Goal: Task Accomplishment & Management: Complete application form

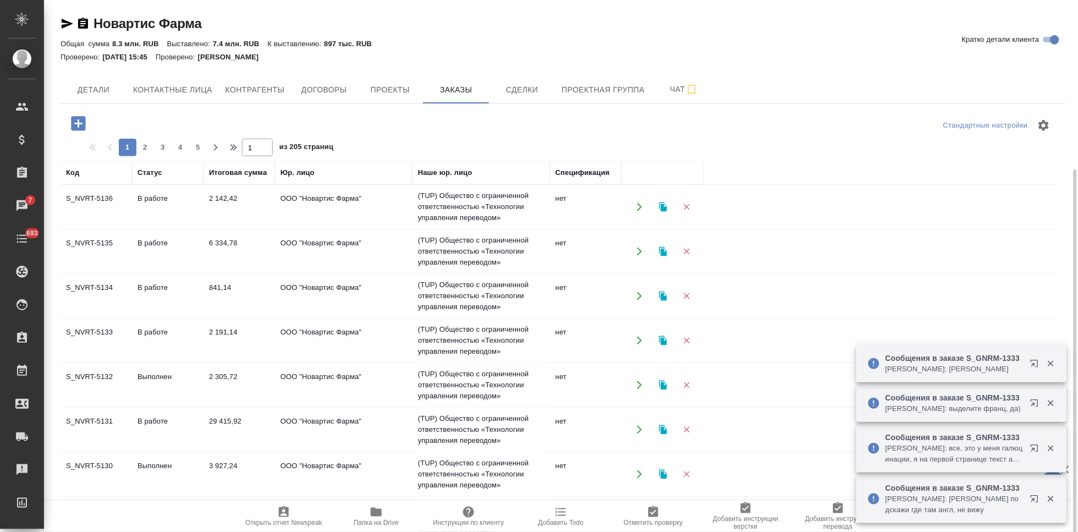
scroll to position [709, 0]
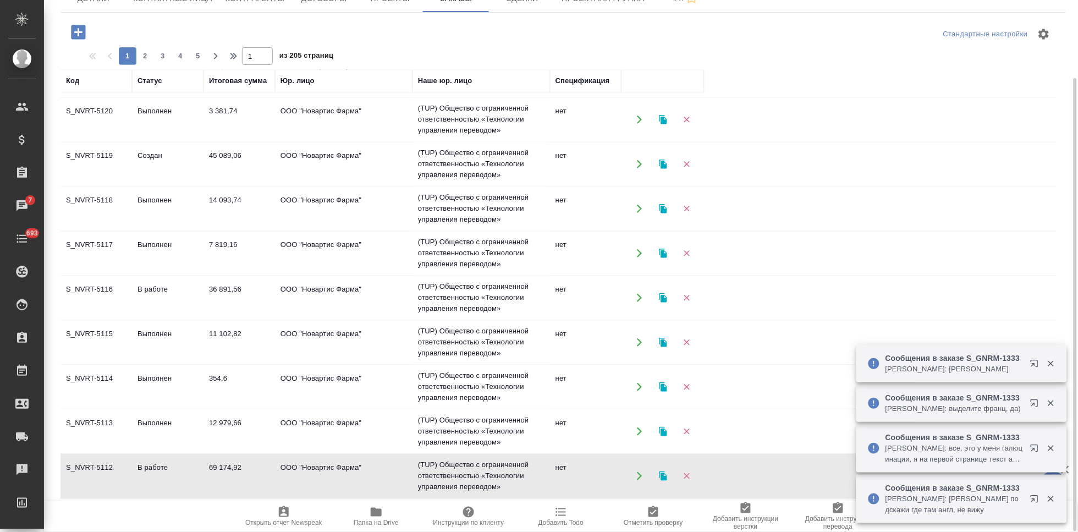
click at [84, 30] on icon "button" at bounding box center [78, 32] width 14 height 14
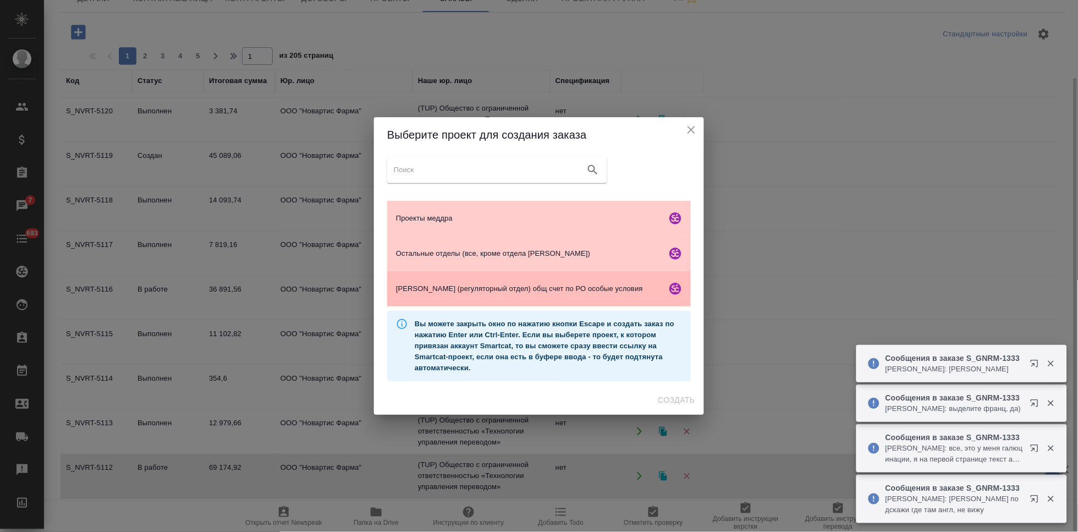
click at [447, 287] on span "Гладкова (регуляторный отдел) общ счет по РО особые условия" at bounding box center [529, 288] width 266 height 11
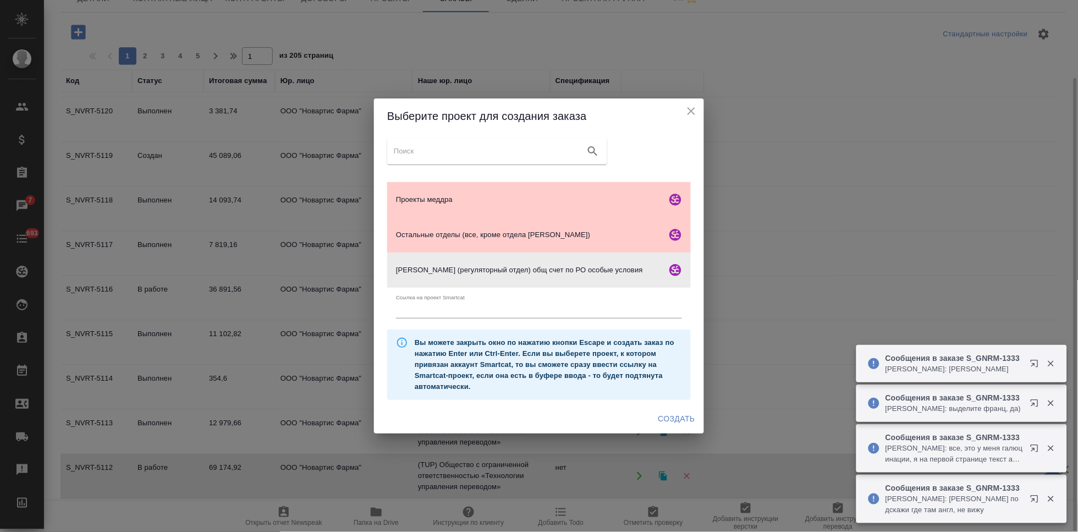
click at [685, 418] on span "Создать" at bounding box center [676, 419] width 37 height 14
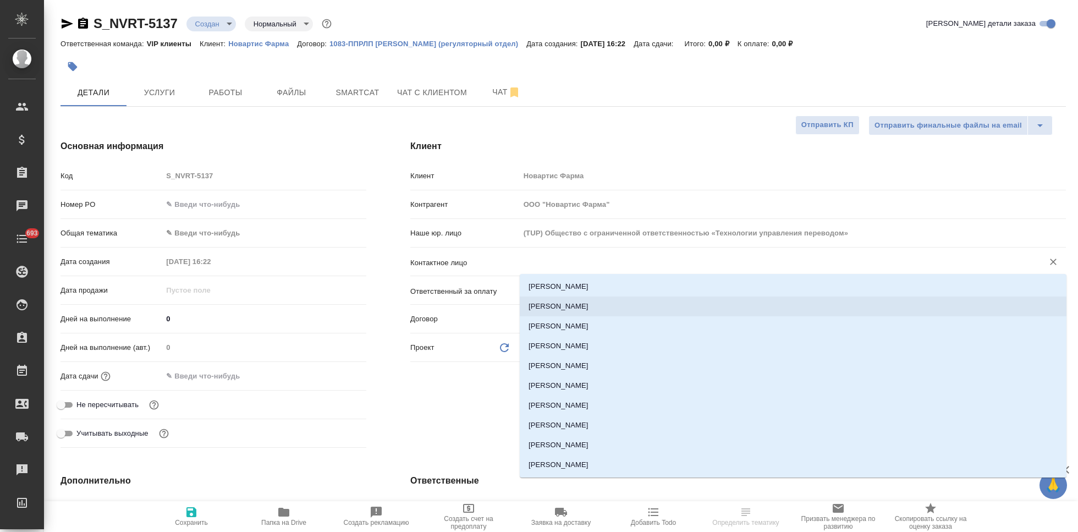
select select "RU"
type input "ш"
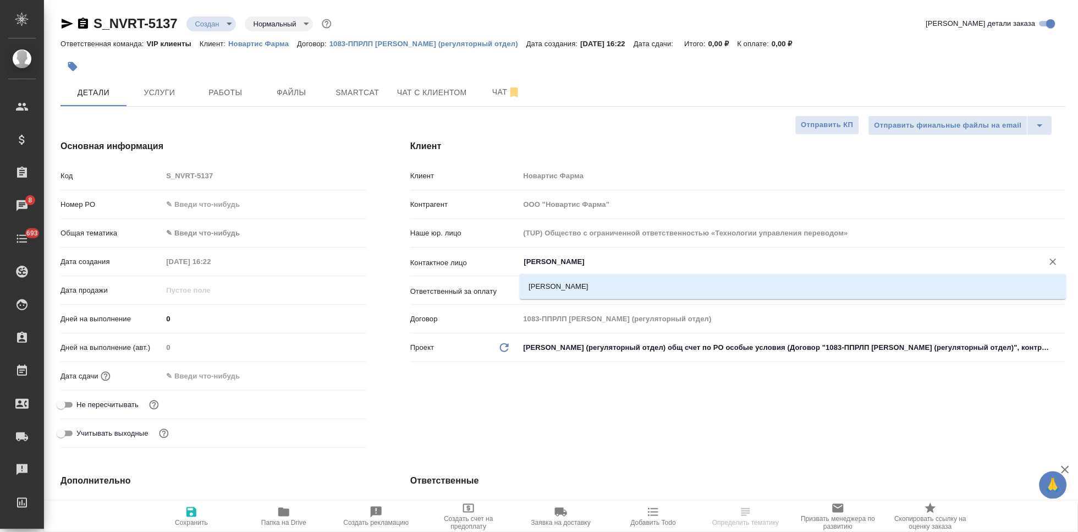
click at [578, 287] on li "Гладкова Анастасия" at bounding box center [793, 287] width 547 height 20
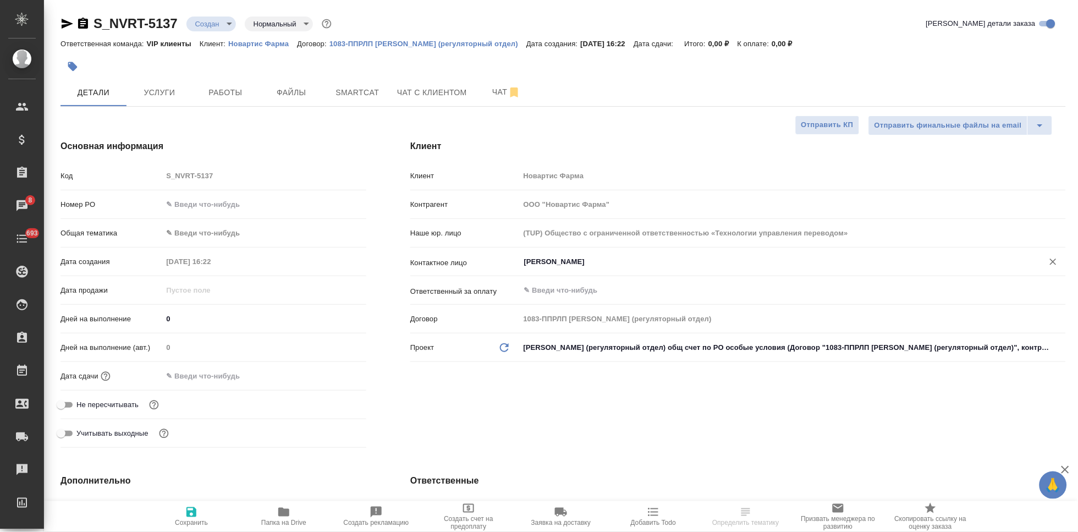
type input "Гладкова Анастасия"
click at [182, 520] on span "Сохранить" at bounding box center [191, 523] width 33 height 8
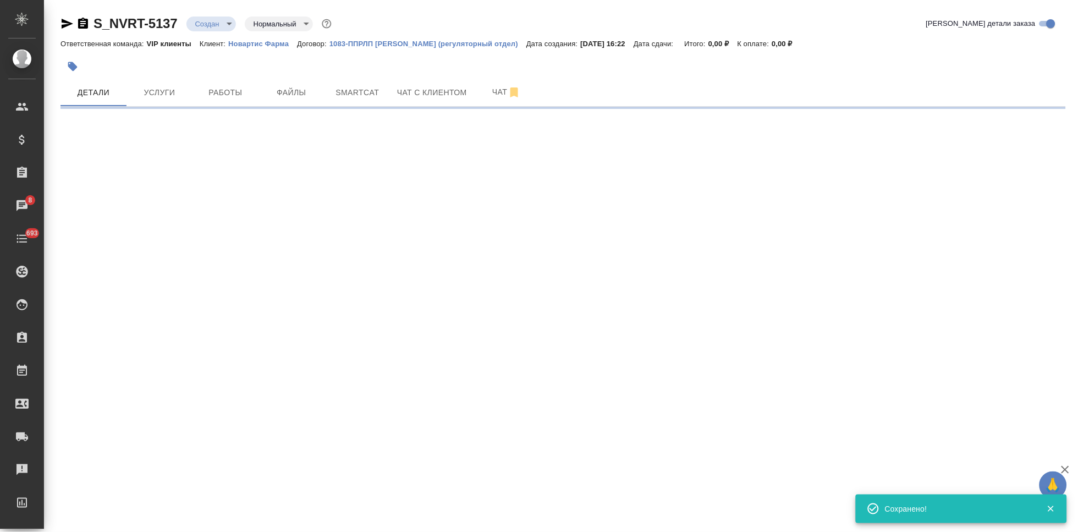
select select "RU"
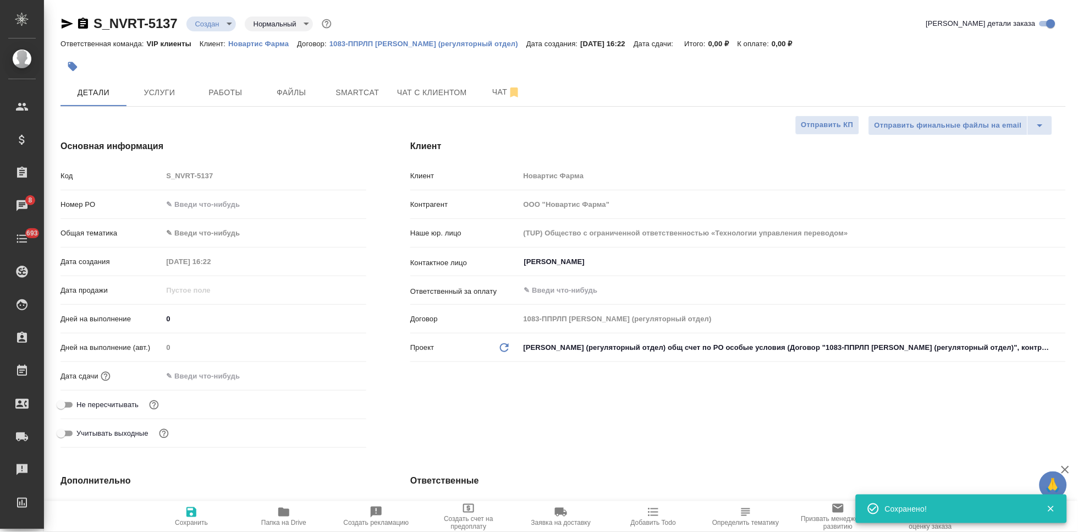
type textarea "x"
click at [197, 380] on input "text" at bounding box center [211, 376] width 96 height 16
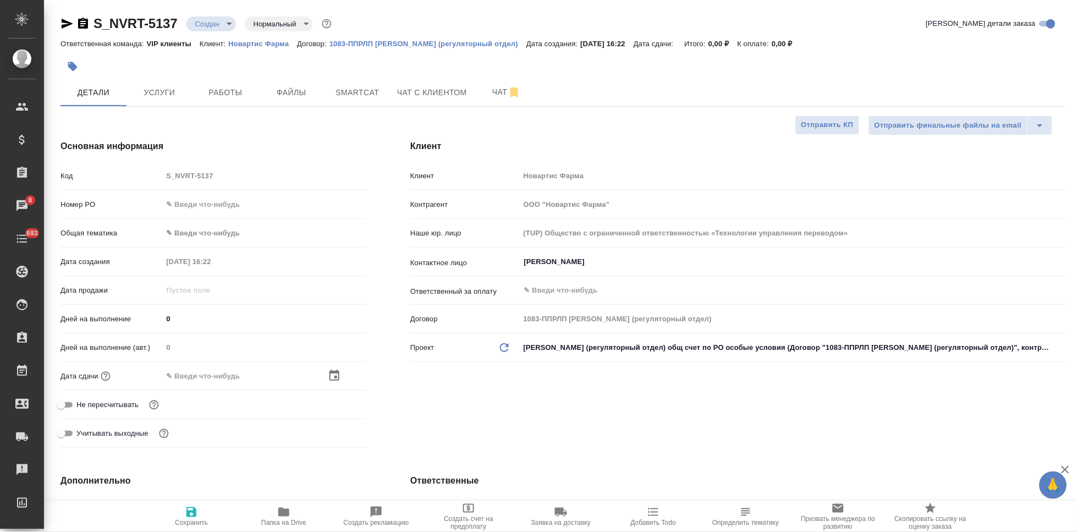
type textarea "x"
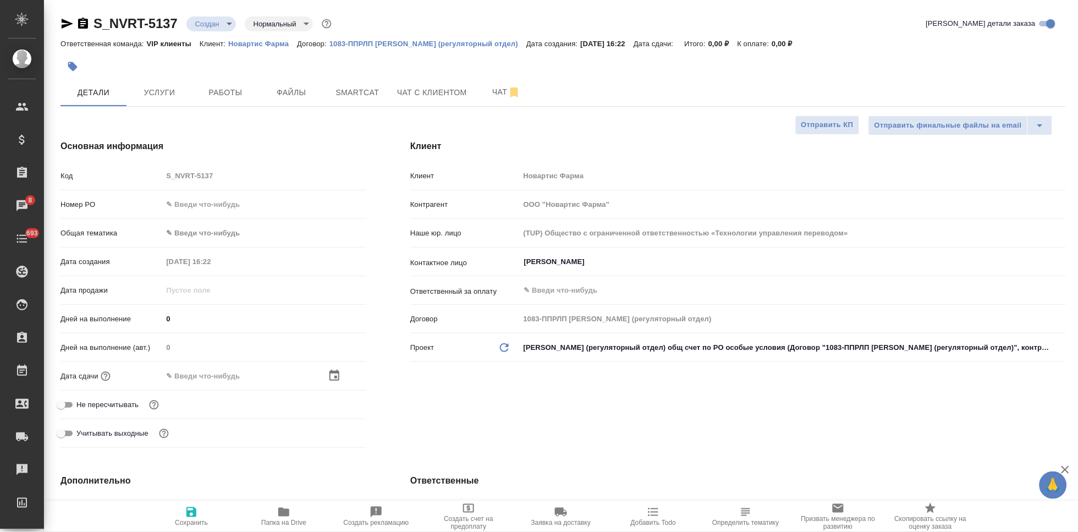
type textarea "x"
click at [333, 372] on icon "button" at bounding box center [334, 375] width 10 height 11
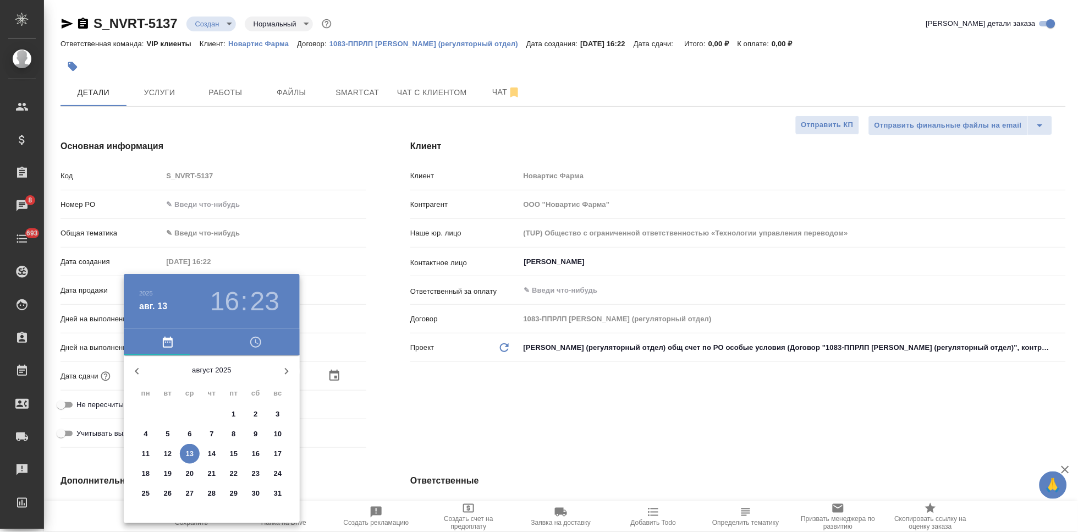
click at [232, 455] on p "15" at bounding box center [234, 453] width 8 height 11
type input "15.08.2025 16:23"
type textarea "x"
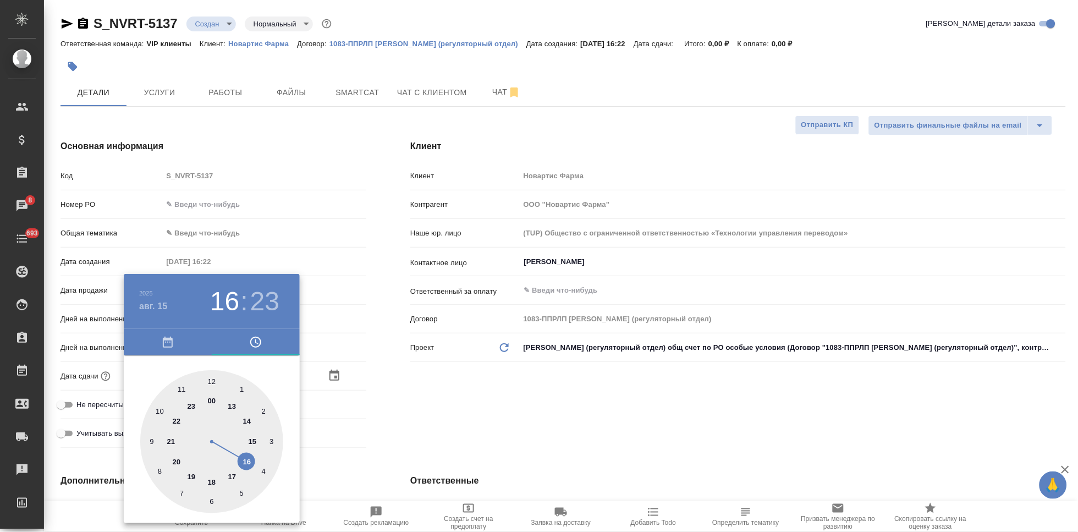
type input "15.08.2025 14:23"
type textarea "x"
type input "15.08.2025 13:23"
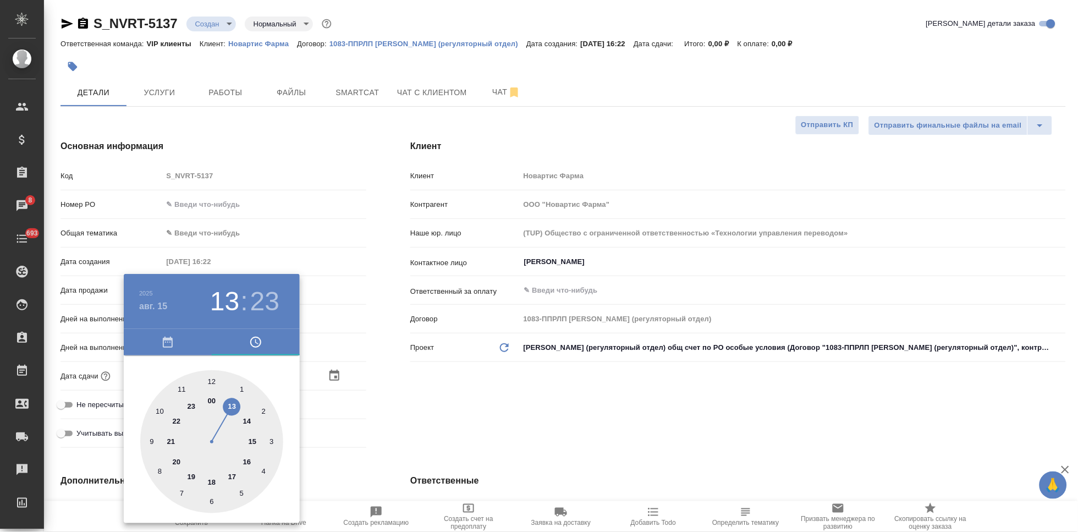
type textarea "x"
drag, startPoint x: 245, startPoint y: 454, endPoint x: 237, endPoint y: 405, distance: 49.1
click at [238, 405] on div at bounding box center [211, 441] width 143 height 143
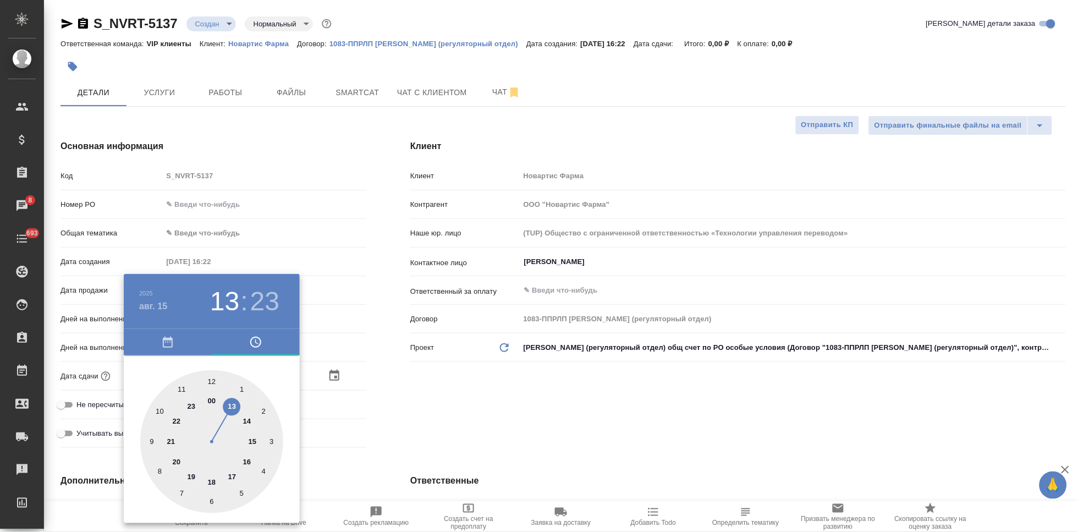
type textarea "x"
type input "15.08.2025 13:01"
type textarea "x"
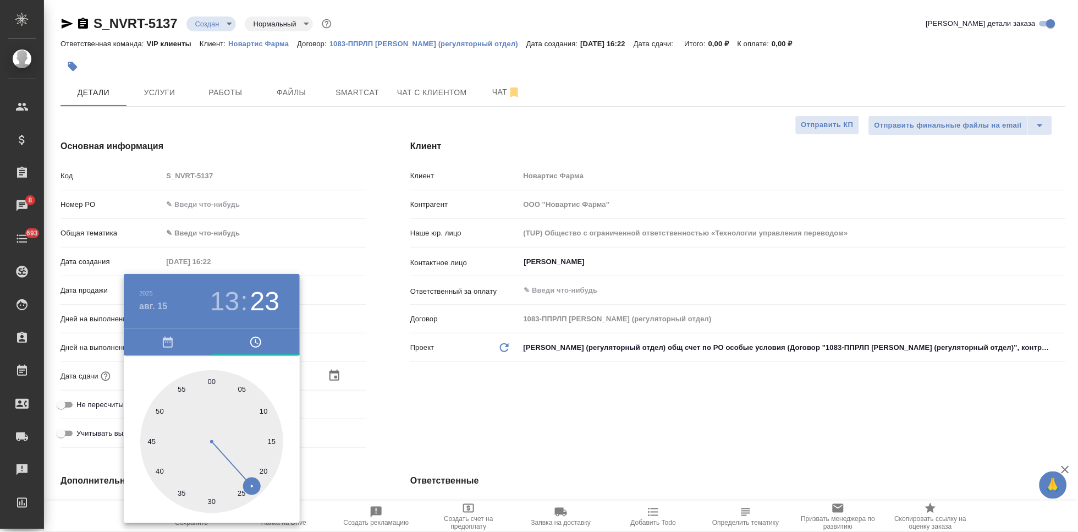
type textarea "x"
type input "15.08.2025 13:00"
type textarea "x"
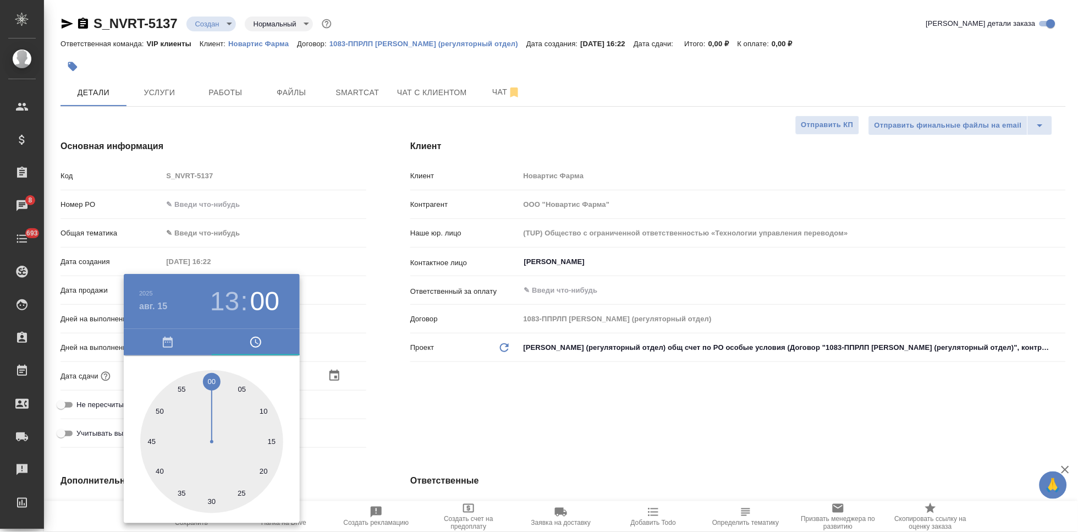
type textarea "x"
drag, startPoint x: 228, startPoint y: 395, endPoint x: 213, endPoint y: 369, distance: 30.3
click at [213, 370] on div at bounding box center [211, 441] width 143 height 143
type textarea "x"
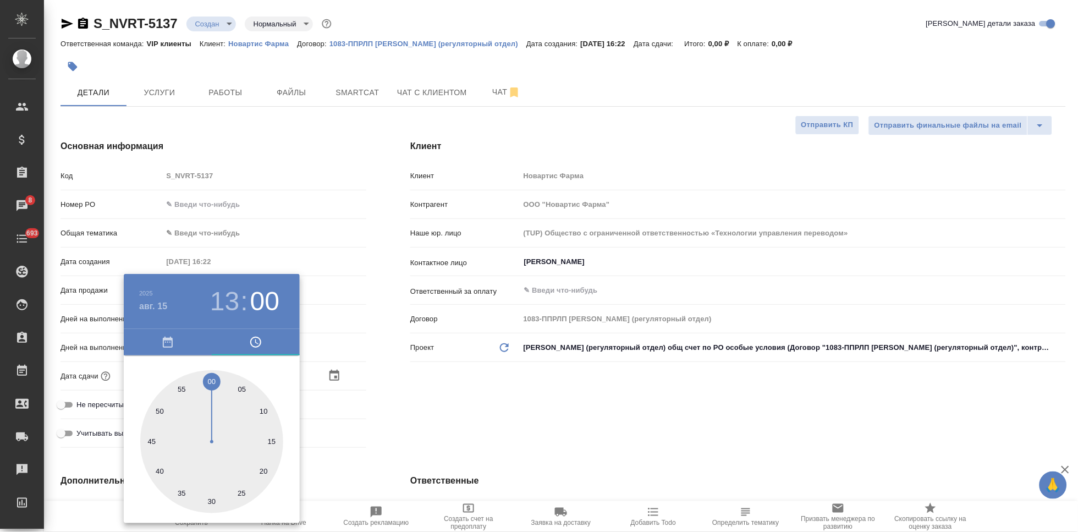
type textarea "x"
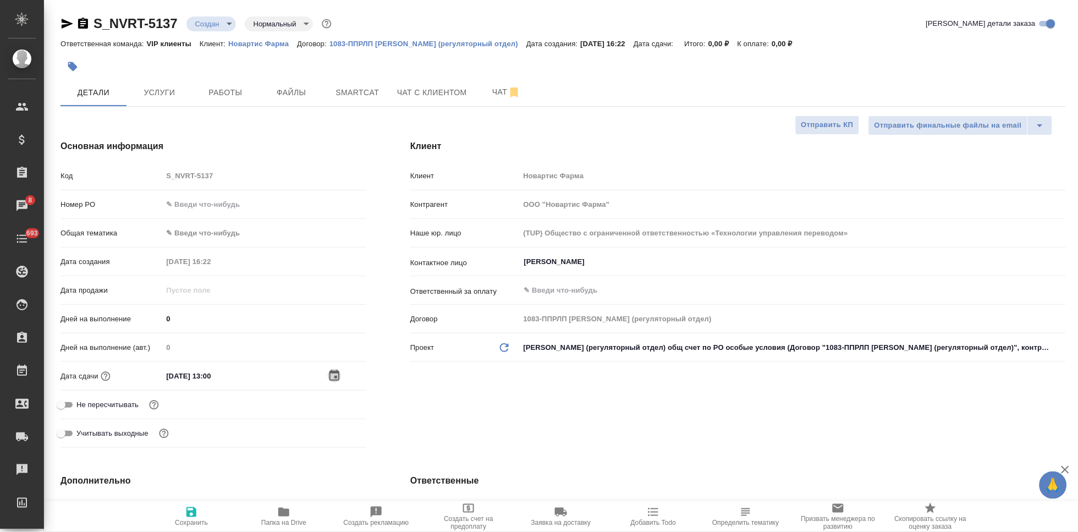
click at [186, 524] on span "Сохранить" at bounding box center [191, 523] width 33 height 8
type textarea "x"
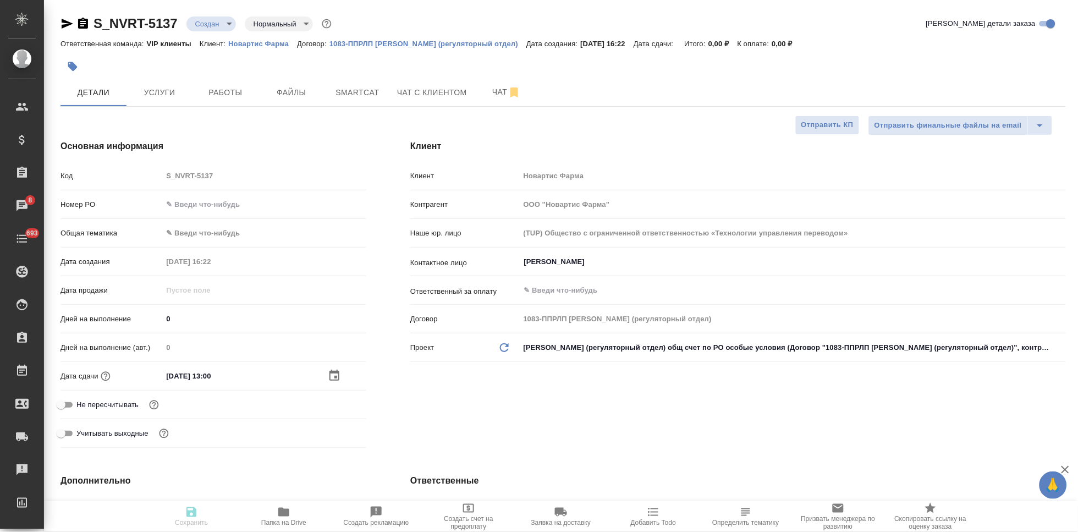
type textarea "x"
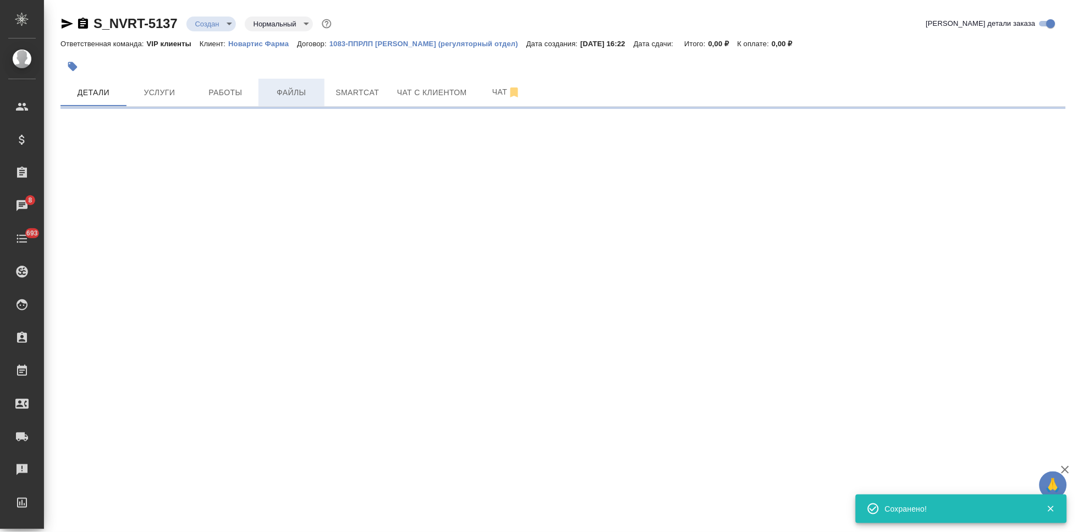
select select "RU"
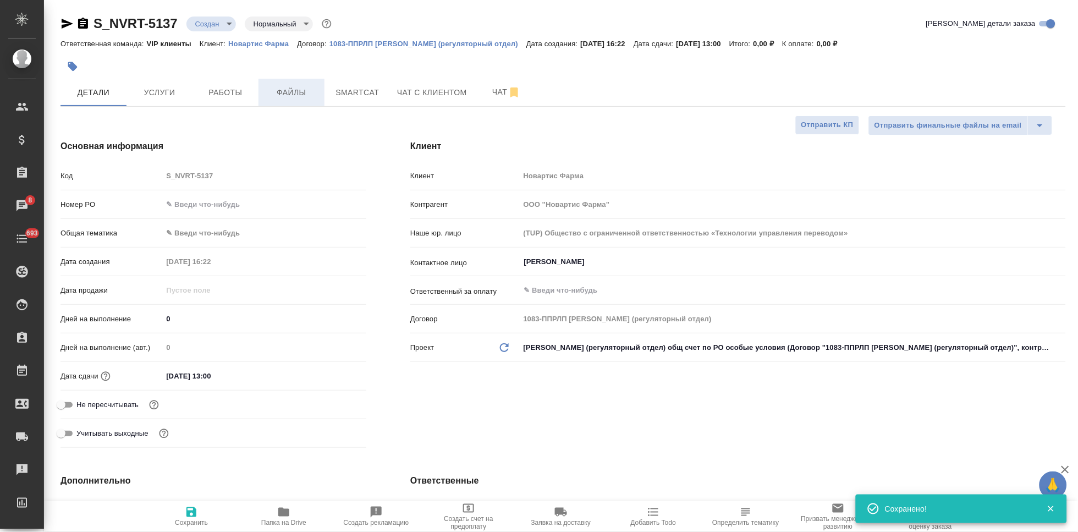
type textarea "x"
click at [295, 95] on span "Файлы" at bounding box center [291, 93] width 53 height 14
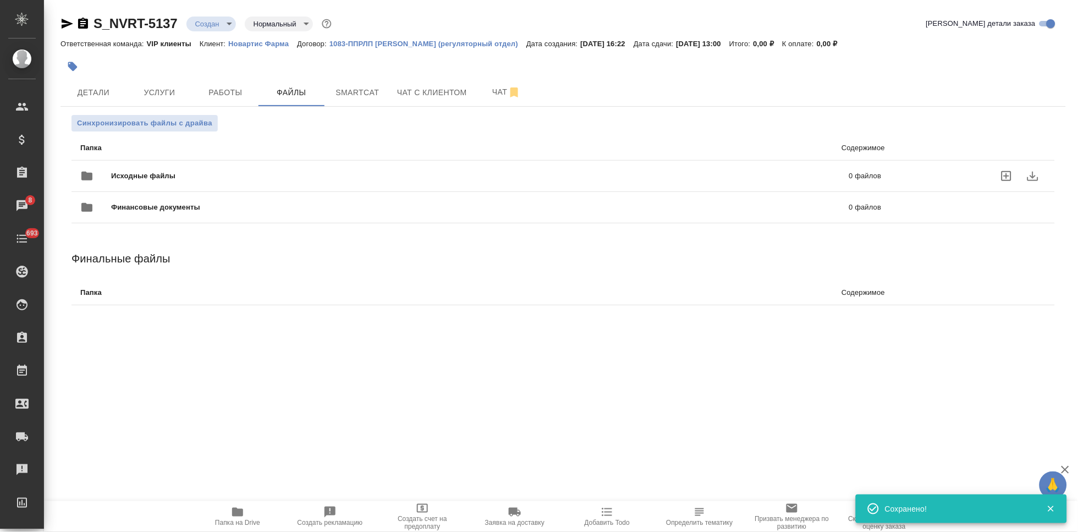
click at [1012, 174] on icon "uploadFiles" at bounding box center [1006, 175] width 13 height 13
click at [0, 0] on input "uploadFiles" at bounding box center [0, 0] width 0 height 0
click at [230, 24] on body "🙏 .cls-1 fill:#fff; AWATERA Kabargina Anna Клиенты Спецификации Заказы 8 Чаты 6…" at bounding box center [539, 266] width 1078 height 532
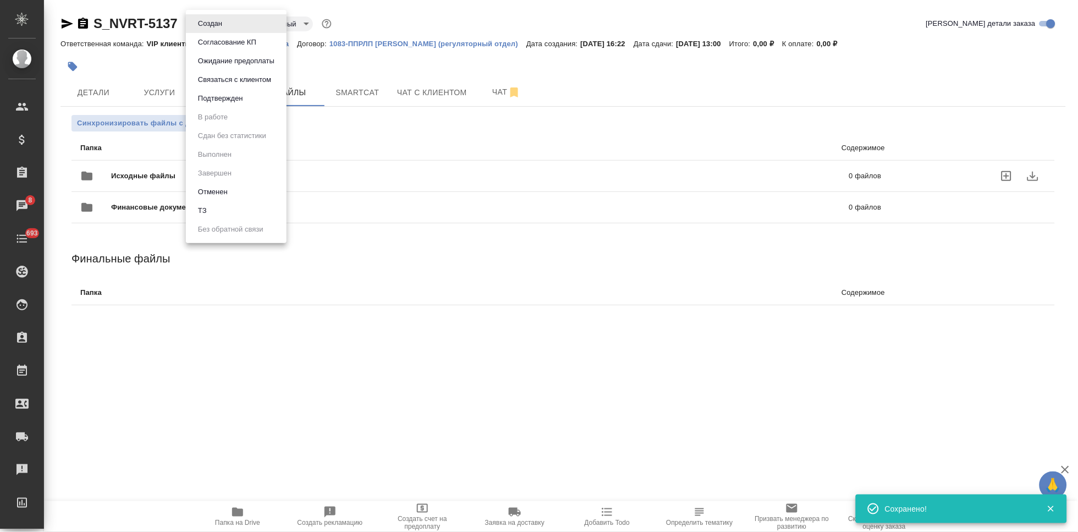
click at [239, 211] on li "ТЗ" at bounding box center [236, 210] width 101 height 19
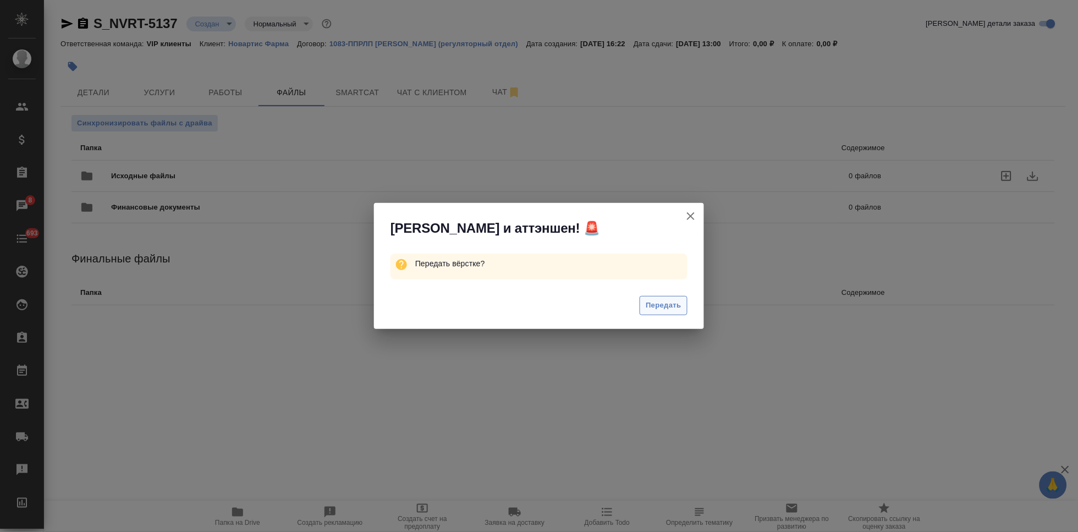
click at [671, 297] on button "Передать" at bounding box center [664, 305] width 48 height 19
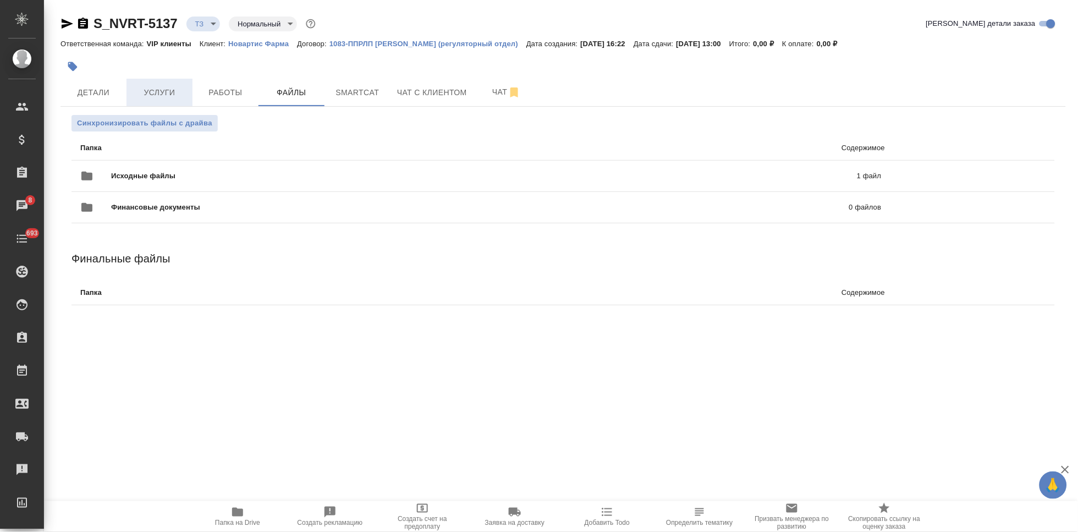
click at [156, 92] on span "Услуги" at bounding box center [159, 93] width 53 height 14
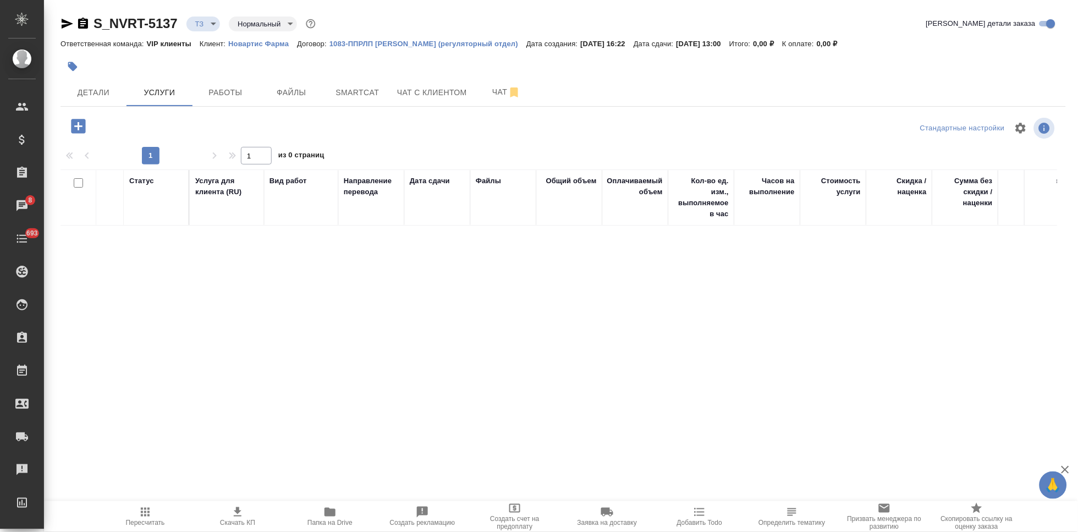
click at [82, 133] on icon "button" at bounding box center [78, 126] width 14 height 14
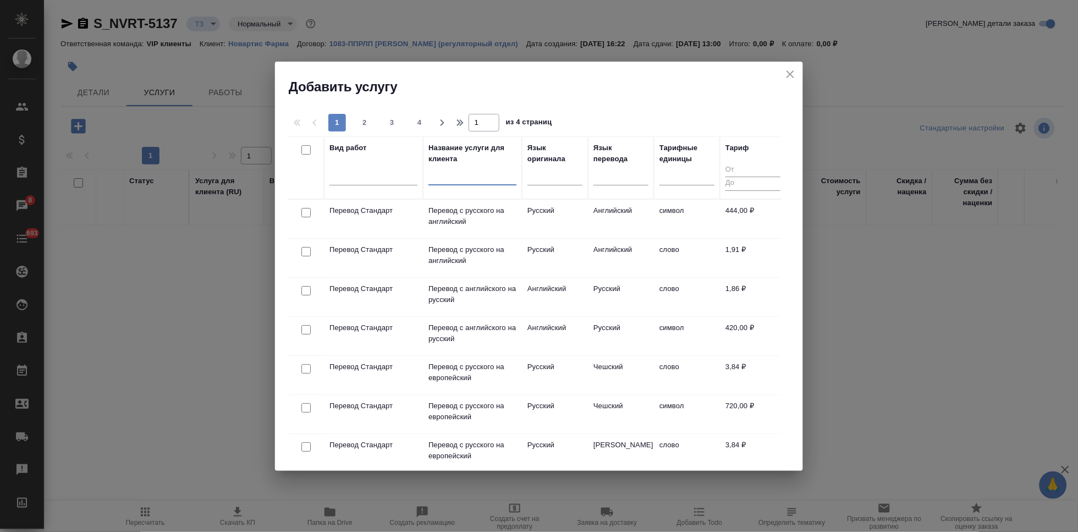
click at [438, 180] on input "text" at bounding box center [472, 178] width 88 height 14
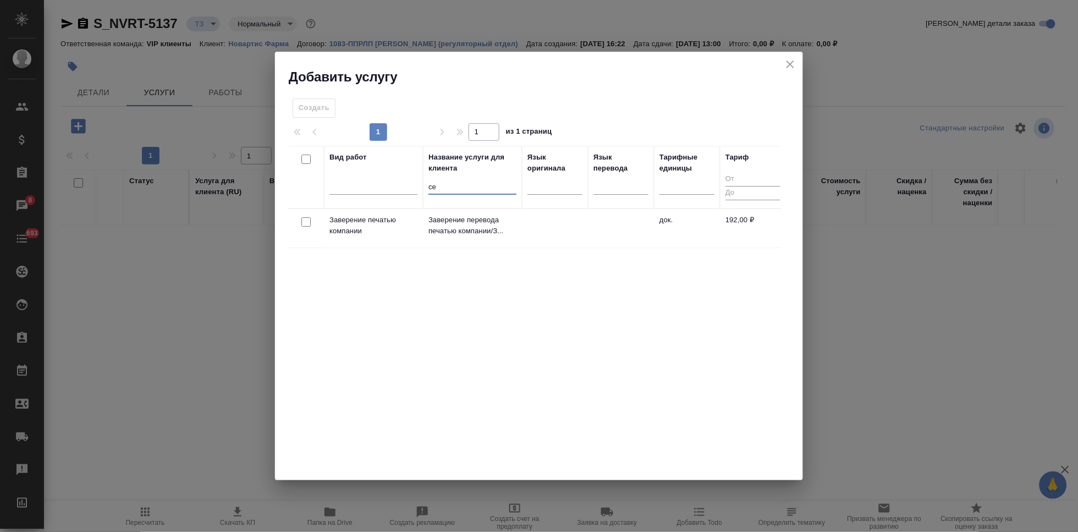
type input "с"
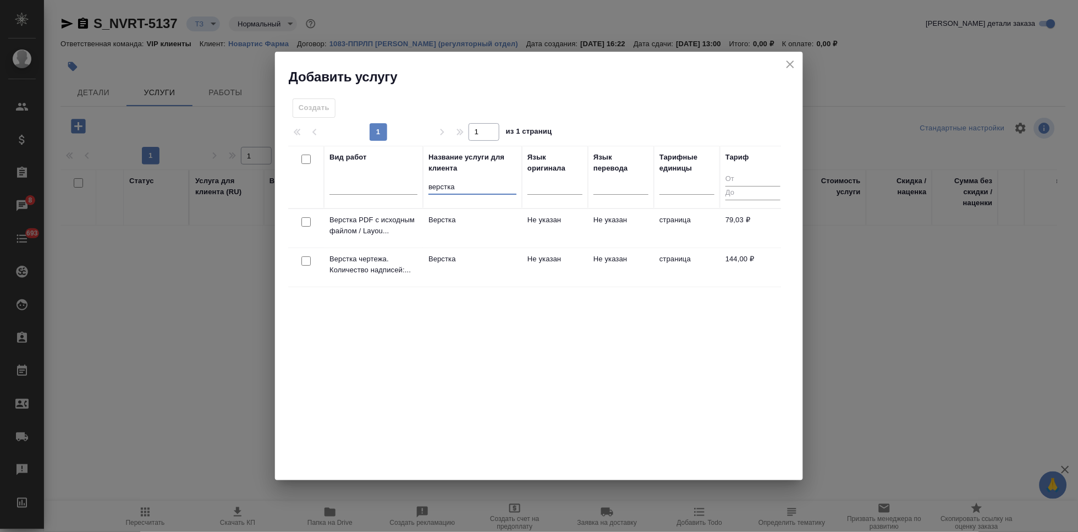
type input "верстка"
click at [564, 248] on td "Не указан" at bounding box center [555, 228] width 66 height 39
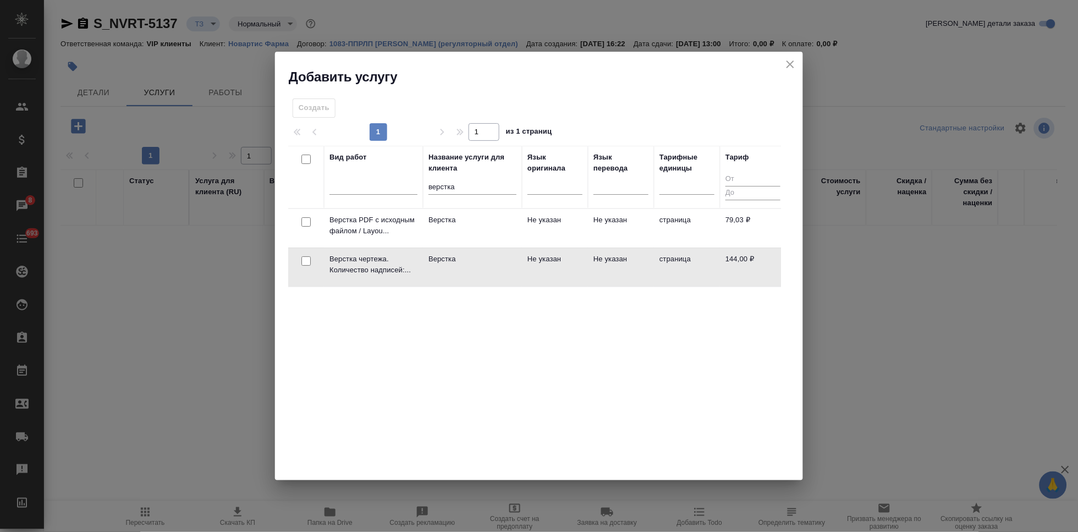
click at [564, 248] on td "Не указан" at bounding box center [555, 228] width 66 height 39
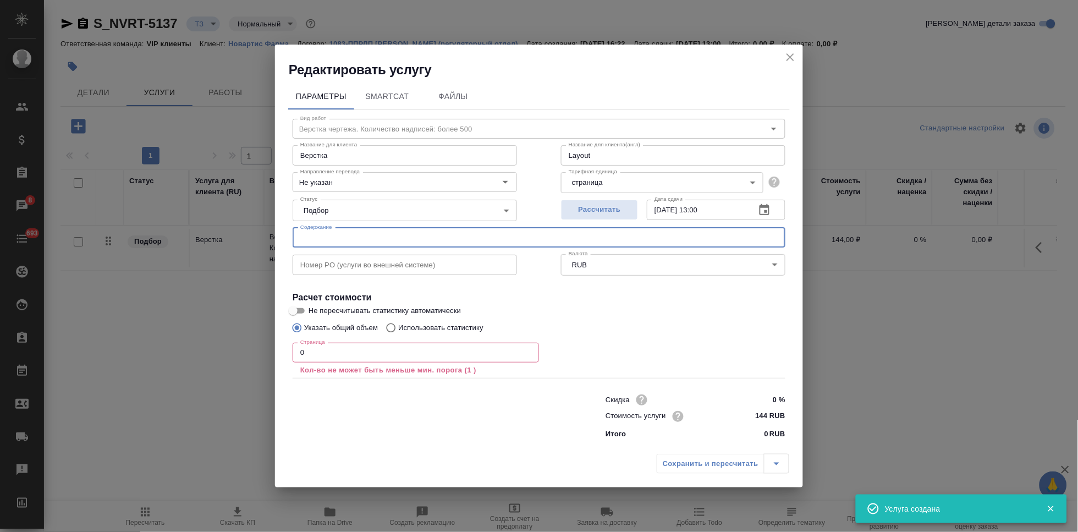
click at [472, 236] on input "text" at bounding box center [539, 238] width 493 height 20
paste input "Final CAPA в перевод"
type input "Final CAPA в перевод"
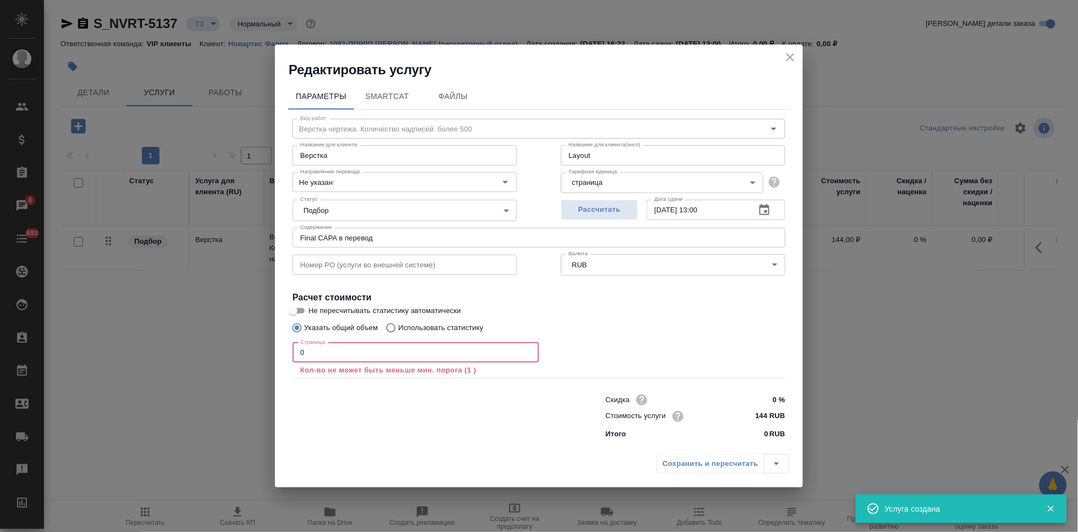
click at [350, 344] on input "0" at bounding box center [416, 353] width 246 height 20
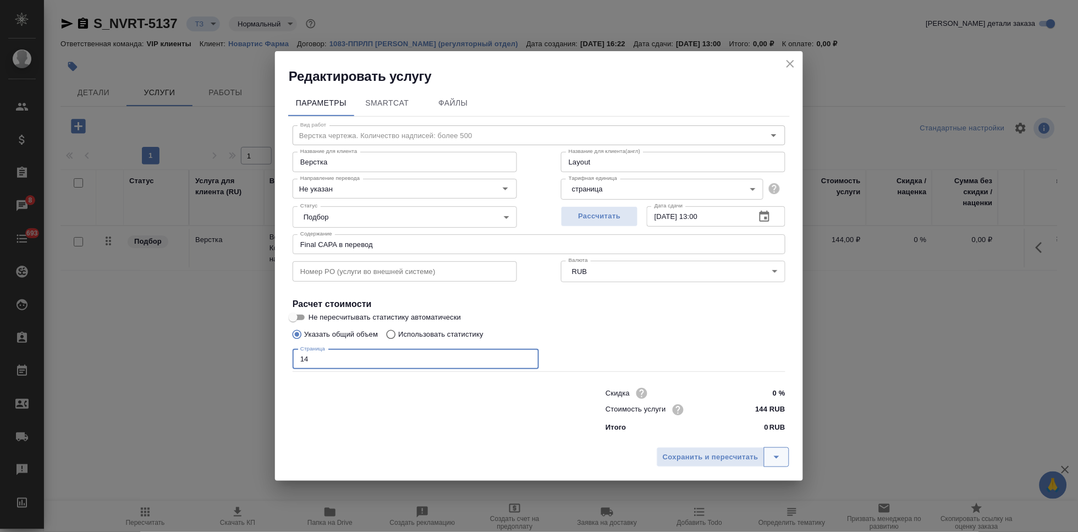
type input "14"
click at [771, 453] on icon "split button" at bounding box center [776, 456] width 13 height 13
click at [683, 434] on li "Сохранить" at bounding box center [724, 434] width 133 height 18
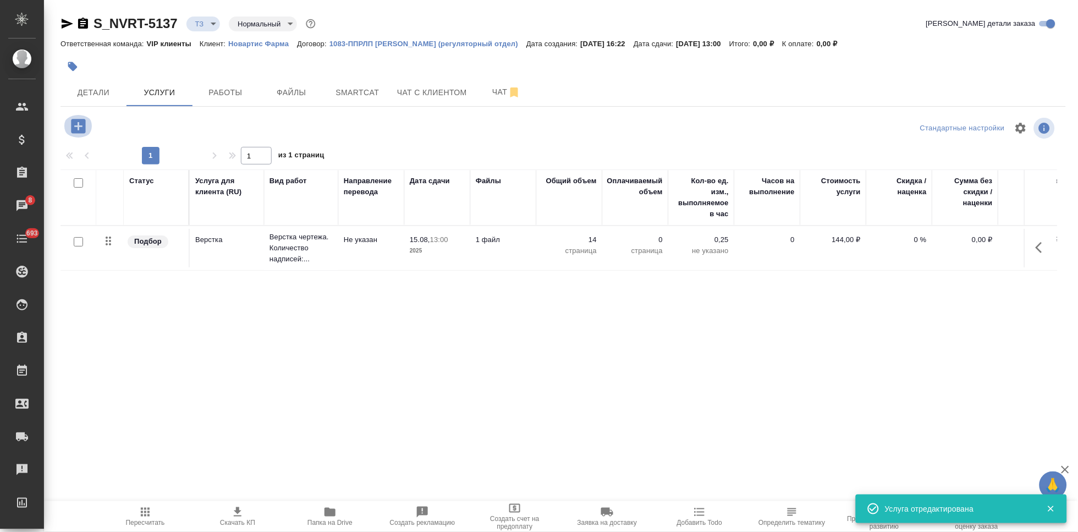
click at [79, 134] on icon "button" at bounding box center [78, 126] width 19 height 19
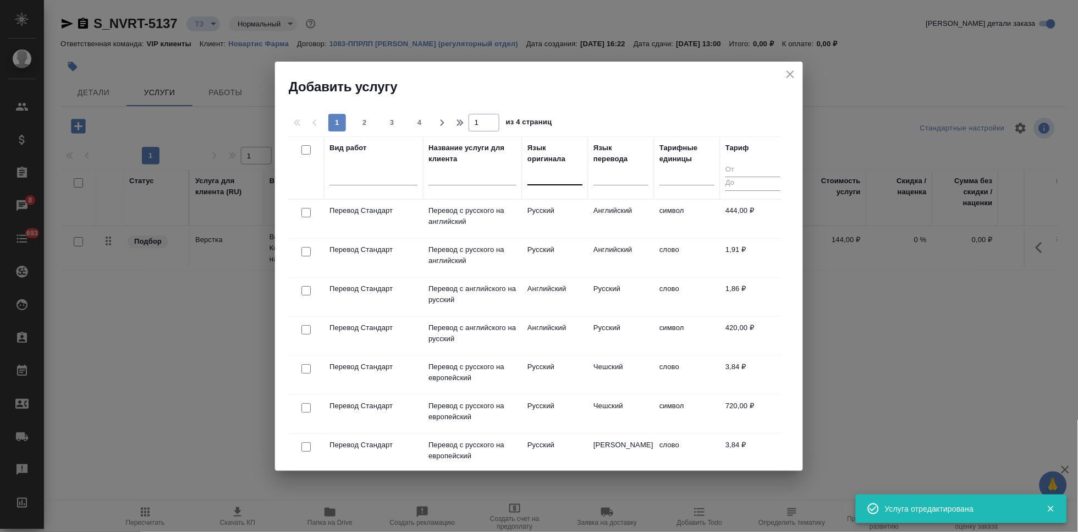
click at [551, 177] on div at bounding box center [554, 174] width 55 height 16
type input "англ"
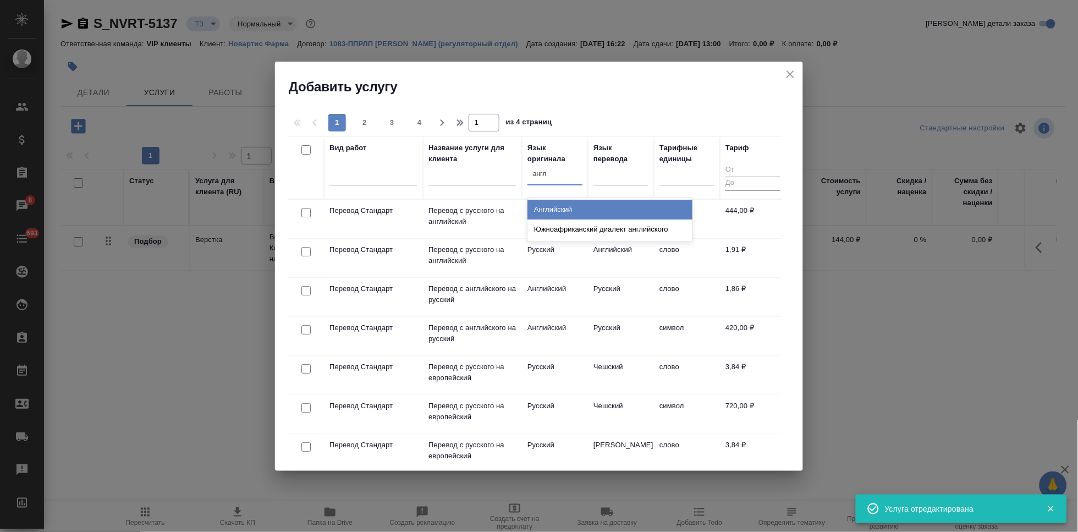
click at [564, 214] on div "Английский" at bounding box center [609, 210] width 165 height 20
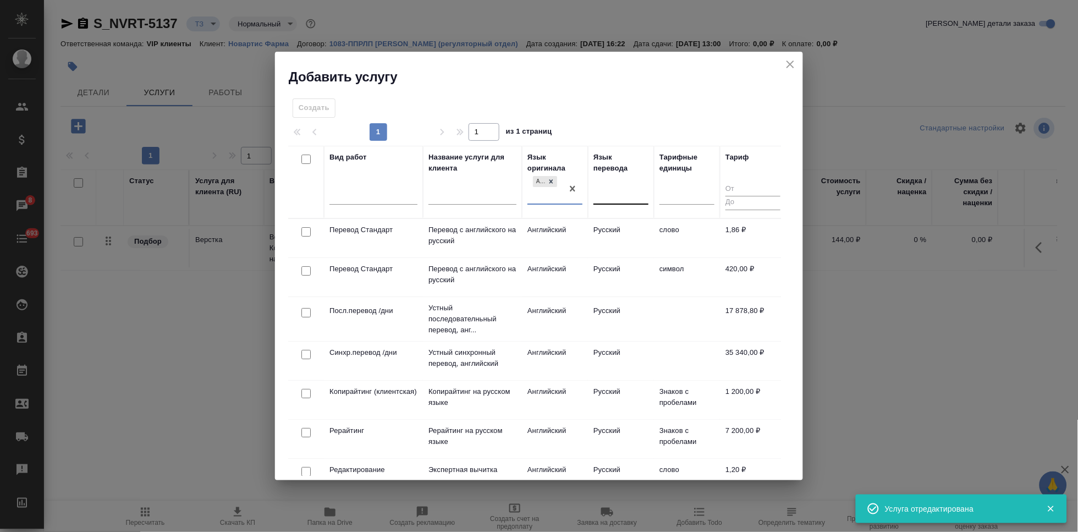
click at [633, 194] on div at bounding box center [620, 193] width 55 height 16
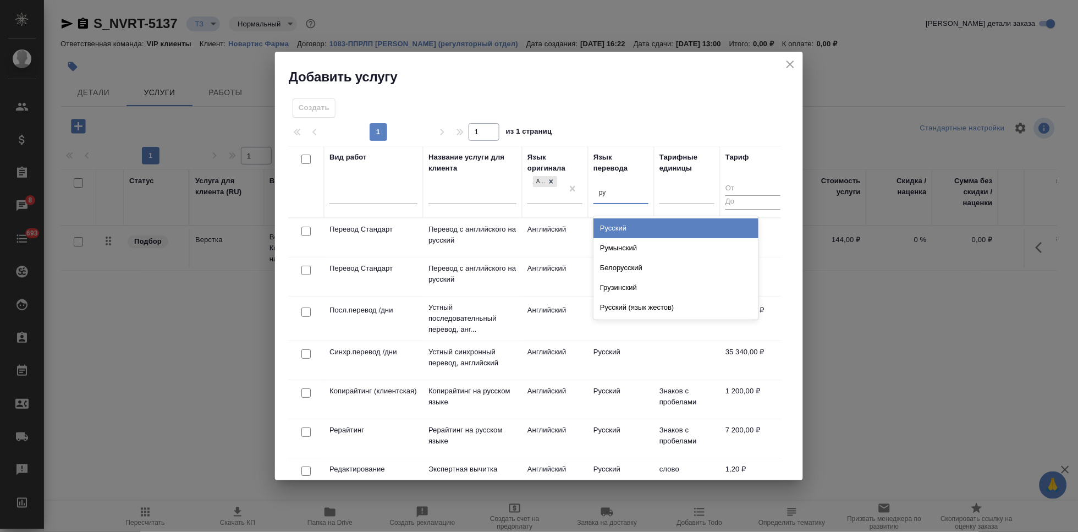
type input "рус"
click at [639, 231] on div "Русский" at bounding box center [675, 228] width 165 height 20
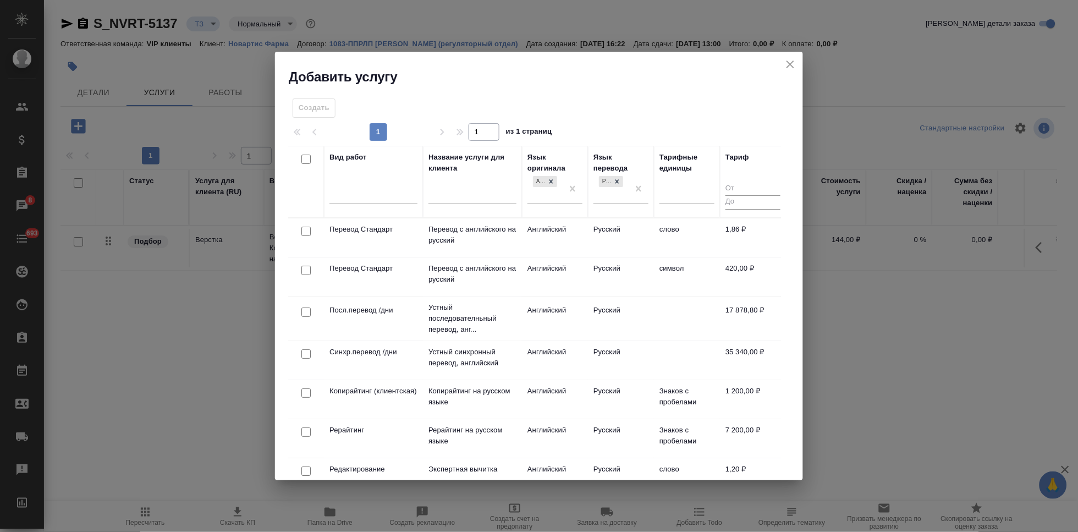
click at [627, 234] on td "Русский" at bounding box center [621, 237] width 66 height 39
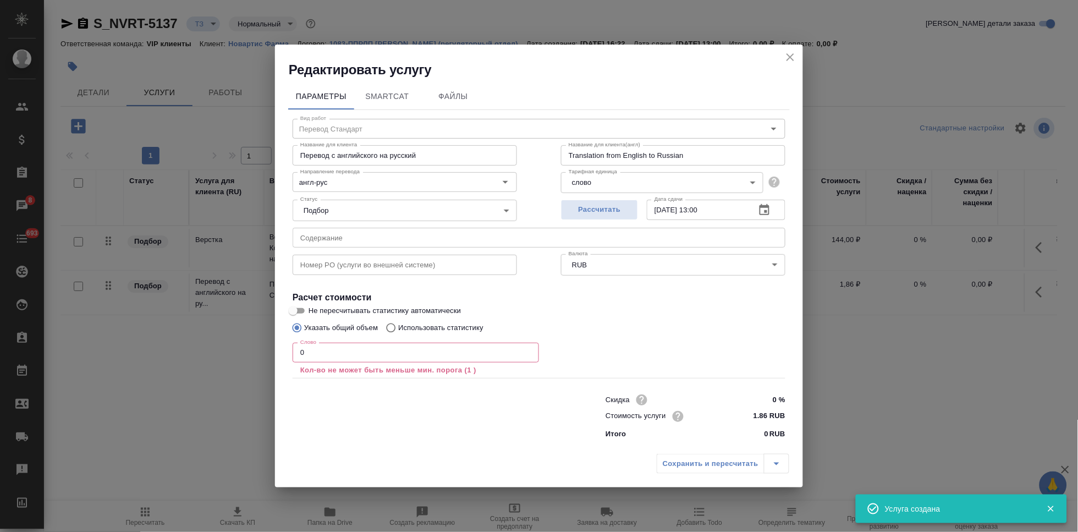
click at [480, 243] on input "text" at bounding box center [539, 238] width 493 height 20
paste input "Final CAPA в перевод"
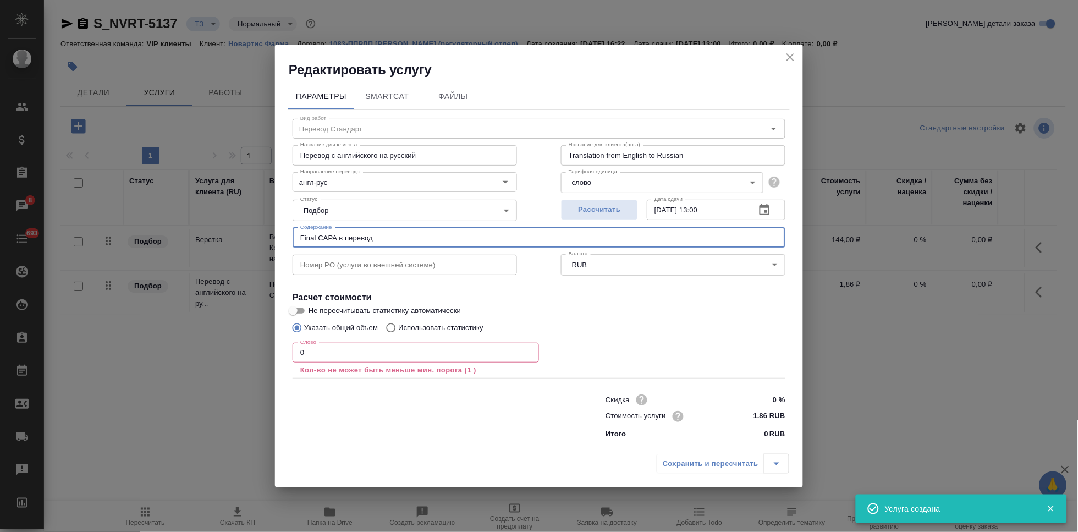
type input "Final CAPA в перевод"
click at [379, 350] on input "0" at bounding box center [416, 353] width 246 height 20
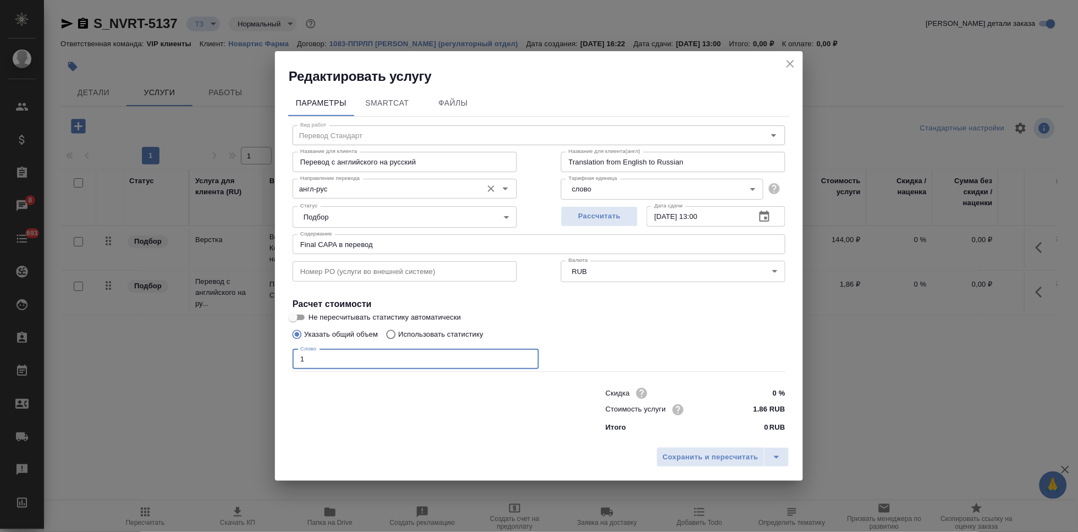
click at [370, 177] on div "Направление перевода англ-рус Направление перевода" at bounding box center [405, 187] width 224 height 26
type input "1"
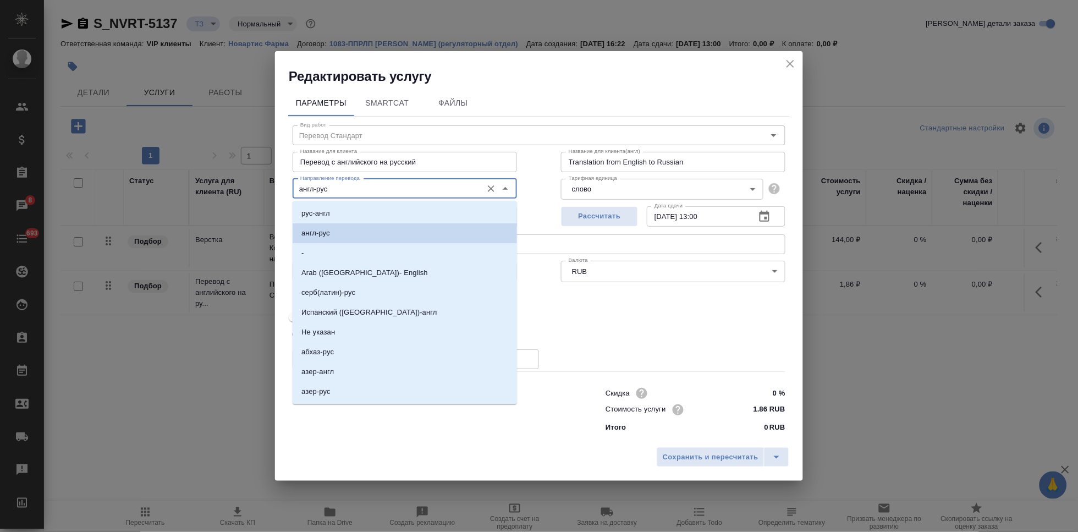
click at [366, 188] on input "англ-рус" at bounding box center [386, 188] width 181 height 13
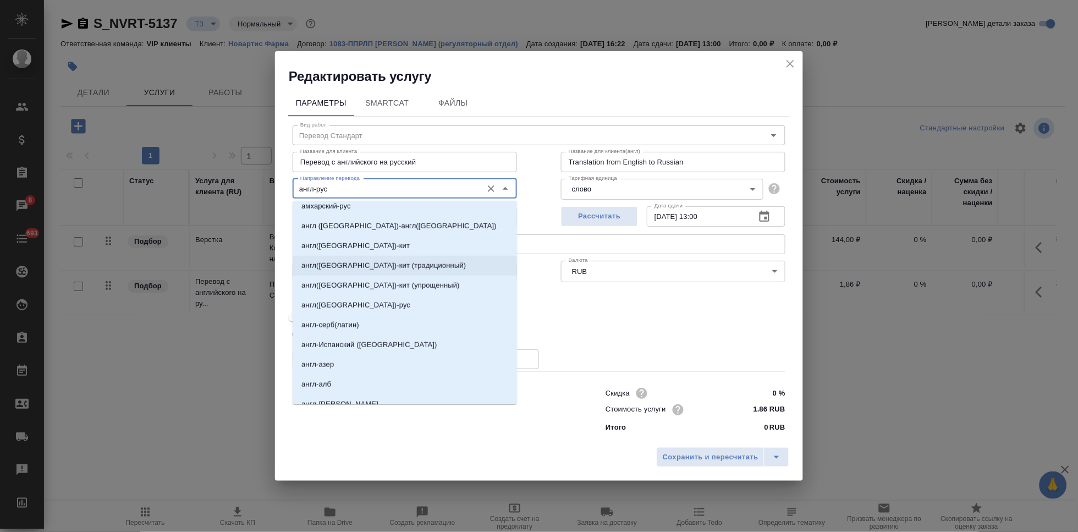
scroll to position [305, 0]
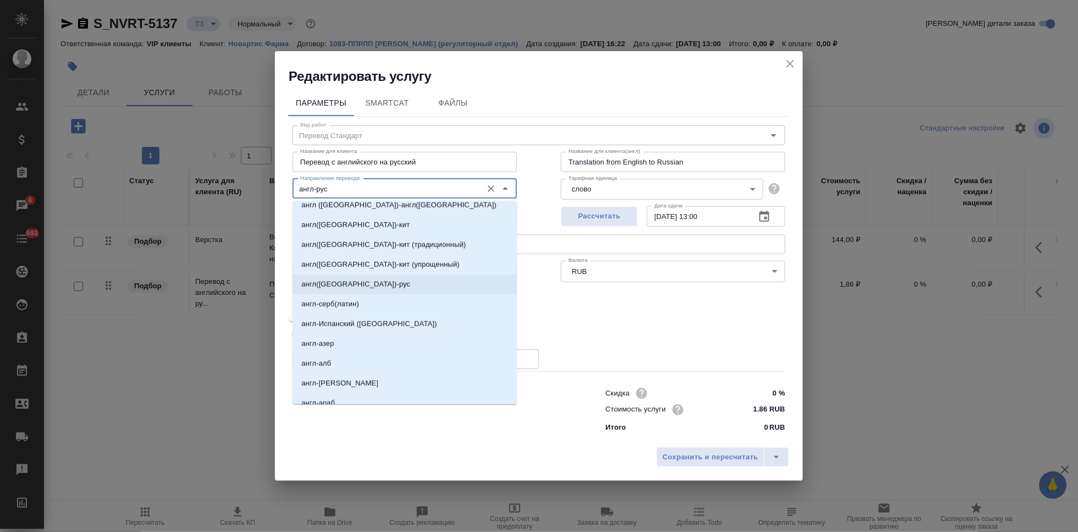
click at [354, 288] on li "англ(США)-рус" at bounding box center [405, 284] width 224 height 20
type input "англ(США)-рус"
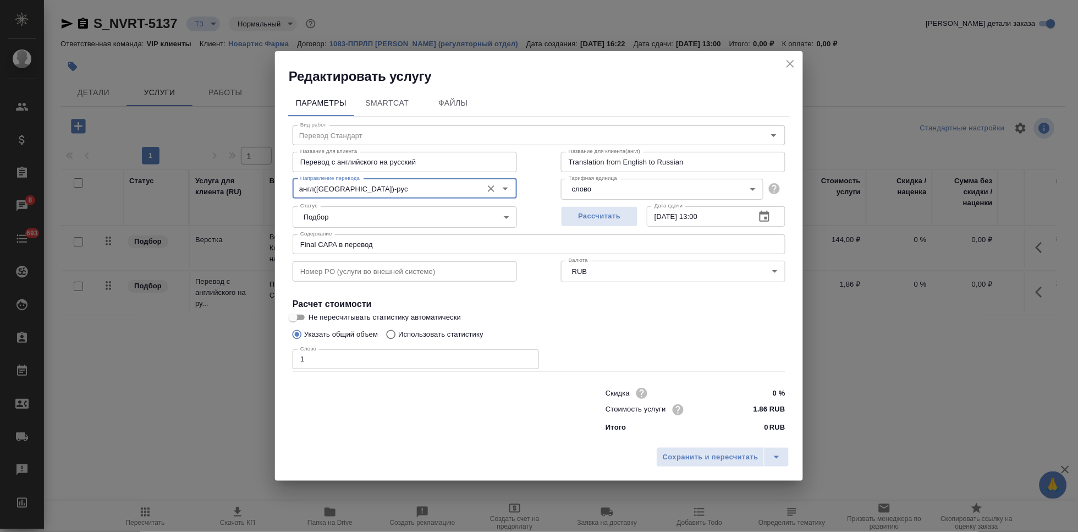
click at [794, 458] on div "Сохранить и пересчитать" at bounding box center [539, 461] width 528 height 39
click at [776, 458] on icon "split button" at bounding box center [776, 456] width 13 height 13
click at [741, 441] on li "Сохранить" at bounding box center [724, 434] width 133 height 18
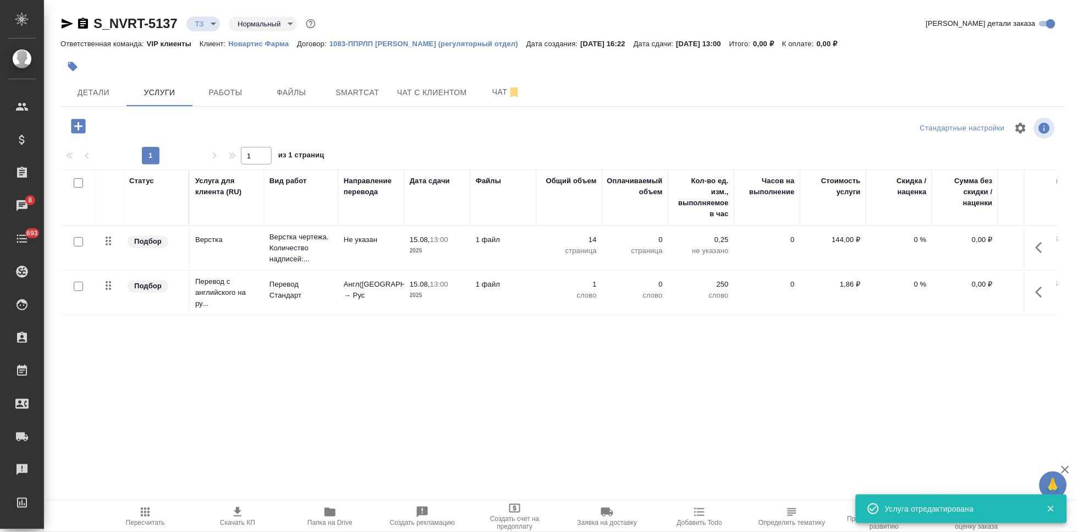
click at [76, 289] on input "checkbox" at bounding box center [78, 286] width 9 height 9
checkbox input "true"
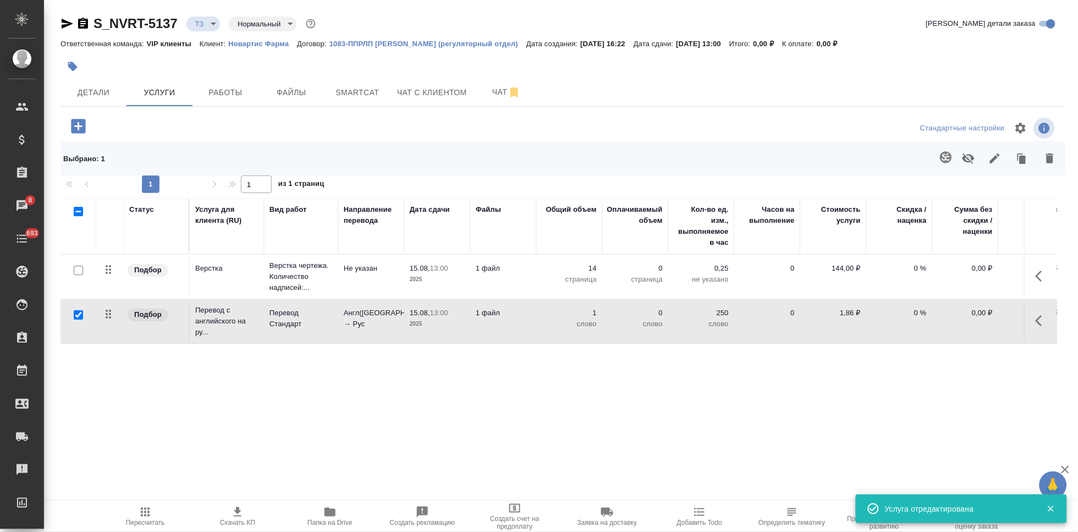
click at [951, 153] on icon "button" at bounding box center [945, 157] width 13 height 13
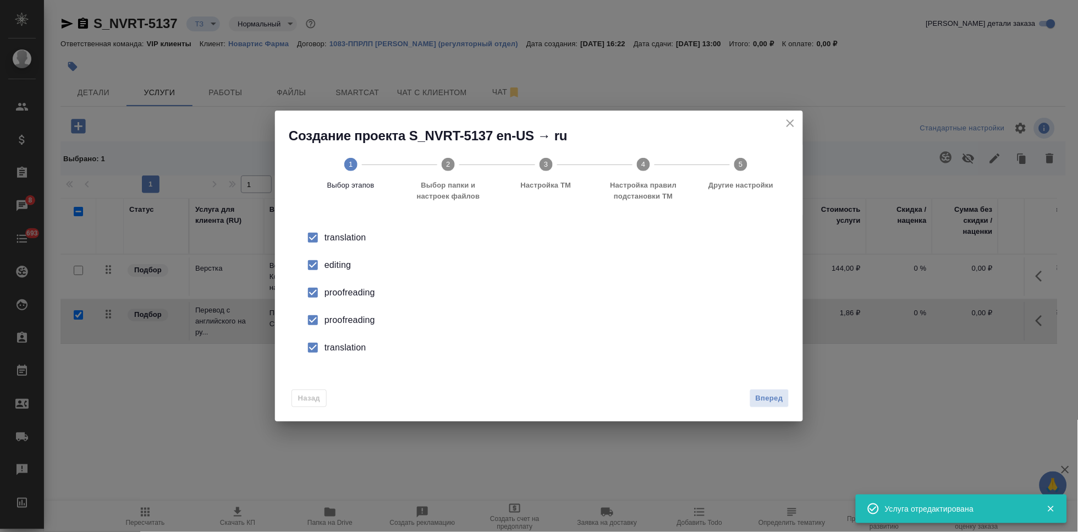
click at [332, 265] on div "editing" at bounding box center [551, 265] width 452 height 13
click at [321, 316] on input "checkbox" at bounding box center [312, 320] width 23 height 23
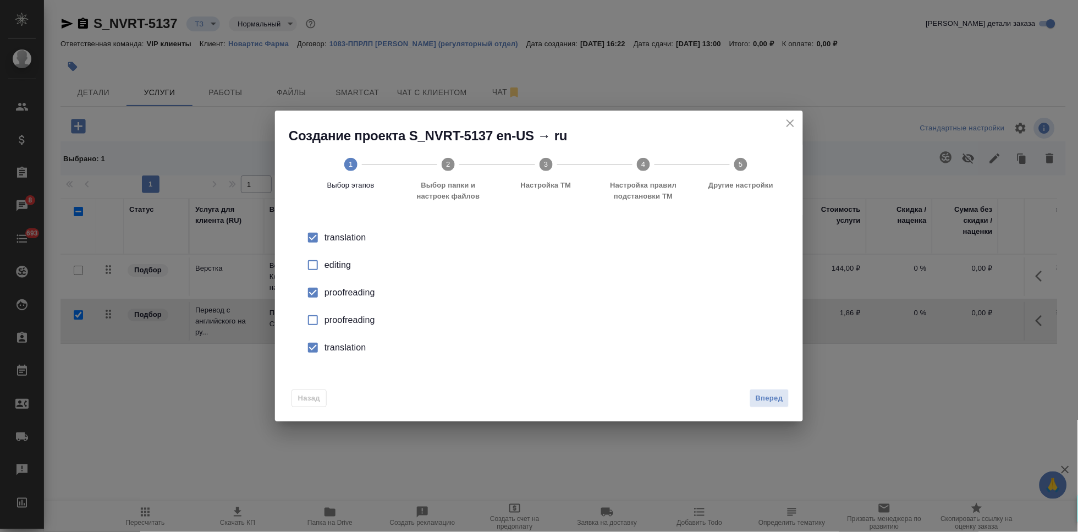
click at [320, 344] on input "checkbox" at bounding box center [312, 347] width 23 height 23
click at [768, 403] on span "Вперед" at bounding box center [770, 398] width 28 height 13
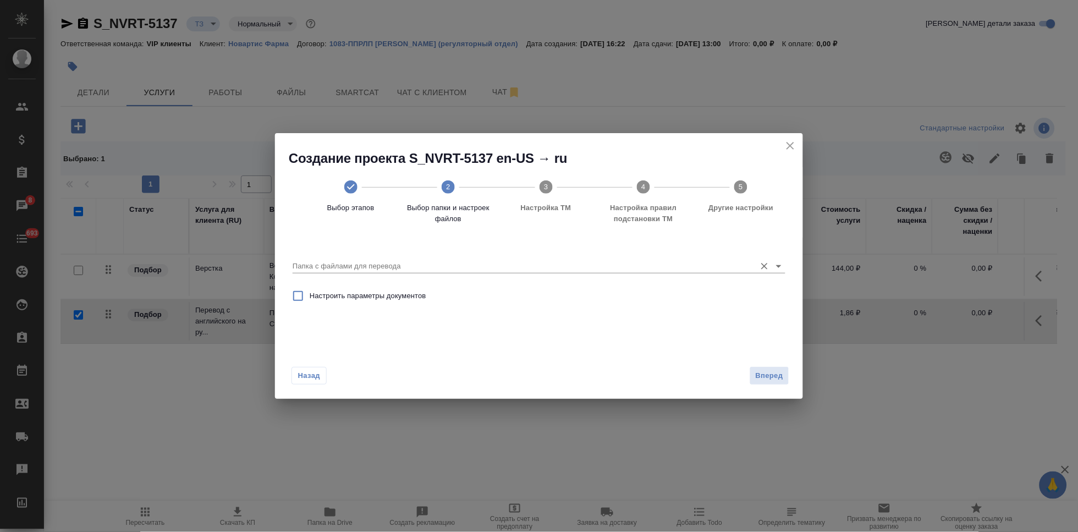
click at [630, 253] on div "Папка с файлами для перевода" at bounding box center [539, 262] width 493 height 23
click at [627, 260] on input "Папка с файлами для перевода" at bounding box center [522, 266] width 458 height 13
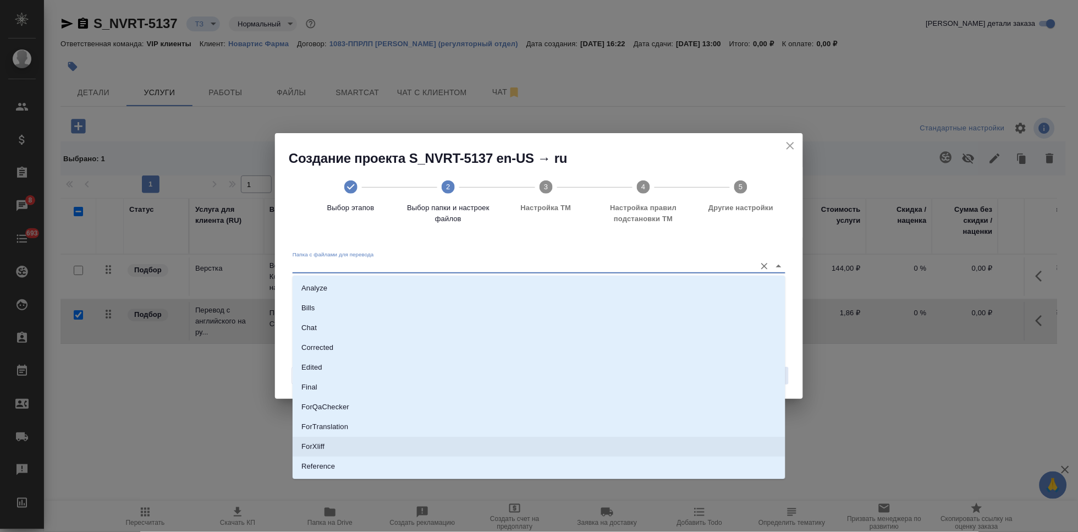
scroll to position [57, 0]
click at [367, 424] on li "Source" at bounding box center [539, 430] width 493 height 20
type input "Source"
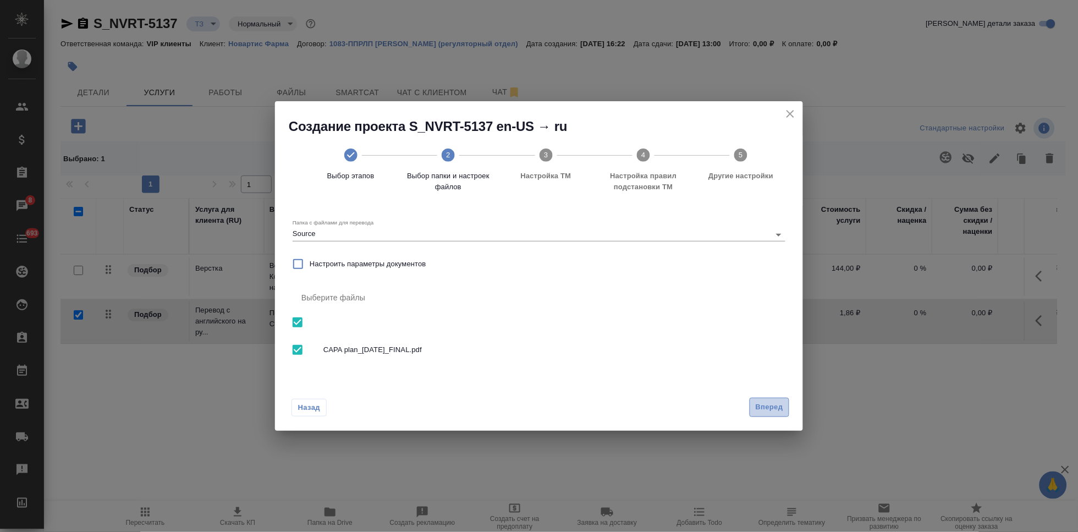
click at [768, 408] on span "Вперед" at bounding box center [770, 407] width 28 height 13
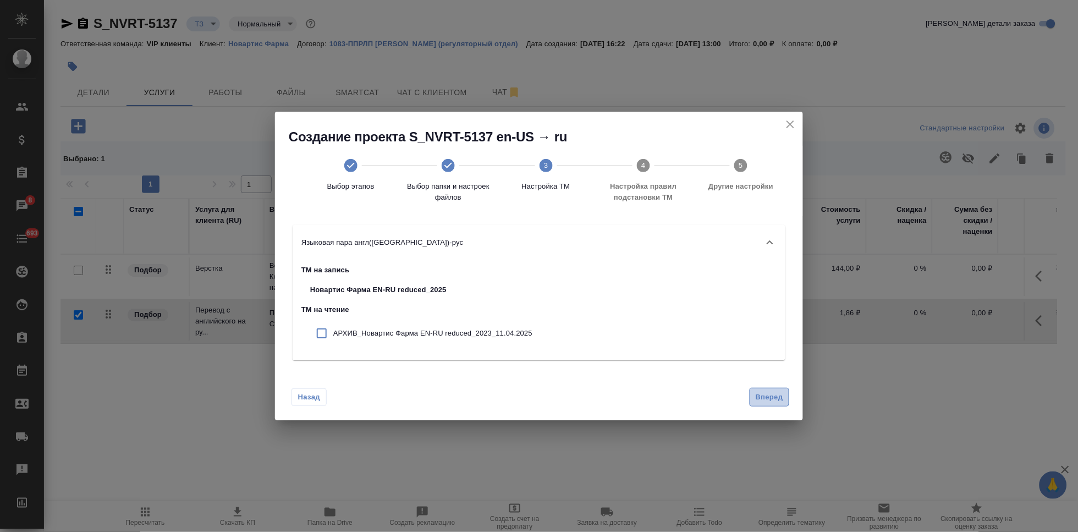
click at [768, 397] on span "Вперед" at bounding box center [770, 397] width 28 height 13
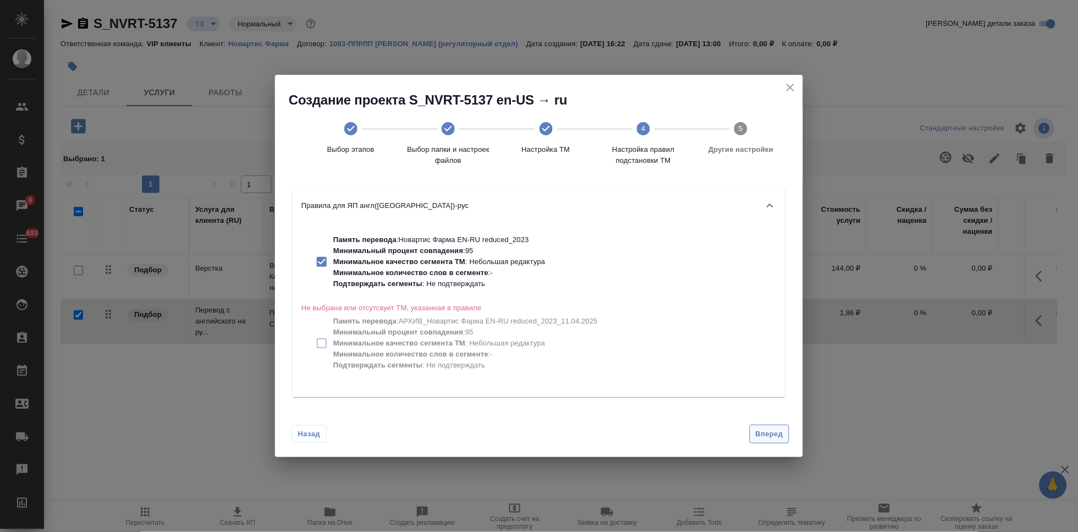
click at [770, 434] on span "Вперед" at bounding box center [770, 434] width 28 height 13
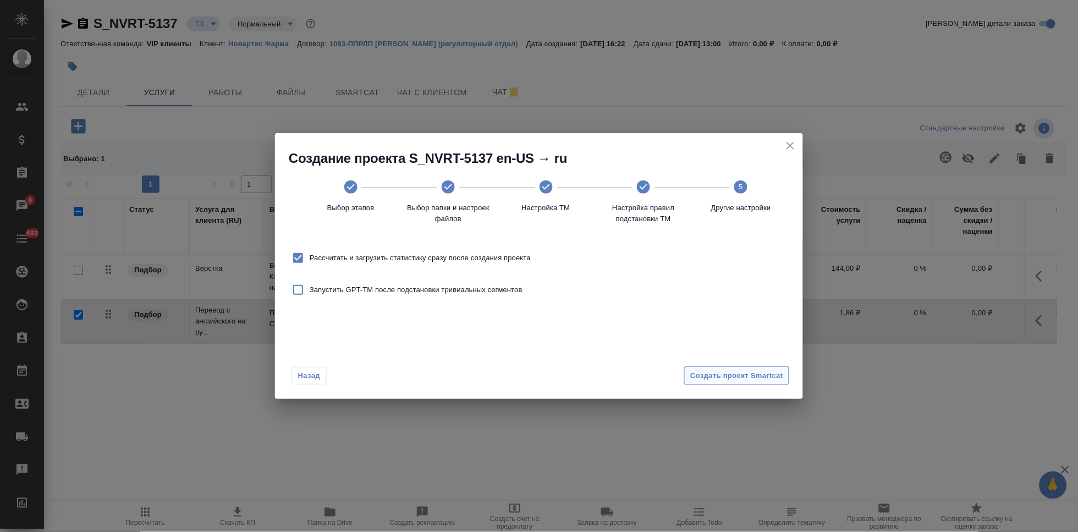
click at [757, 375] on span "Создать проект Smartcat" at bounding box center [736, 376] width 93 height 13
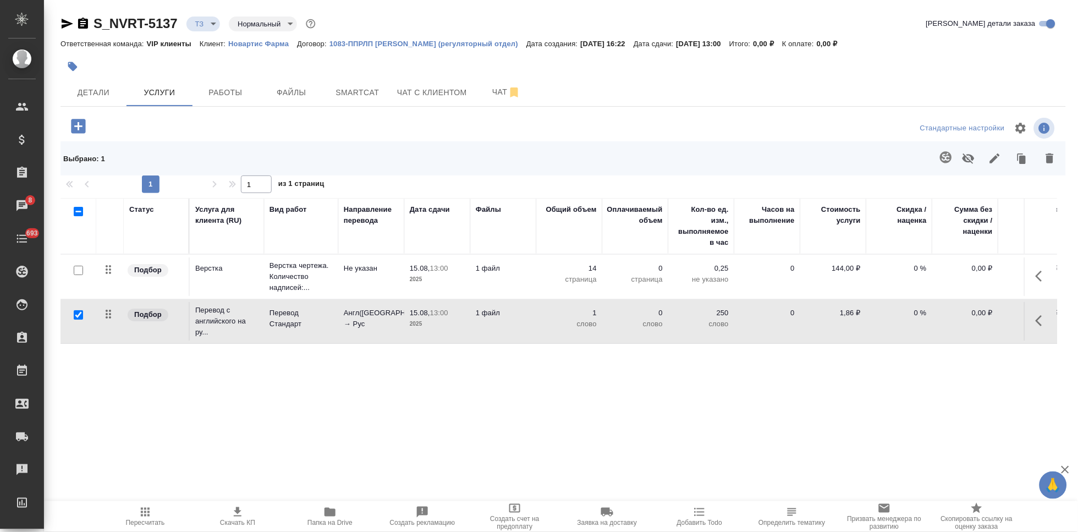
click at [1045, 319] on icon "button" at bounding box center [1042, 320] width 13 height 13
click at [981, 319] on icon "button" at bounding box center [980, 321] width 10 height 10
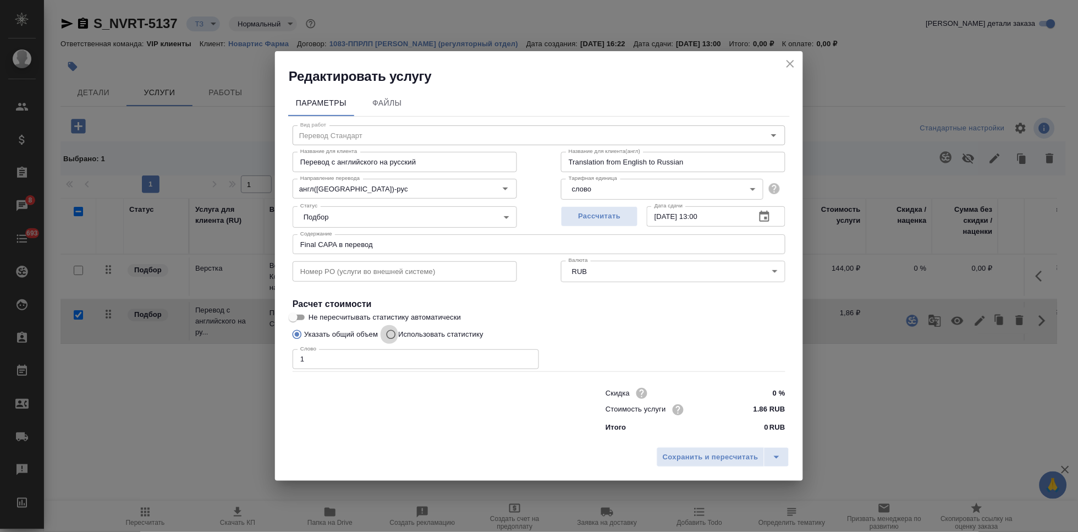
click at [391, 335] on input "Использовать статистику" at bounding box center [390, 334] width 18 height 21
radio input "true"
radio input "false"
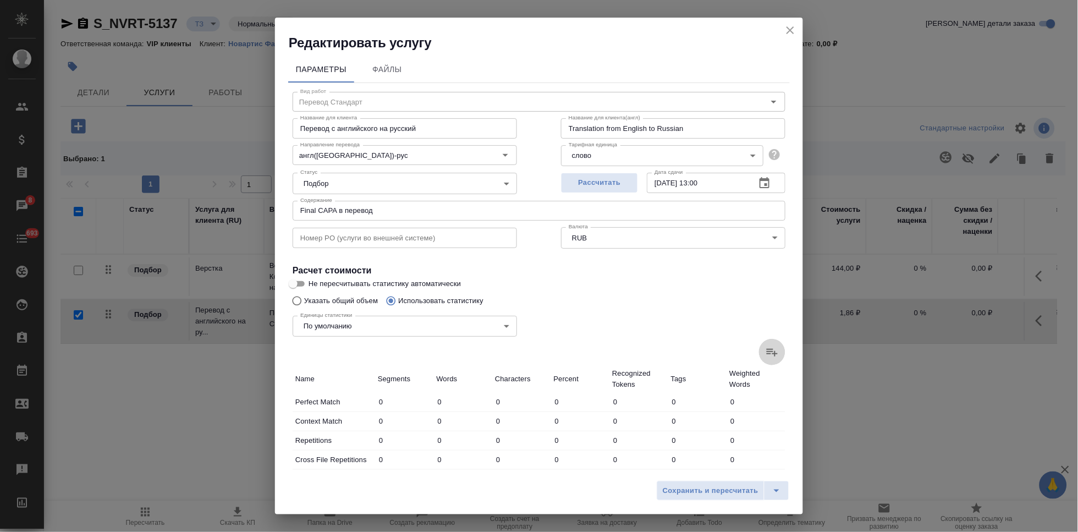
click at [766, 355] on icon at bounding box center [772, 351] width 13 height 13
click at [0, 0] on input "file" at bounding box center [0, 0] width 0 height 0
type input "39"
type input "111"
type input "824"
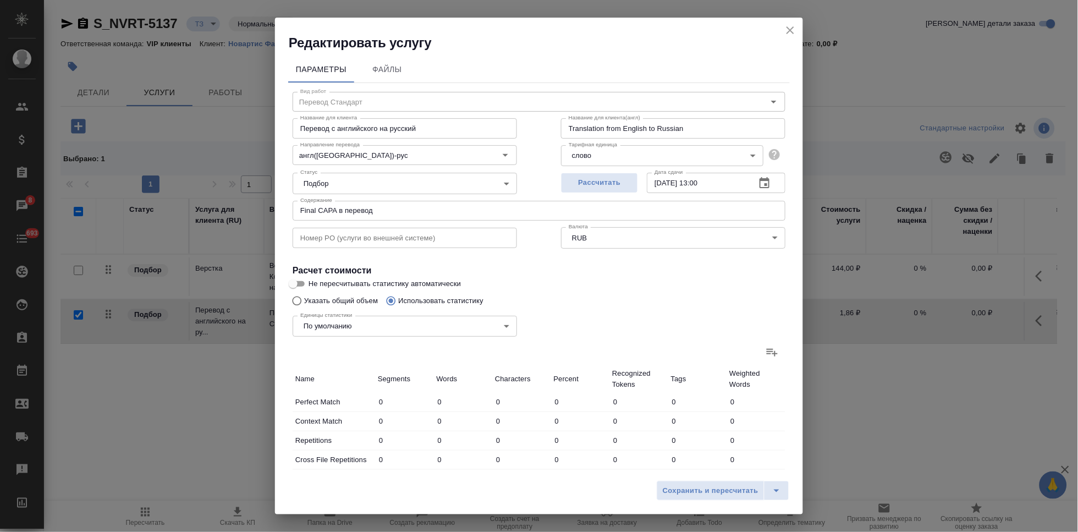
type input "74"
type input "91"
type input "480"
type input "10"
type input "17"
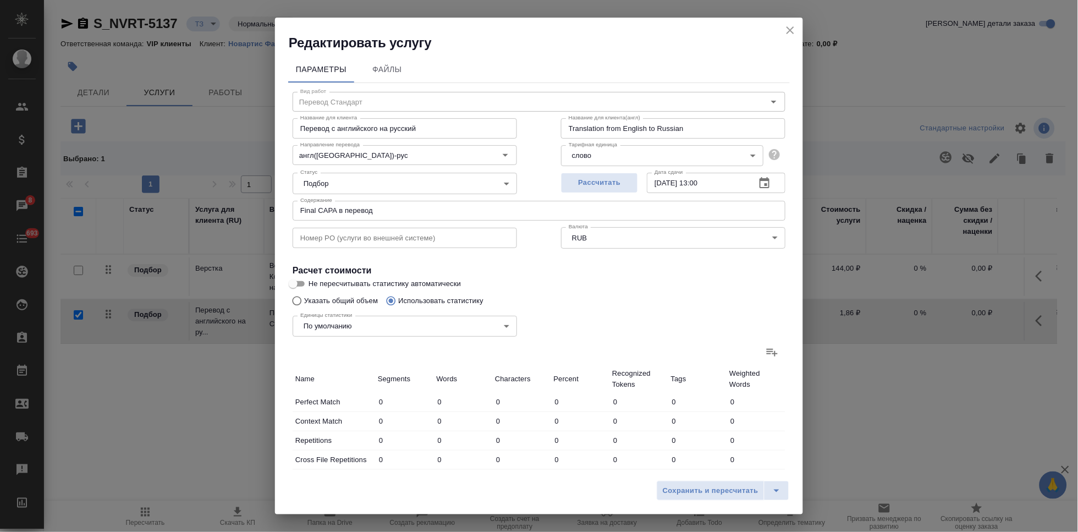
type input "123"
type input "4"
type input "10"
type input "85"
type input "11"
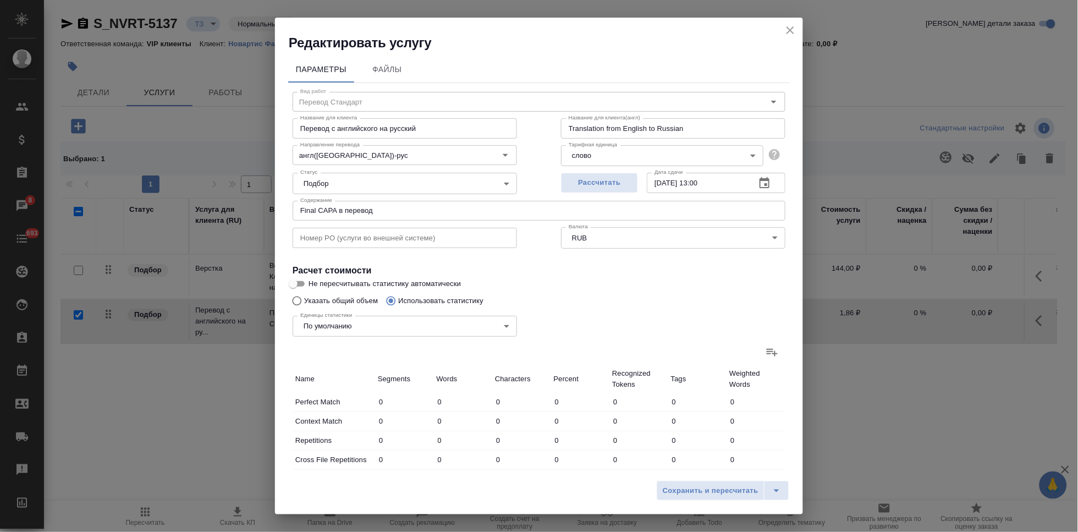
type input "40"
type input "260"
type input "218"
type input "4006"
type input "27340"
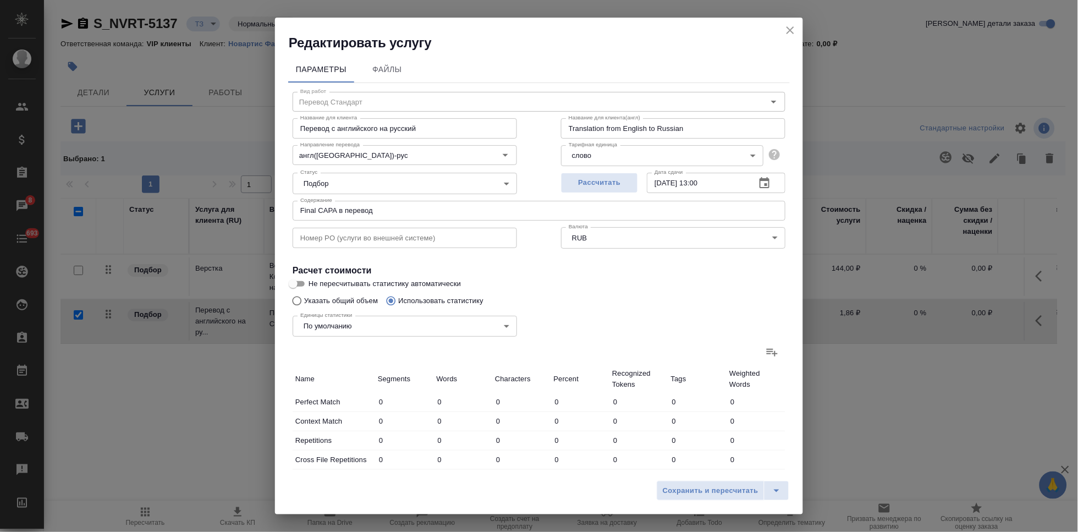
type input "317"
type input "4164"
type input "28288"
type input "356"
type input "4275"
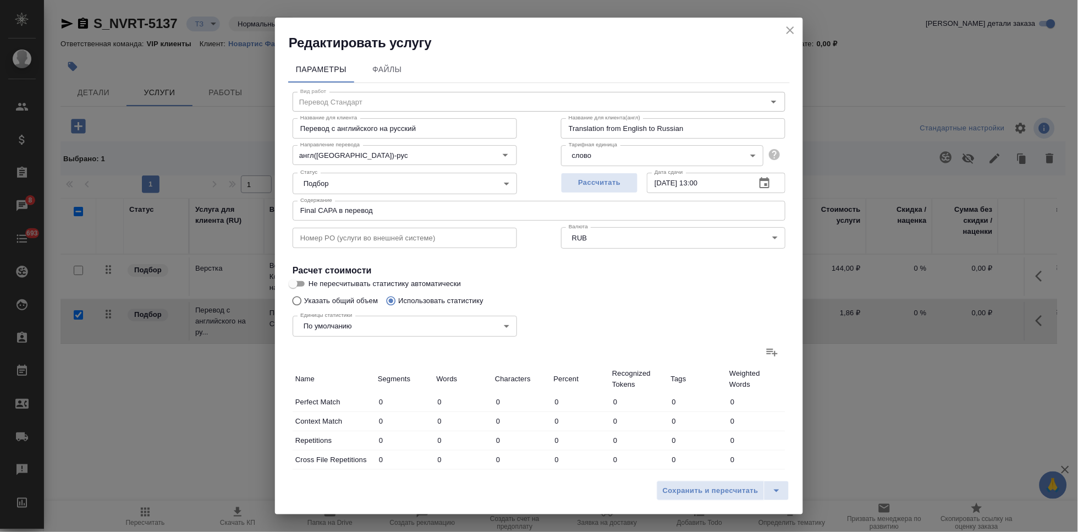
type input "29112"
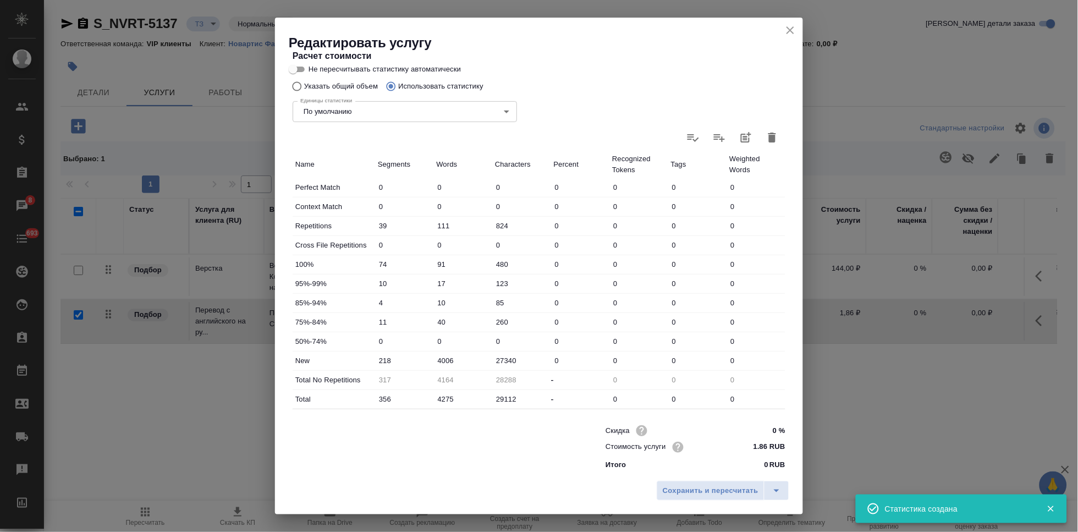
scroll to position [218, 0]
click at [443, 359] on input "4006" at bounding box center [463, 357] width 59 height 16
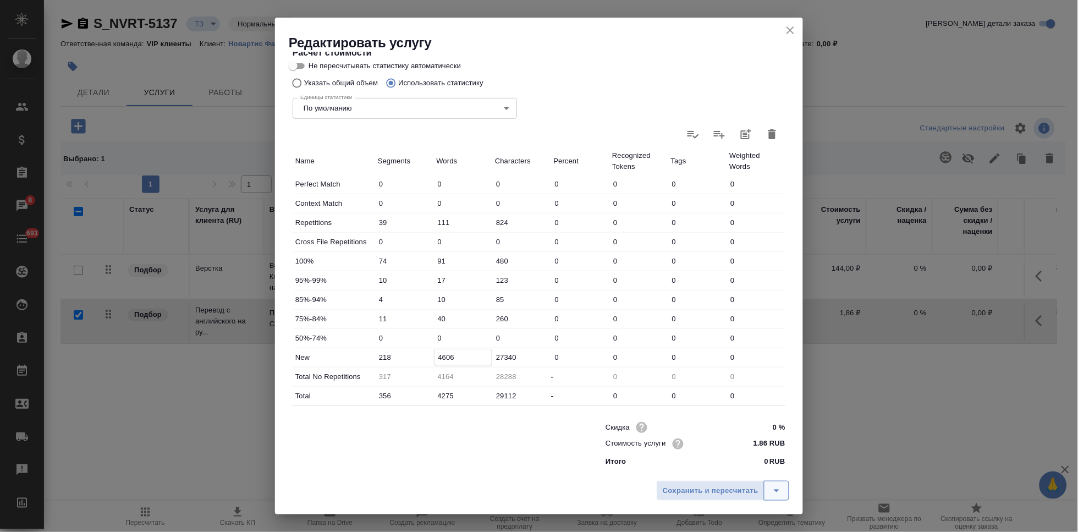
type input "4606"
click at [779, 491] on icon "split button" at bounding box center [776, 490] width 13 height 13
click at [724, 467] on li "Сохранить" at bounding box center [724, 468] width 133 height 18
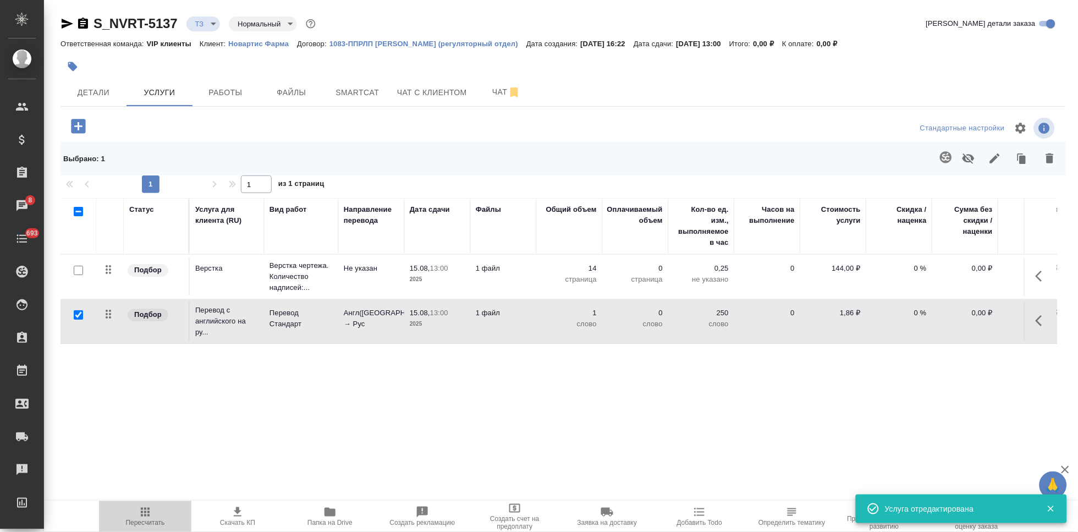
click at [154, 508] on span "Пересчитать" at bounding box center [145, 515] width 79 height 21
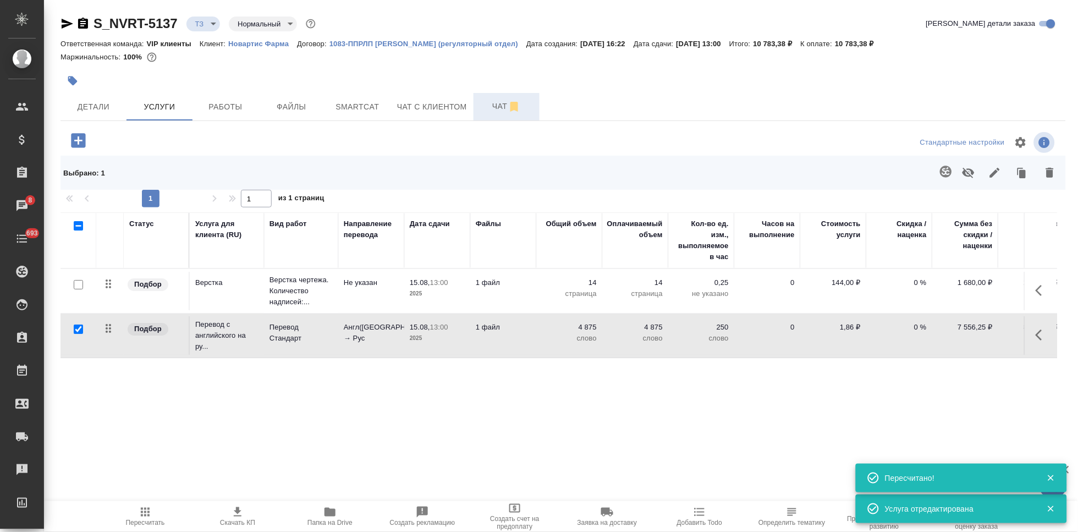
click at [502, 103] on span "Чат" at bounding box center [506, 107] width 53 height 14
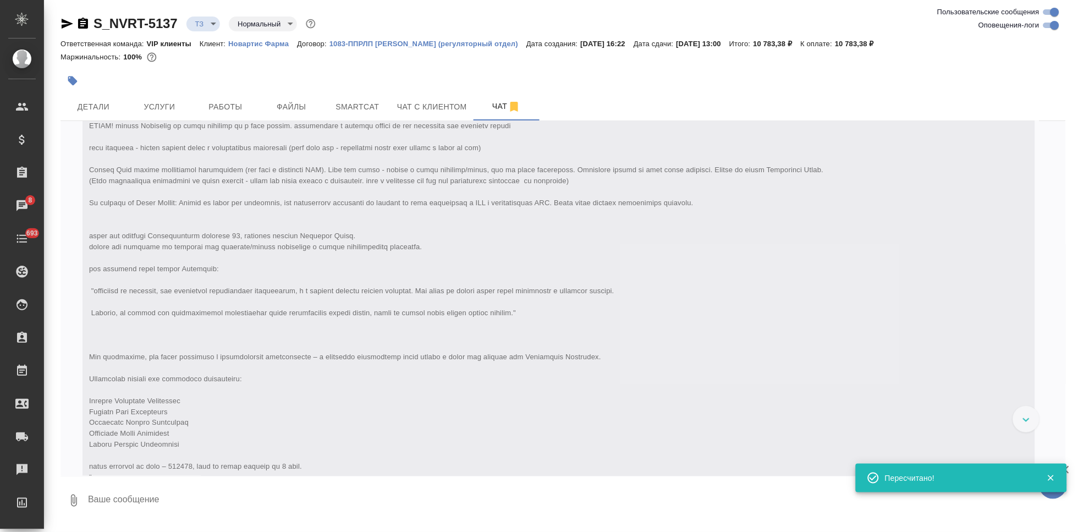
scroll to position [221, 0]
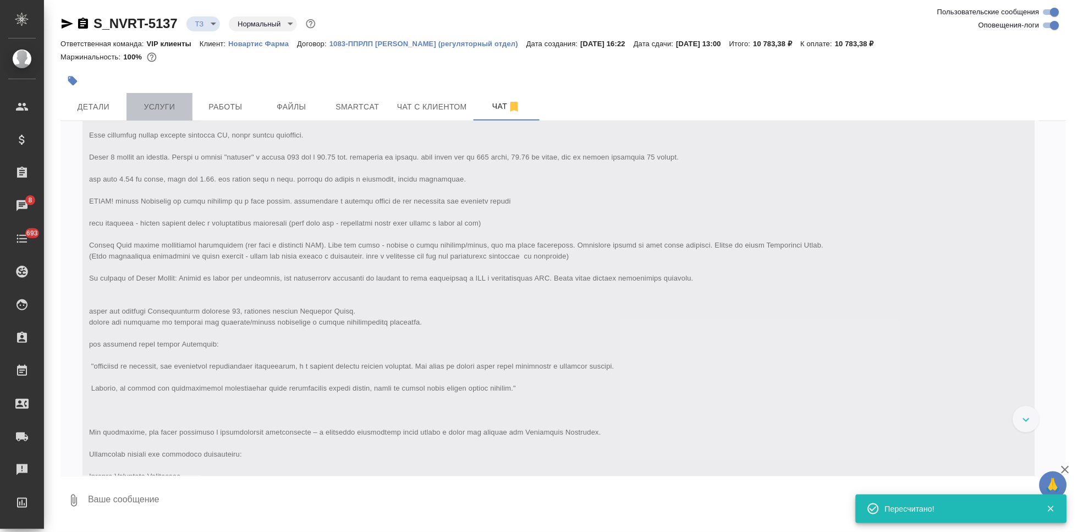
click at [156, 104] on span "Услуги" at bounding box center [159, 107] width 53 height 14
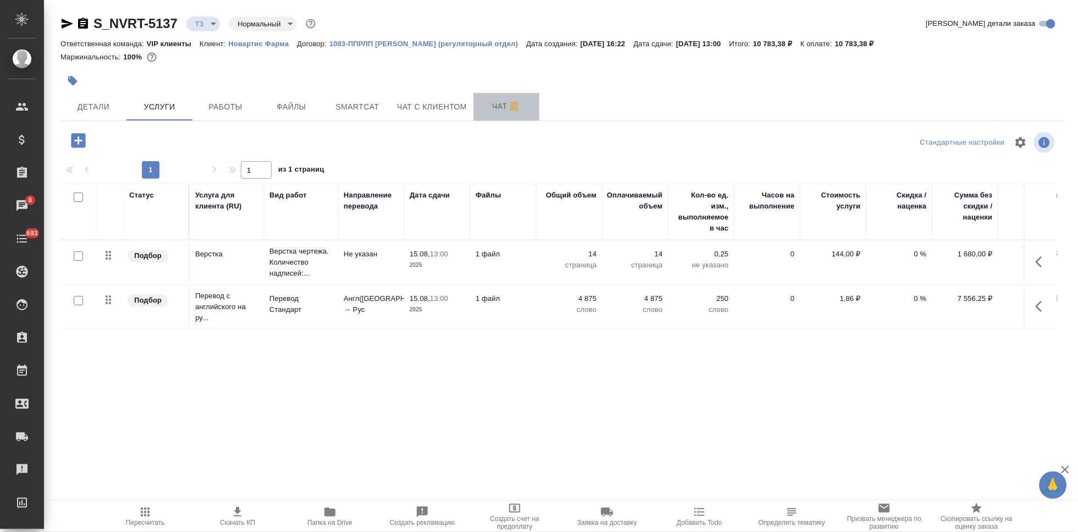
click at [491, 109] on span "Чат" at bounding box center [506, 107] width 53 height 14
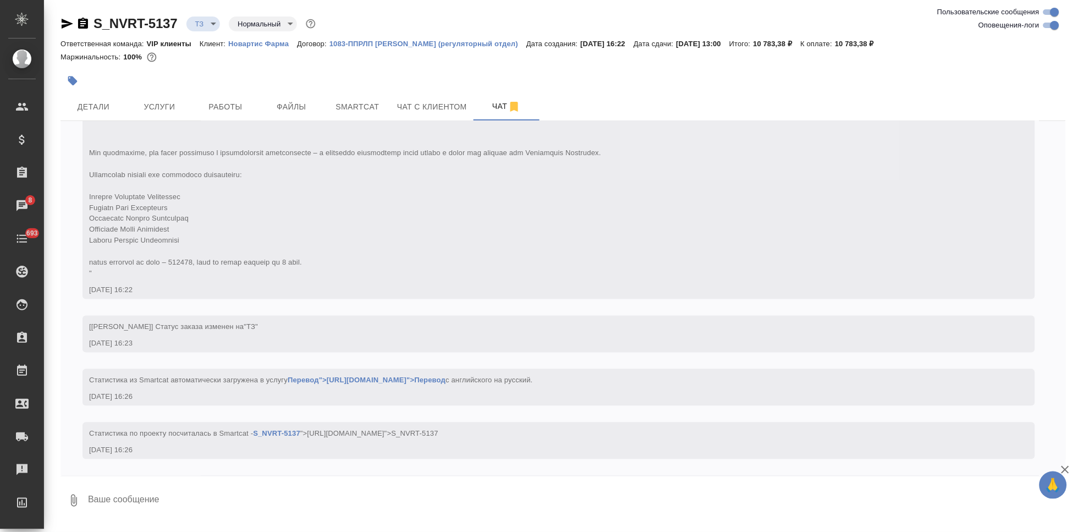
scroll to position [512, 0]
click at [103, 96] on button "Детали" at bounding box center [94, 107] width 66 height 28
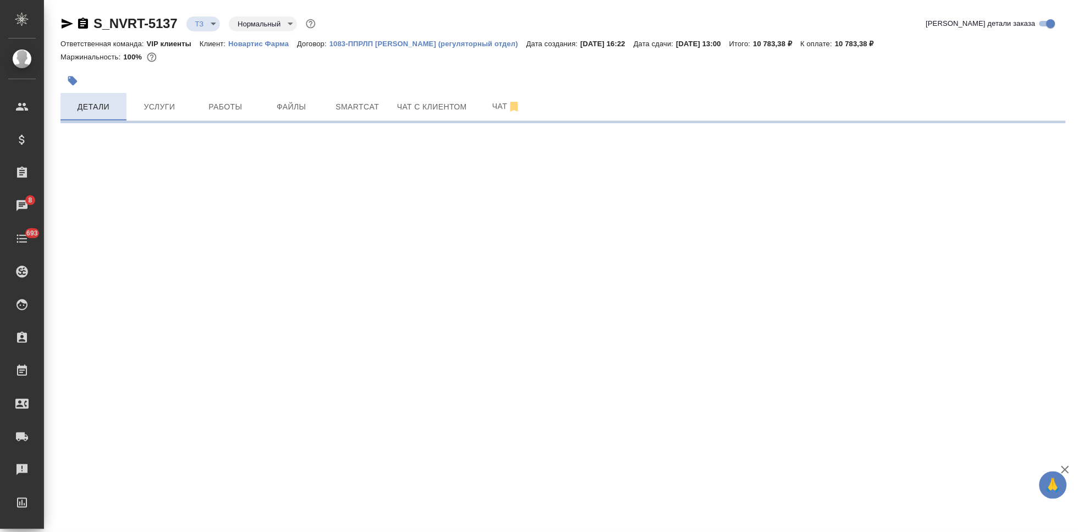
select select "RU"
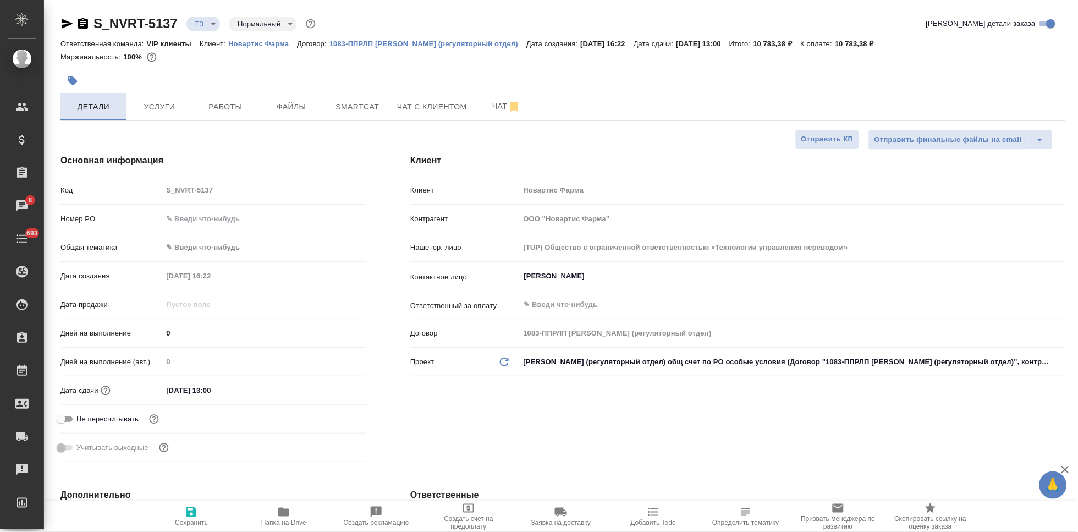
type textarea "x"
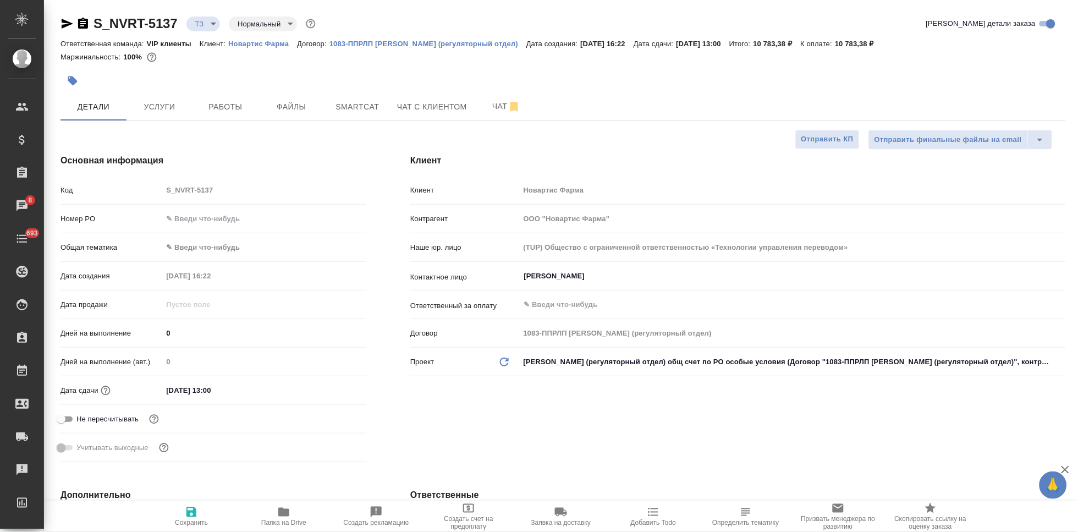
type textarea "x"
click at [499, 108] on span "Чат" at bounding box center [506, 107] width 53 height 14
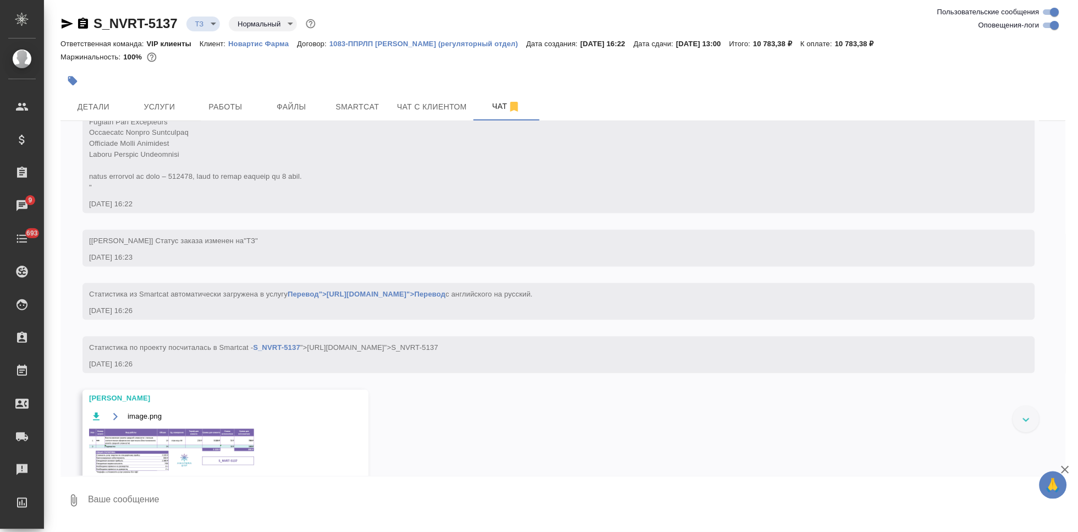
scroll to position [600, 0]
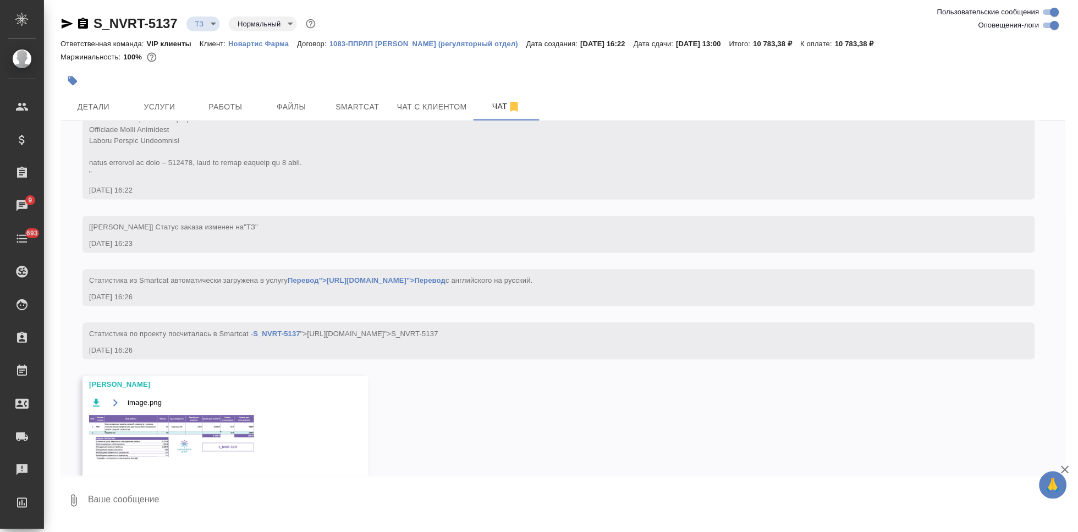
click at [163, 448] on img at bounding box center [171, 438] width 165 height 46
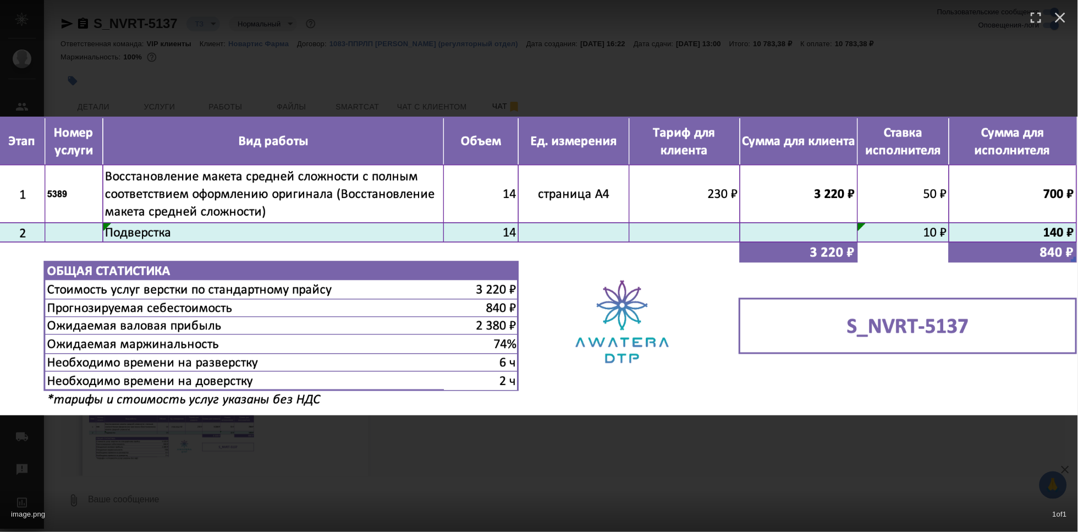
click at [576, 469] on div "image.png 1 of 1" at bounding box center [539, 266] width 1078 height 532
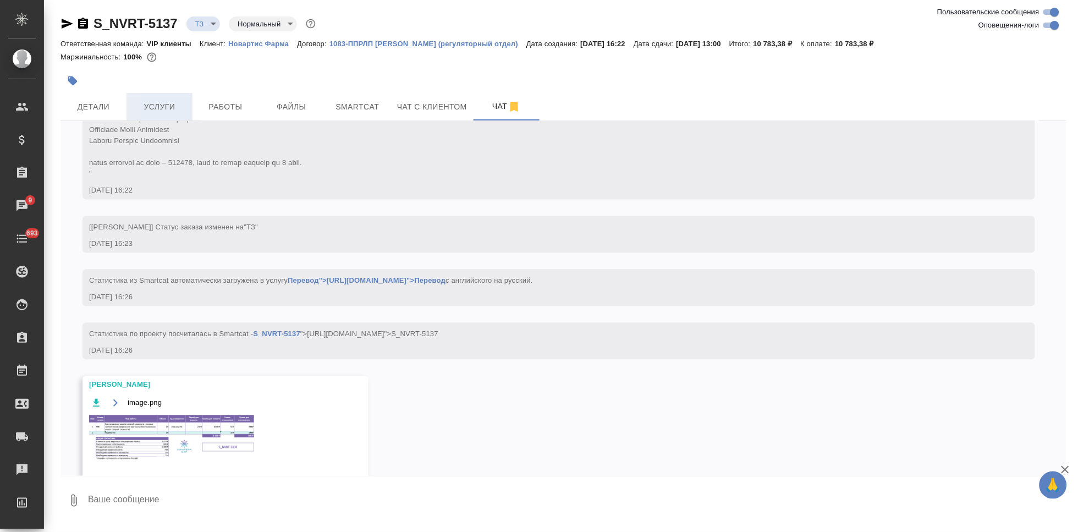
click at [149, 109] on span "Услуги" at bounding box center [159, 107] width 53 height 14
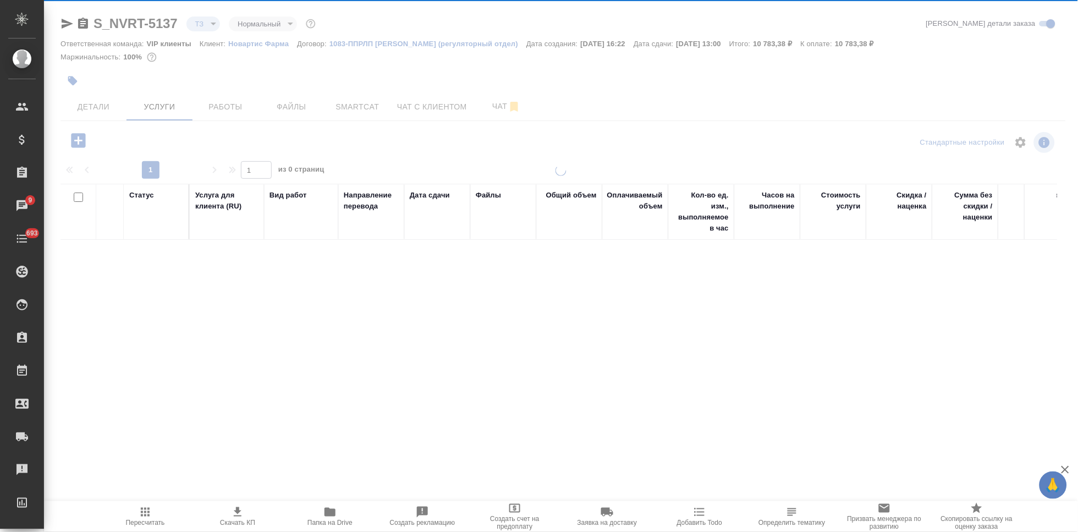
click at [245, 514] on span "Скачать КП" at bounding box center [237, 515] width 79 height 21
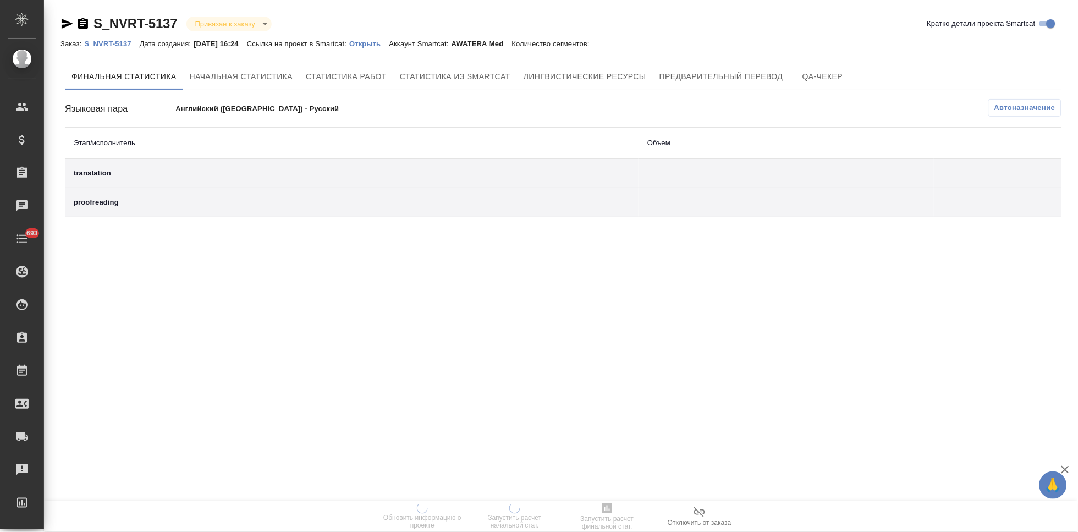
click at [382, 44] on p "Открыть" at bounding box center [369, 44] width 40 height 8
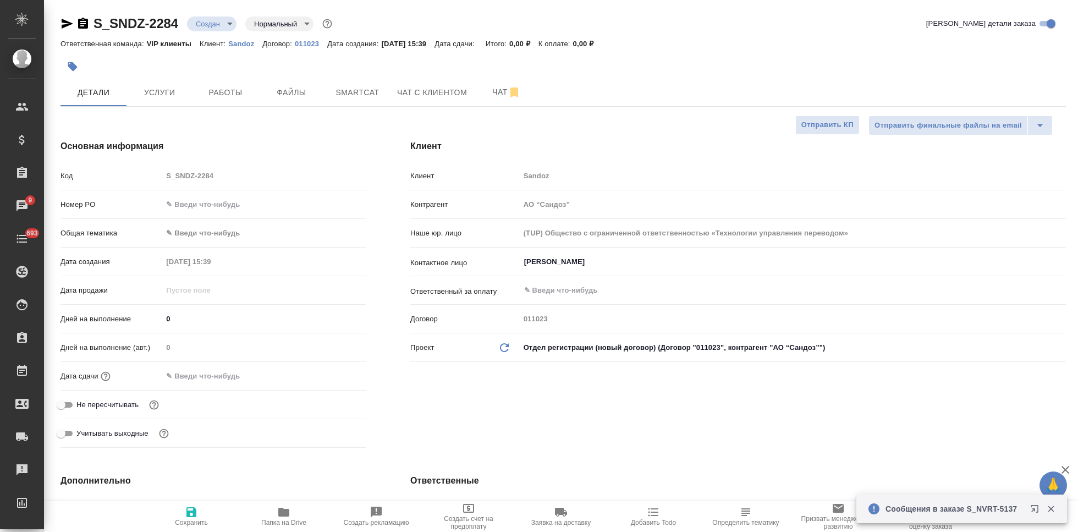
select select "RU"
click at [229, 23] on body "🙏 .cls-1 fill:#fff; AWATERA Kabargina Anna Клиенты Спецификации Заказы 9 Чаты 6…" at bounding box center [539, 266] width 1078 height 532
click at [213, 213] on li "ТЗ" at bounding box center [237, 210] width 101 height 19
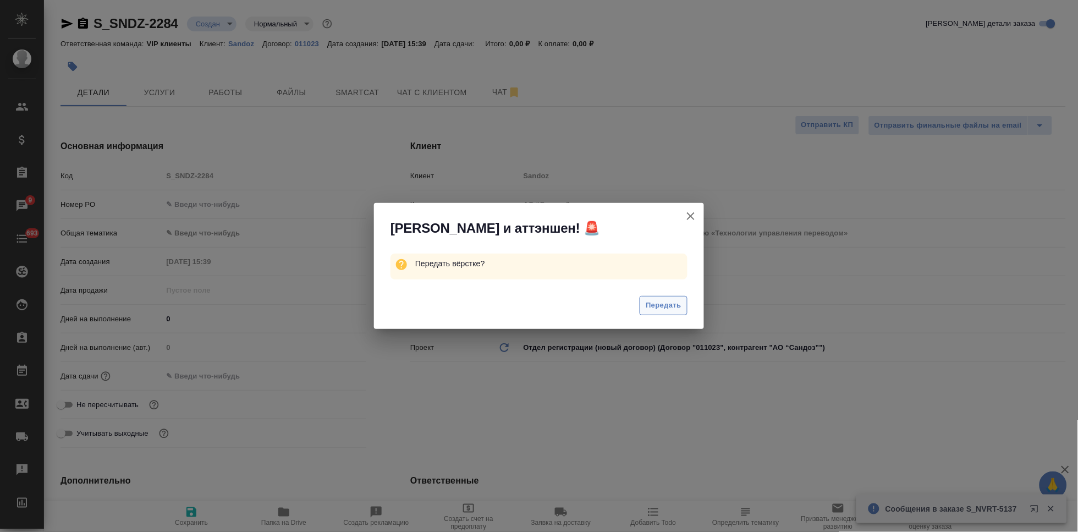
click at [651, 305] on span "Передать" at bounding box center [664, 305] width 36 height 13
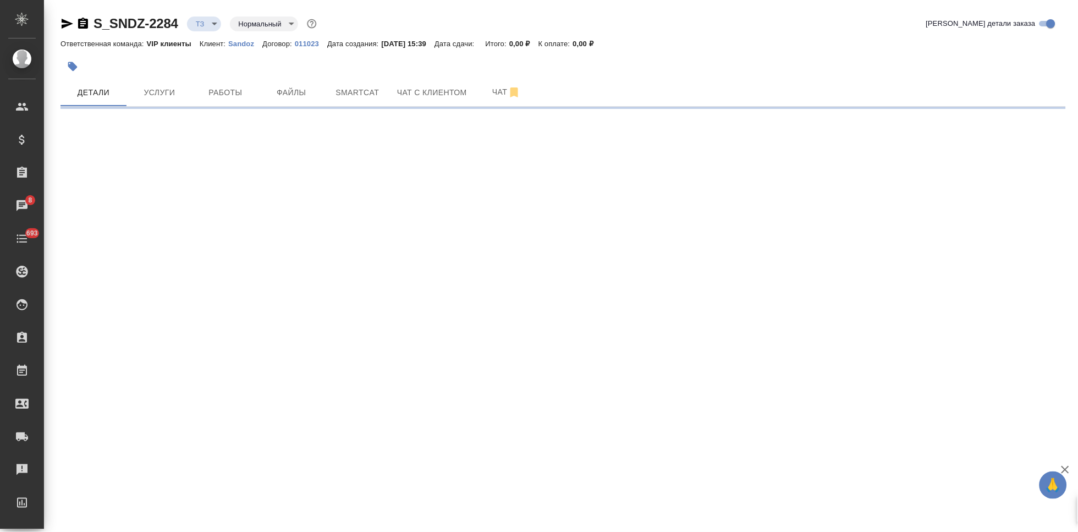
select select "RU"
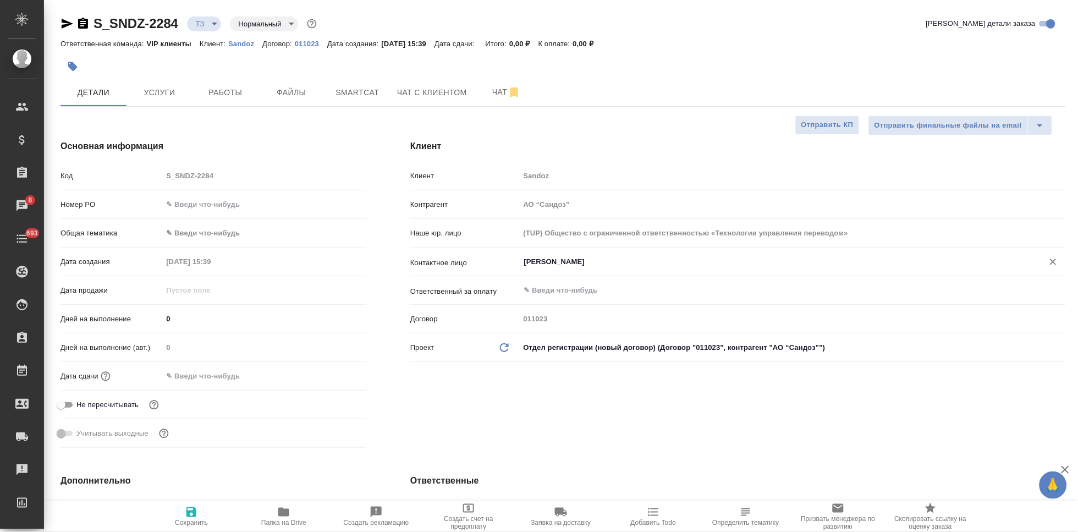
type textarea "x"
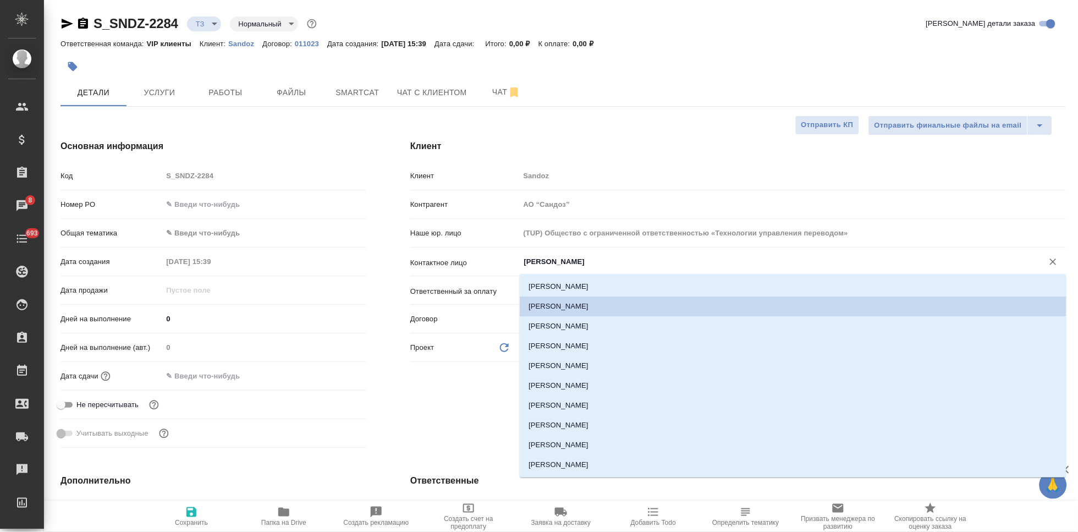
click at [587, 259] on input "Иванова Дарина" at bounding box center [774, 261] width 503 height 13
type textarea "x"
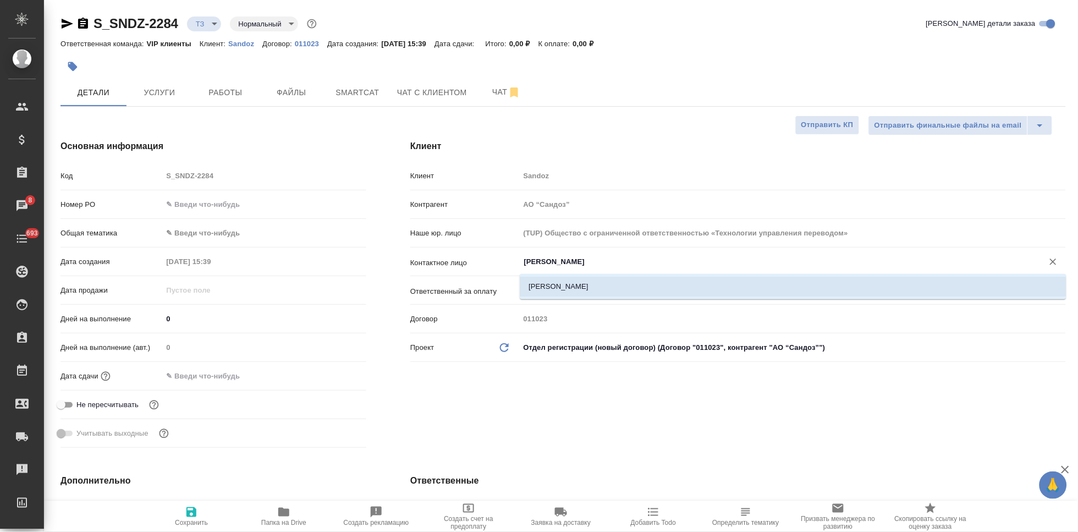
click at [562, 293] on li "Антонова Анастасия" at bounding box center [793, 287] width 547 height 20
type input "Антонова Анастасия"
type textarea "x"
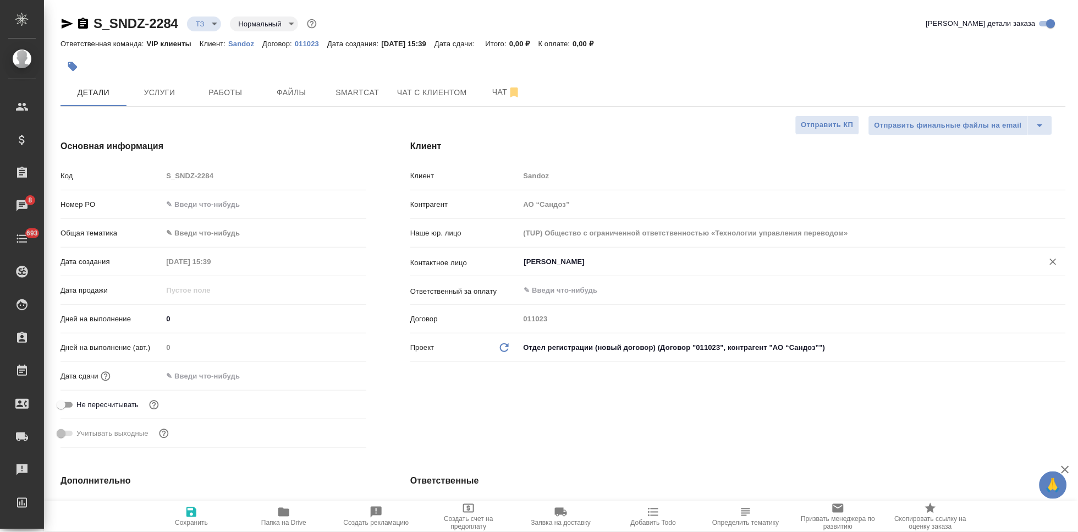
type input "Антонова Анастасия"
click at [194, 514] on icon "button" at bounding box center [191, 512] width 10 height 10
type textarea "x"
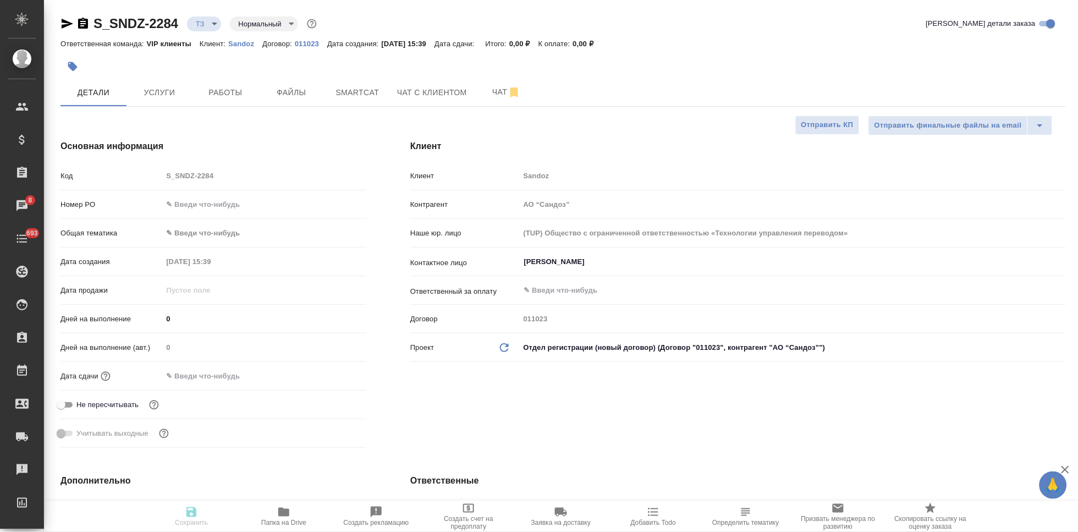
type textarea "x"
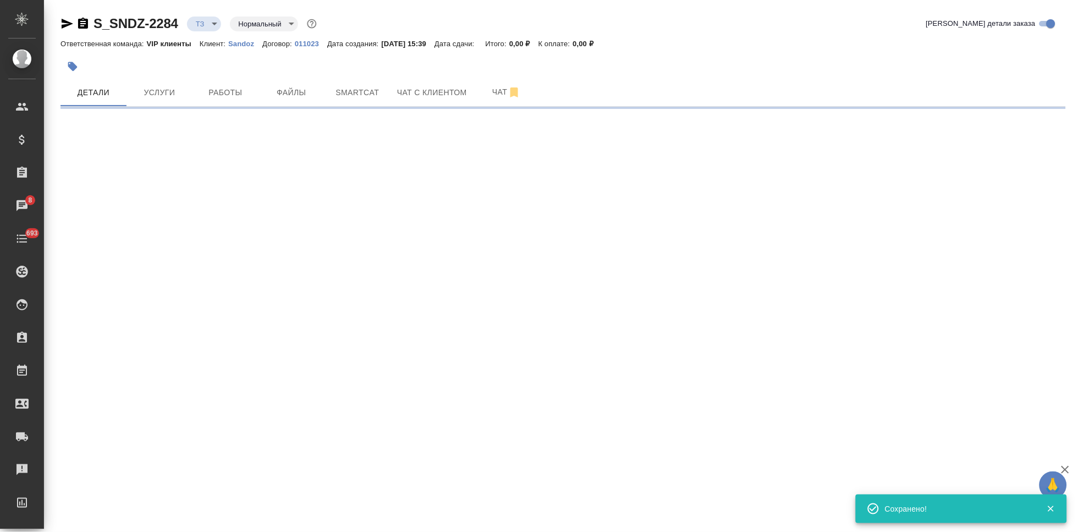
select select "RU"
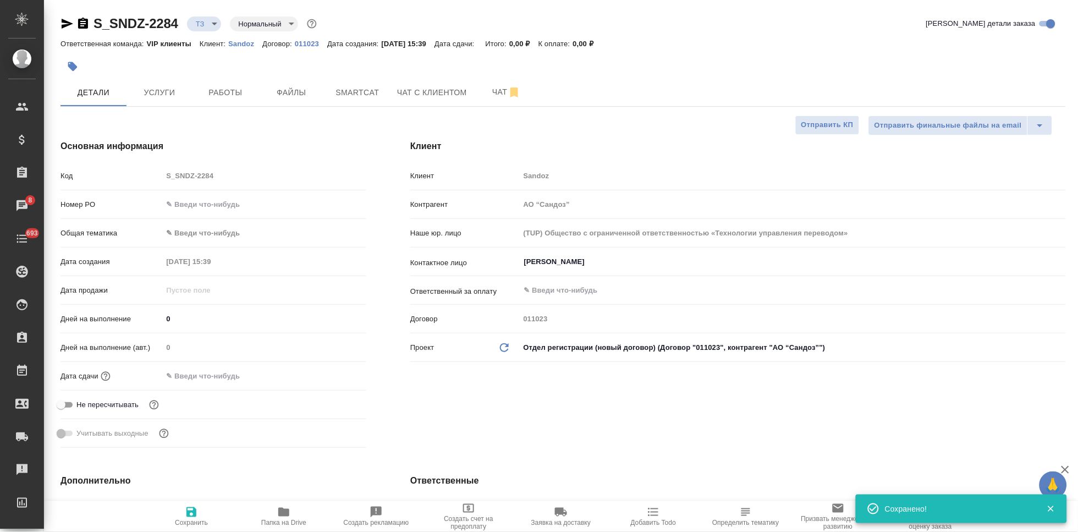
type textarea "x"
click at [288, 515] on icon "button" at bounding box center [283, 512] width 11 height 9
type textarea "x"
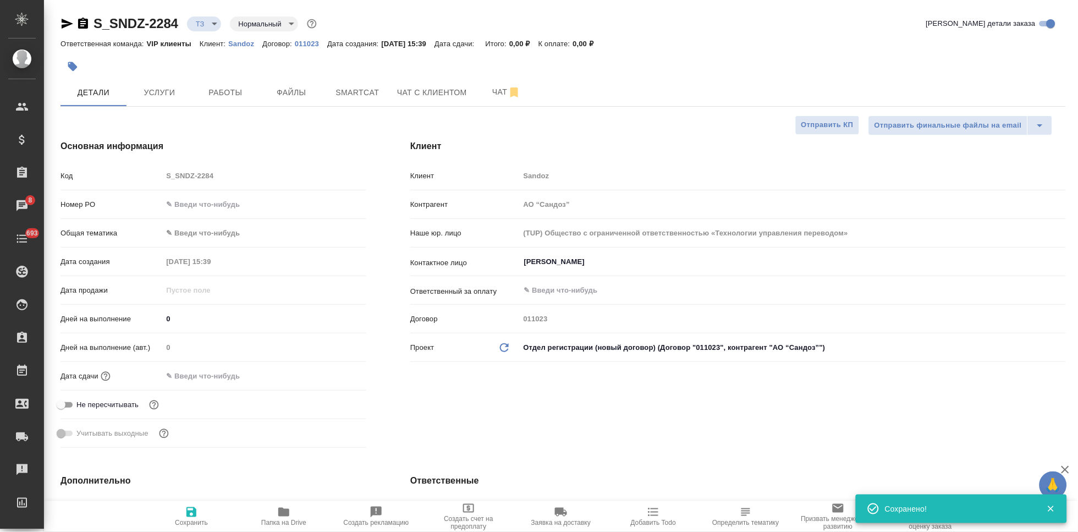
type textarea "x"
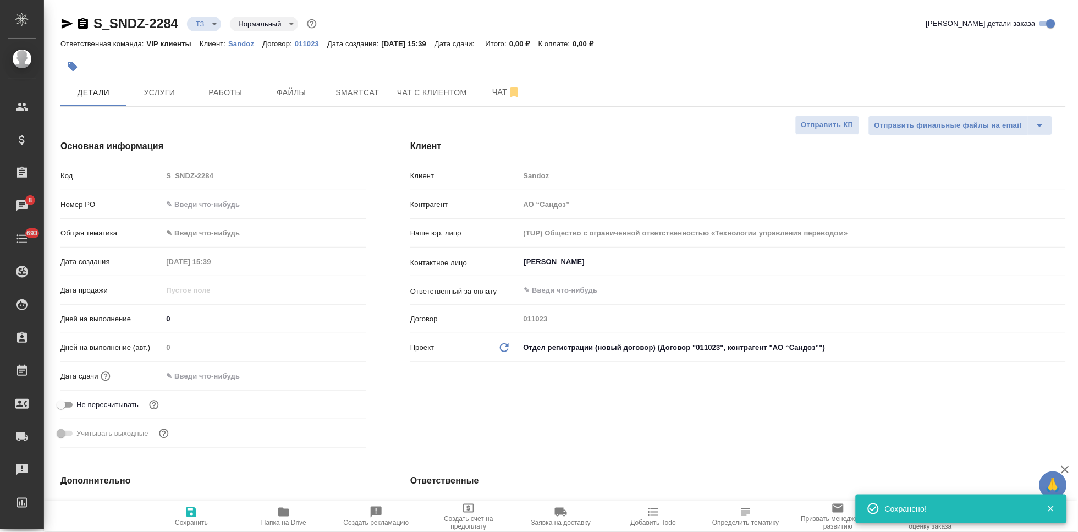
click at [133, 174] on div "Код S_SNDZ-2284" at bounding box center [214, 175] width 306 height 19
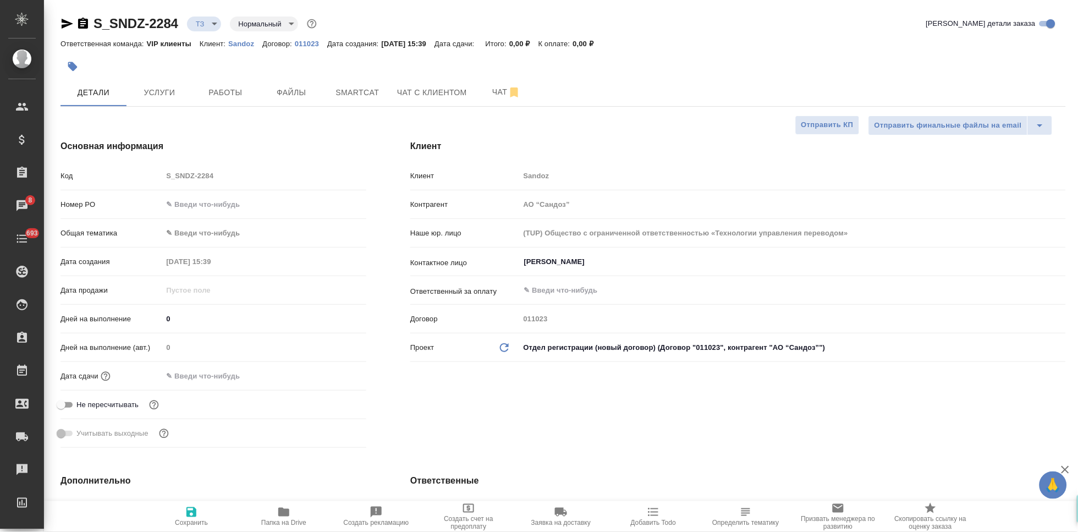
type textarea "x"
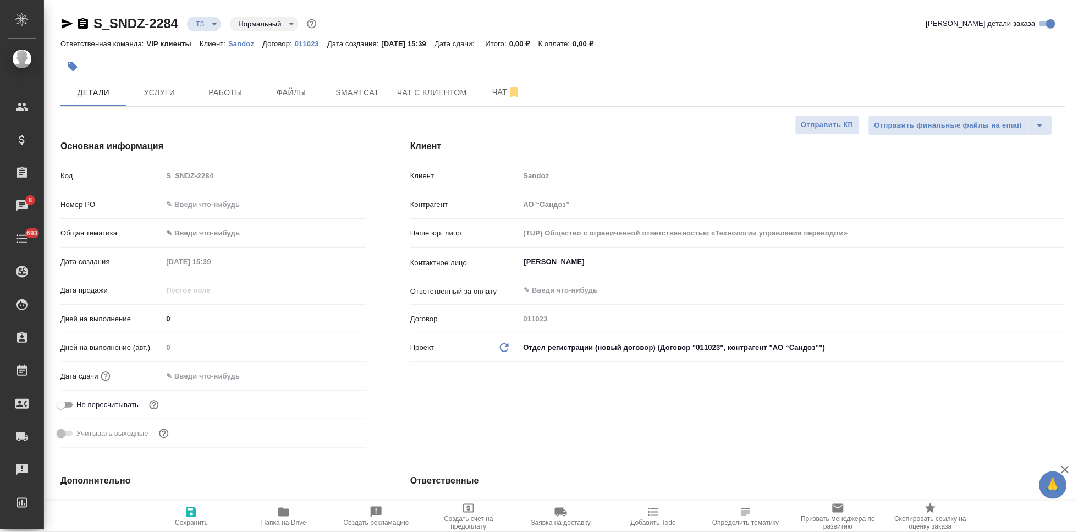
type textarea "x"
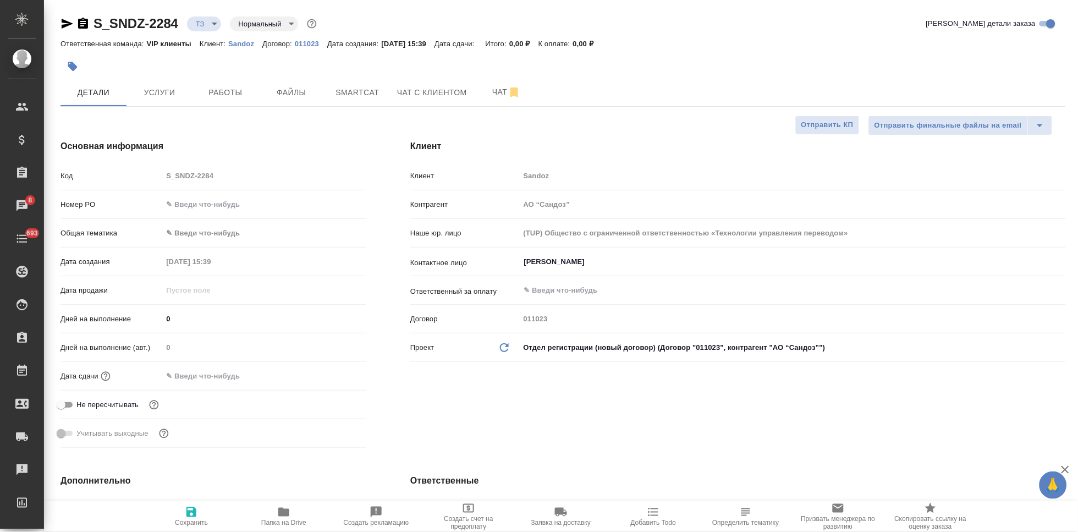
type textarea "x"
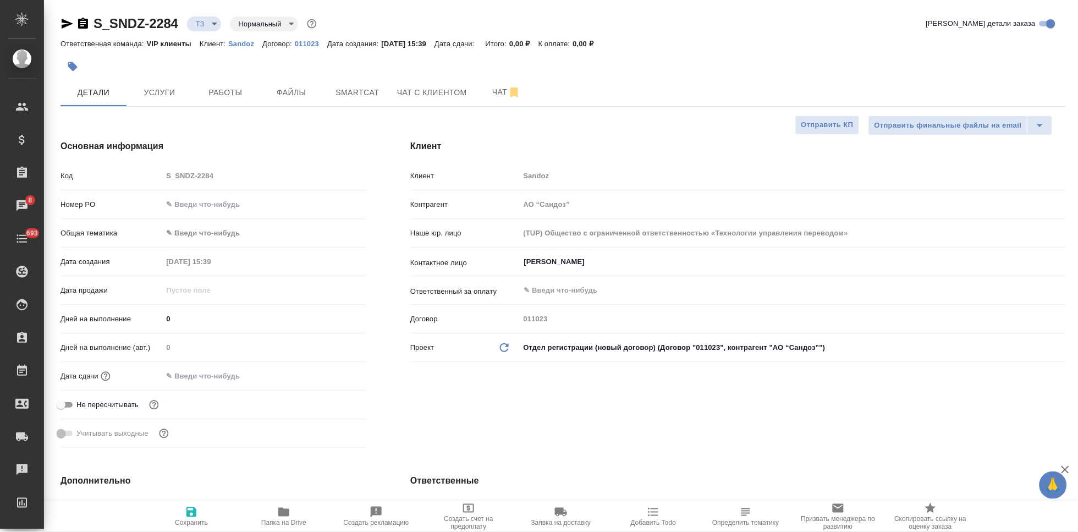
type textarea "x"
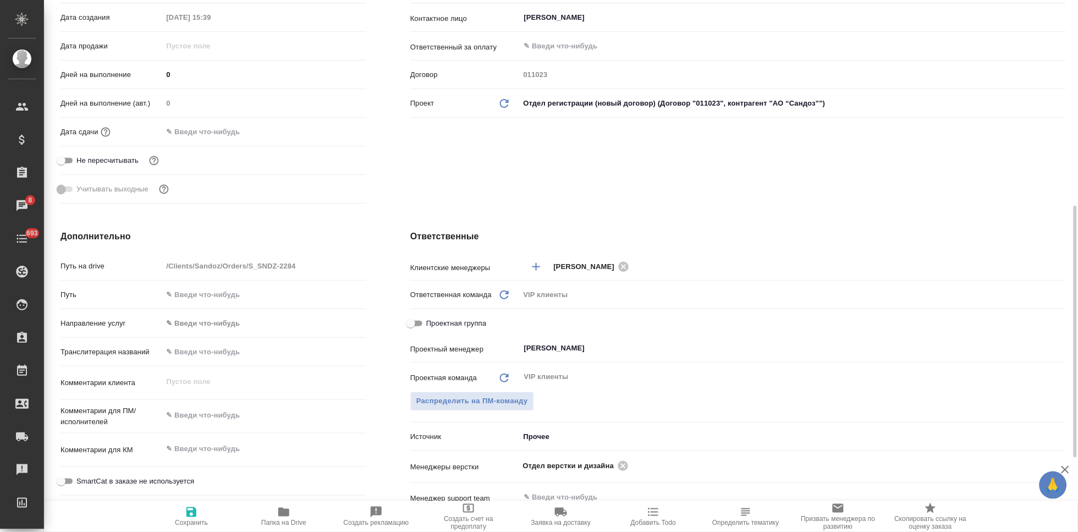
scroll to position [305, 0]
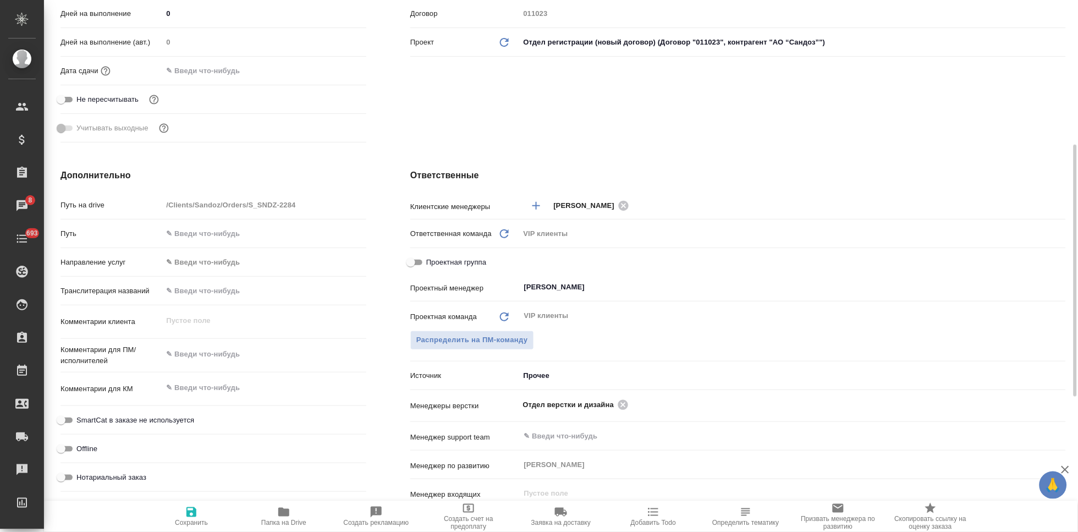
type textarea "x"
click at [218, 362] on textarea at bounding box center [264, 354] width 204 height 19
paste textarea "Желаемый срок получения – 19.08 – 20.08."
type textarea "Желаемый срок получения – 19.08 – 20.08."
type textarea "x"
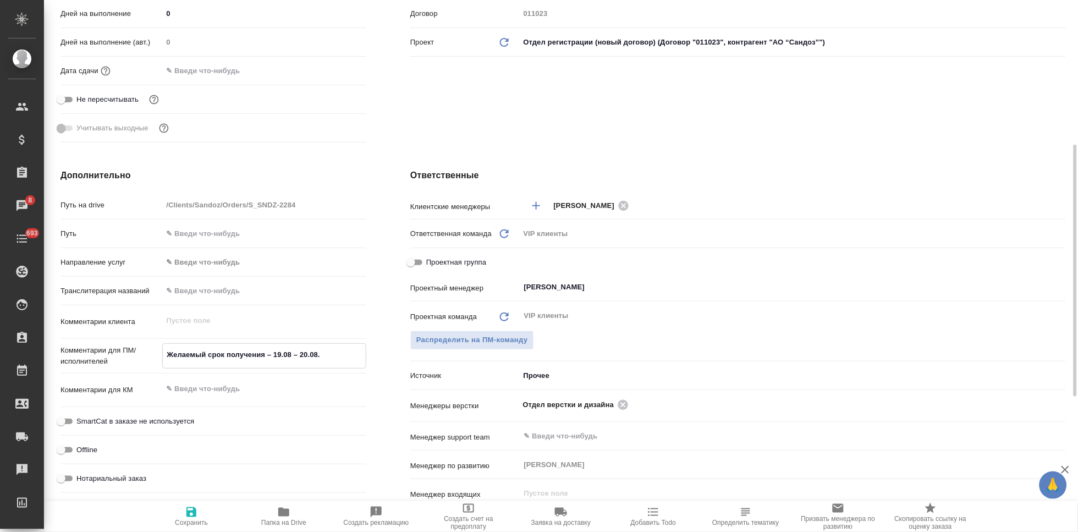
type textarea "x"
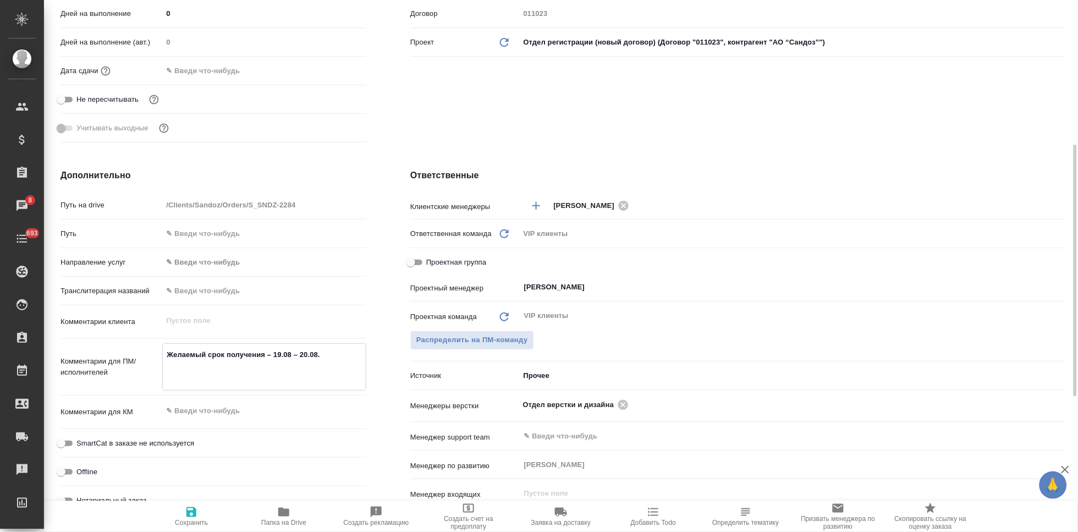
type textarea "Желаемый срок получения – 19.08 – 20.08."
type textarea "x"
click at [193, 505] on icon "button" at bounding box center [191, 511] width 13 height 13
type textarea "x"
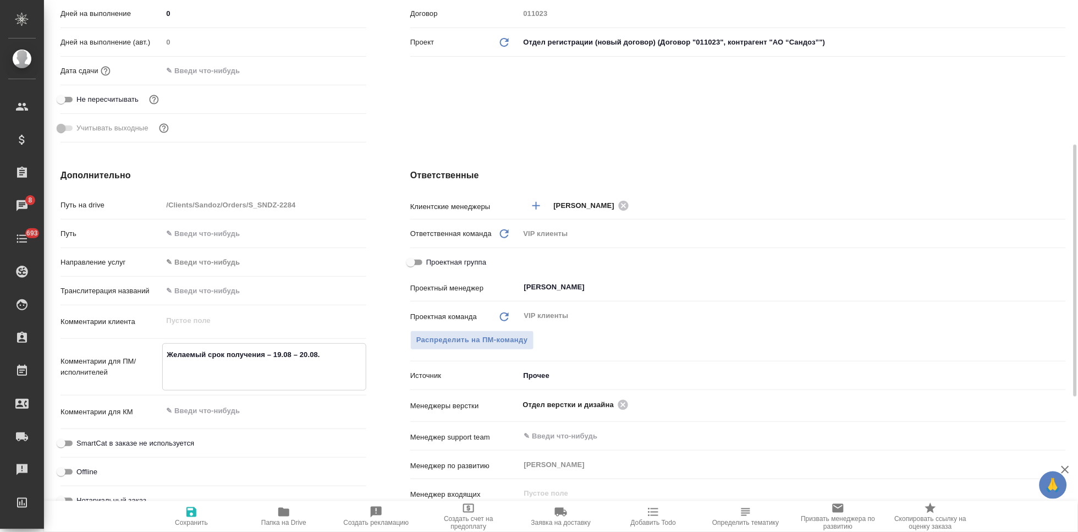
type textarea "x"
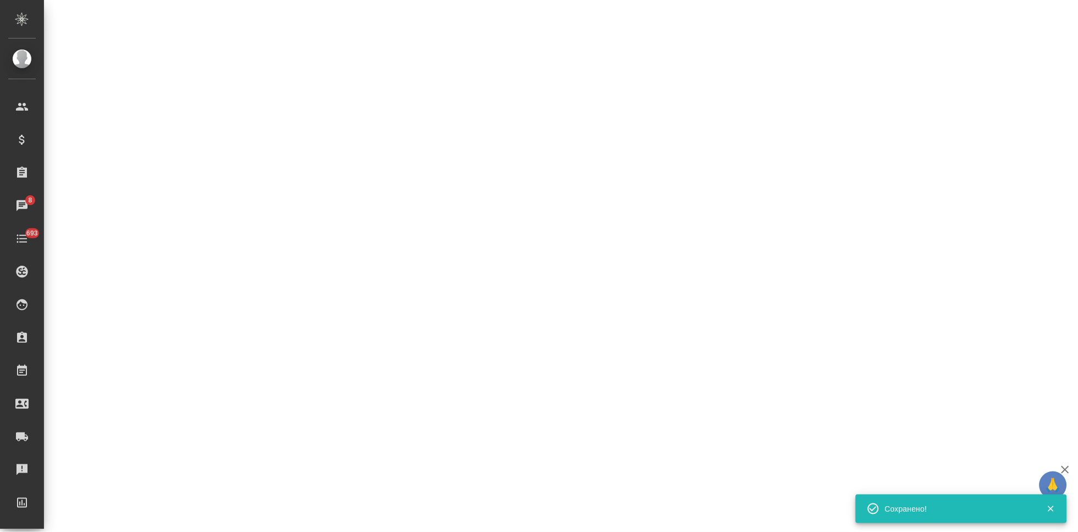
select select "RU"
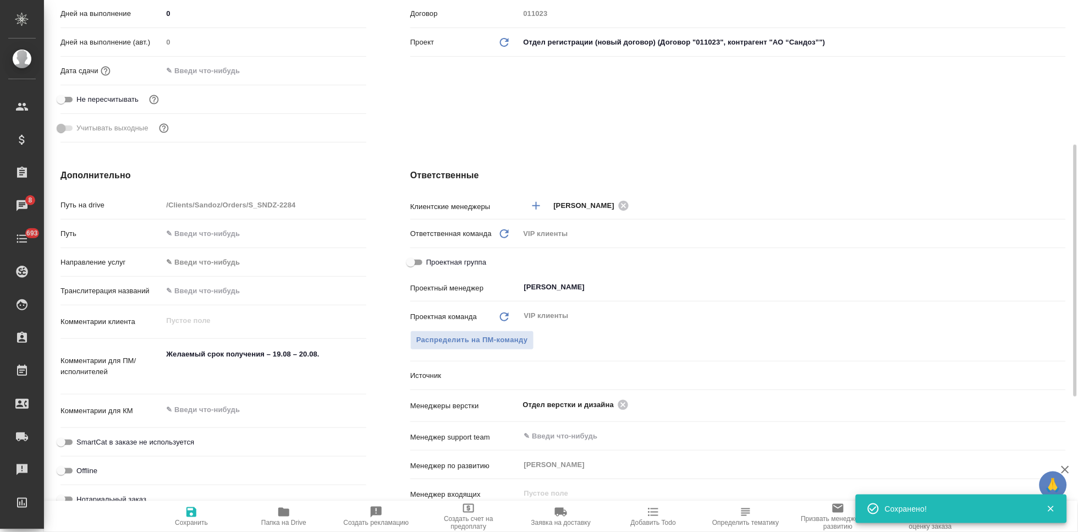
type textarea "x"
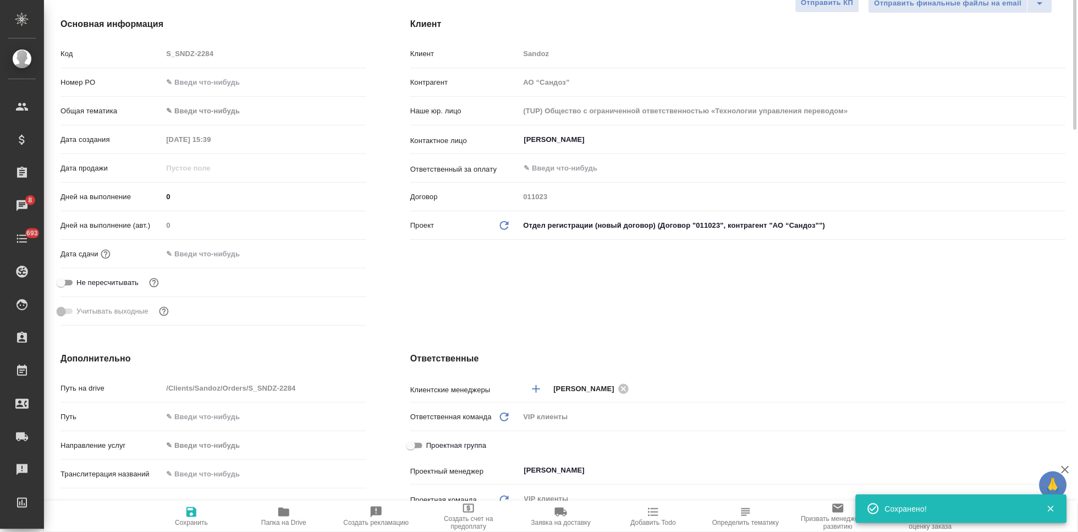
scroll to position [0, 0]
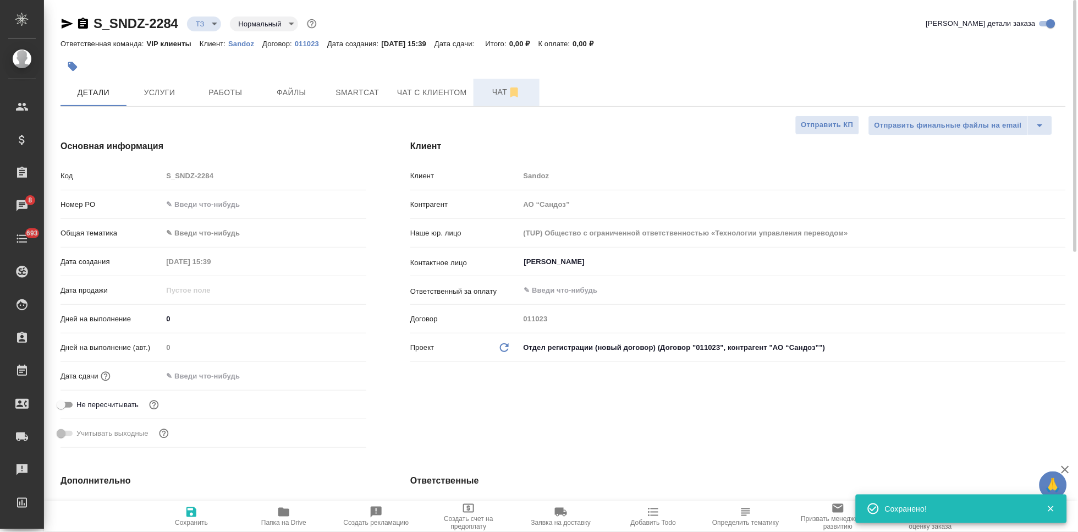
click at [498, 81] on button "Чат" at bounding box center [507, 93] width 66 height 28
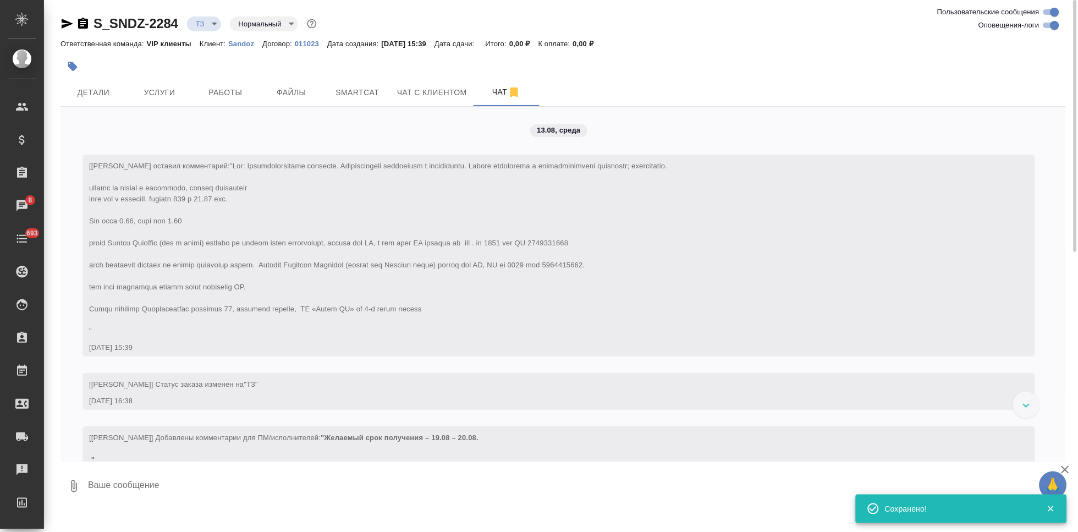
scroll to position [40, 0]
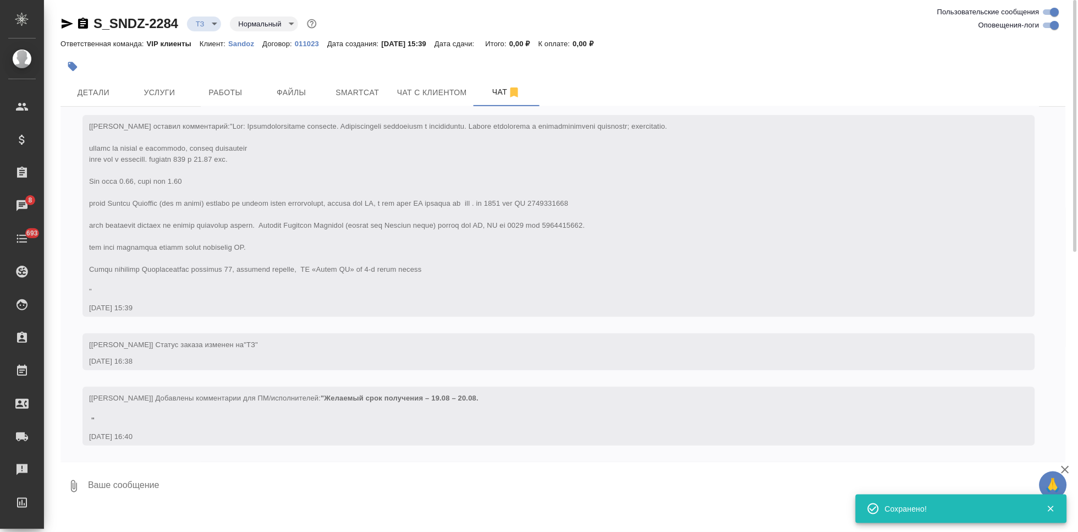
click at [336, 480] on textarea at bounding box center [576, 486] width 979 height 37
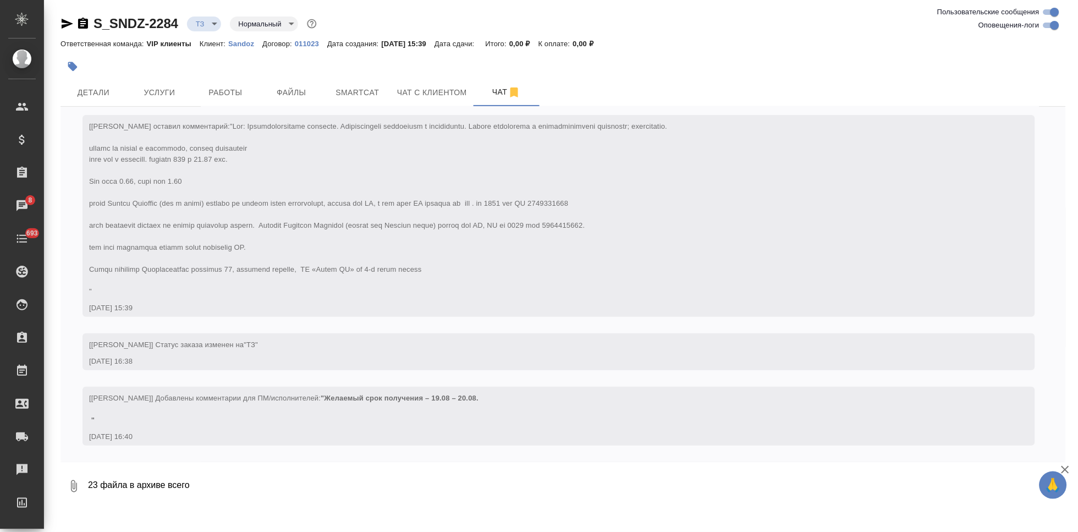
type textarea "23 файла в архиве всего"
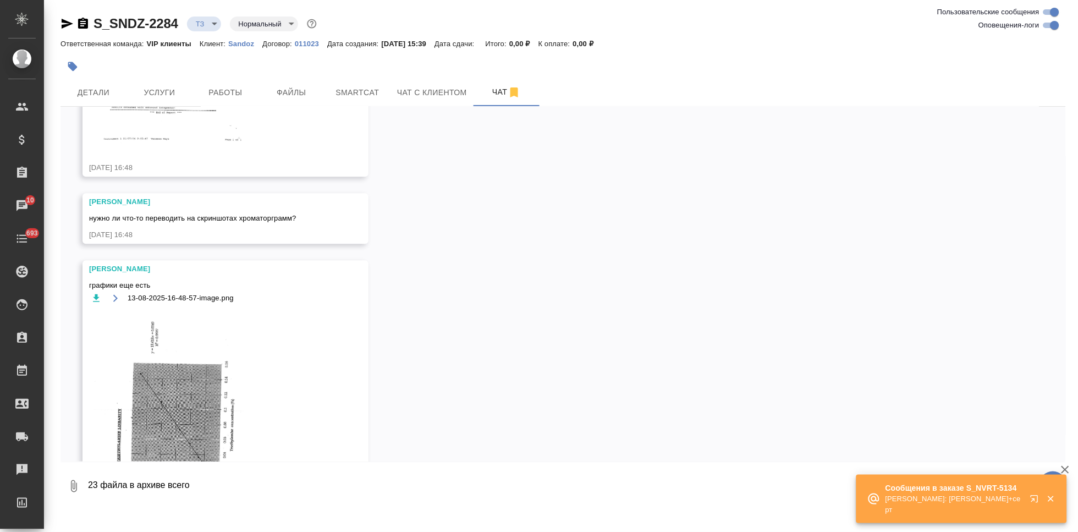
scroll to position [1226, 0]
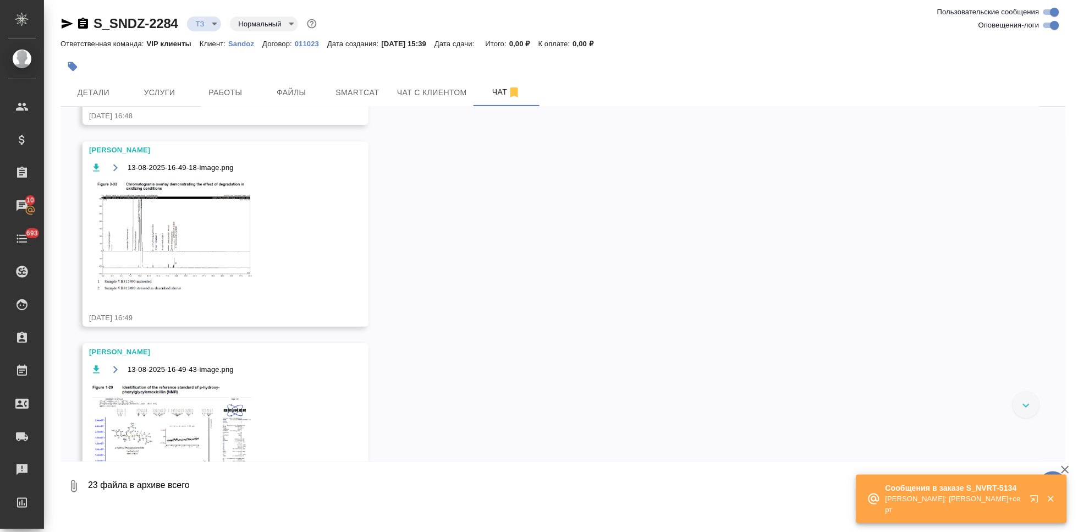
click at [1036, 500] on icon "button" at bounding box center [1036, 500] width 13 height 13
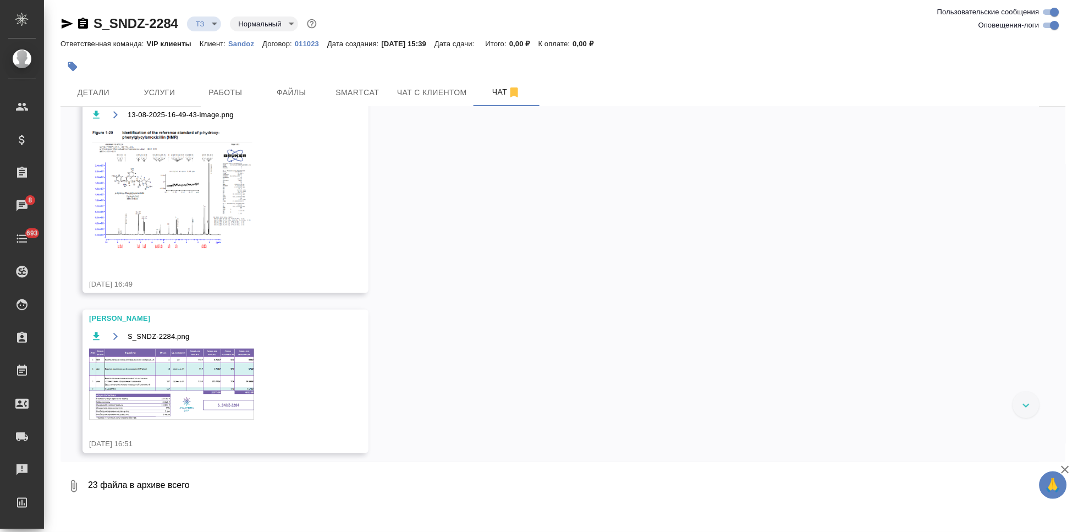
scroll to position [1542, 0]
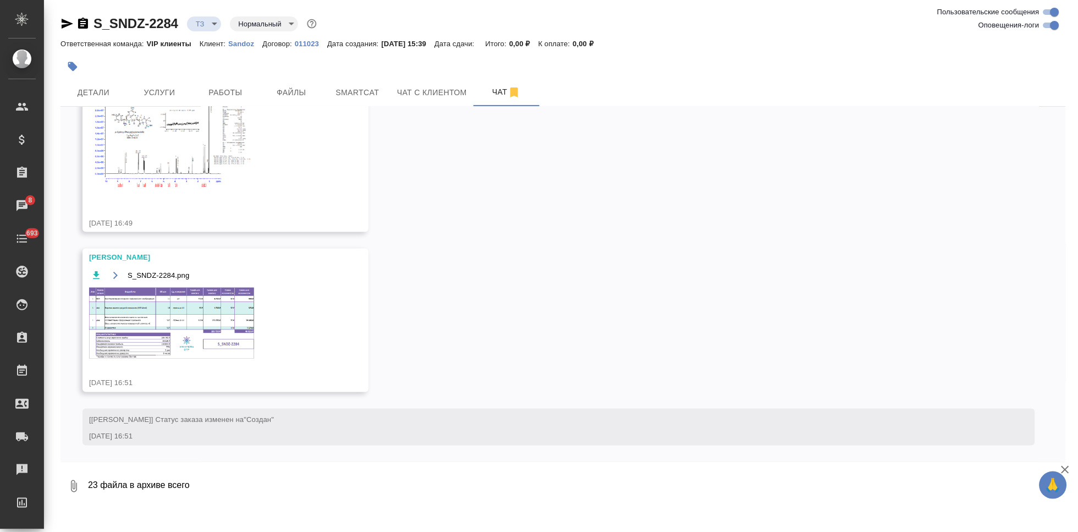
click at [172, 311] on img at bounding box center [171, 323] width 165 height 71
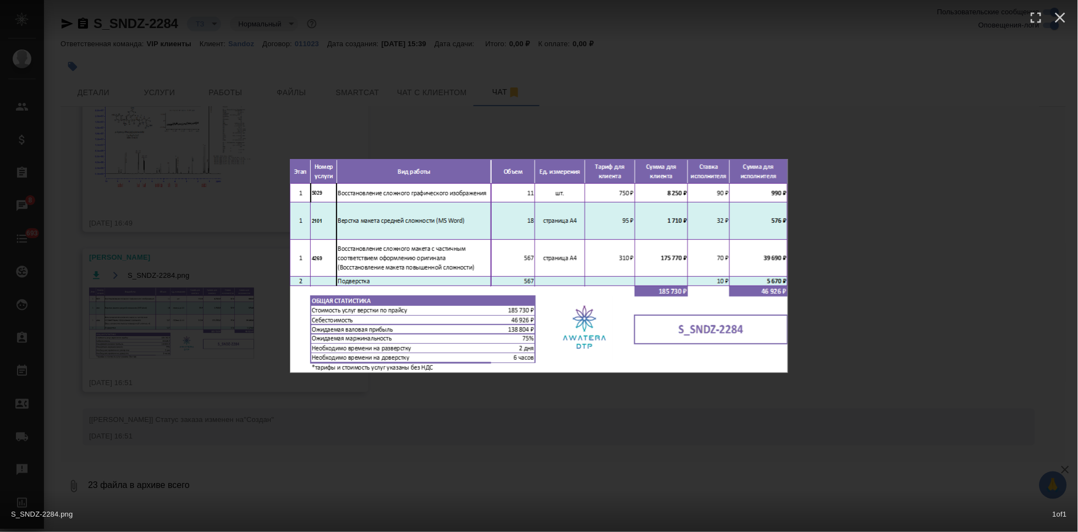
click at [491, 463] on div "S_SNDZ-2284.png 1 of 1" at bounding box center [539, 266] width 1078 height 532
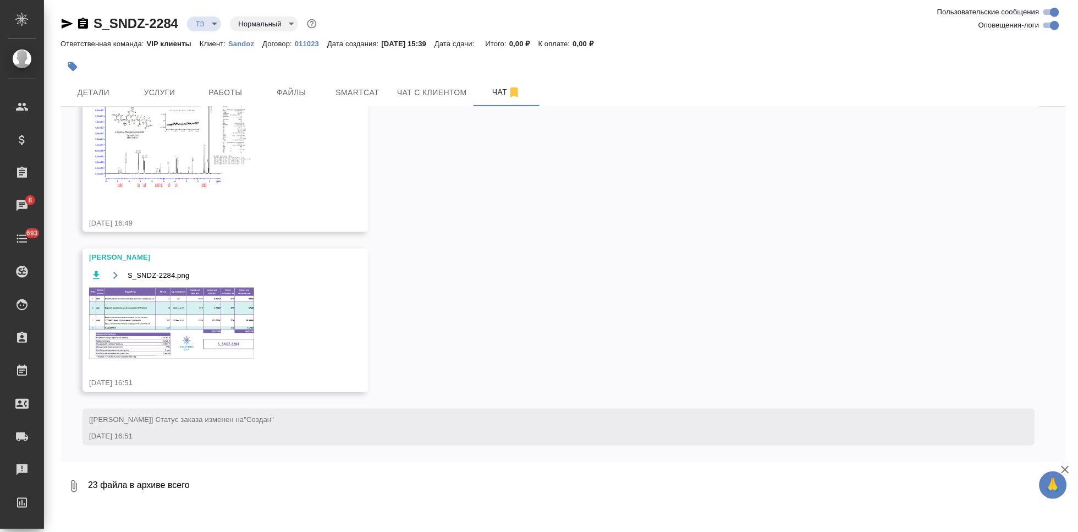
click at [112, 272] on icon "button" at bounding box center [115, 275] width 9 height 9
click at [171, 88] on span "Услуги" at bounding box center [159, 93] width 53 height 14
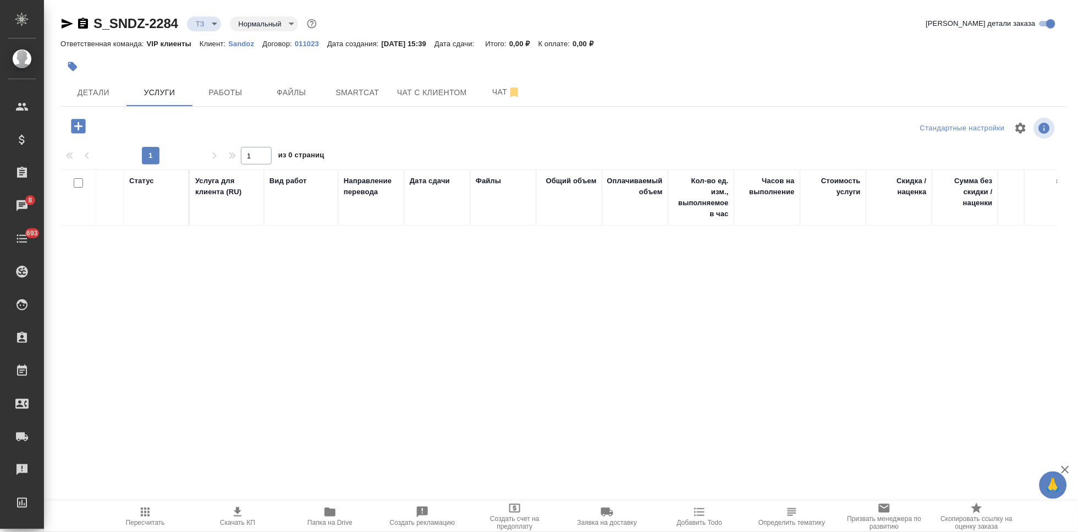
click at [80, 129] on icon "button" at bounding box center [78, 126] width 14 height 14
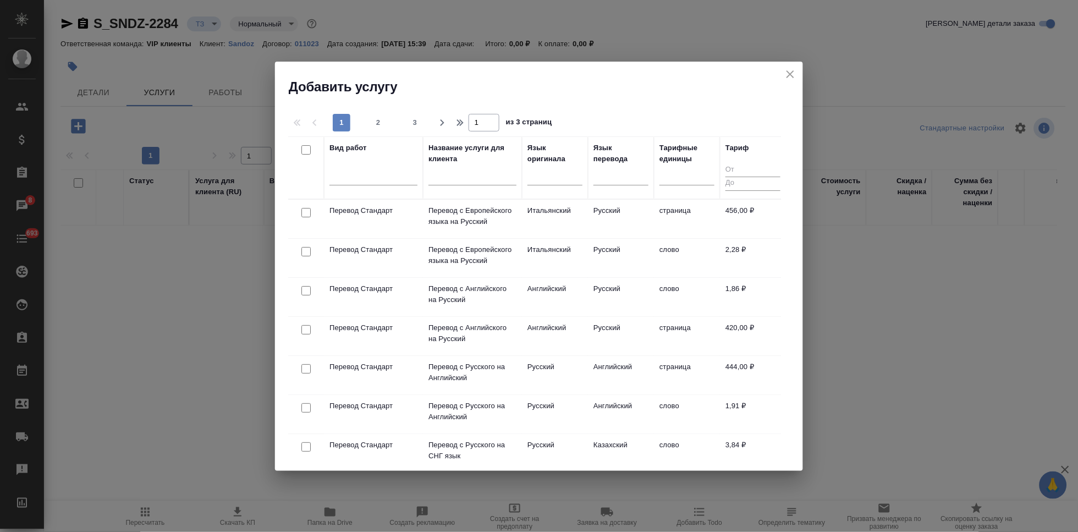
click at [473, 179] on input "text" at bounding box center [472, 178] width 88 height 14
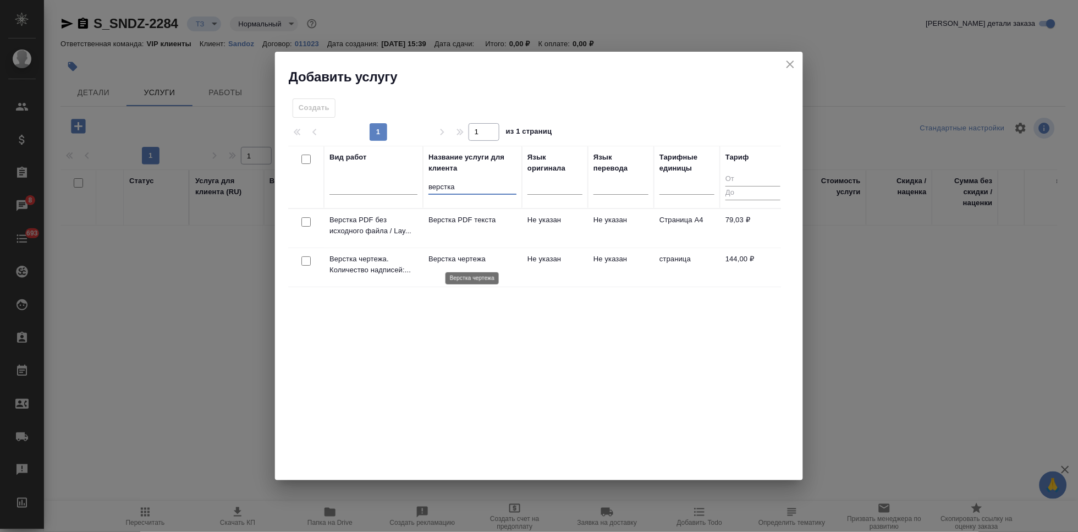
type input "верстка"
click at [491, 260] on p "Верстка чертежа" at bounding box center [472, 259] width 88 height 11
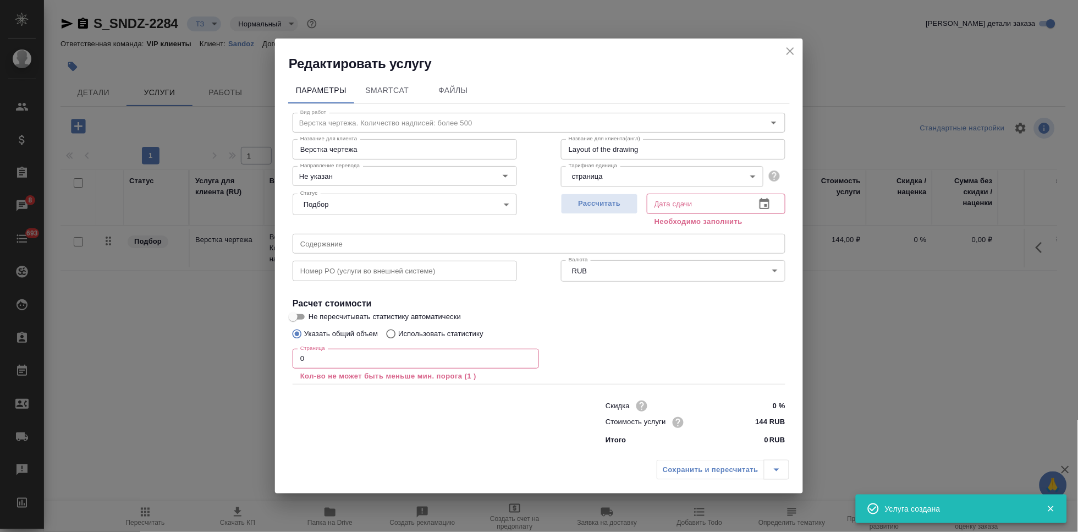
click at [400, 353] on input "0" at bounding box center [416, 359] width 246 height 20
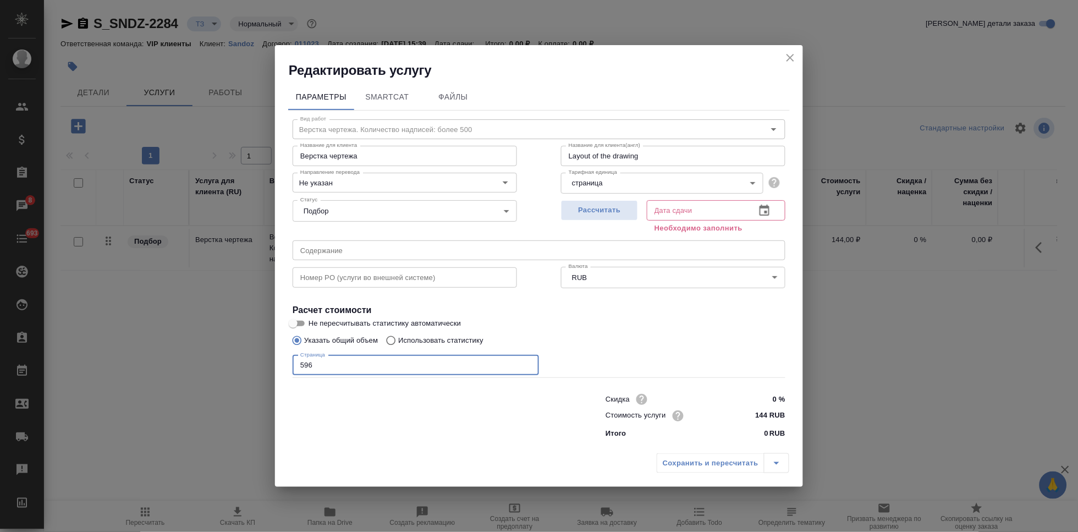
type input "596"
click at [760, 207] on icon "button" at bounding box center [765, 210] width 10 height 11
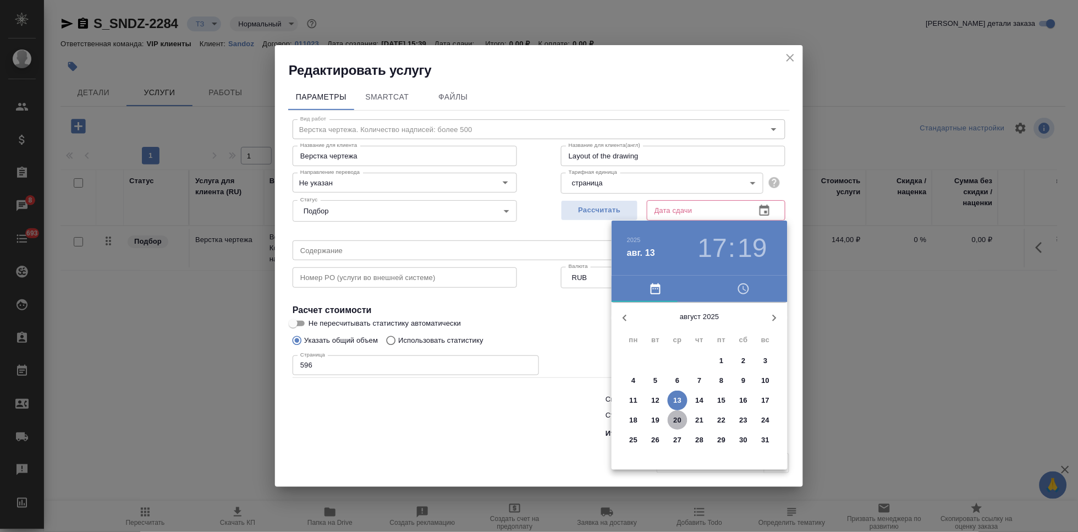
click at [674, 416] on p "20" at bounding box center [678, 420] width 8 height 11
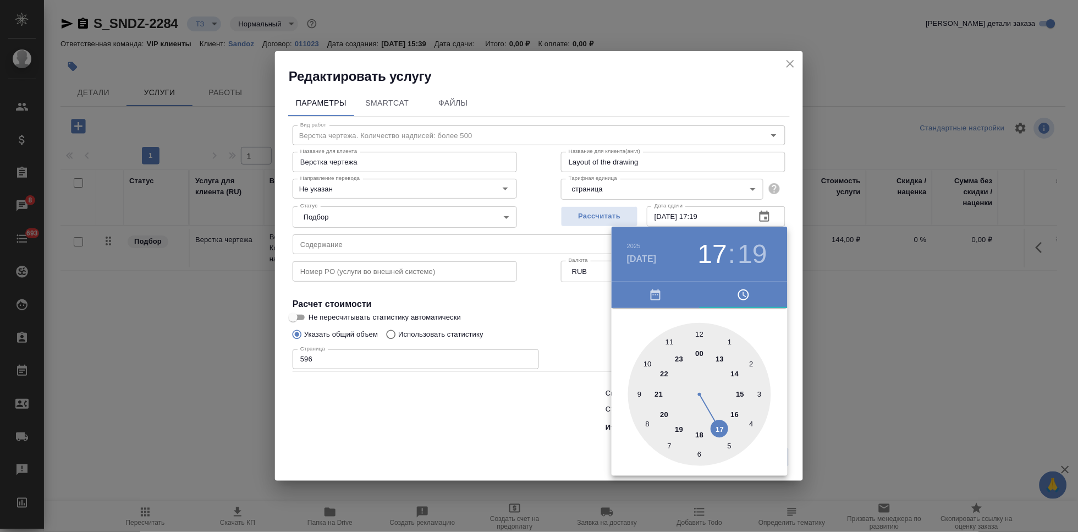
click at [713, 426] on div at bounding box center [699, 394] width 143 height 143
type input "[DATE] 17:00"
drag, startPoint x: 739, startPoint y: 364, endPoint x: 700, endPoint y: 332, distance: 50.4
click at [700, 332] on div at bounding box center [699, 394] width 143 height 143
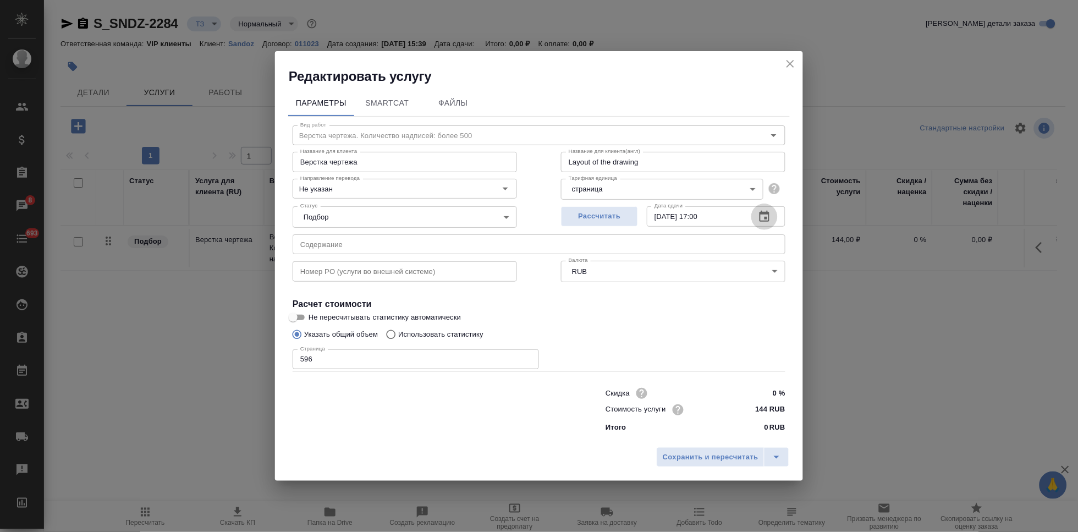
drag, startPoint x: 389, startPoint y: 245, endPoint x: 389, endPoint y: 252, distance: 7.7
click at [389, 244] on input "text" at bounding box center [539, 244] width 493 height 20
click at [440, 241] on input "text" at bounding box center [539, 244] width 493 height 20
paste input "Амоксиклав PSOIJ_0001_part 2"
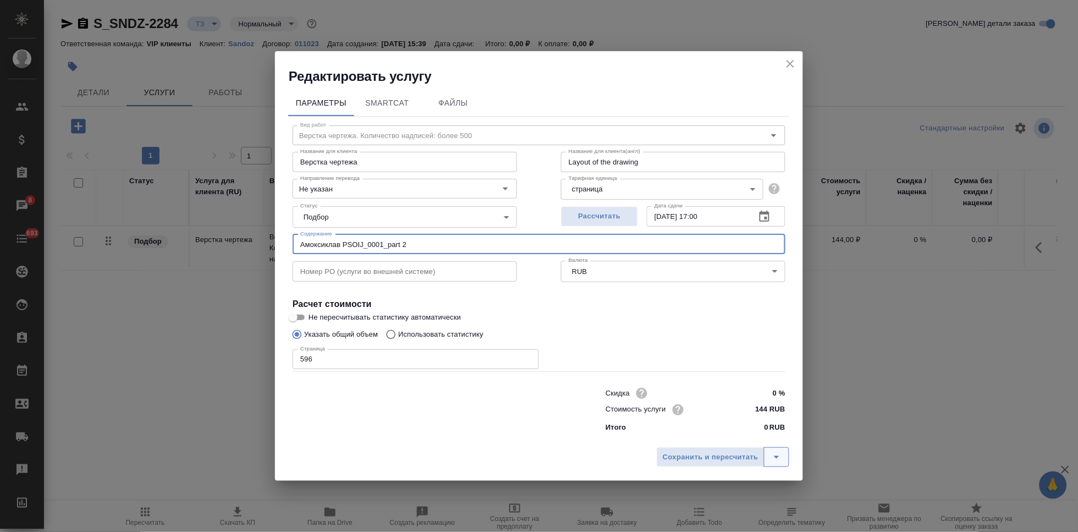
type input "Амоксиклав PSOIJ_0001_part 2"
click at [769, 454] on button "split button" at bounding box center [776, 457] width 25 height 20
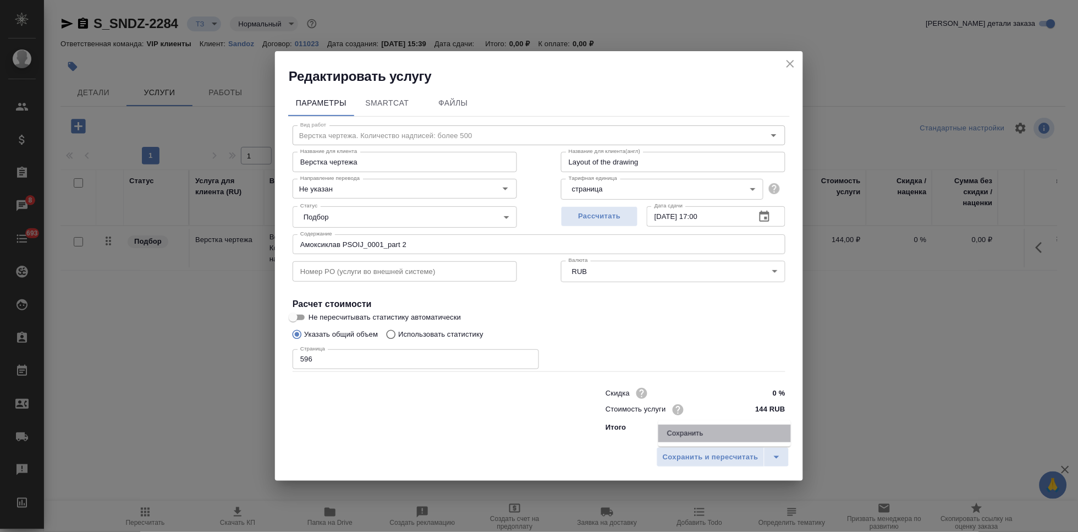
click at [740, 435] on li "Сохранить" at bounding box center [724, 434] width 133 height 18
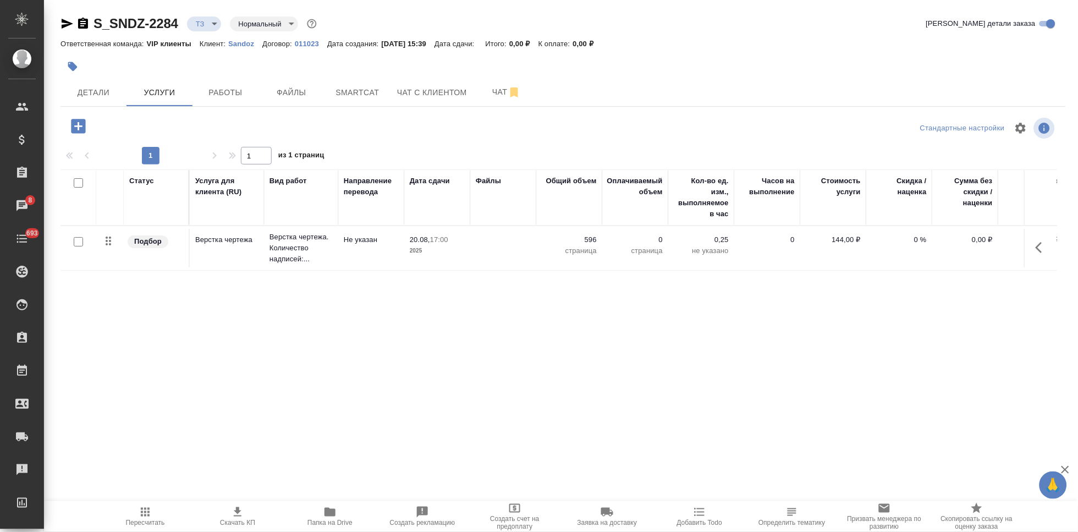
click at [77, 131] on icon "button" at bounding box center [78, 126] width 14 height 14
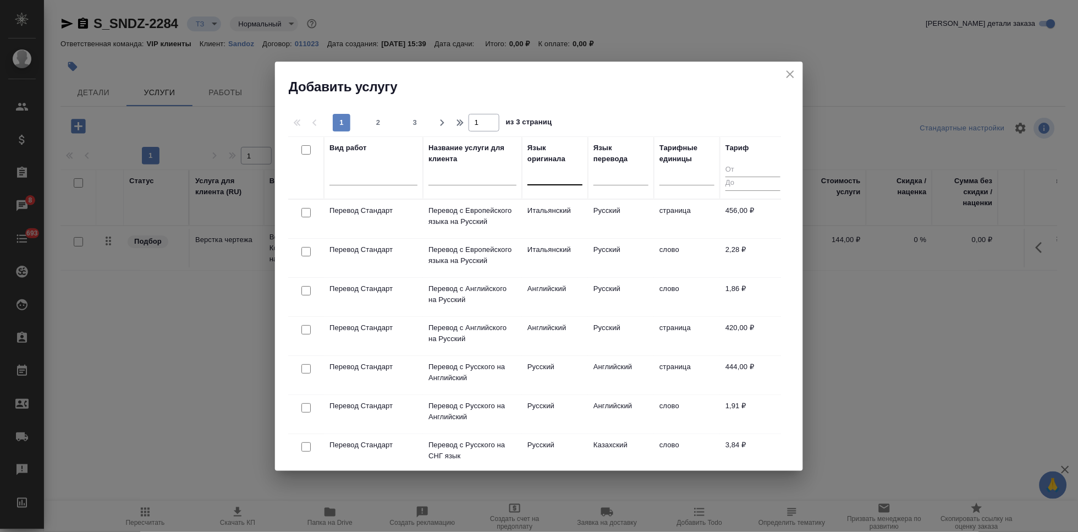
click at [552, 179] on div at bounding box center [554, 174] width 55 height 16
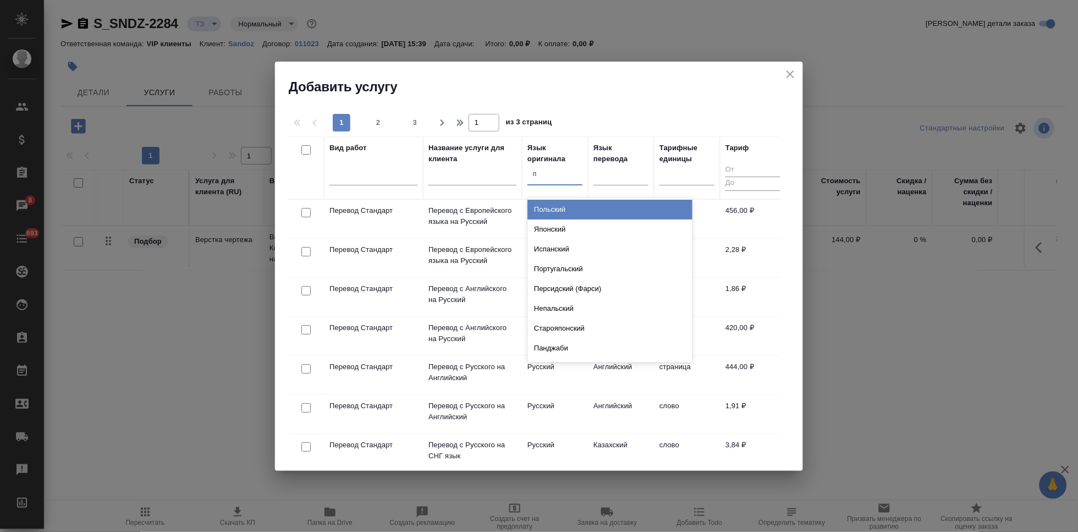
type input "п"
type input "англ"
click at [565, 212] on div "Английский" at bounding box center [609, 210] width 165 height 20
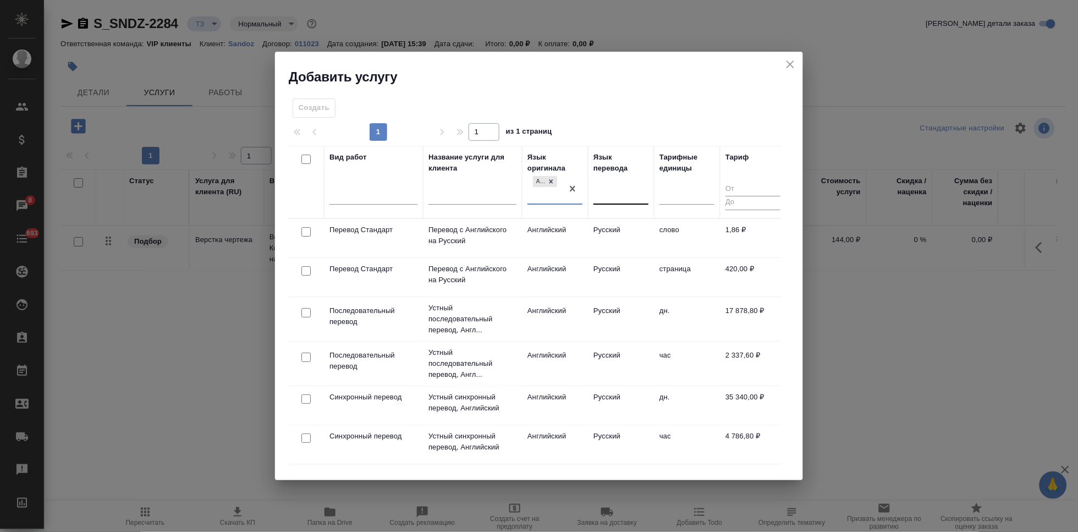
click at [614, 199] on div at bounding box center [620, 193] width 55 height 16
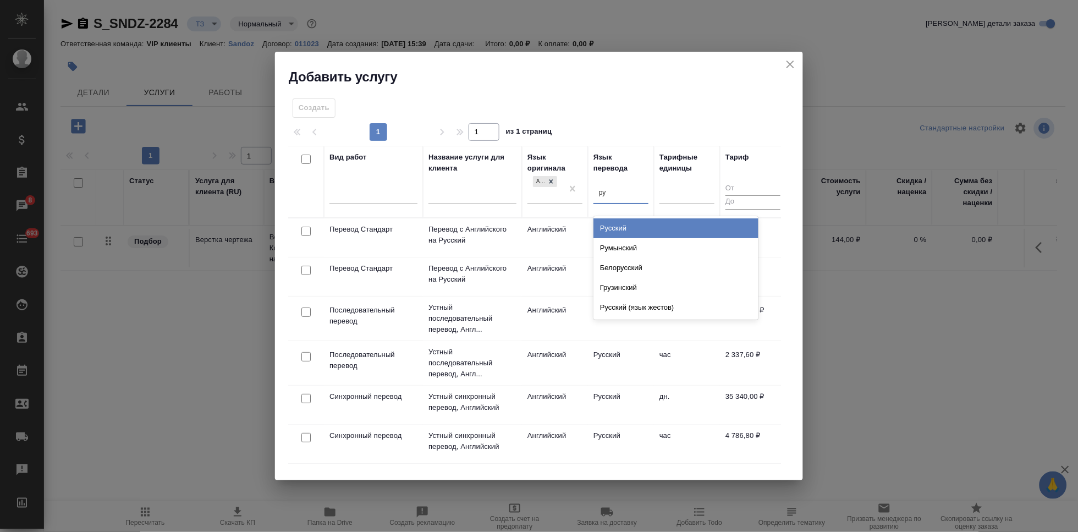
type input "рус"
click at [638, 229] on div "Русский" at bounding box center [675, 228] width 165 height 20
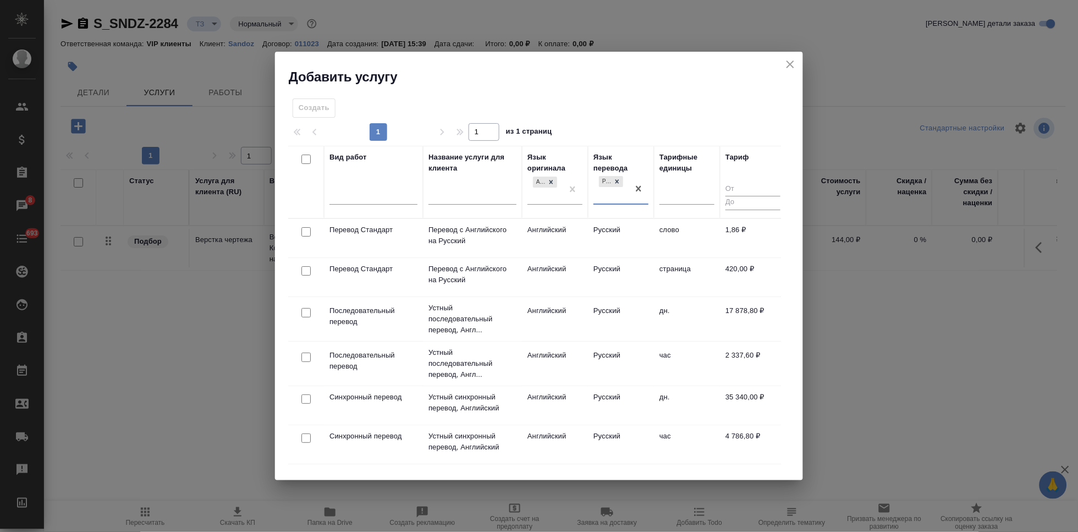
click at [617, 233] on td "Русский" at bounding box center [621, 238] width 66 height 39
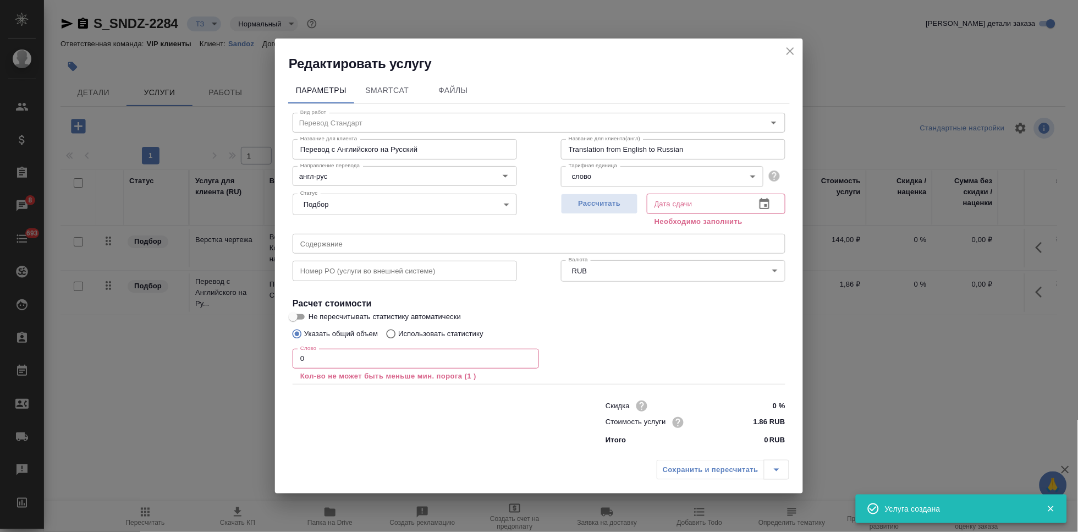
click at [358, 356] on input "0" at bounding box center [416, 359] width 246 height 20
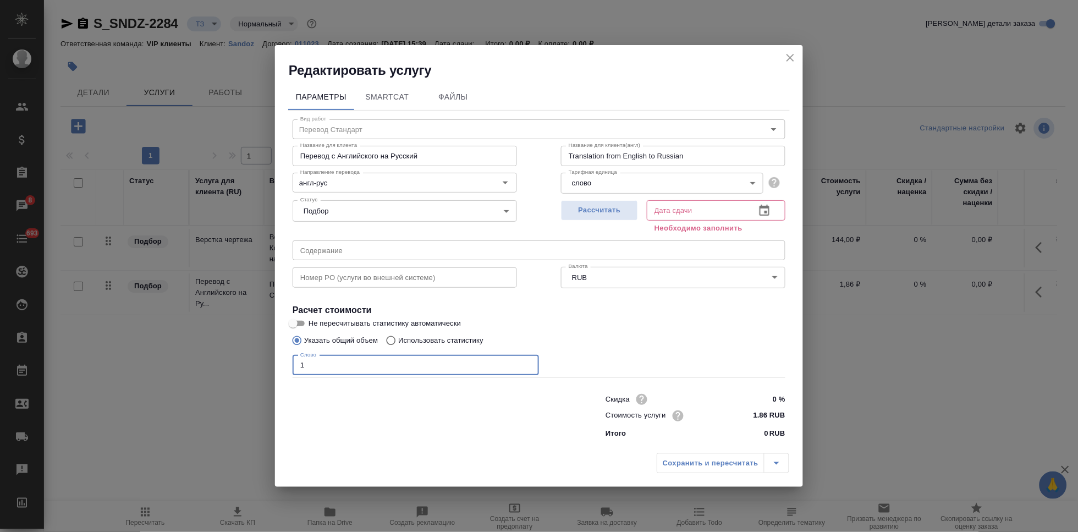
type input "1"
click at [770, 207] on icon "button" at bounding box center [764, 210] width 13 height 13
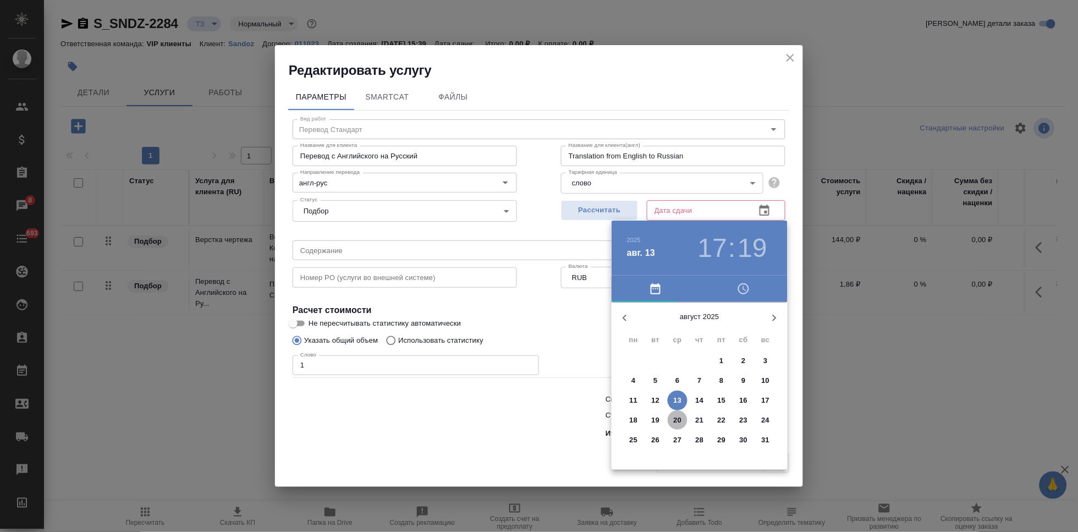
click at [677, 415] on p "20" at bounding box center [678, 420] width 8 height 11
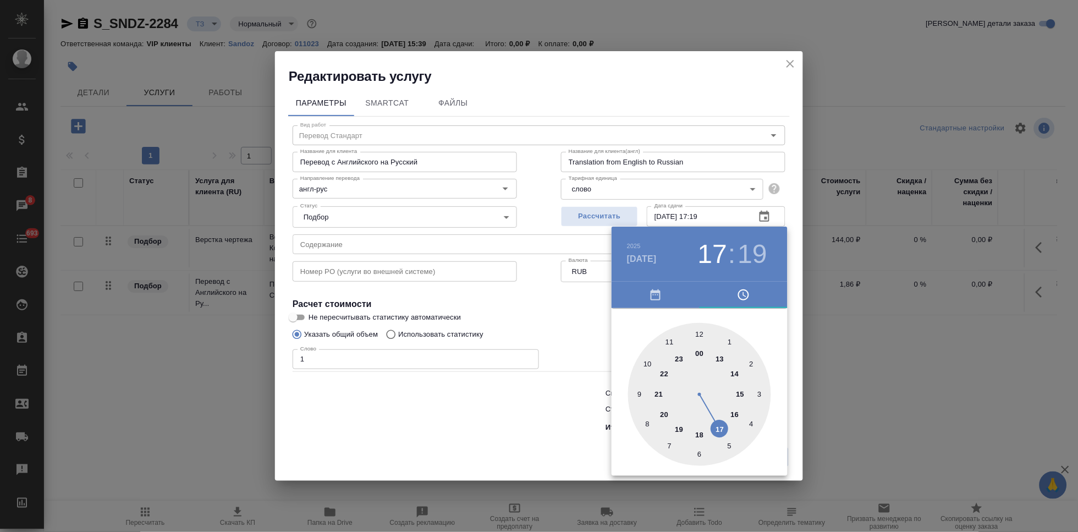
click at [718, 428] on div at bounding box center [699, 394] width 143 height 143
type input "[DATE] 17:00"
drag, startPoint x: 719, startPoint y: 391, endPoint x: 697, endPoint y: 326, distance: 68.0
click at [697, 326] on div at bounding box center [699, 394] width 143 height 143
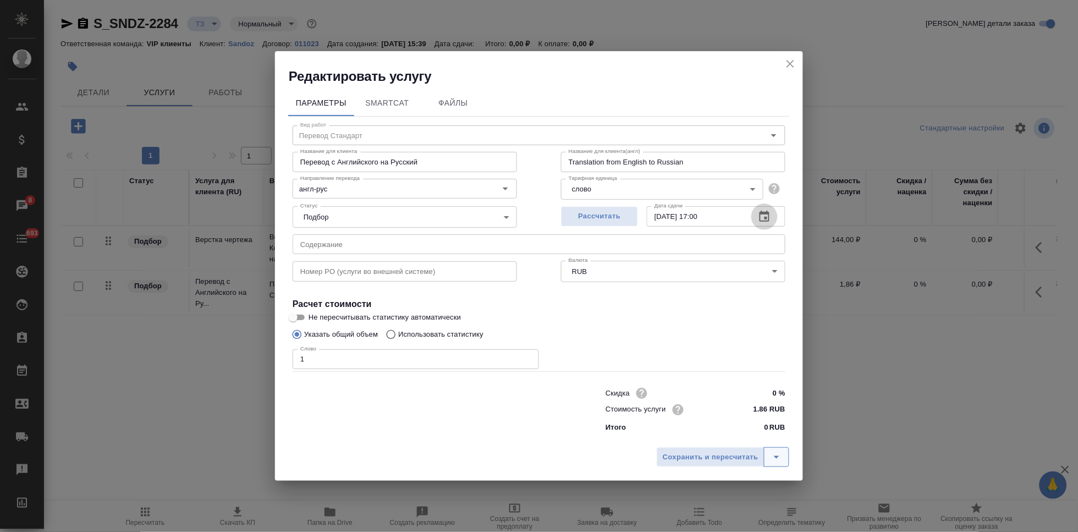
click at [783, 448] on button "split button" at bounding box center [776, 457] width 25 height 20
click at [701, 427] on li "Сохранить" at bounding box center [724, 434] width 133 height 18
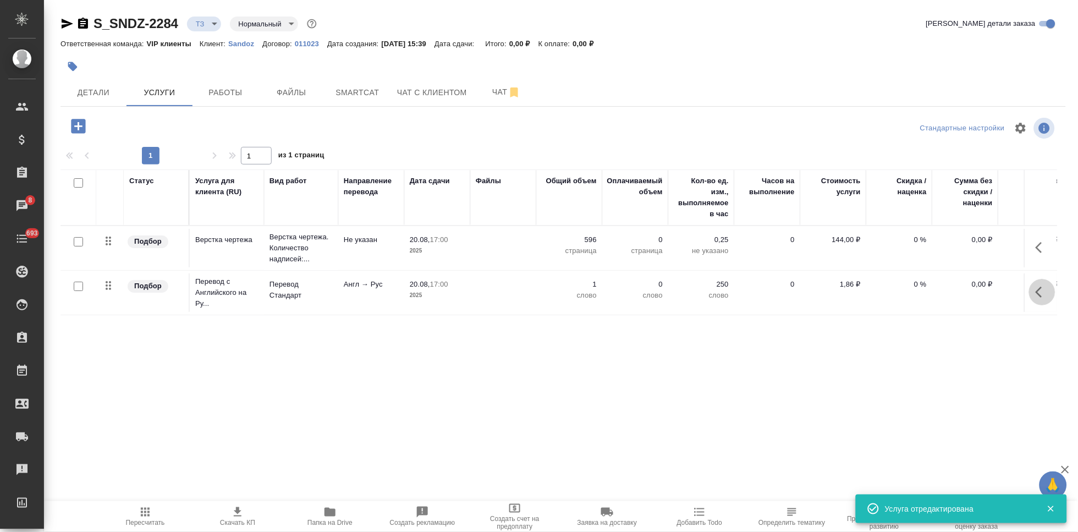
click at [1045, 293] on icon "button" at bounding box center [1042, 291] width 13 height 13
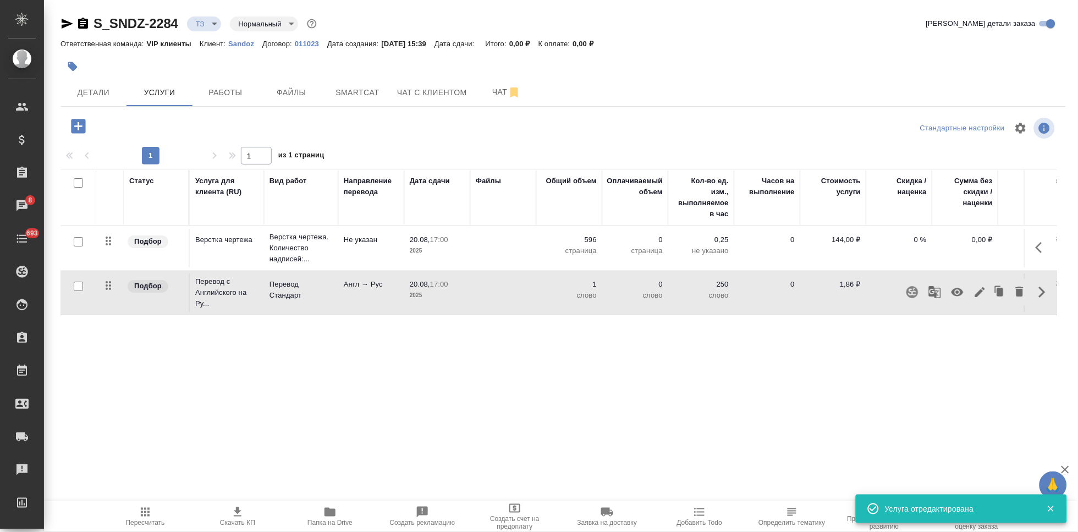
click at [976, 295] on icon "button" at bounding box center [980, 292] width 10 height 10
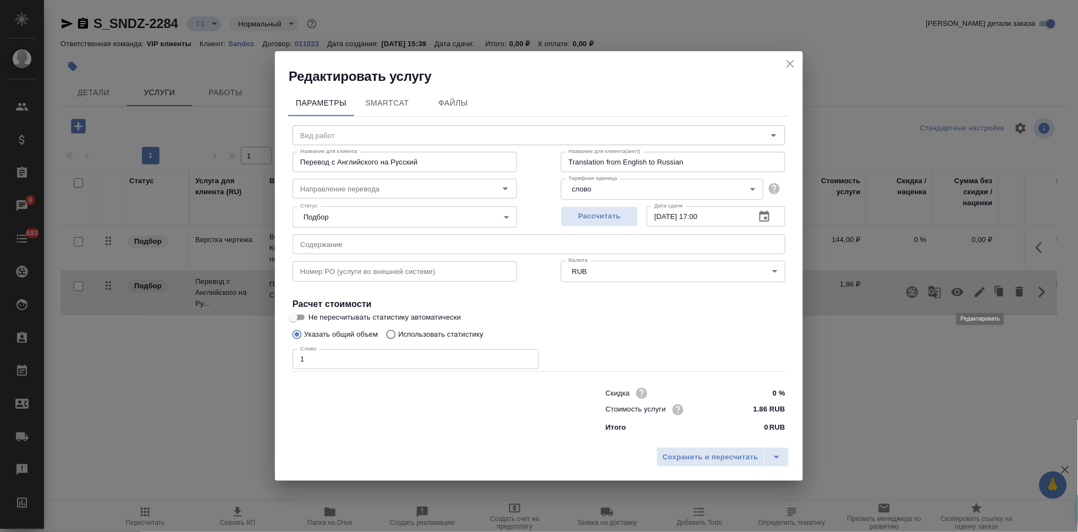
type input "Перевод Стандарт"
type input "англ-рус"
click at [388, 338] on input "Использовать статистику" at bounding box center [390, 334] width 18 height 21
radio input "true"
radio input "false"
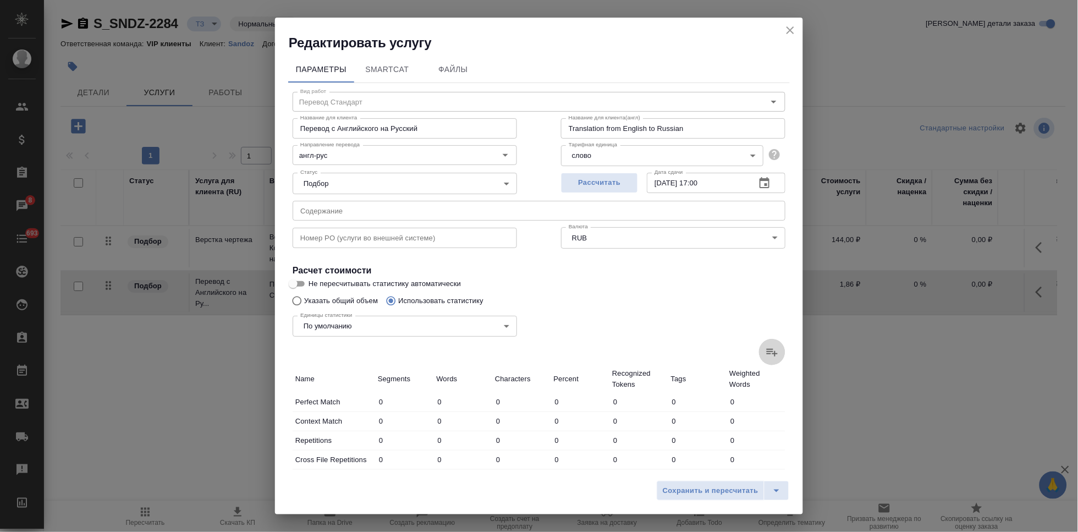
click at [767, 351] on icon at bounding box center [772, 353] width 11 height 8
click at [0, 0] on input "file" at bounding box center [0, 0] width 0 height 0
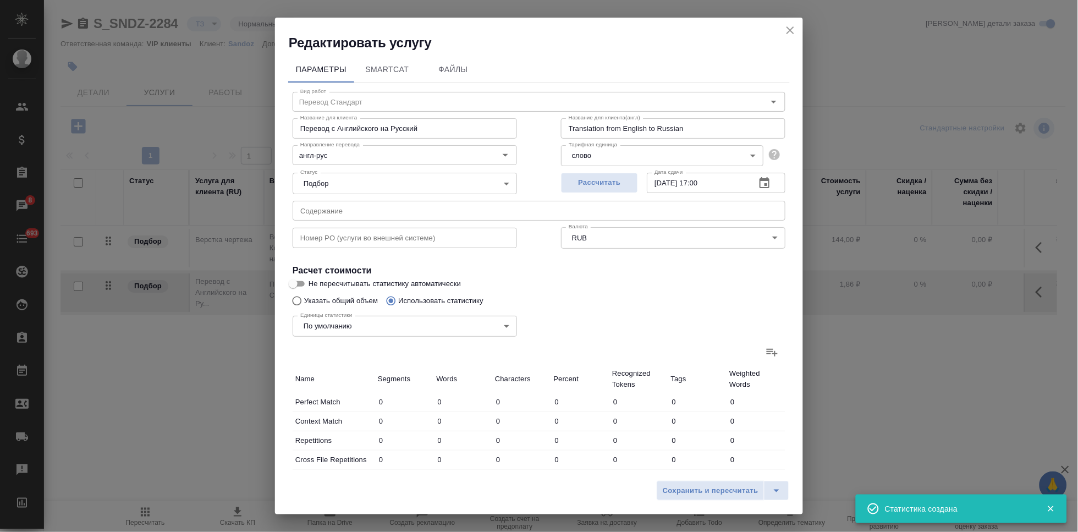
type input "1163"
type input "2584"
type input "14084"
type input "2895"
type input "10174"
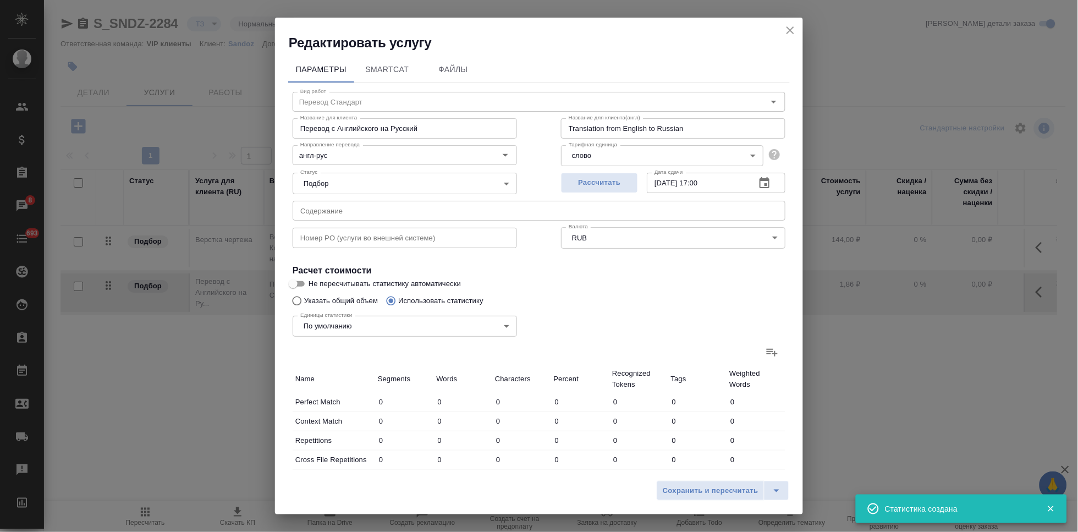
type input "84139"
type input "759"
type input "2008"
type input "15684"
type input "3745"
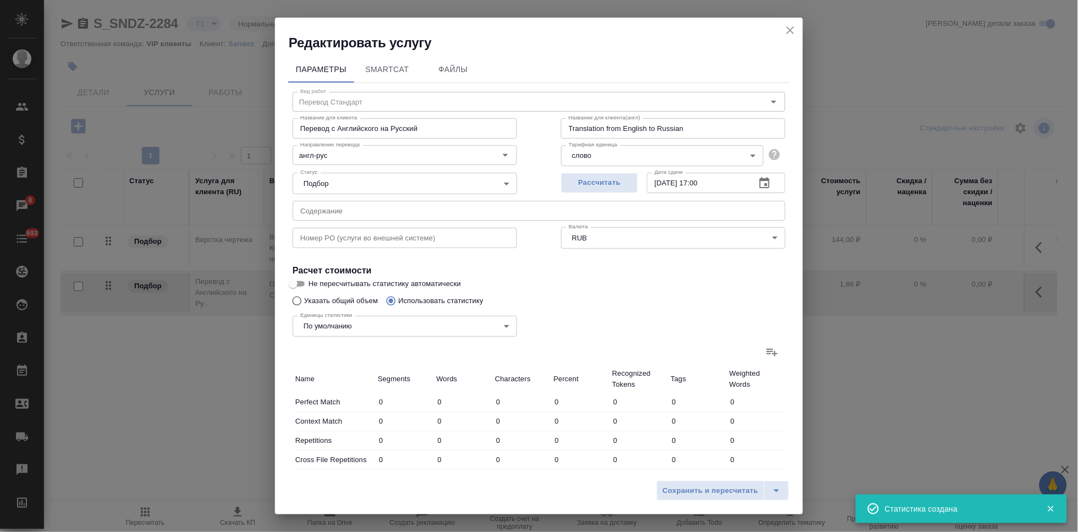
type input "10735"
type input "73057"
type input "462"
type input "1821"
type input "12067"
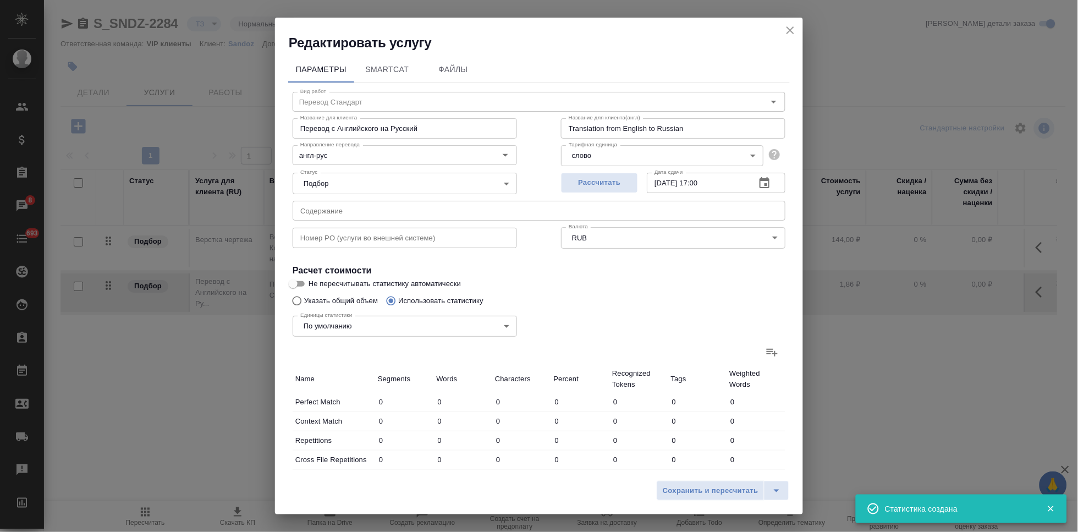
type input "222"
type input "1616"
type input "10918"
type input "638"
type input "3404"
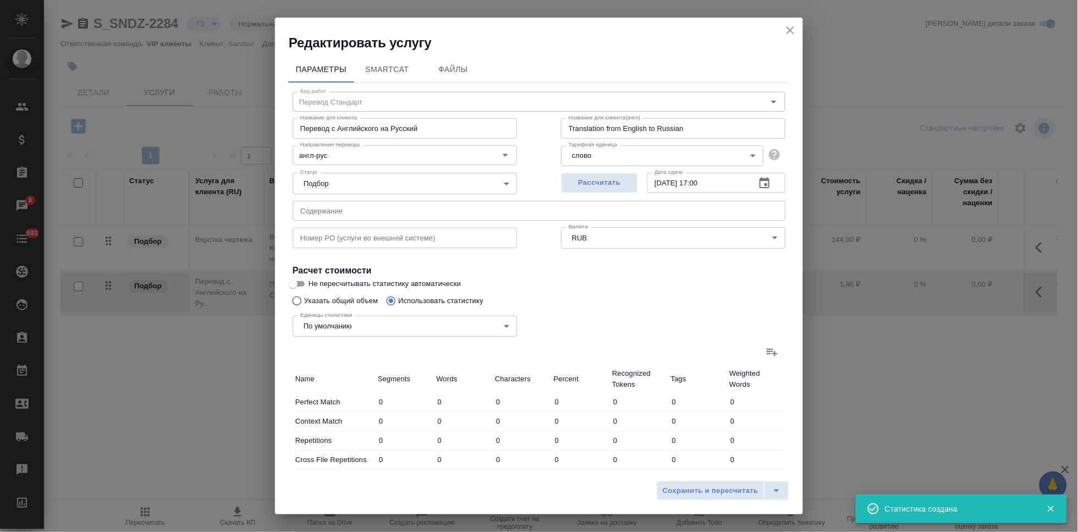
type input "20590"
type input "1624"
type input "18207"
type input "120593"
type input "7854"
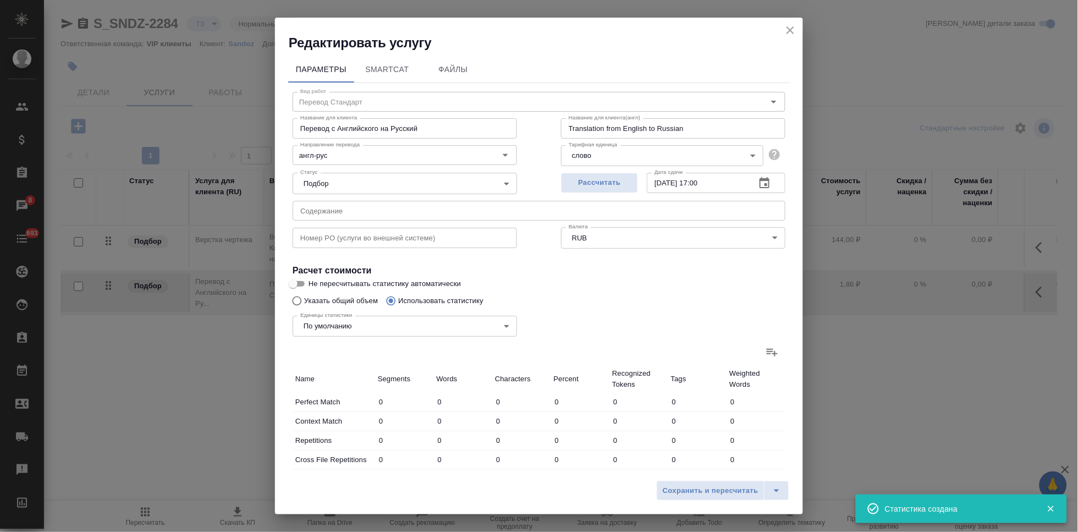
type input "38367"
type input "251309"
type input "11508"
type input "50549"
type input "351132"
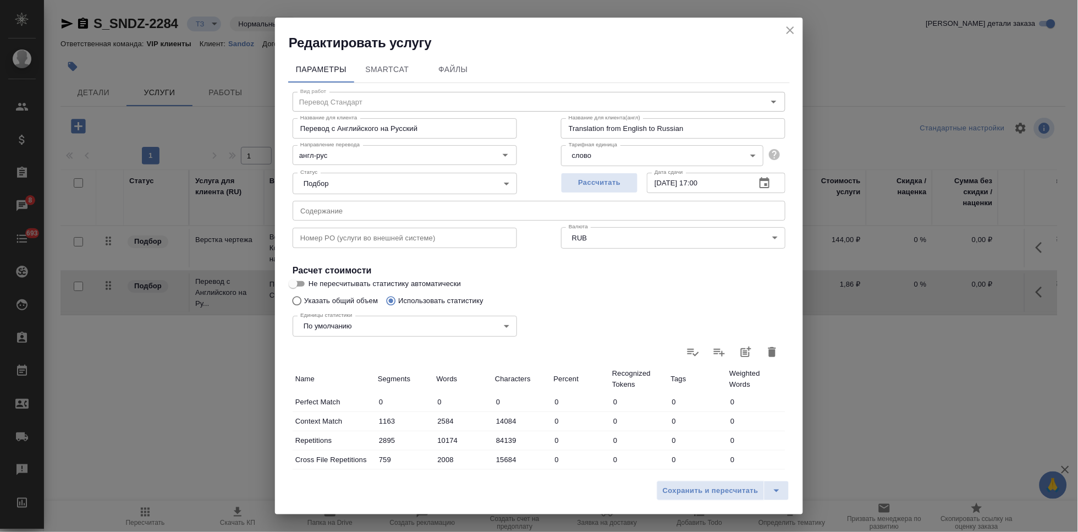
scroll to position [218, 0]
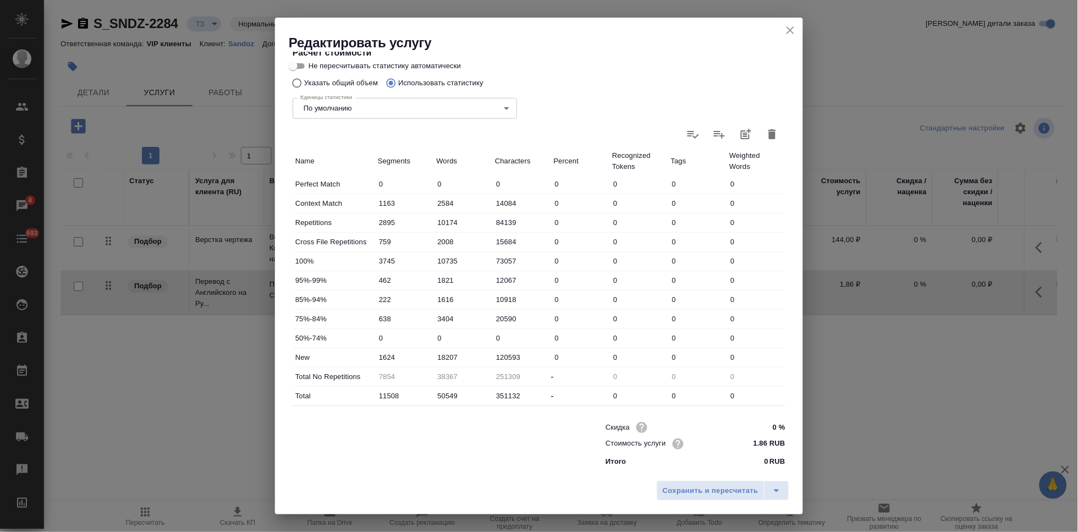
click at [444, 358] on input "18207" at bounding box center [463, 357] width 59 height 16
type input "25207"
click at [779, 492] on icon "split button" at bounding box center [776, 490] width 13 height 13
click at [733, 470] on li "Сохранить" at bounding box center [724, 468] width 133 height 18
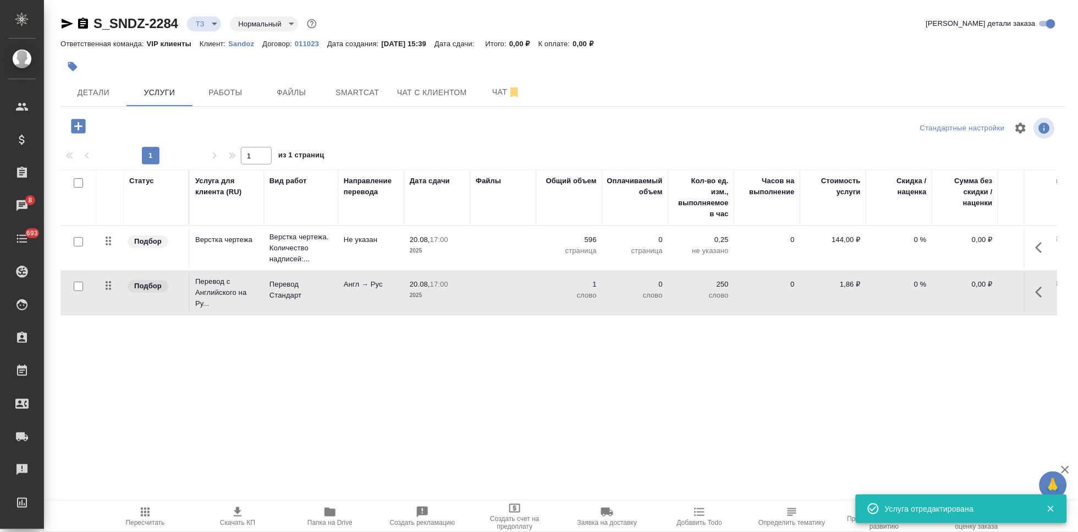
click at [1035, 291] on button "button" at bounding box center [1042, 292] width 26 height 26
click at [985, 292] on icon "button" at bounding box center [980, 291] width 13 height 13
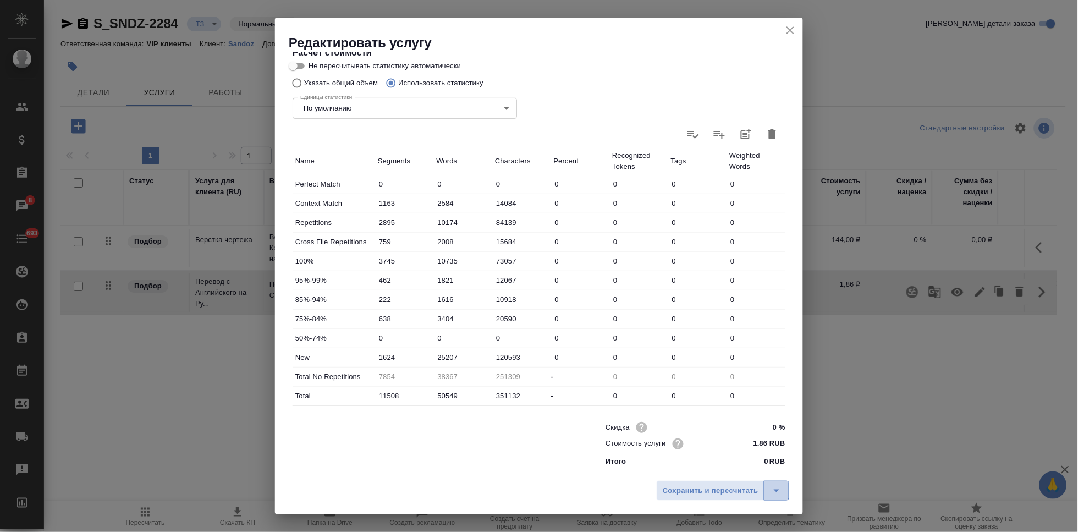
click at [781, 492] on icon "split button" at bounding box center [776, 490] width 13 height 13
click at [729, 463] on li "Сохранить" at bounding box center [724, 468] width 133 height 18
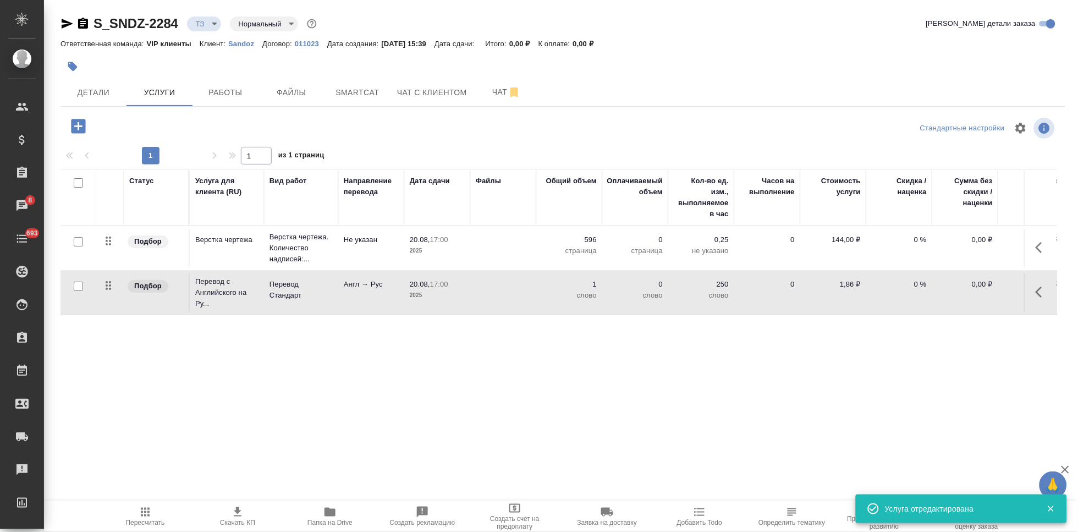
click at [139, 515] on icon "button" at bounding box center [145, 511] width 13 height 13
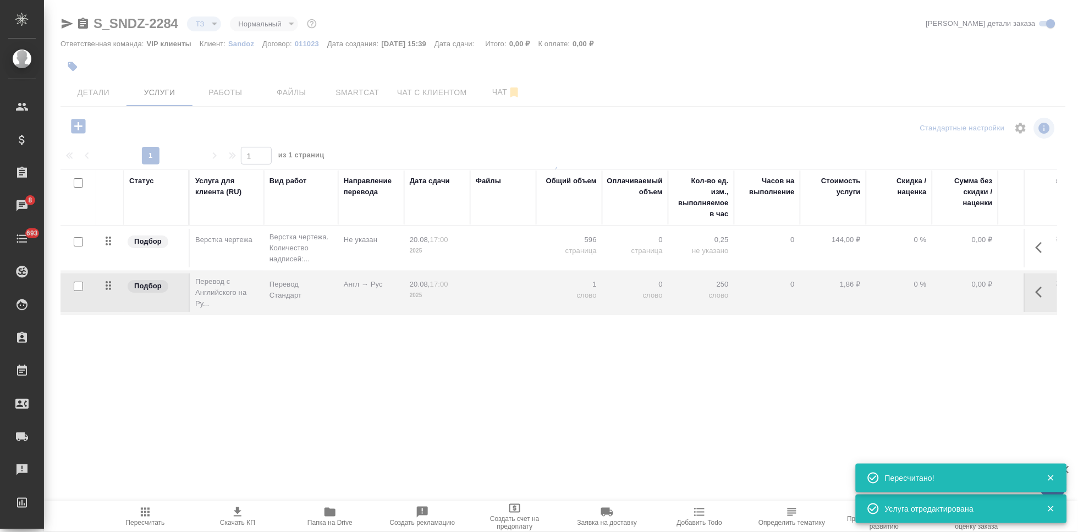
type input "new"
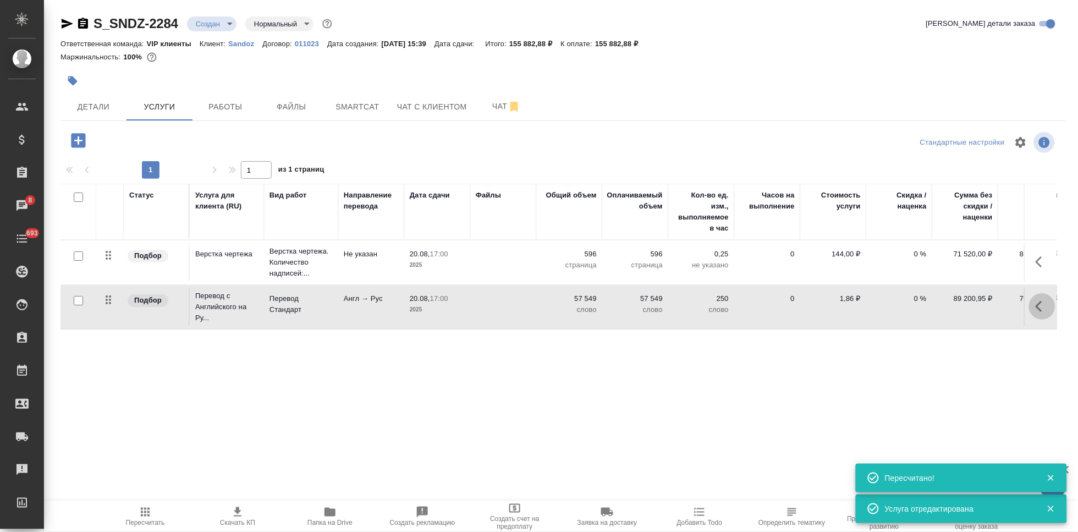
click at [1044, 311] on icon "button" at bounding box center [1042, 306] width 13 height 13
click at [977, 306] on icon "button" at bounding box center [980, 306] width 13 height 13
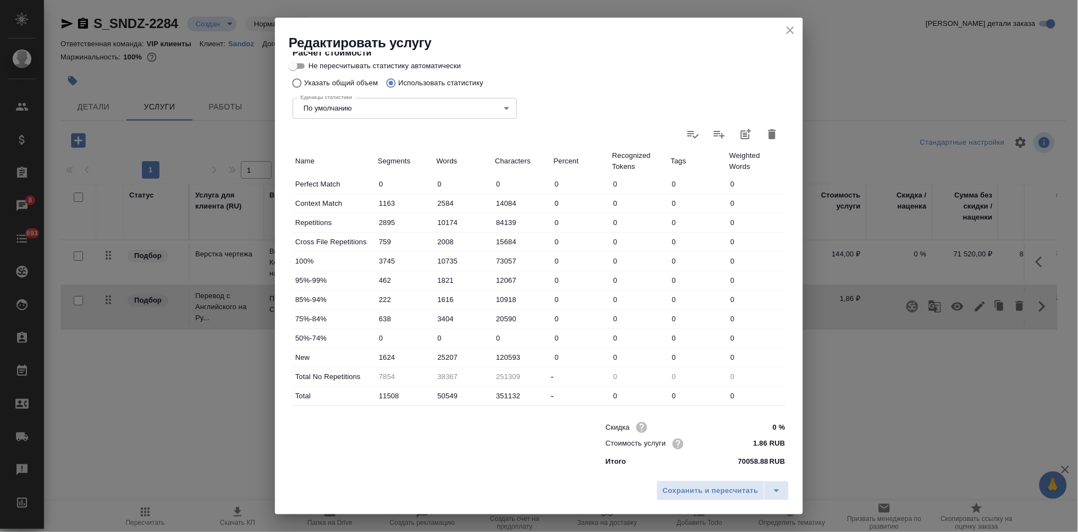
click at [443, 356] on input "25207" at bounding box center [463, 357] width 59 height 16
type input "24207"
click at [775, 495] on icon "split button" at bounding box center [776, 490] width 13 height 13
click at [695, 469] on li "Сохранить" at bounding box center [724, 468] width 133 height 18
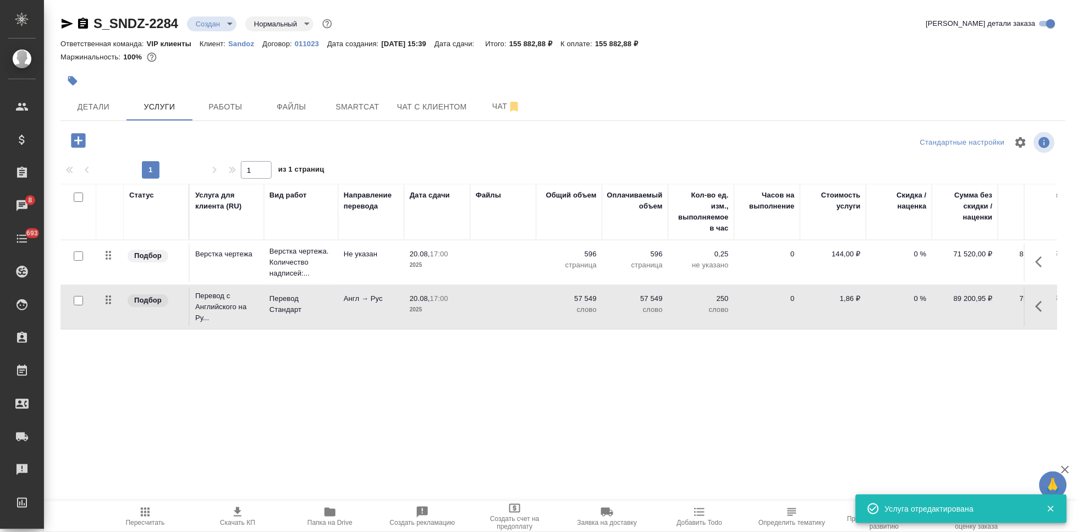
click at [160, 523] on span "Пересчитать" at bounding box center [145, 523] width 39 height 8
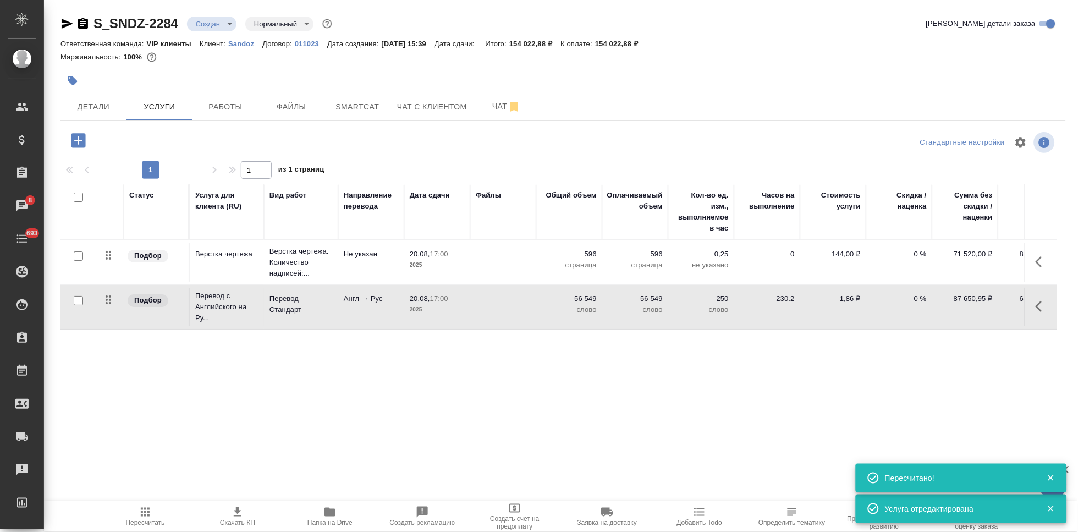
click at [925, 248] on td "0 %" at bounding box center [899, 262] width 66 height 39
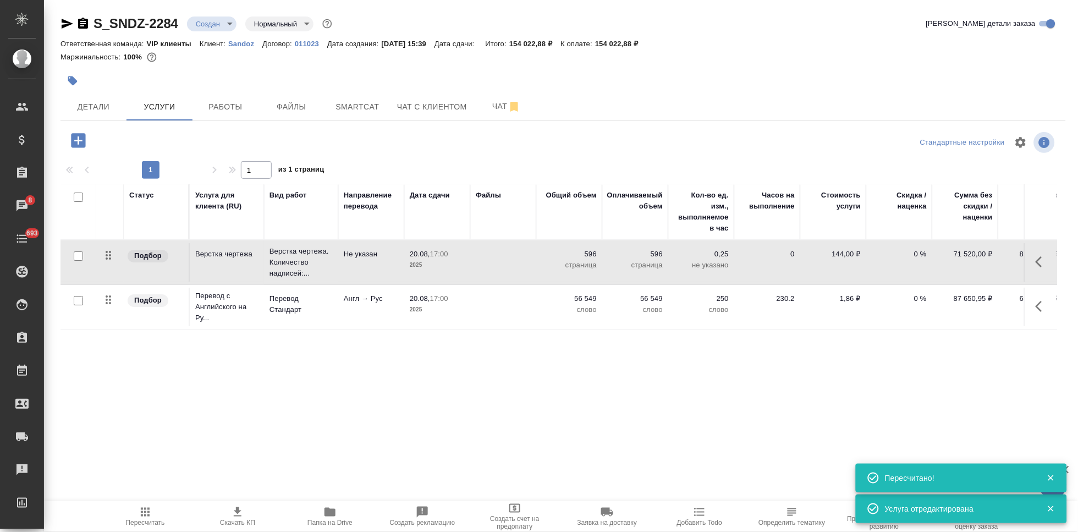
click at [926, 257] on p "0 %" at bounding box center [899, 254] width 55 height 11
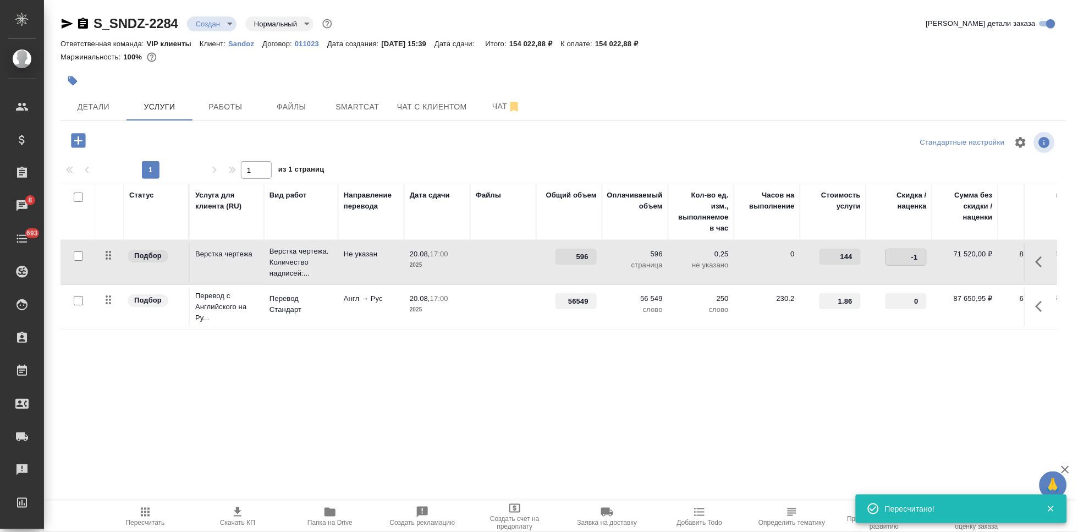
type input "-1"
click at [921, 260] on input "-1" at bounding box center [906, 257] width 40 height 16
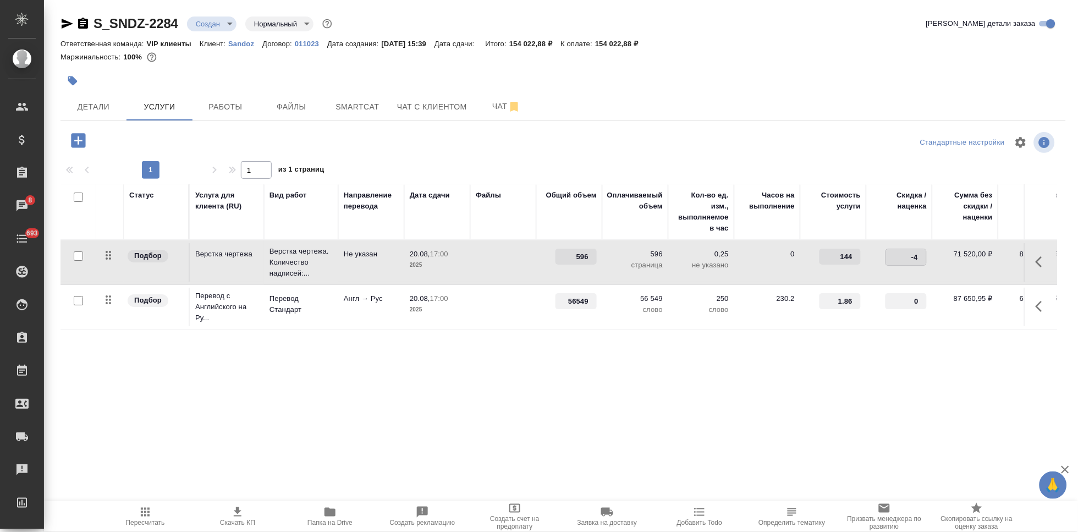
type input "-45"
click at [917, 333] on div "Статус Услуга для клиента (RU) Вид работ Направление перевода Дата сдачи Файлы …" at bounding box center [559, 302] width 997 height 237
type input "-1"
click at [922, 304] on input "-1" at bounding box center [906, 301] width 41 height 16
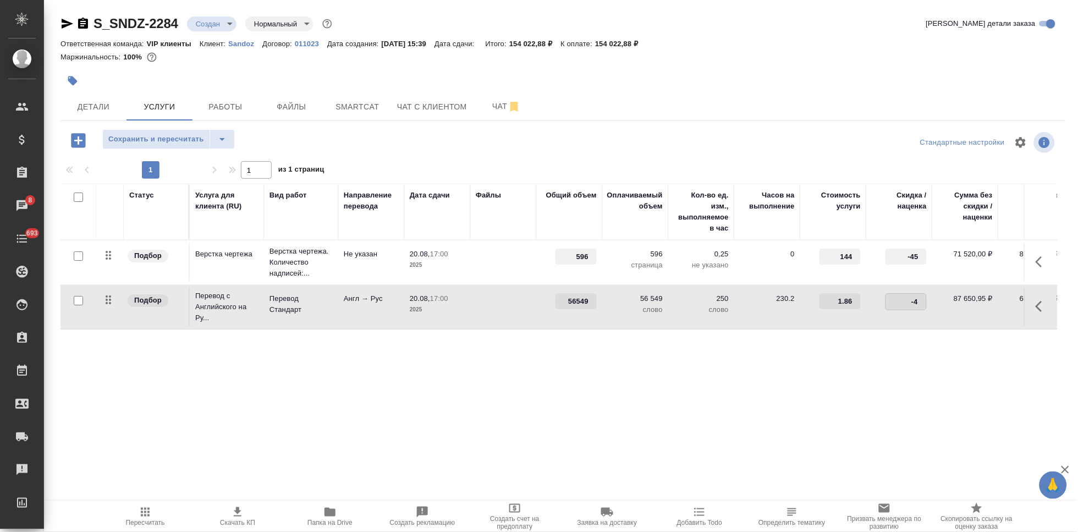
type input "-45"
click at [869, 381] on div "Статус Услуга для клиента (RU) Вид работ Направление перевода Дата сдачи Файлы …" at bounding box center [559, 302] width 997 height 237
click at [914, 256] on input "-45" at bounding box center [906, 257] width 41 height 16
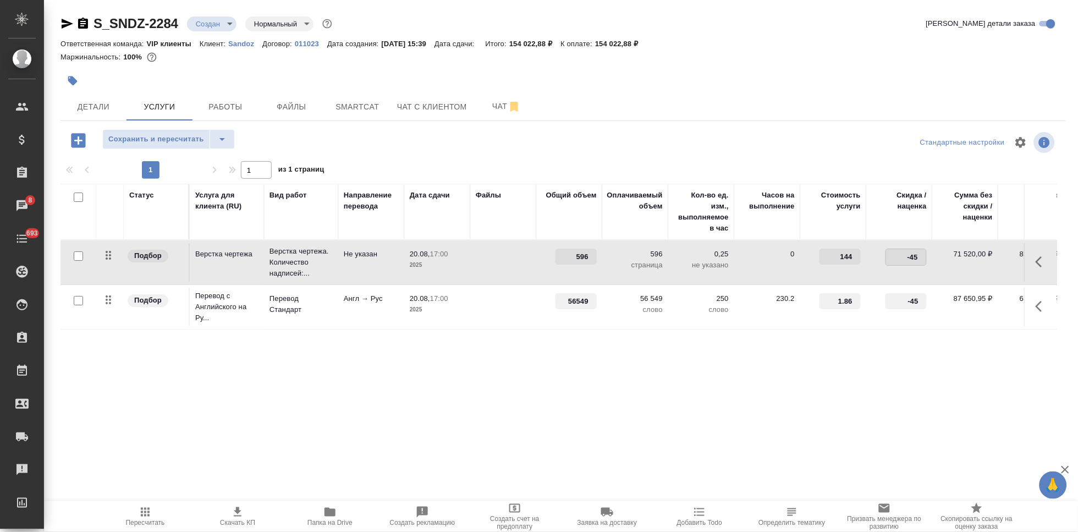
click at [916, 255] on input "-45" at bounding box center [906, 257] width 40 height 16
type input "-4"
type input "0"
click at [703, 354] on div "Статус Услуга для клиента (RU) Вид работ Направление перевода Дата сдачи Файлы …" at bounding box center [559, 302] width 997 height 237
click at [227, 140] on icon "split button" at bounding box center [222, 139] width 13 height 13
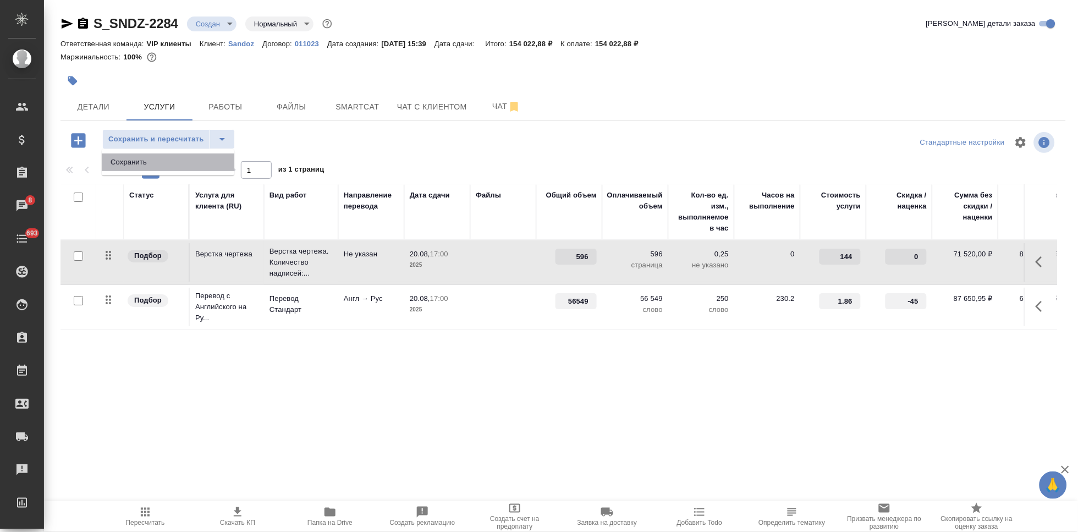
click at [181, 160] on li "Сохранить" at bounding box center [168, 162] width 133 height 18
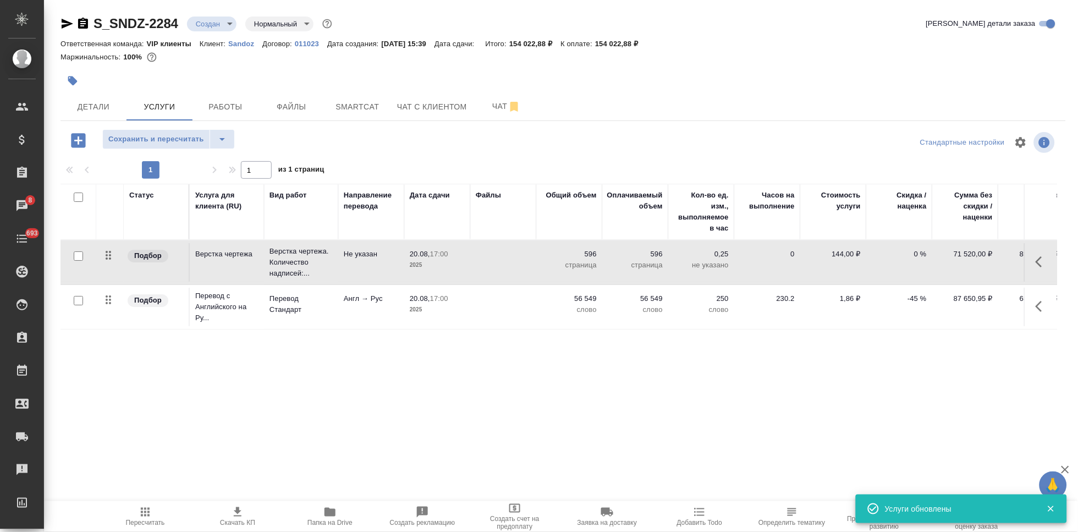
click at [146, 515] on icon "button" at bounding box center [145, 512] width 9 height 9
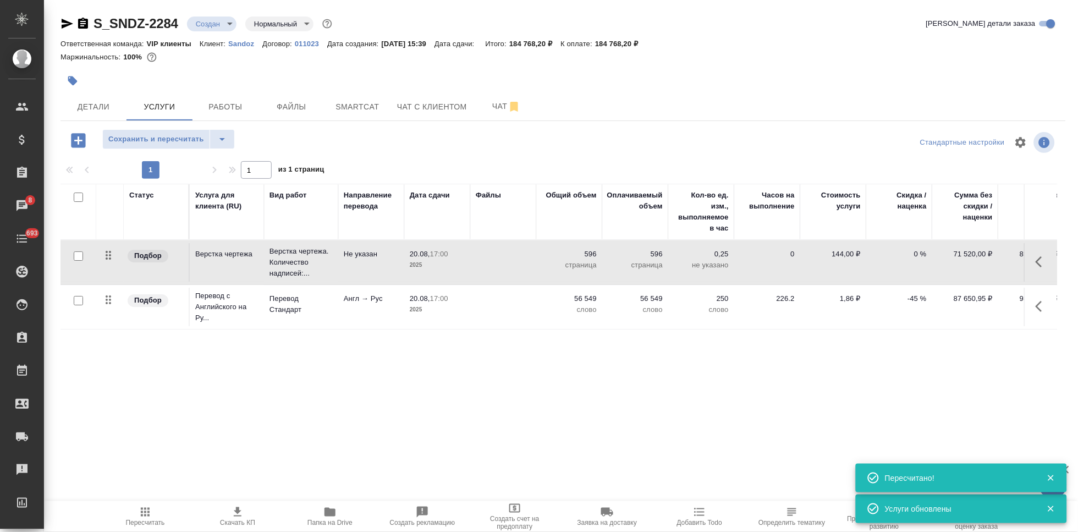
click at [242, 519] on span "Скачать КП" at bounding box center [237, 523] width 35 height 8
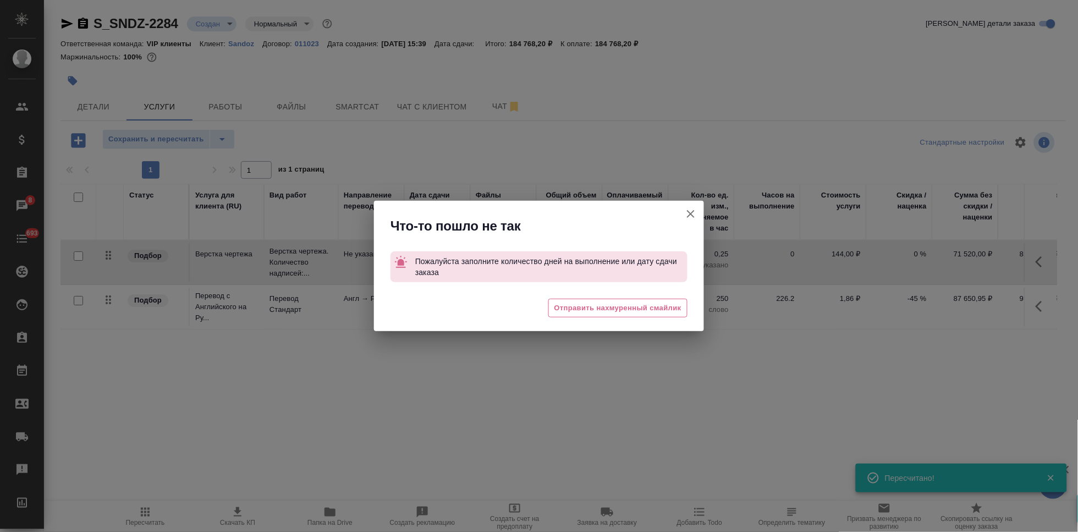
click at [689, 214] on icon "button" at bounding box center [690, 213] width 13 height 13
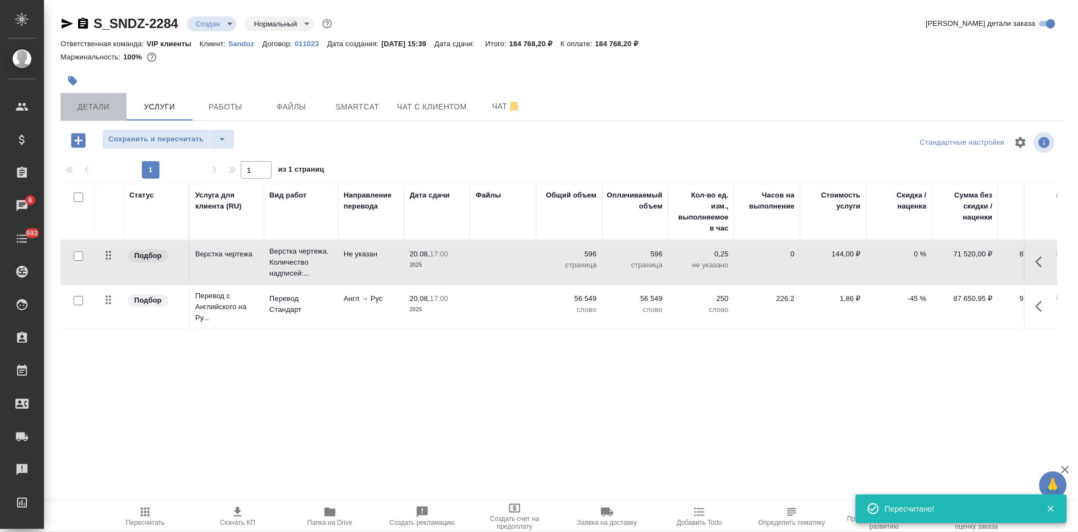
click at [89, 108] on span "Детали" at bounding box center [93, 107] width 53 height 14
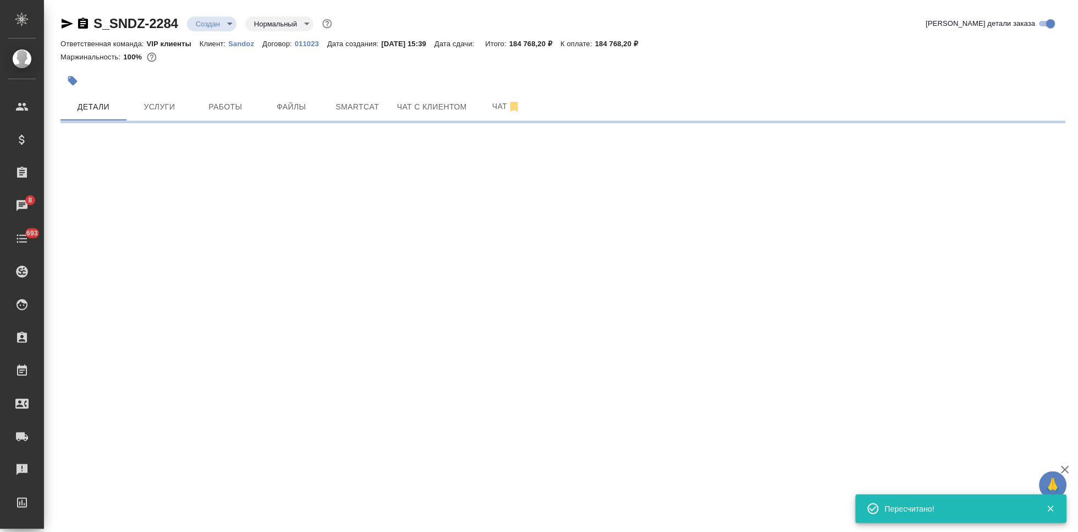
select select "RU"
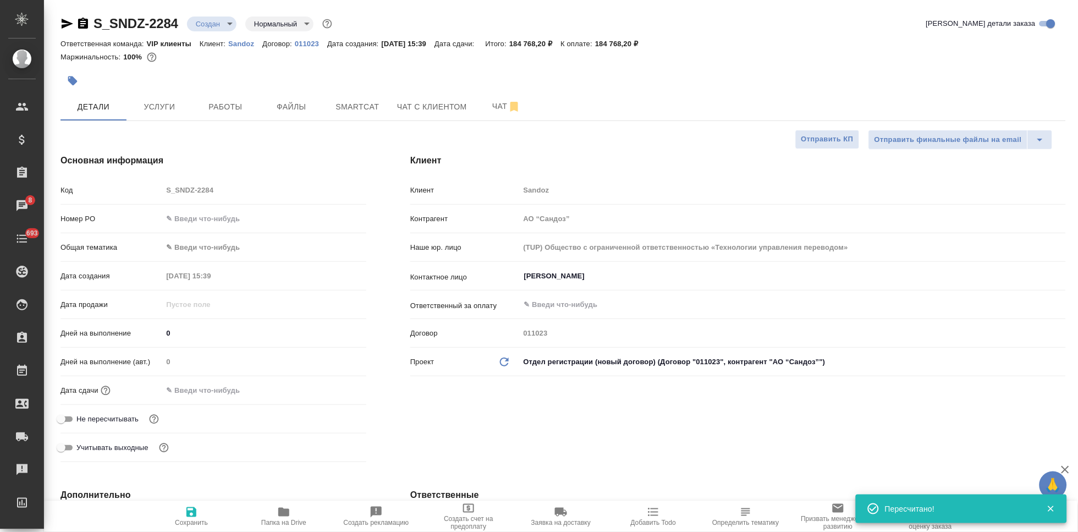
type textarea "x"
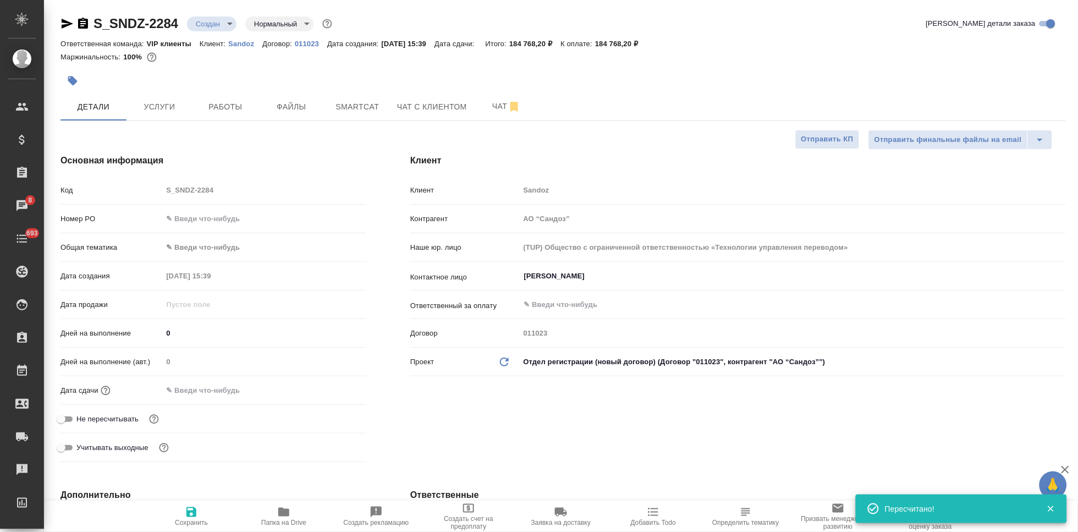
type textarea "x"
click at [163, 113] on button "Услуги" at bounding box center [160, 107] width 66 height 28
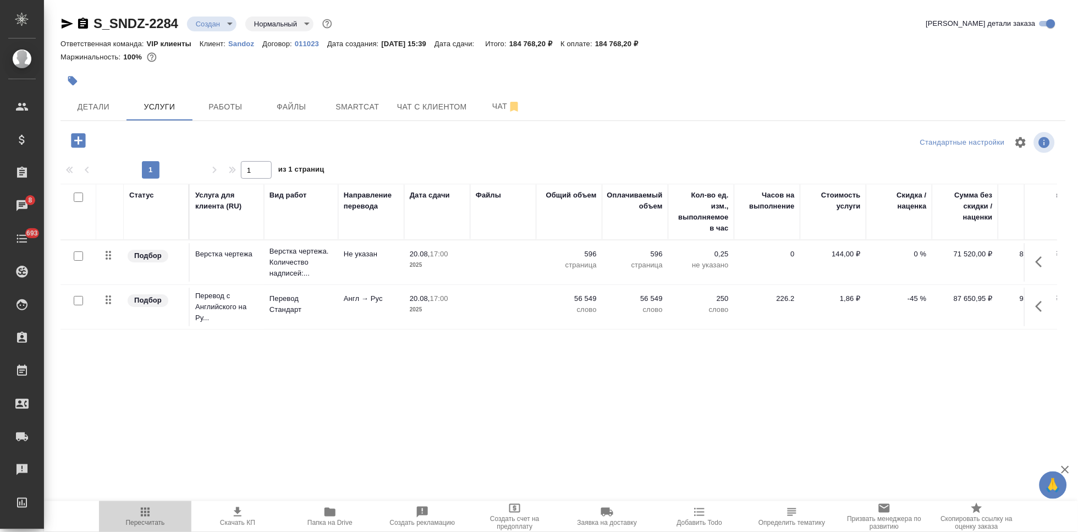
click at [155, 519] on span "Пересчитать" at bounding box center [145, 523] width 39 height 8
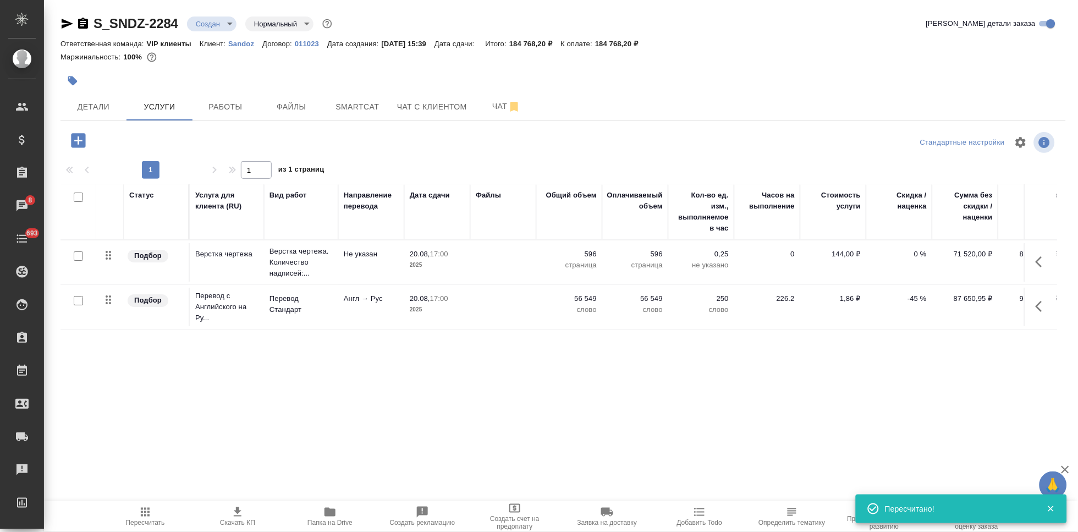
click at [240, 518] on icon "button" at bounding box center [237, 511] width 13 height 13
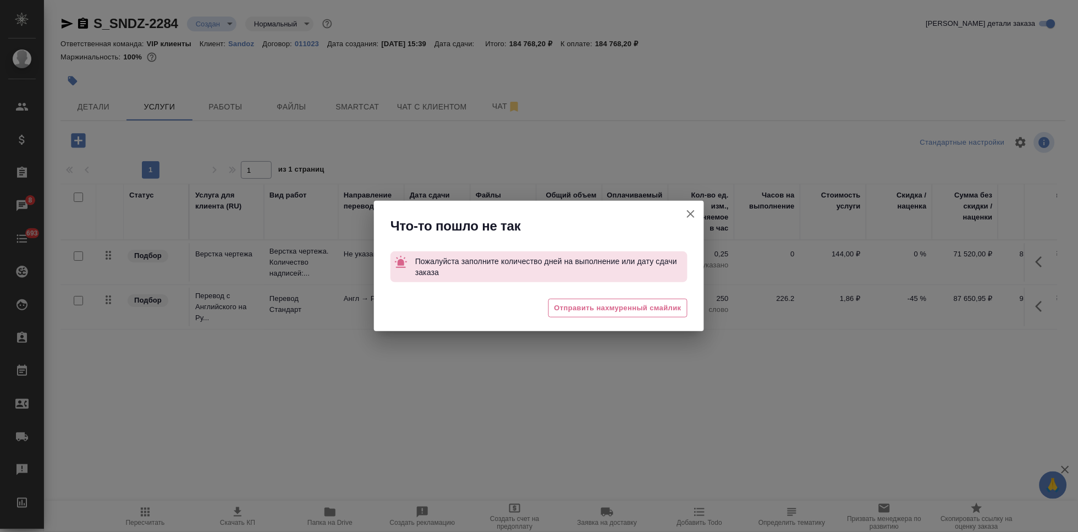
click at [688, 216] on icon "button" at bounding box center [691, 214] width 8 height 8
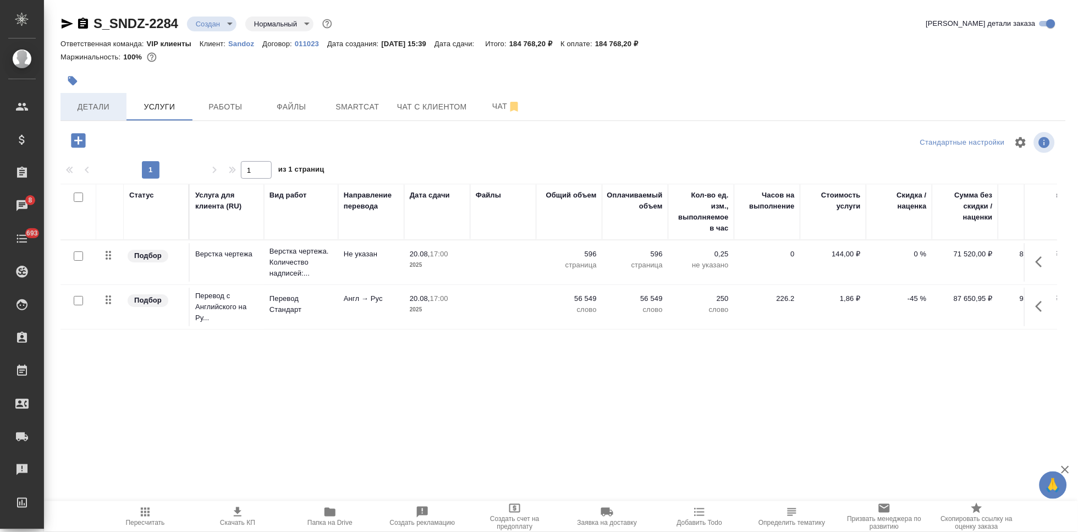
click at [109, 107] on span "Детали" at bounding box center [93, 107] width 53 height 14
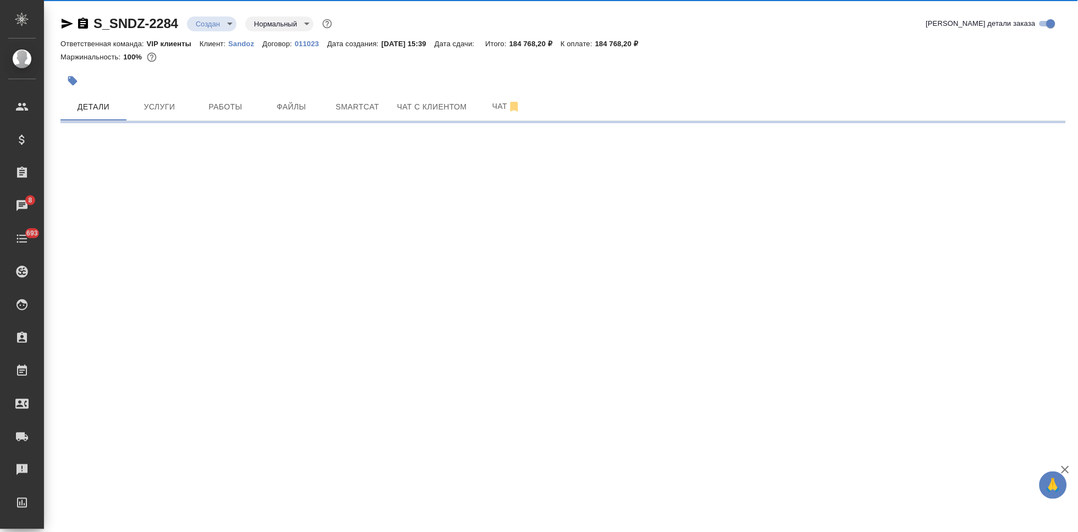
select select "RU"
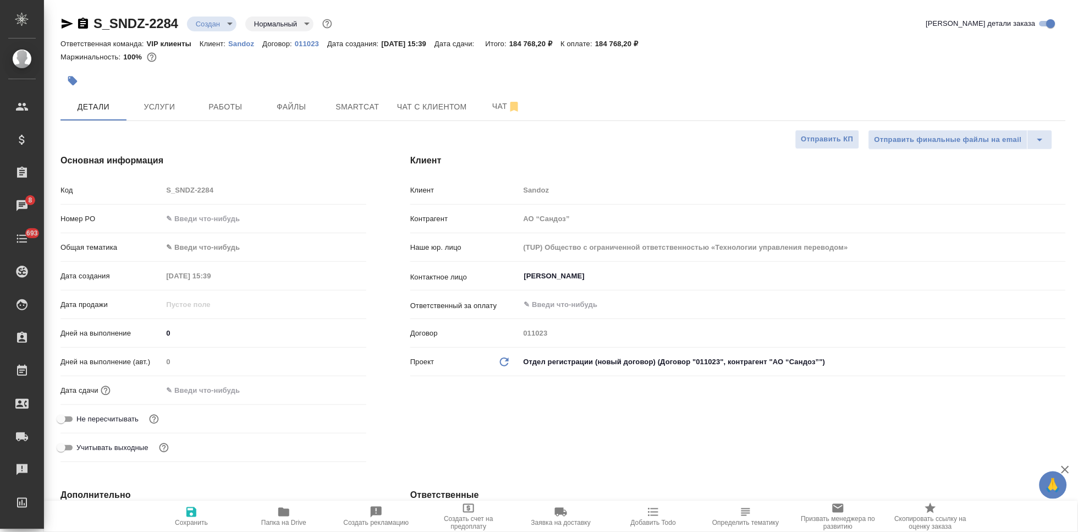
type textarea "x"
type input "Горшкова Валентина"
type input "Комаров Роман"
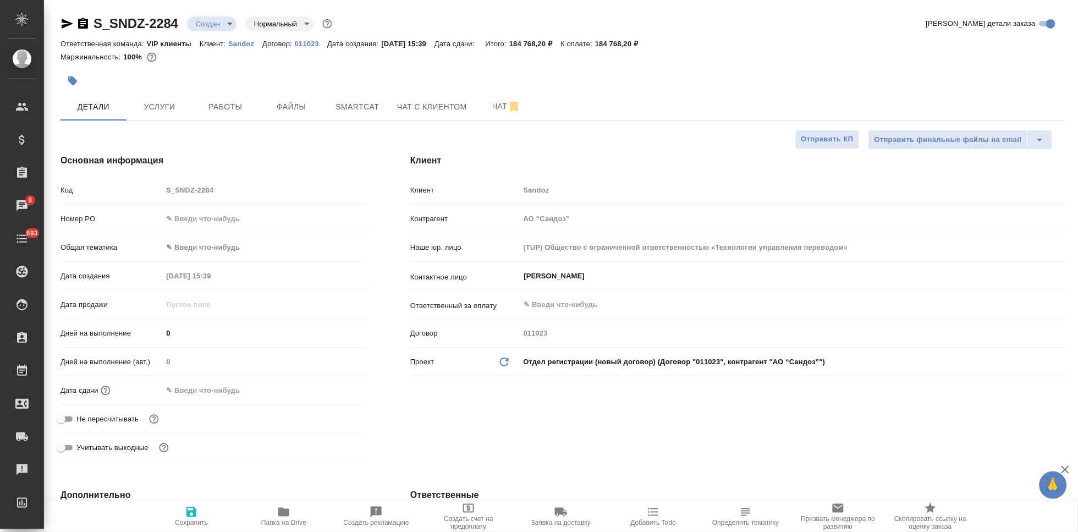
type textarea "x"
click at [224, 395] on input "text" at bounding box center [211, 390] width 96 height 16
click at [329, 388] on icon "button" at bounding box center [334, 389] width 13 height 13
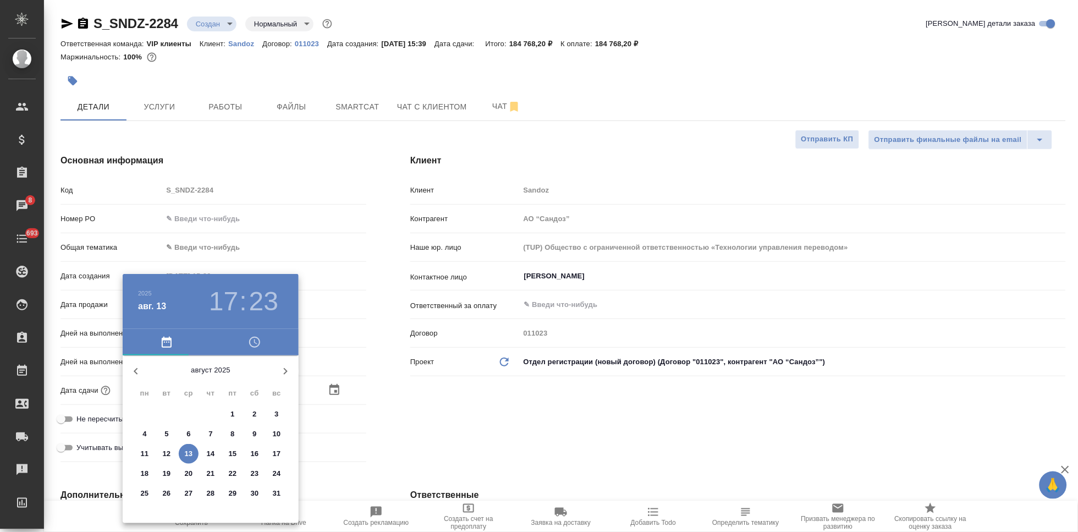
click at [191, 475] on p "20" at bounding box center [189, 473] width 8 height 11
type input "20.08.2025 17:23"
type textarea "x"
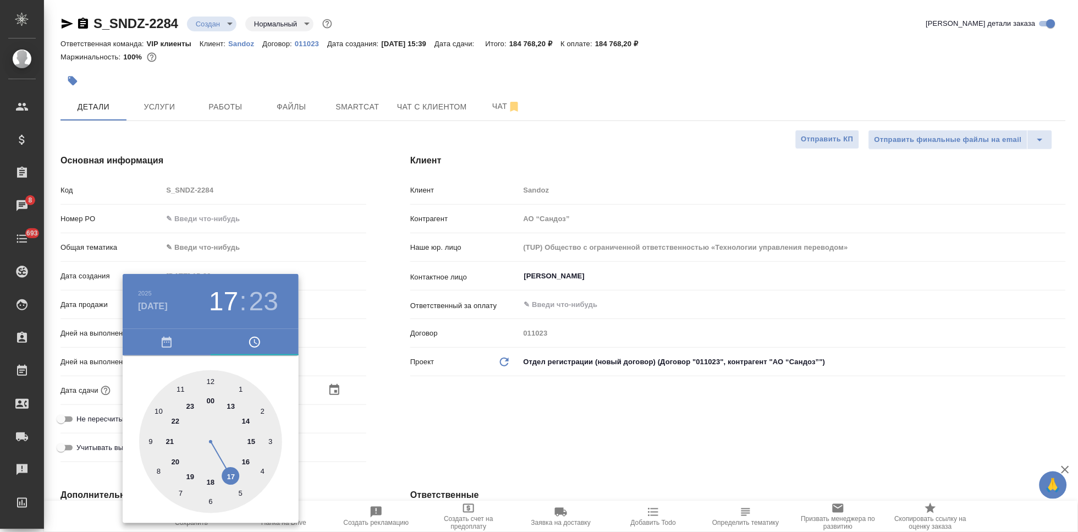
click at [225, 477] on div at bounding box center [210, 441] width 143 height 143
type textarea "x"
type input "20.08.2025 17:06"
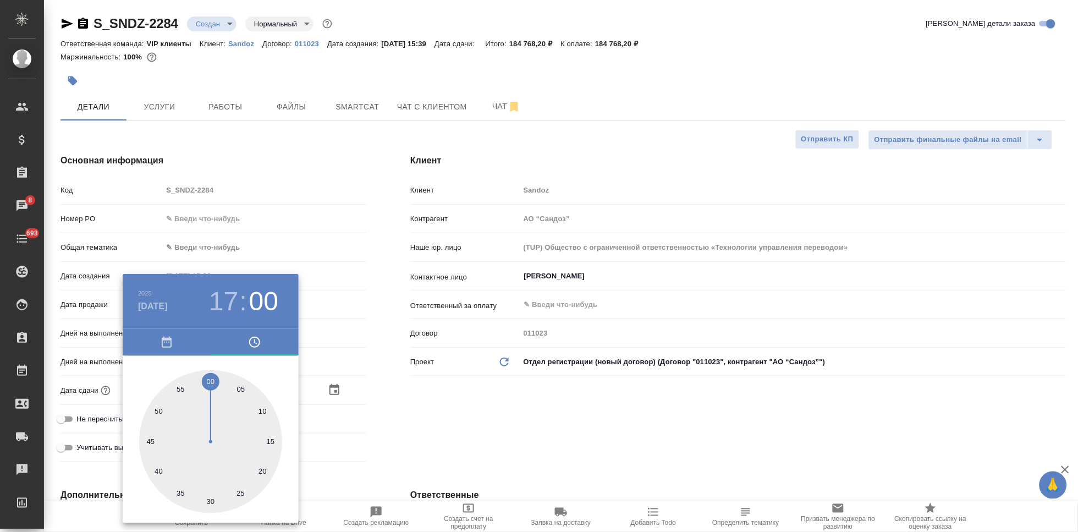
type textarea "x"
type input "20.08.2025 17:00"
type textarea "x"
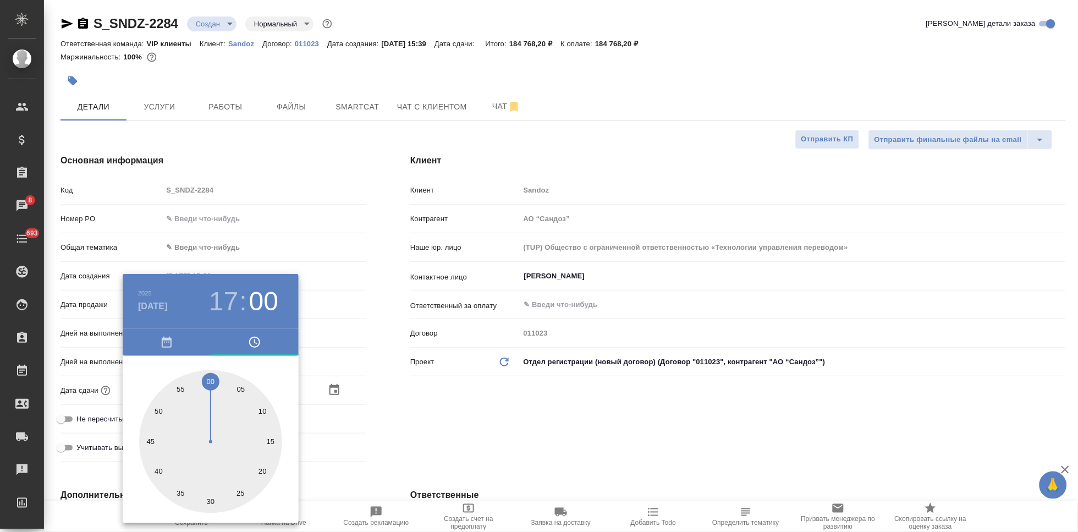
type textarea "x"
drag, startPoint x: 243, startPoint y: 452, endPoint x: 208, endPoint y: 387, distance: 74.1
click at [208, 387] on div at bounding box center [210, 441] width 143 height 143
type textarea "x"
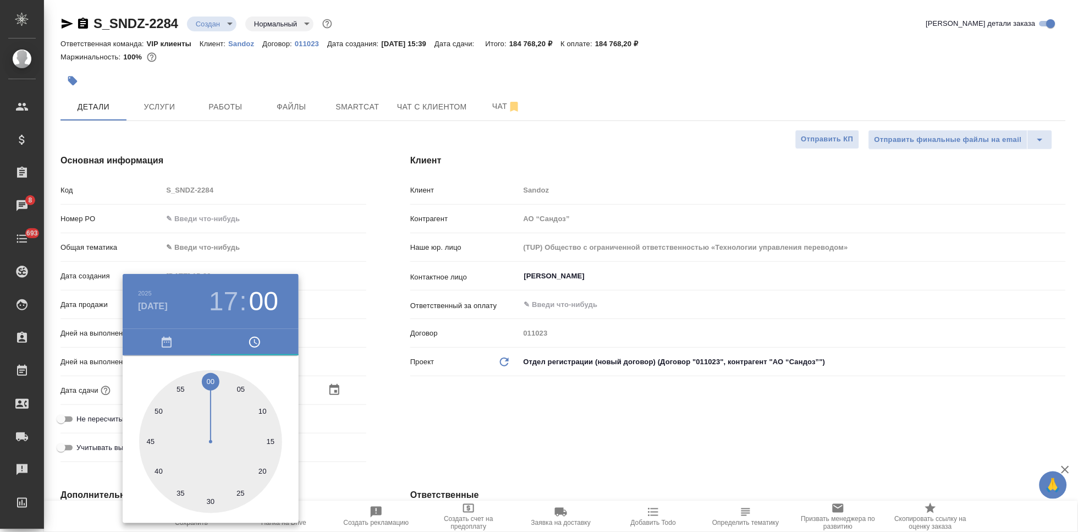
type textarea "x"
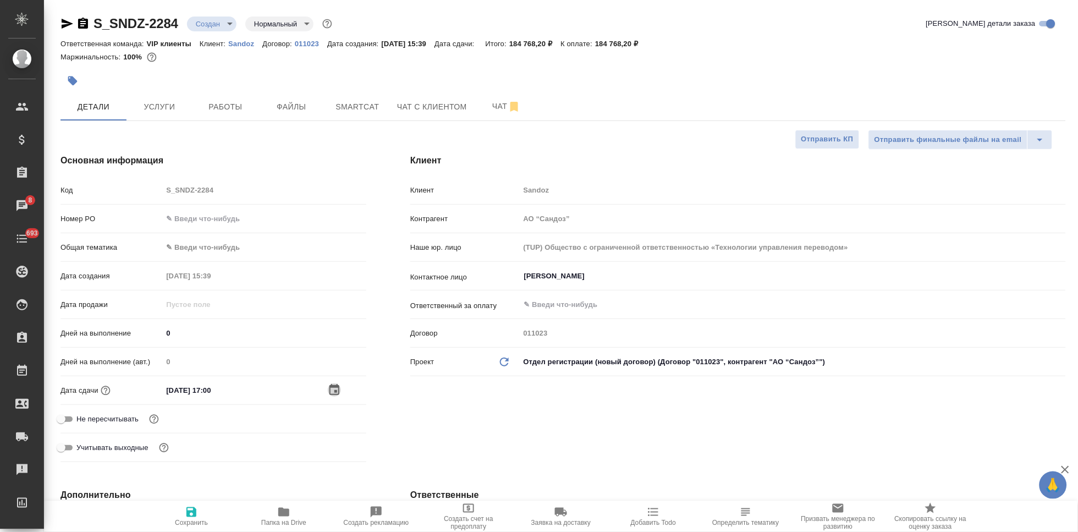
click at [562, 418] on div "Клиент Клиент Sandoz Контрагент АО “Сандоз” Наше юр. лицо (TUP) Общество с огра…" at bounding box center [738, 310] width 700 height 356
click at [186, 518] on icon "button" at bounding box center [191, 511] width 13 height 13
type textarea "x"
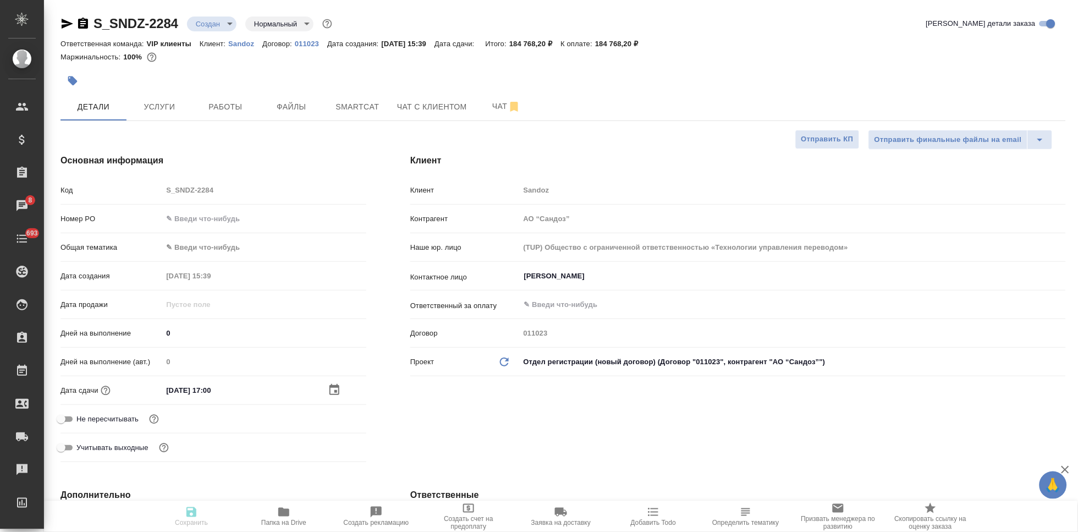
type textarea "x"
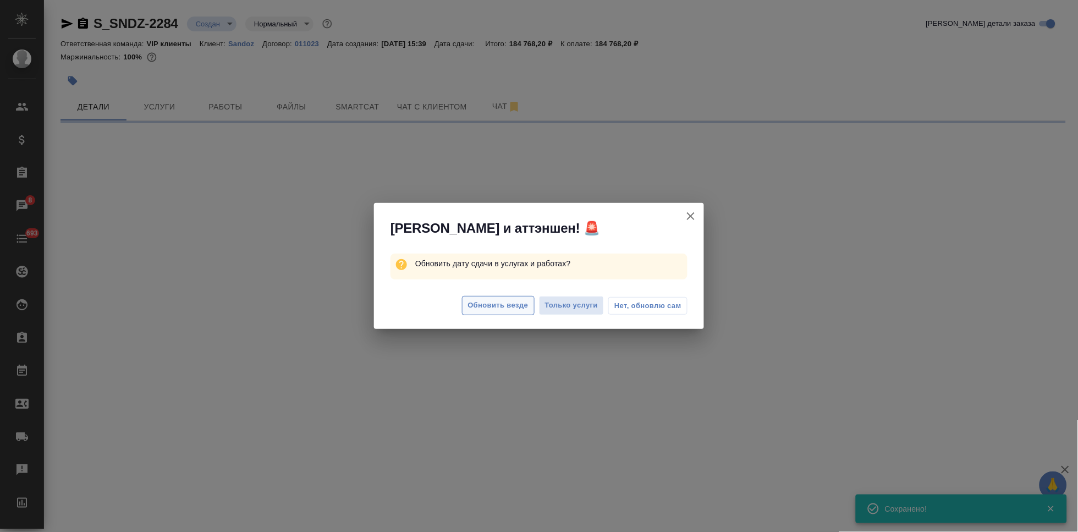
select select "RU"
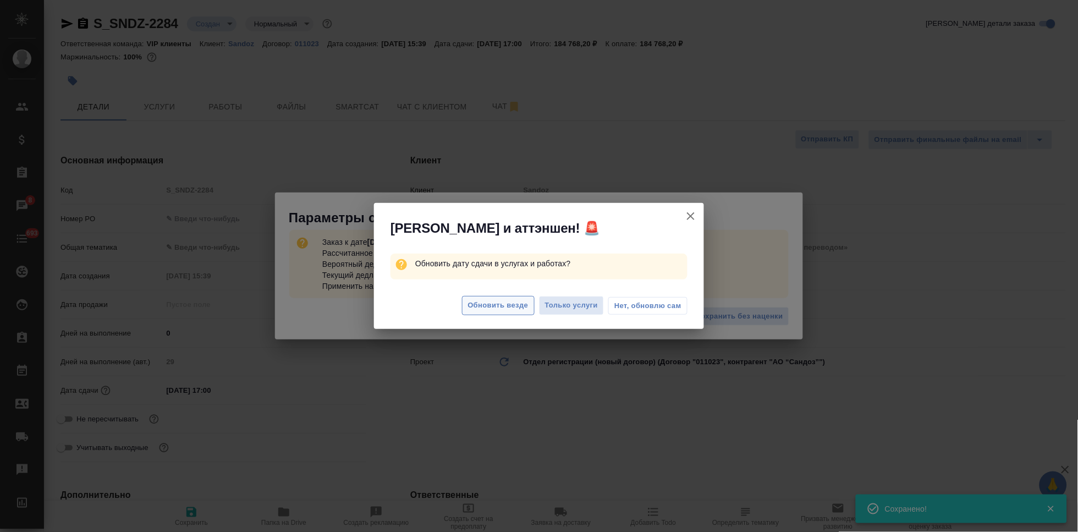
click at [514, 311] on button "Обновить везде" at bounding box center [498, 305] width 73 height 19
type textarea "x"
click at [654, 306] on div "Алоха и аттэншен! 🚨 Обновить дату сдачи в услугах и работах? Обновить везде Тол…" at bounding box center [539, 266] width 1078 height 532
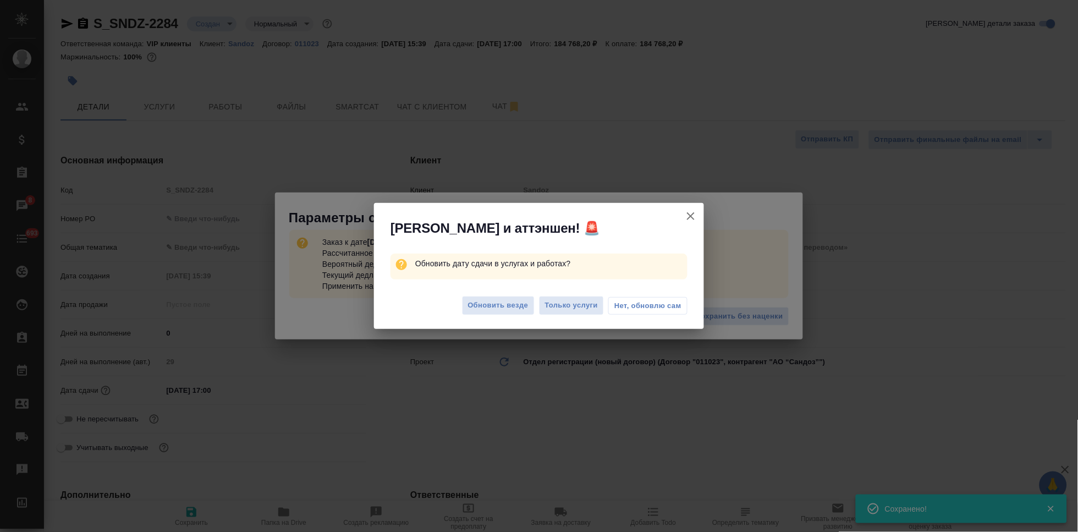
type textarea "x"
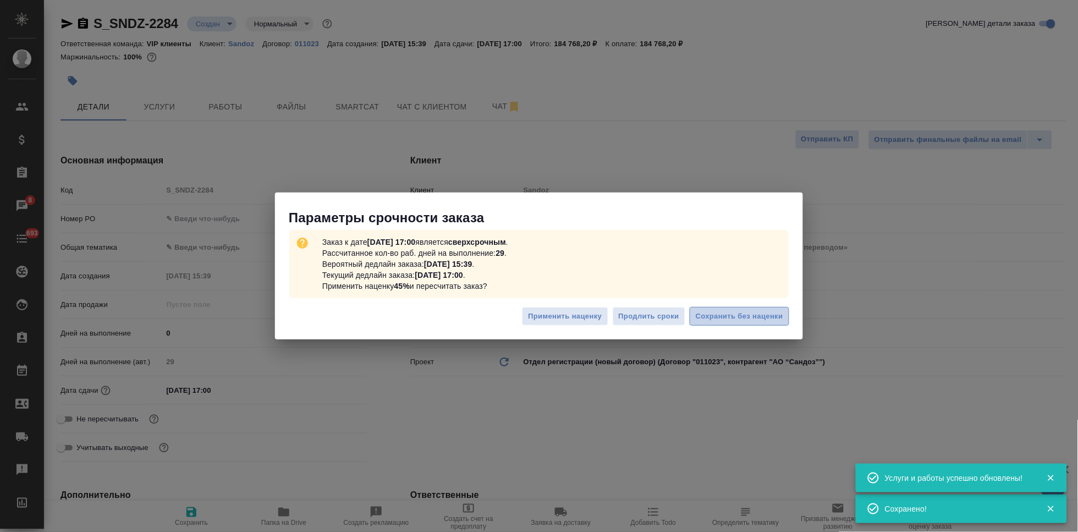
click at [744, 318] on span "Сохранить без наценки" at bounding box center [739, 316] width 87 height 13
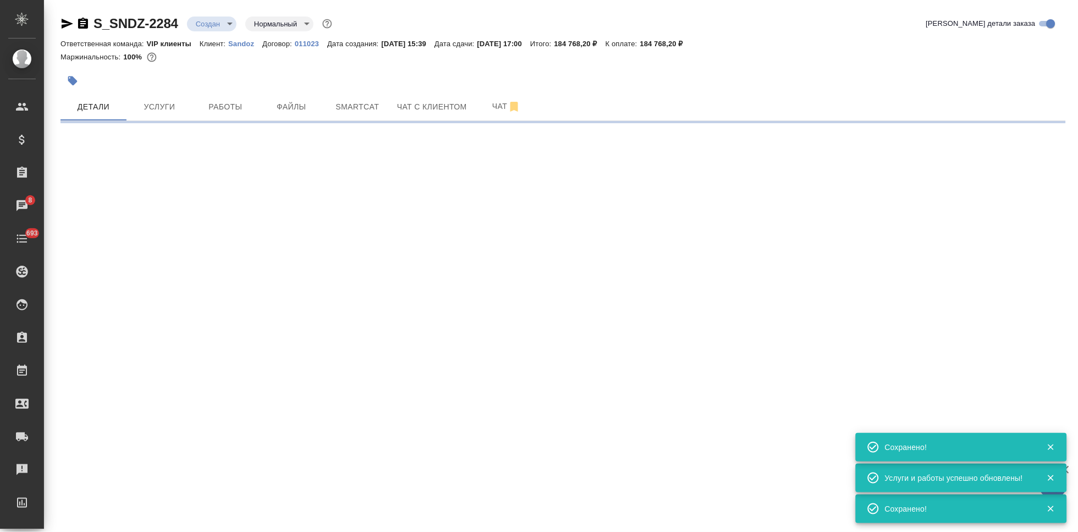
type input "urgent"
select select "RU"
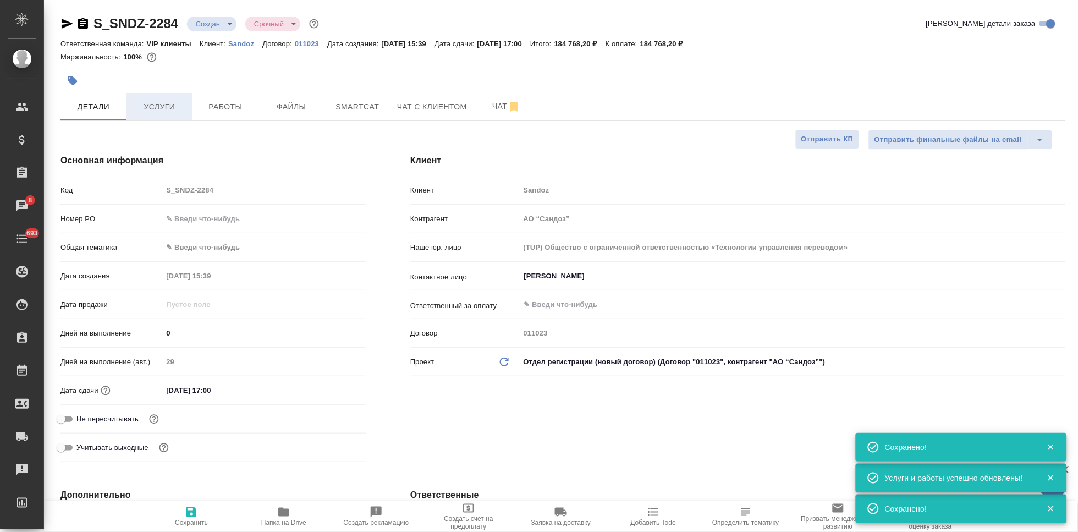
type textarea "x"
click at [168, 101] on span "Услуги" at bounding box center [159, 107] width 53 height 14
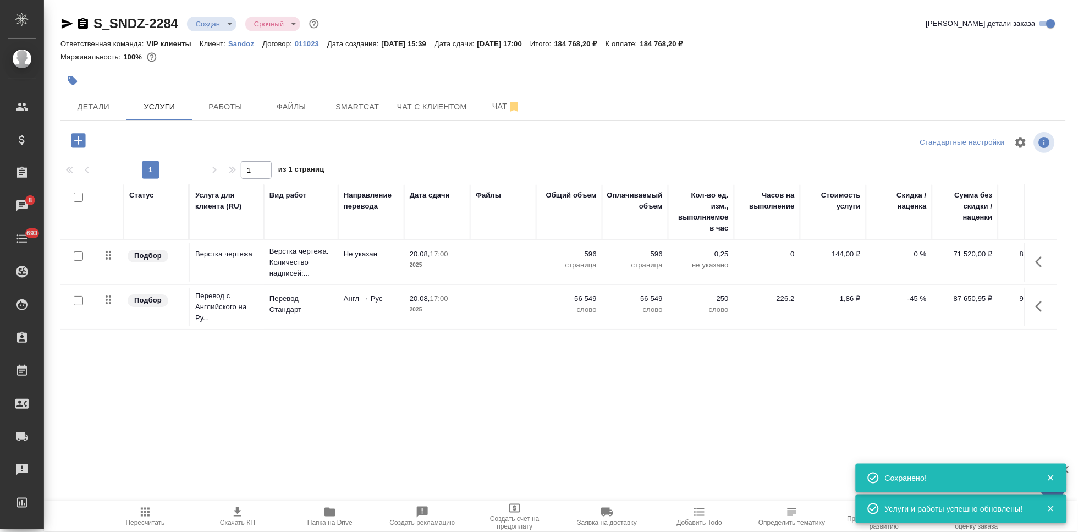
click at [234, 519] on span "Скачать КП" at bounding box center [237, 523] width 35 height 8
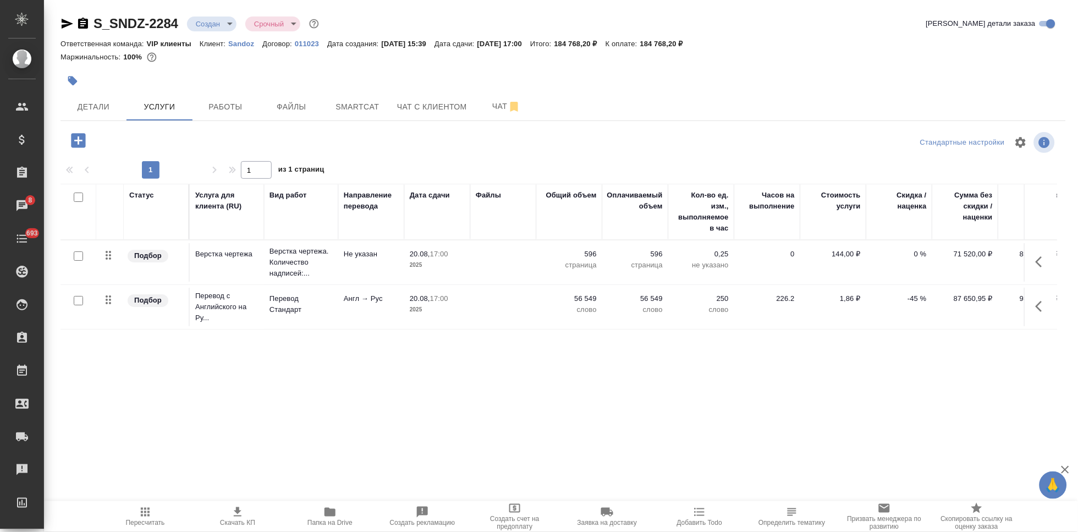
click at [336, 521] on span "Папка на Drive" at bounding box center [329, 523] width 45 height 8
click at [499, 106] on span "Чат" at bounding box center [506, 107] width 53 height 14
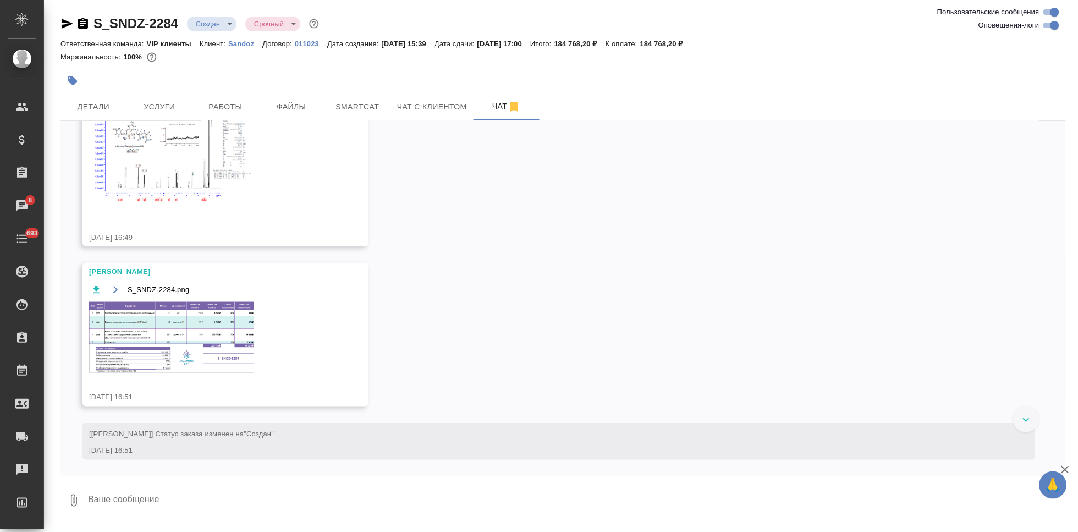
scroll to position [1359, 0]
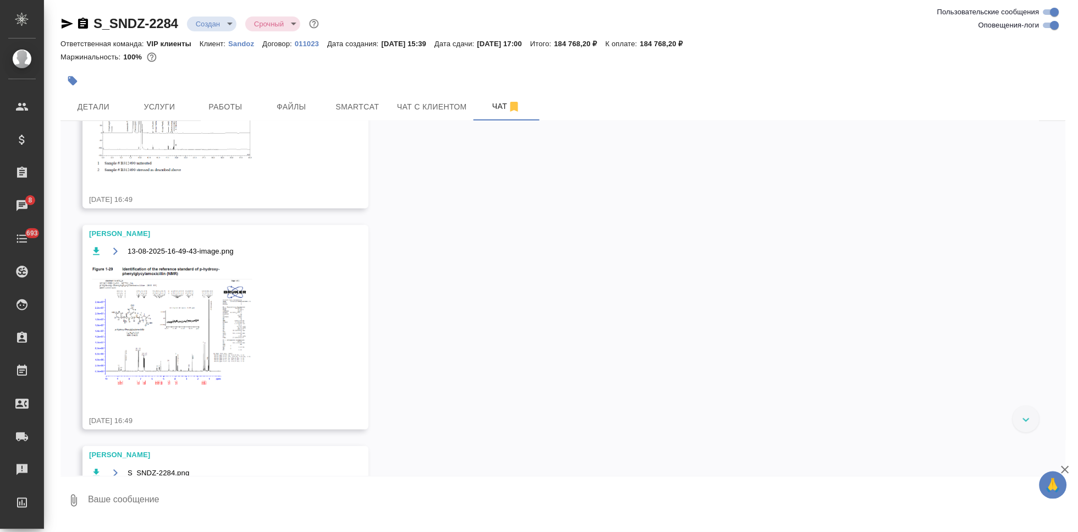
click at [95, 255] on icon "button" at bounding box center [96, 251] width 11 height 11
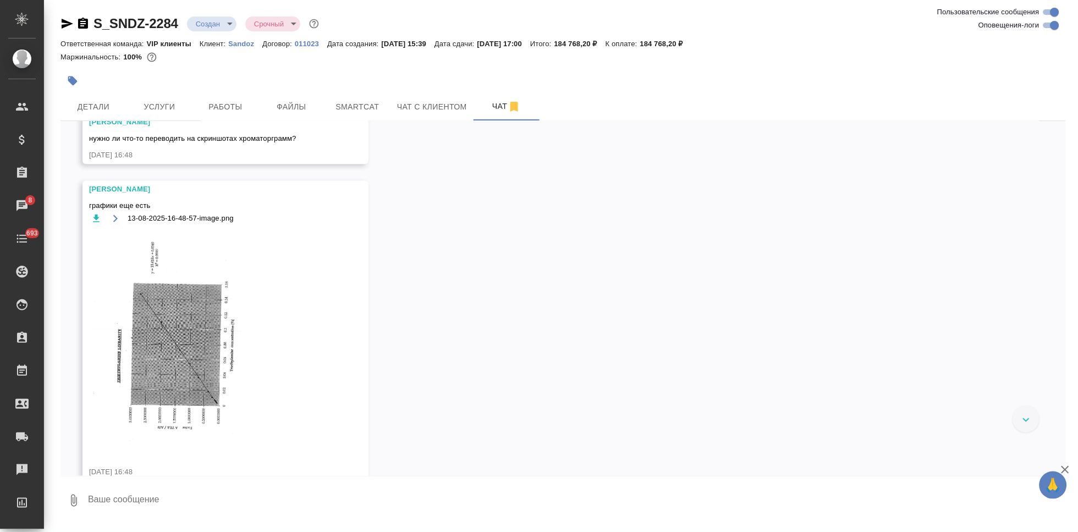
scroll to position [870, 0]
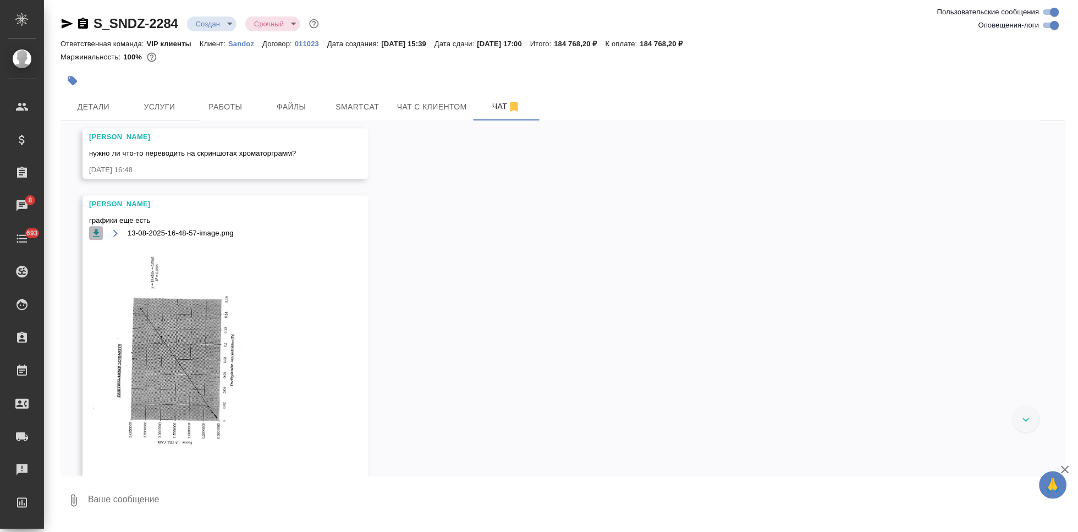
click at [89, 234] on button "button" at bounding box center [96, 233] width 14 height 14
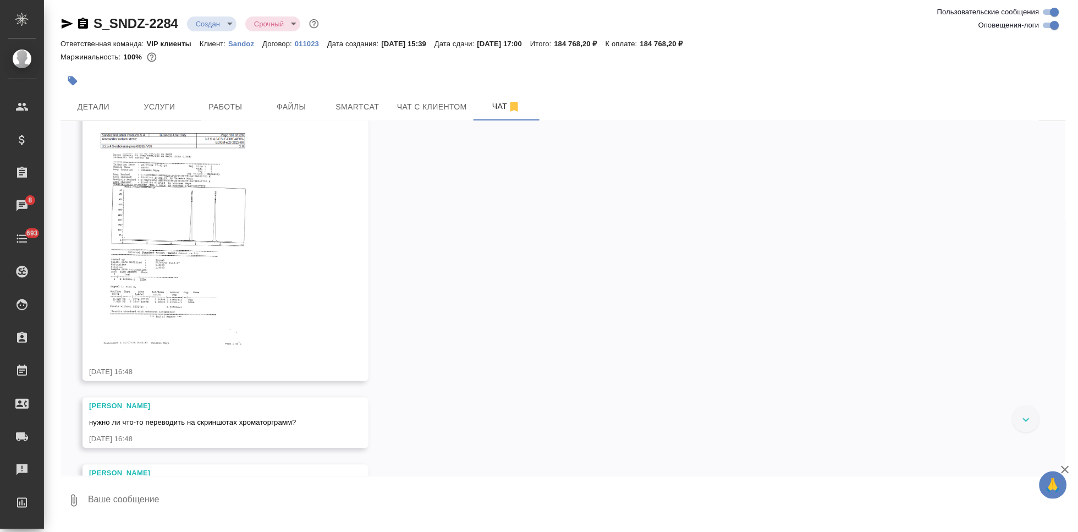
scroll to position [564, 0]
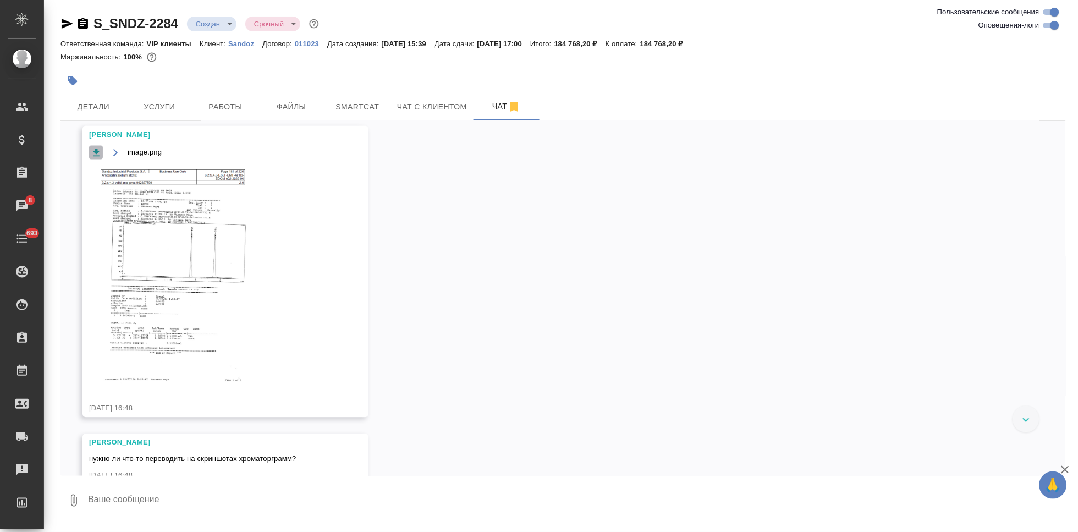
click at [95, 151] on icon "button" at bounding box center [96, 153] width 7 height 8
click at [232, 26] on body "🙏 .cls-1 fill:#fff; AWATERA Kabargina Anna Клиенты Спецификации Заказы 8 Чаты 6…" at bounding box center [539, 266] width 1078 height 532
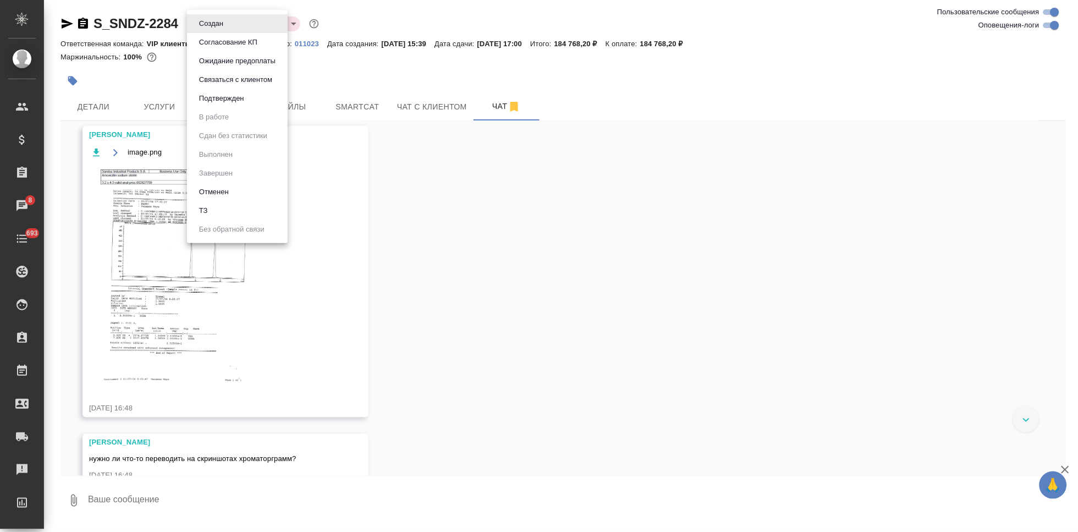
click at [227, 30] on button "Согласование КП" at bounding box center [211, 24] width 31 height 12
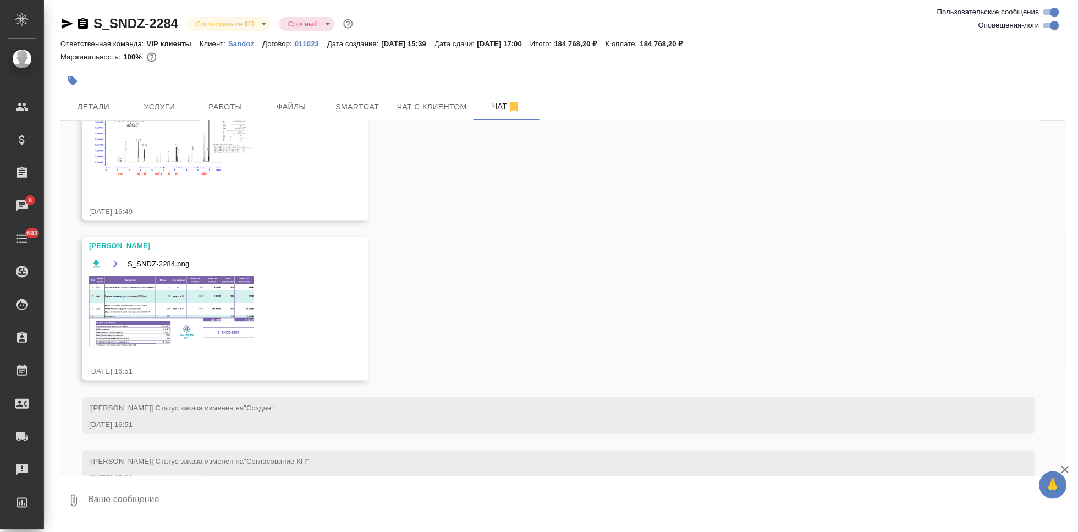
scroll to position [1596, 0]
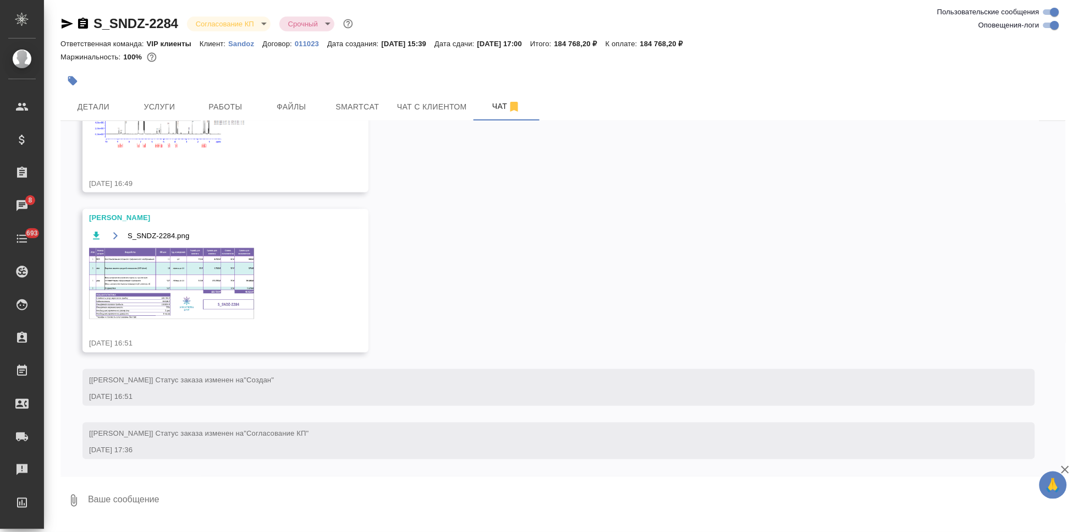
click at [248, 46] on p "Sandoz" at bounding box center [245, 44] width 34 height 8
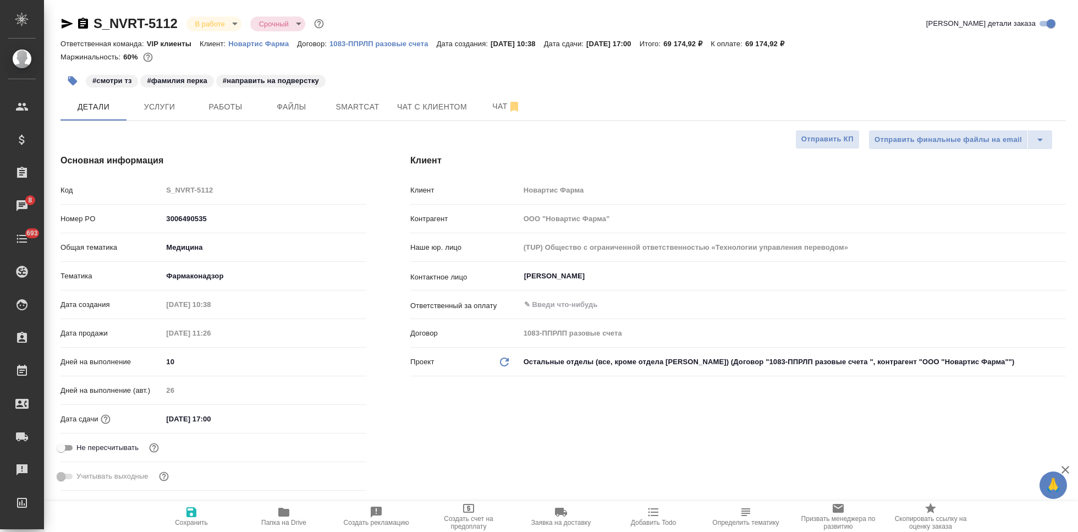
select select "RU"
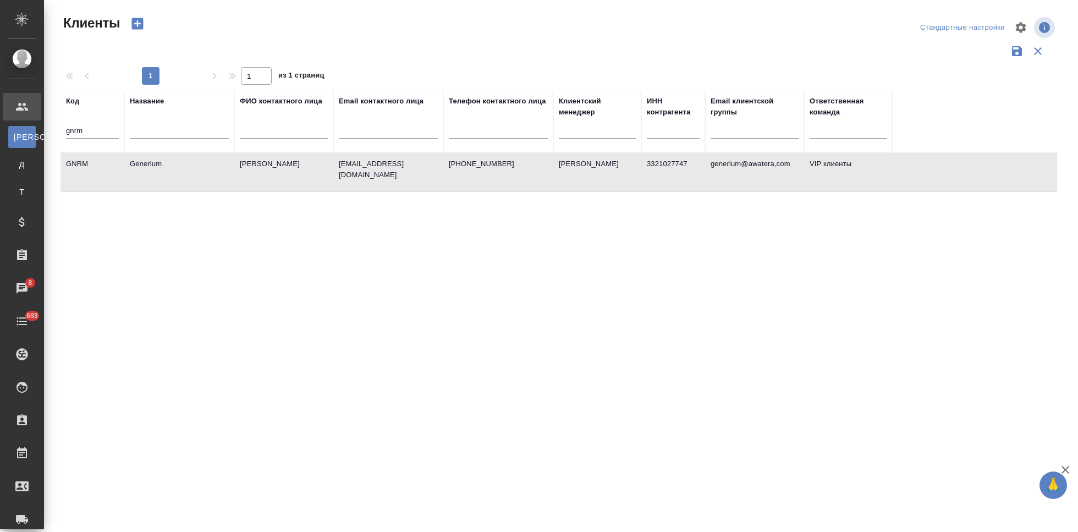
select select "RU"
click at [90, 128] on input "gnrm" at bounding box center [92, 132] width 53 height 14
type input "g"
type input "nvrt"
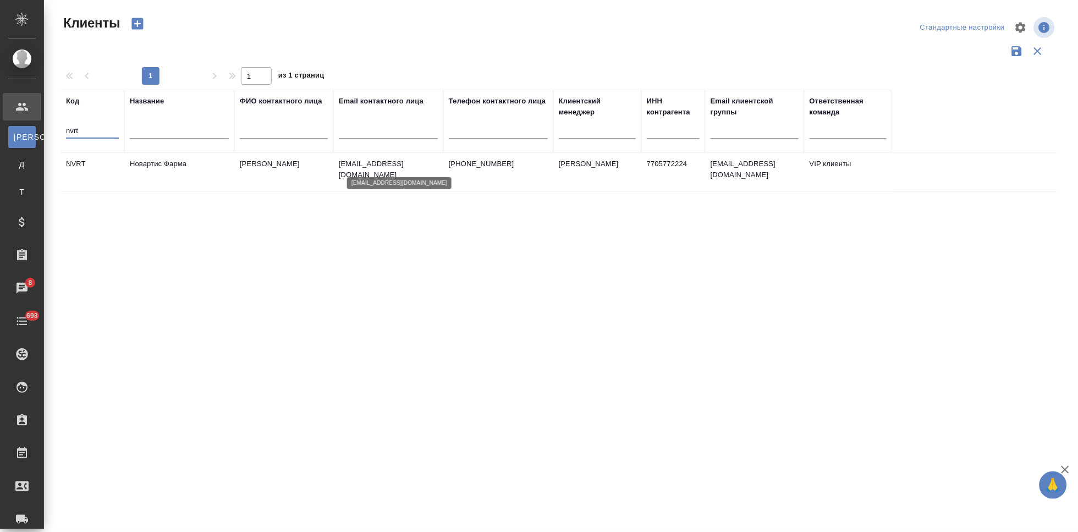
click at [376, 163] on p "[EMAIL_ADDRESS][DOMAIN_NAME]" at bounding box center [388, 169] width 99 height 22
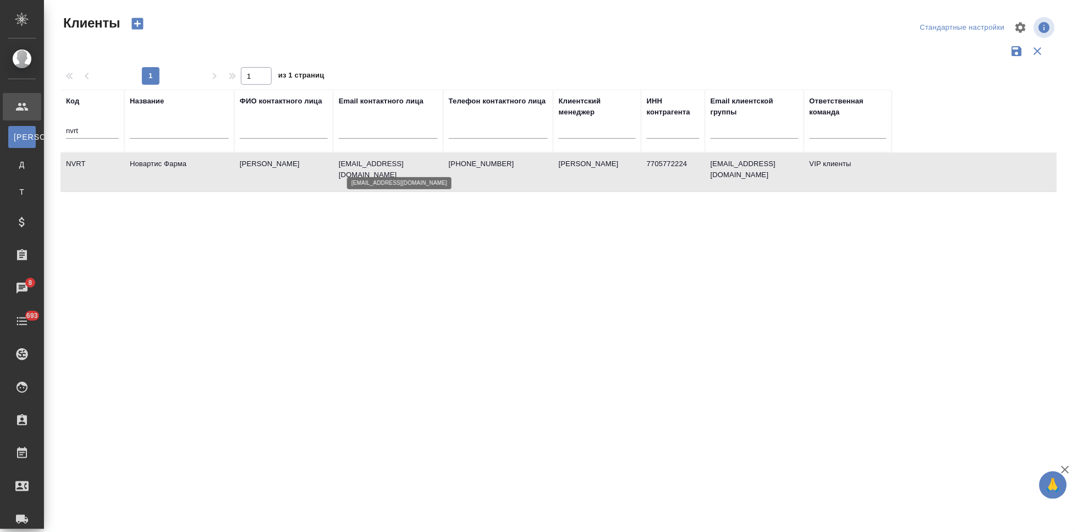
click at [376, 163] on p "[EMAIL_ADDRESS][DOMAIN_NAME]" at bounding box center [388, 169] width 99 height 22
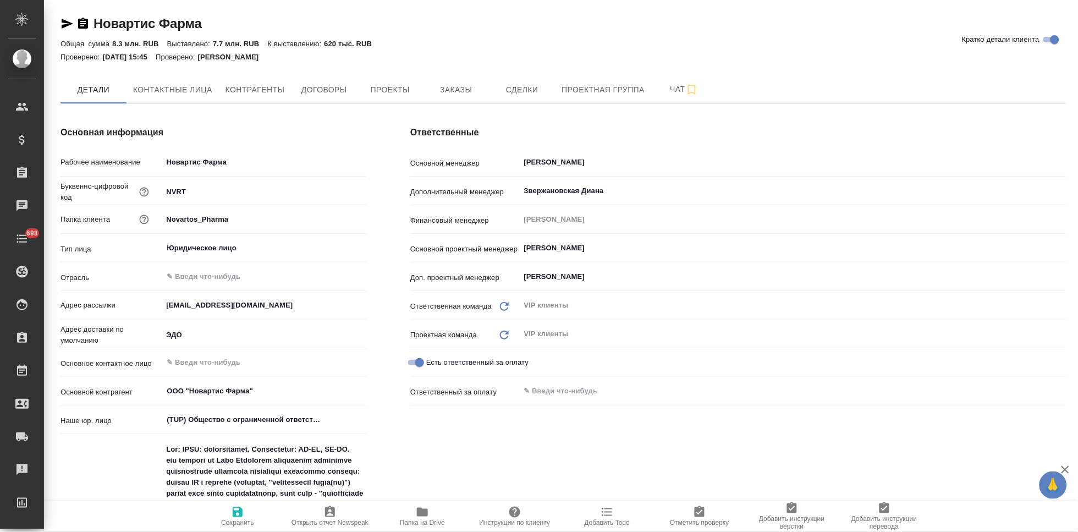
type textarea "x"
click at [461, 94] on span "Заказы" at bounding box center [456, 90] width 53 height 14
type textarea "x"
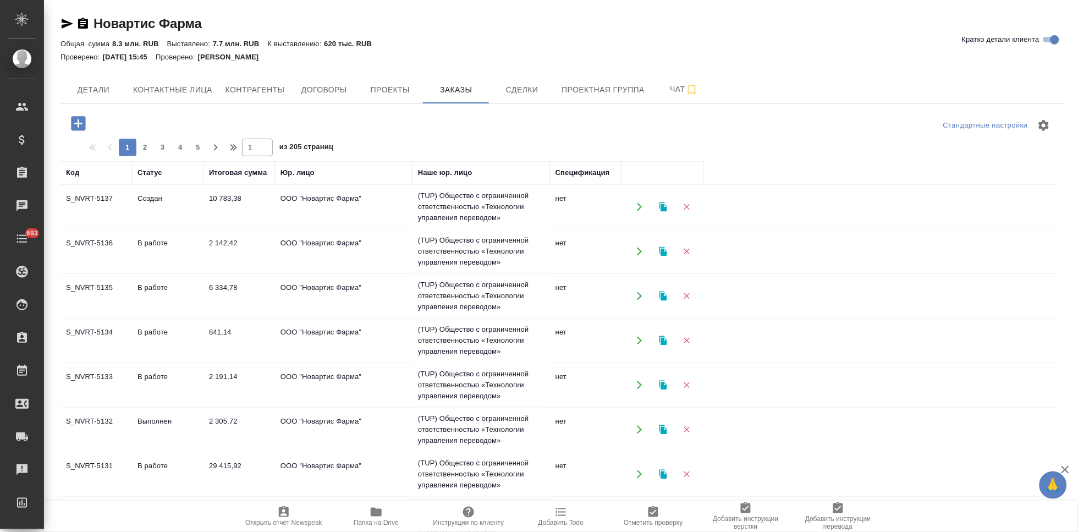
click at [188, 217] on td "Создан" at bounding box center [168, 207] width 72 height 39
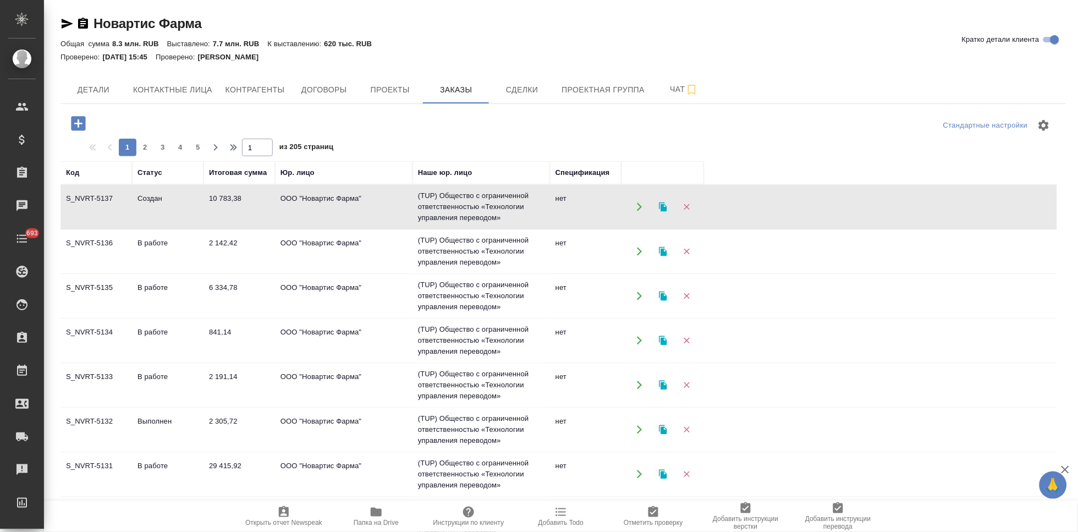
click at [188, 217] on td "Создан" at bounding box center [168, 207] width 72 height 39
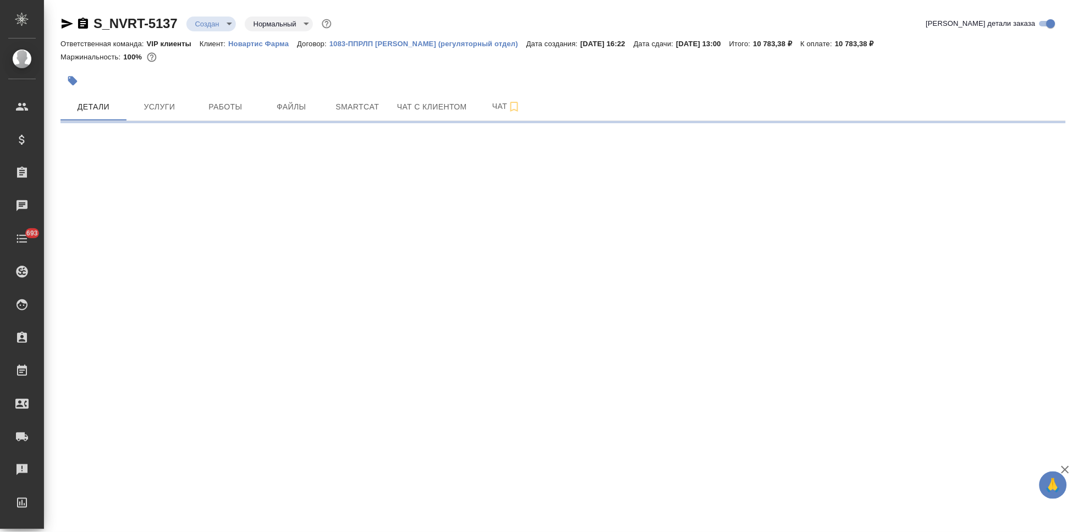
select select "RU"
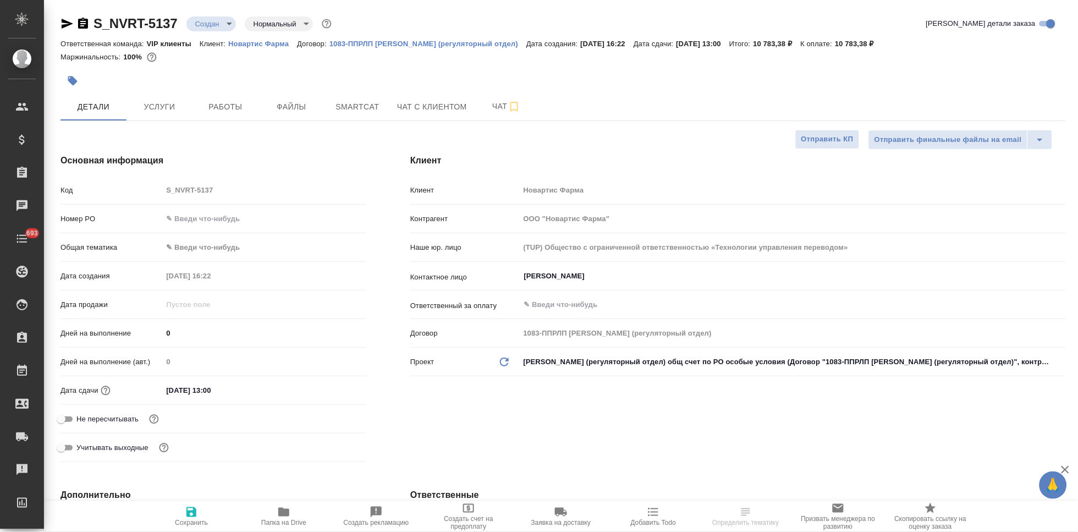
type textarea "x"
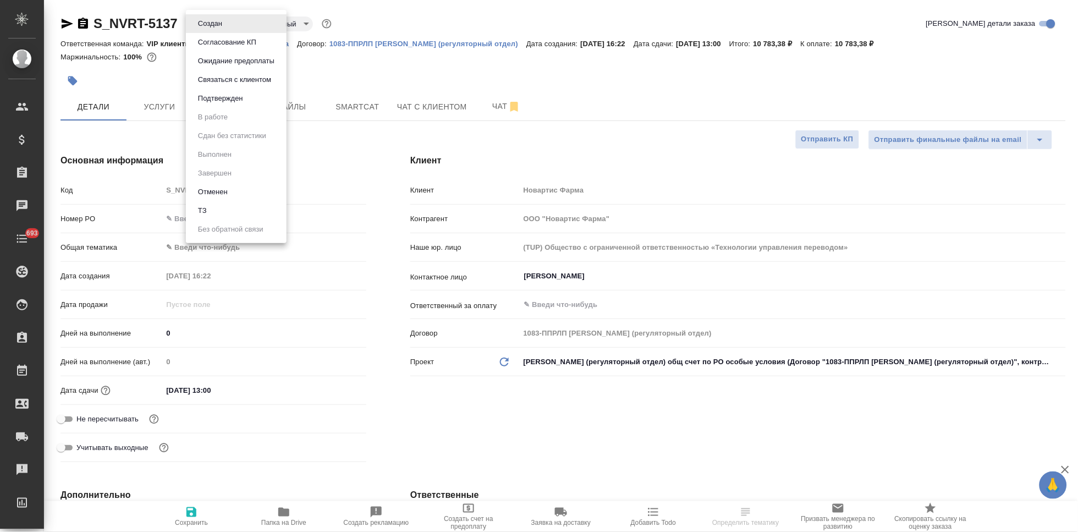
click at [229, 28] on body "🙏 .cls-1 fill:#fff; AWATERA Kabargina [PERSON_NAME] Спецификации Заказы Чаты 69…" at bounding box center [539, 266] width 1078 height 532
click at [228, 380] on div at bounding box center [539, 266] width 1078 height 532
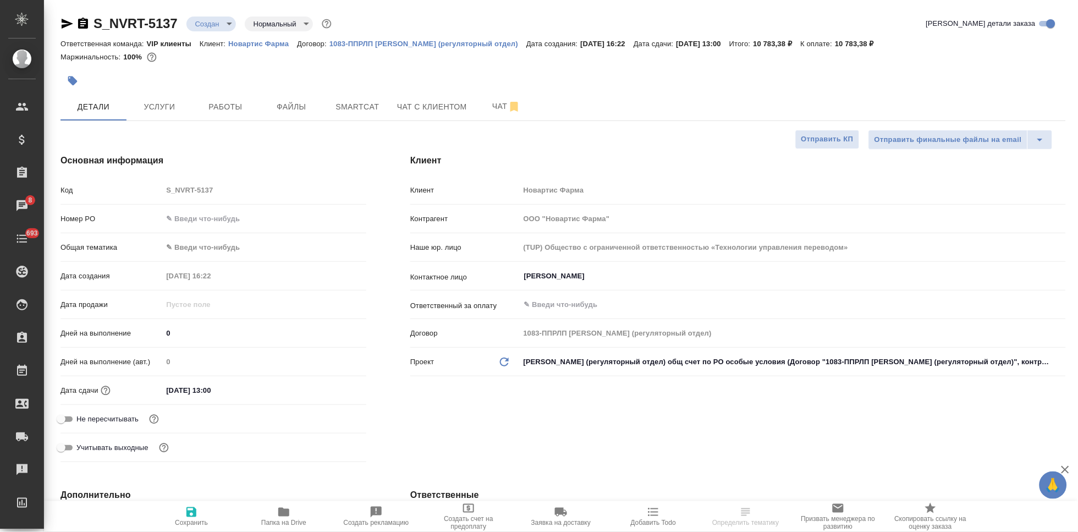
click at [212, 384] on input "[DATE] 13:00" at bounding box center [210, 390] width 96 height 16
type input "[DATE] 13:20"
type textarea "x"
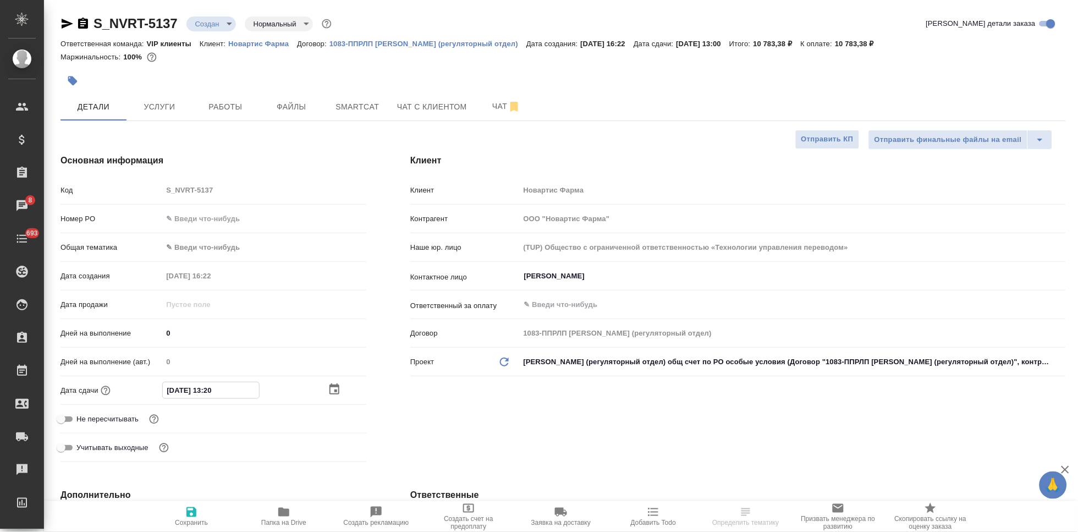
type input "15.08.2025 13:0_"
type textarea "x"
type input "15.08.2025 10:__"
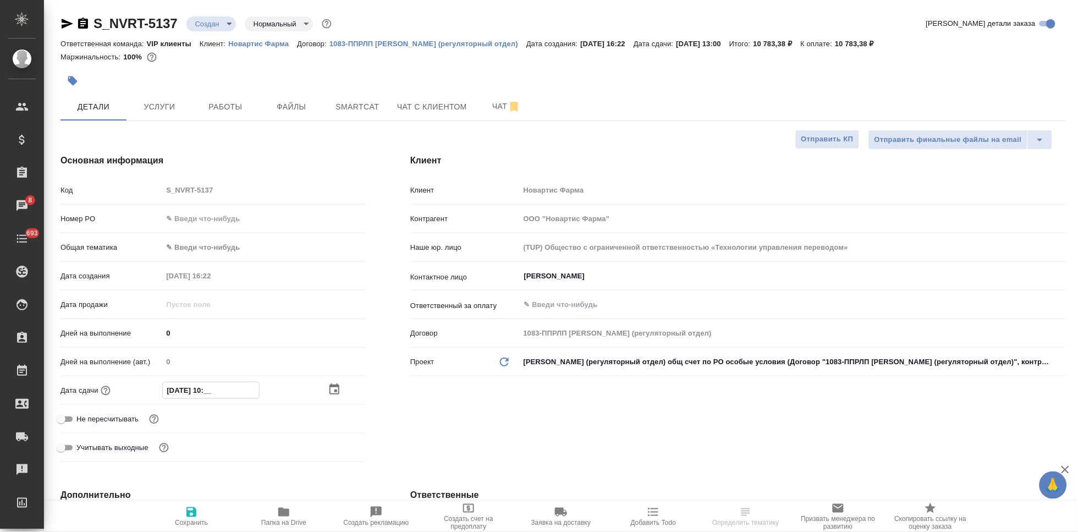
type textarea "x"
type input "15.08.2025 12:0_"
type textarea "x"
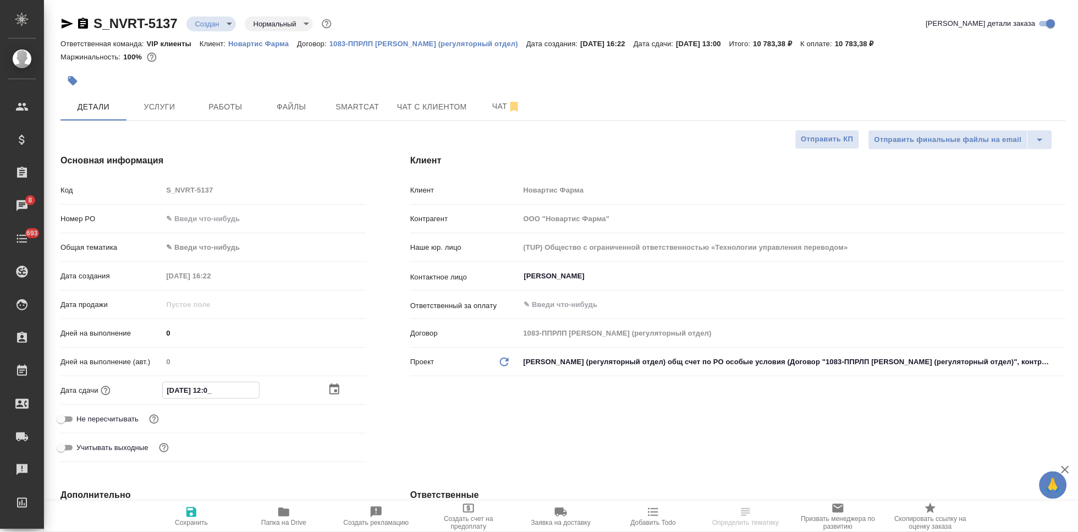
type textarea "x"
type input "15.08.2025 12:00"
type textarea "x"
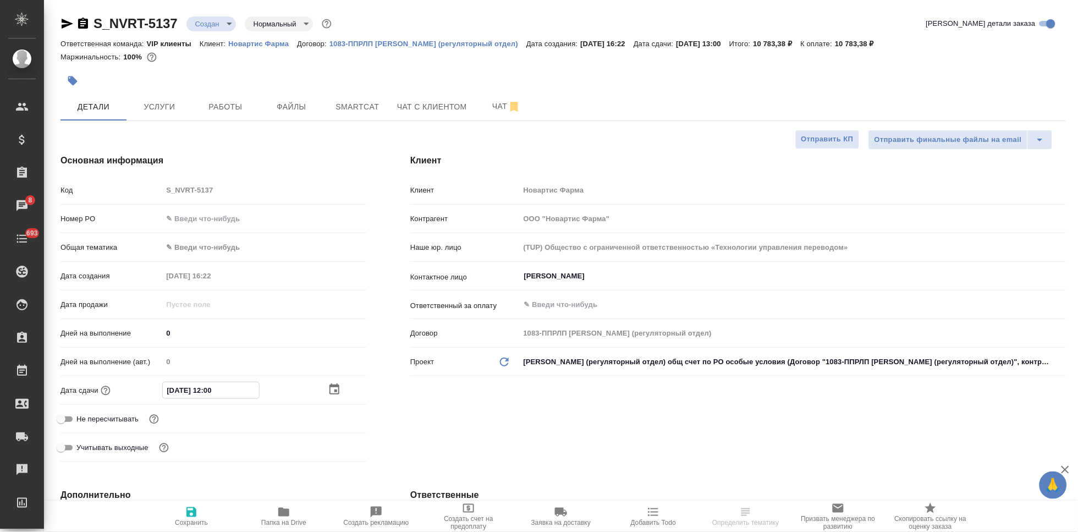
type textarea "x"
type input "15.08.2025 12:00"
click at [199, 517] on span "Сохранить" at bounding box center [191, 515] width 79 height 21
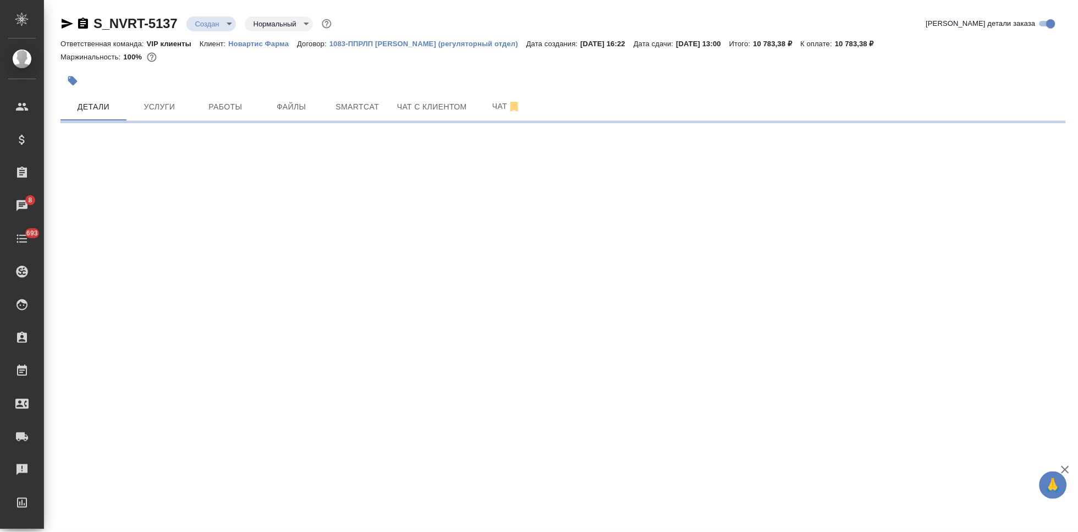
select select "RU"
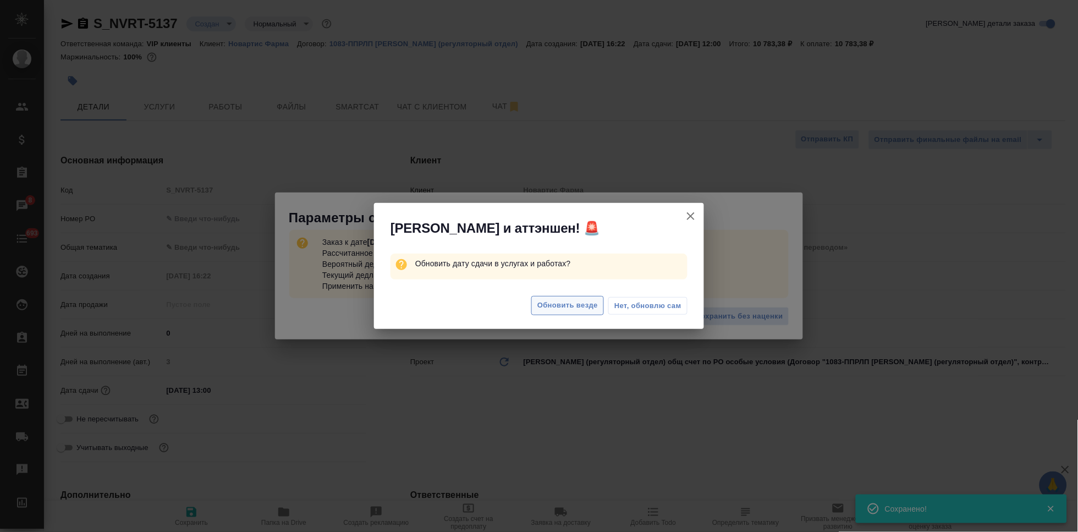
click at [576, 309] on span "Обновить везде" at bounding box center [567, 305] width 61 height 13
type input "15.08.2025 12:00"
type textarea "x"
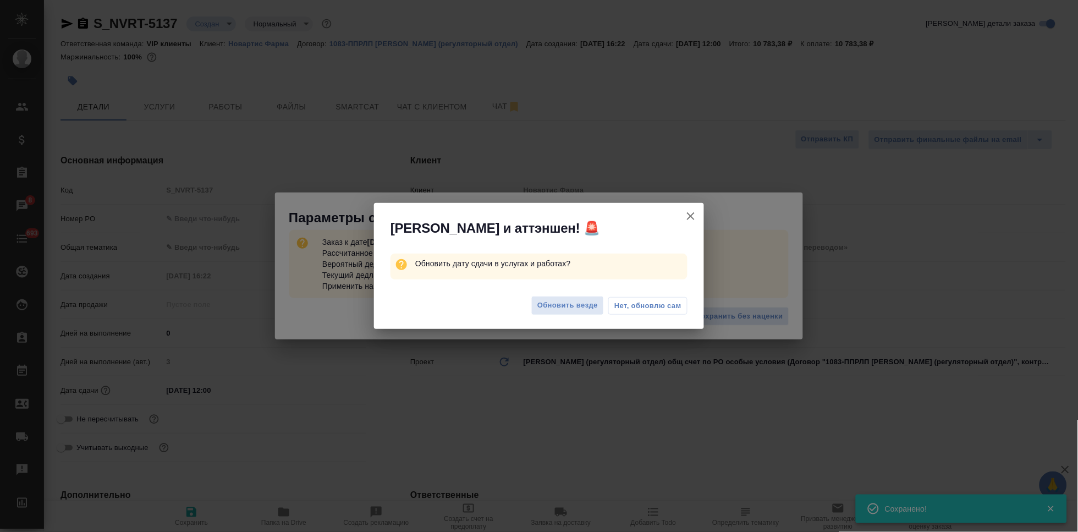
type textarea "x"
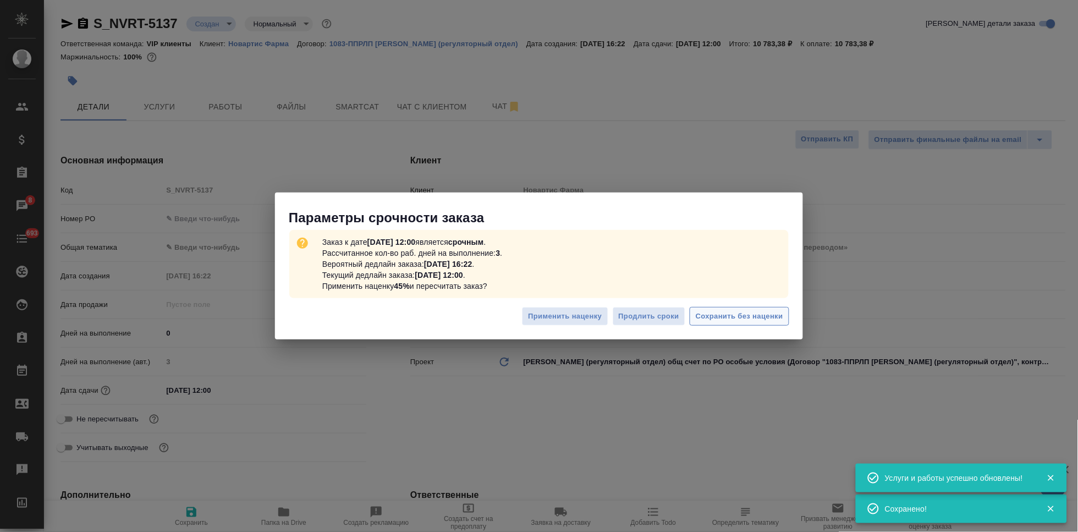
click at [734, 317] on span "Сохранить без наценки" at bounding box center [739, 316] width 87 height 13
type textarea "x"
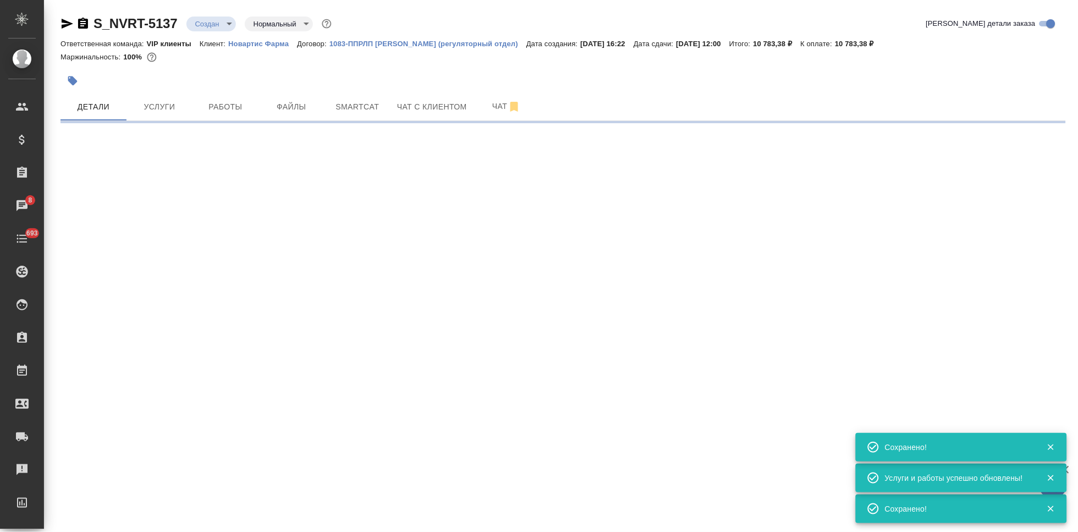
type input "urgent"
select select "RU"
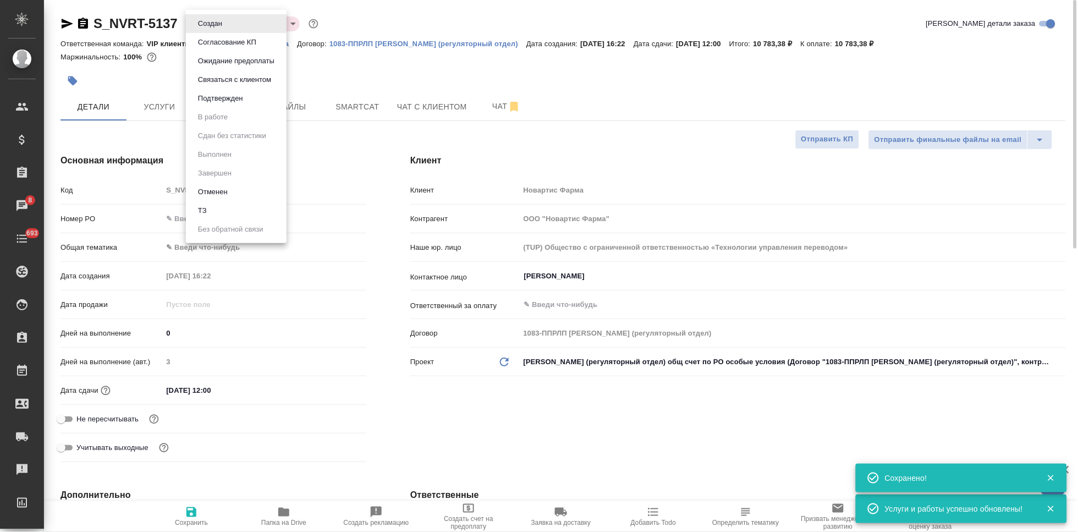
click at [226, 25] on body "🙏 .cls-1 fill:#fff; AWATERA Kabargina Anna Клиенты Спецификации Заказы 8 Чаты 6…" at bounding box center [539, 266] width 1078 height 532
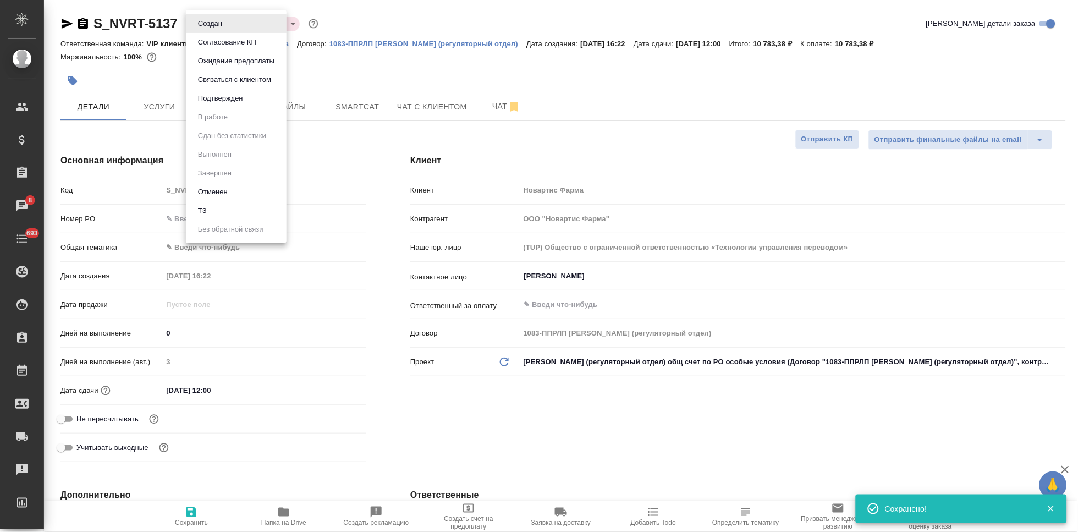
click at [212, 30] on button "Подтвержден" at bounding box center [210, 24] width 31 height 12
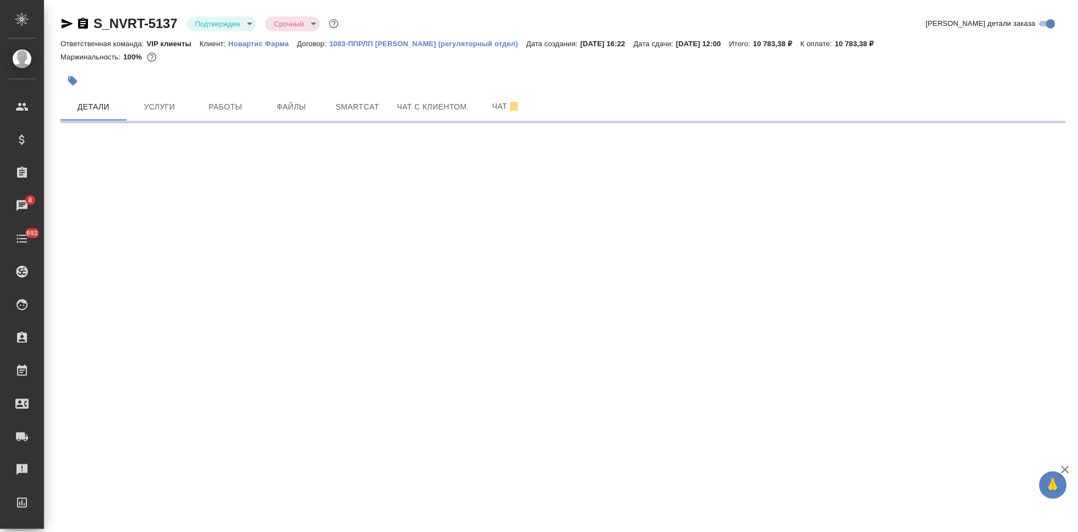
select select "RU"
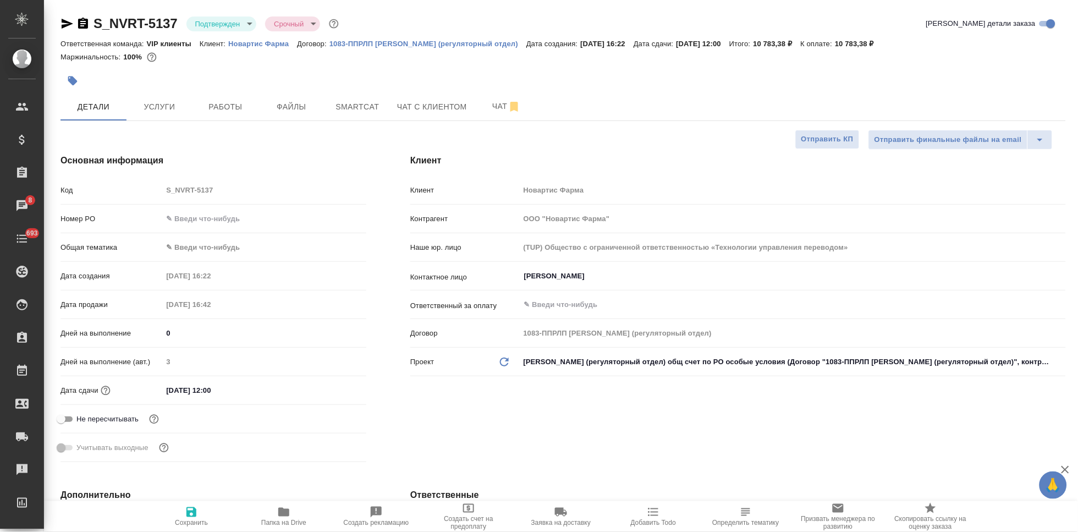
type textarea "x"
click at [489, 108] on span "Чат" at bounding box center [506, 107] width 53 height 14
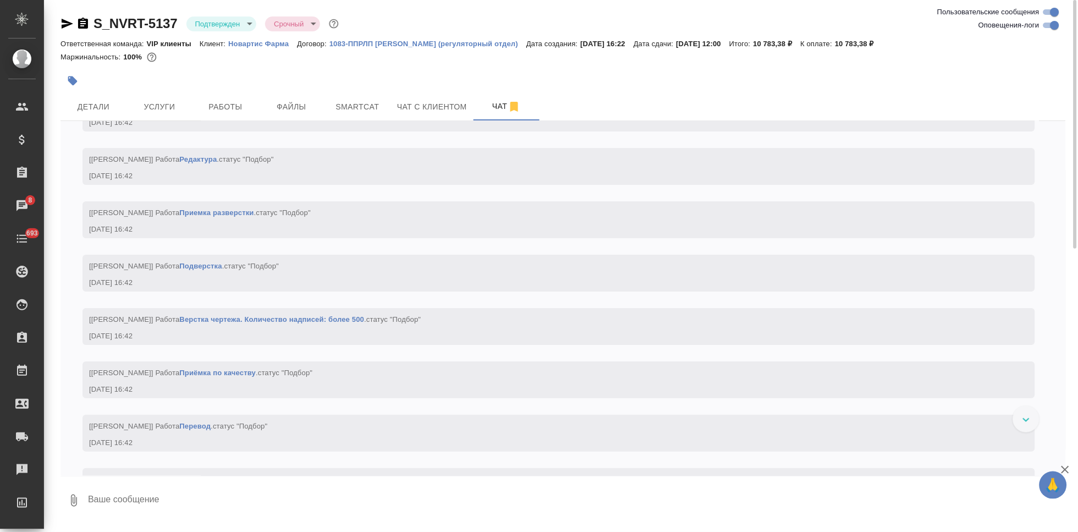
click at [237, 488] on textarea at bounding box center [576, 500] width 979 height 37
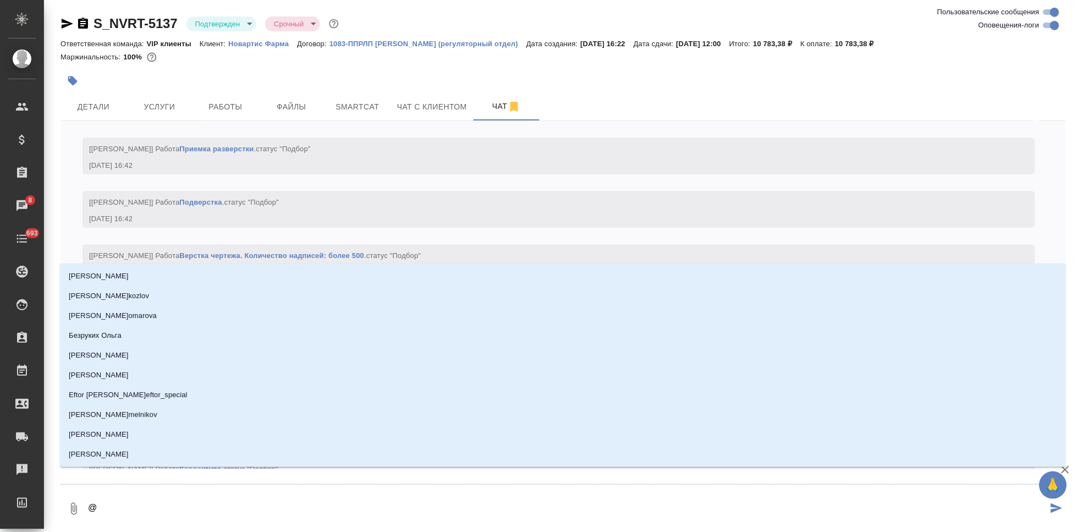
scroll to position [1180, 0]
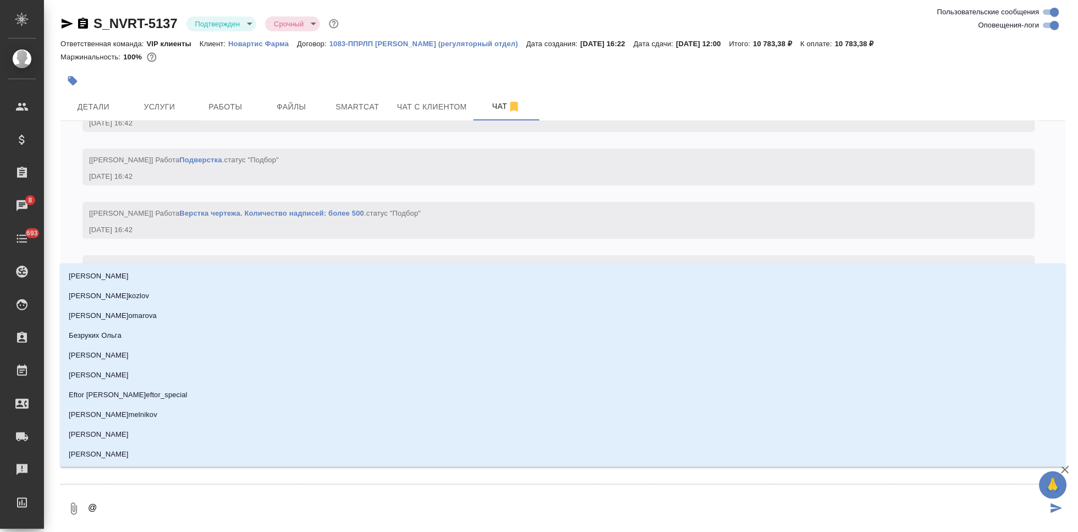
type textarea "@г"
type input "г"
type textarea "@гр"
type input "гр"
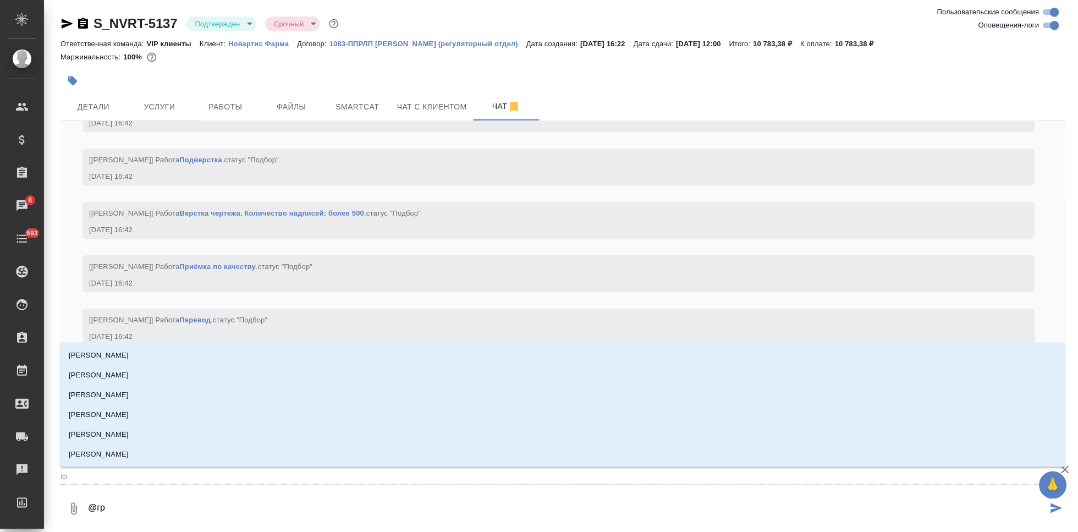
type textarea "@гра"
type input "гра"
type textarea "@граб"
type input "граб"
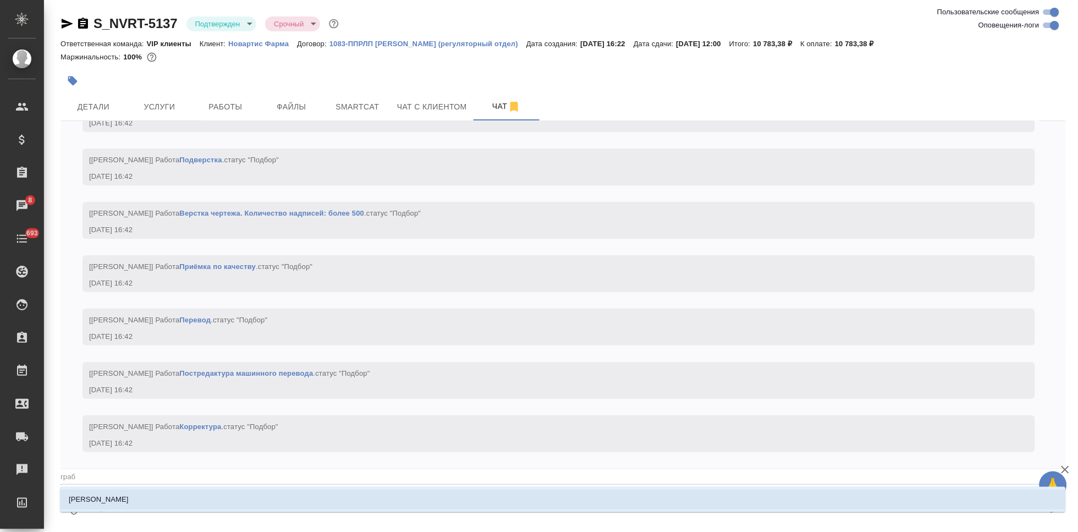
click at [281, 493] on li "[PERSON_NAME]" at bounding box center [563, 500] width 1006 height 20
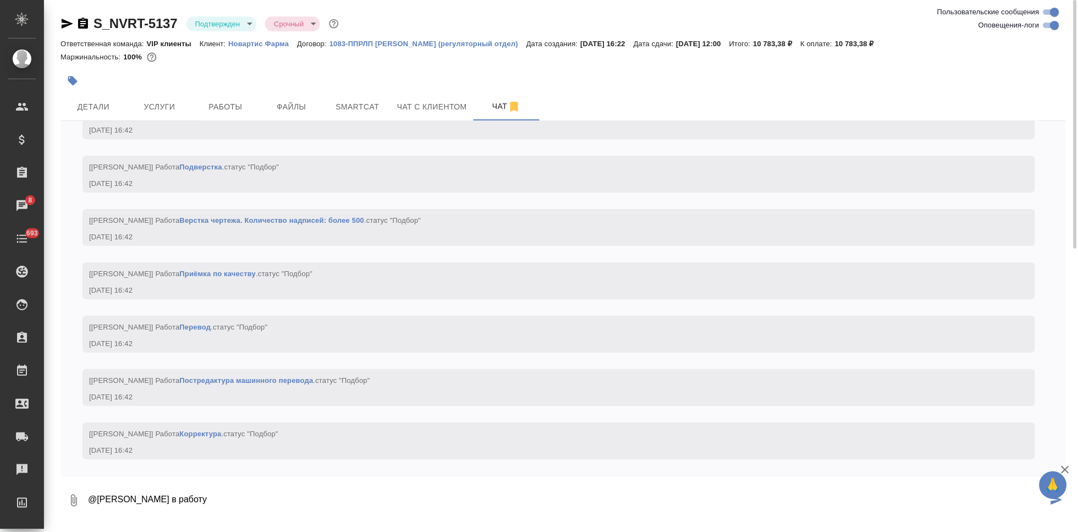
type textarea "@Грабко Мария в работу"
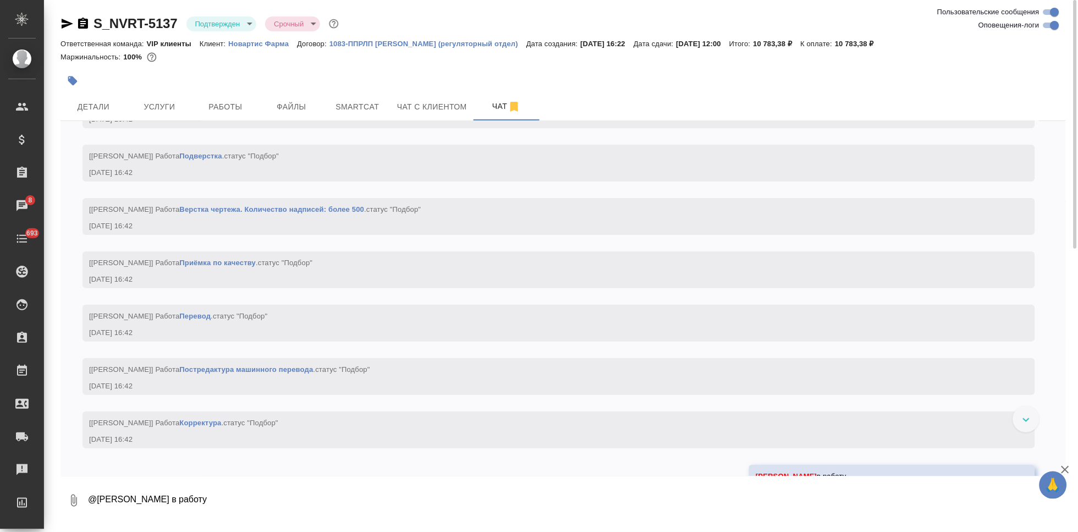
scroll to position [1233, 0]
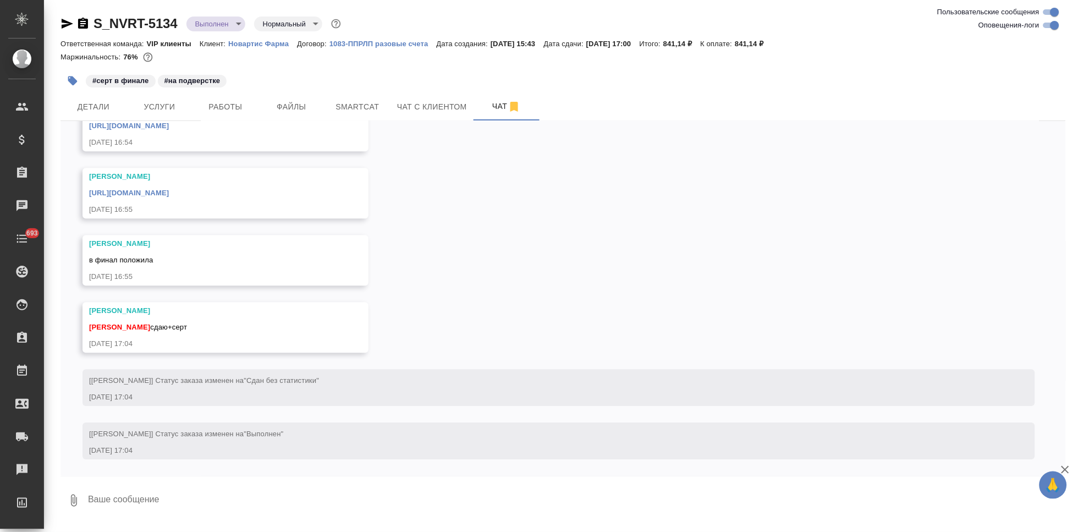
scroll to position [4451, 0]
click at [185, 494] on textarea at bounding box center [576, 500] width 979 height 37
type textarea "спасибо"
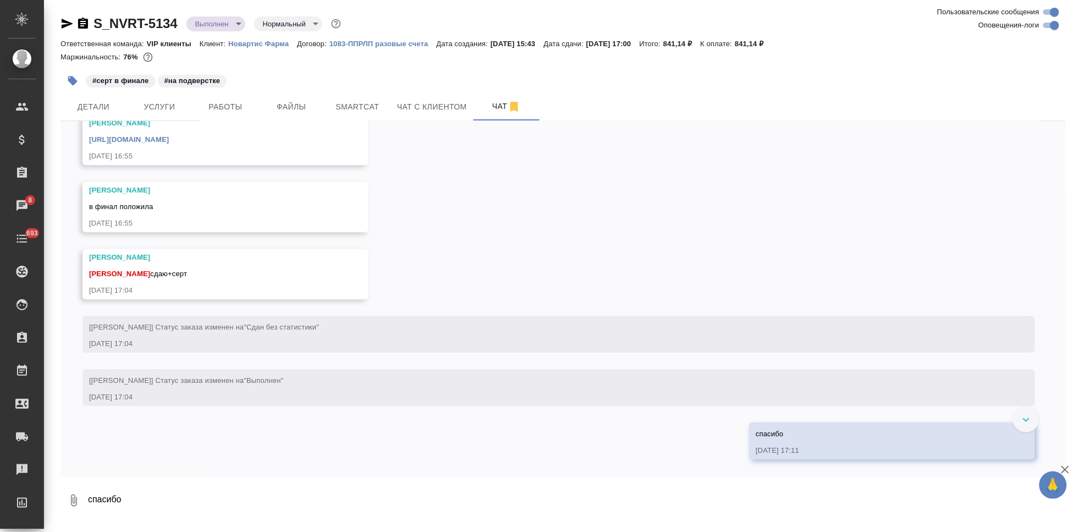
scroll to position [4444, 0]
click at [169, 144] on link "[URL][DOMAIN_NAME]" at bounding box center [129, 139] width 80 height 8
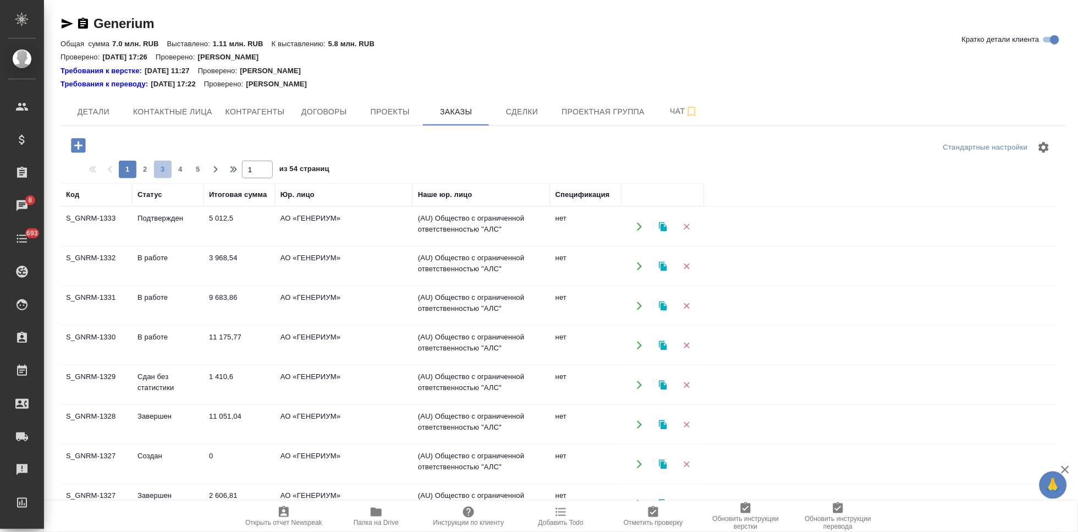
click at [156, 172] on span "3" at bounding box center [163, 169] width 18 height 11
click at [143, 171] on span "2" at bounding box center [145, 169] width 18 height 11
click at [127, 171] on span "1" at bounding box center [128, 169] width 18 height 11
type input "1"
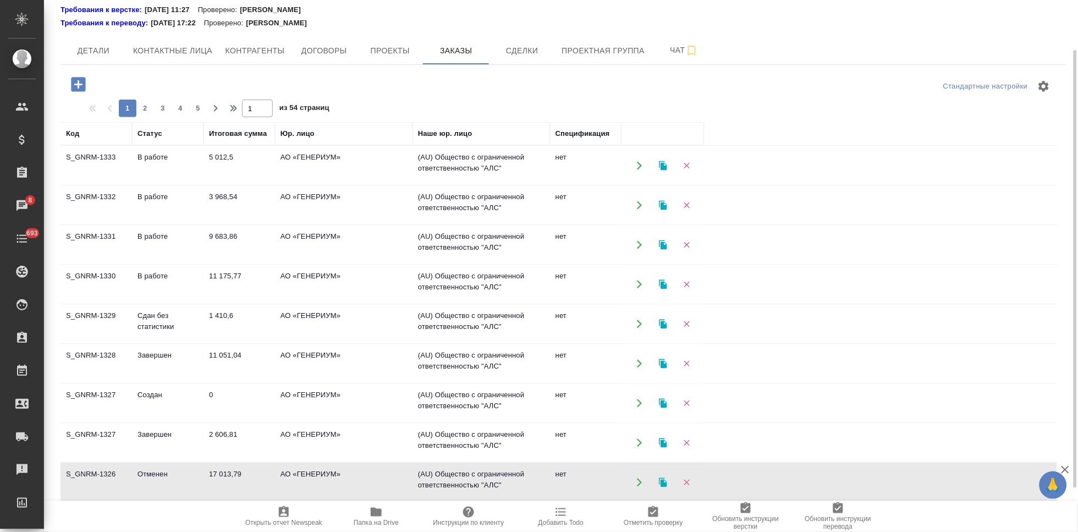
scroll to position [113, 0]
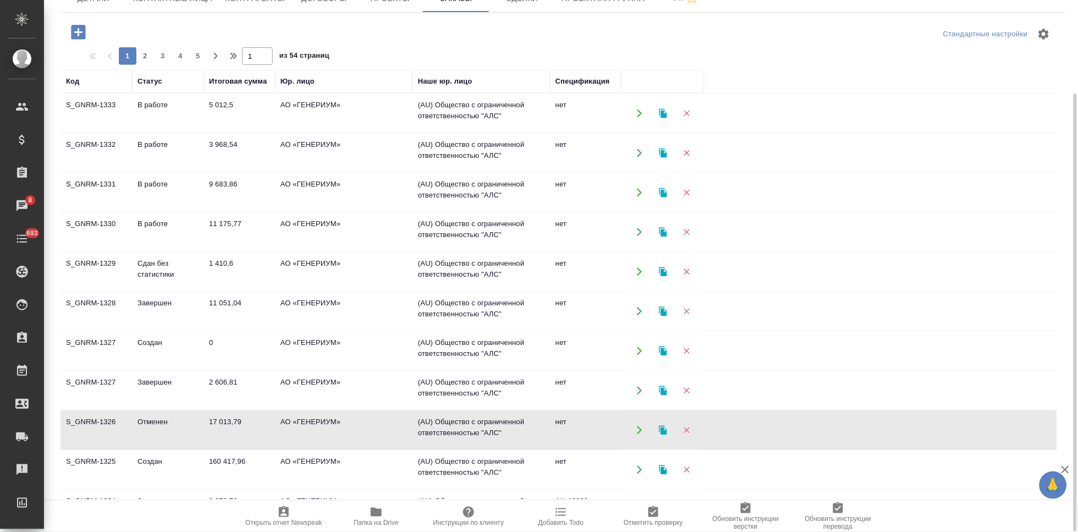
click at [169, 133] on td "Завершен" at bounding box center [168, 113] width 72 height 39
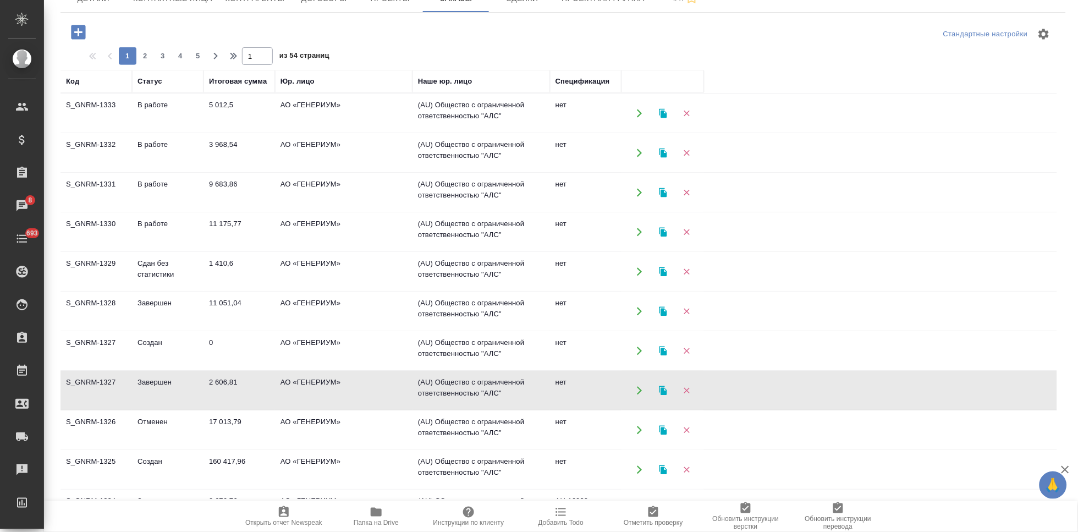
click at [178, 133] on td "Создан" at bounding box center [168, 113] width 72 height 39
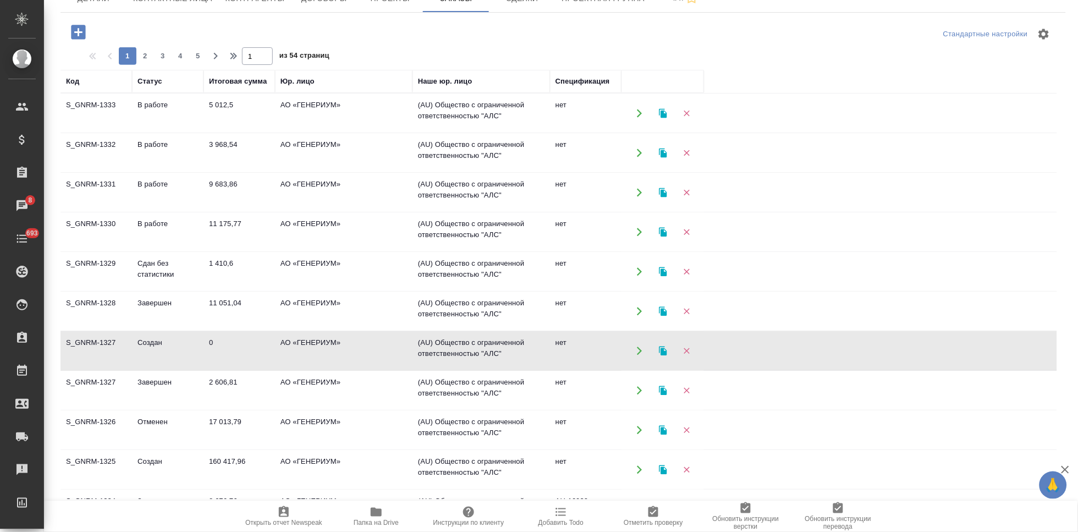
click at [190, 133] on td "Создан" at bounding box center [168, 113] width 72 height 39
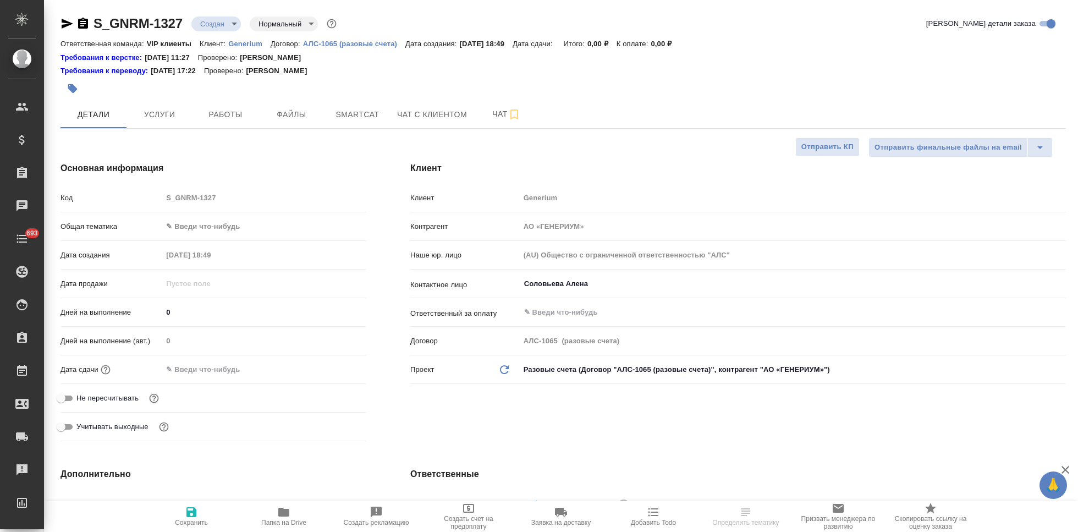
select select "RU"
click at [71, 21] on icon "button" at bounding box center [67, 23] width 13 height 13
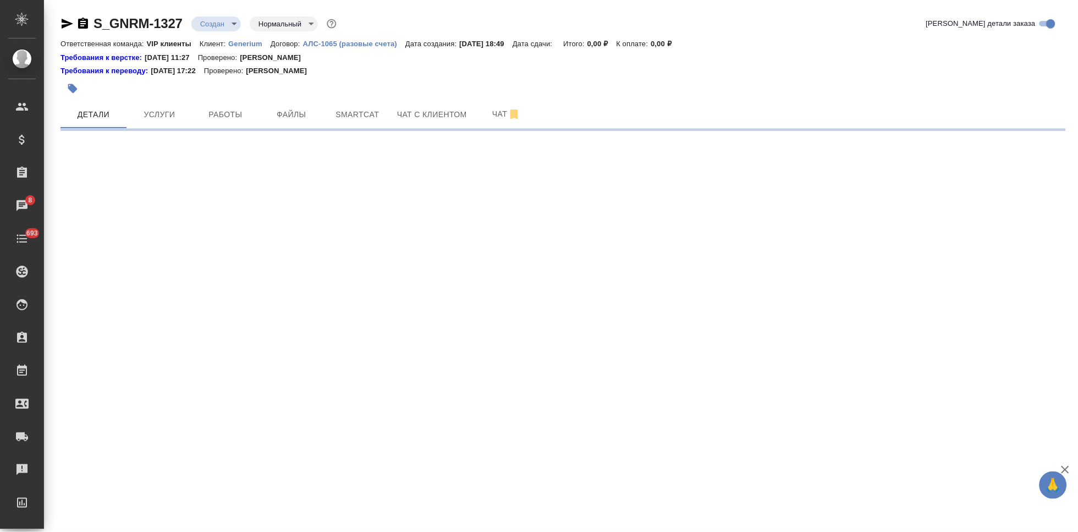
select select "RU"
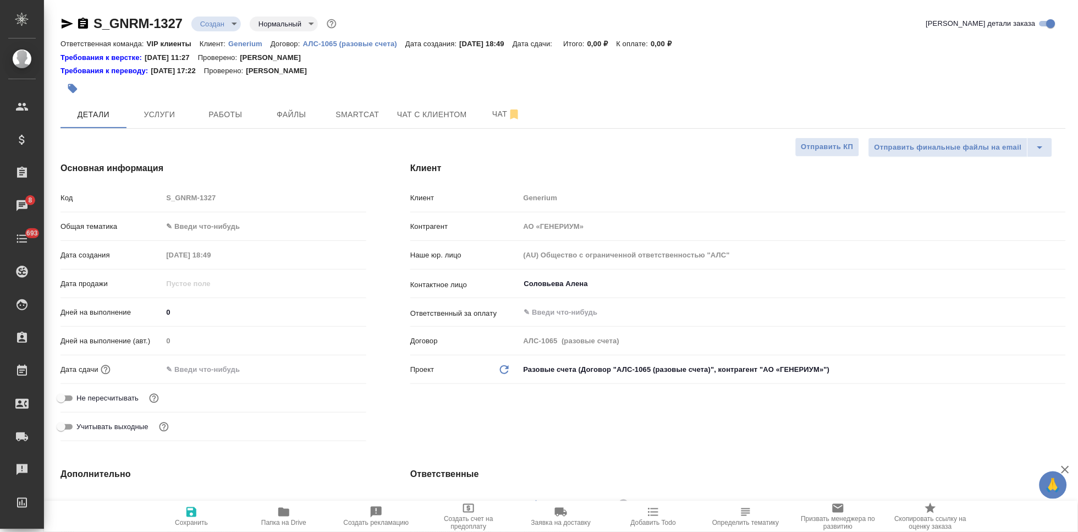
type textarea "x"
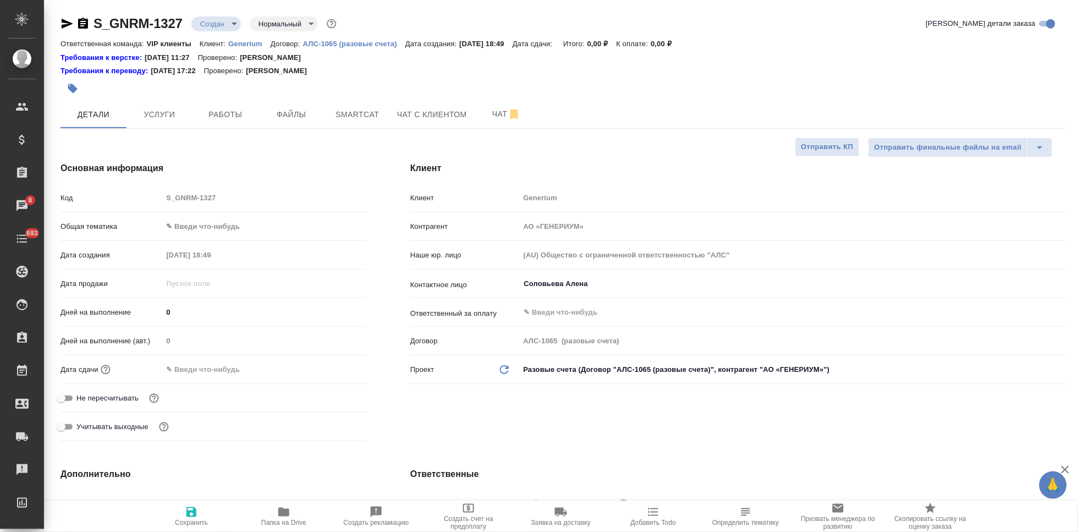
type textarea "x"
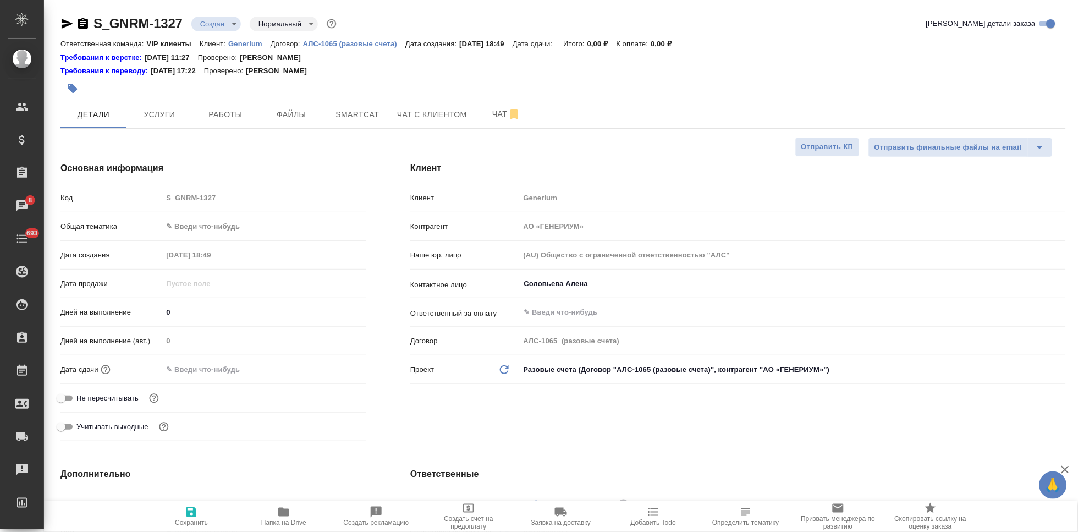
type textarea "x"
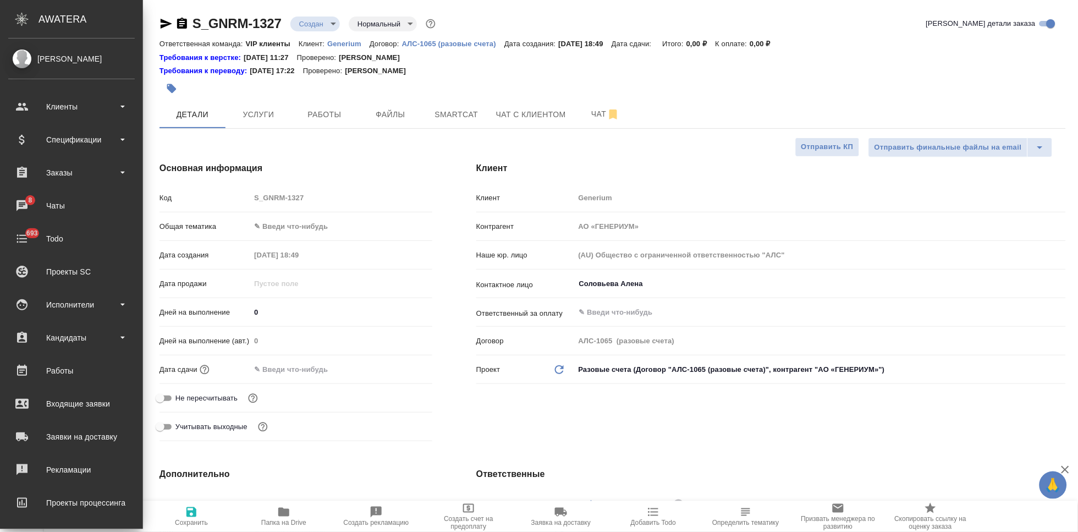
type textarea "x"
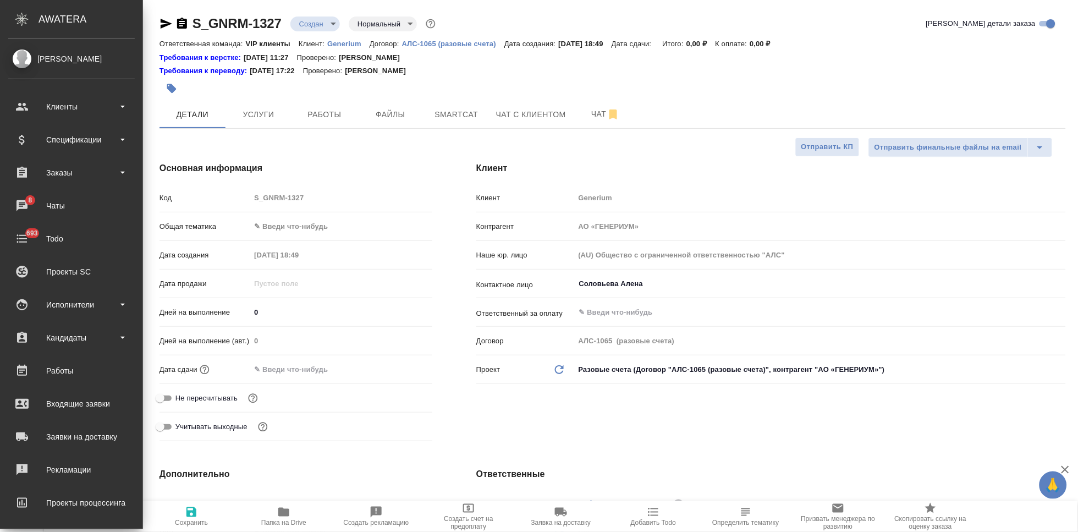
type textarea "x"
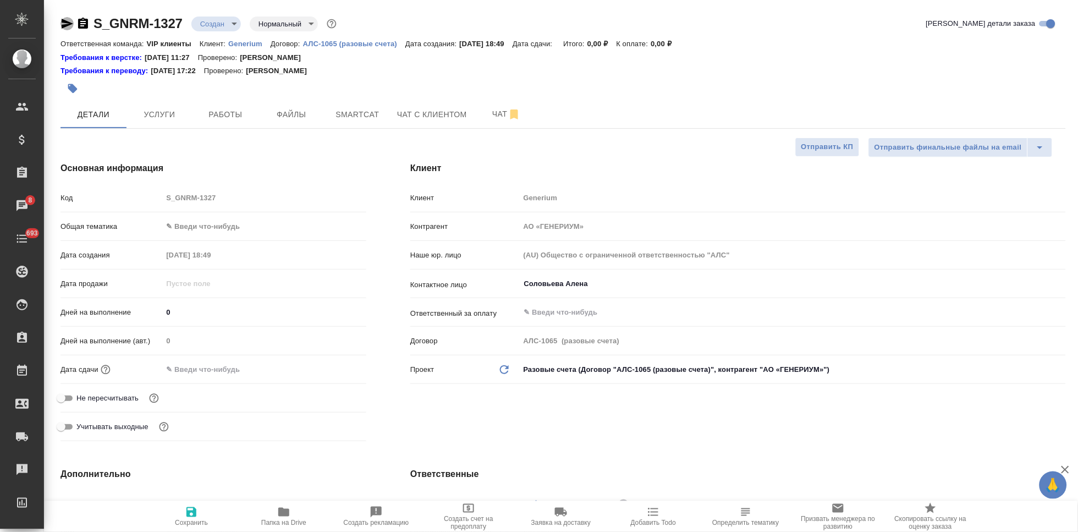
click at [63, 25] on icon "button" at bounding box center [68, 24] width 12 height 10
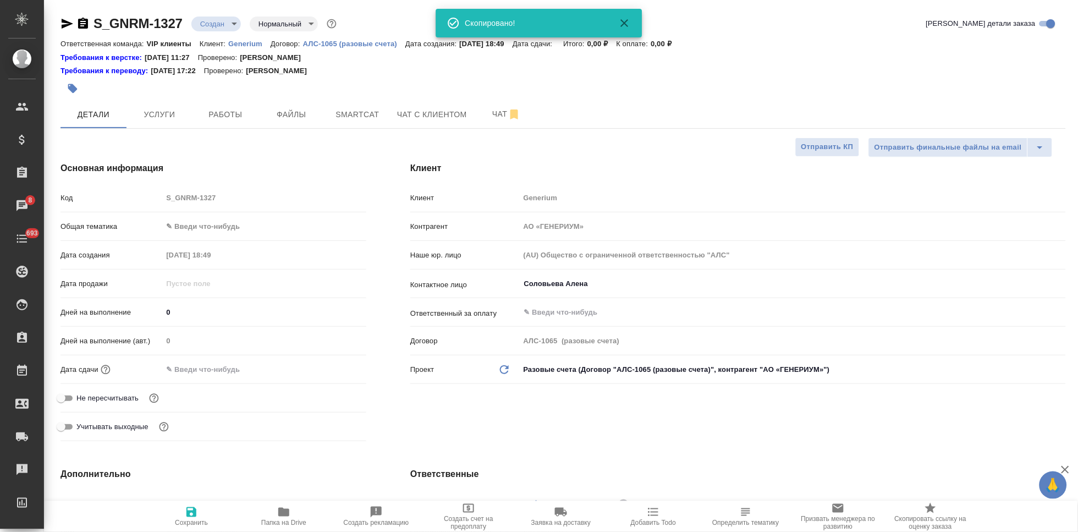
type textarea "x"
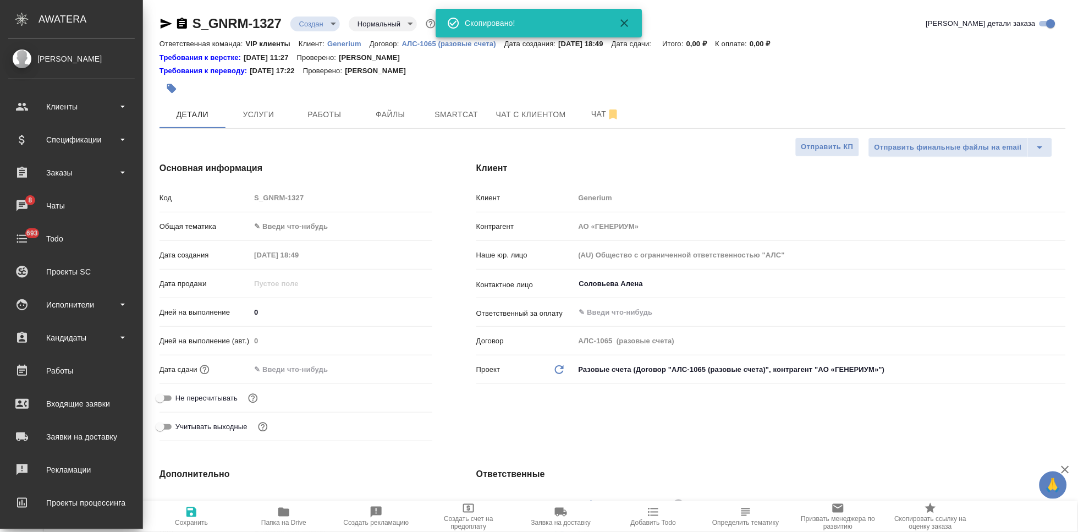
type textarea "x"
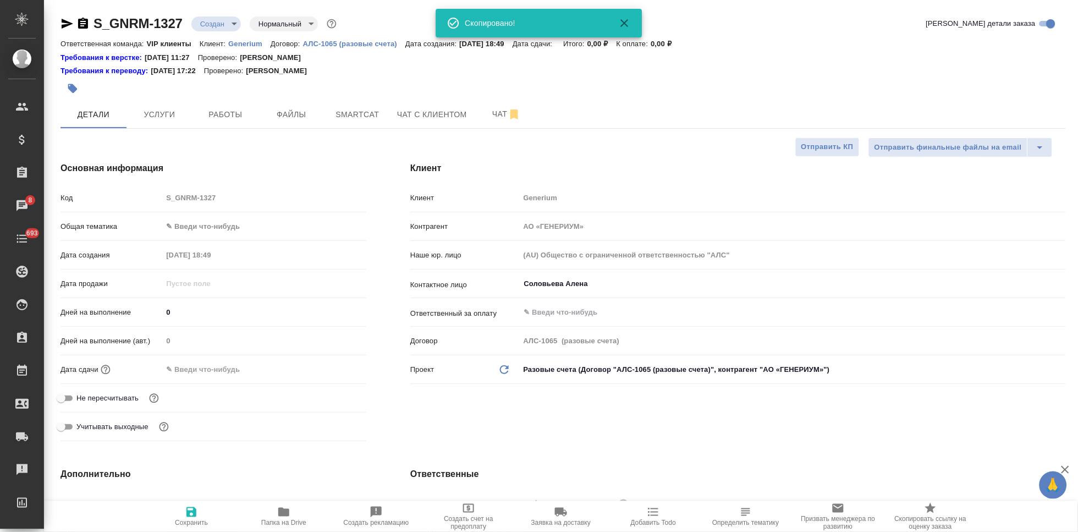
type textarea "x"
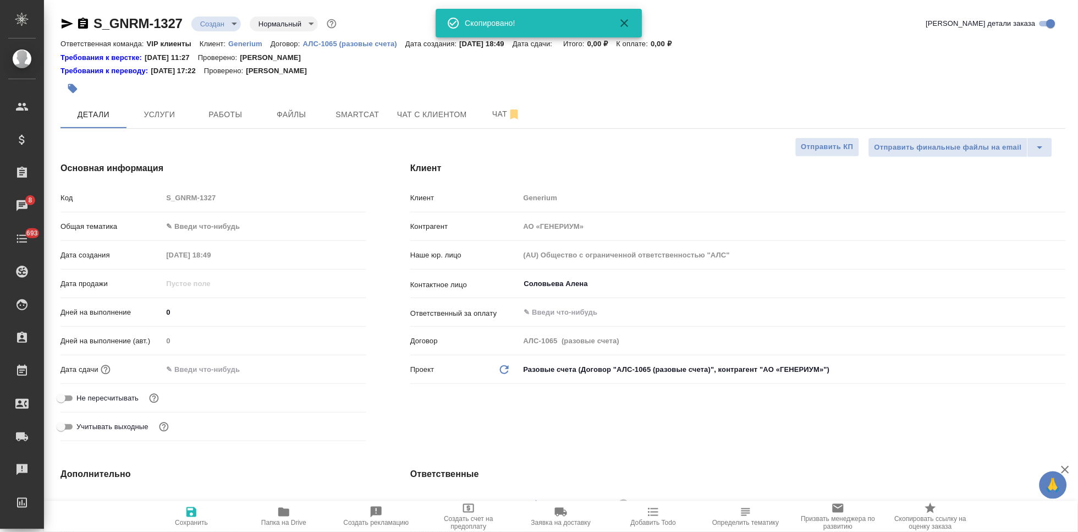
type textarea "x"
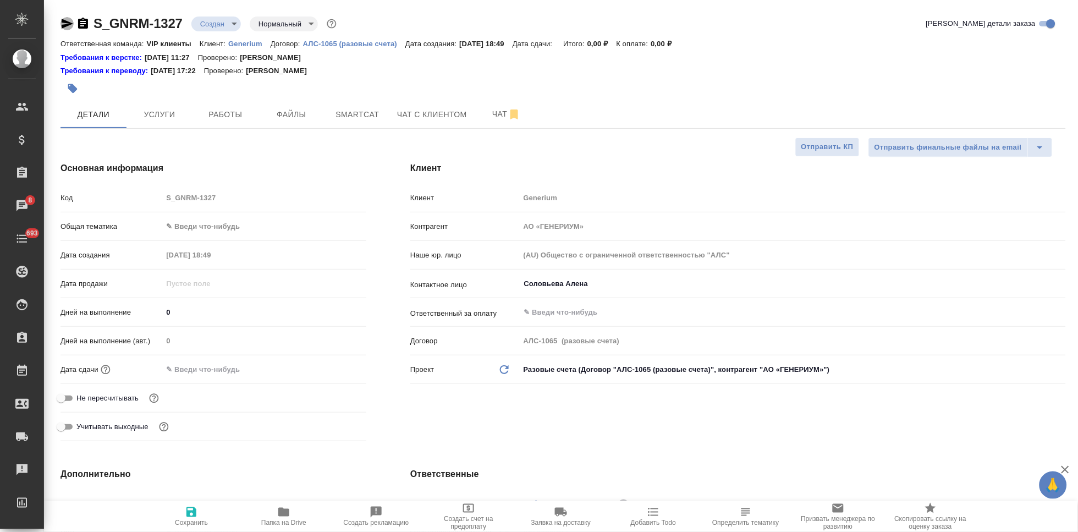
click at [67, 29] on icon "button" at bounding box center [67, 23] width 13 height 13
type textarea "x"
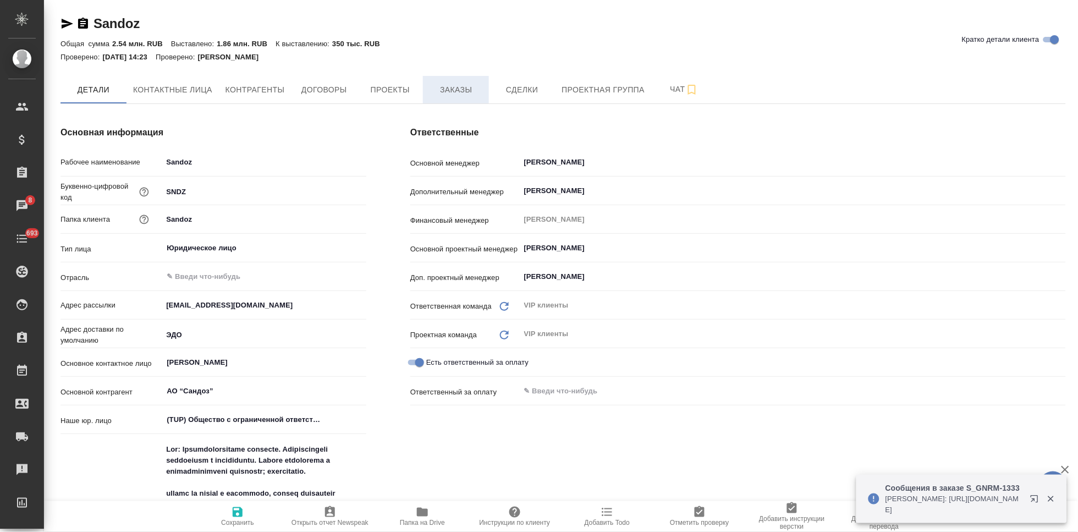
click at [449, 94] on span "Заказы" at bounding box center [456, 90] width 53 height 14
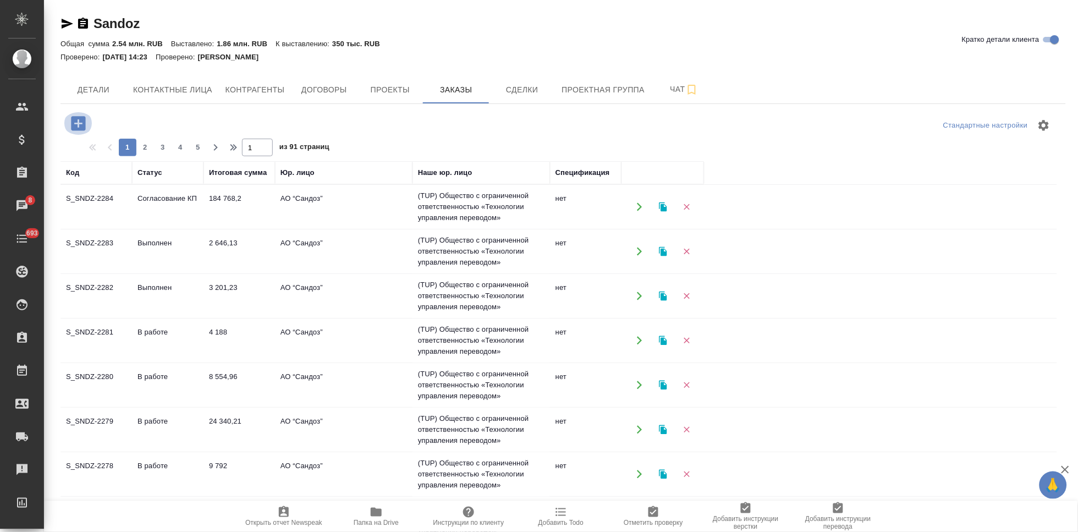
click at [74, 123] on icon "button" at bounding box center [78, 123] width 19 height 19
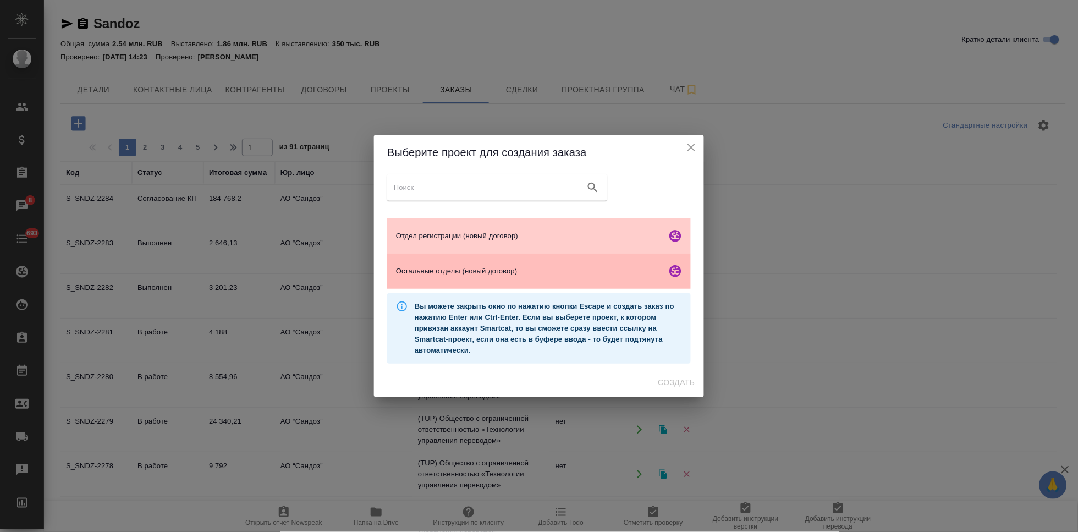
click at [450, 271] on span "Остальные отделы (новый договор)" at bounding box center [529, 271] width 266 height 11
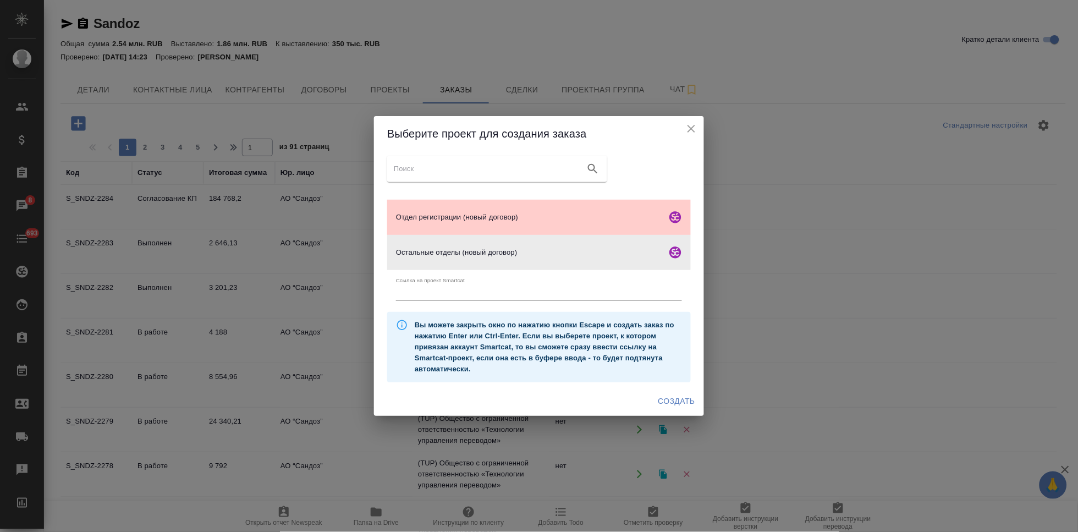
click at [680, 396] on span "Создать" at bounding box center [676, 401] width 37 height 14
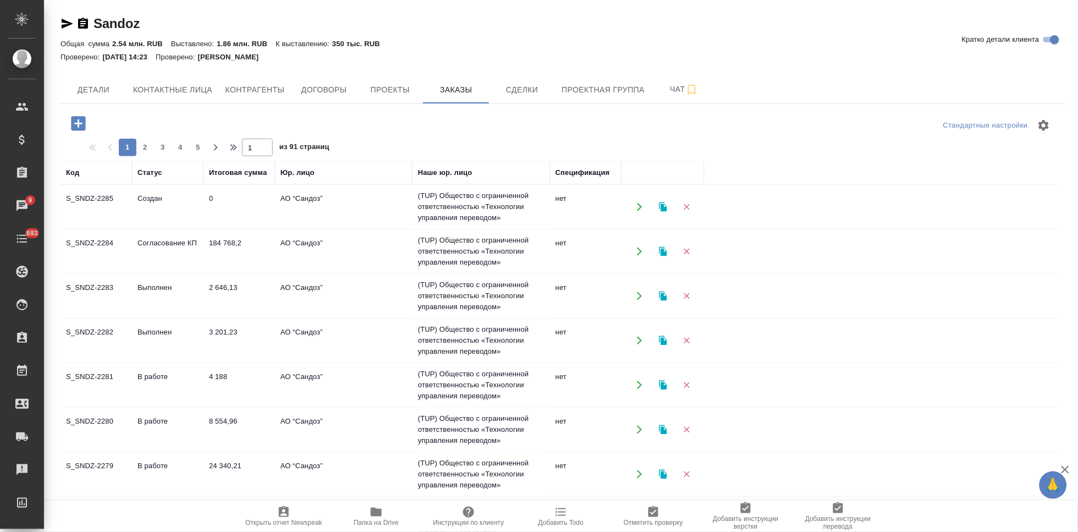
click at [168, 226] on td "Согласование КП" at bounding box center [168, 207] width 72 height 39
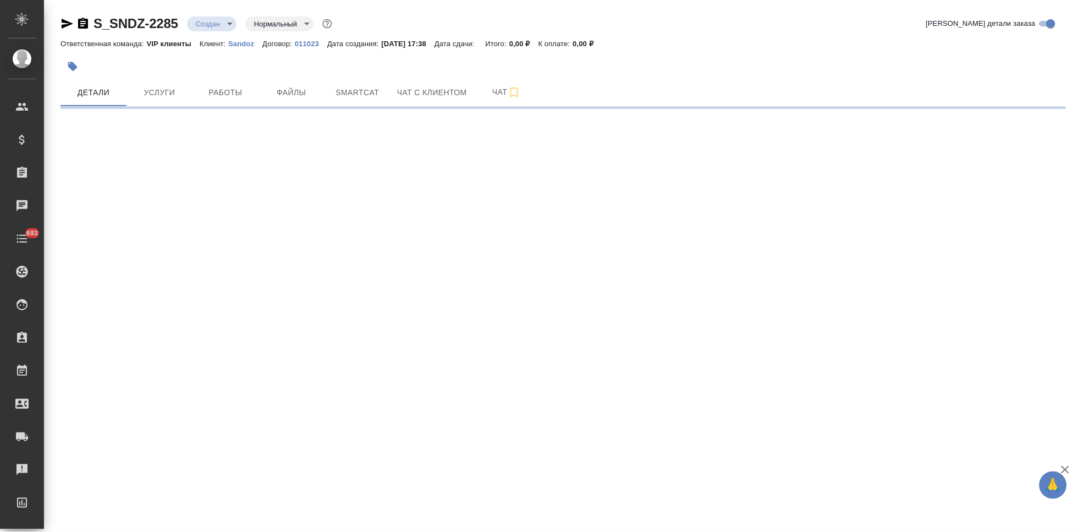
select select "RU"
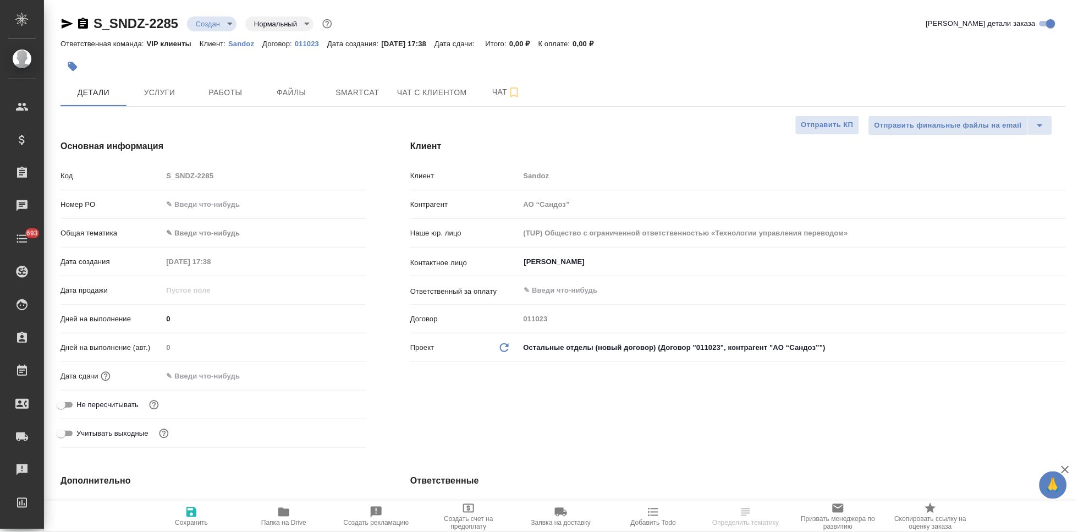
type textarea "x"
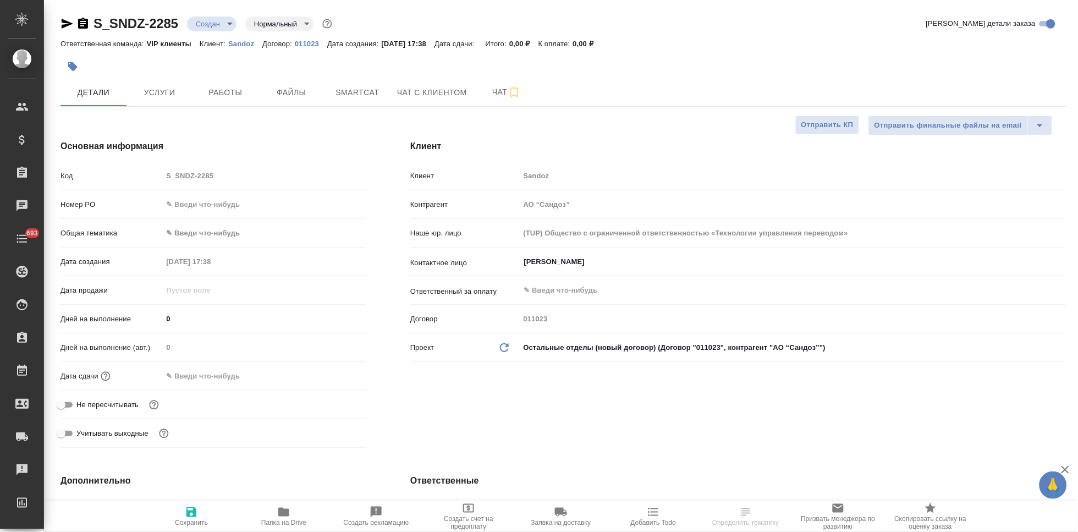
type textarea "x"
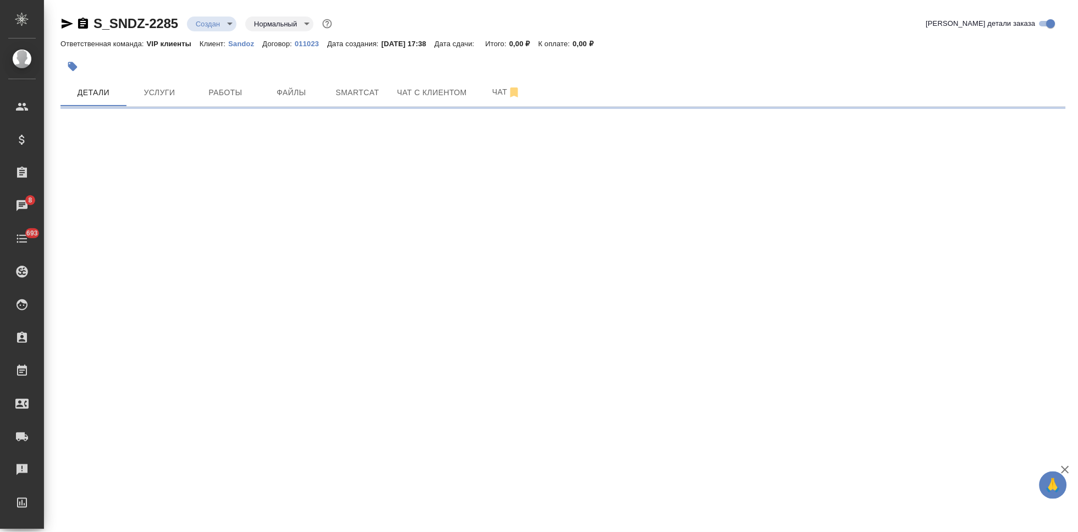
select select "RU"
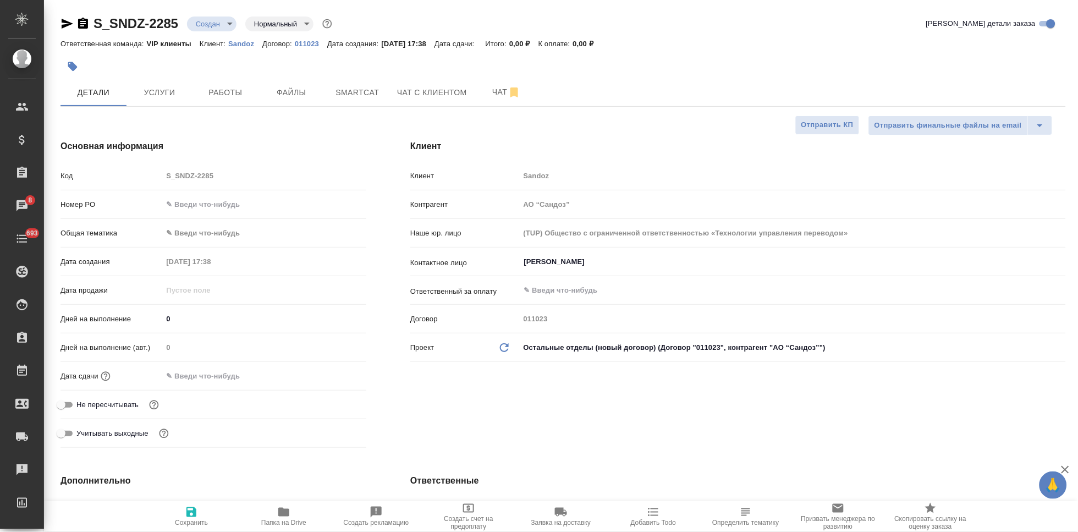
type textarea "x"
drag, startPoint x: 234, startPoint y: 184, endPoint x: 122, endPoint y: 166, distance: 113.1
click at [122, 166] on div "Код S_SNDZ-2285" at bounding box center [214, 175] width 306 height 19
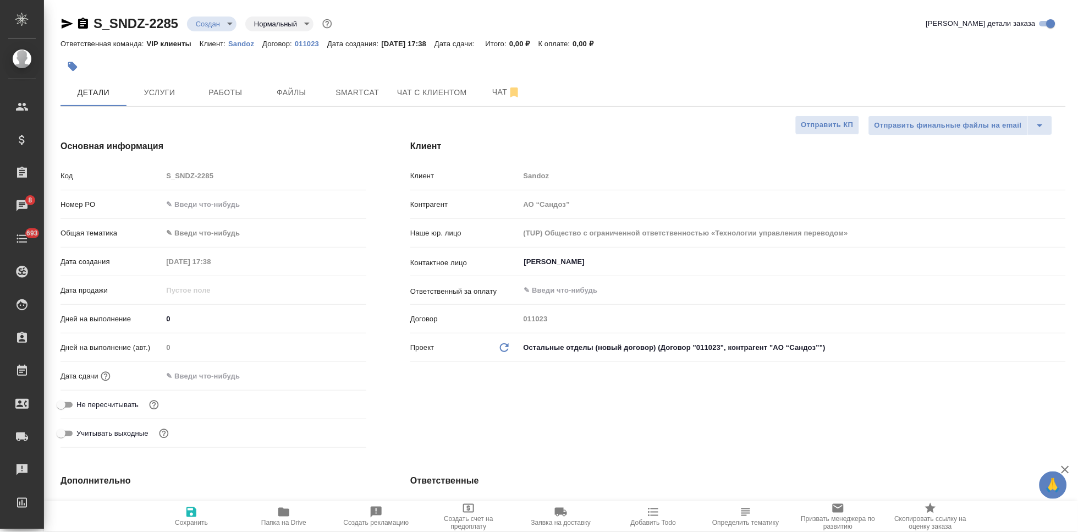
type textarea "x"
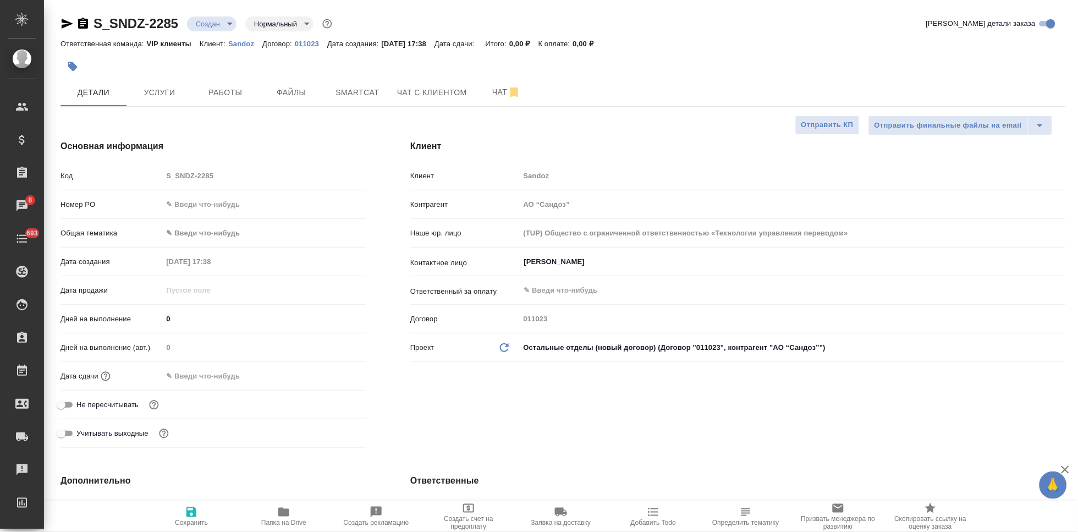
type textarea "x"
click at [285, 94] on span "Файлы" at bounding box center [291, 93] width 53 height 14
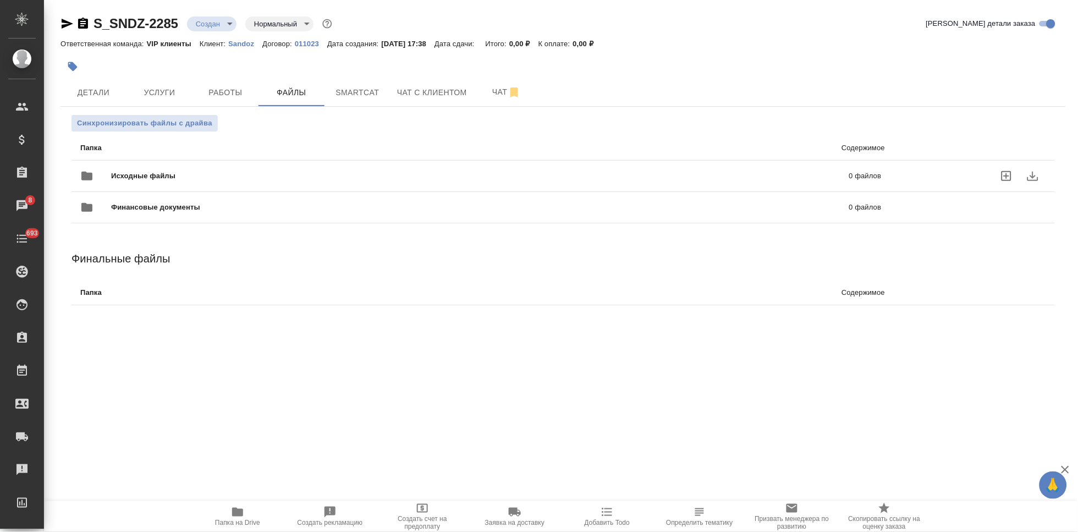
click at [1003, 173] on icon "uploadFiles" at bounding box center [1007, 176] width 10 height 10
click at [0, 0] on input "uploadFiles" at bounding box center [0, 0] width 0 height 0
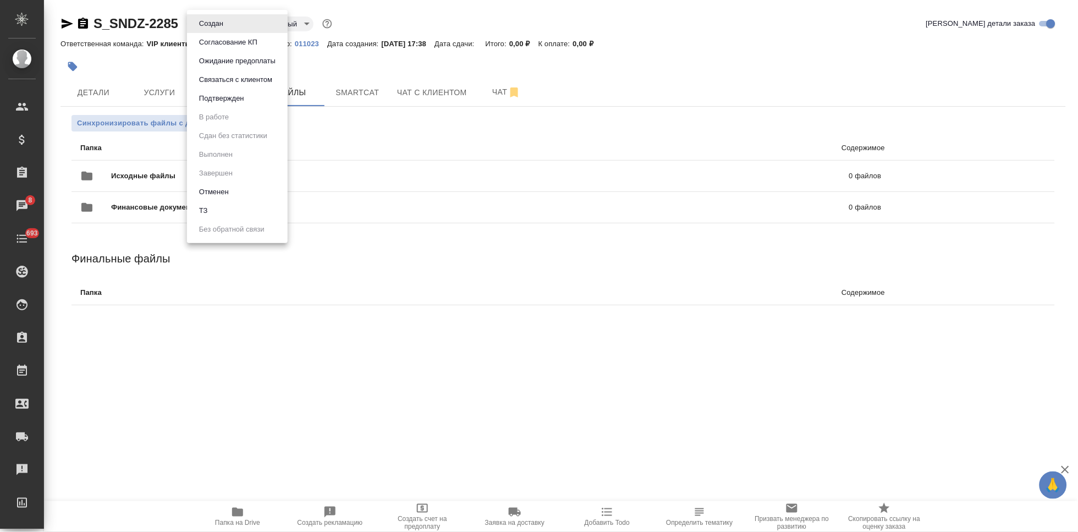
drag, startPoint x: 224, startPoint y: 24, endPoint x: 223, endPoint y: 40, distance: 16.6
click at [224, 24] on body "🙏 .cls-1 fill:#fff; AWATERA Kabargina Anna Клиенты Спецификации Заказы 8 Чаты 6…" at bounding box center [539, 266] width 1078 height 532
click at [218, 206] on li "ТЗ" at bounding box center [237, 210] width 101 height 19
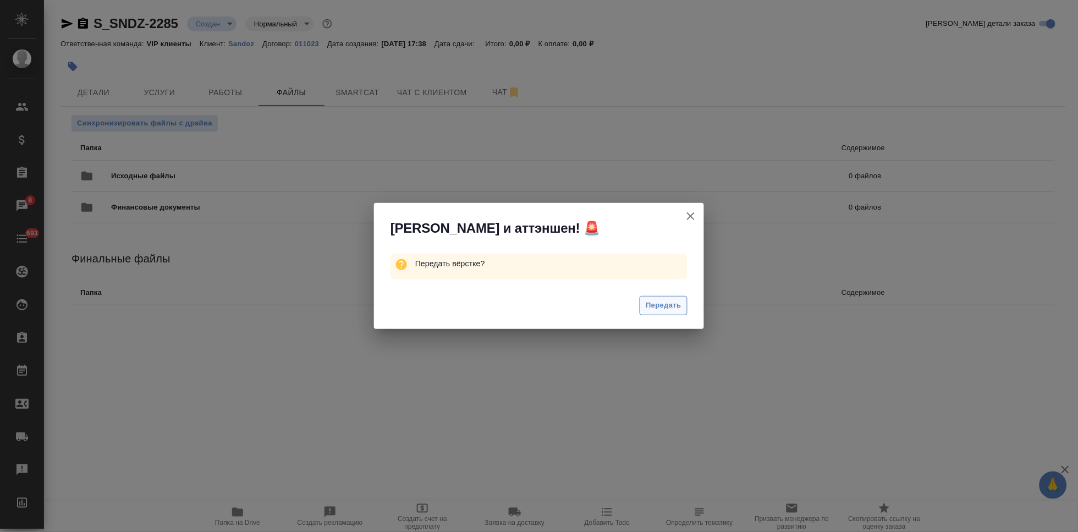
click at [653, 308] on span "Передать" at bounding box center [664, 305] width 36 height 13
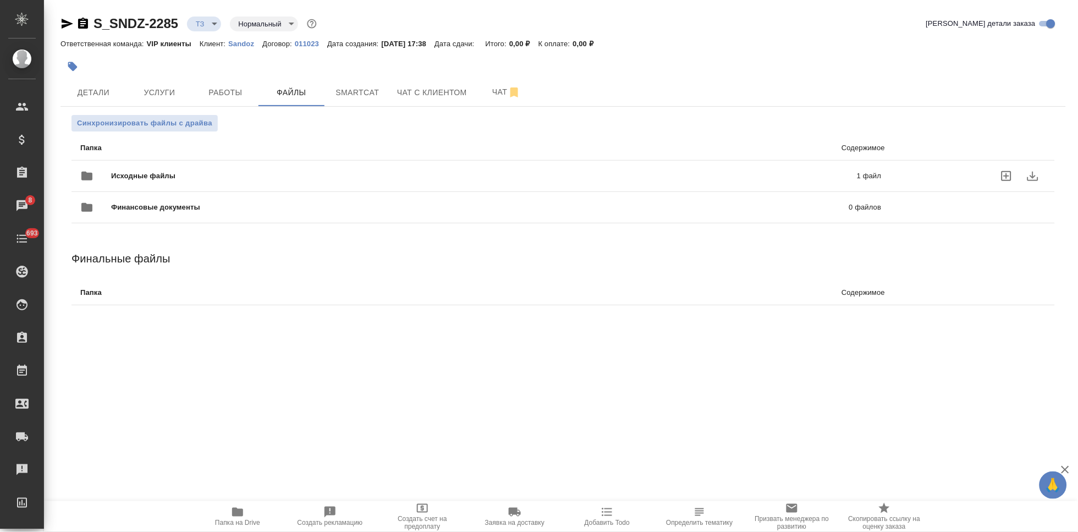
click at [797, 172] on p "1 файл" at bounding box center [698, 176] width 365 height 11
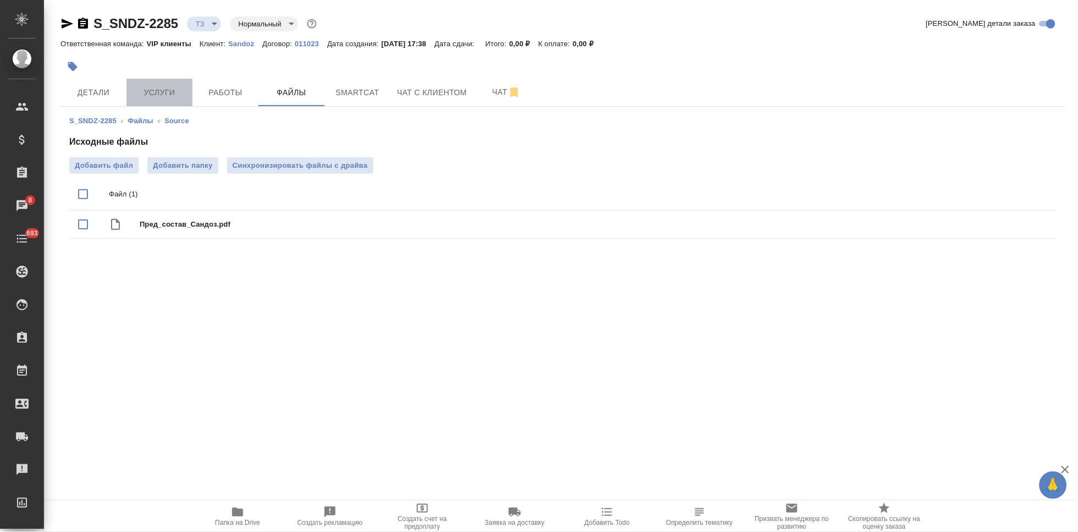
click at [153, 105] on button "Услуги" at bounding box center [160, 93] width 66 height 28
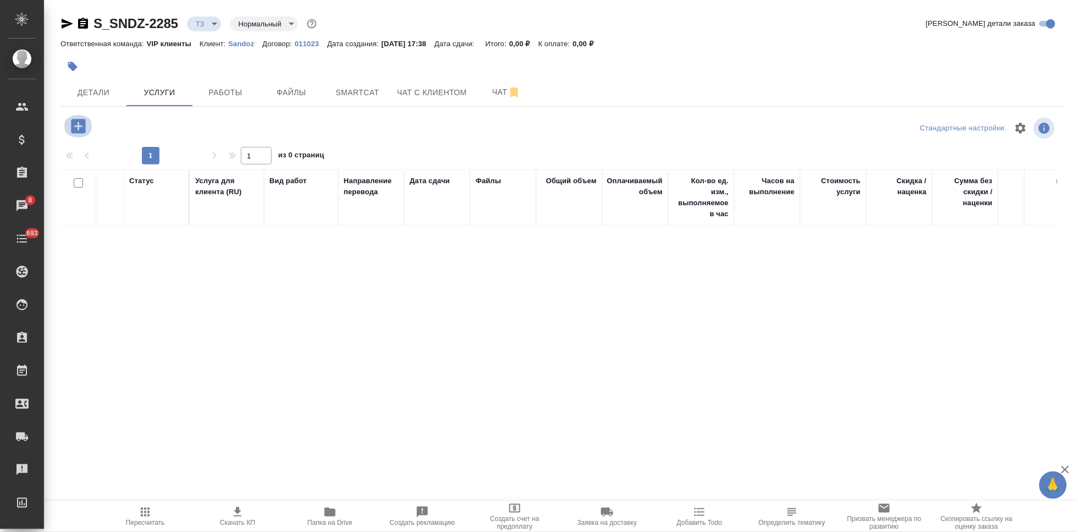
click at [78, 134] on icon "button" at bounding box center [78, 126] width 19 height 19
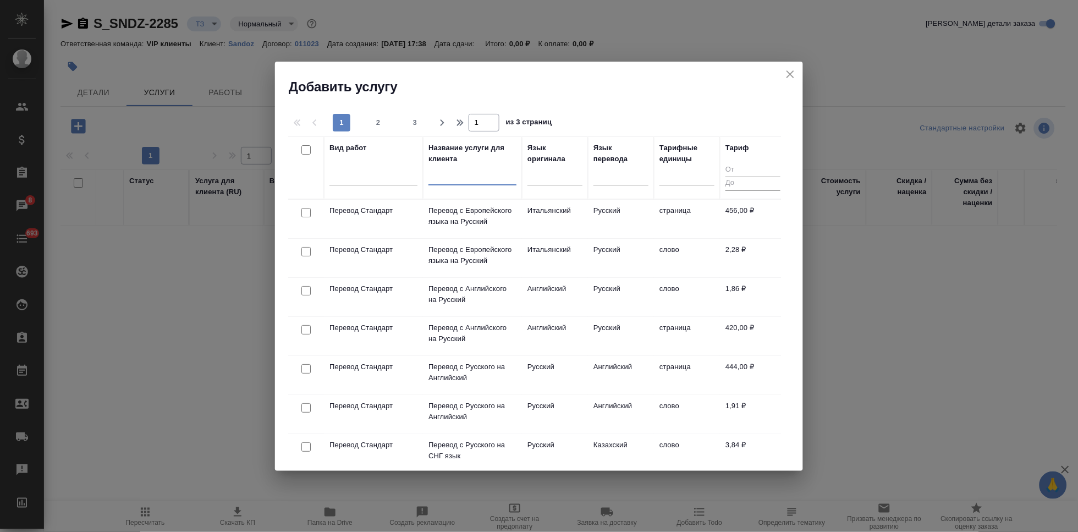
click at [450, 173] on input "text" at bounding box center [472, 178] width 88 height 14
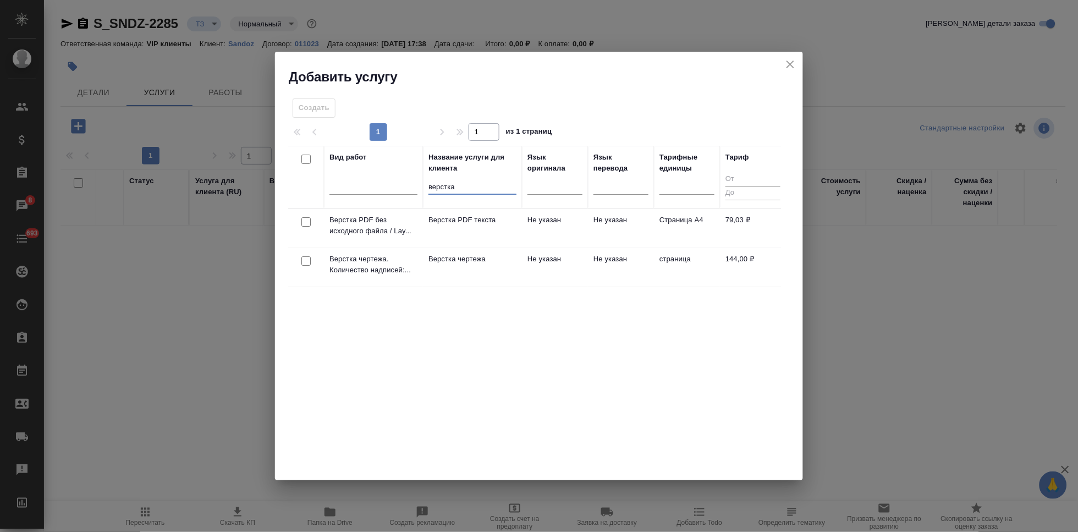
type input "верстка"
click at [486, 248] on td "Верстка чертежа" at bounding box center [472, 228] width 99 height 39
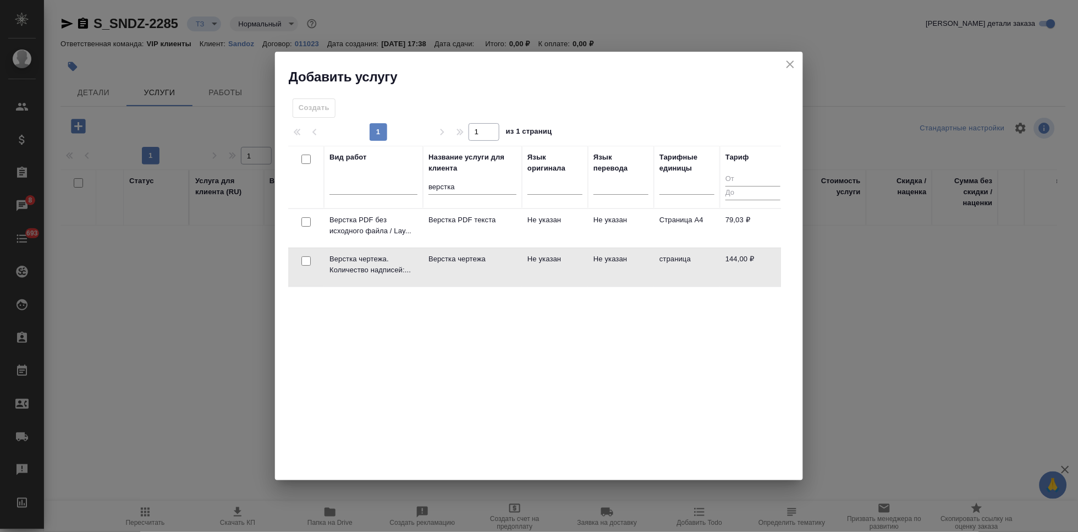
click at [486, 248] on td "Верстка чертежа" at bounding box center [472, 228] width 99 height 39
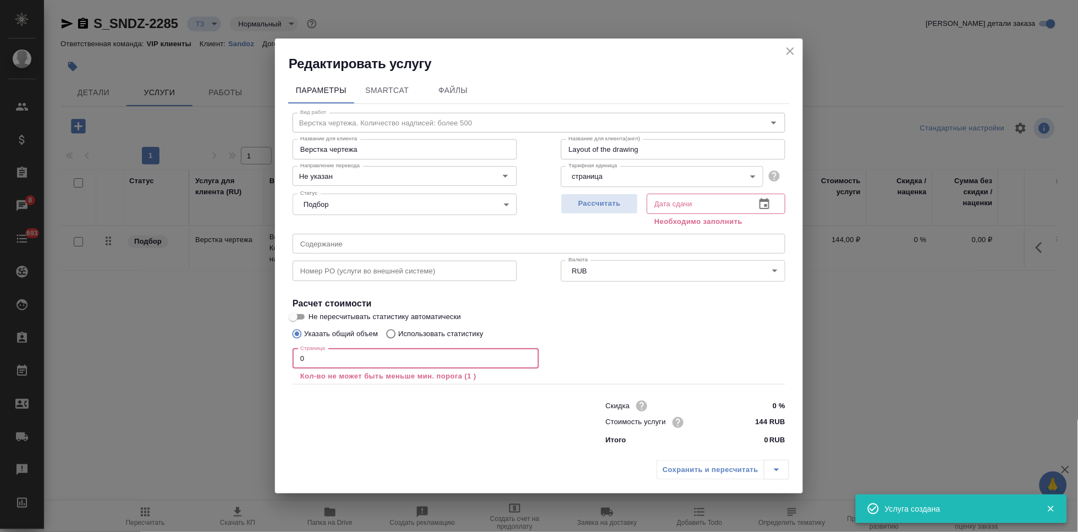
click at [380, 362] on input "0" at bounding box center [416, 359] width 246 height 20
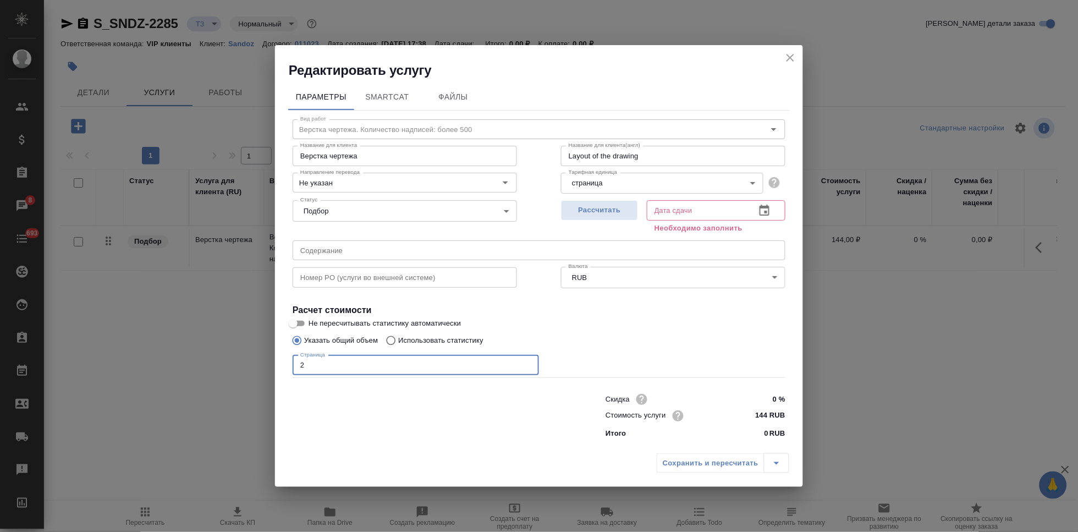
type input "2"
click at [400, 249] on input "text" at bounding box center [539, 250] width 493 height 20
paste input "сертификат Аэрофарм"
type input "сертификат Аэрофарм"
click at [763, 218] on button "button" at bounding box center [764, 210] width 26 height 26
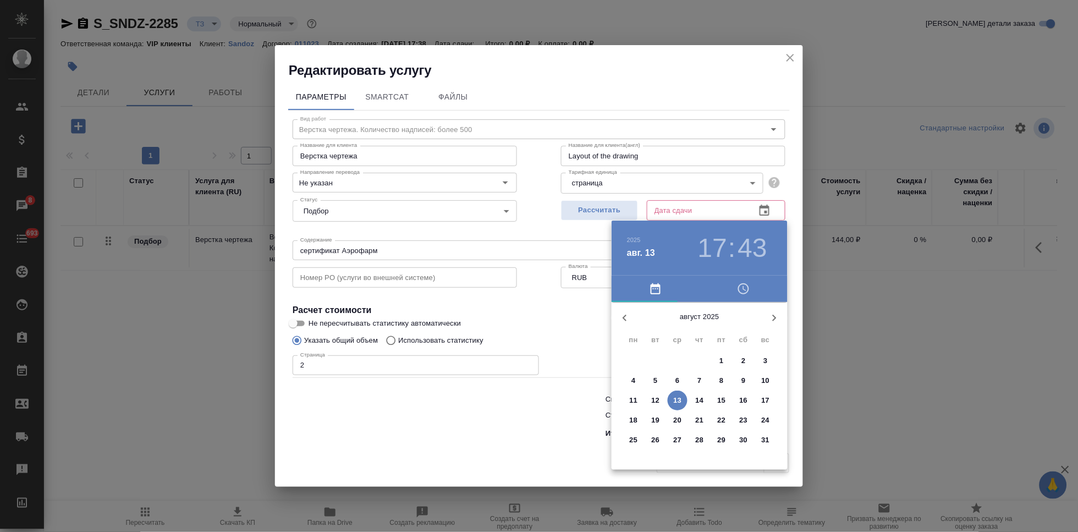
click at [696, 401] on p "14" at bounding box center [700, 400] width 8 height 11
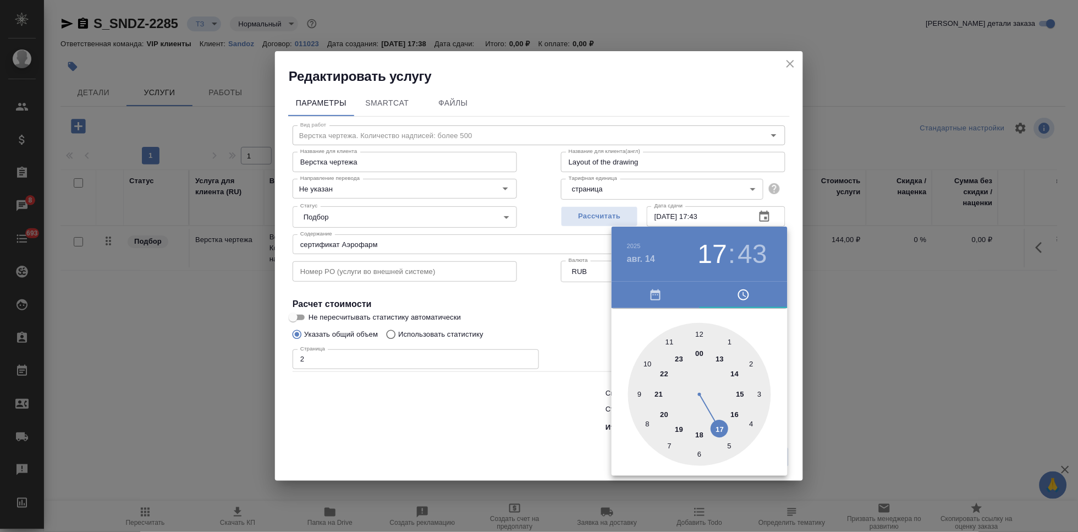
click at [696, 401] on div at bounding box center [699, 394] width 143 height 143
type input "14.08.2025 19:41"
click at [824, 206] on div at bounding box center [539, 266] width 1078 height 532
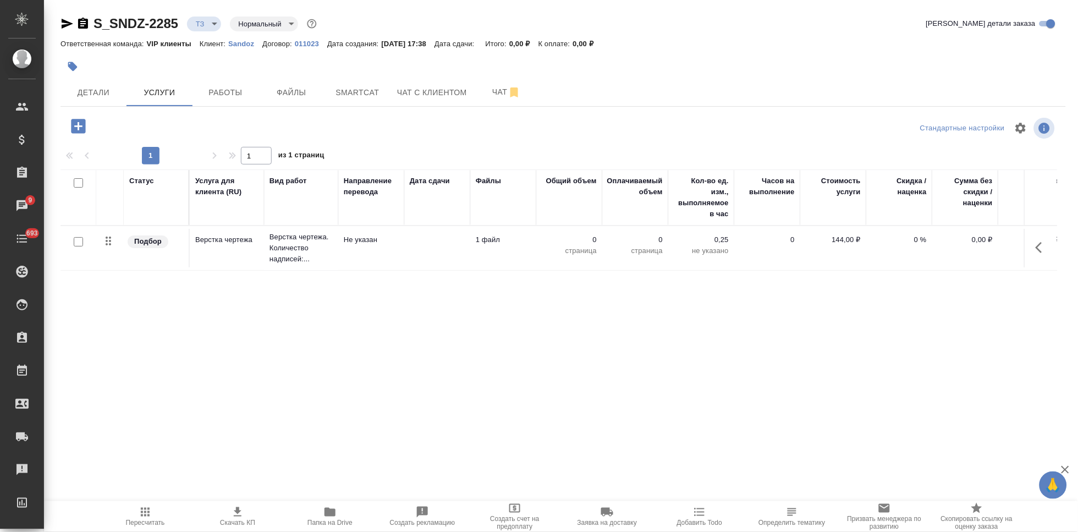
click at [694, 335] on div "Статус Услуга для клиента (RU) Вид работ Направление перевода Дата сдачи Файлы …" at bounding box center [559, 287] width 997 height 237
click at [1041, 252] on icon "button" at bounding box center [1039, 247] width 7 height 11
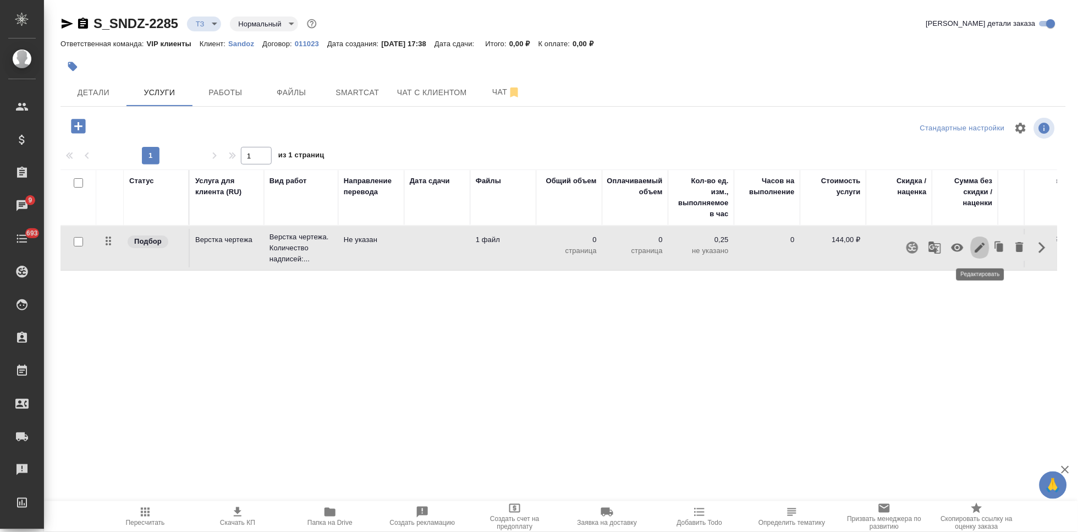
click at [978, 252] on icon "button" at bounding box center [980, 247] width 13 height 13
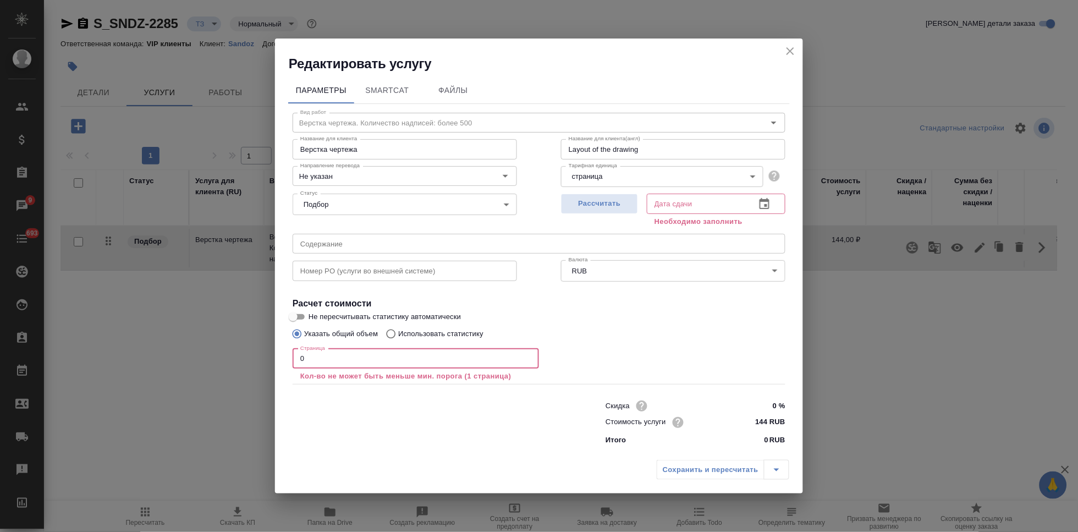
click at [387, 362] on input "0" at bounding box center [416, 359] width 246 height 20
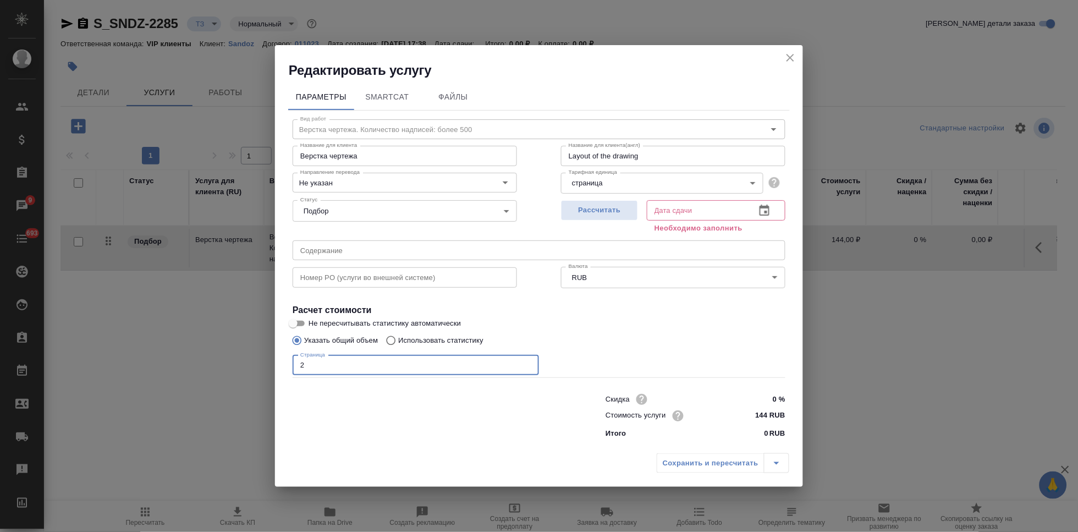
type input "2"
click at [768, 211] on icon "button" at bounding box center [764, 210] width 13 height 13
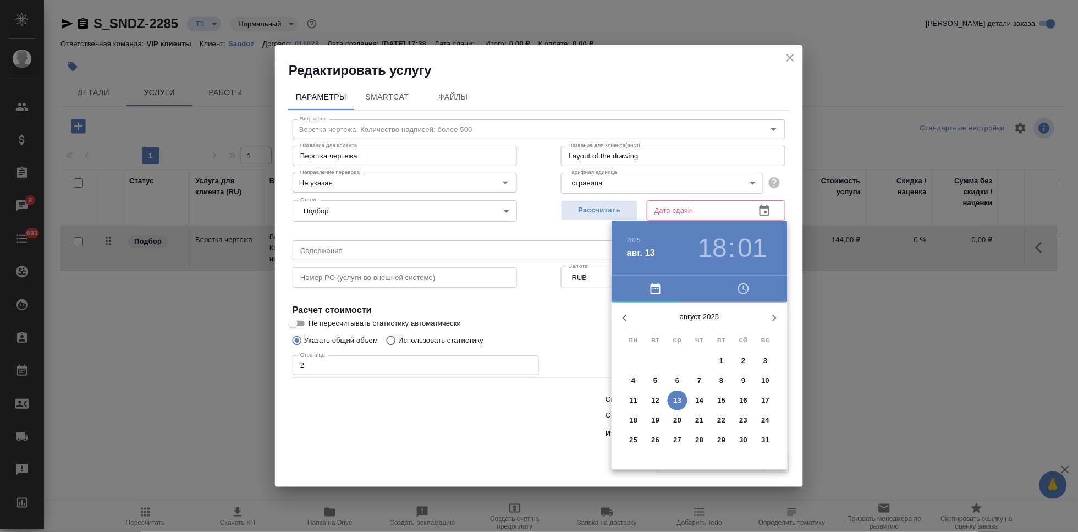
click at [698, 400] on p "14" at bounding box center [700, 400] width 8 height 11
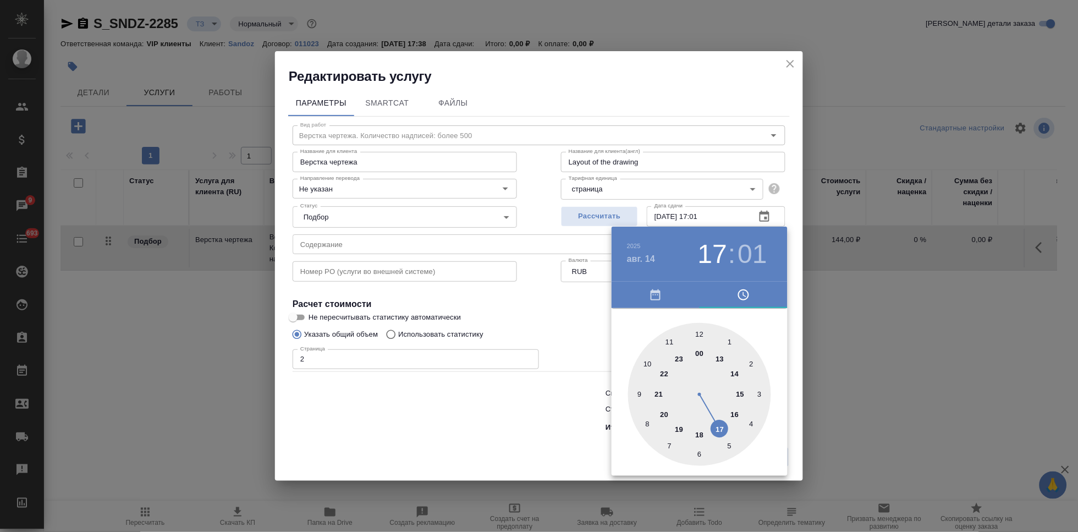
drag, startPoint x: 697, startPoint y: 438, endPoint x: 712, endPoint y: 430, distance: 16.5
click at [712, 430] on div at bounding box center [699, 394] width 143 height 143
type input "14.08.2025 17:00"
click at [702, 333] on div at bounding box center [699, 394] width 143 height 143
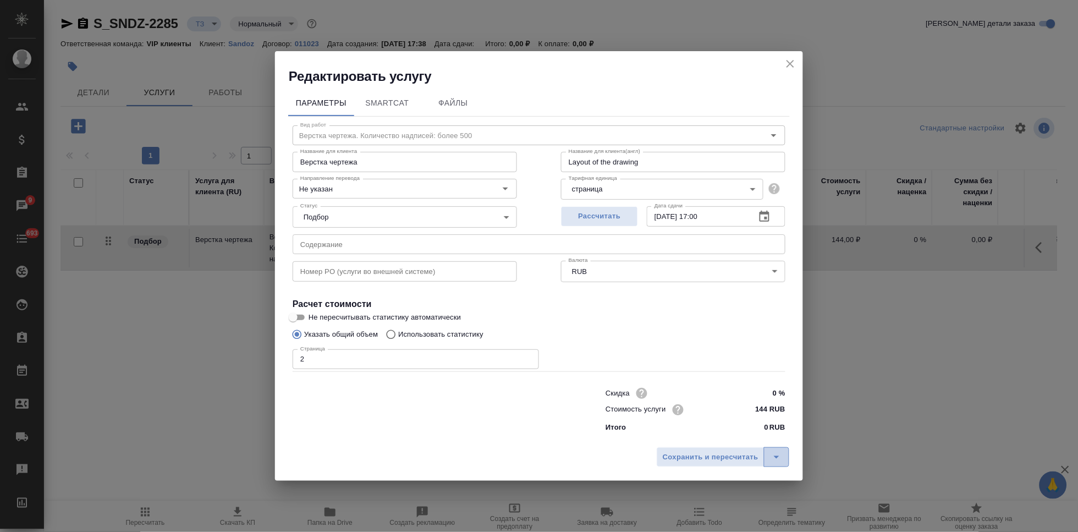
click at [781, 454] on icon "split button" at bounding box center [776, 456] width 13 height 13
click at [721, 441] on li "Сохранить" at bounding box center [724, 434] width 133 height 18
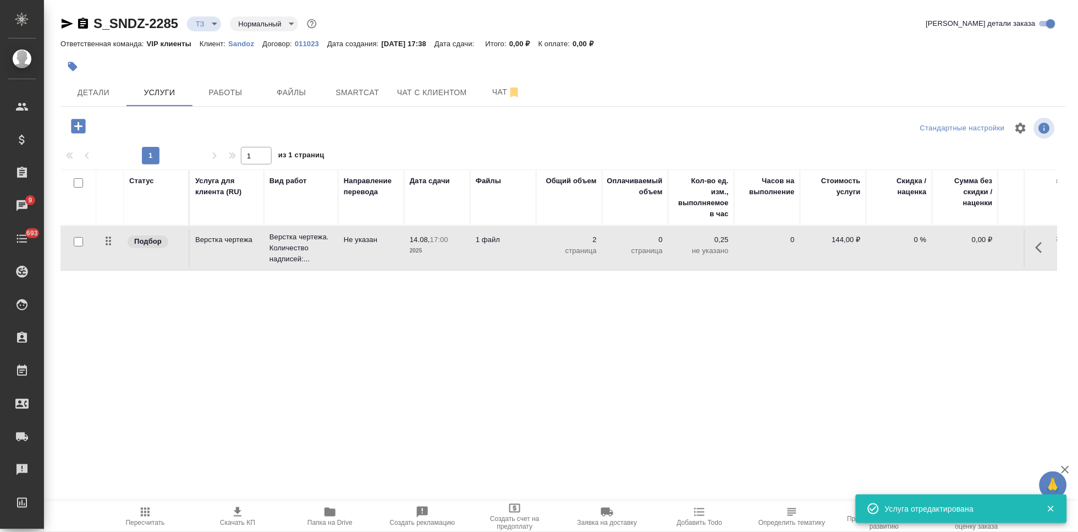
click at [80, 128] on icon "button" at bounding box center [78, 126] width 14 height 14
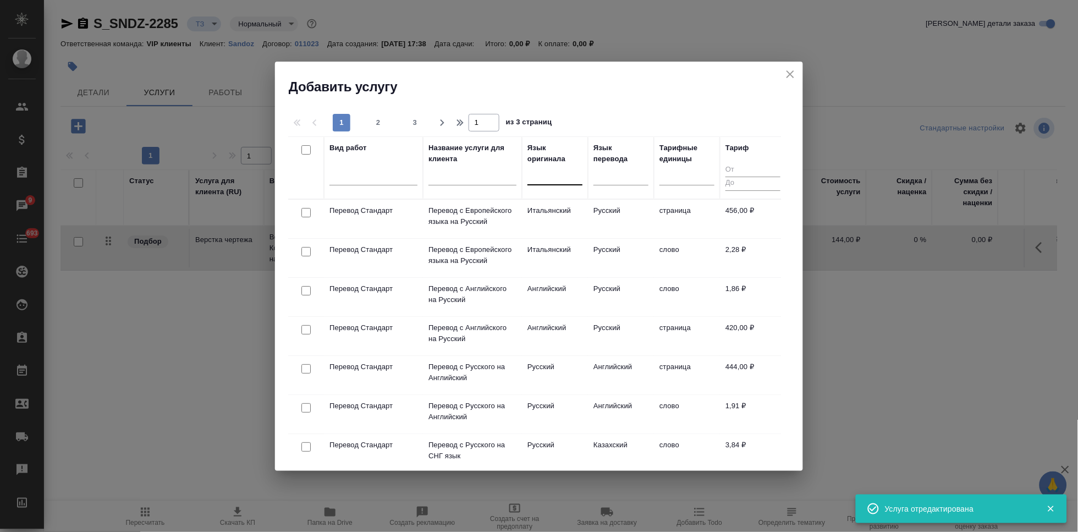
click at [556, 182] on div at bounding box center [554, 174] width 55 height 16
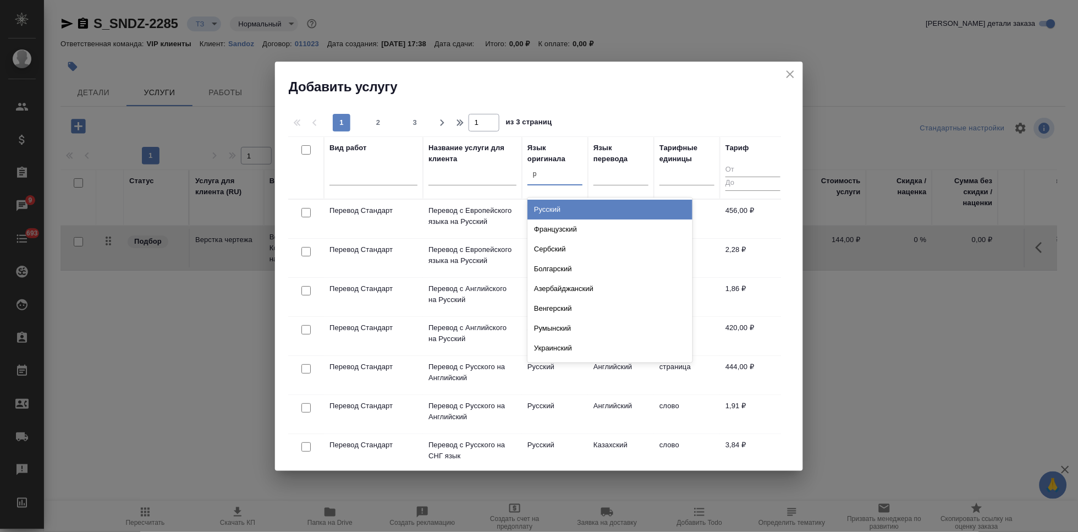
type input "ру"
click at [564, 205] on div "Русский" at bounding box center [609, 210] width 165 height 20
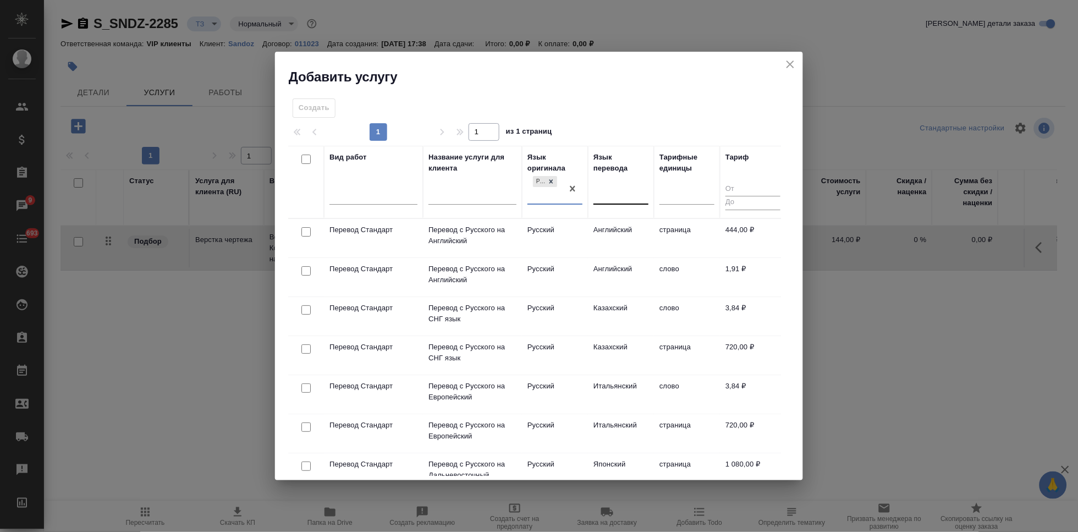
click at [620, 190] on div at bounding box center [620, 193] width 55 height 16
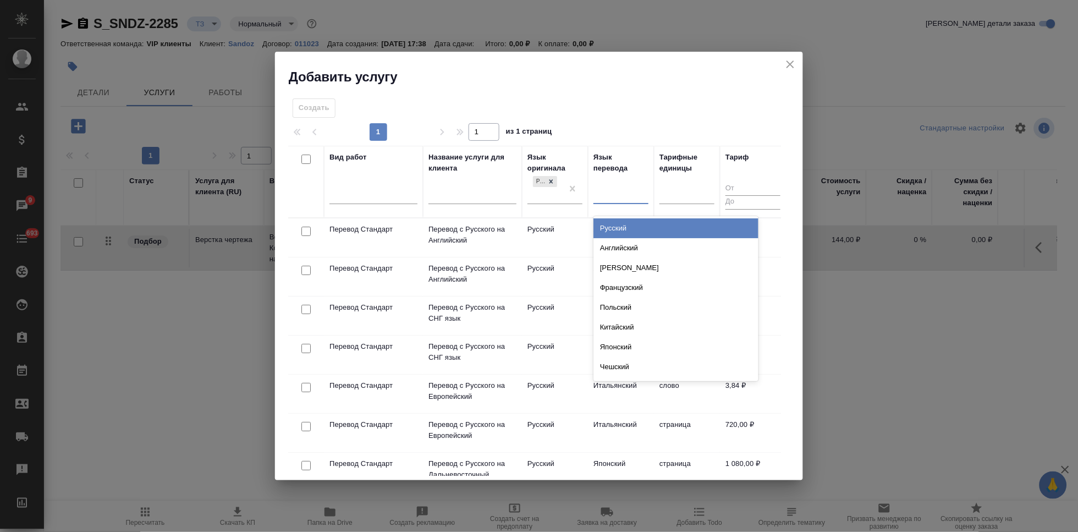
type input "а"
click at [630, 227] on div "Английский" at bounding box center [675, 228] width 165 height 20
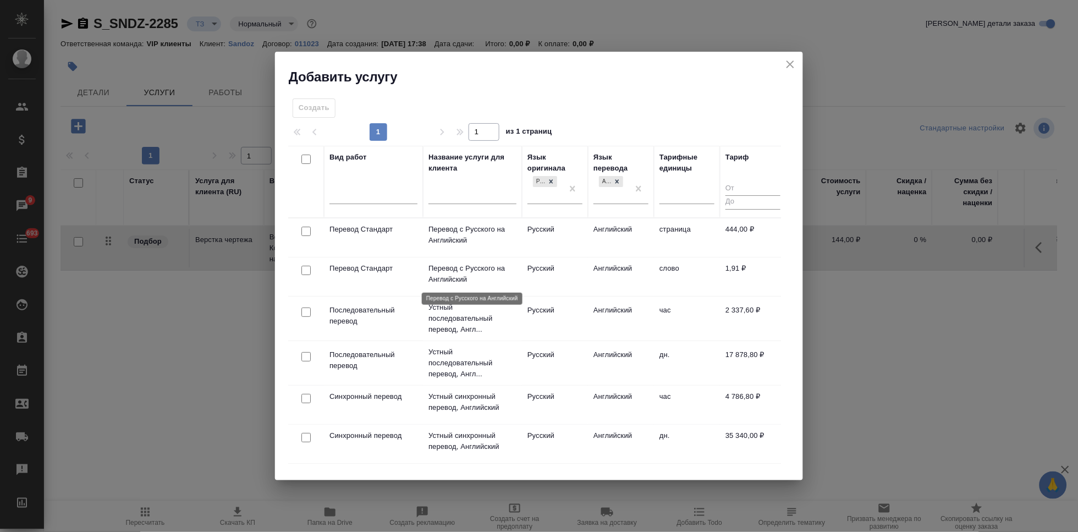
click at [499, 275] on p "Перевод с Русского на Английский" at bounding box center [472, 274] width 88 height 22
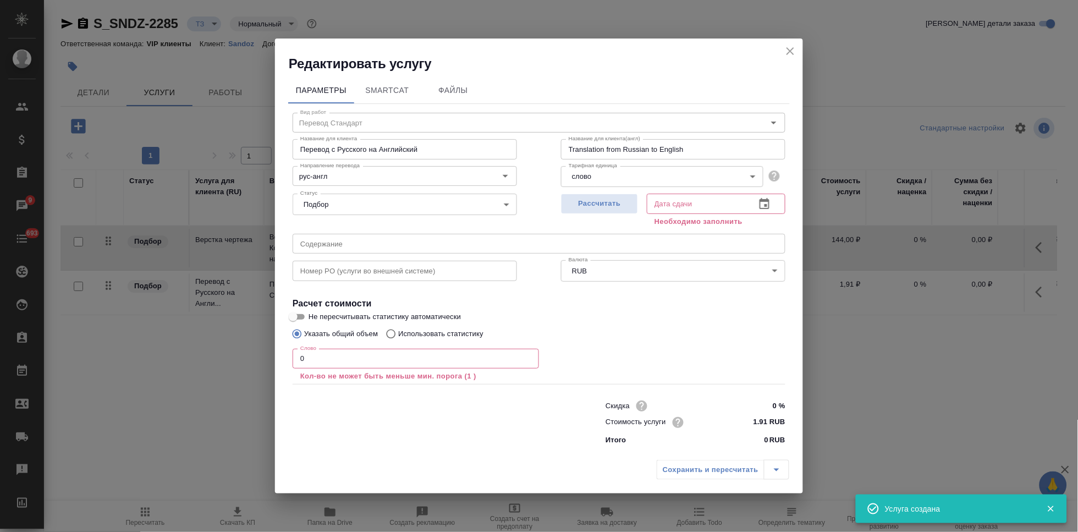
click at [332, 360] on input "0" at bounding box center [416, 359] width 246 height 20
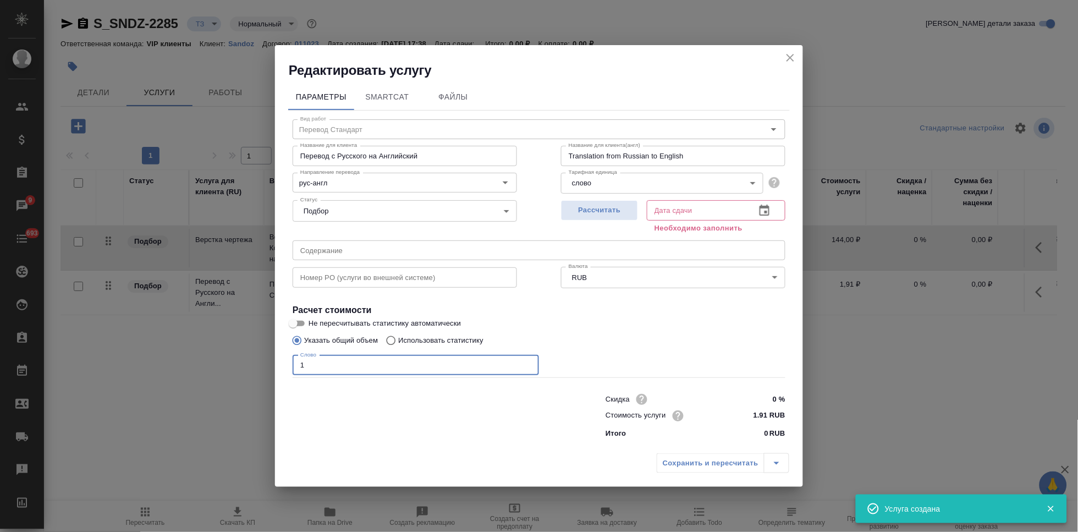
type input "1"
click at [764, 211] on icon "button" at bounding box center [764, 210] width 13 height 13
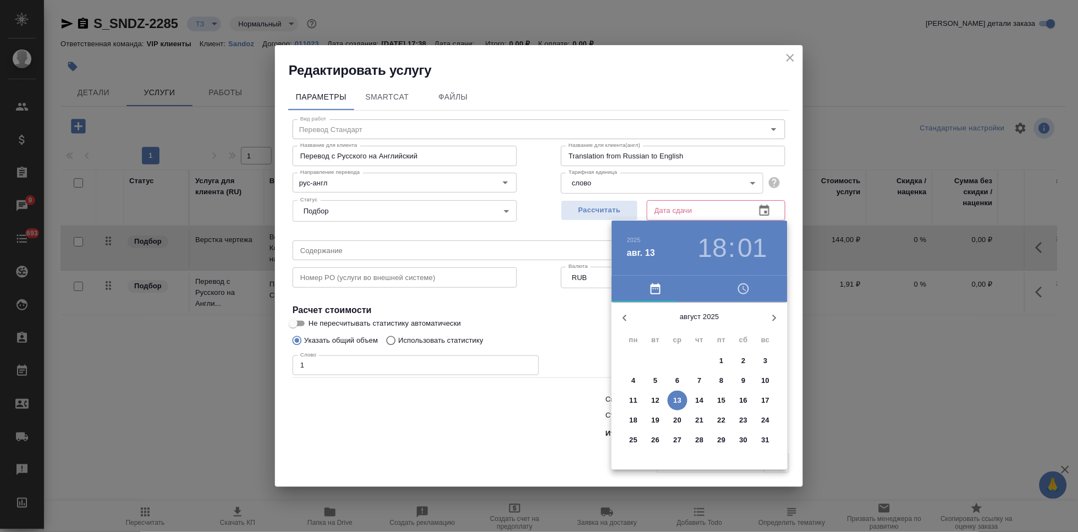
click at [697, 405] on button "14" at bounding box center [700, 401] width 20 height 20
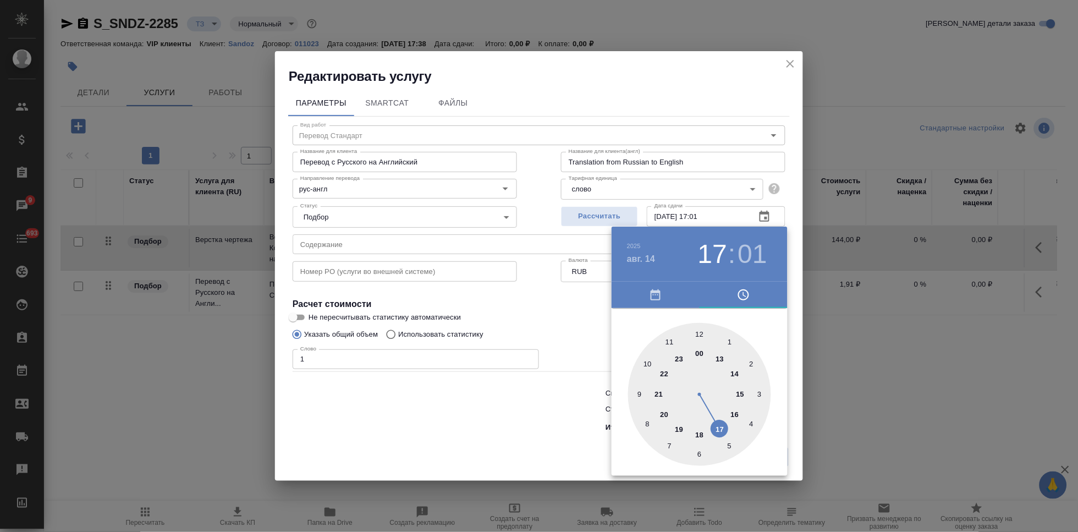
drag, startPoint x: 707, startPoint y: 427, endPoint x: 713, endPoint y: 424, distance: 6.7
click at [713, 424] on div at bounding box center [699, 394] width 143 height 143
type input "14.08.2025 17:00"
click at [701, 338] on div at bounding box center [699, 394] width 143 height 143
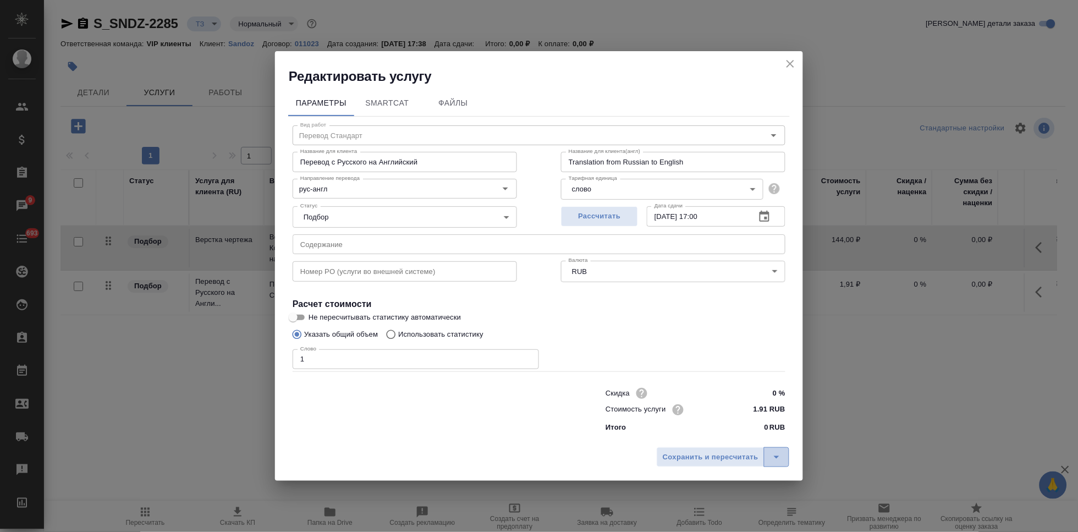
click at [774, 456] on icon "split button" at bounding box center [776, 456] width 13 height 13
click at [738, 437] on li "Сохранить" at bounding box center [724, 434] width 133 height 18
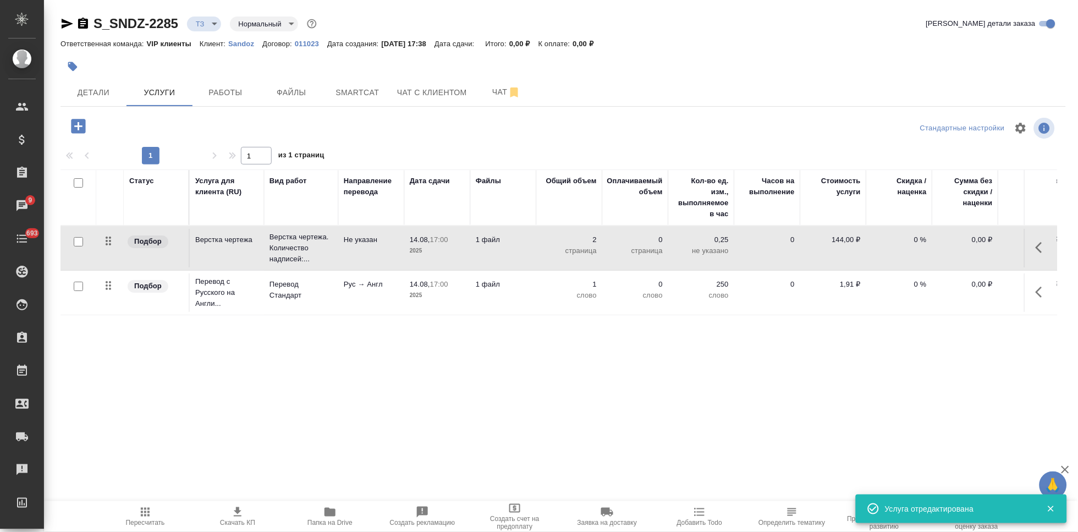
click at [75, 288] on input "checkbox" at bounding box center [78, 286] width 9 height 9
checkbox input "true"
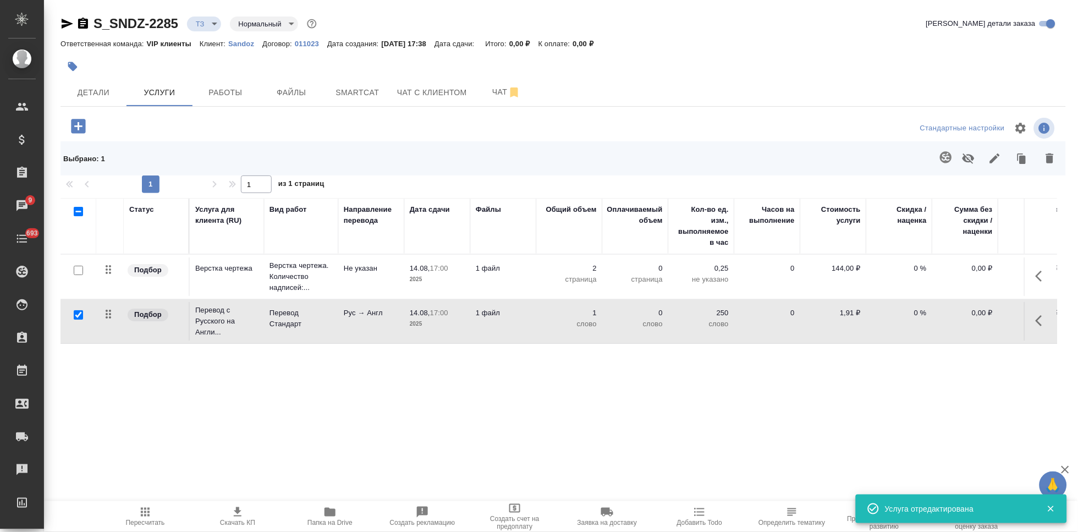
click at [942, 149] on button "button" at bounding box center [946, 157] width 26 height 26
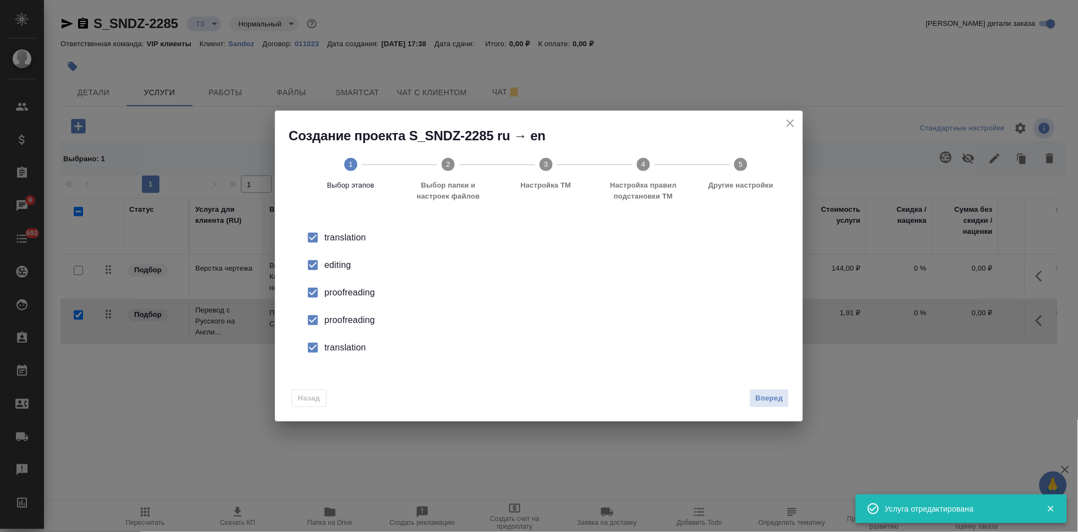
click at [324, 263] on input "checkbox" at bounding box center [312, 265] width 23 height 23
click at [316, 321] on input "checkbox" at bounding box center [312, 320] width 23 height 23
click at [316, 350] on input "checkbox" at bounding box center [312, 347] width 23 height 23
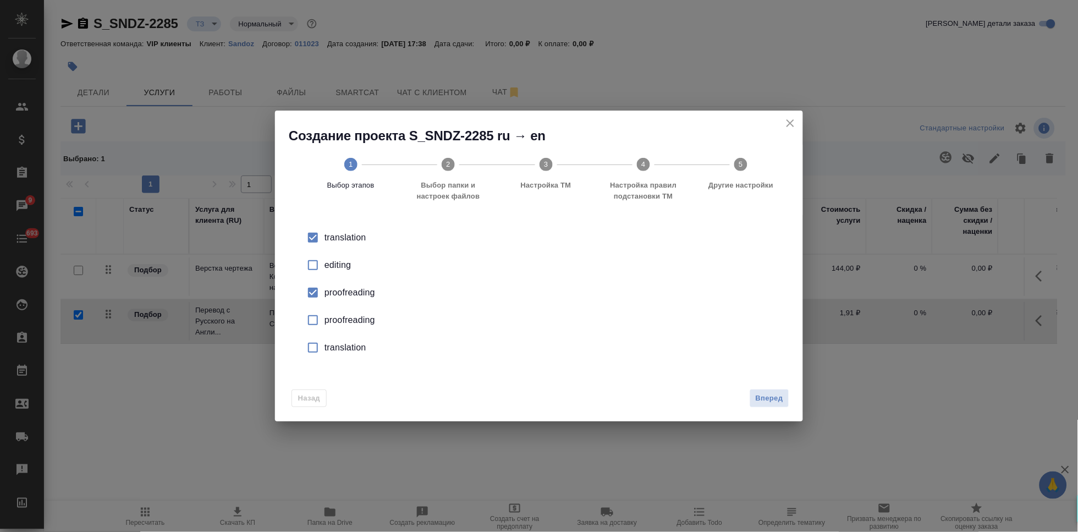
click at [794, 402] on div "Назад Вперед" at bounding box center [539, 396] width 528 height 52
click at [768, 398] on span "Вперед" at bounding box center [770, 398] width 28 height 13
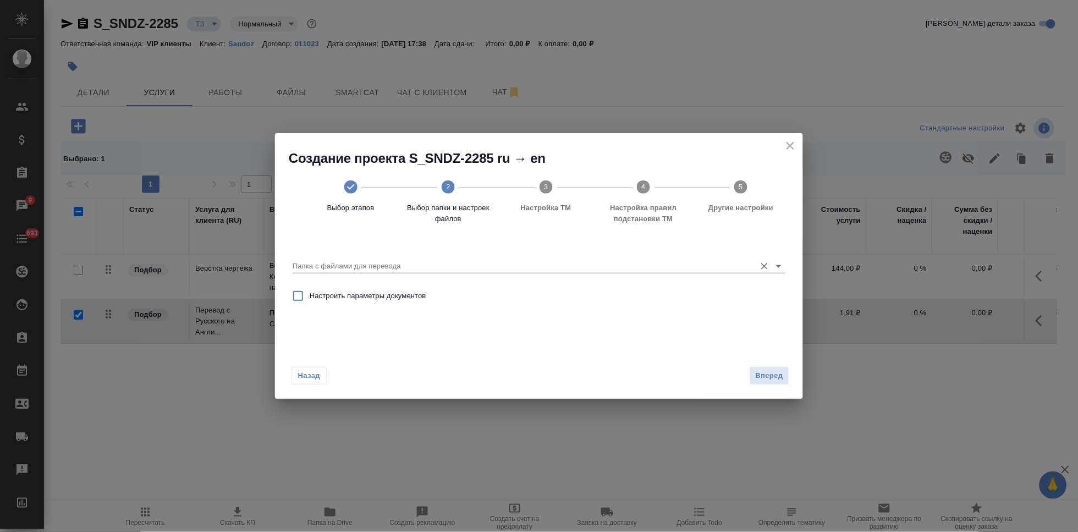
click at [742, 267] on input "Папка с файлами для перевода" at bounding box center [522, 266] width 458 height 13
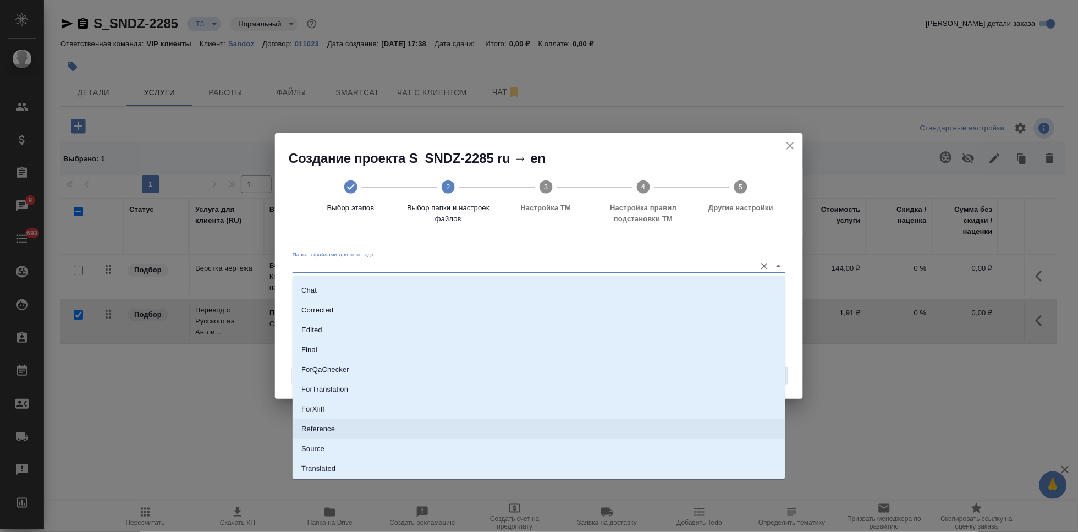
scroll to position [57, 0]
click at [358, 432] on li "Source" at bounding box center [539, 430] width 493 height 20
type input "Source"
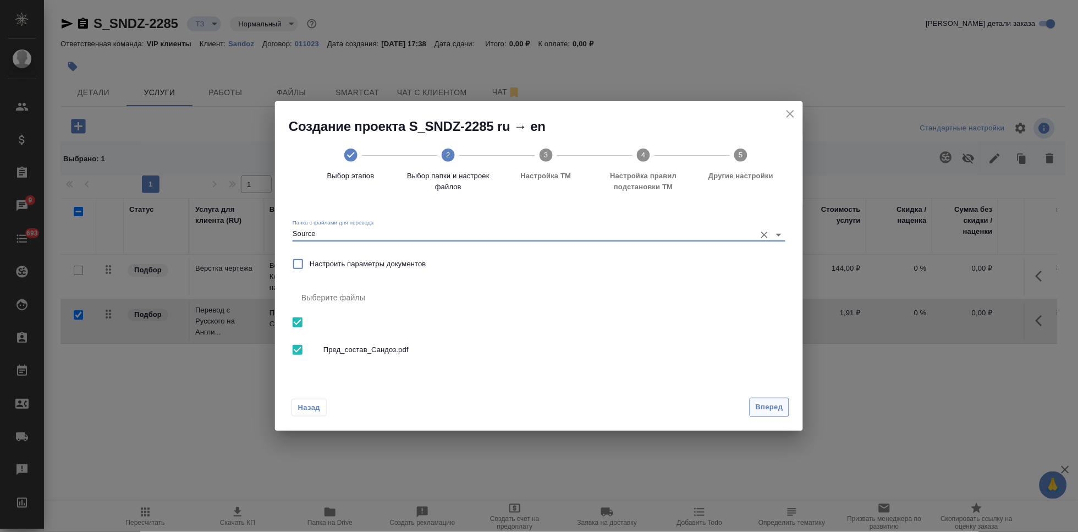
click at [765, 405] on span "Вперед" at bounding box center [770, 407] width 28 height 13
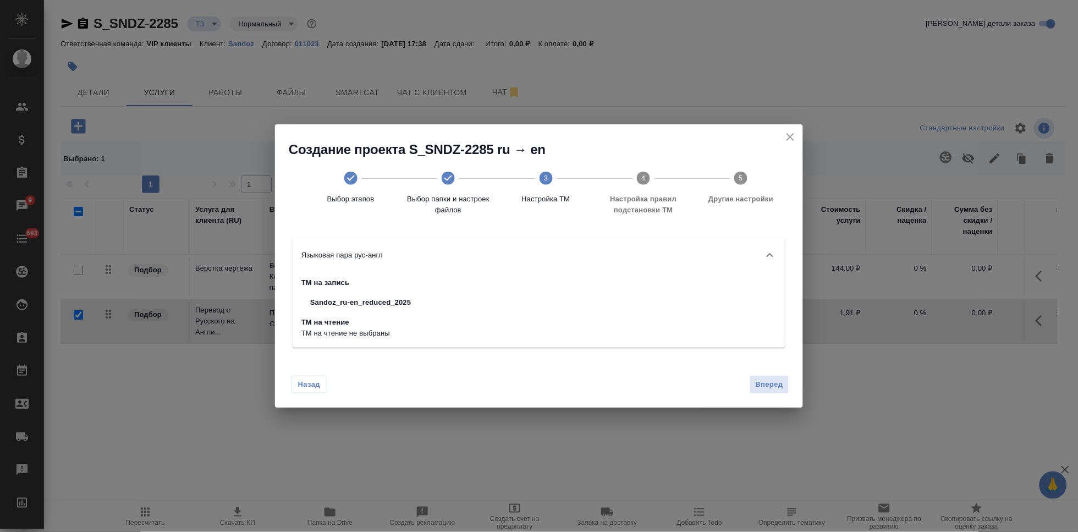
click at [773, 396] on div "Назад Вперед" at bounding box center [539, 382] width 528 height 52
click at [773, 386] on span "Вперед" at bounding box center [770, 384] width 28 height 13
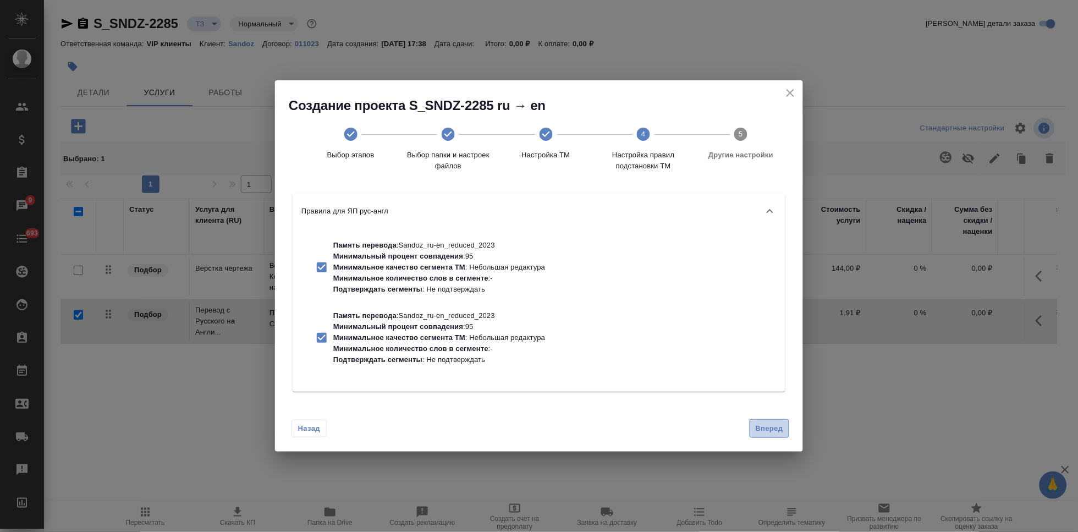
click at [763, 437] on button "Вперед" at bounding box center [770, 428] width 40 height 19
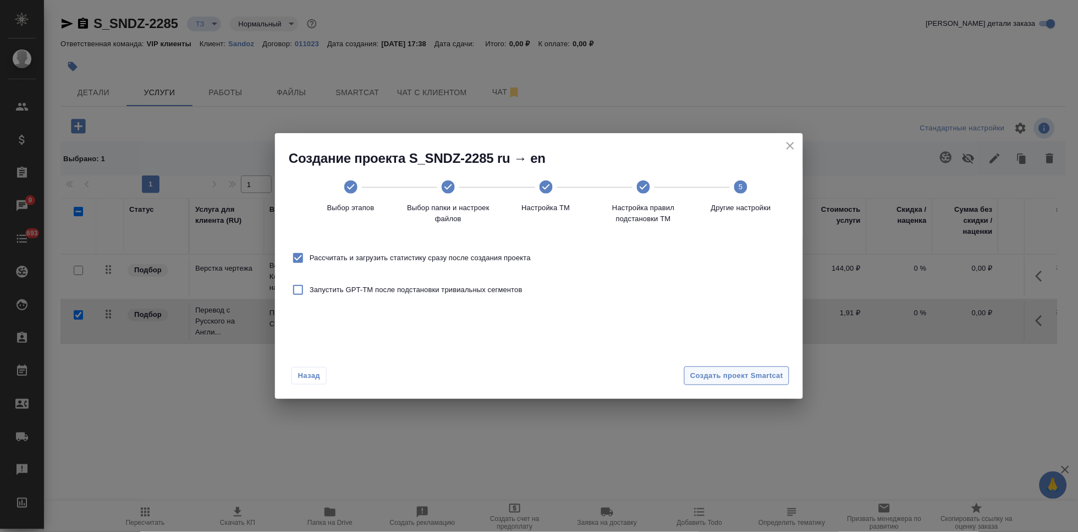
click at [759, 382] on button "Создать проект Smartcat" at bounding box center [736, 375] width 105 height 19
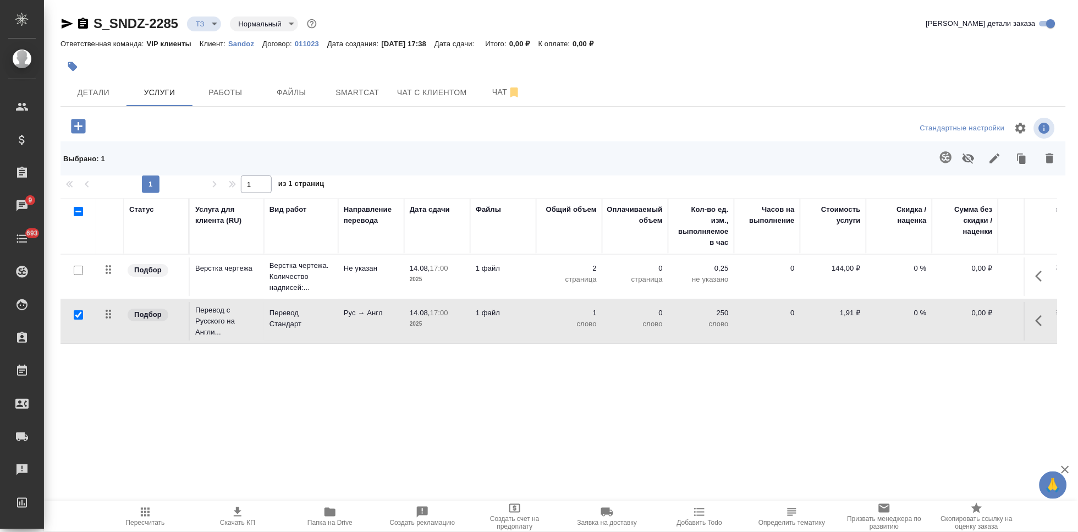
click at [1039, 322] on icon "button" at bounding box center [1042, 320] width 13 height 13
click at [978, 321] on icon "button" at bounding box center [980, 320] width 13 height 13
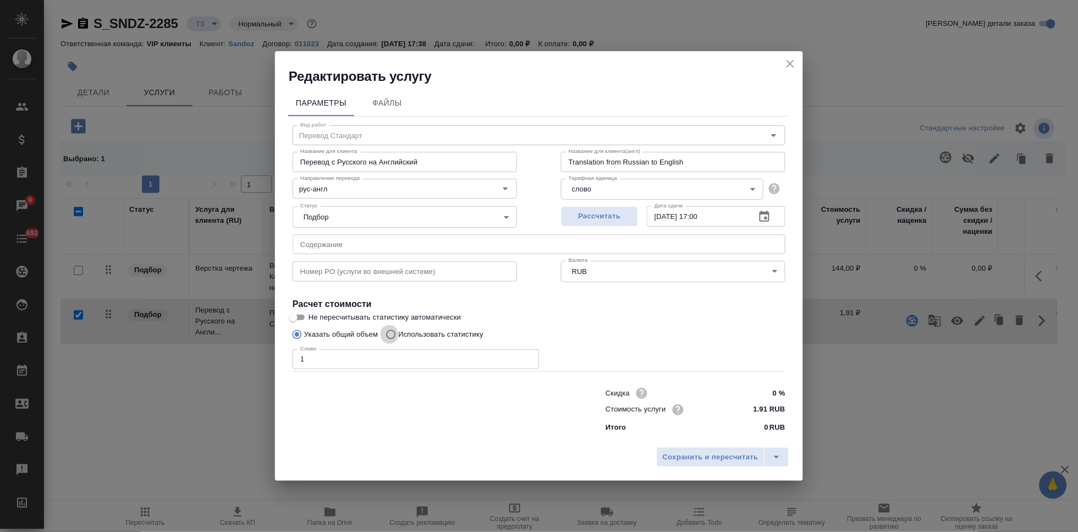
click at [391, 331] on input "Использовать статистику" at bounding box center [390, 334] width 18 height 21
radio input "true"
radio input "false"
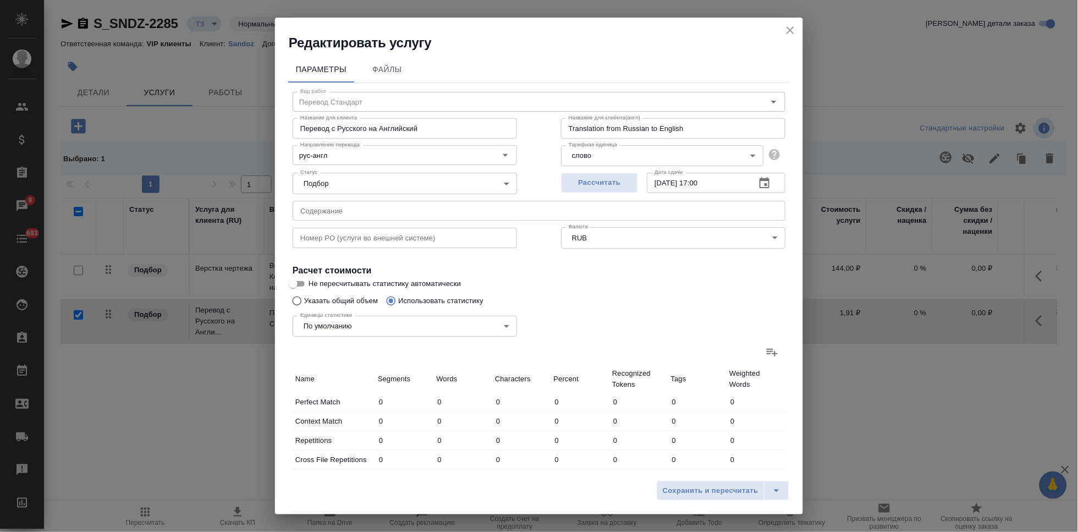
click at [767, 356] on icon at bounding box center [772, 351] width 13 height 13
click at [0, 0] on input "file" at bounding box center [0, 0] width 0 height 0
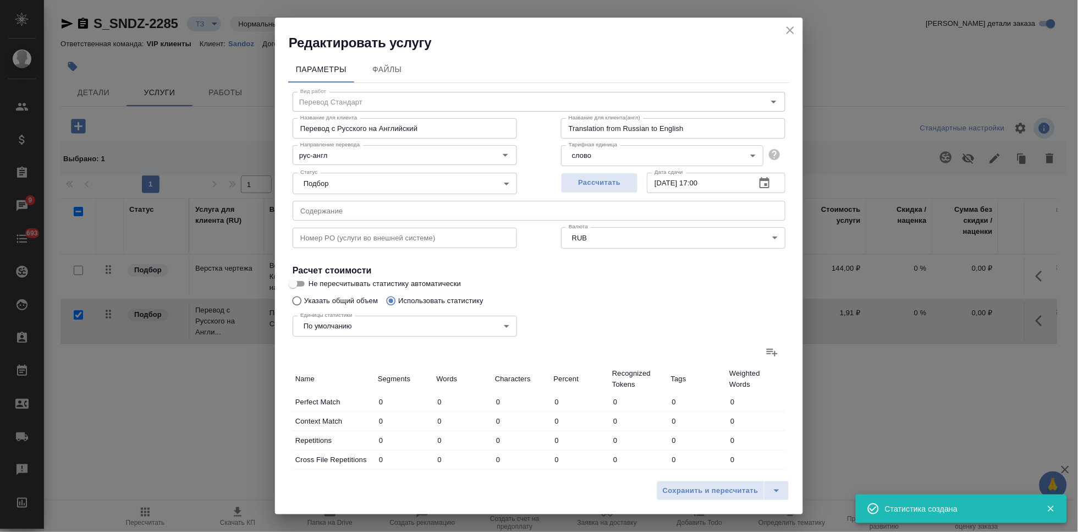
type input "4"
type input "8"
type input "54"
type input "6"
type input "13"
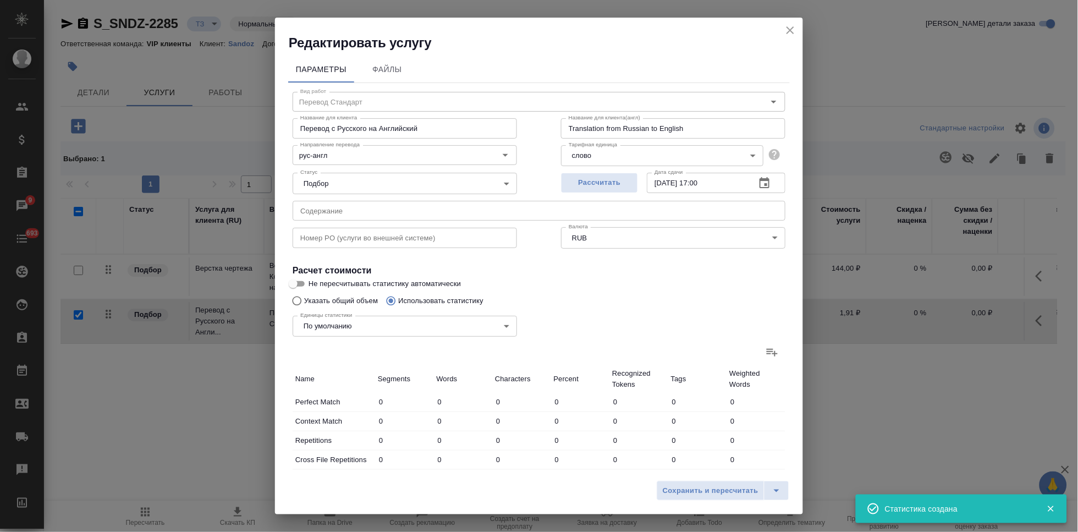
type input "84"
type input "1"
type input "5"
type input "43"
type input "7"
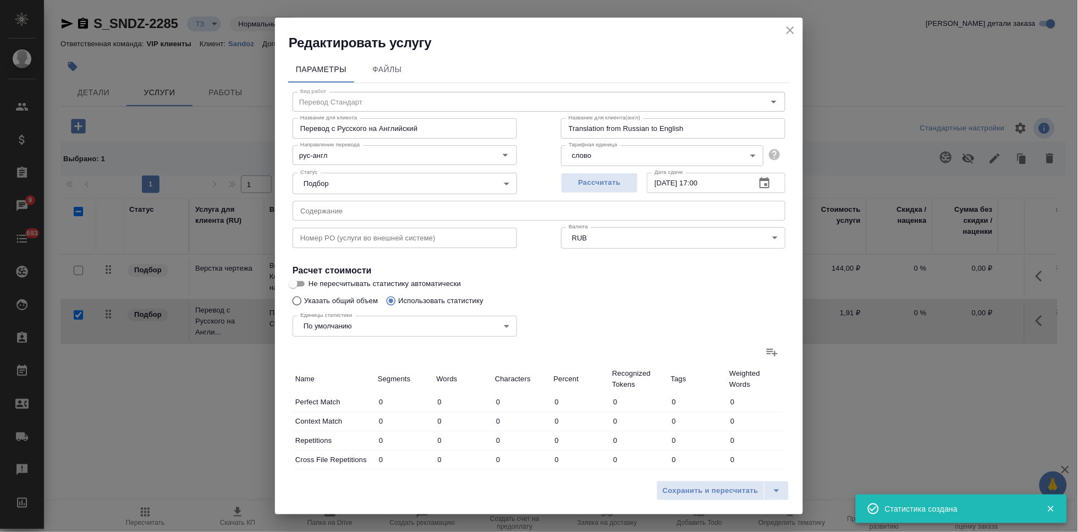
type input "45"
type input "438"
type input "12"
type input "139"
type input "1229"
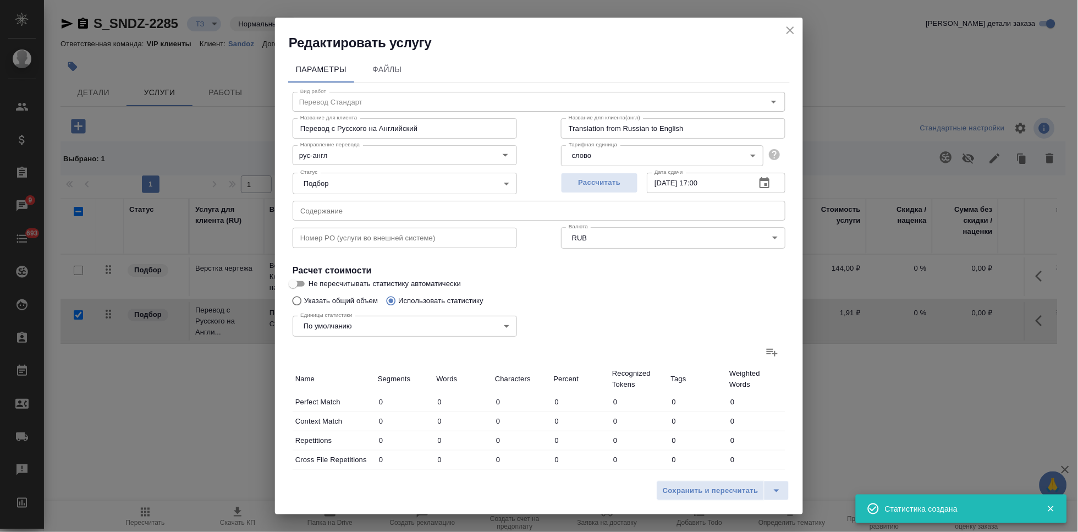
type input "30"
type input "210"
type input "1848"
type input "30"
type input "210"
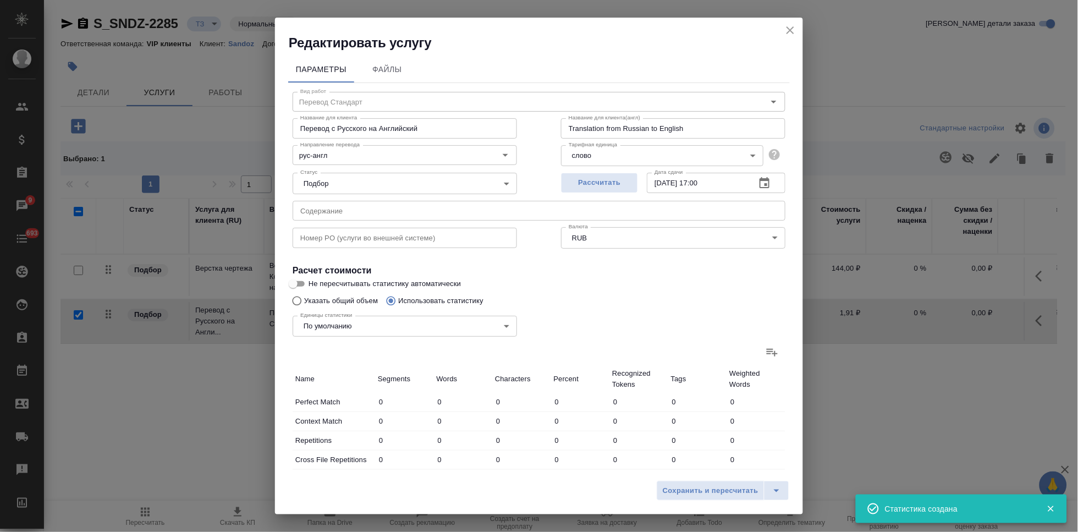
type input "1848"
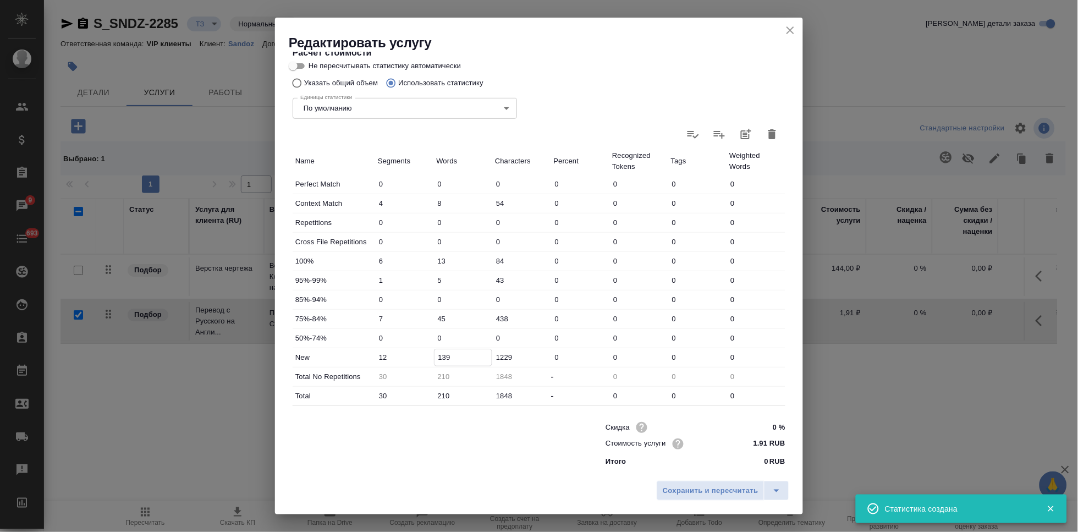
click at [446, 354] on input "139" at bounding box center [464, 357] width 58 height 16
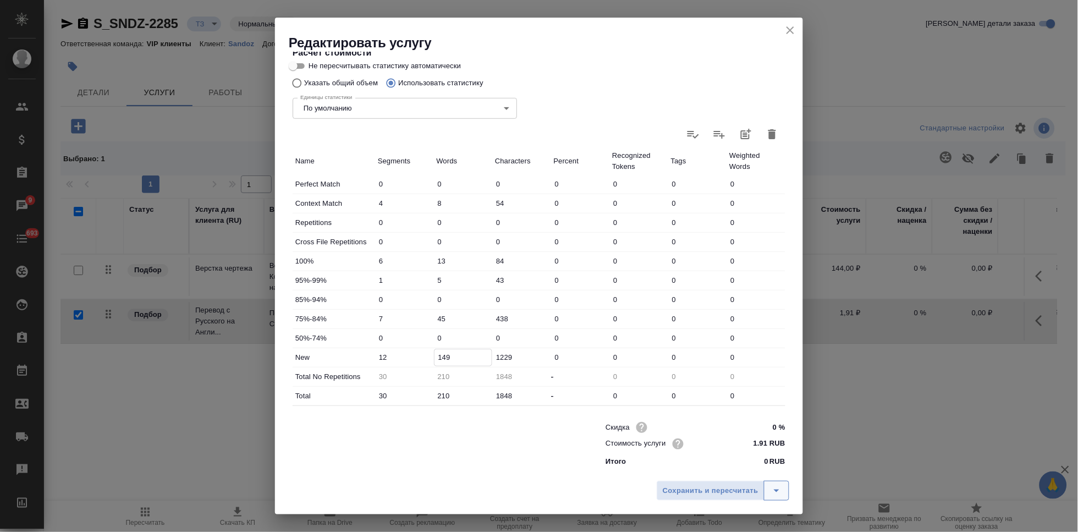
type input "149"
click at [776, 489] on icon "split button" at bounding box center [776, 490] width 13 height 13
click at [734, 473] on li "Сохранить" at bounding box center [724, 468] width 133 height 18
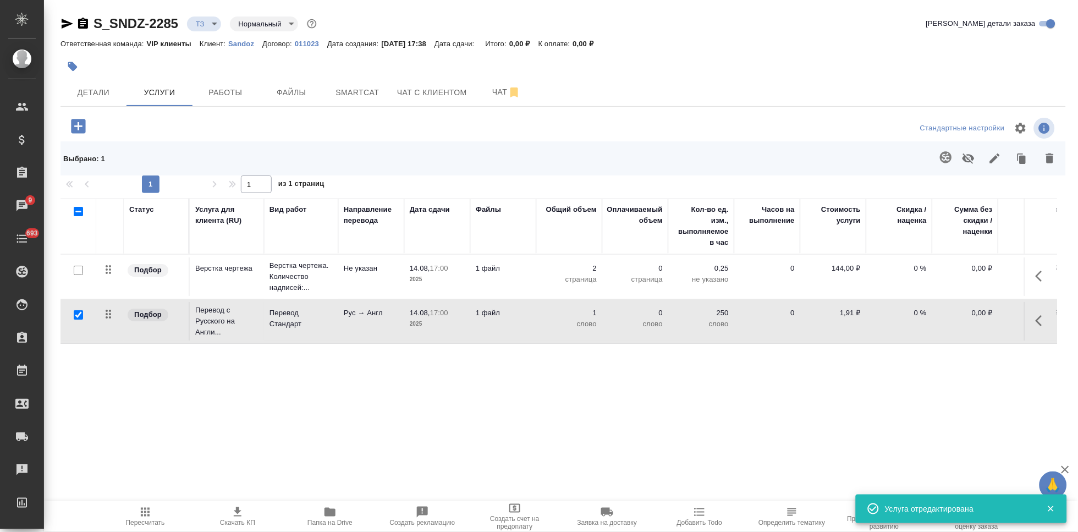
click at [140, 523] on span "Пересчитать" at bounding box center [145, 523] width 39 height 8
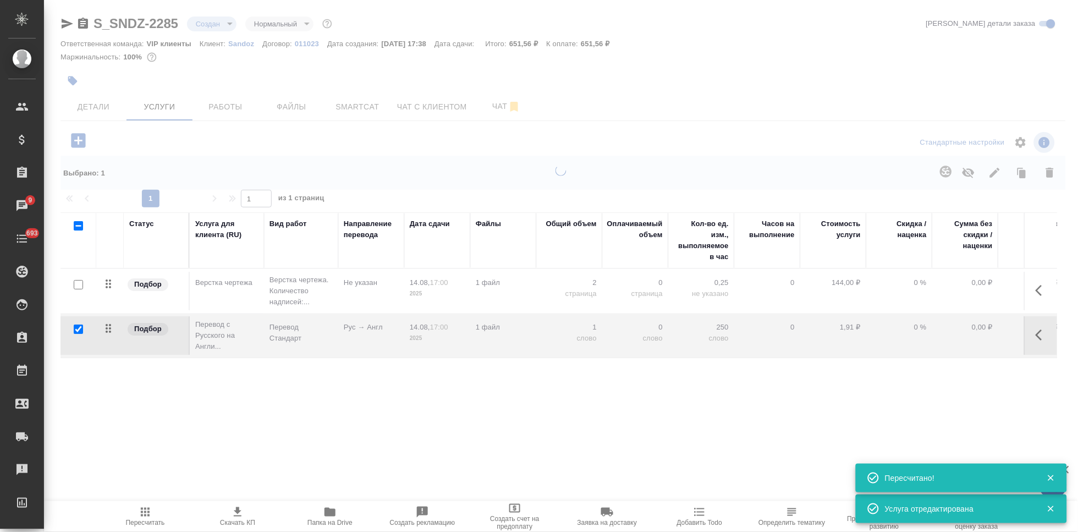
type input "new"
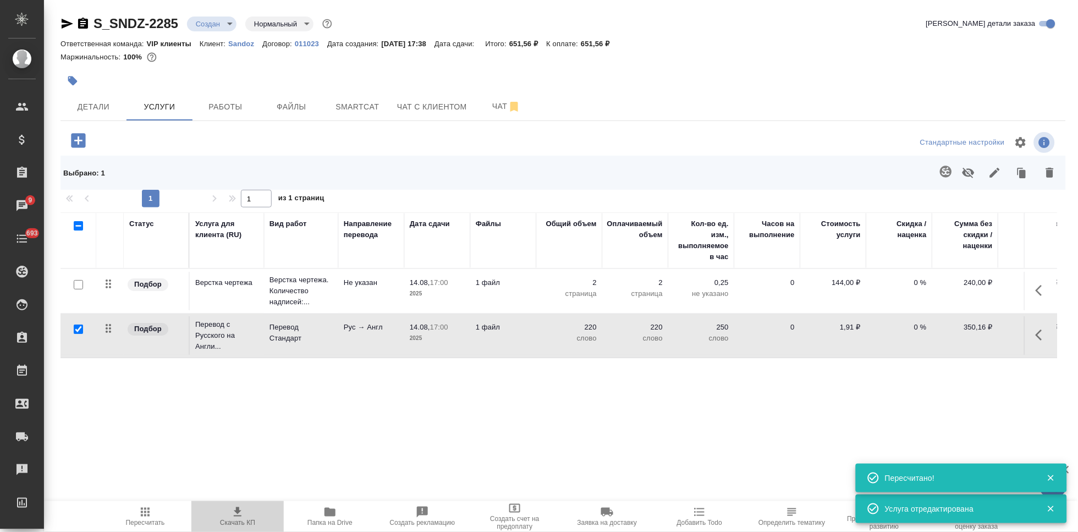
click at [246, 523] on span "Скачать КП" at bounding box center [237, 523] width 35 height 8
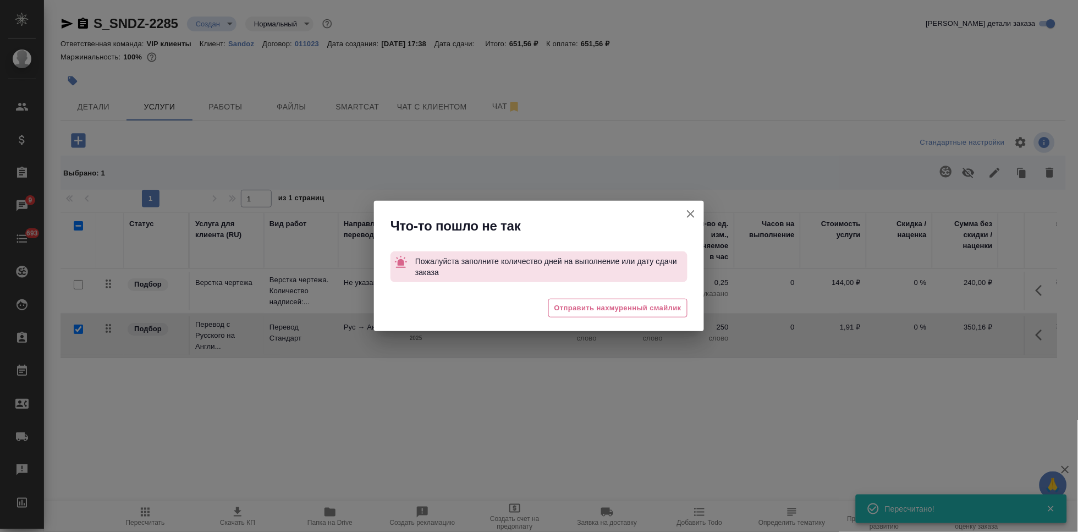
click at [689, 210] on icon "button" at bounding box center [690, 213] width 13 height 13
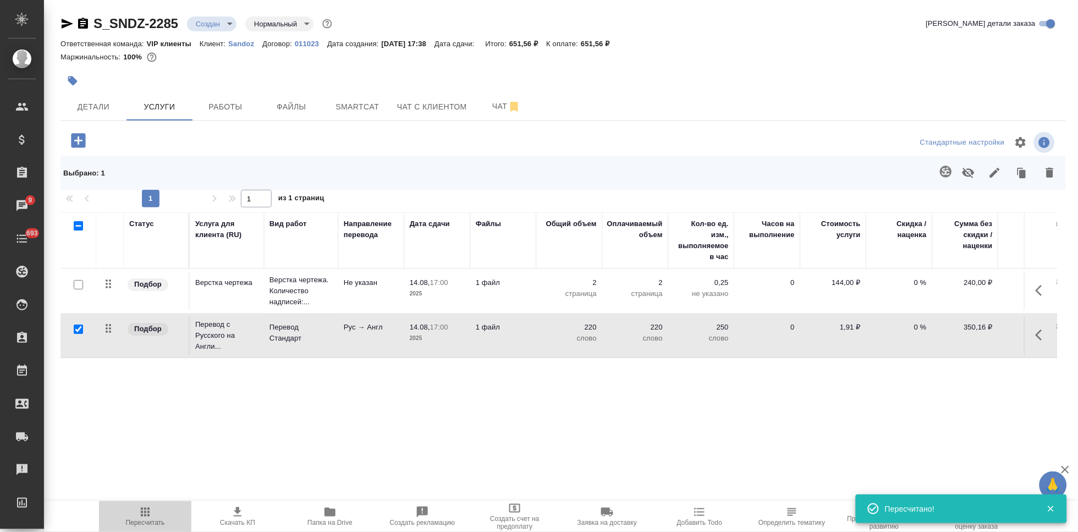
click at [156, 514] on span "Пересчитать" at bounding box center [145, 515] width 79 height 21
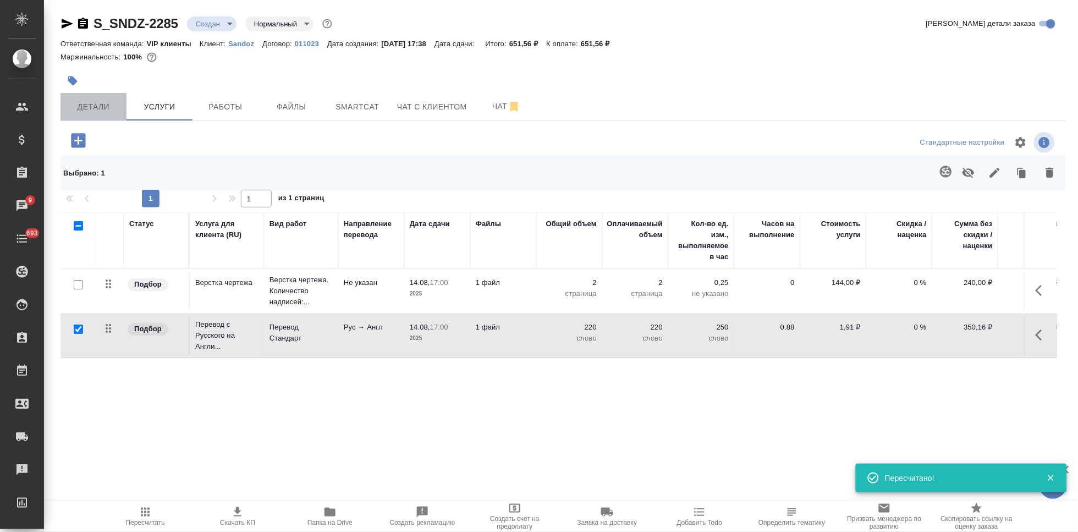
click at [109, 111] on span "Детали" at bounding box center [93, 107] width 53 height 14
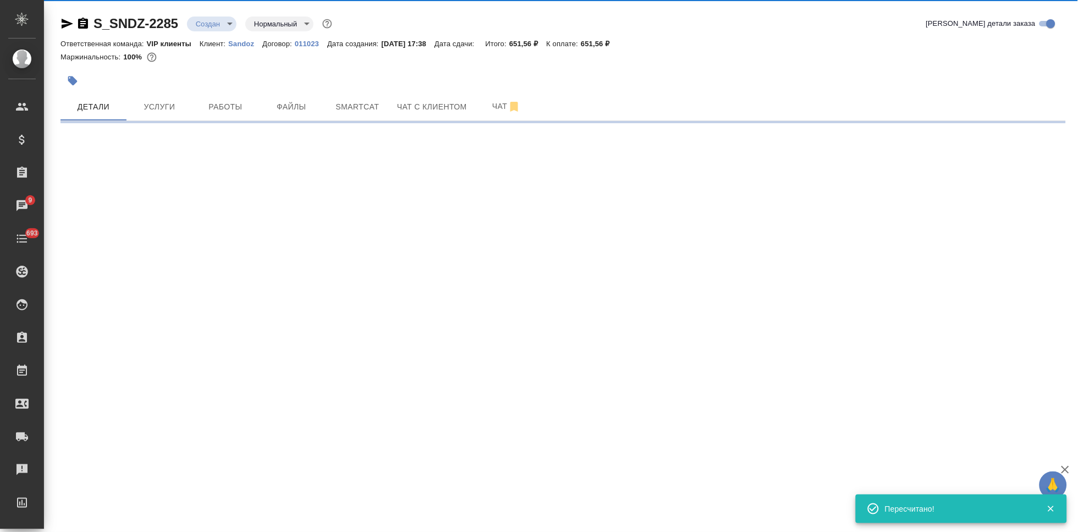
select select "RU"
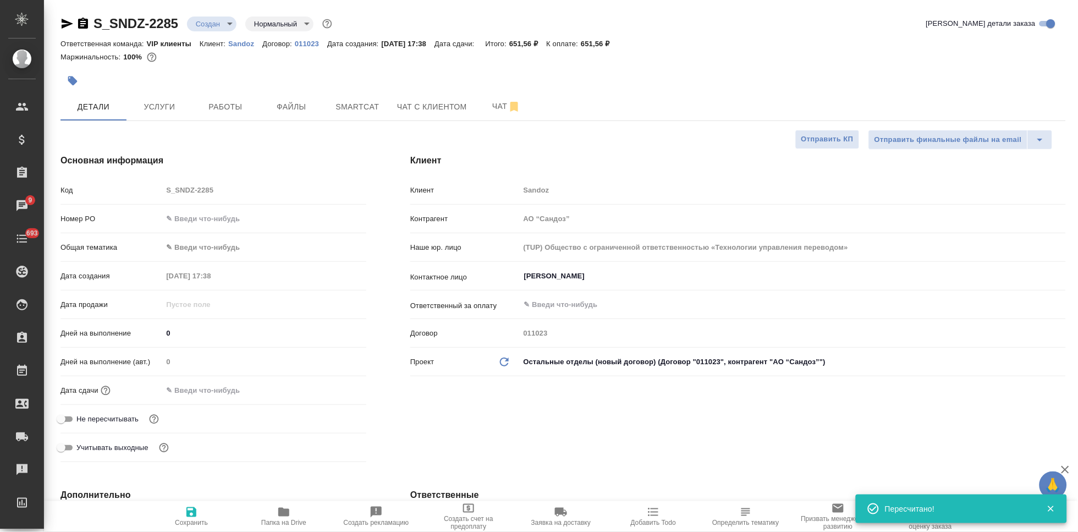
type textarea "x"
click at [208, 394] on input "text" at bounding box center [210, 390] width 96 height 16
click at [333, 394] on icon "button" at bounding box center [334, 389] width 10 height 11
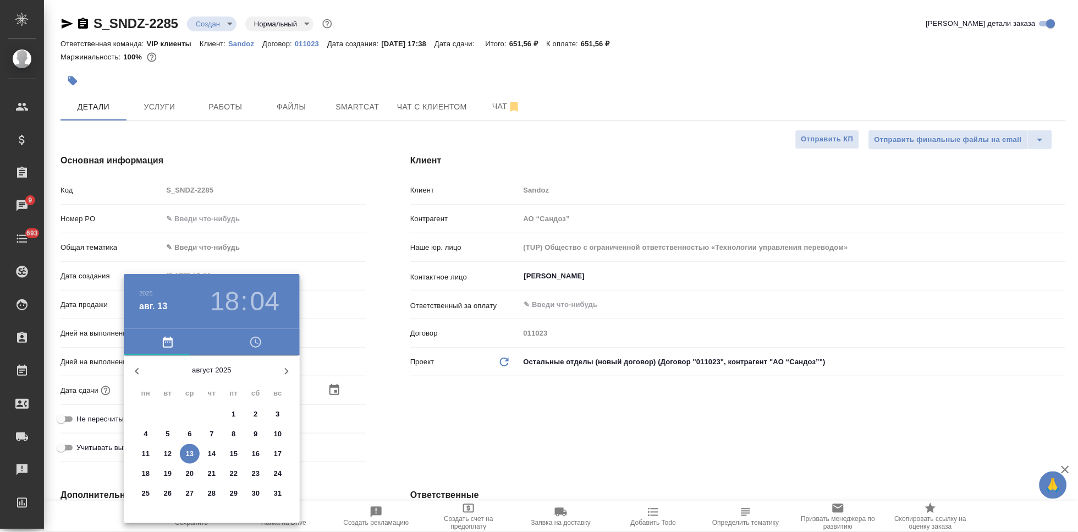
click at [406, 334] on div at bounding box center [539, 266] width 1078 height 532
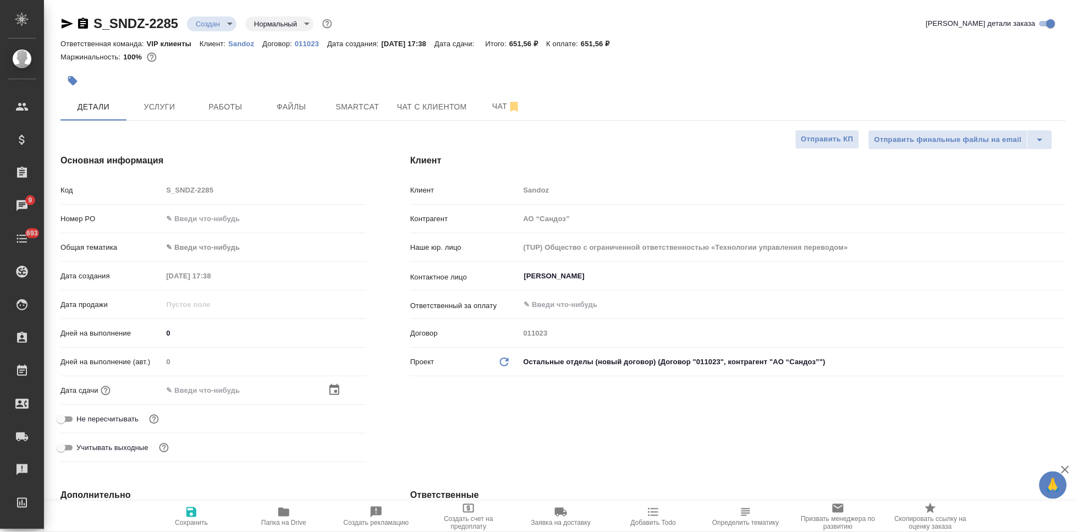
click at [215, 333] on input "0" at bounding box center [264, 333] width 204 height 16
type textarea "x"
type input "1"
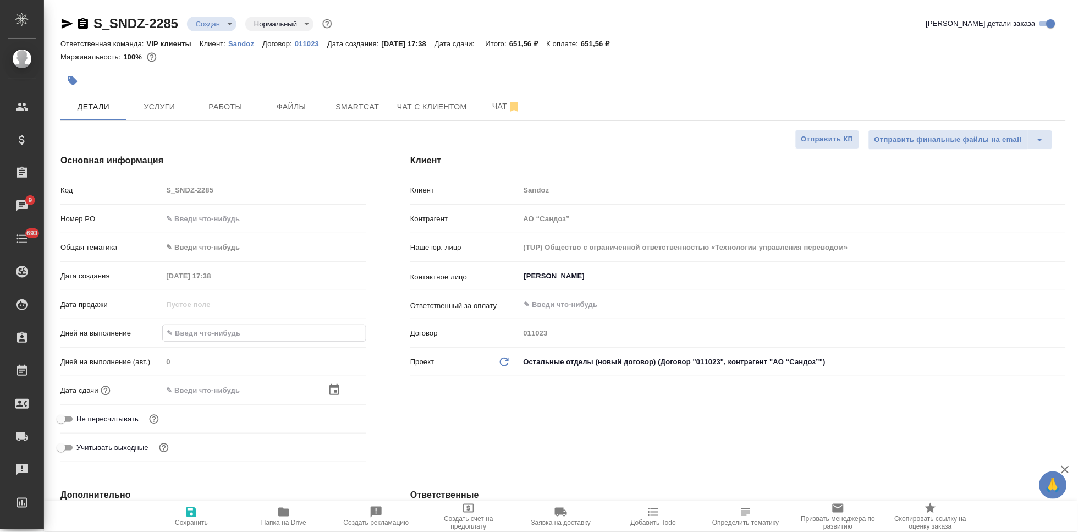
type textarea "x"
type input "1"
click at [175, 515] on span "Сохранить" at bounding box center [191, 515] width 79 height 21
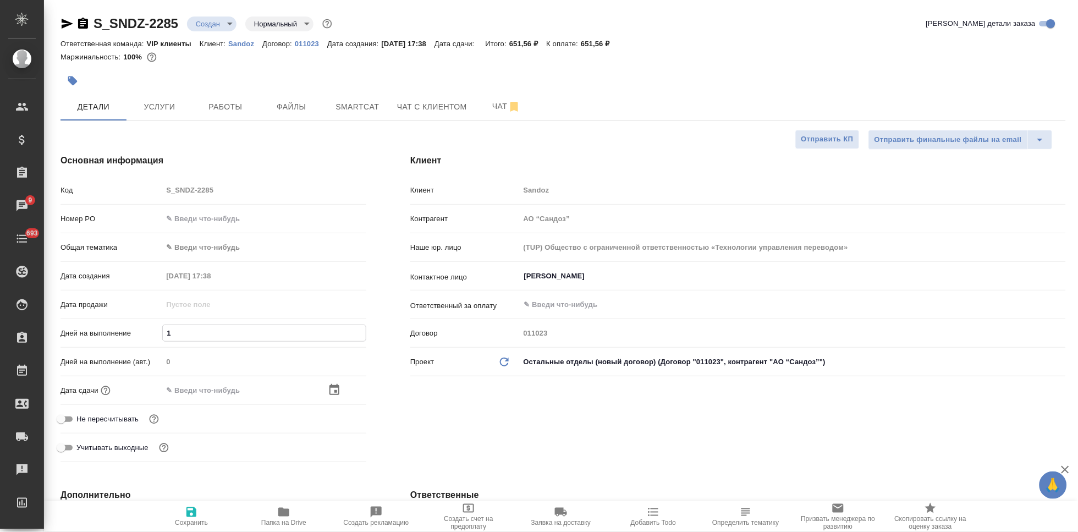
type textarea "x"
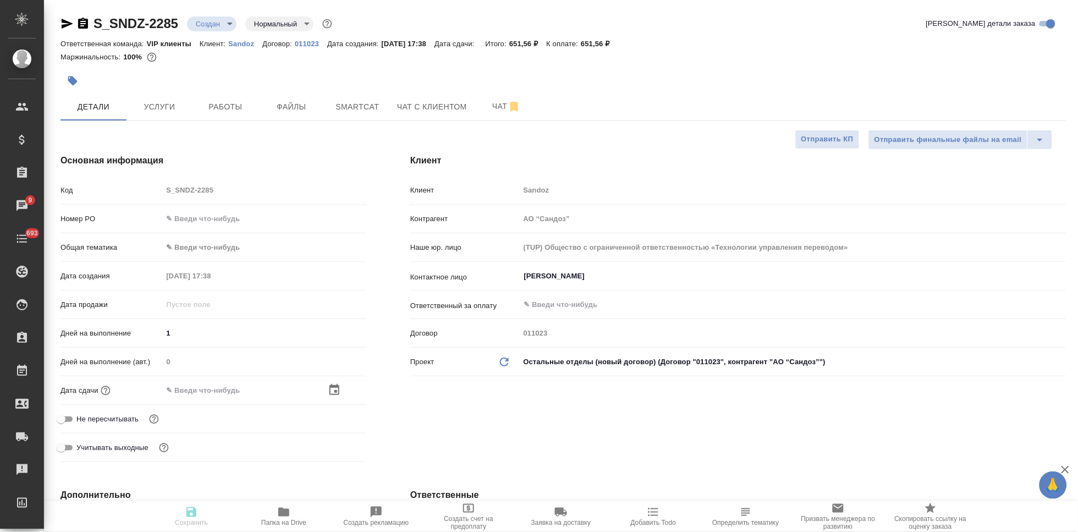
type textarea "x"
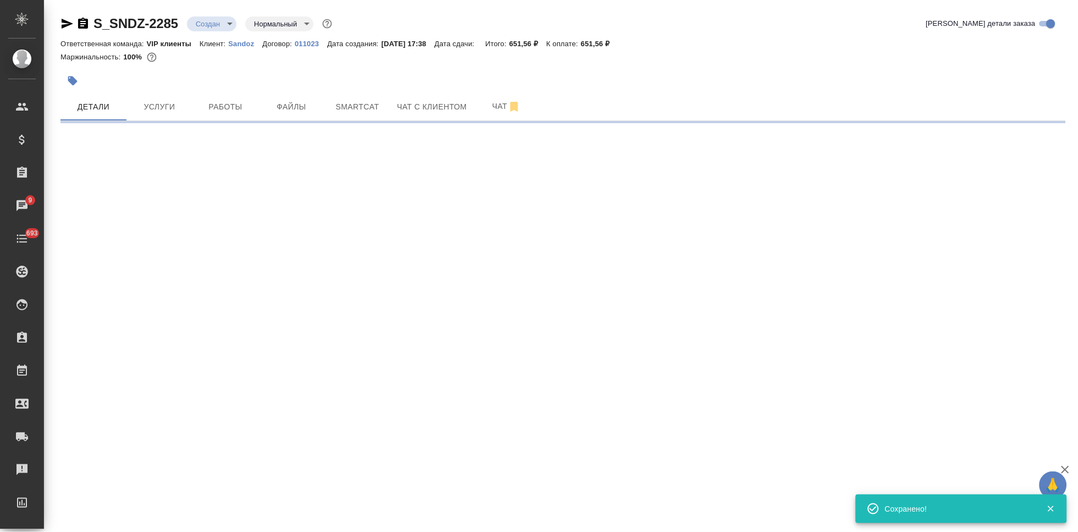
select select "RU"
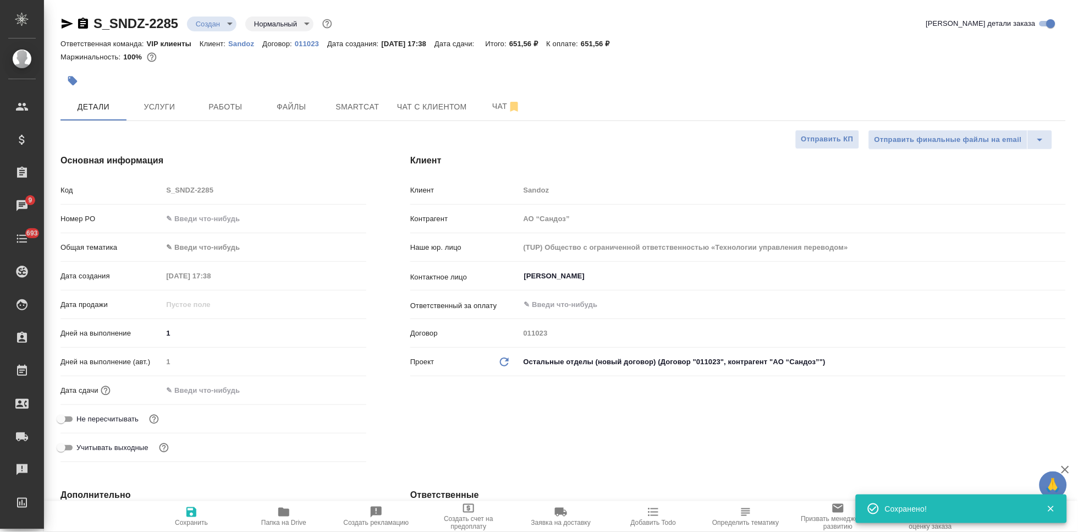
type textarea "x"
click at [179, 121] on hr at bounding box center [563, 120] width 1005 height 1
click at [175, 108] on span "Услуги" at bounding box center [159, 107] width 53 height 14
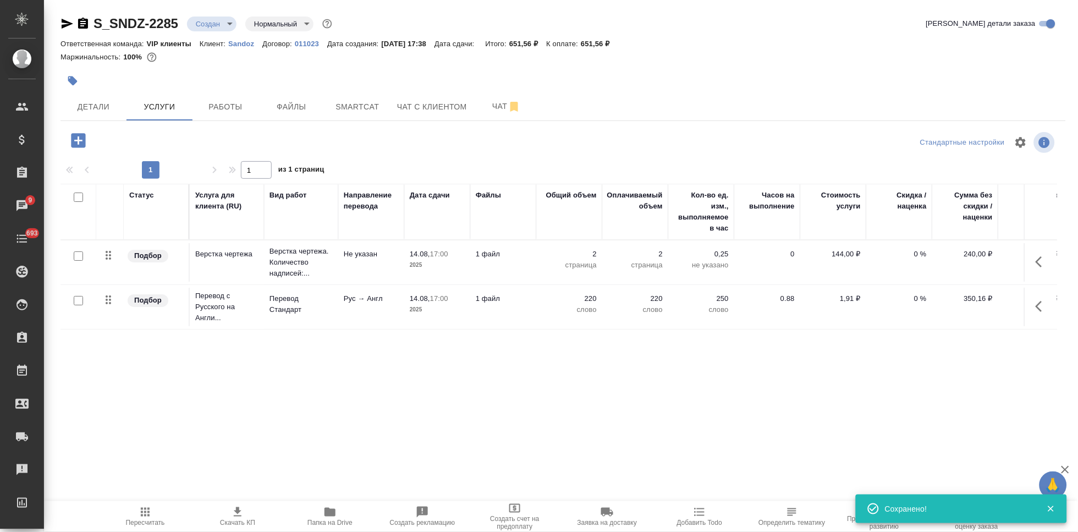
click at [237, 520] on span "Скачать КП" at bounding box center [237, 523] width 35 height 8
click at [232, 22] on body "🙏 .cls-1 fill:#fff; AWATERA Kabargina Anna Клиенты Спецификации Заказы 9 Чаты 6…" at bounding box center [539, 266] width 1078 height 532
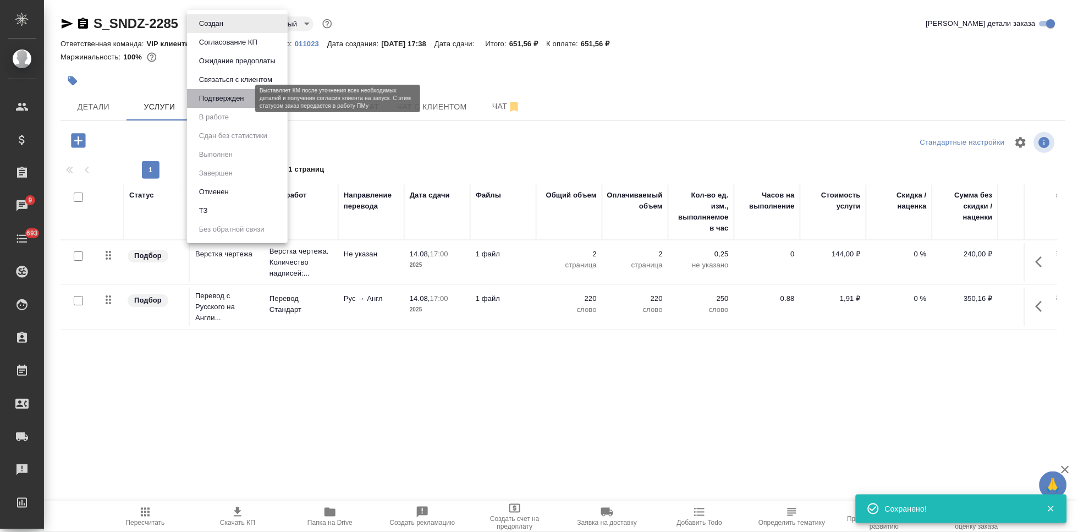
click at [240, 103] on button "Подтвержден" at bounding box center [222, 98] width 52 height 12
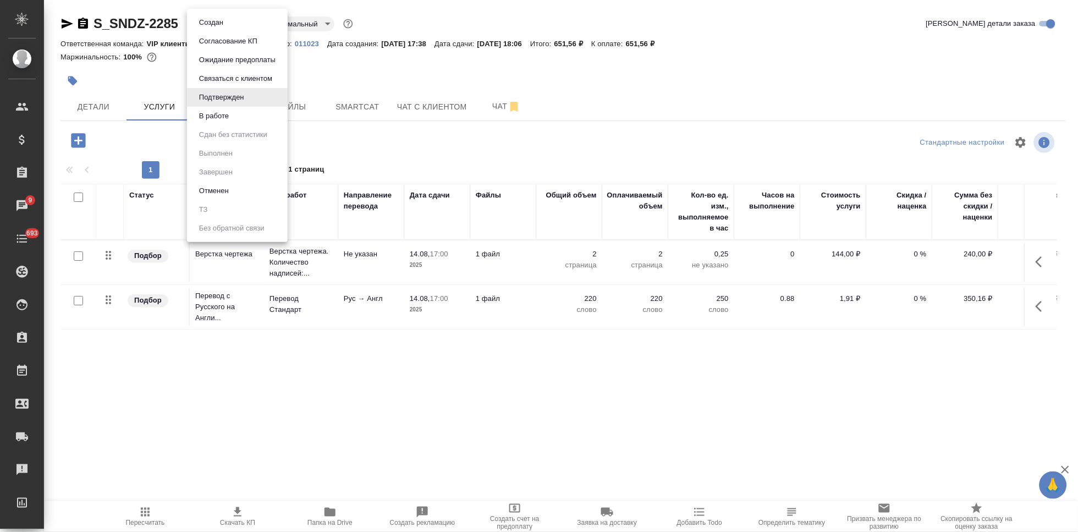
click at [250, 28] on body "🙏 .cls-1 fill:#fff; AWATERA Kabargina Anna Клиенты Спецификации Заказы 9 Чаты 6…" at bounding box center [539, 266] width 1078 height 532
click at [224, 23] on button "Создан" at bounding box center [211, 23] width 31 height 12
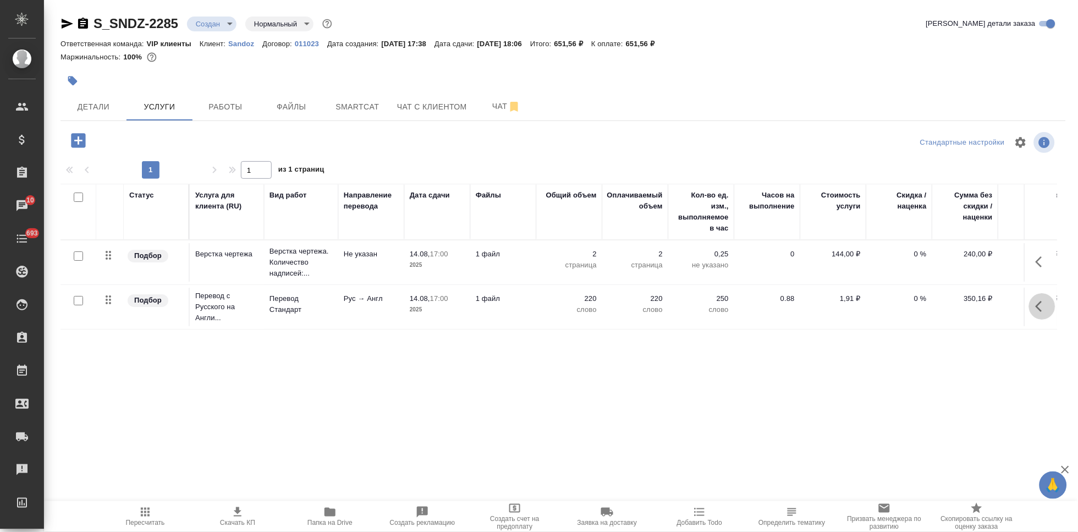
click at [1044, 306] on icon "button" at bounding box center [1042, 306] width 13 height 13
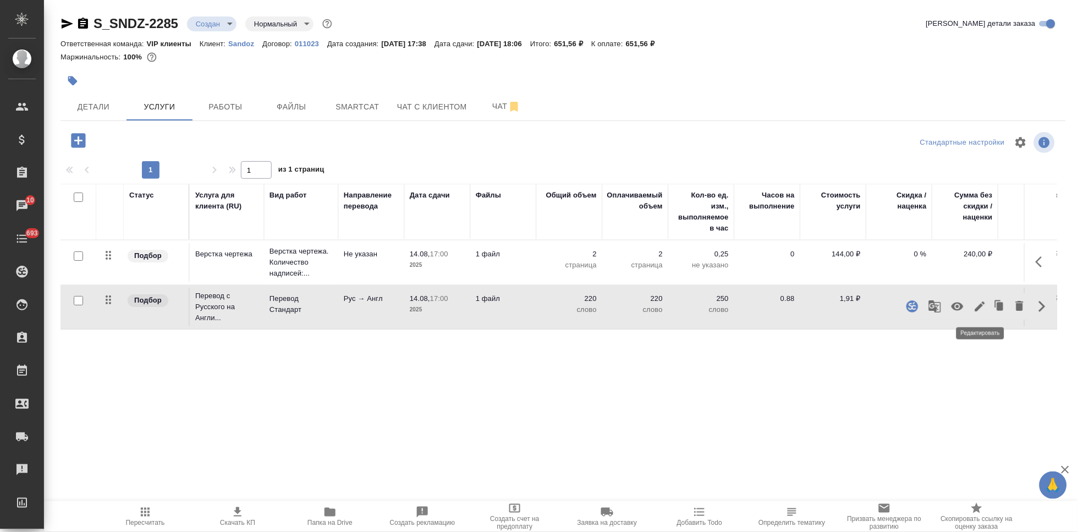
click at [982, 305] on icon "button" at bounding box center [980, 306] width 10 height 10
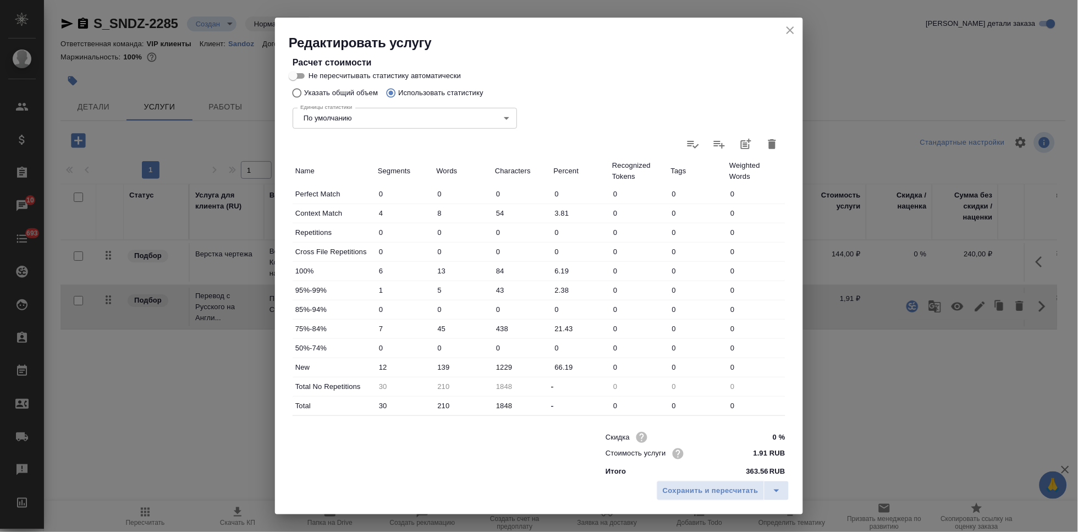
scroll to position [218, 0]
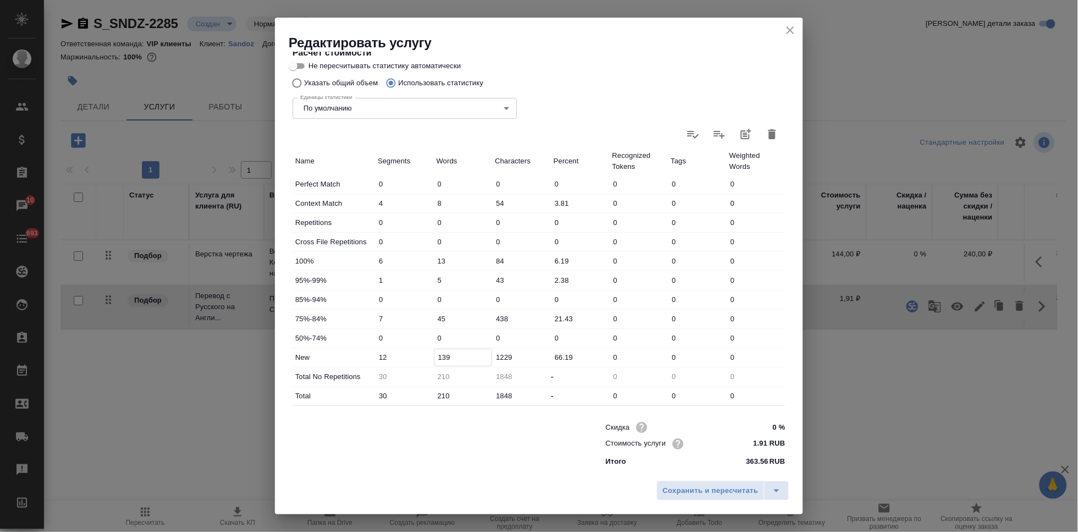
click at [445, 357] on input "139" at bounding box center [464, 357] width 58 height 16
type input "142"
click at [771, 490] on icon "split button" at bounding box center [776, 490] width 13 height 13
click at [745, 470] on li "Сохранить" at bounding box center [724, 468] width 133 height 18
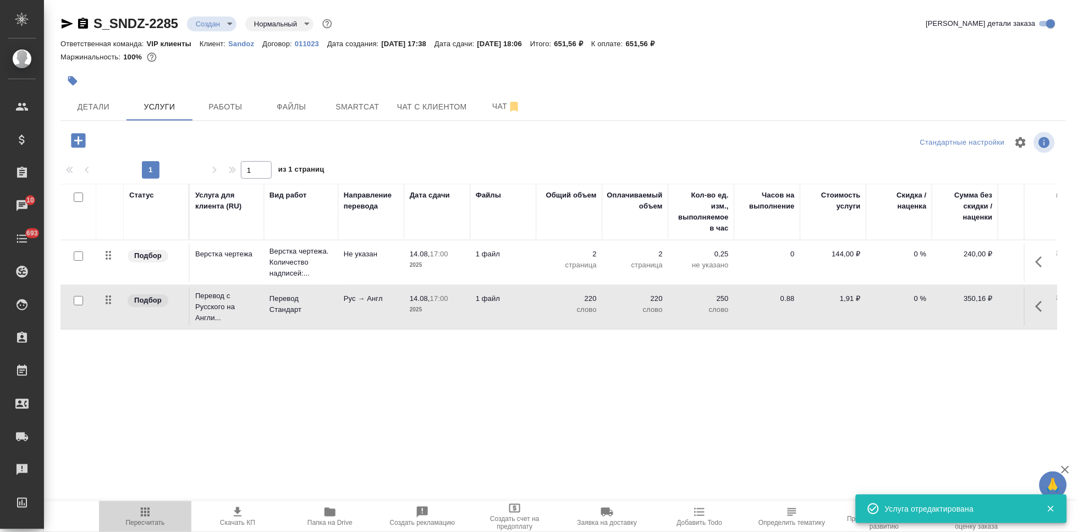
click at [151, 509] on icon "button" at bounding box center [145, 511] width 13 height 13
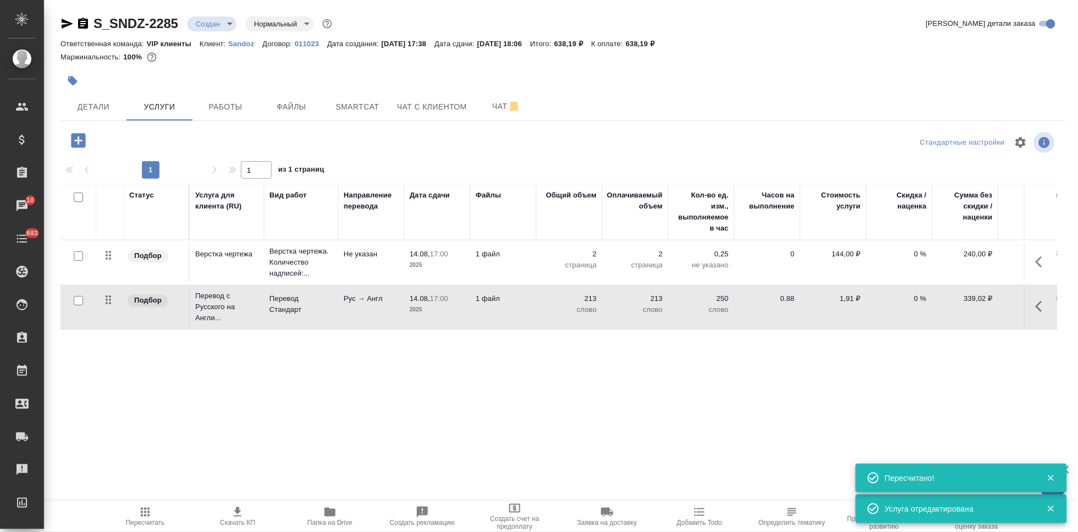
click at [239, 520] on span "Скачать КП" at bounding box center [237, 523] width 35 height 8
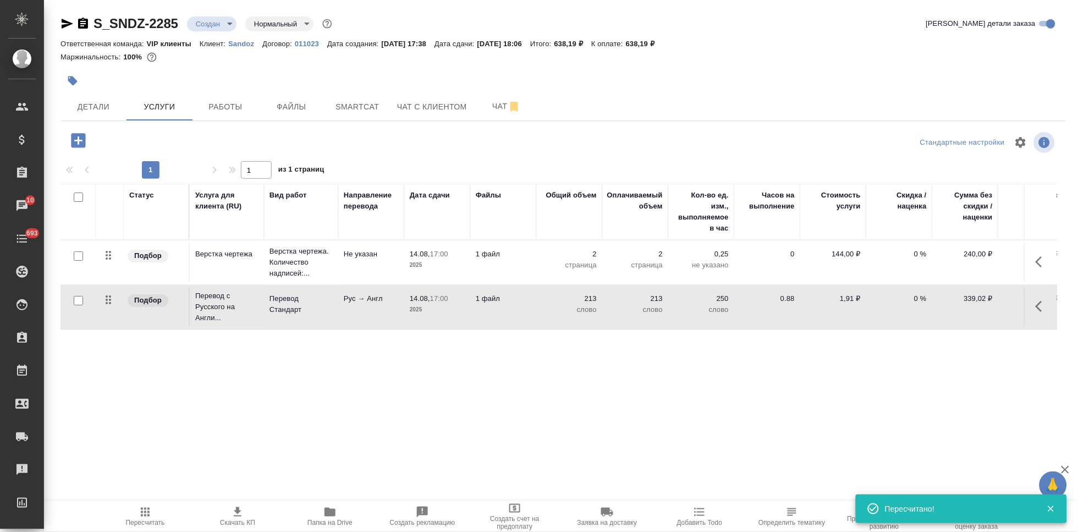
click at [1034, 310] on button "button" at bounding box center [1042, 306] width 26 height 26
click at [977, 307] on icon "button" at bounding box center [980, 306] width 13 height 13
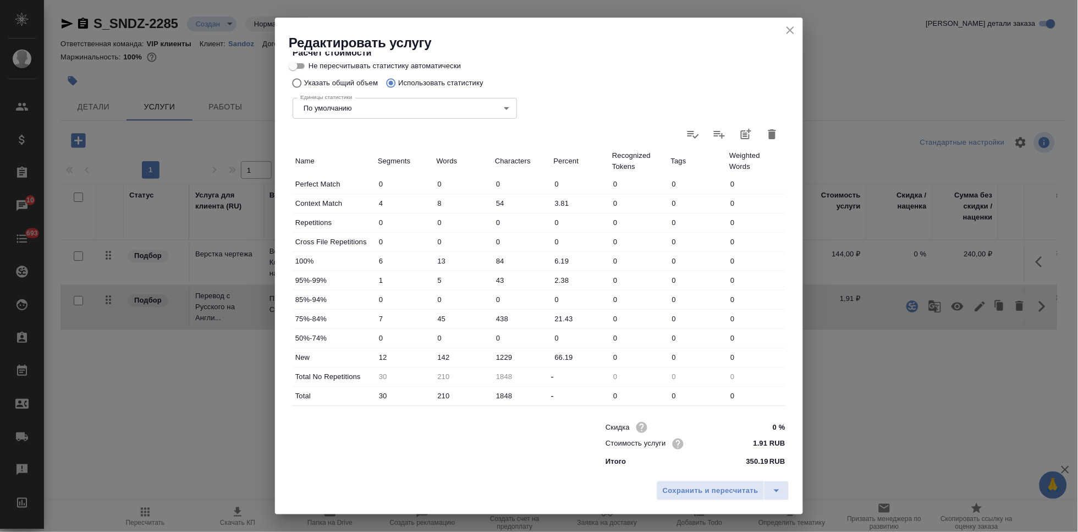
click at [454, 361] on input "142" at bounding box center [463, 357] width 59 height 16
type input "139"
click at [779, 491] on icon "split button" at bounding box center [776, 490] width 13 height 13
click at [747, 465] on li "Сохранить" at bounding box center [724, 468] width 133 height 18
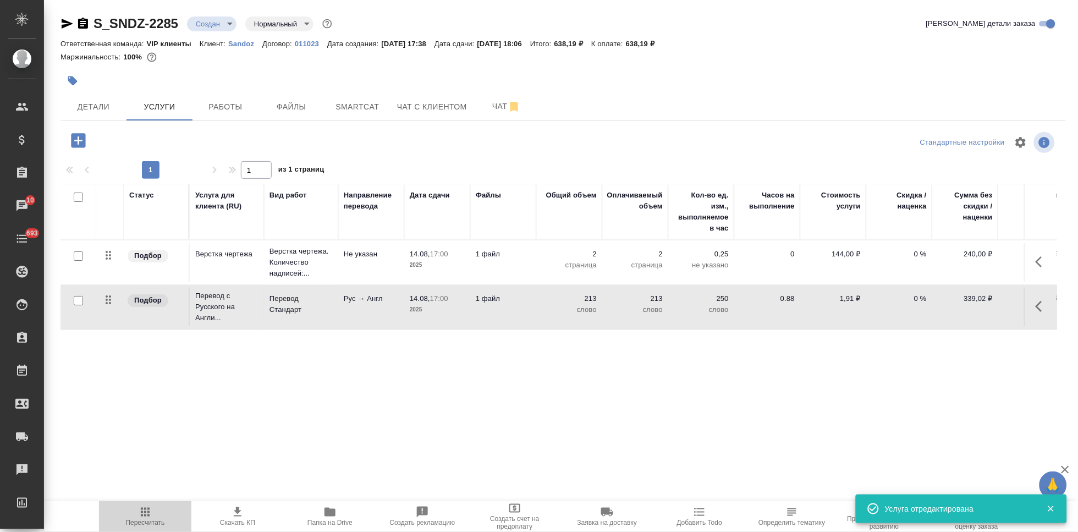
click at [149, 514] on icon "button" at bounding box center [145, 511] width 13 height 13
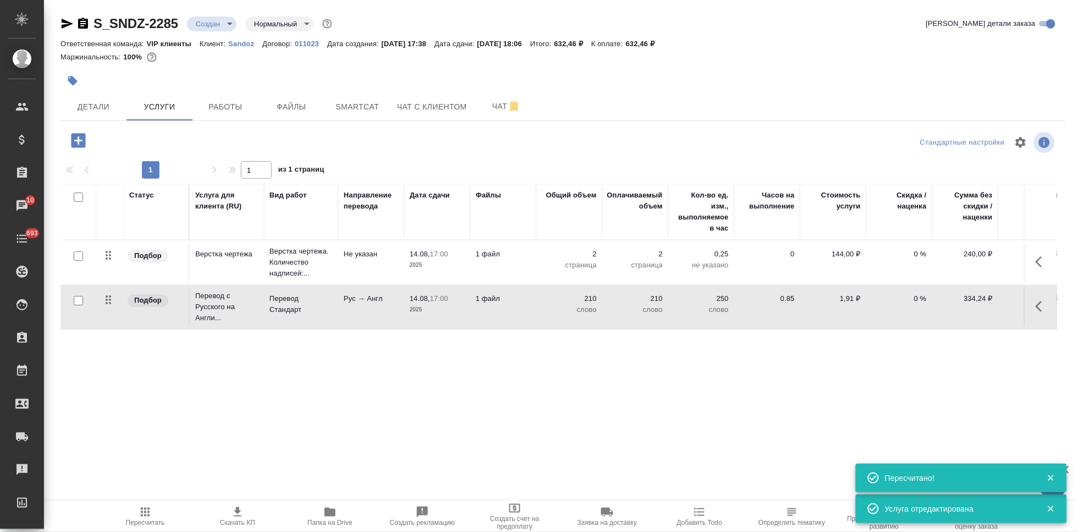
click at [1042, 301] on icon "button" at bounding box center [1042, 306] width 13 height 13
click at [980, 301] on icon "button" at bounding box center [980, 306] width 13 height 13
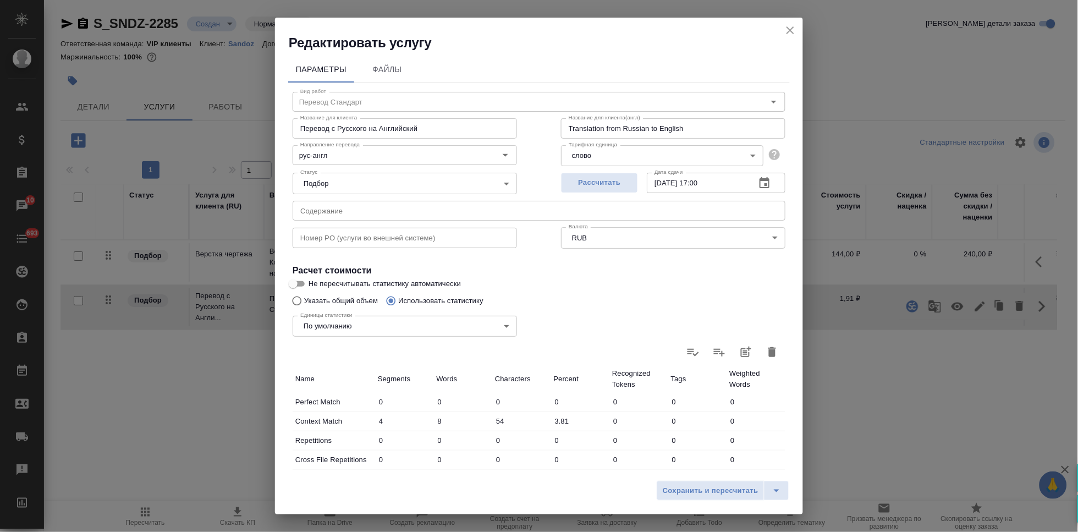
scroll to position [122, 0]
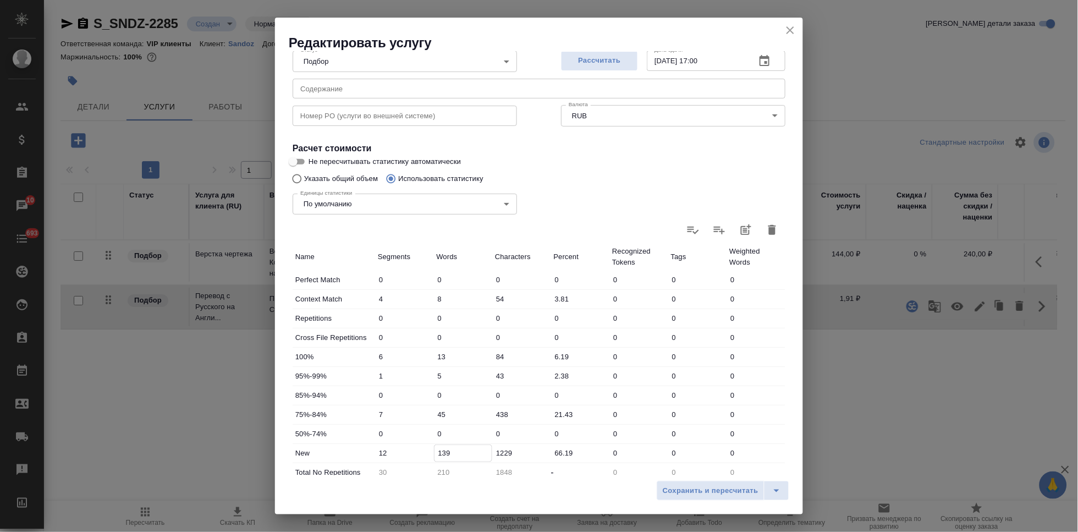
click at [443, 452] on input "139" at bounding box center [464, 453] width 58 height 16
type input "149"
click at [779, 486] on icon "split button" at bounding box center [776, 490] width 13 height 13
click at [740, 470] on li "Сохранить" at bounding box center [724, 468] width 133 height 18
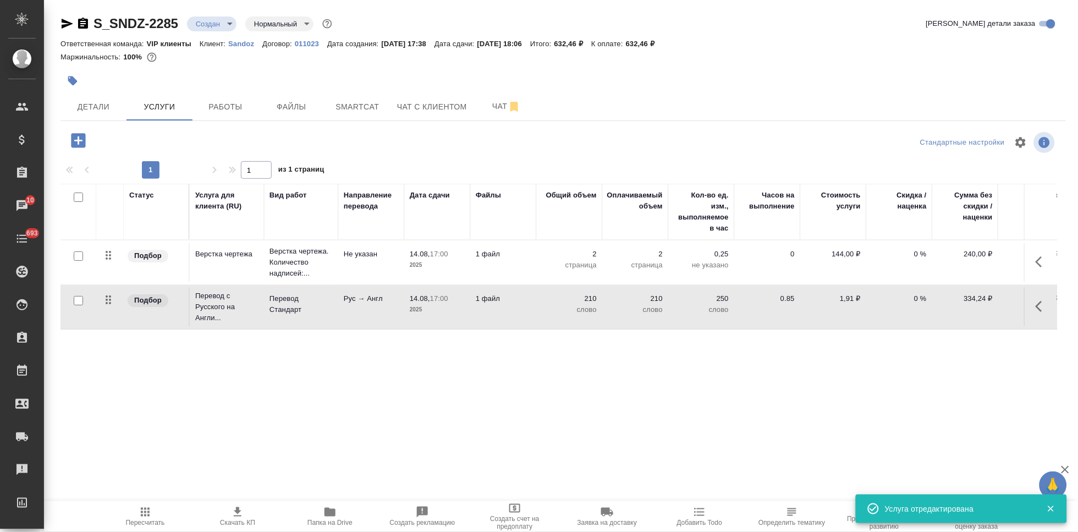
click at [154, 520] on span "Пересчитать" at bounding box center [145, 523] width 39 height 8
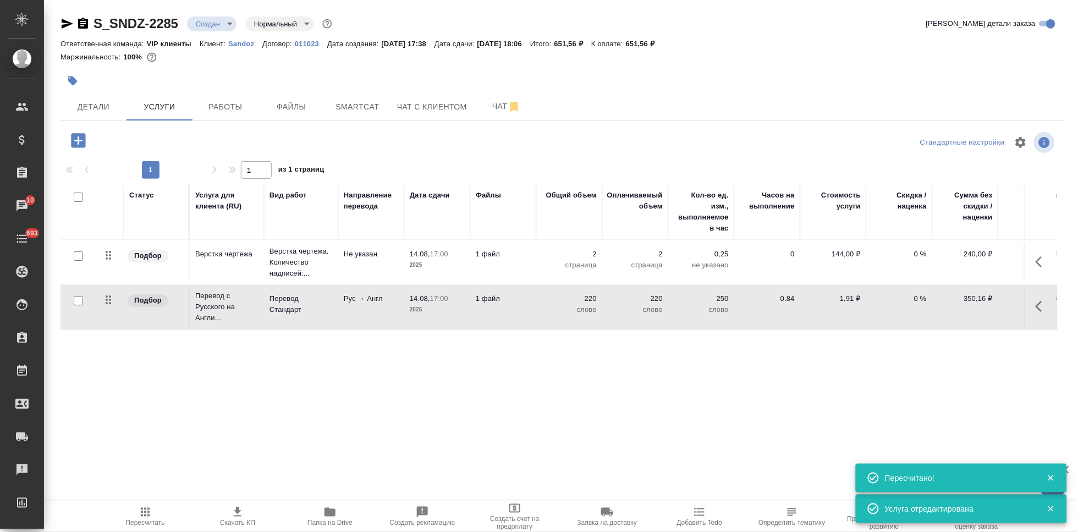
click at [220, 21] on body "🙏 .cls-1 fill:#fff; AWATERA Kabargina Anna Клиенты Спецификации Заказы 10 Чаты …" at bounding box center [539, 266] width 1078 height 532
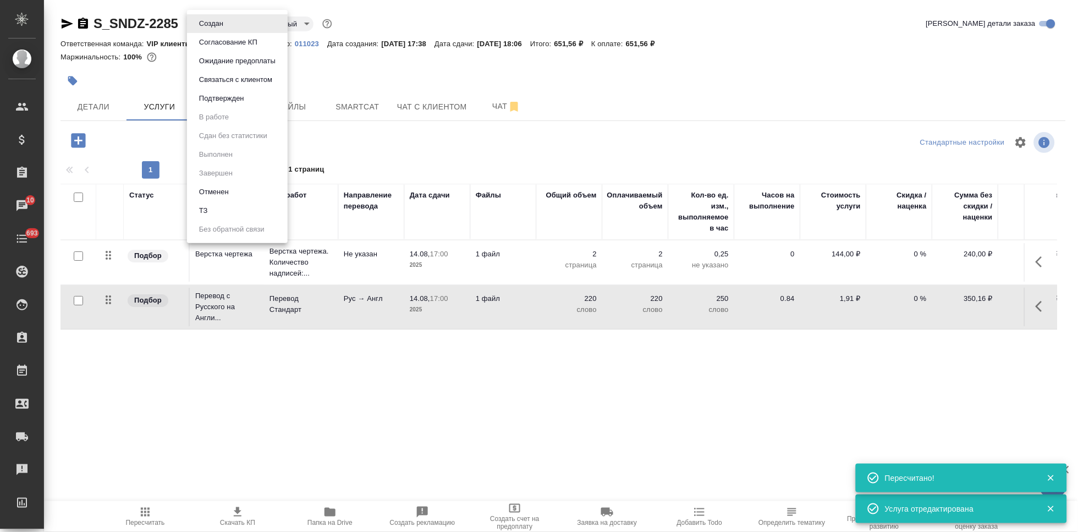
click at [226, 30] on button "Согласование КП" at bounding box center [211, 24] width 31 height 12
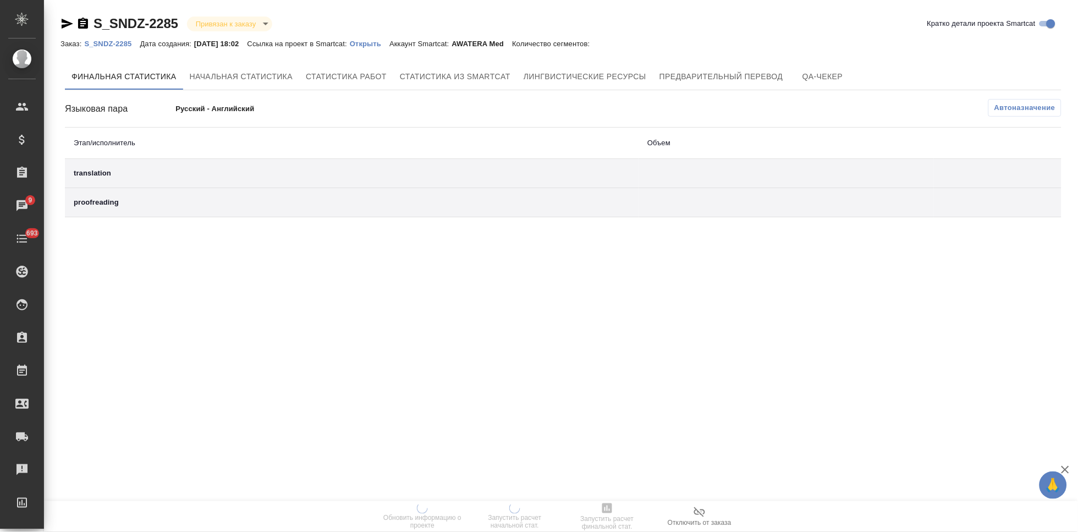
click at [386, 42] on p "Открыть" at bounding box center [370, 44] width 40 height 8
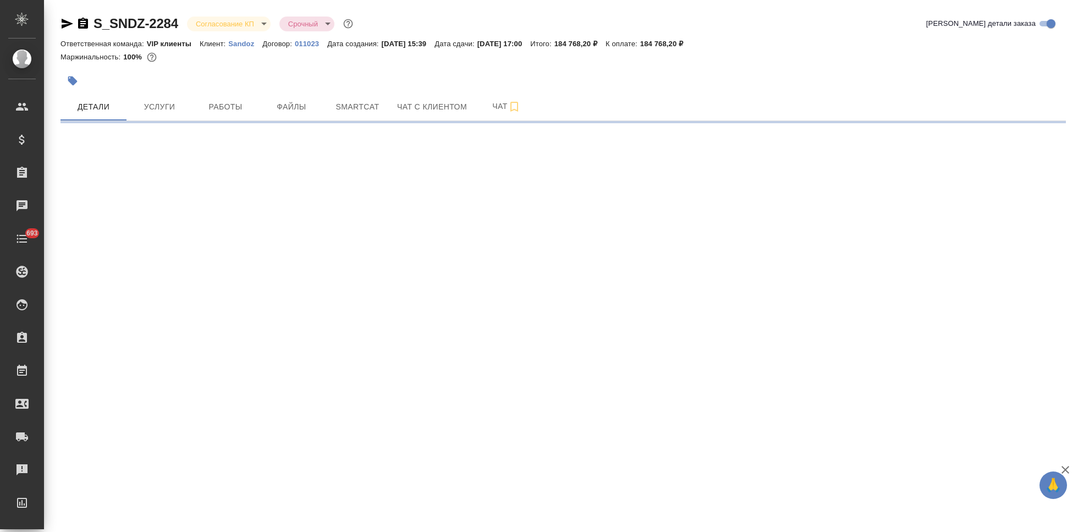
click at [259, 26] on body "🙏 .cls-1 fill:#fff; AWATERA Kabargina [PERSON_NAME] Спецификации Заказы Чаты 69…" at bounding box center [539, 266] width 1078 height 532
select select "RU"
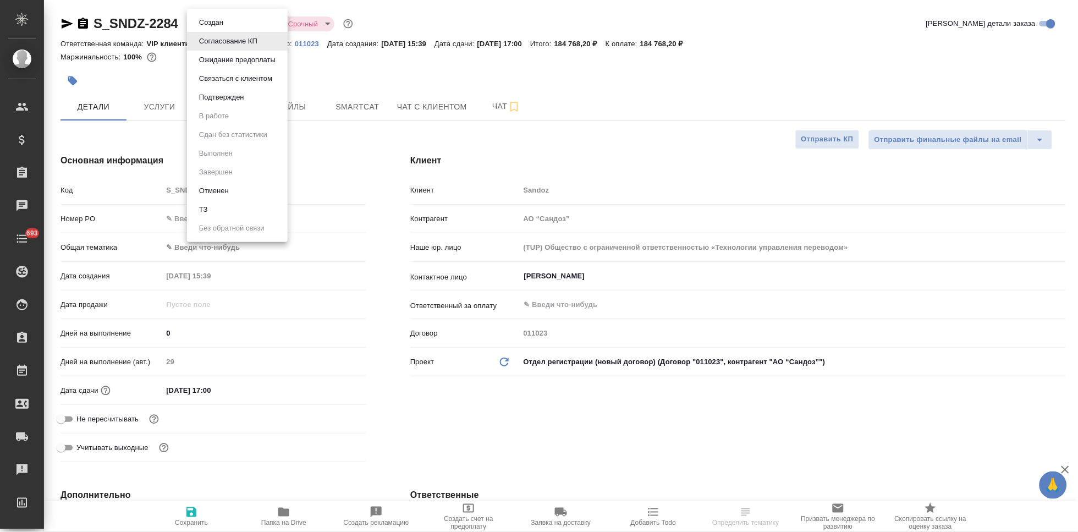
type textarea "x"
click at [246, 100] on button "Подтвержден" at bounding box center [222, 97] width 52 height 12
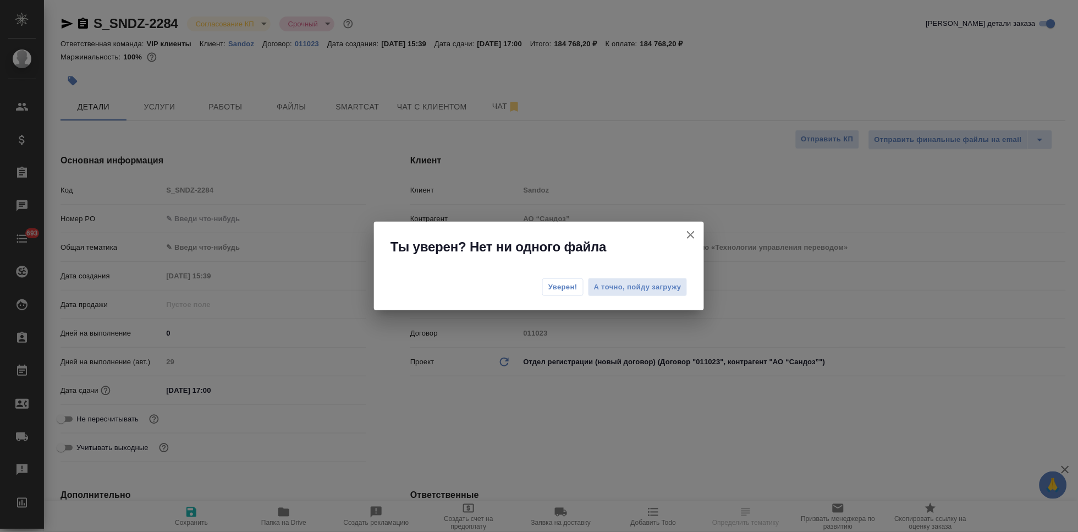
click at [564, 282] on span "Уверен!" at bounding box center [562, 287] width 29 height 11
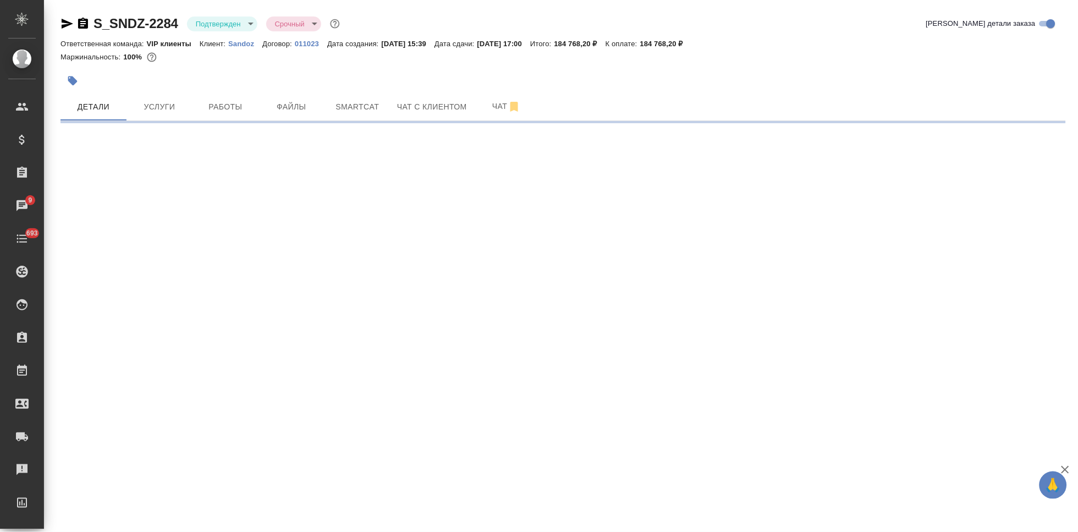
select select "RU"
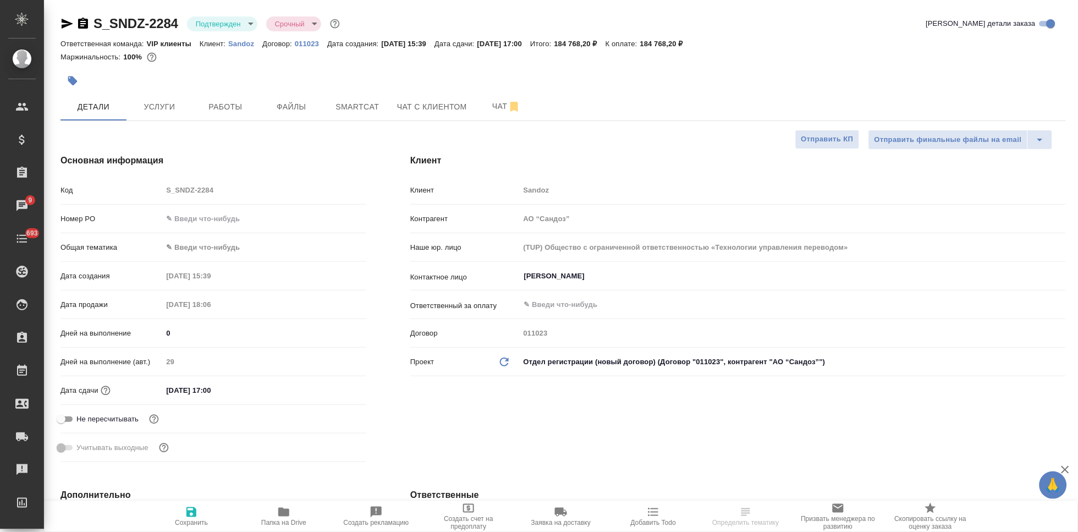
type textarea "x"
click at [494, 109] on span "Чат" at bounding box center [506, 107] width 53 height 14
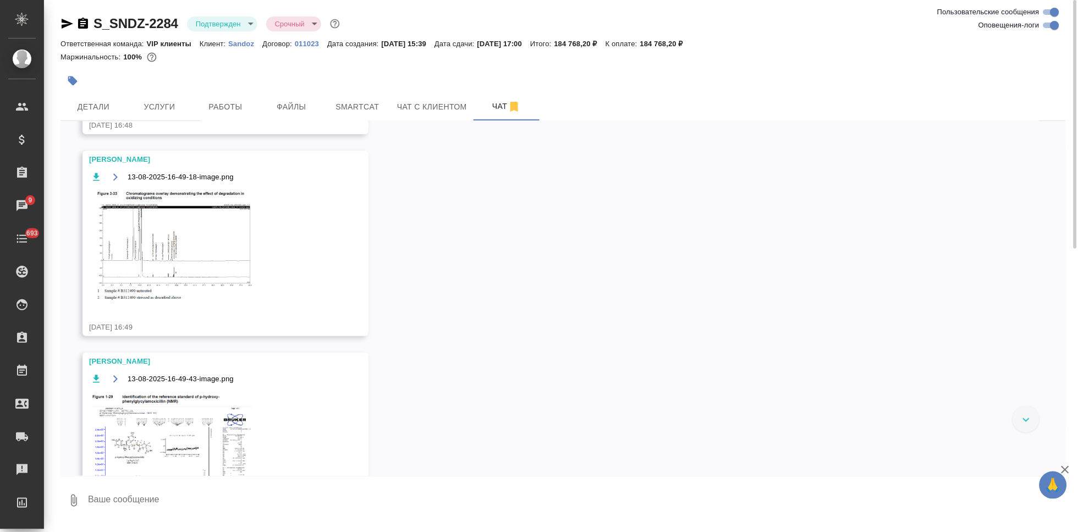
click at [265, 499] on textarea at bounding box center [576, 500] width 979 height 37
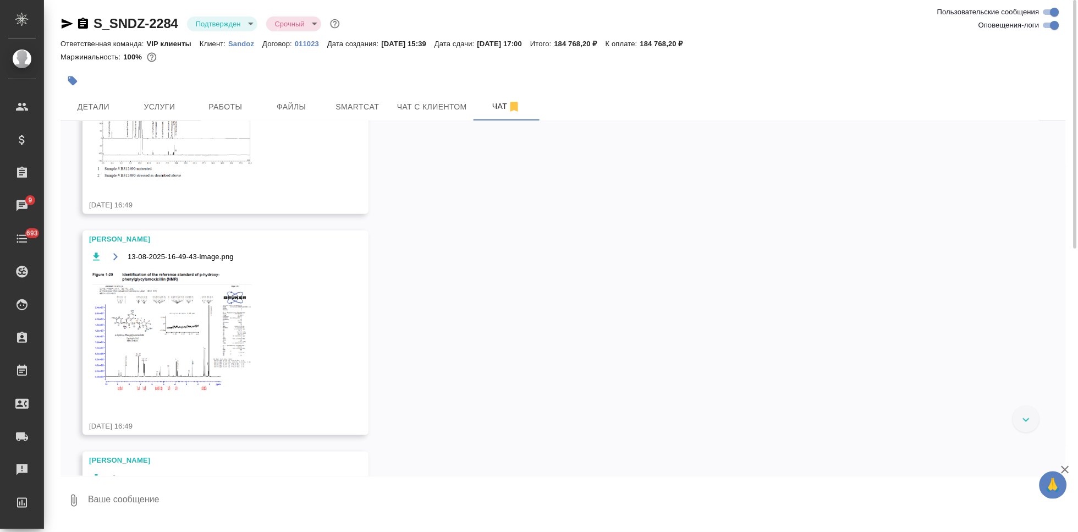
type textarea """
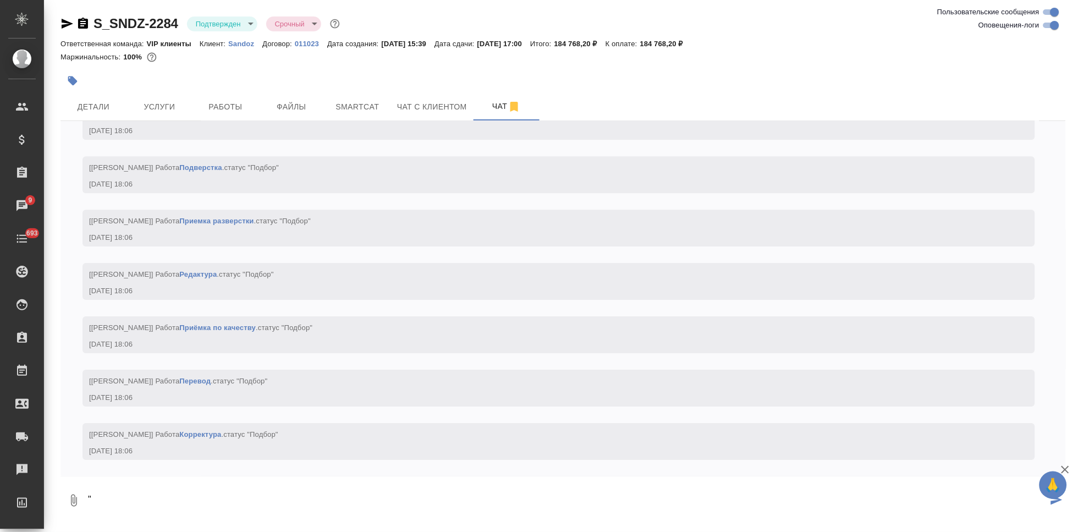
scroll to position [2129, 0]
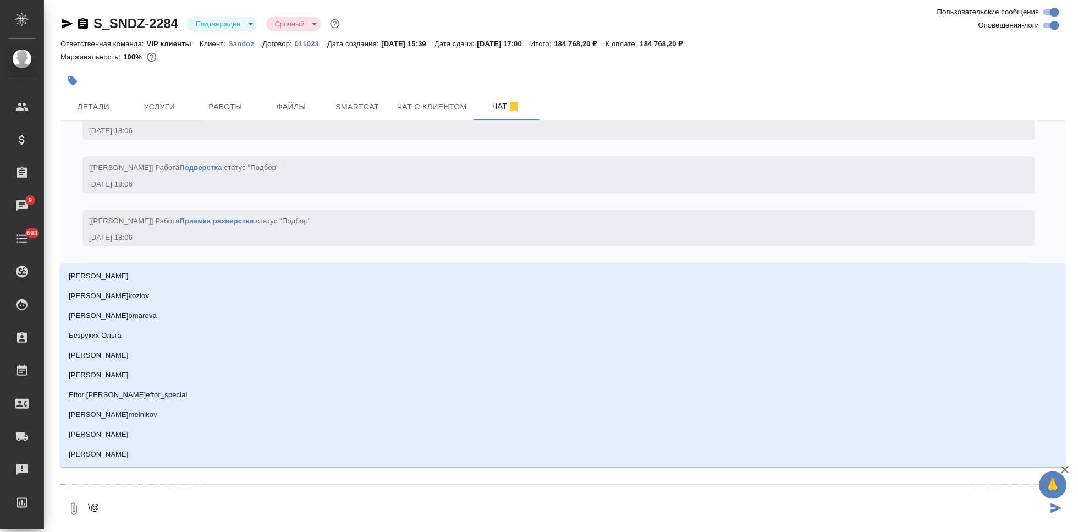
type textarea "\"
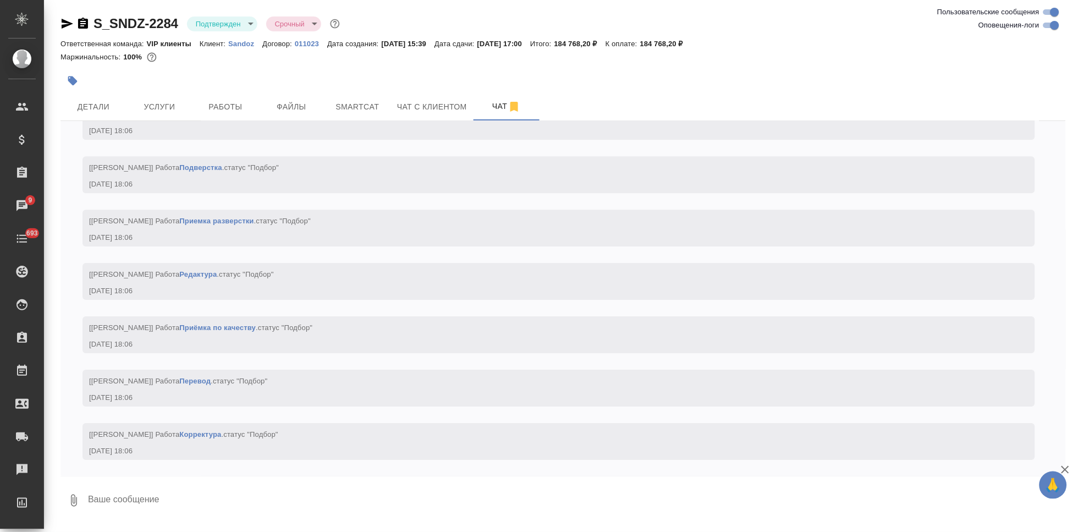
type textarea """
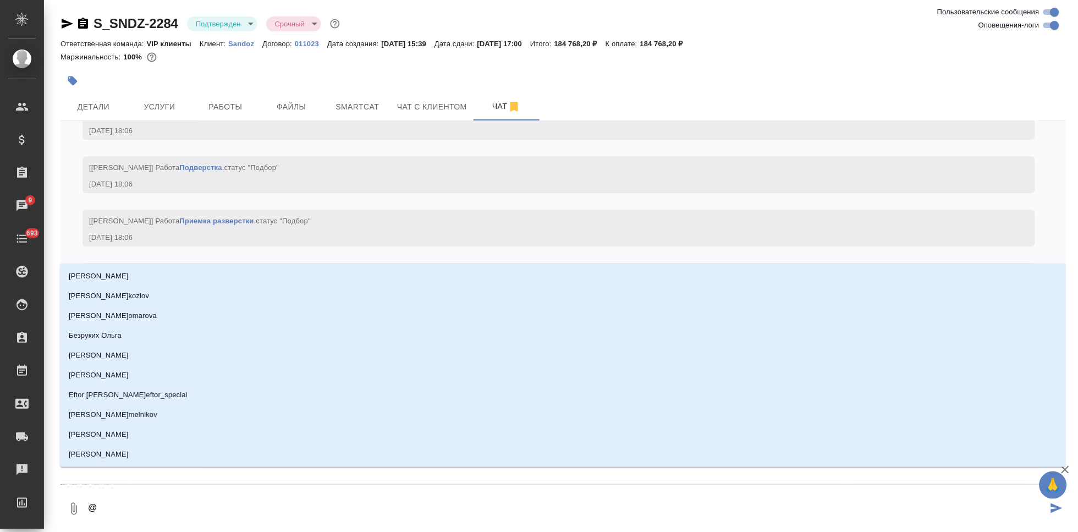
type textarea "@г"
type input "г"
type textarea "@го"
type input "го"
type textarea "@гор"
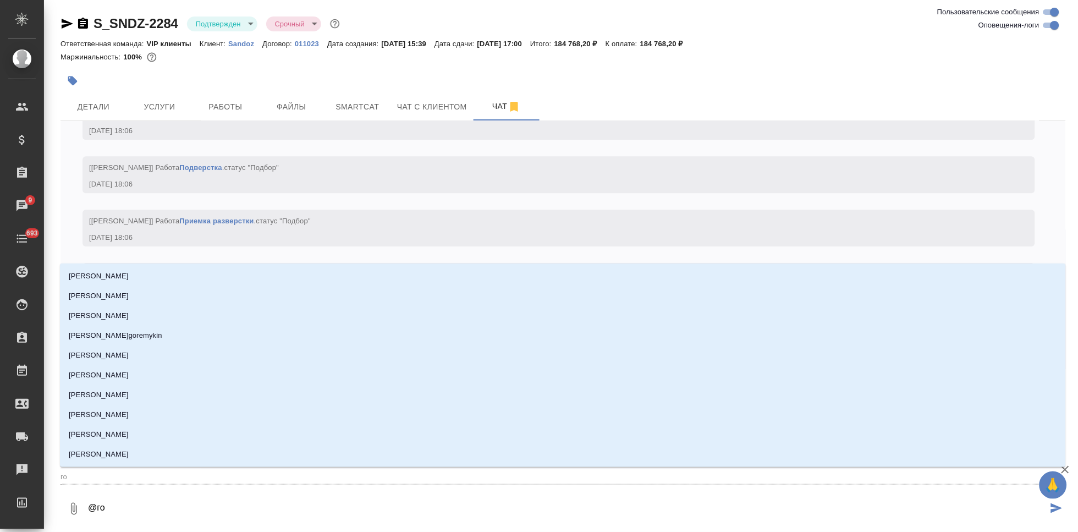
type input "гор"
type textarea "@горш"
type input "горш"
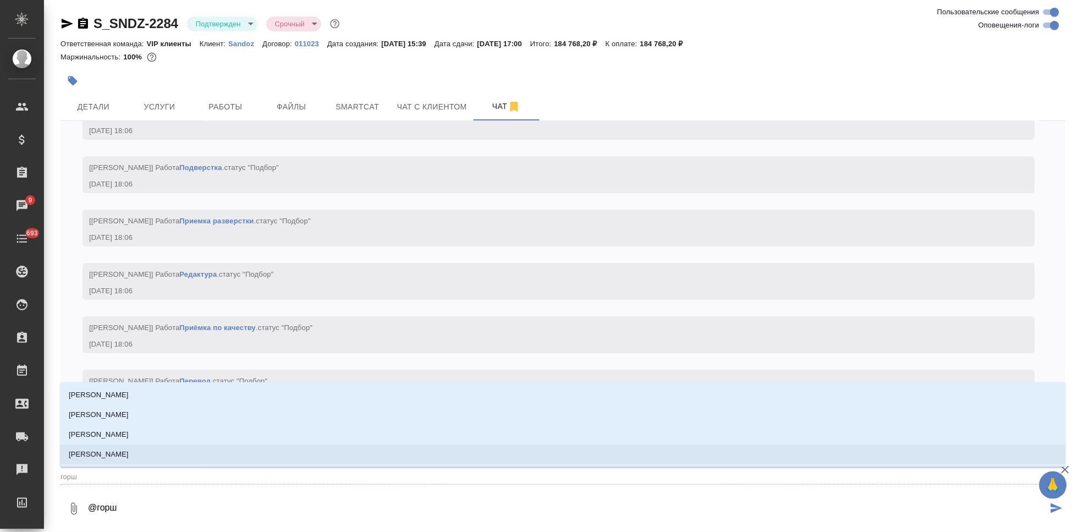
click at [125, 455] on p "[PERSON_NAME]" at bounding box center [99, 454] width 60 height 11
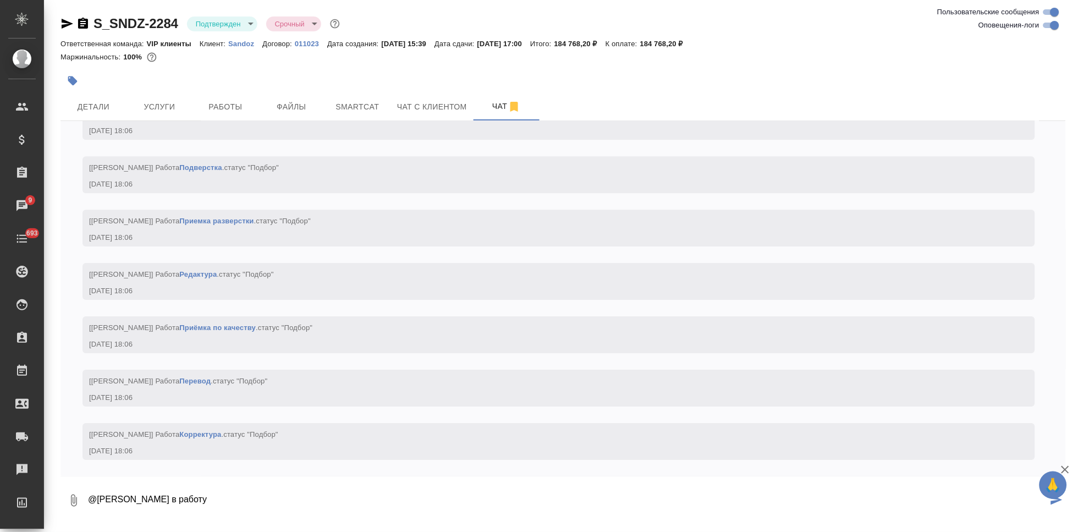
type textarea "@[PERSON_NAME] в работу"
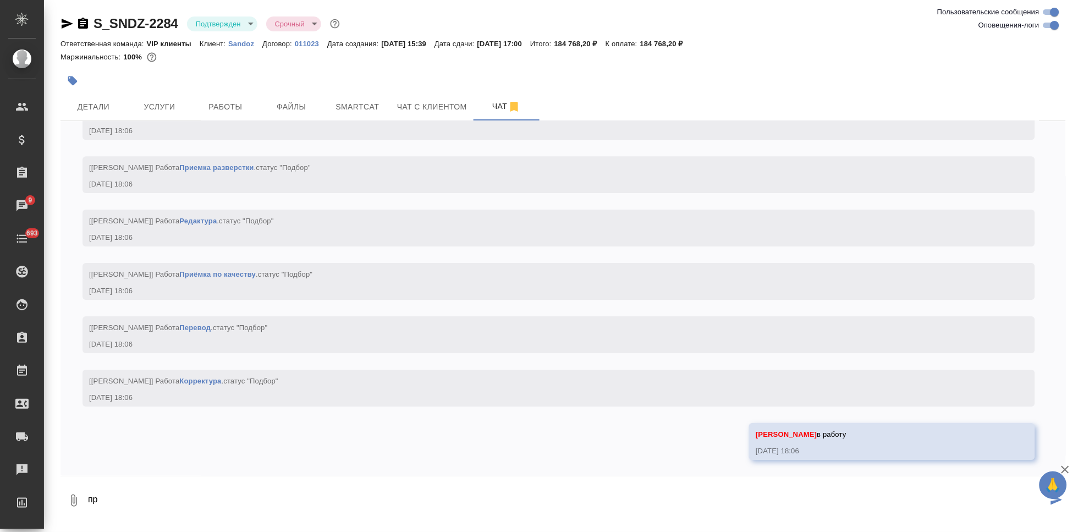
type textarea "п"
paste textarea "Скриншоты хроматограмм можно не переводить. Переводы нужны 20.08 (можно вечером…"
type textarea "от клиента "Скриншоты хроматограмм можно не переводить. Переводы нужны 20.08 (м…"
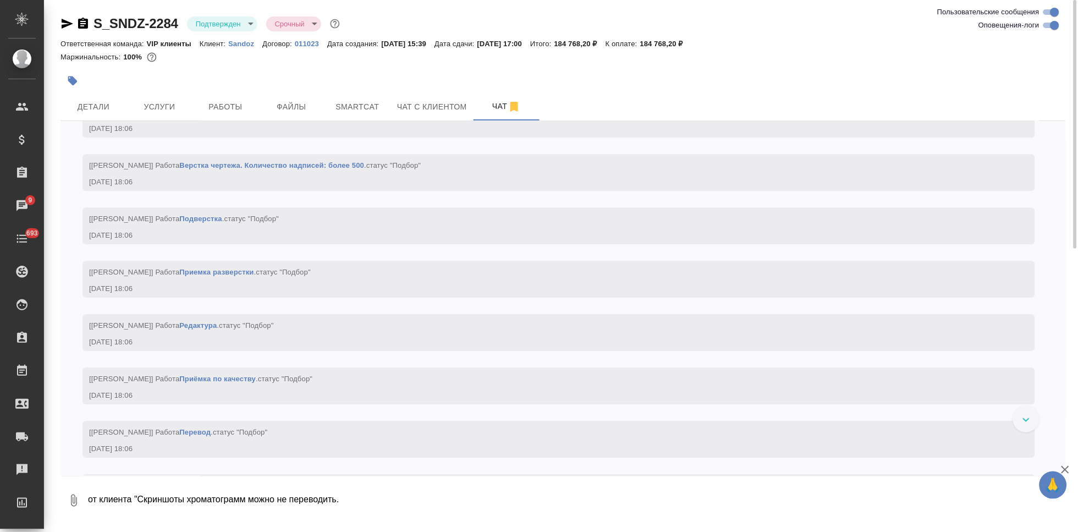
scroll to position [1957, 0]
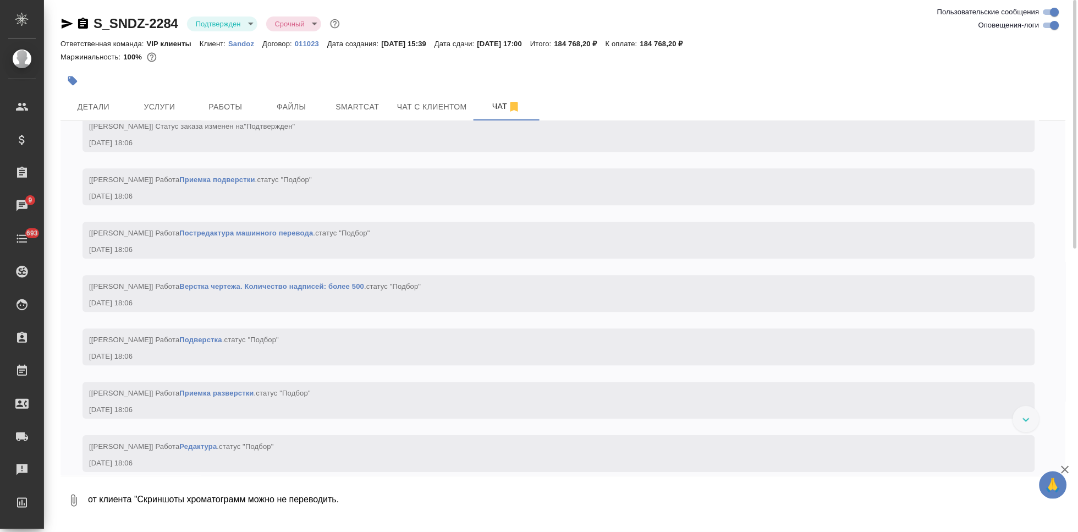
click at [76, 75] on icon "button" at bounding box center [72, 80] width 11 height 11
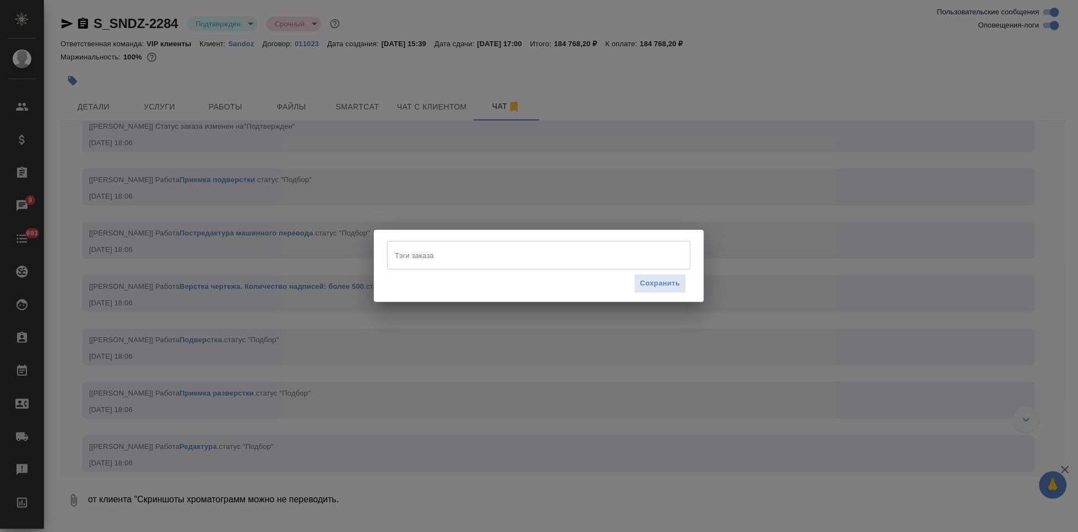
click at [433, 256] on input "Тэги заказа" at bounding box center [528, 255] width 273 height 19
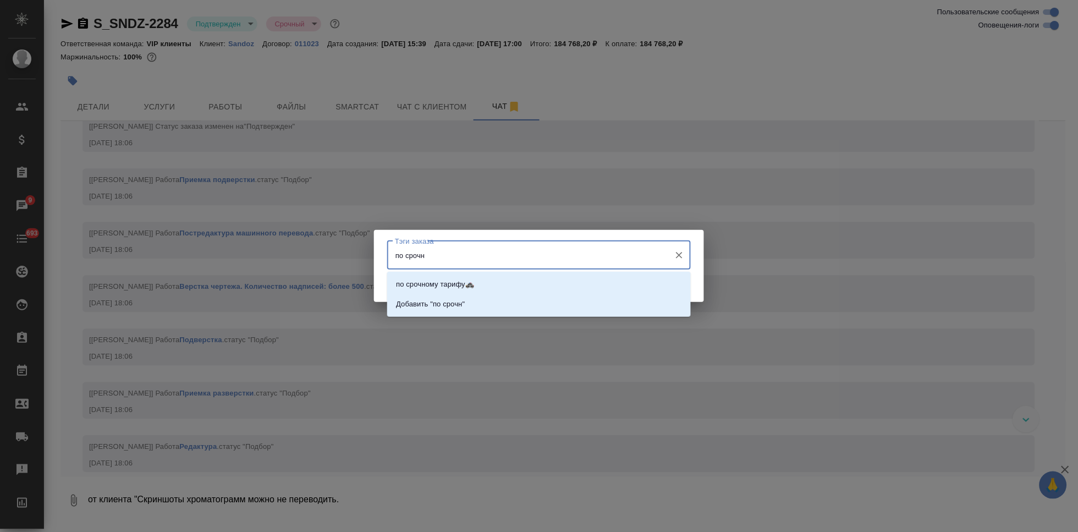
type input "по срочно"
click at [482, 277] on li "по срочному тарифу🚓" at bounding box center [539, 284] width 304 height 20
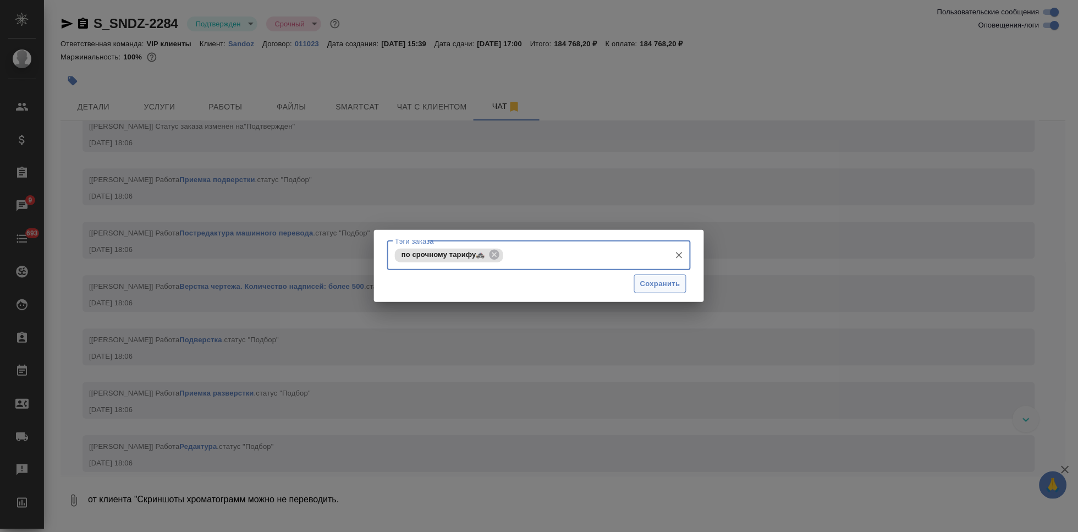
click at [655, 285] on span "Сохранить" at bounding box center [660, 284] width 40 height 13
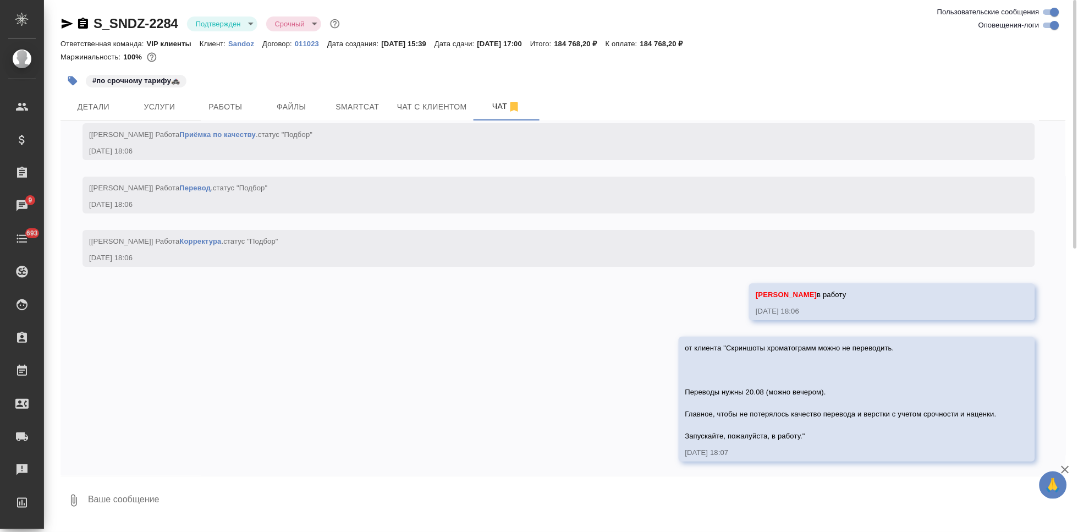
scroll to position [2323, 0]
click at [683, 469] on div "13.08, [DATE] [[PERSON_NAME] оставил комментарий: [DATE] 15:39 [[PERSON_NAME]] …" at bounding box center [563, 298] width 1005 height 355
click at [80, 105] on span "Детали" at bounding box center [93, 107] width 53 height 14
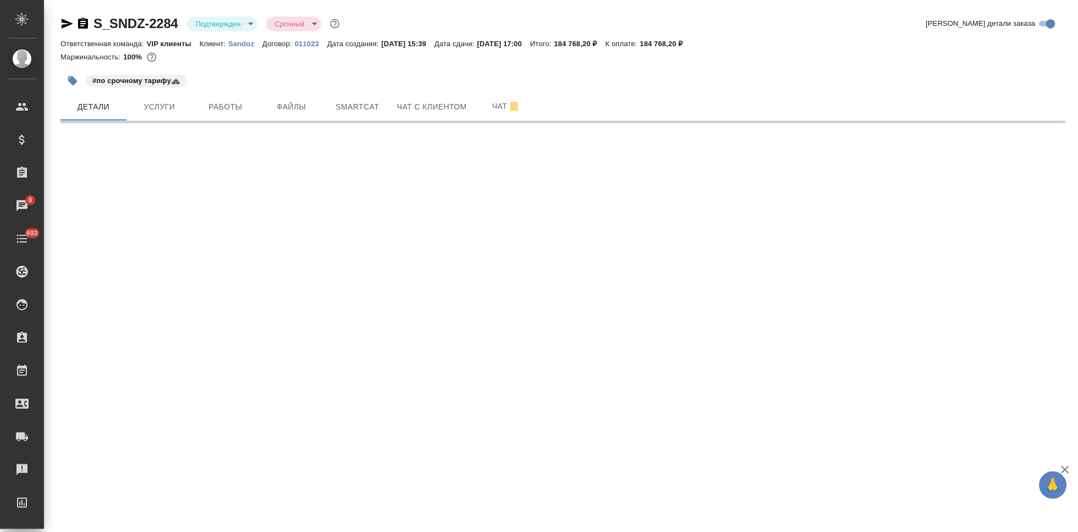
select select "RU"
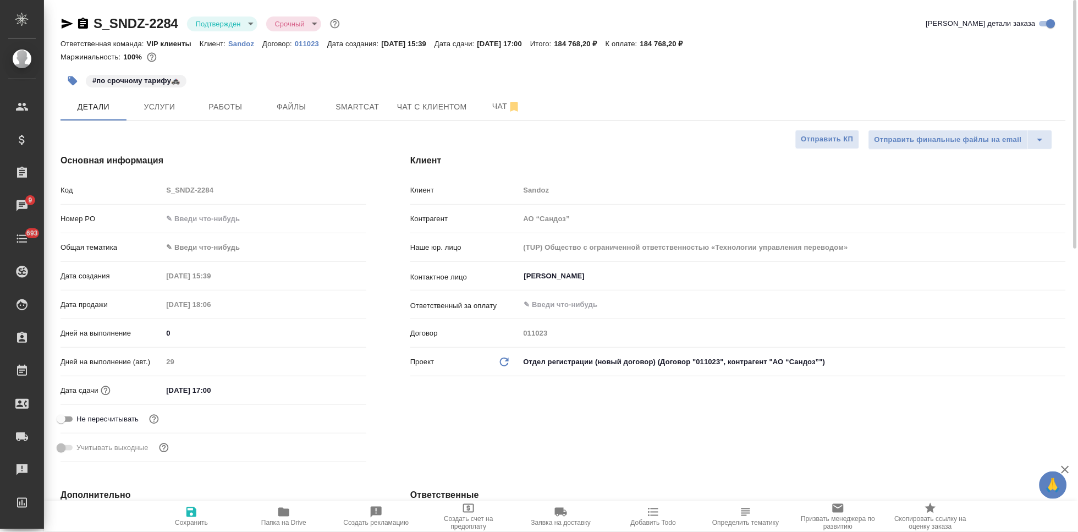
type textarea "x"
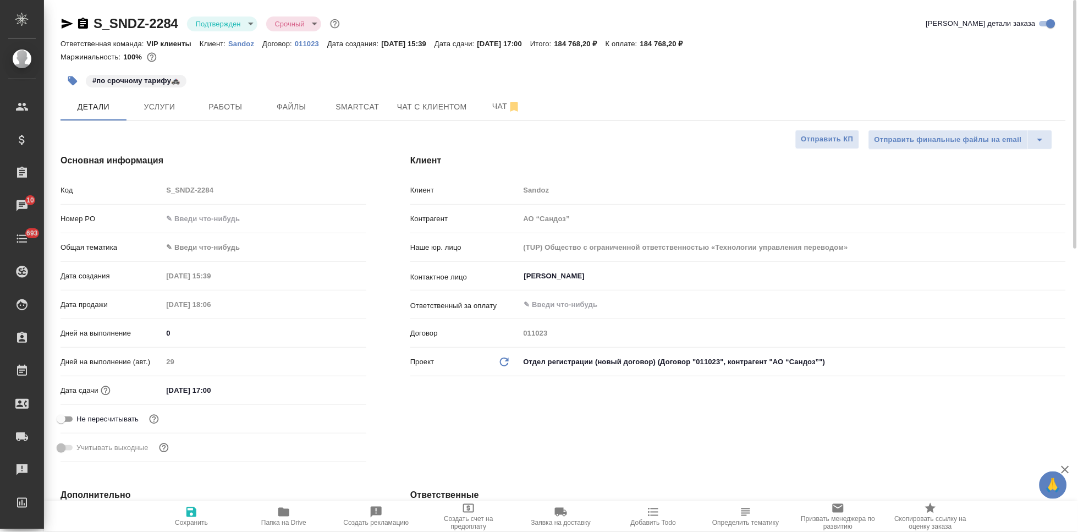
type textarea "x"
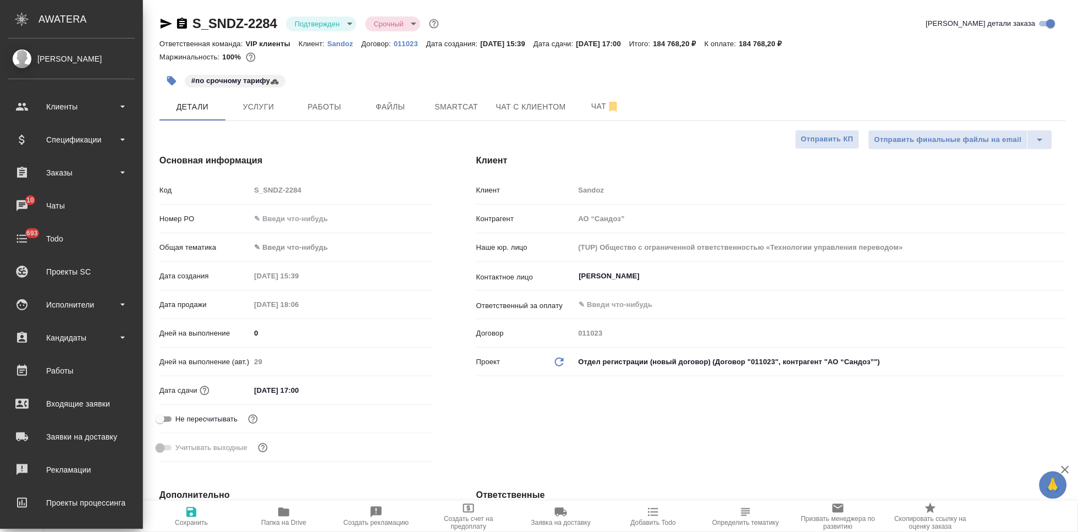
type textarea "x"
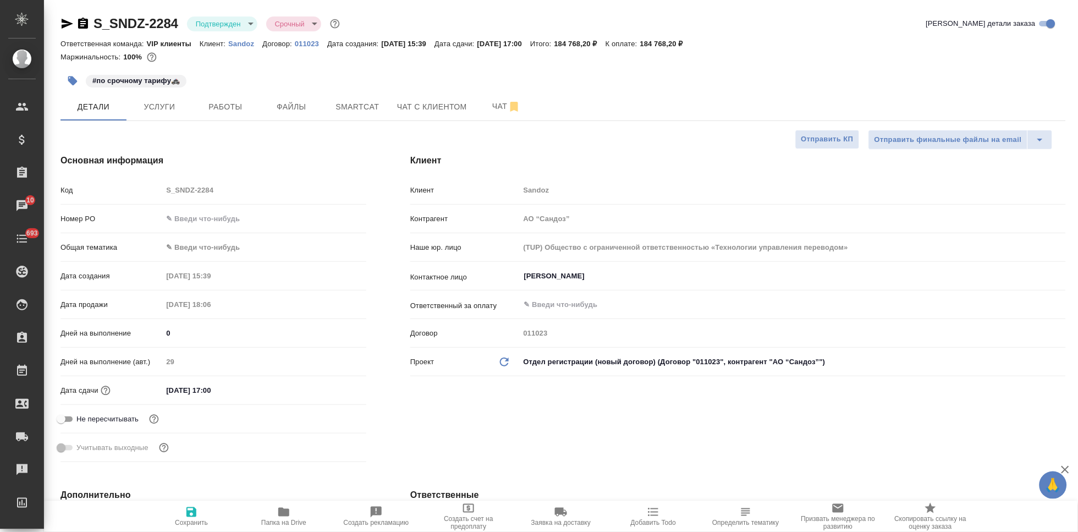
type textarea "x"
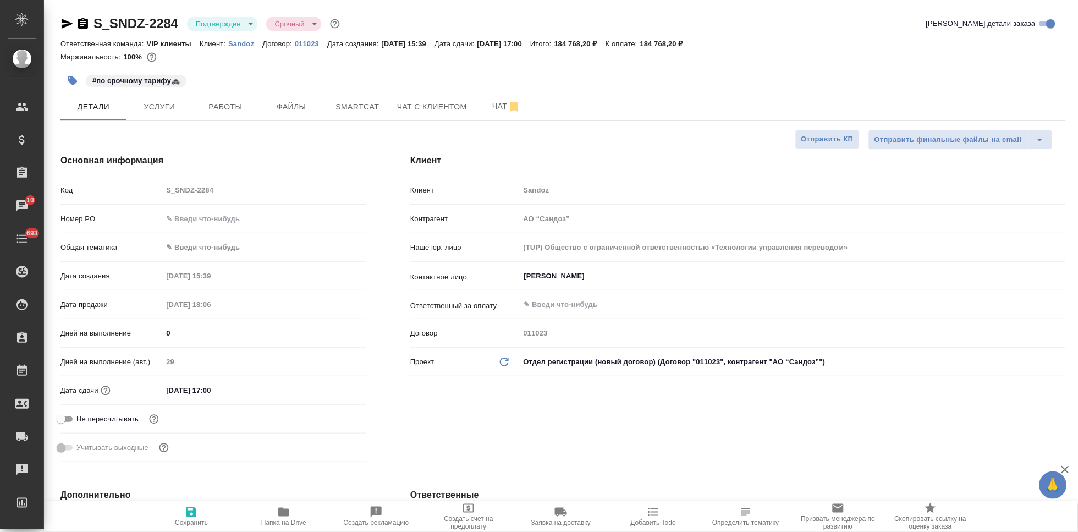
type textarea "x"
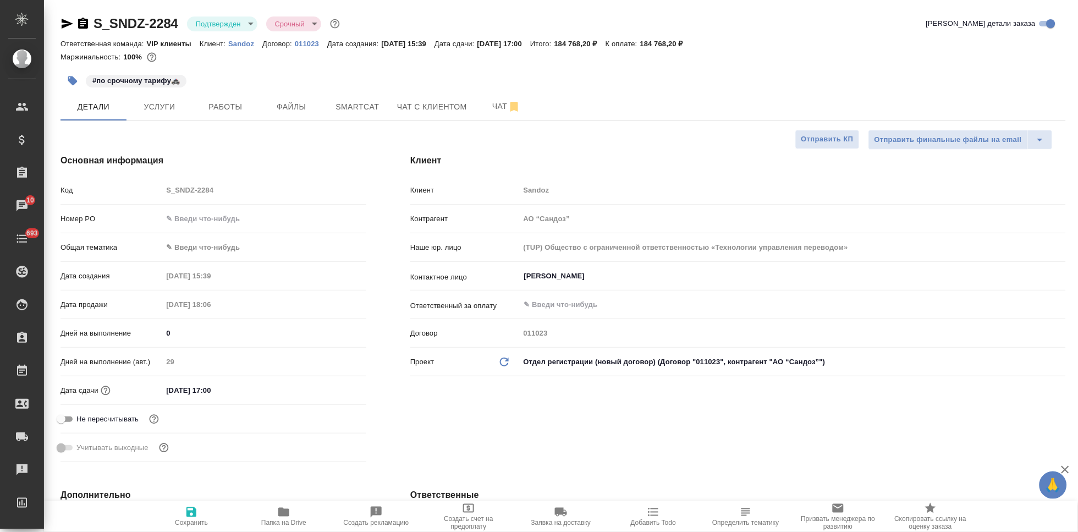
type textarea "x"
click at [492, 111] on span "Чат" at bounding box center [506, 107] width 53 height 14
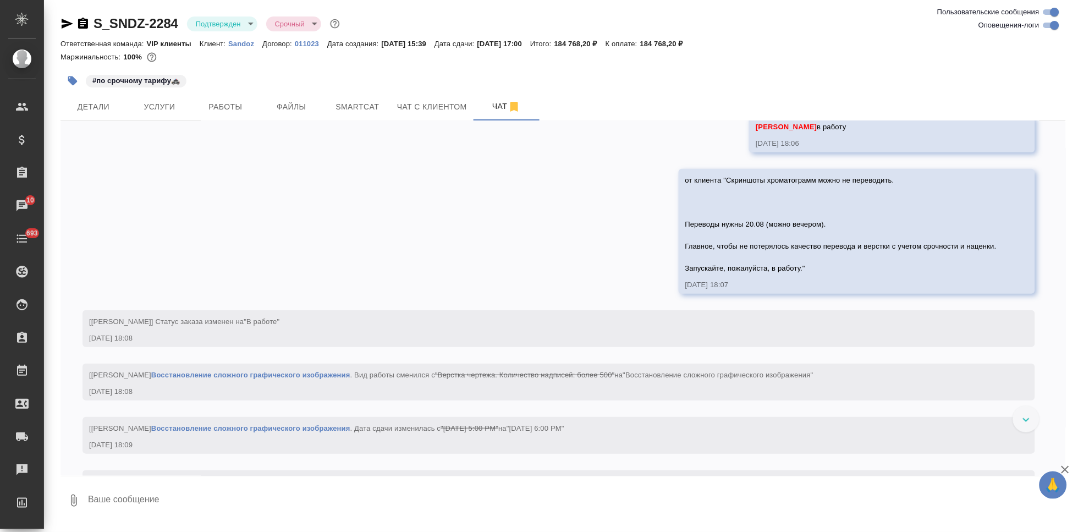
scroll to position [2339, 0]
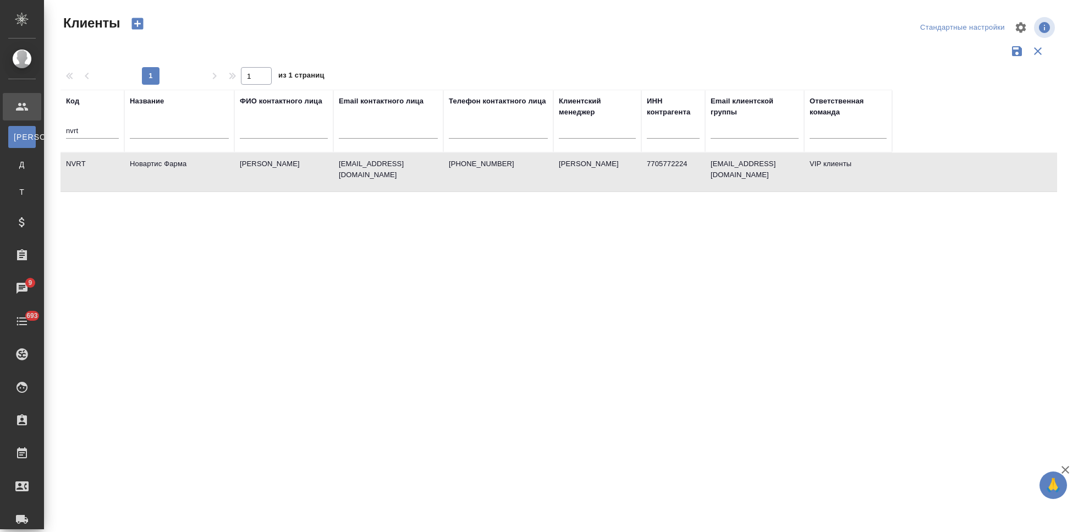
select select "RU"
click at [101, 132] on input "nvrt" at bounding box center [92, 132] width 53 height 14
type input "n"
type input "gnrm"
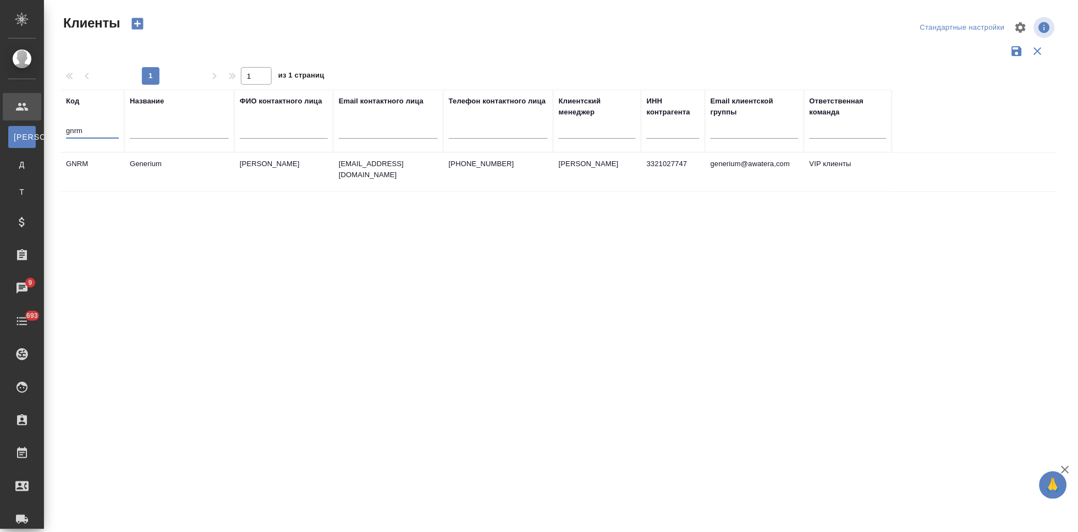
click at [238, 171] on td "[PERSON_NAME]" at bounding box center [283, 172] width 99 height 39
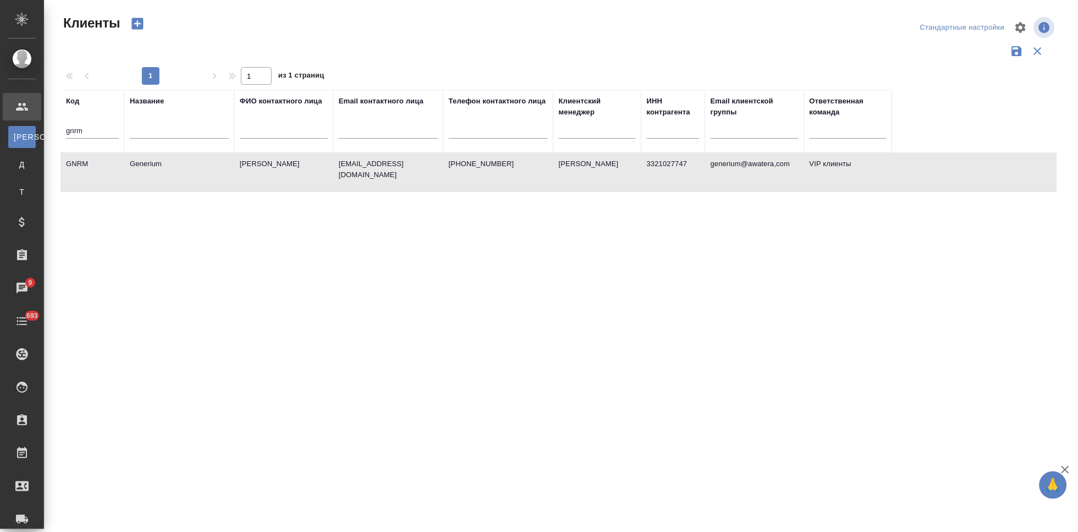
click at [238, 171] on td "[PERSON_NAME]" at bounding box center [283, 172] width 99 height 39
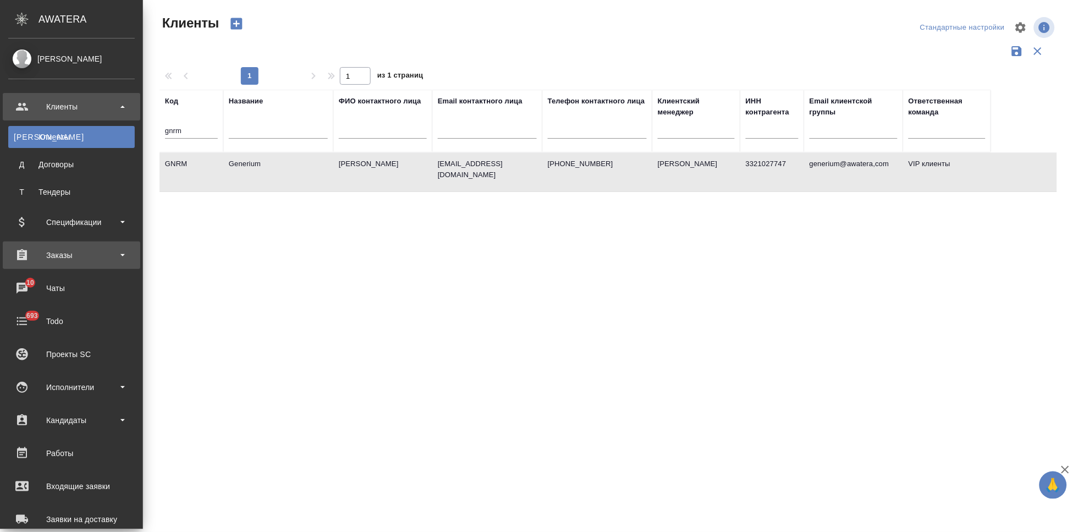
click at [56, 250] on div "Заказы" at bounding box center [71, 255] width 127 height 17
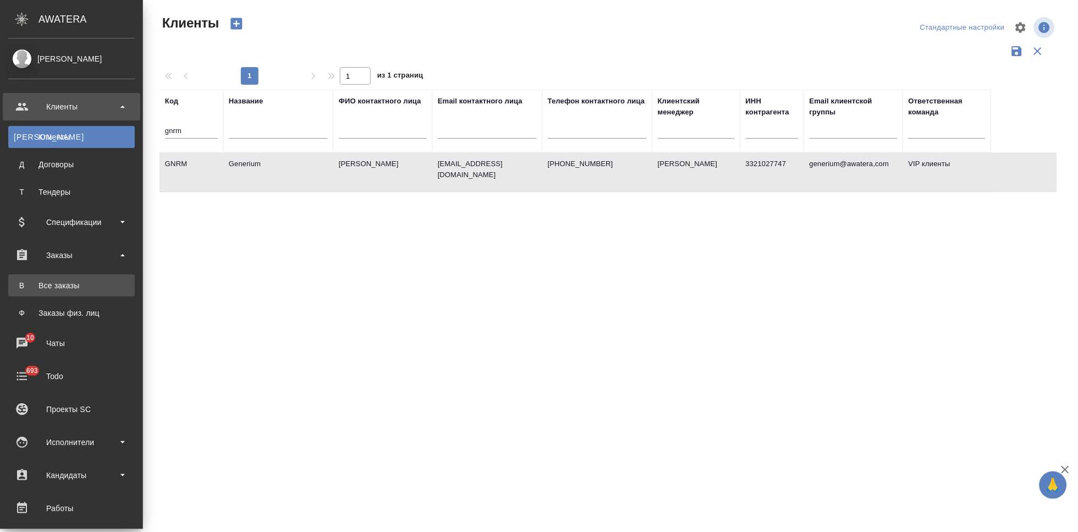
click at [62, 281] on div "Все заказы" at bounding box center [72, 285] width 116 height 11
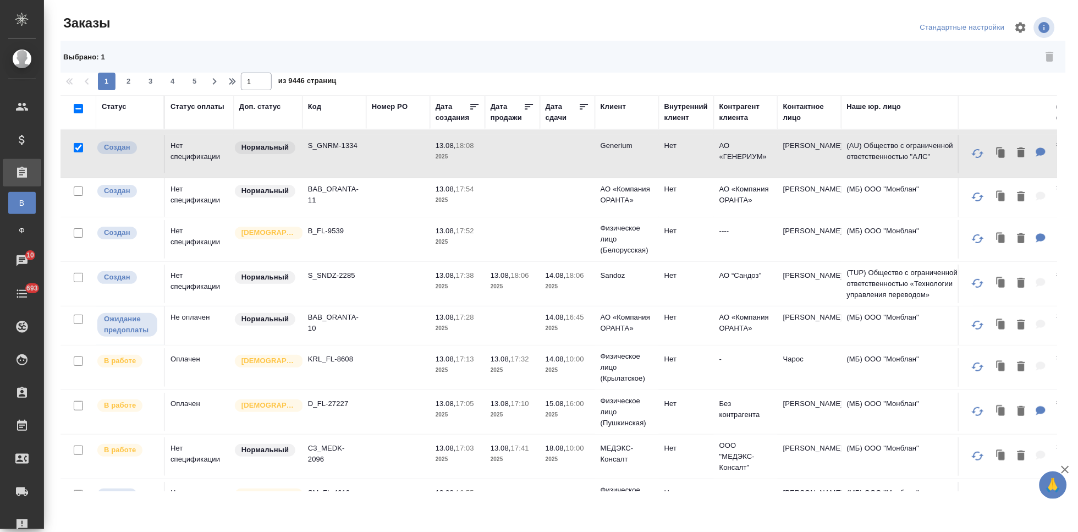
click at [80, 146] on input "checkbox" at bounding box center [78, 147] width 9 height 9
checkbox input "false"
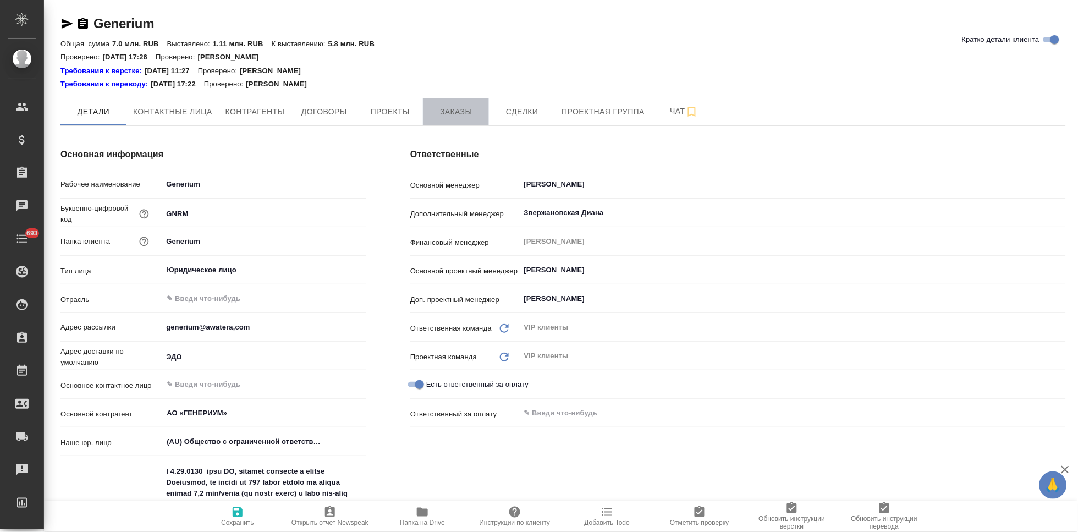
click at [457, 106] on span "Заказы" at bounding box center [456, 112] width 53 height 14
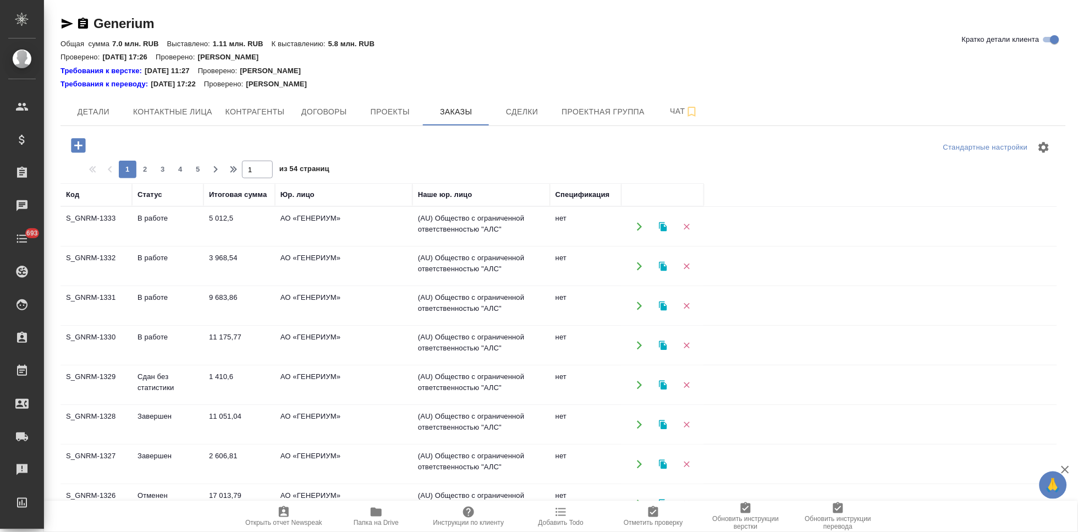
click at [85, 150] on icon "button" at bounding box center [78, 145] width 14 height 14
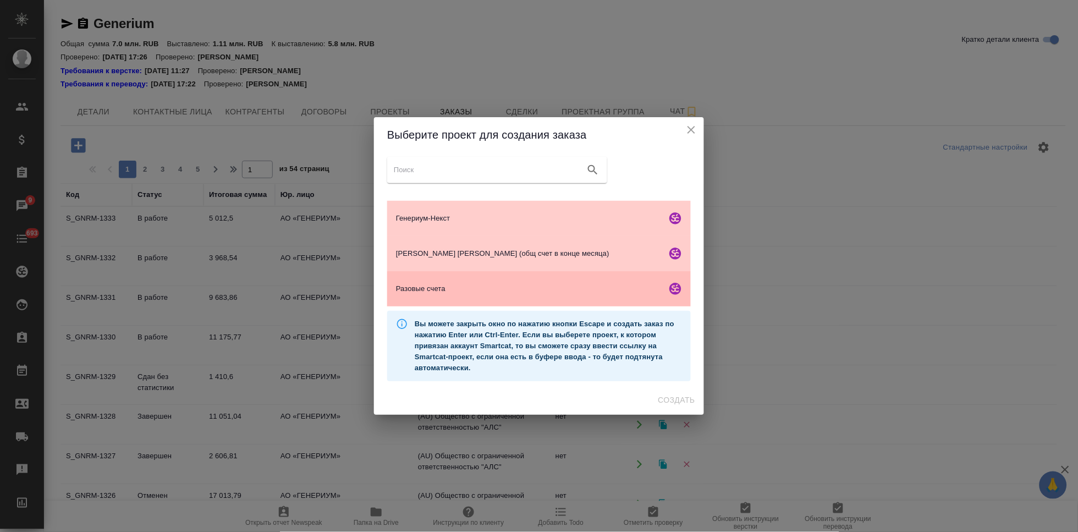
click at [450, 285] on span "Разовые счета" at bounding box center [529, 288] width 266 height 11
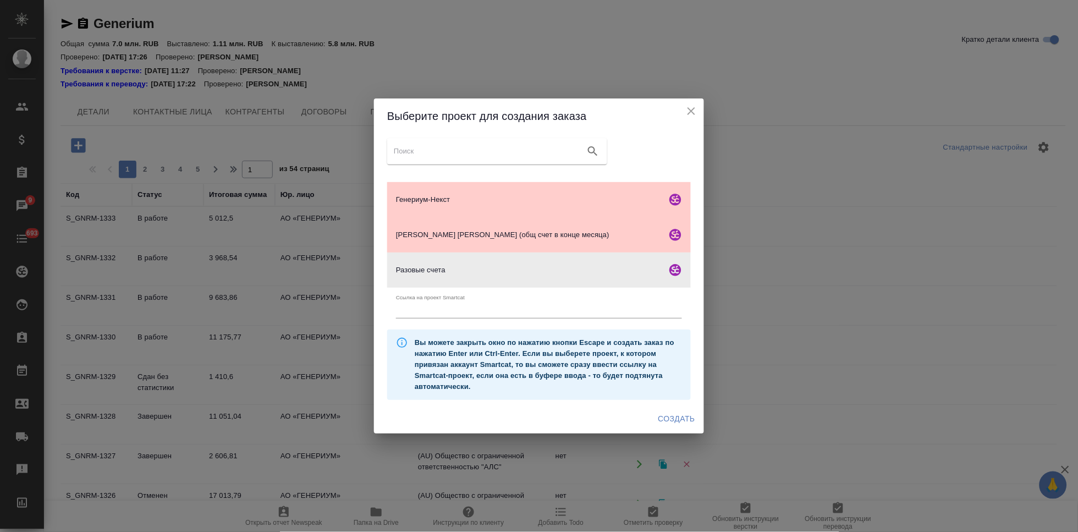
click at [669, 421] on span "Создать" at bounding box center [676, 419] width 37 height 14
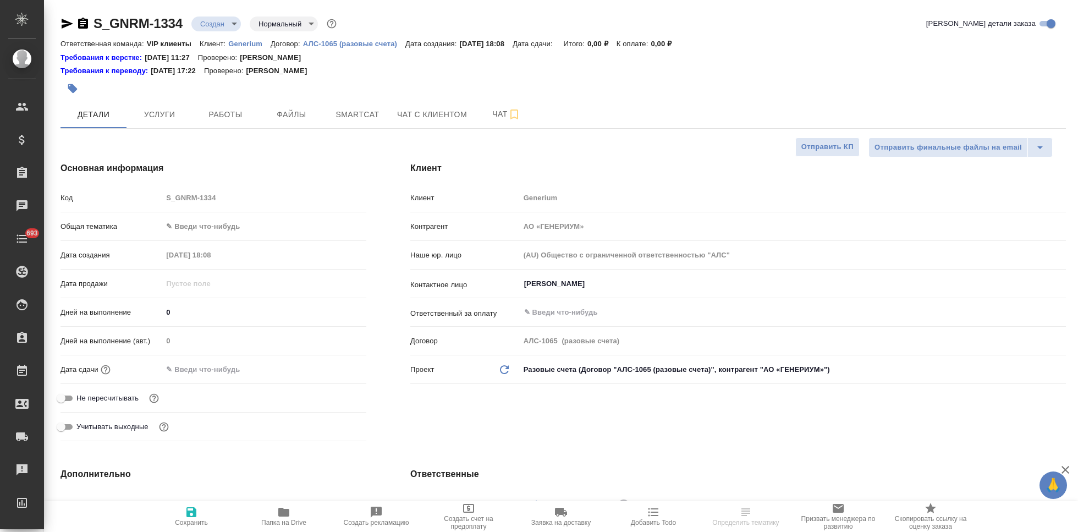
select select "RU"
click at [635, 285] on input "[PERSON_NAME]" at bounding box center [774, 283] width 503 height 13
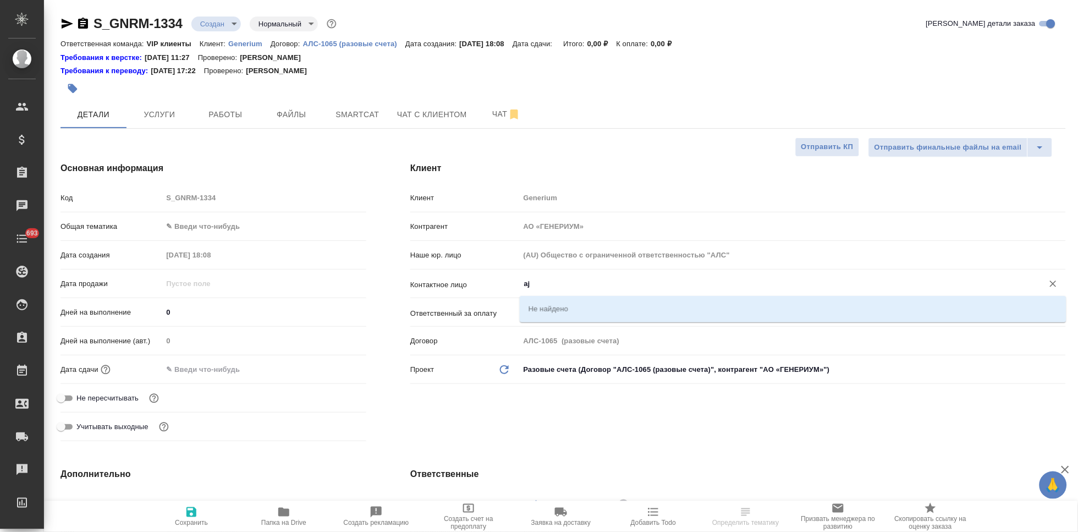
type input "a"
click at [614, 320] on ul "[PERSON_NAME]" at bounding box center [793, 317] width 547 height 20
click at [643, 311] on li "[PERSON_NAME]" at bounding box center [793, 309] width 547 height 20
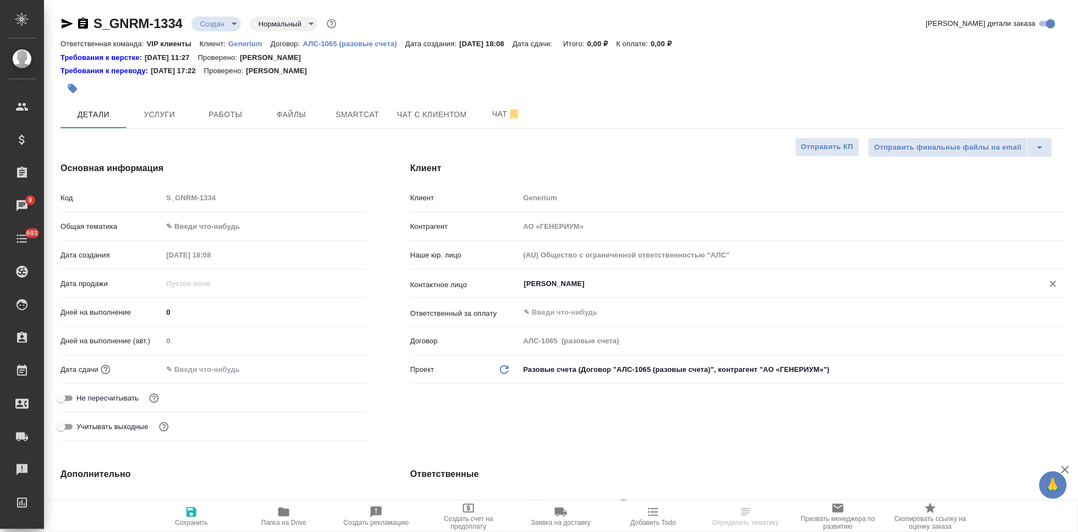
type input "[PERSON_NAME]"
click at [207, 520] on span "Сохранить" at bounding box center [191, 523] width 33 height 8
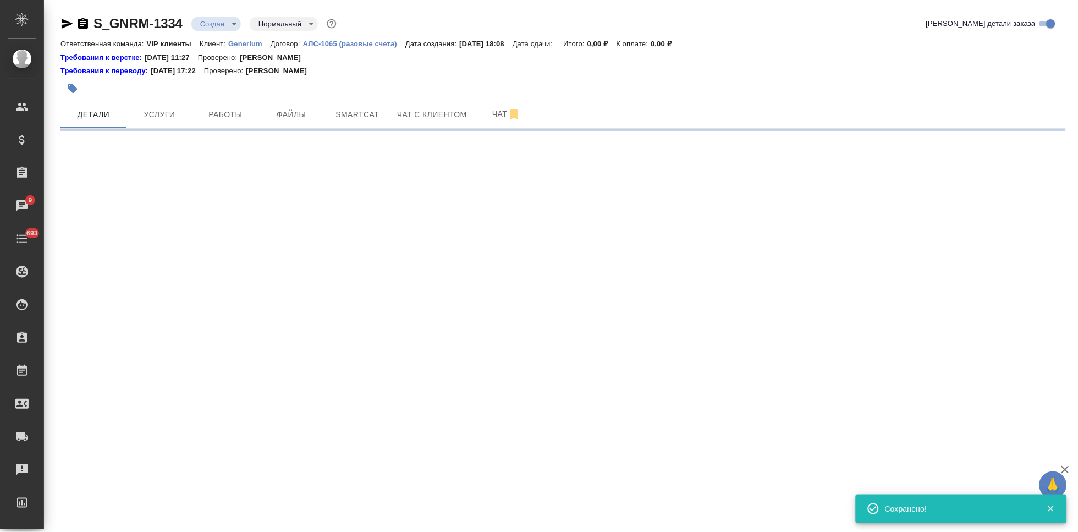
select select "RU"
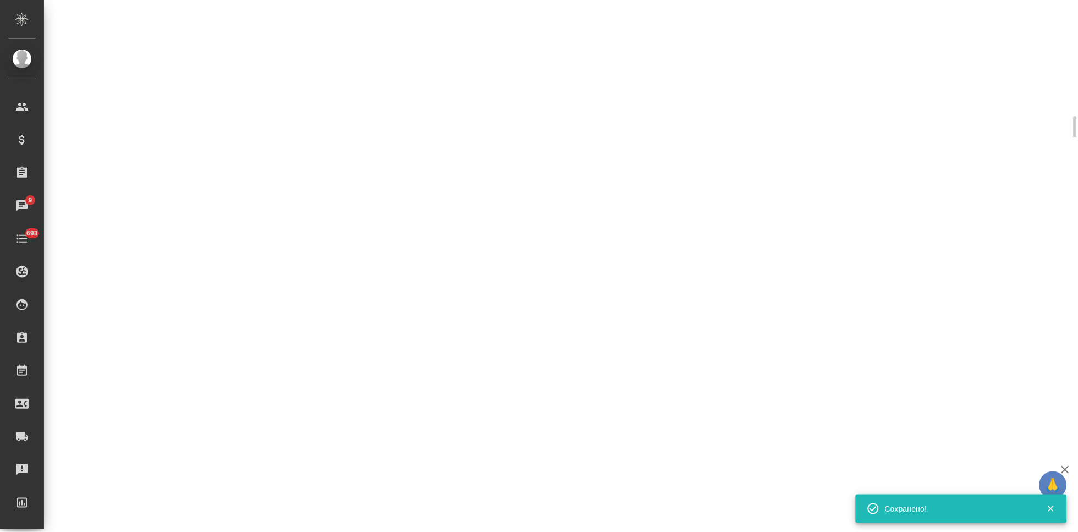
select select "RU"
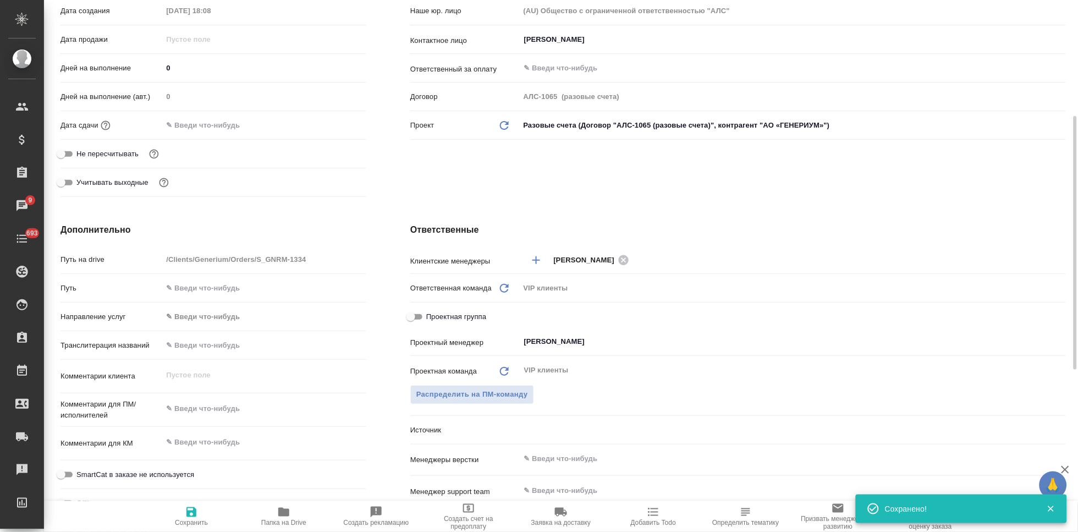
type textarea "x"
click at [216, 404] on textarea at bounding box center [264, 408] width 204 height 19
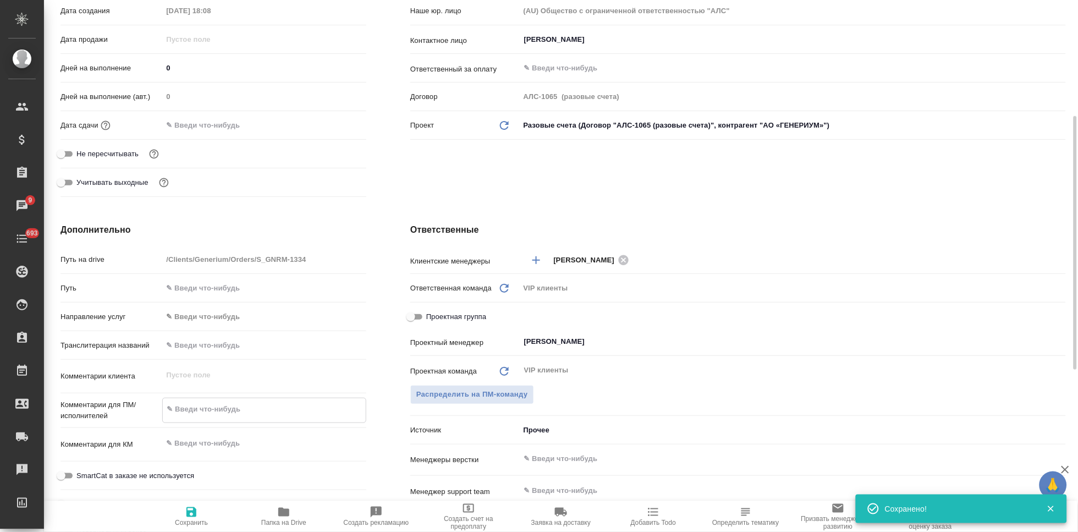
paste textarea "Добрый день, [PERSON_NAME], Просим оформить перевод договора и приложения 1 к н…"
type textarea "Добрый день, [PERSON_NAME], Просим оформить перевод договора и приложения 1 к н…"
type textarea "x"
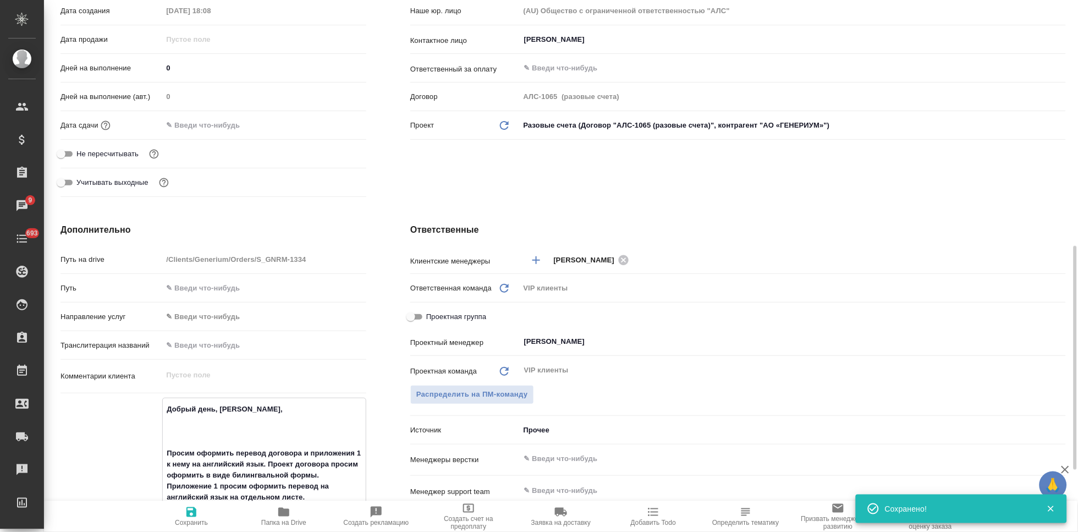
scroll to position [345, 0]
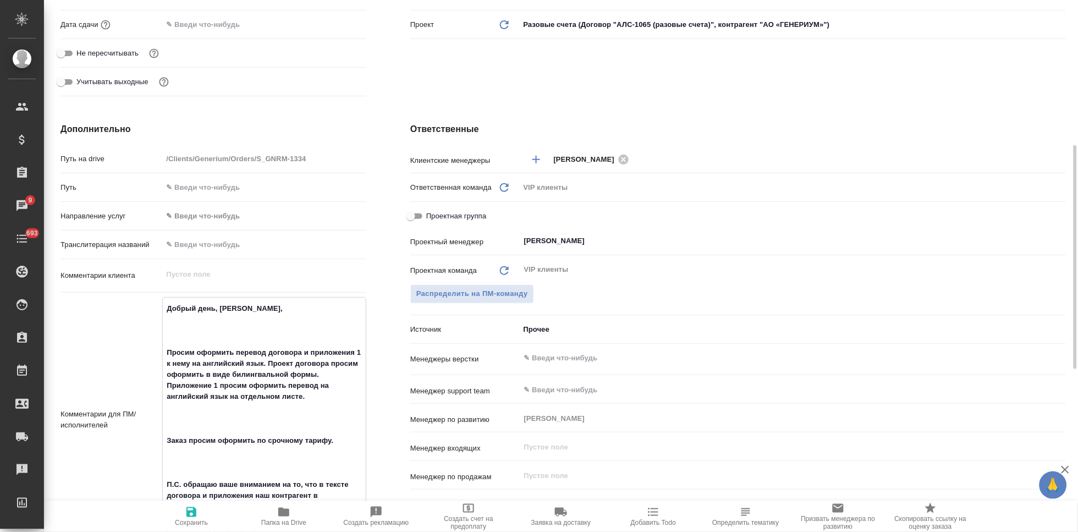
drag, startPoint x: 197, startPoint y: 341, endPoint x: 159, endPoint y: 295, distance: 59.8
click at [159, 295] on div "Путь на drive /Clients/Generium/Orders/S_GNRM-1334 Путь Направление услуг ✎ Вве…" at bounding box center [214, 410] width 306 height 522
type textarea "Просим оформить перевод договора и приложения 1 к нему на английский язык. Прое…"
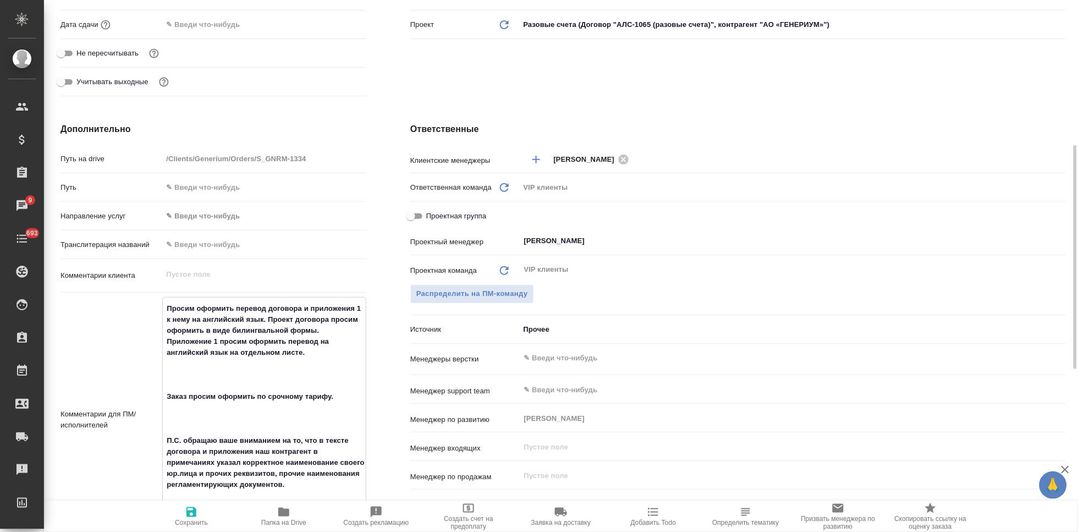
type textarea "x"
click at [212, 397] on textarea "Просим оформить перевод договора и приложения 1 к нему на английский язык. Прое…" at bounding box center [264, 402] width 203 height 206
type textarea "x"
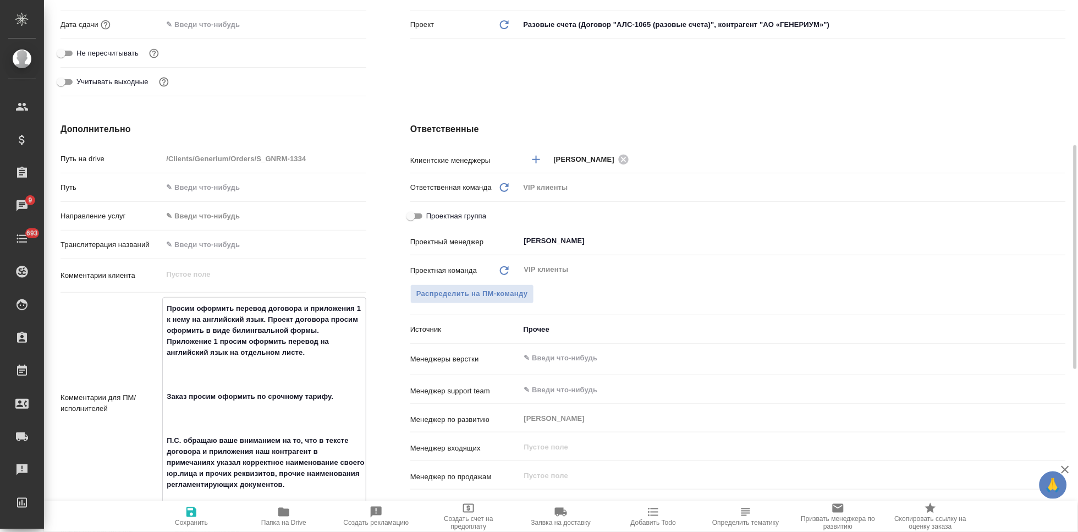
type textarea "Просим оформить перевод договора и приложения 1 к нему на английский язык. Прое…"
type textarea "x"
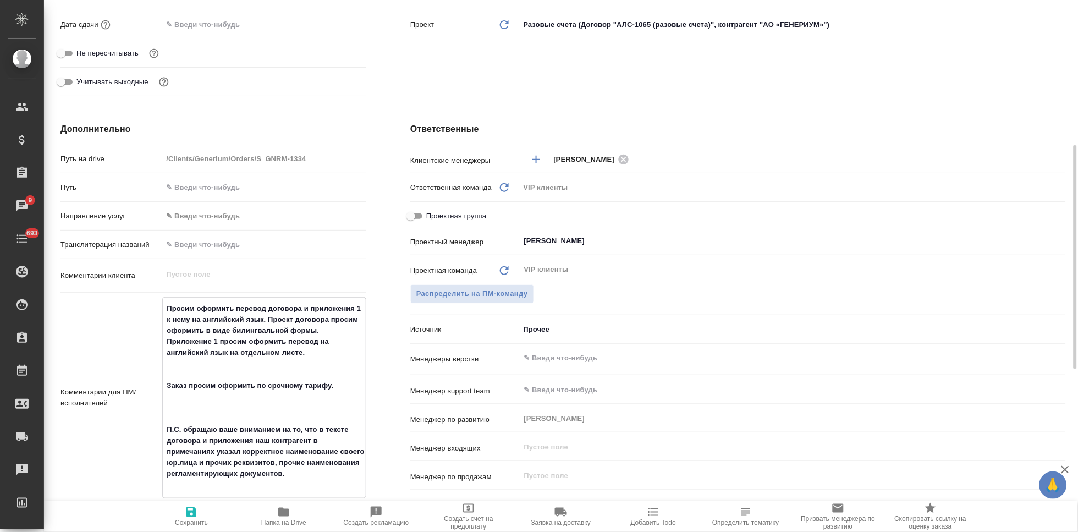
type textarea "Просим оформить перевод договора и приложения 1 к нему на английский язык. Прое…"
type textarea "x"
type textarea "Просим оформить перевод договора и приложения 1 к нему на английский язык. Прое…"
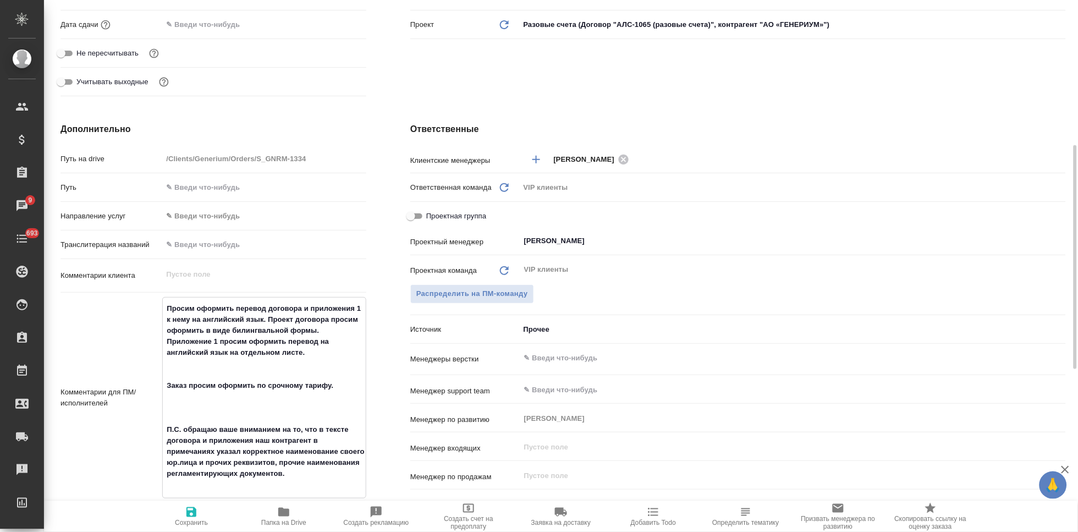
type textarea "x"
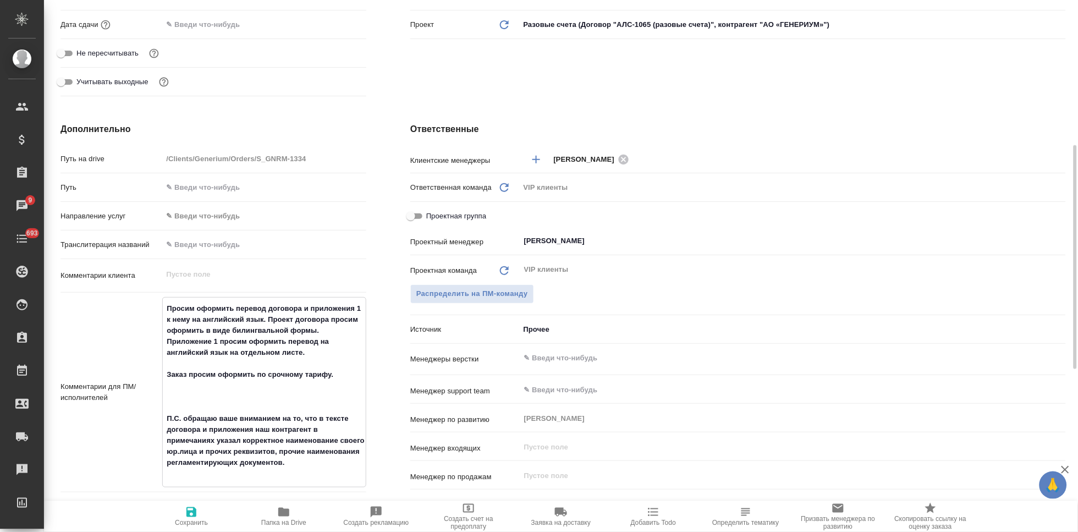
type textarea "x"
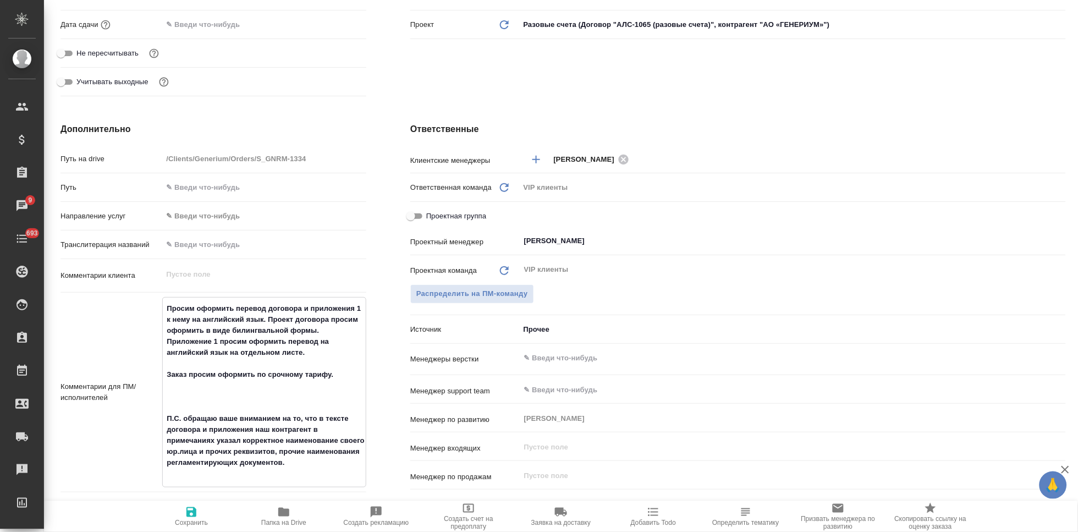
type textarea "x"
click at [184, 417] on textarea "Просим оформить перевод договора и приложения 1 к нему на английский язык. Прое…" at bounding box center [264, 391] width 203 height 184
type textarea "Просим оформить перевод договора и приложения 1 к нему на английский язык. Прое…"
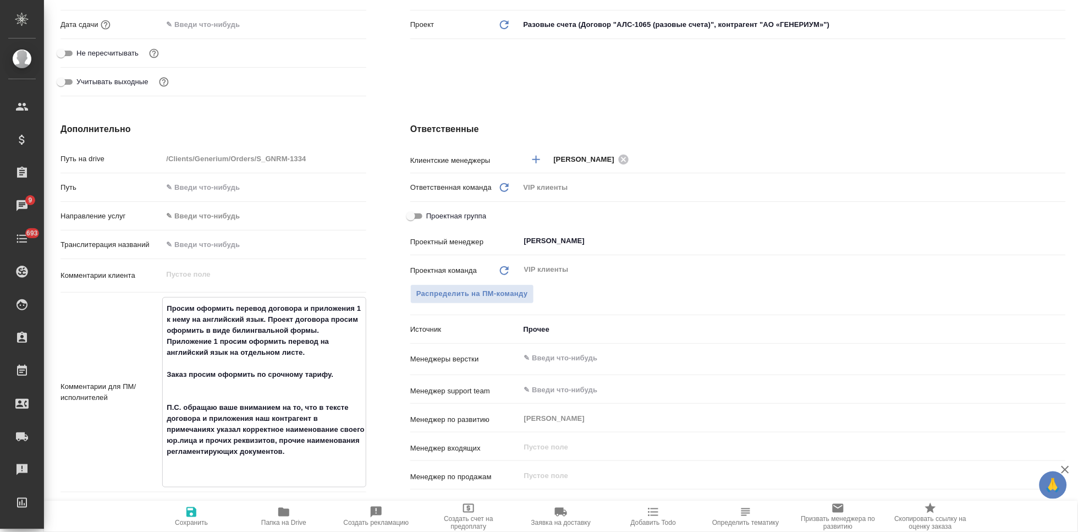
type textarea "x"
type textarea "Просим оформить перевод договора и приложения 1 к нему на английский язык. Прое…"
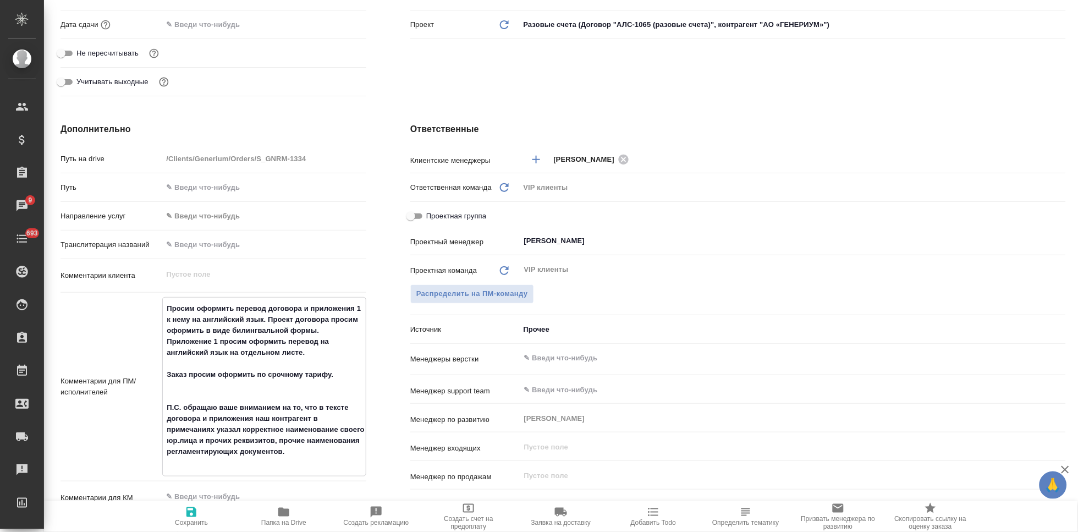
type textarea "x"
type textarea "Просим оформить перевод договора и приложения 1 к нему на английский язык. Прое…"
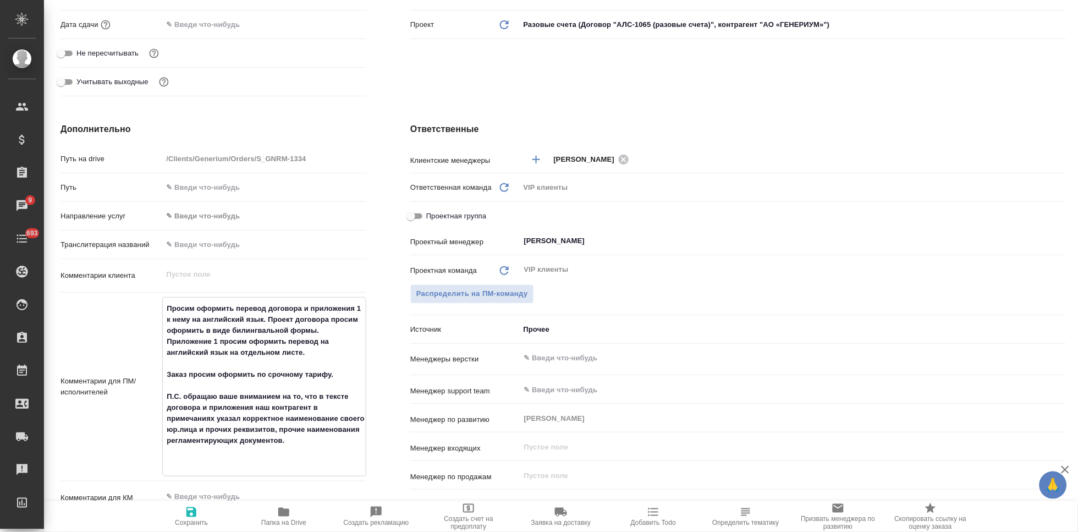
type textarea "x"
type textarea "Просим оформить перевод договора и приложения 1 к нему на английский язык. Прое…"
type textarea "x"
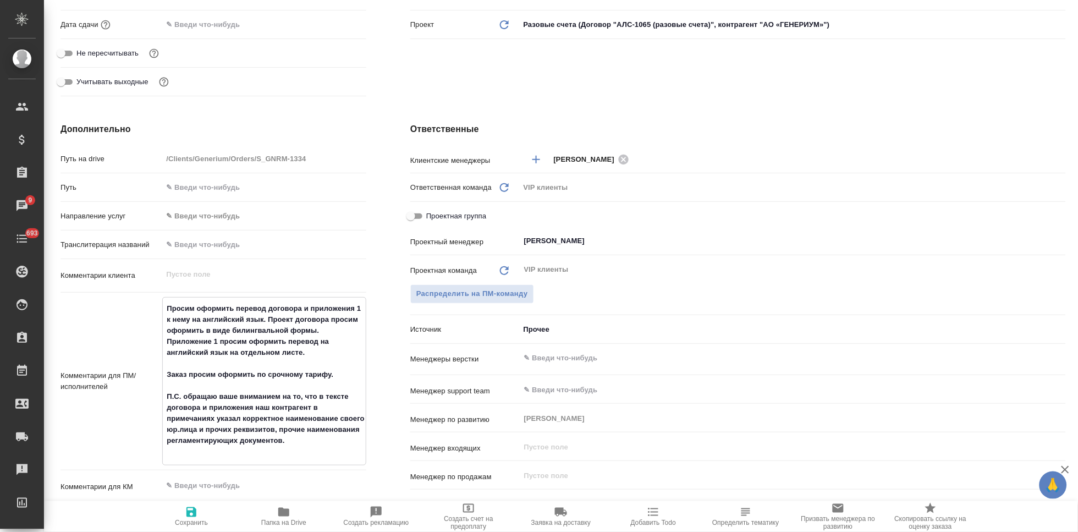
click at [191, 516] on icon "button" at bounding box center [191, 512] width 10 height 10
type textarea "x"
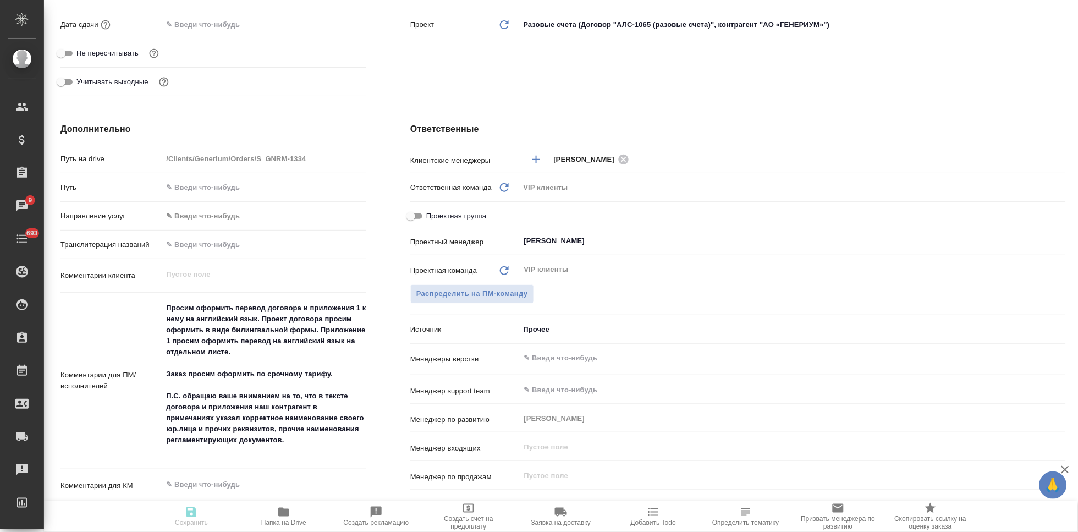
type textarea "x"
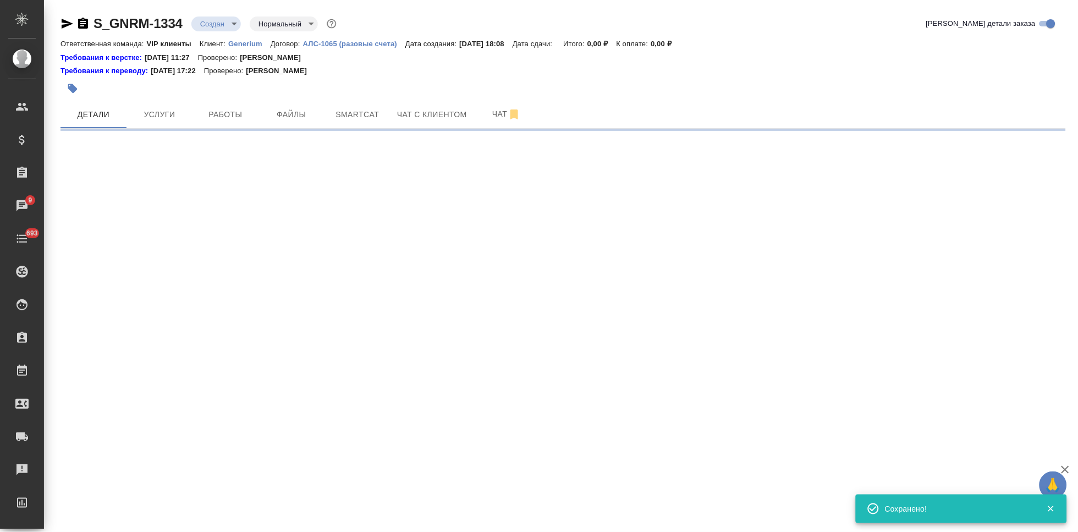
scroll to position [0, 0]
select select "RU"
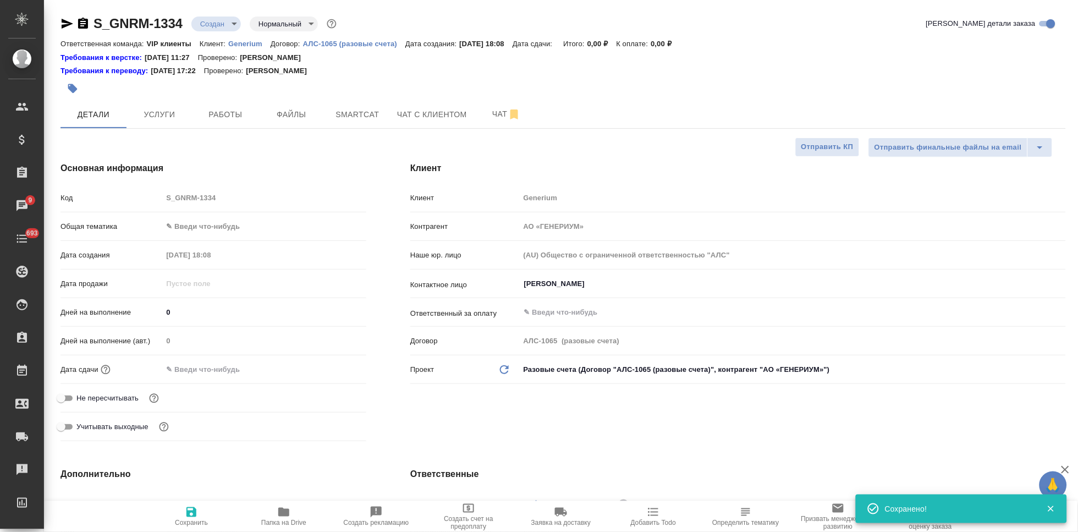
type textarea "x"
click at [76, 95] on button "button" at bounding box center [73, 88] width 24 height 24
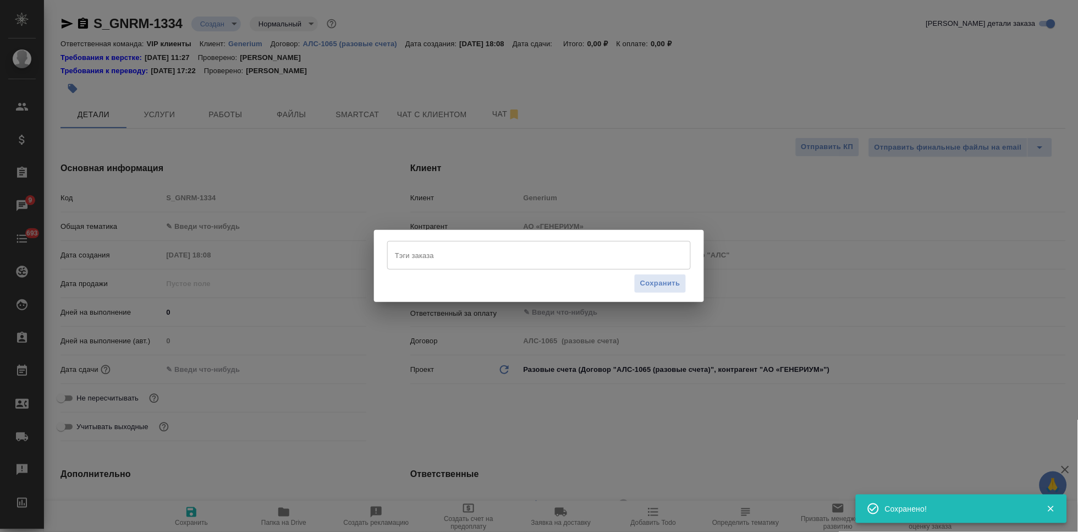
click at [468, 253] on input "Тэги заказа" at bounding box center [528, 255] width 273 height 19
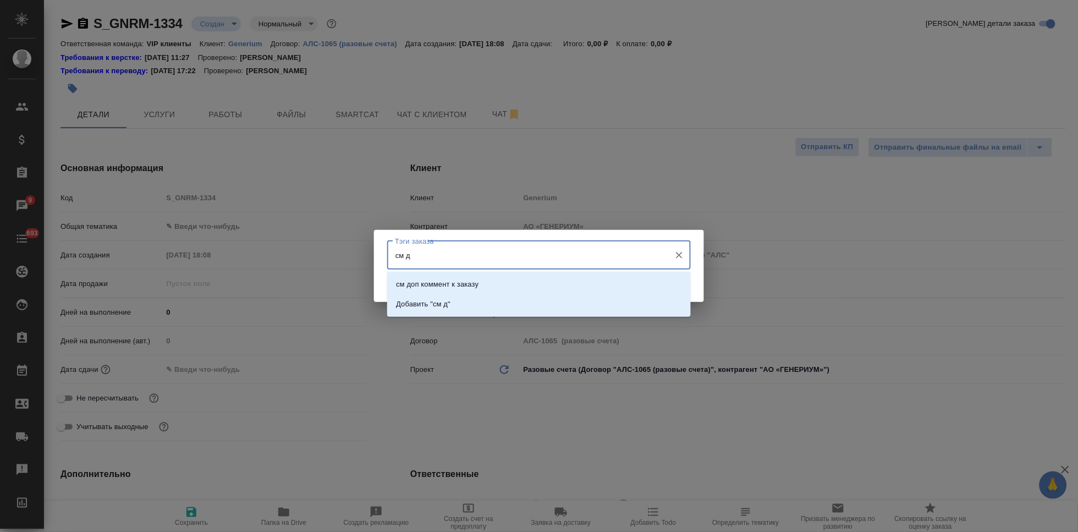
type input "см до"
click at [469, 282] on p "см доп коммент к заказу" at bounding box center [437, 284] width 83 height 11
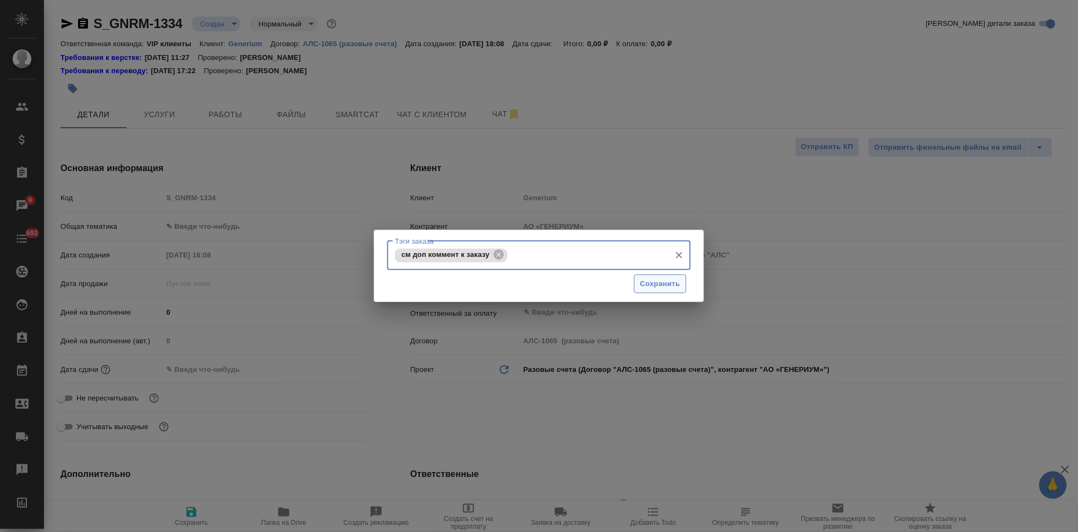
click at [677, 275] on button "Сохранить" at bounding box center [660, 283] width 52 height 19
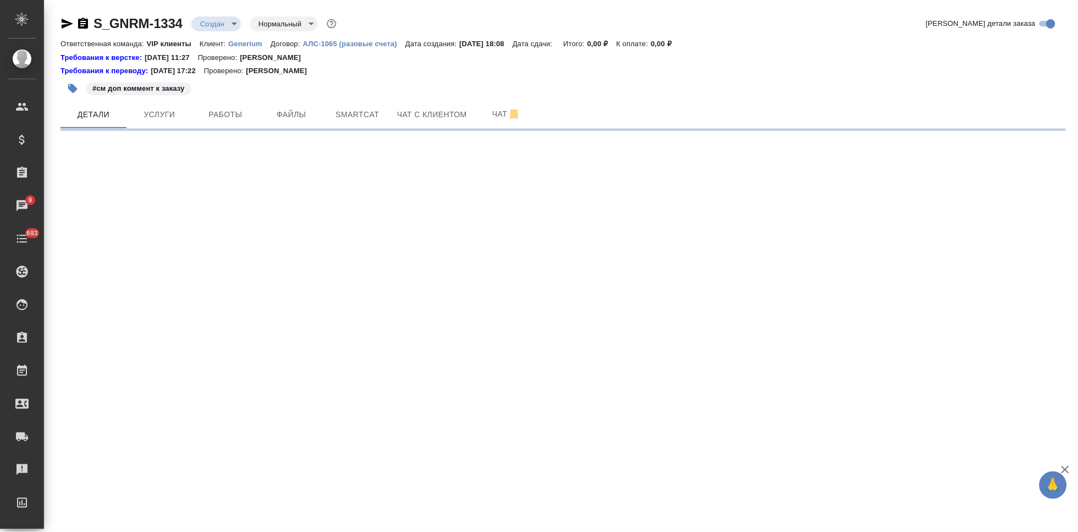
select select "RU"
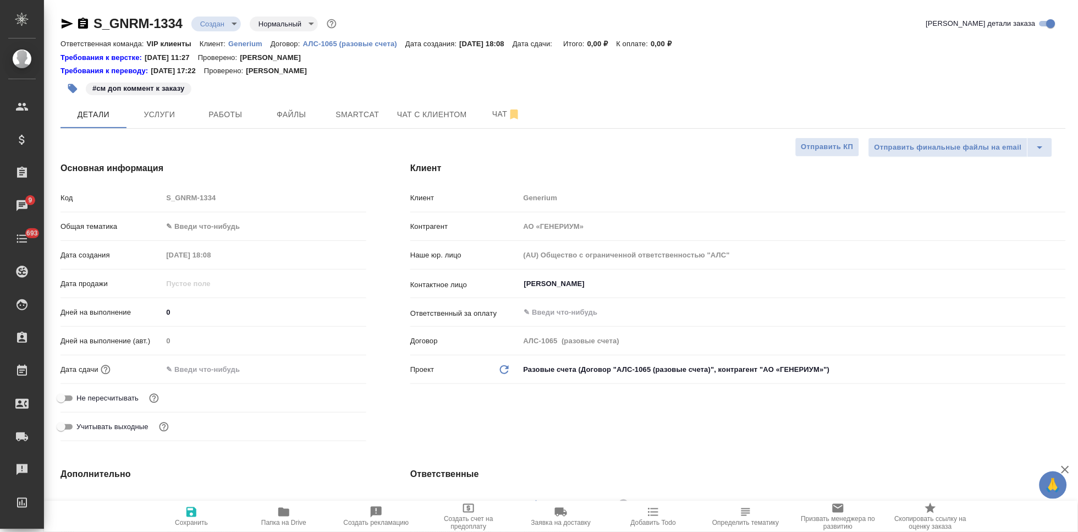
type textarea "x"
click at [279, 120] on span "Файлы" at bounding box center [291, 115] width 53 height 14
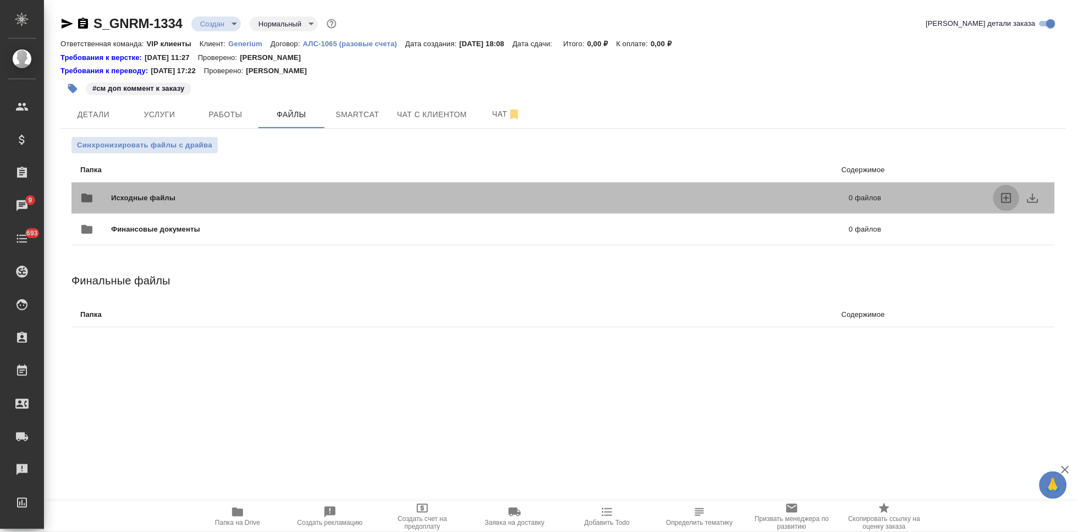
click at [1008, 199] on icon "uploadFiles" at bounding box center [1006, 197] width 13 height 13
click at [0, 0] on input "uploadFiles" at bounding box center [0, 0] width 0 height 0
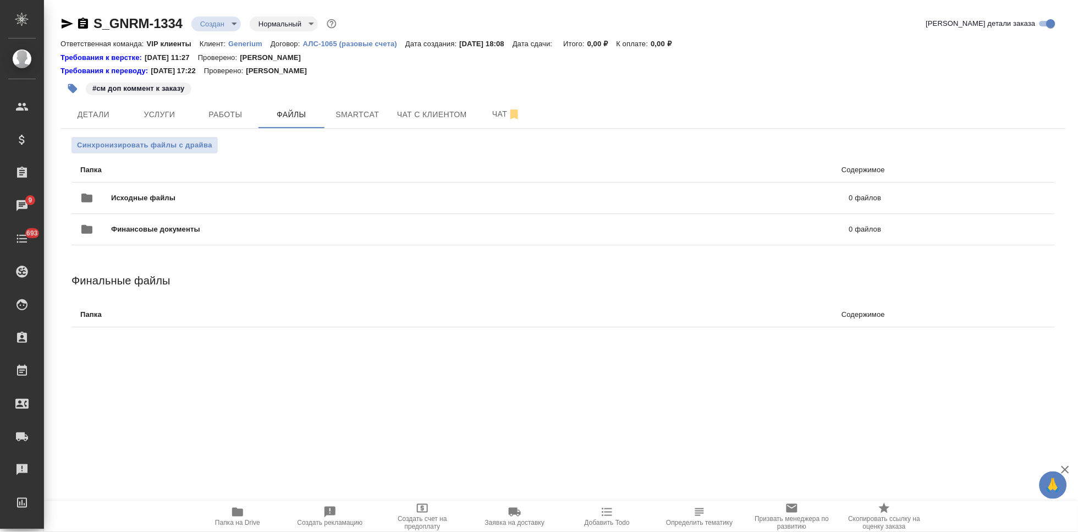
click at [232, 26] on body "🙏 .cls-1 fill:#fff; AWATERA Kabargina Anna Клиенты Спецификации Заказы 9 Чаты 6…" at bounding box center [539, 266] width 1078 height 532
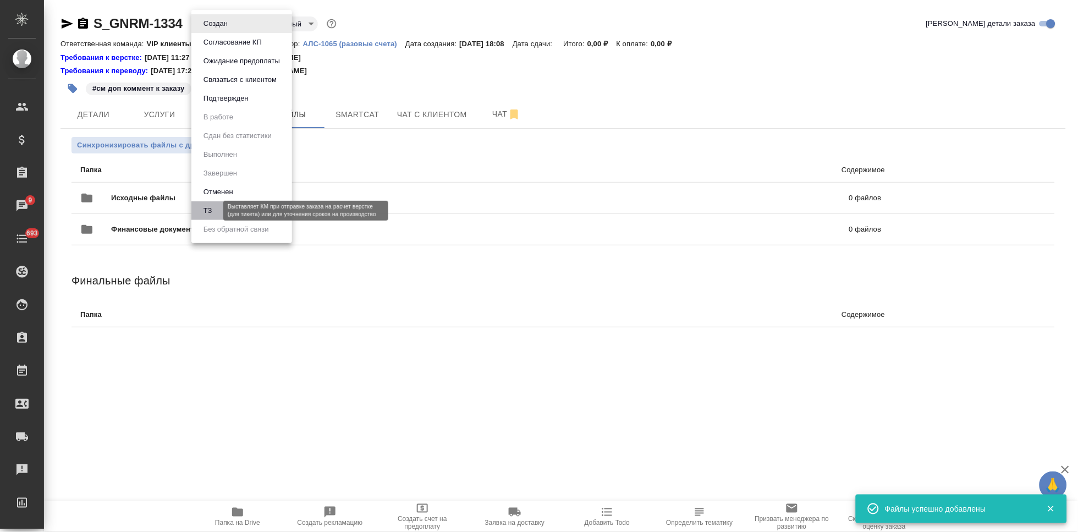
click at [212, 213] on button "ТЗ" at bounding box center [207, 211] width 15 height 12
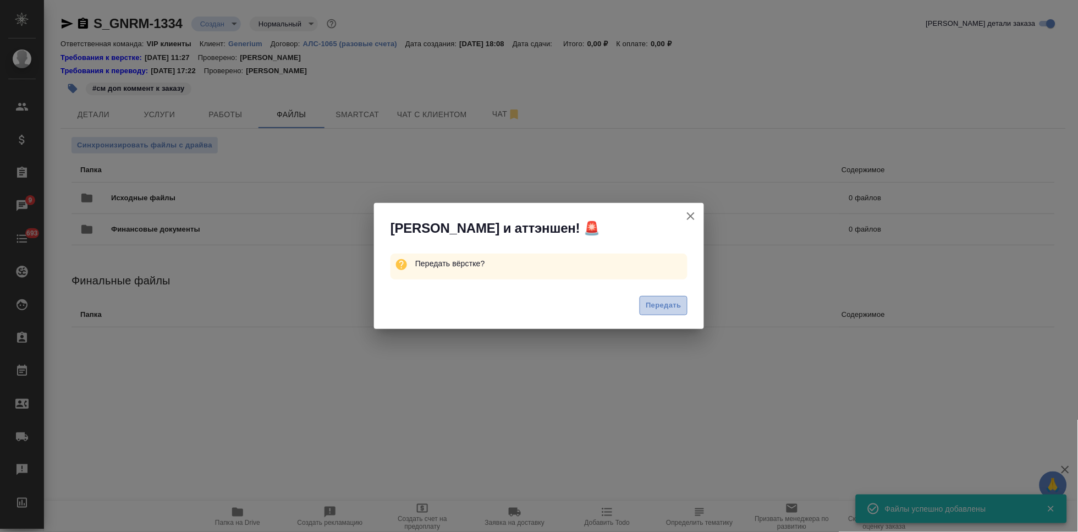
click at [659, 306] on span "Передать" at bounding box center [664, 305] width 36 height 13
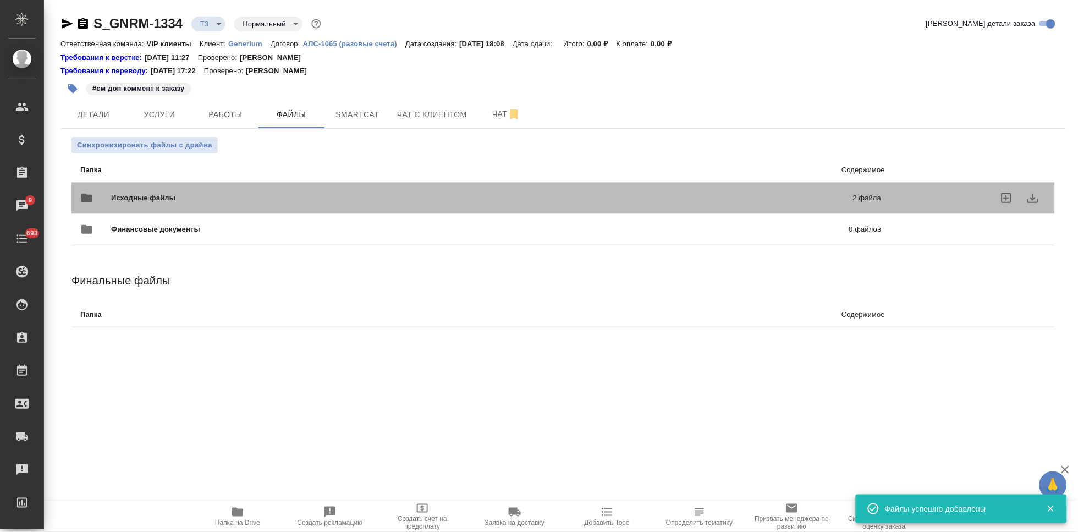
click at [749, 198] on p "2 файла" at bounding box center [697, 198] width 367 height 11
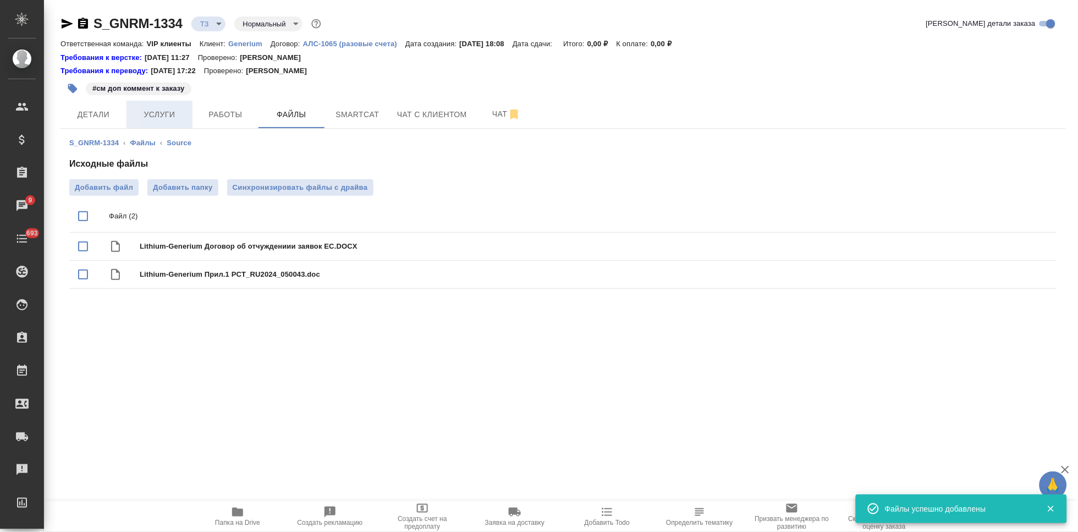
click at [156, 118] on span "Услуги" at bounding box center [159, 115] width 53 height 14
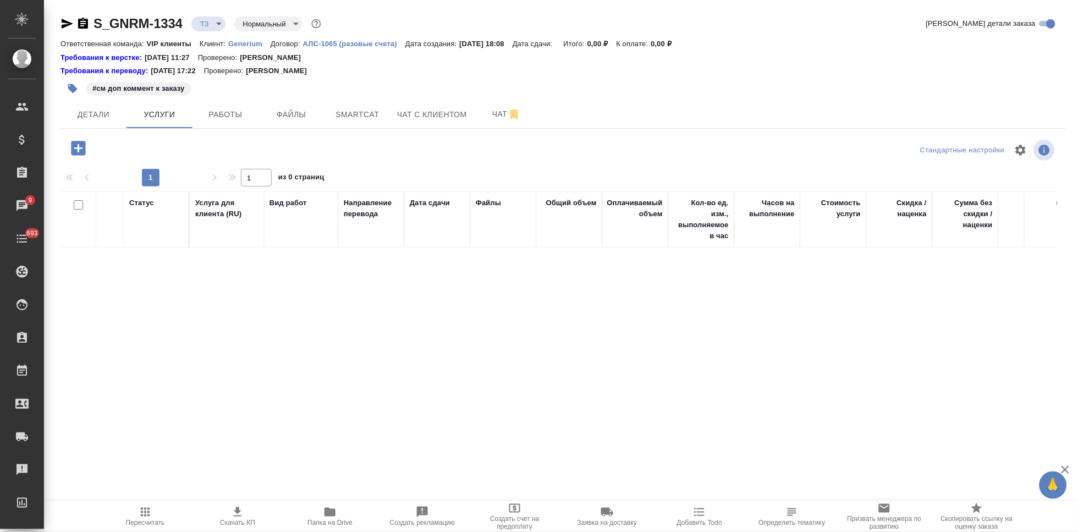
click at [76, 147] on icon "button" at bounding box center [78, 148] width 14 height 14
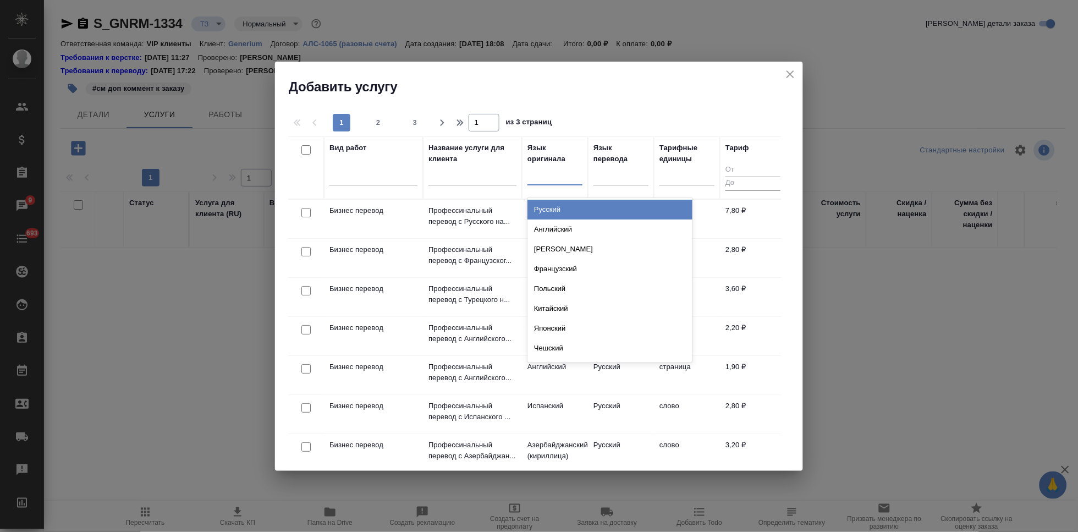
click at [550, 182] on div at bounding box center [554, 174] width 55 height 16
type input "р"
click at [554, 207] on div "Русский" at bounding box center [609, 210] width 165 height 20
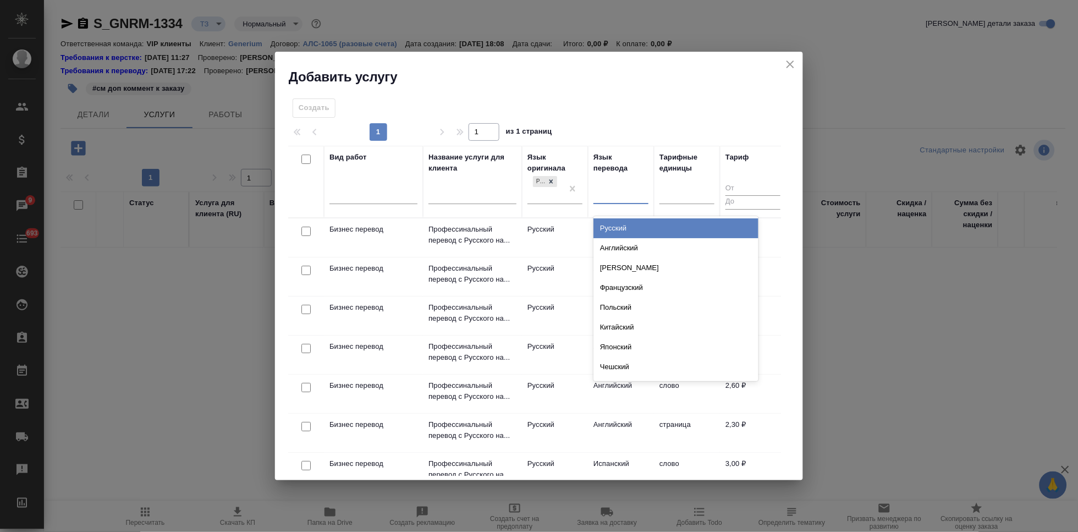
click at [609, 191] on div at bounding box center [620, 193] width 55 height 16
type input "анг"
click at [630, 234] on div "Английский" at bounding box center [675, 228] width 165 height 20
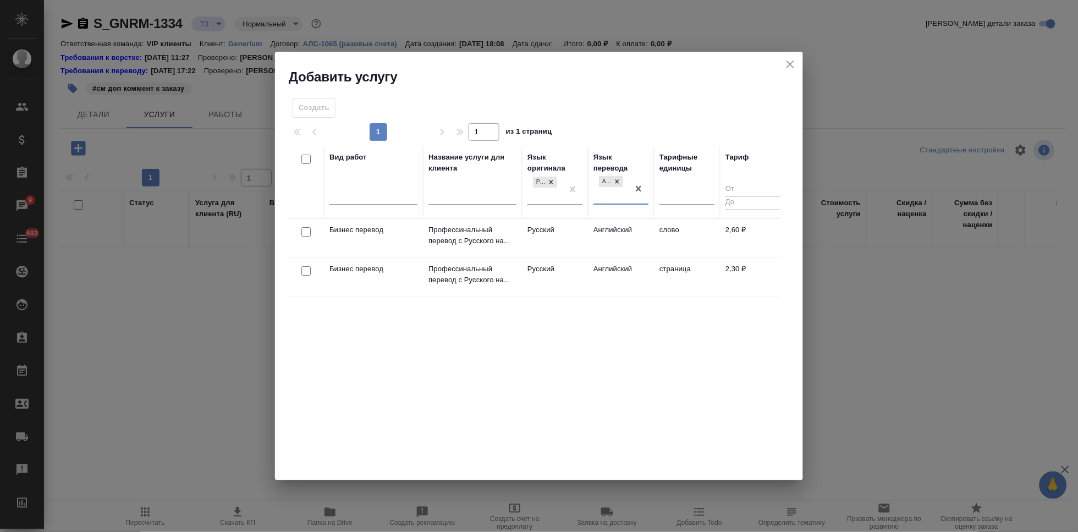
click at [602, 238] on td "Английский" at bounding box center [621, 238] width 66 height 39
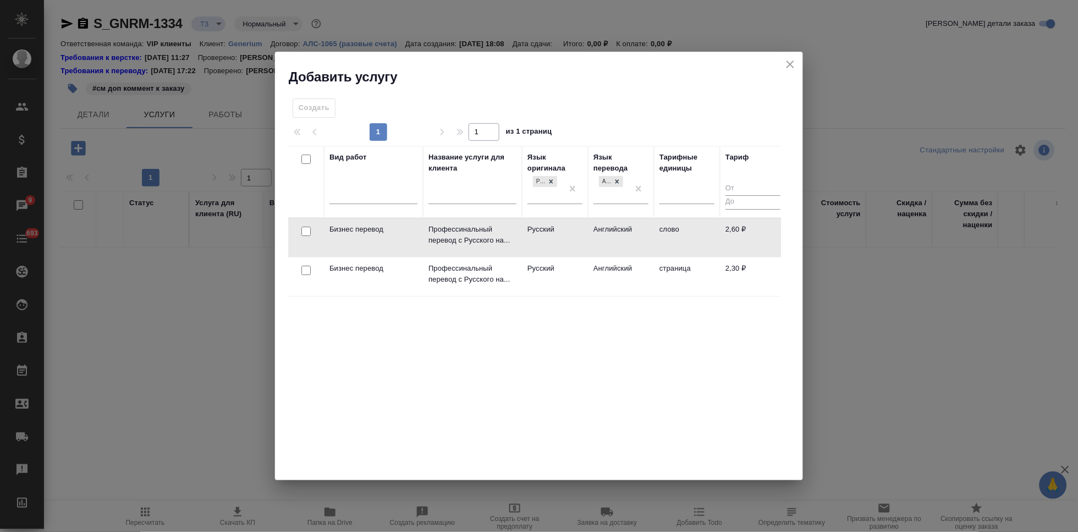
click at [602, 238] on td "Английский" at bounding box center [621, 237] width 66 height 39
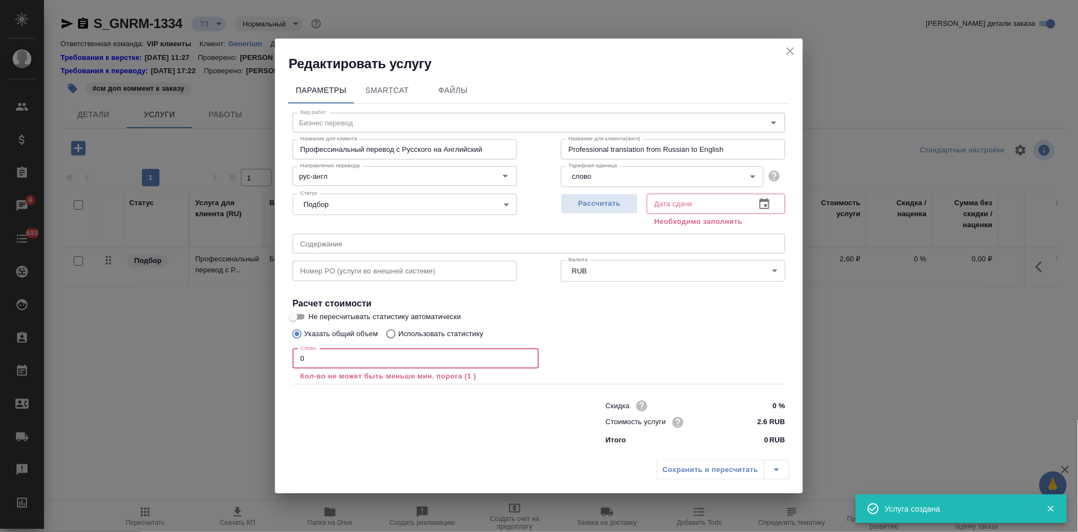
click at [404, 364] on input "0" at bounding box center [416, 359] width 246 height 20
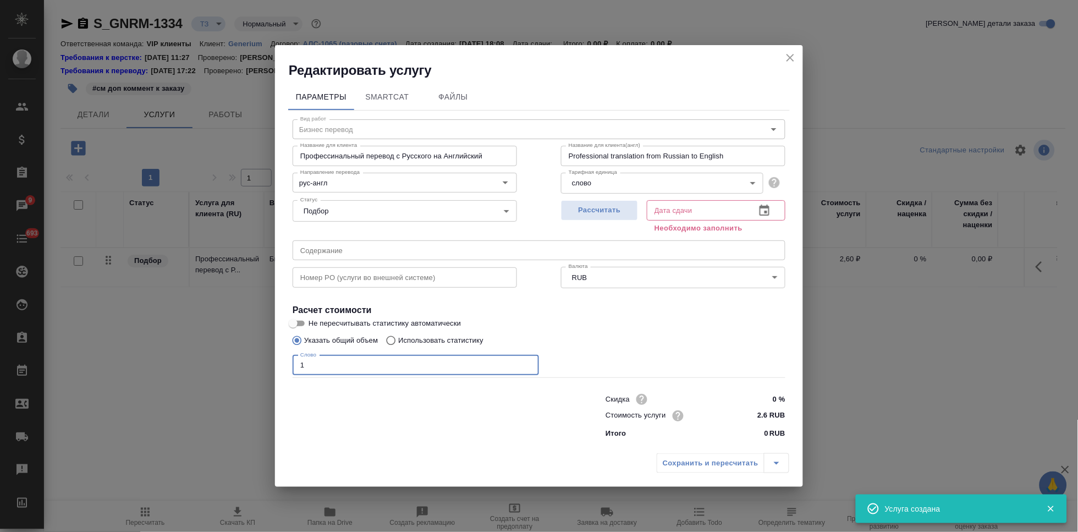
type input "1"
click at [758, 211] on icon "button" at bounding box center [764, 210] width 13 height 13
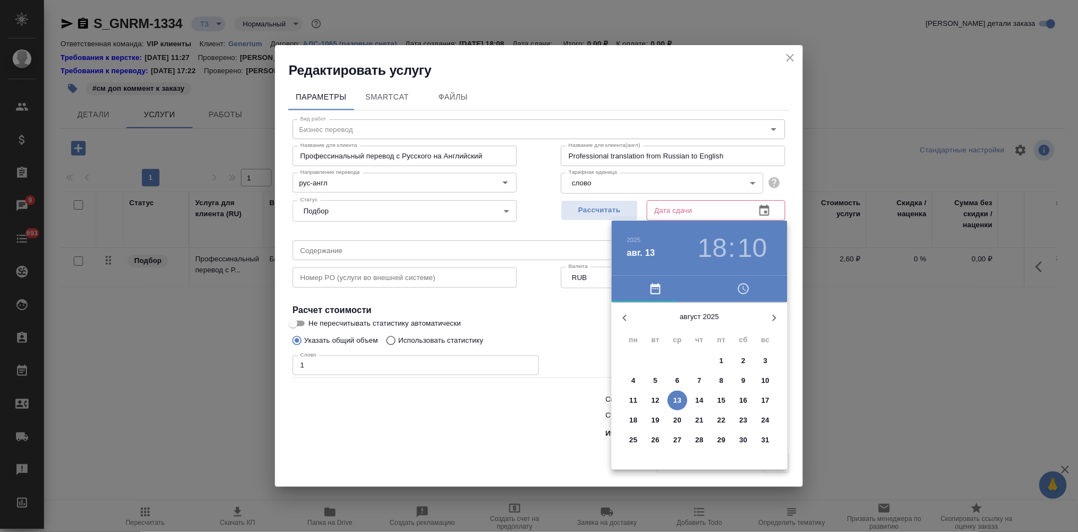
click at [719, 400] on p "15" at bounding box center [722, 400] width 8 height 11
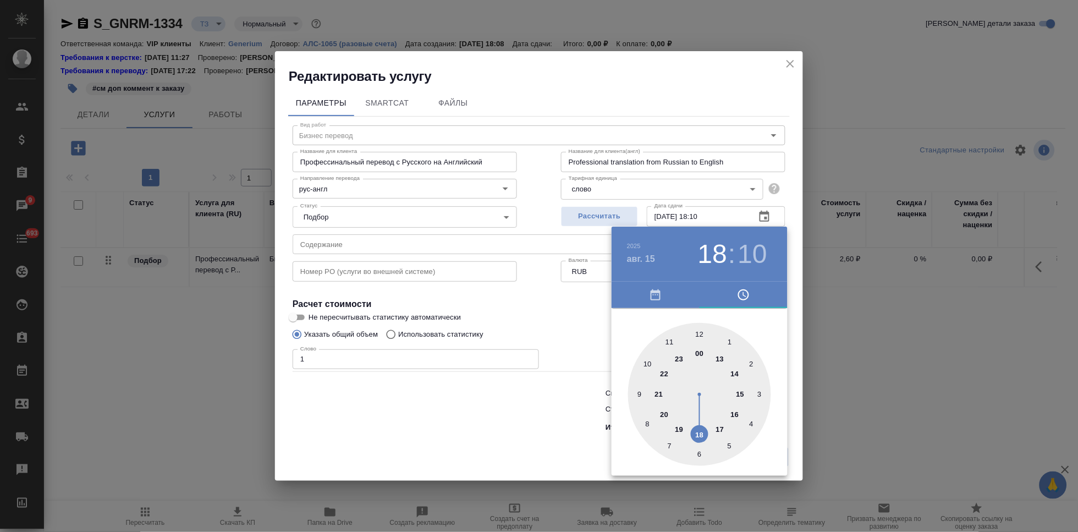
click at [700, 432] on div at bounding box center [699, 394] width 143 height 143
type input "15.08.2025 18:00"
drag, startPoint x: 739, startPoint y: 349, endPoint x: 701, endPoint y: 336, distance: 40.9
click at [701, 336] on div at bounding box center [699, 394] width 143 height 143
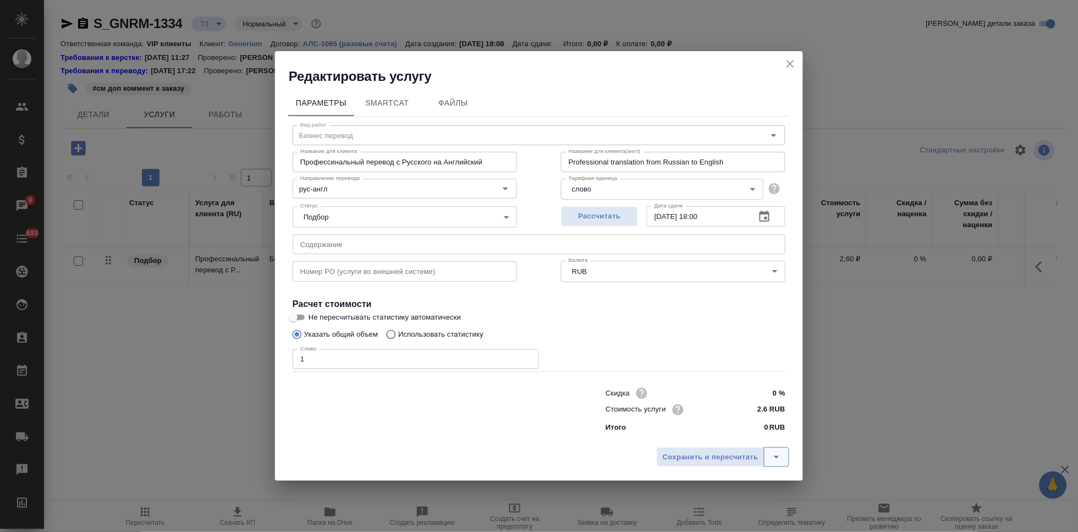
drag, startPoint x: 653, startPoint y: 345, endPoint x: 779, endPoint y: 459, distance: 169.8
click at [779, 459] on icon "split button" at bounding box center [776, 456] width 13 height 13
click at [773, 450] on icon "split button" at bounding box center [776, 456] width 13 height 13
click at [781, 457] on icon "split button" at bounding box center [776, 456] width 13 height 13
click at [737, 433] on li "Сохранить" at bounding box center [724, 434] width 133 height 18
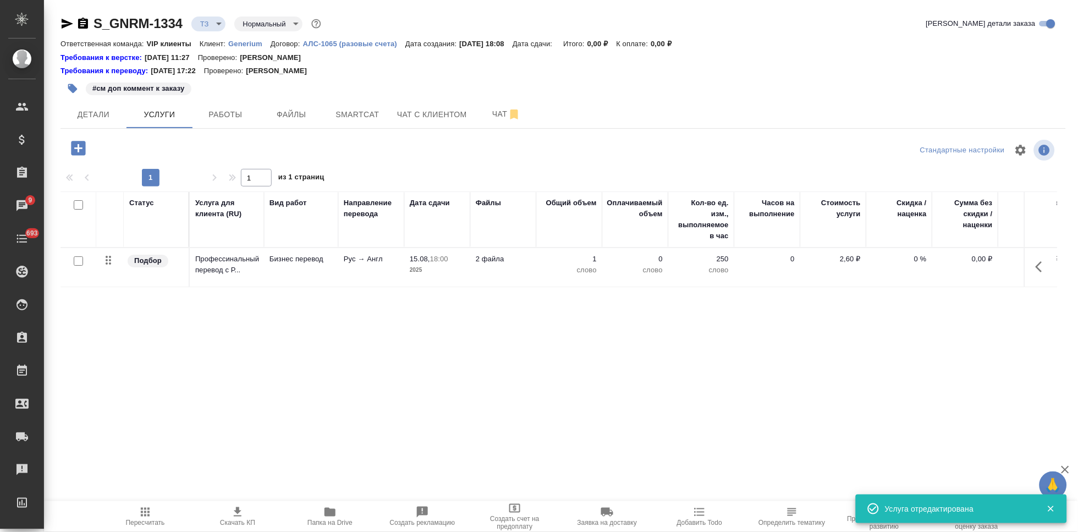
click at [78, 266] on div at bounding box center [78, 261] width 25 height 15
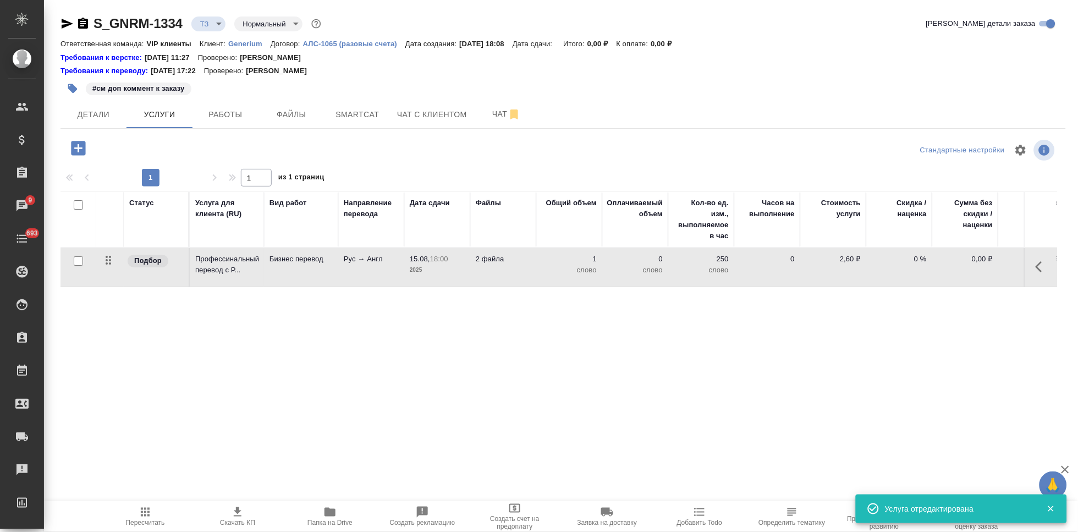
click at [80, 259] on input "checkbox" at bounding box center [78, 260] width 9 height 9
checkbox input "true"
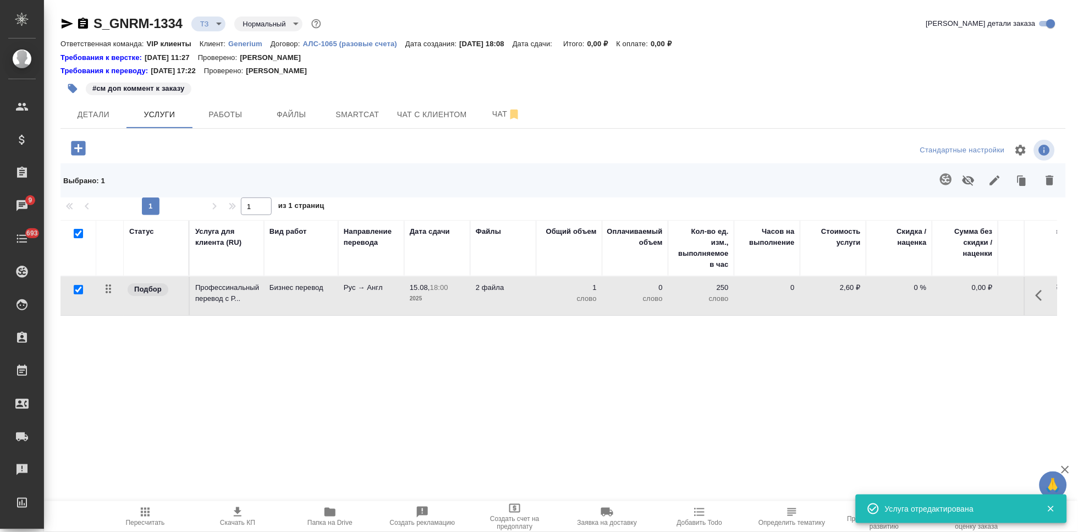
click at [951, 180] on icon "button" at bounding box center [946, 179] width 12 height 12
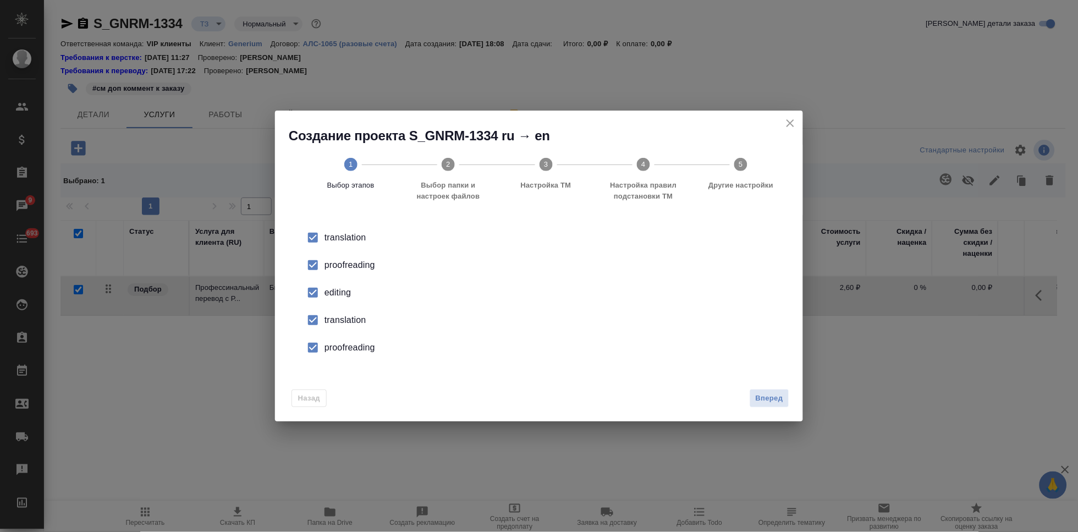
click at [311, 288] on input "checkbox" at bounding box center [312, 292] width 23 height 23
click at [324, 325] on input "checkbox" at bounding box center [312, 320] width 23 height 23
click at [324, 344] on input "checkbox" at bounding box center [312, 347] width 23 height 23
click at [758, 393] on span "Вперед" at bounding box center [770, 398] width 28 height 13
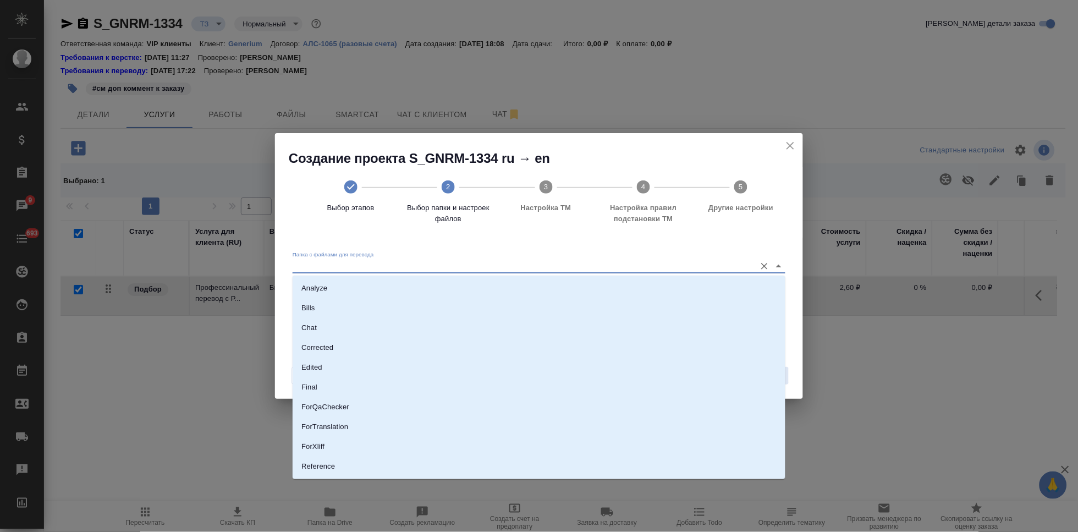
click at [716, 271] on input "Папка с файлами для перевода" at bounding box center [522, 266] width 458 height 13
click at [335, 425] on li "Source" at bounding box center [539, 430] width 493 height 20
type input "Source"
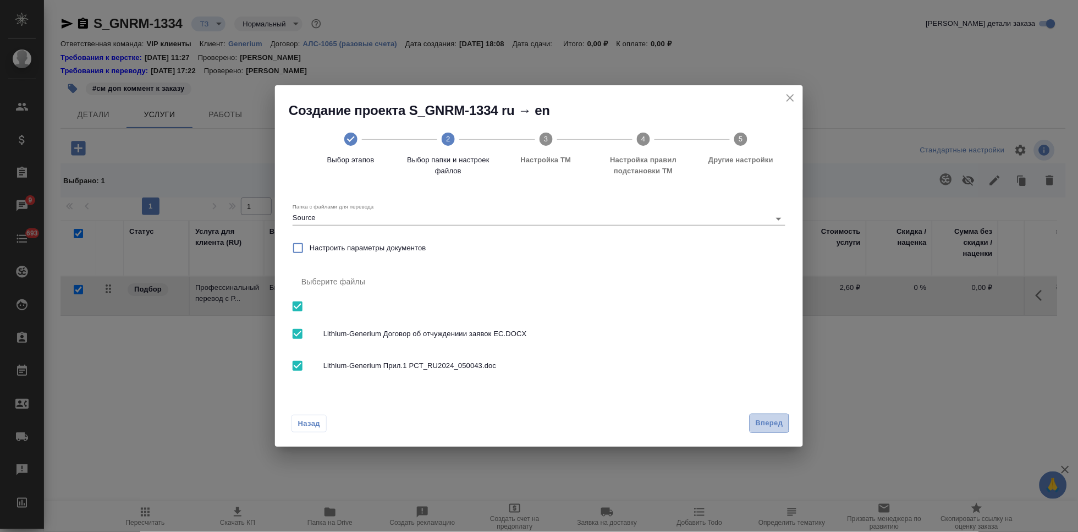
click at [779, 426] on span "Вперед" at bounding box center [770, 423] width 28 height 13
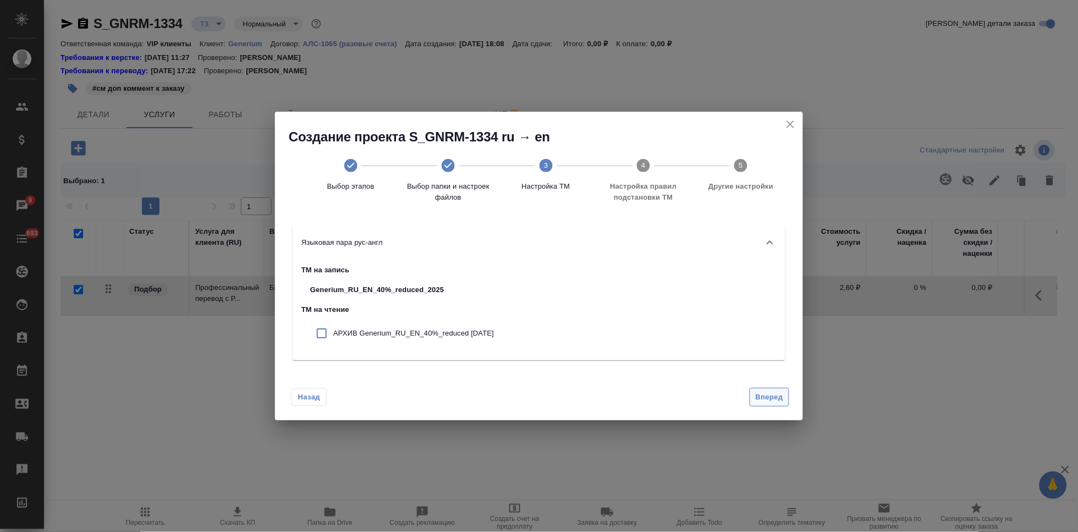
click at [767, 402] on span "Вперед" at bounding box center [770, 397] width 28 height 13
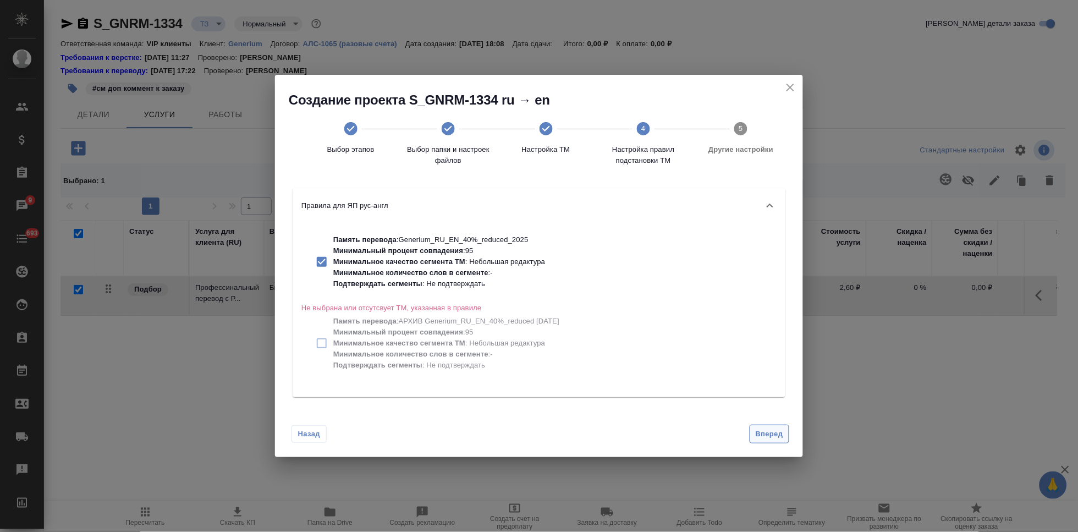
click at [770, 429] on span "Вперед" at bounding box center [770, 434] width 28 height 13
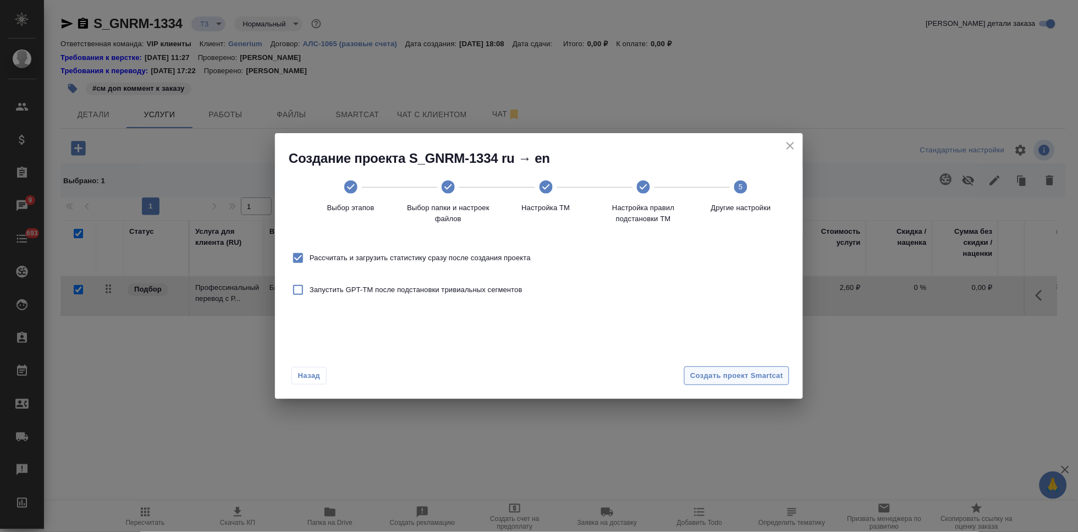
click at [746, 371] on span "Создать проект Smartcat" at bounding box center [736, 376] width 93 height 13
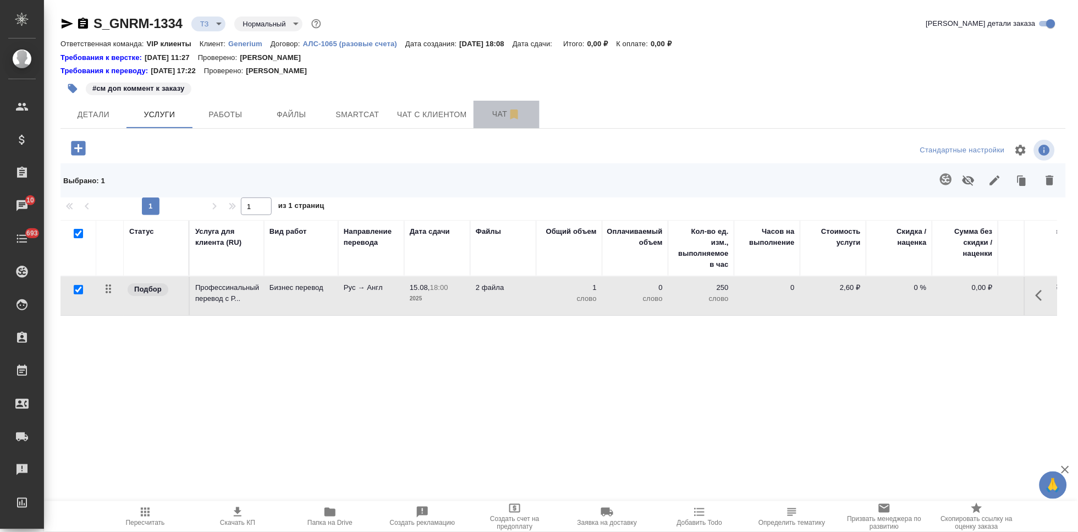
click at [493, 116] on span "Чат" at bounding box center [506, 114] width 53 height 14
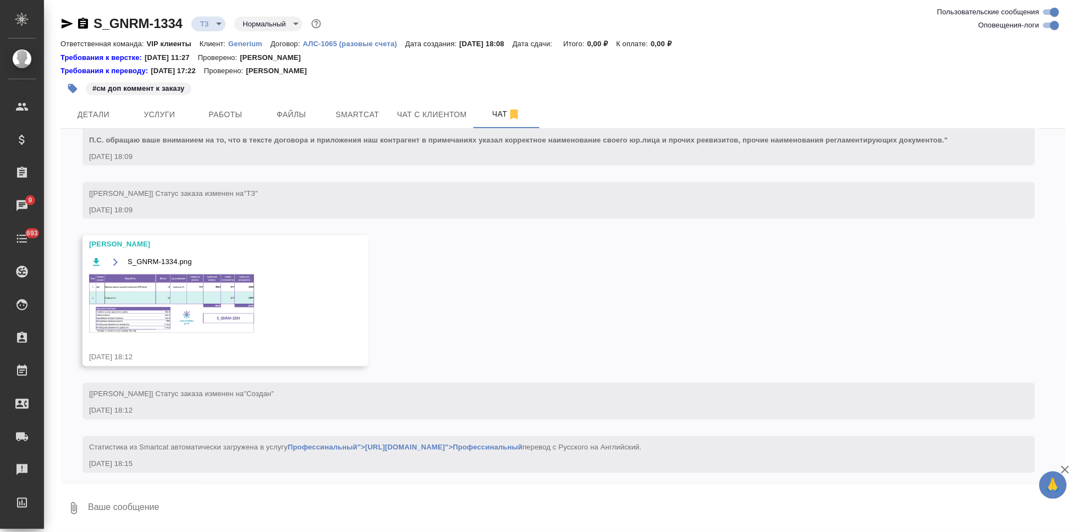
scroll to position [476, 0]
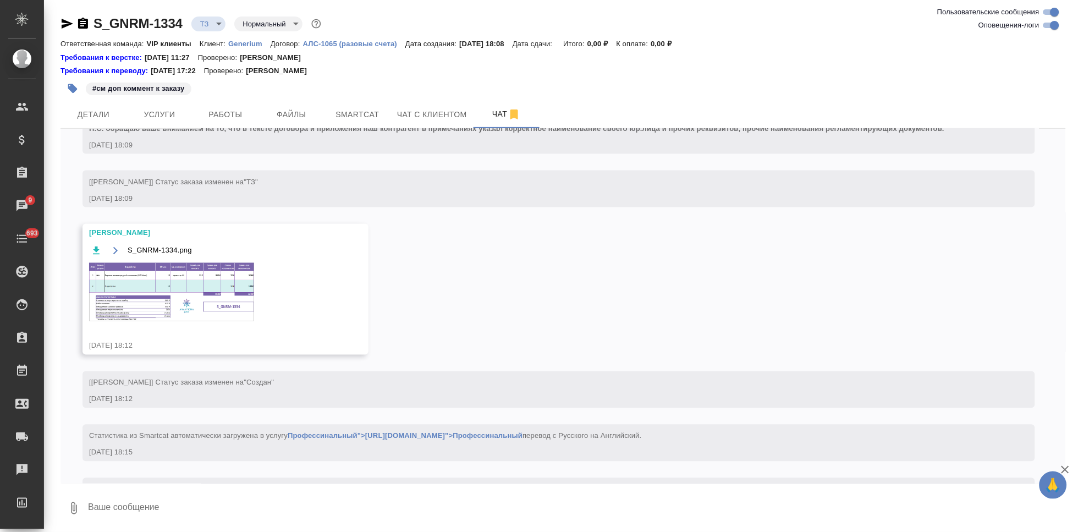
click at [167, 297] on img at bounding box center [171, 292] width 165 height 58
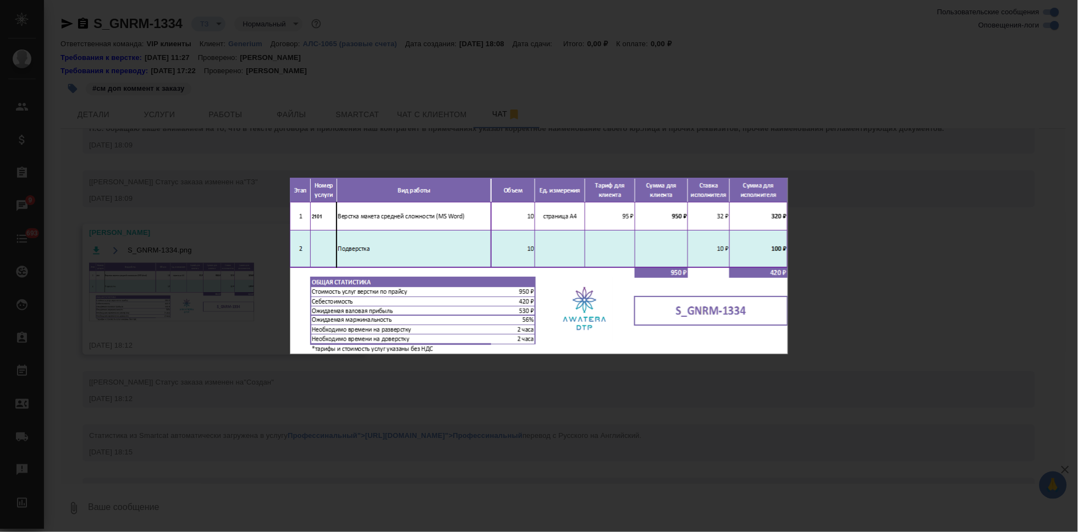
click at [403, 400] on div "S_GNRM-1334.png 1 of 1" at bounding box center [539, 266] width 1078 height 532
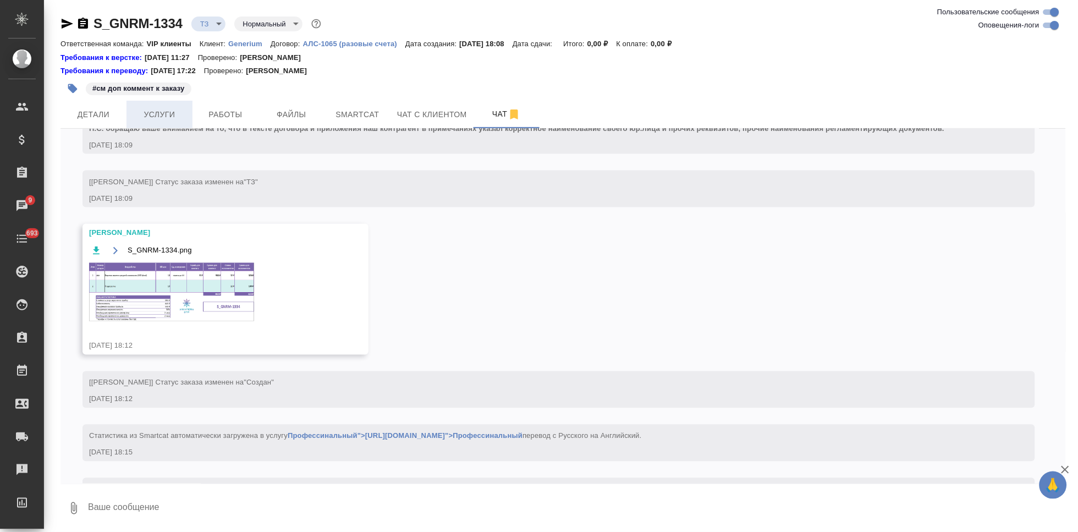
click at [169, 112] on span "Услуги" at bounding box center [159, 115] width 53 height 14
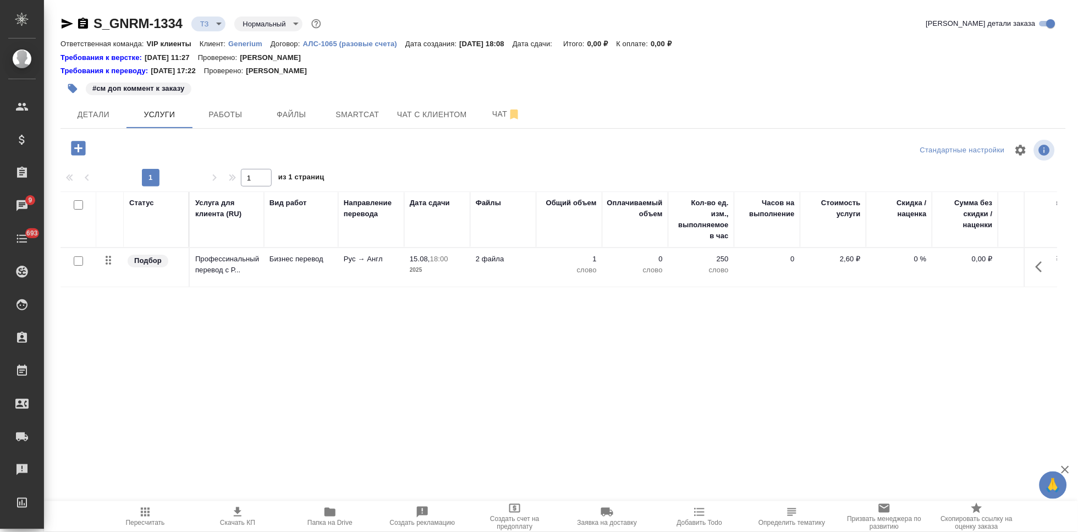
click at [82, 153] on icon "button" at bounding box center [78, 148] width 14 height 14
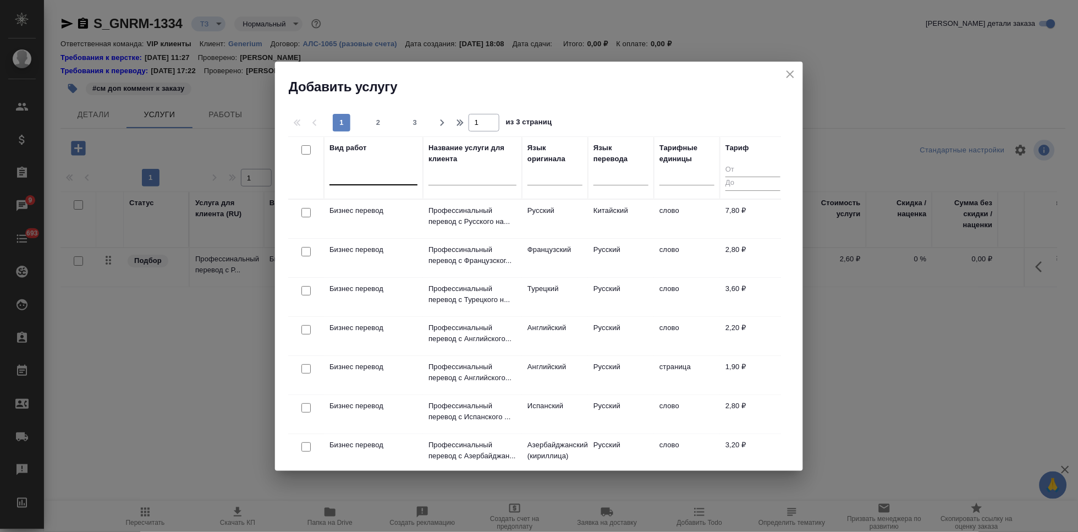
click at [381, 169] on div at bounding box center [373, 174] width 88 height 16
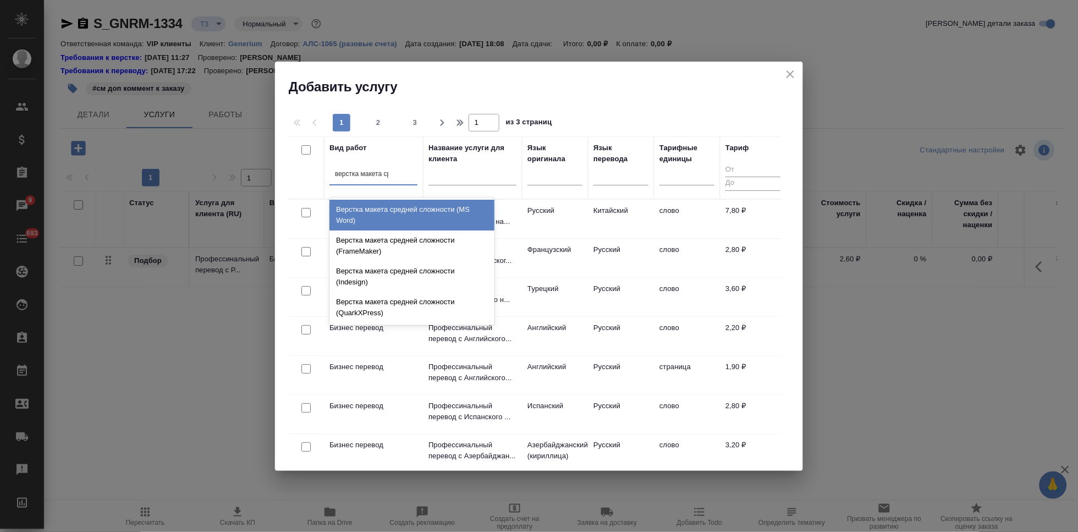
type input "верстка макета сре"
click at [377, 215] on div "Верстка макета средней сложности (MS Word)" at bounding box center [411, 215] width 165 height 31
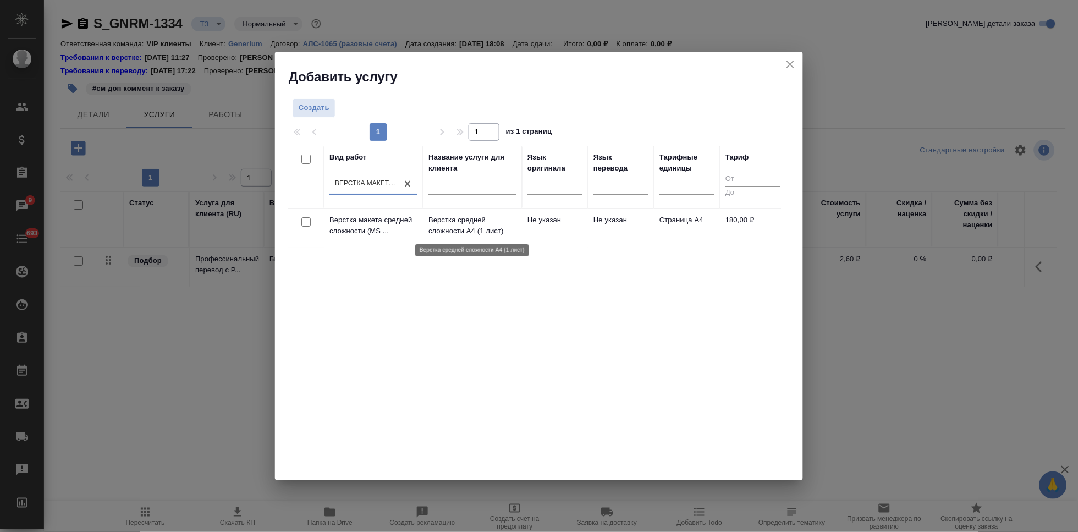
click at [444, 233] on p "Верстка средней сложности А4 (1 лист)" at bounding box center [472, 226] width 88 height 22
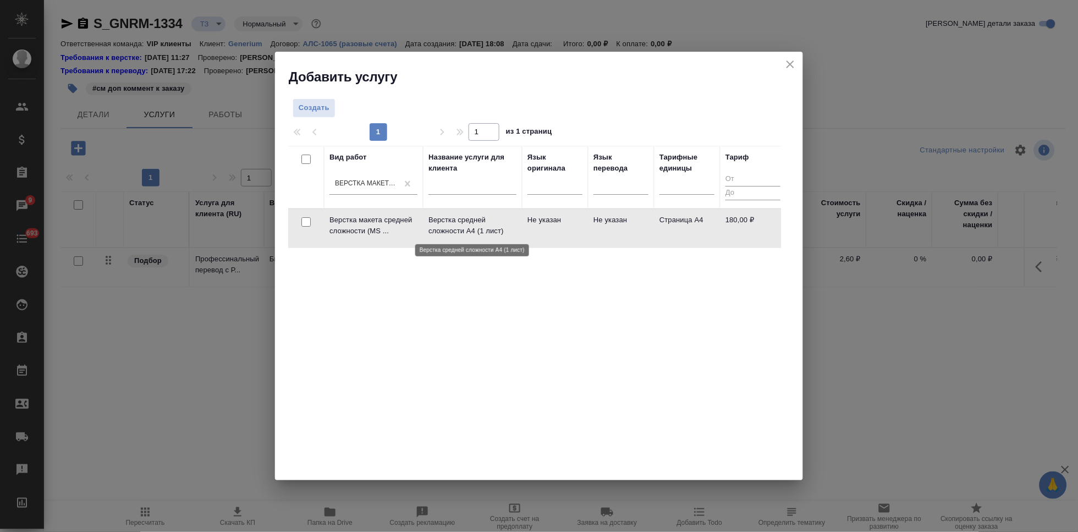
click at [444, 233] on p "Верстка средней сложности А4 (1 лист)" at bounding box center [472, 226] width 88 height 22
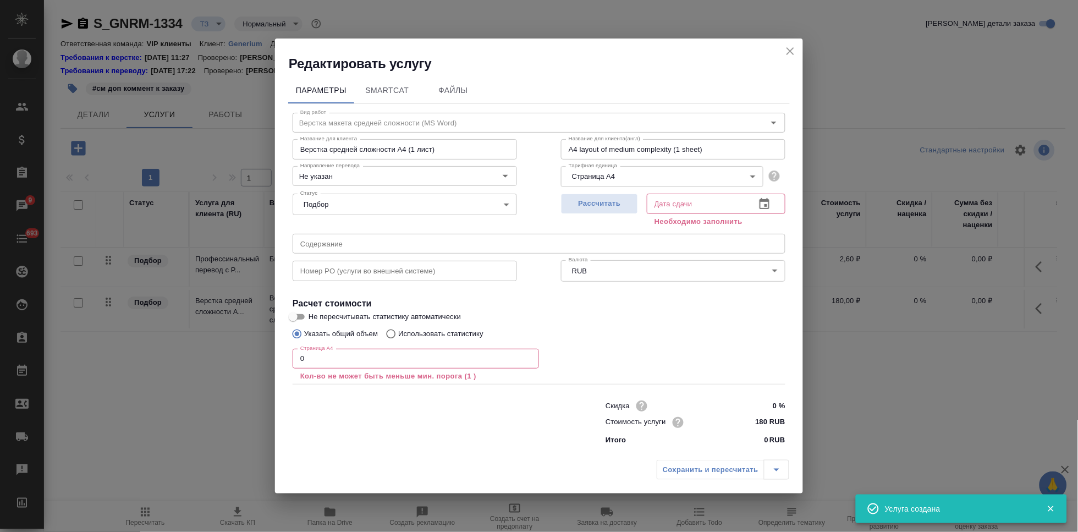
click at [372, 357] on input "0" at bounding box center [416, 359] width 246 height 20
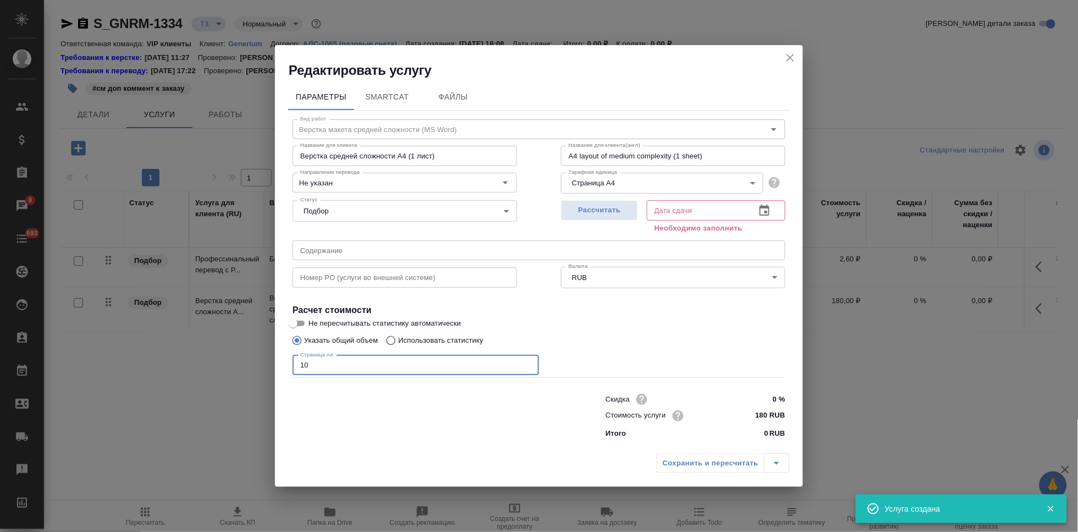
type input "10"
click at [762, 216] on icon "button" at bounding box center [764, 210] width 13 height 13
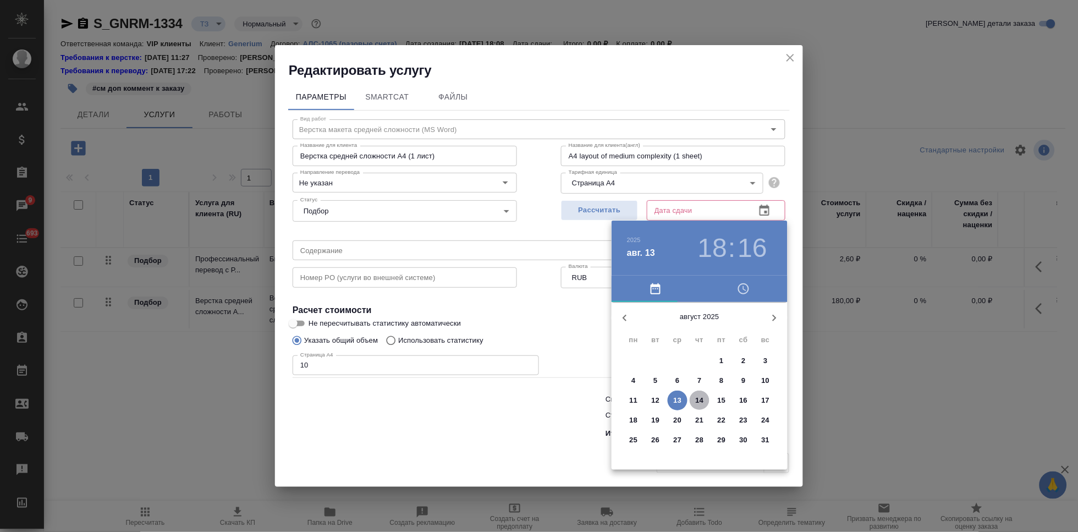
click at [699, 400] on p "14" at bounding box center [700, 400] width 8 height 11
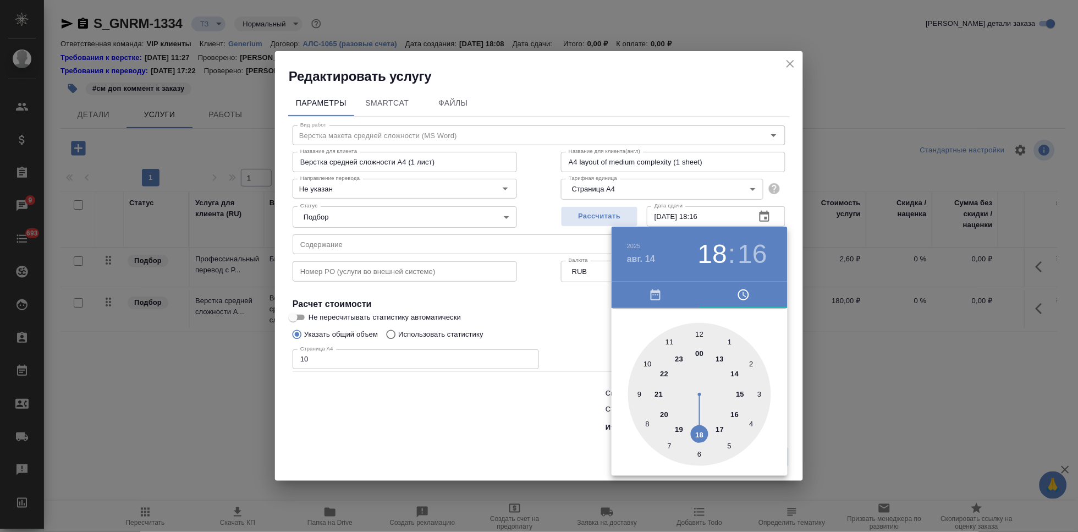
click at [694, 432] on div at bounding box center [699, 394] width 143 height 143
type input "14.08.2025 18:00"
drag, startPoint x: 734, startPoint y: 394, endPoint x: 702, endPoint y: 339, distance: 63.4
click at [702, 339] on div at bounding box center [699, 394] width 143 height 143
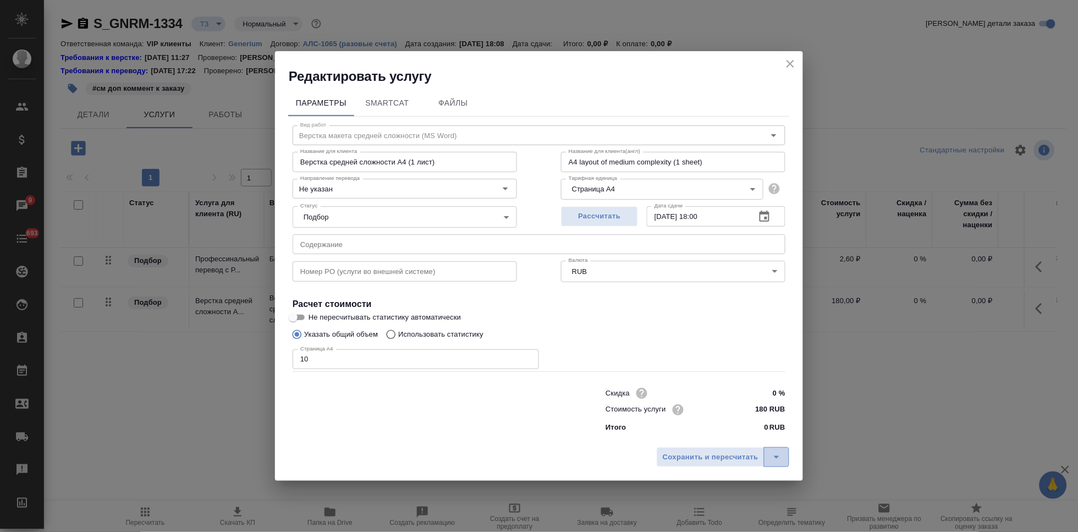
click at [782, 453] on icon "split button" at bounding box center [776, 456] width 13 height 13
click at [684, 426] on li "Сохранить" at bounding box center [724, 434] width 133 height 18
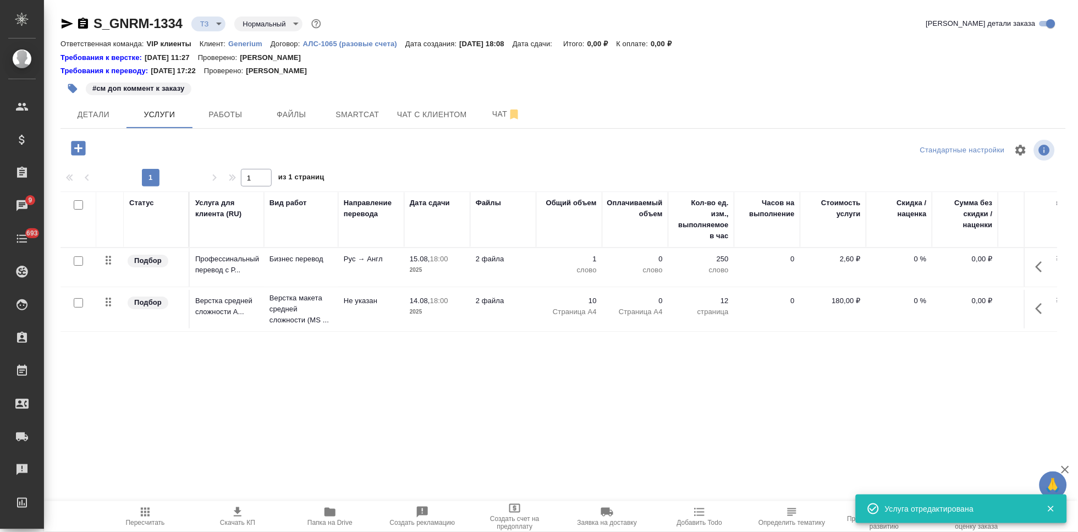
click at [849, 260] on p "2,60 ₽" at bounding box center [833, 259] width 55 height 11
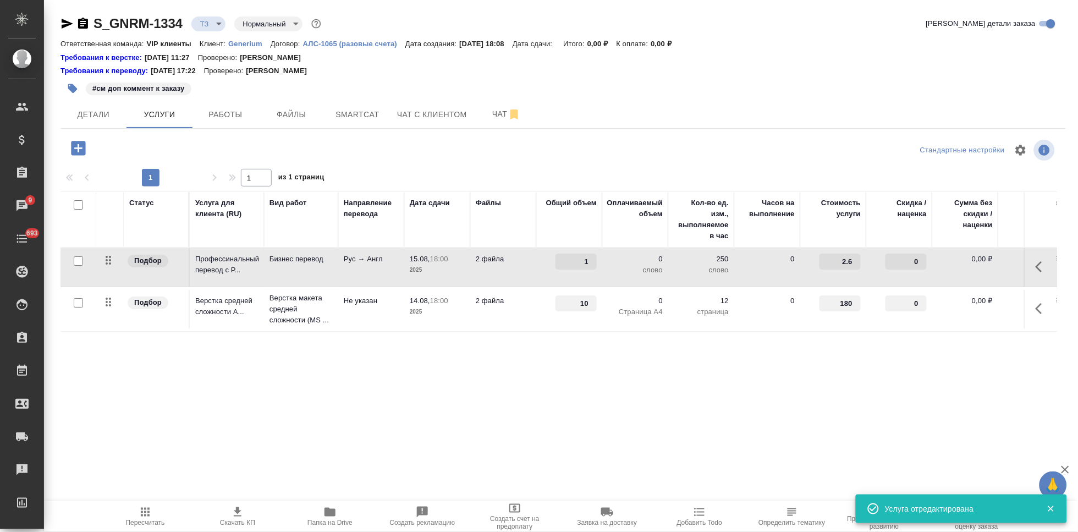
click at [914, 261] on input "0" at bounding box center [906, 262] width 41 height 16
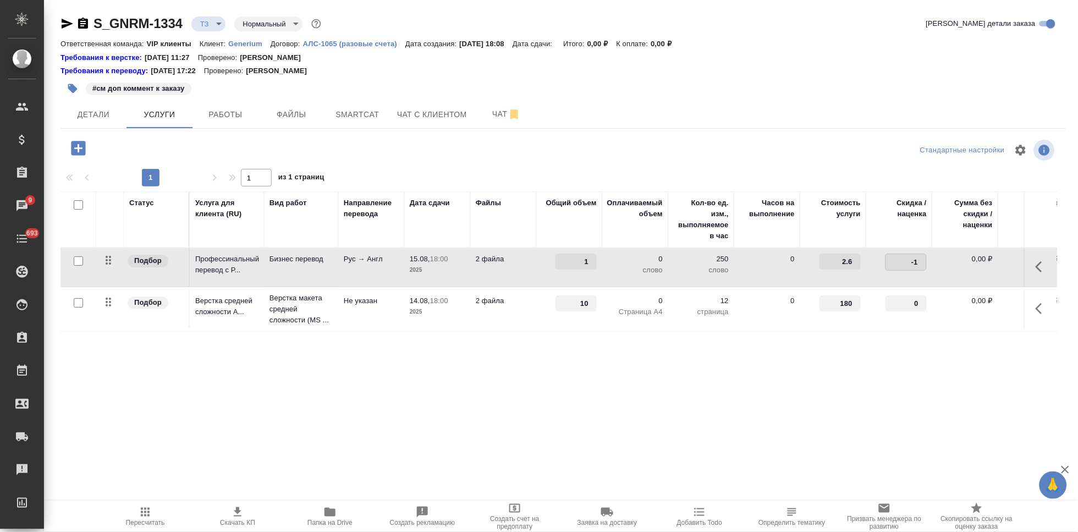
type input "-1"
click at [921, 266] on input "-1" at bounding box center [906, 262] width 40 height 16
type input "-30"
type input "-1"
click at [921, 305] on input "-1" at bounding box center [906, 304] width 40 height 16
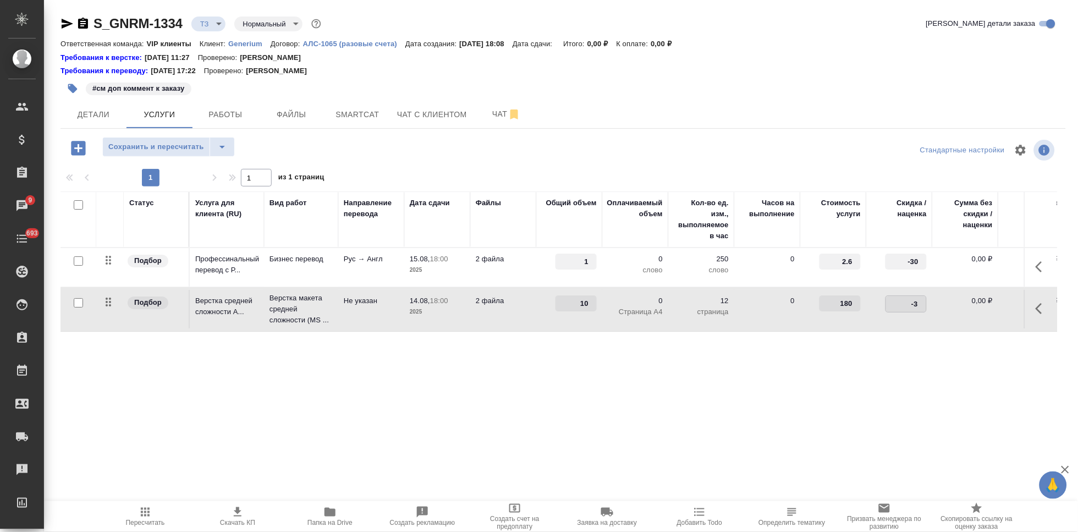
type input "-30"
click at [443, 370] on div "Статус Услуга для клиента (RU) Вид работ Направление перевода Дата сдачи Файлы …" at bounding box center [559, 309] width 997 height 237
click at [218, 146] on icon "split button" at bounding box center [222, 146] width 13 height 13
click at [182, 171] on li "Сохранить" at bounding box center [168, 170] width 133 height 18
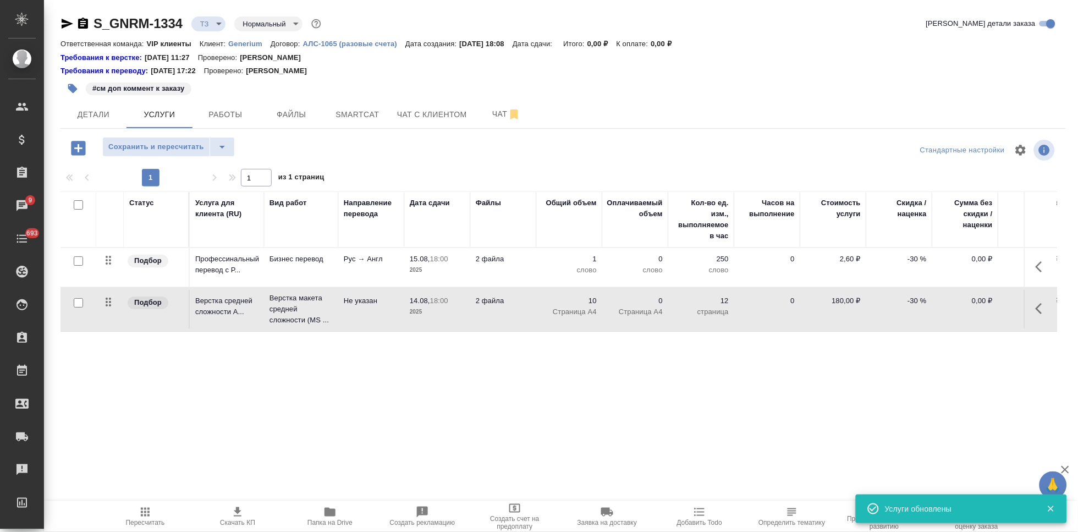
click at [1045, 263] on icon "button" at bounding box center [1042, 266] width 13 height 13
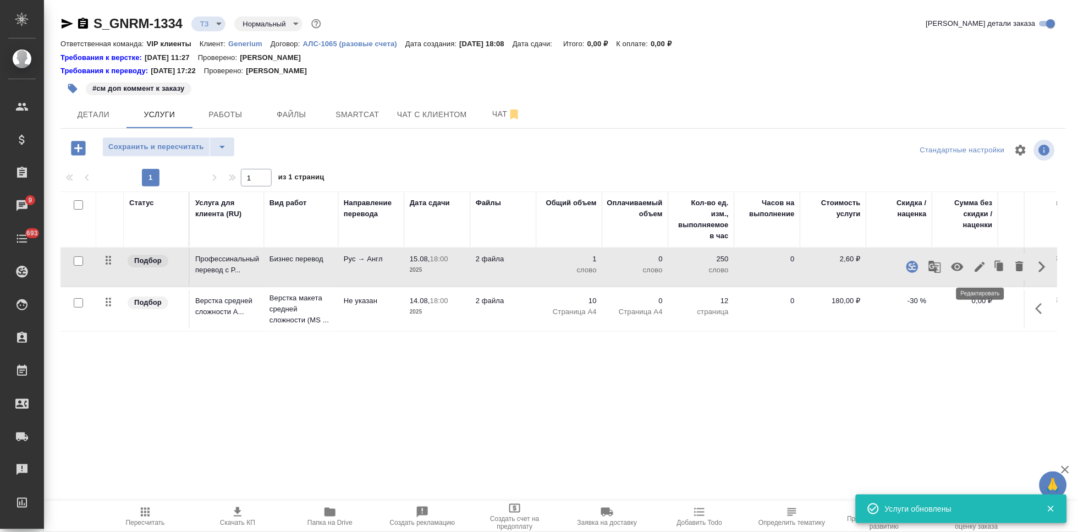
click at [980, 270] on icon "button" at bounding box center [980, 266] width 13 height 13
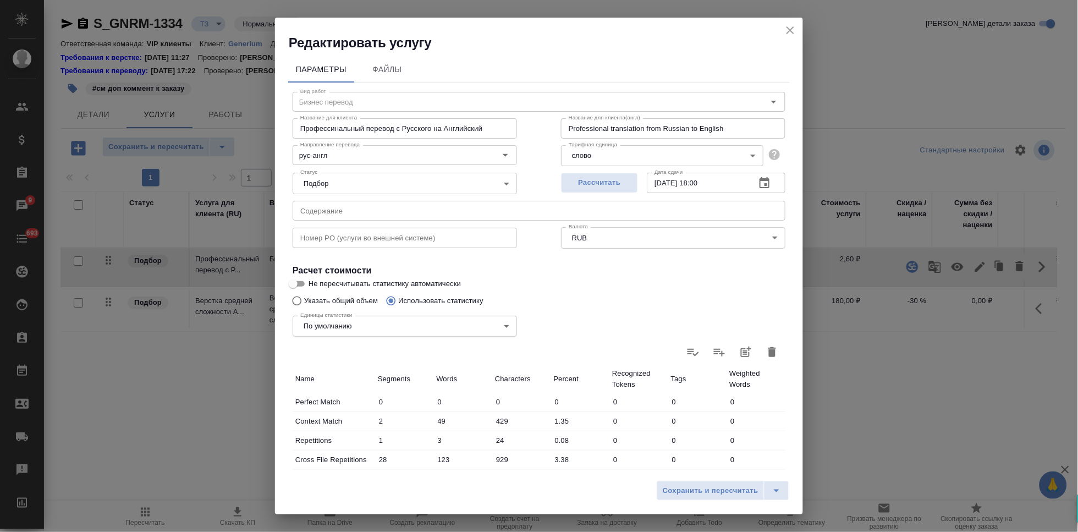
scroll to position [218, 0]
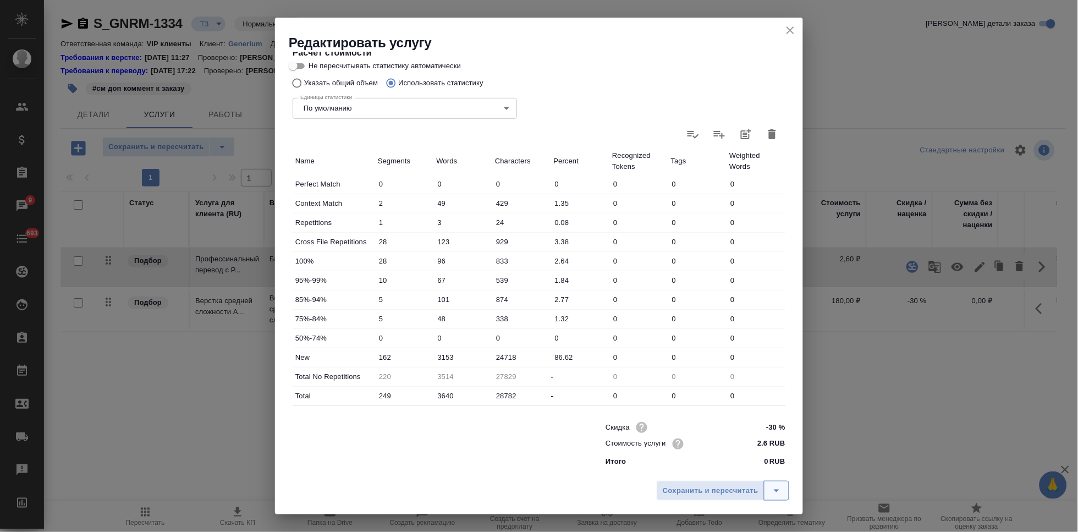
click at [776, 492] on icon "split button" at bounding box center [777, 491] width 6 height 3
click at [718, 471] on li "Сохранить" at bounding box center [724, 468] width 133 height 18
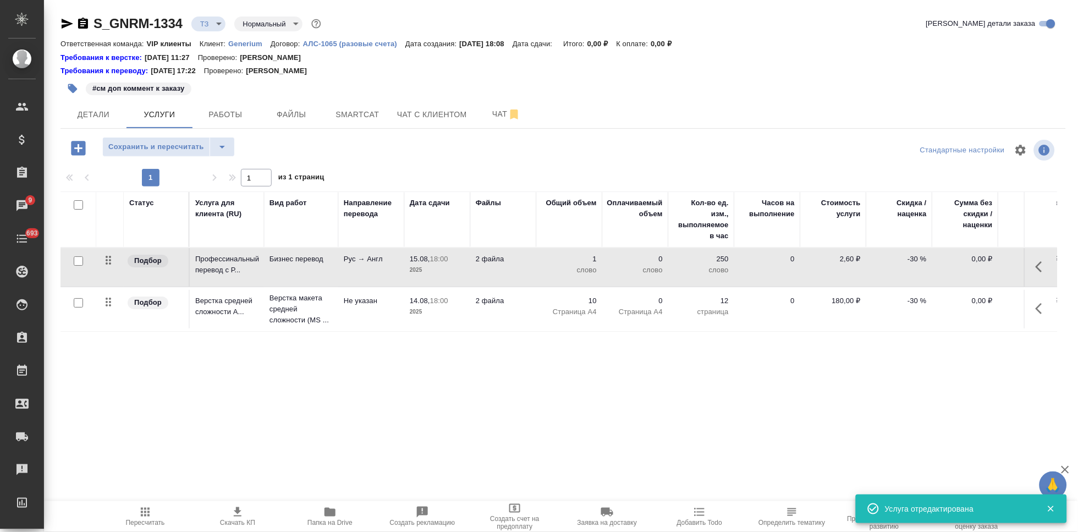
click at [151, 521] on span "Пересчитать" at bounding box center [145, 523] width 39 height 8
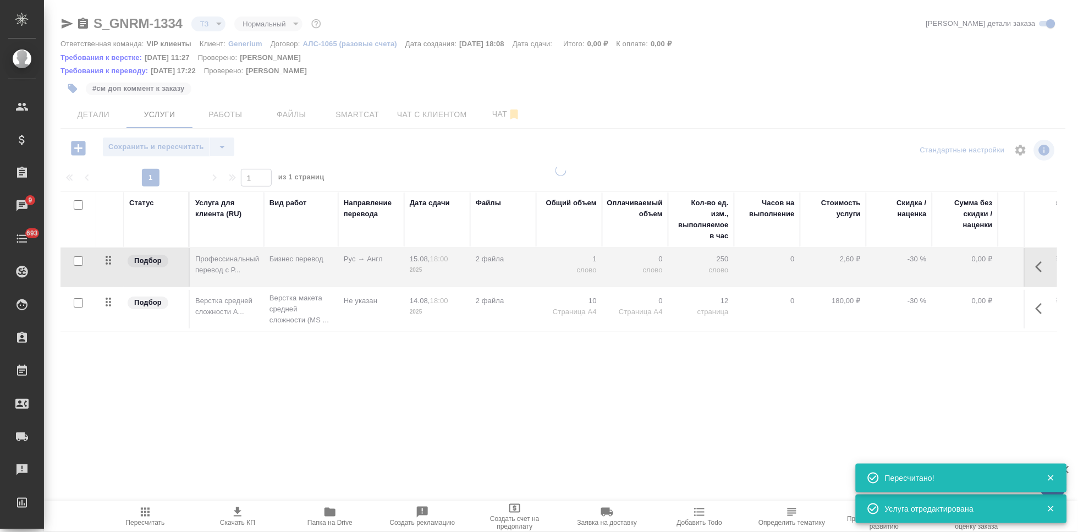
type input "new"
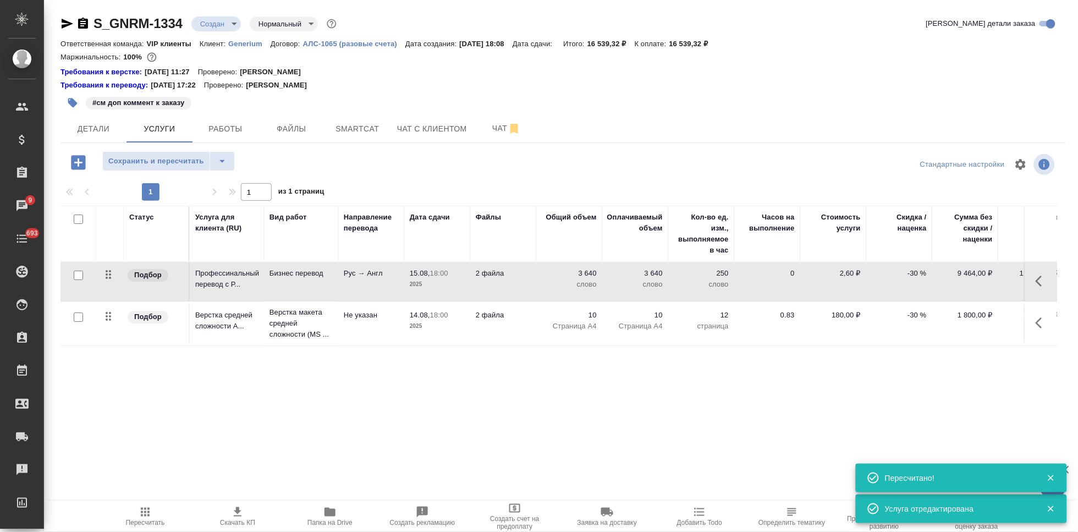
click at [232, 514] on icon "button" at bounding box center [237, 511] width 13 height 13
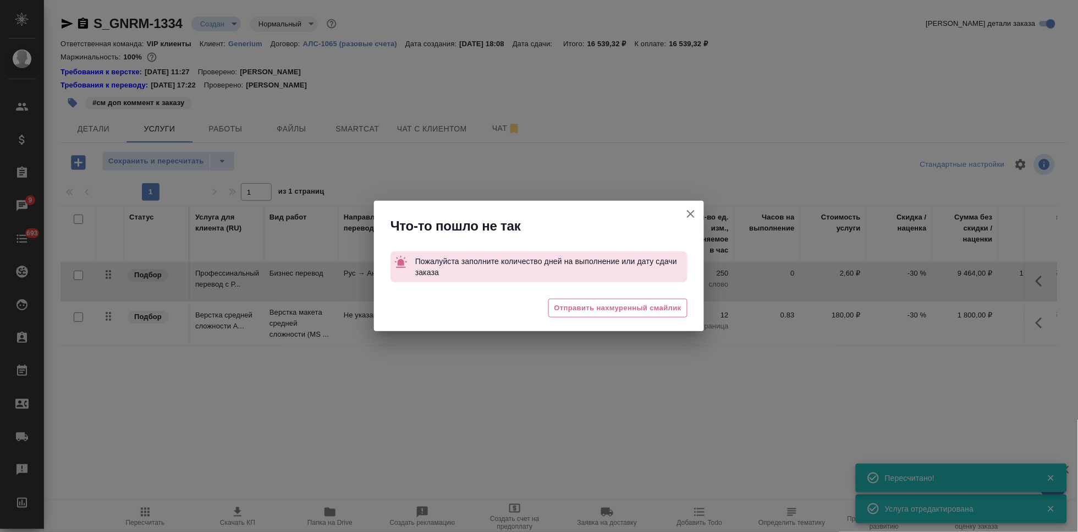
click at [698, 209] on button "Кратко детали заказа" at bounding box center [691, 214] width 26 height 26
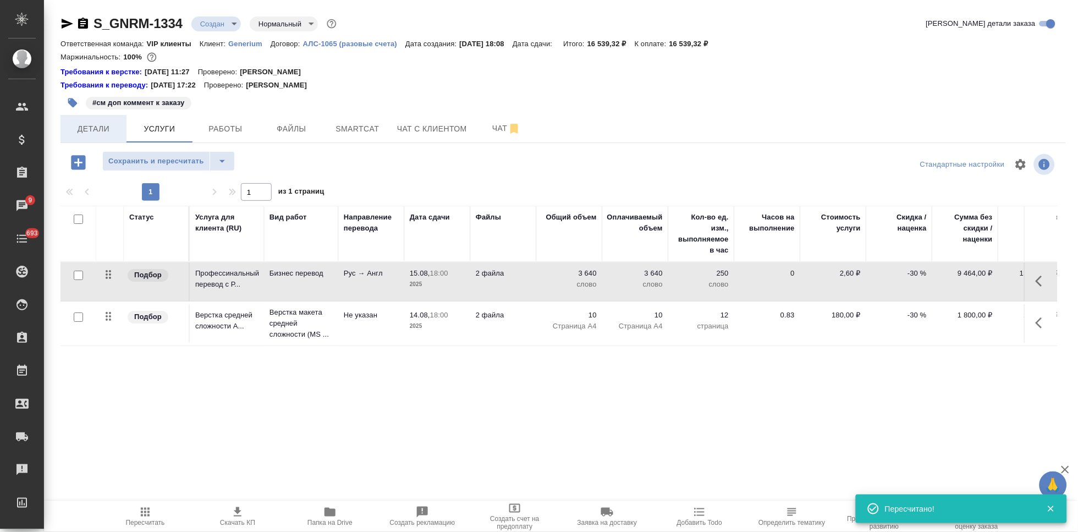
click at [82, 138] on button "Детали" at bounding box center [94, 129] width 66 height 28
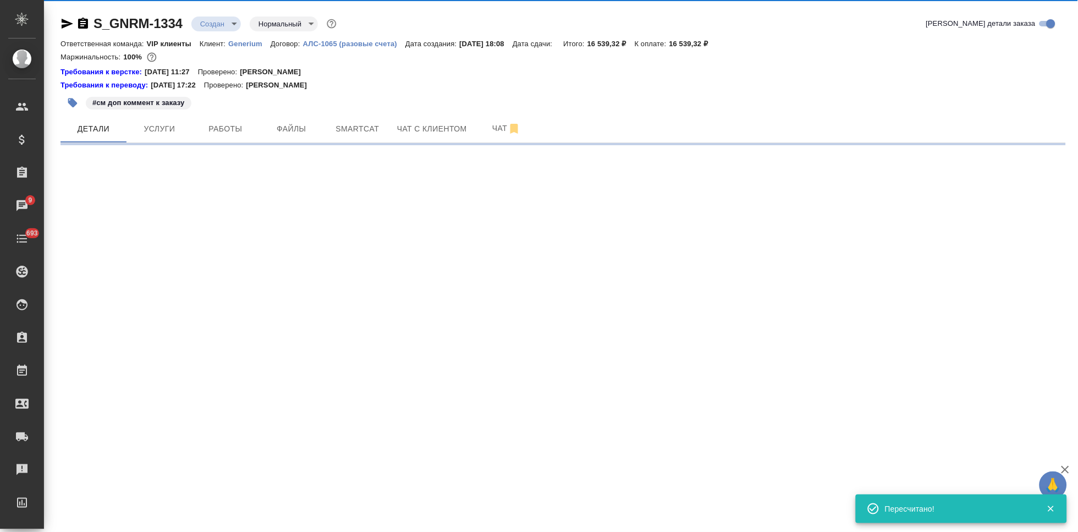
select select "RU"
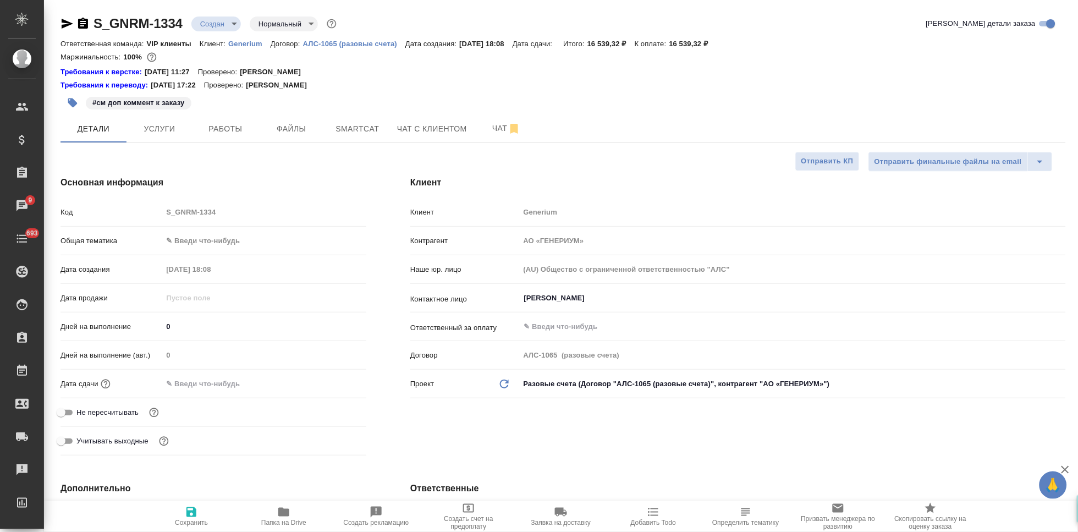
type textarea "x"
click at [182, 323] on input "0" at bounding box center [264, 326] width 204 height 16
type textarea "x"
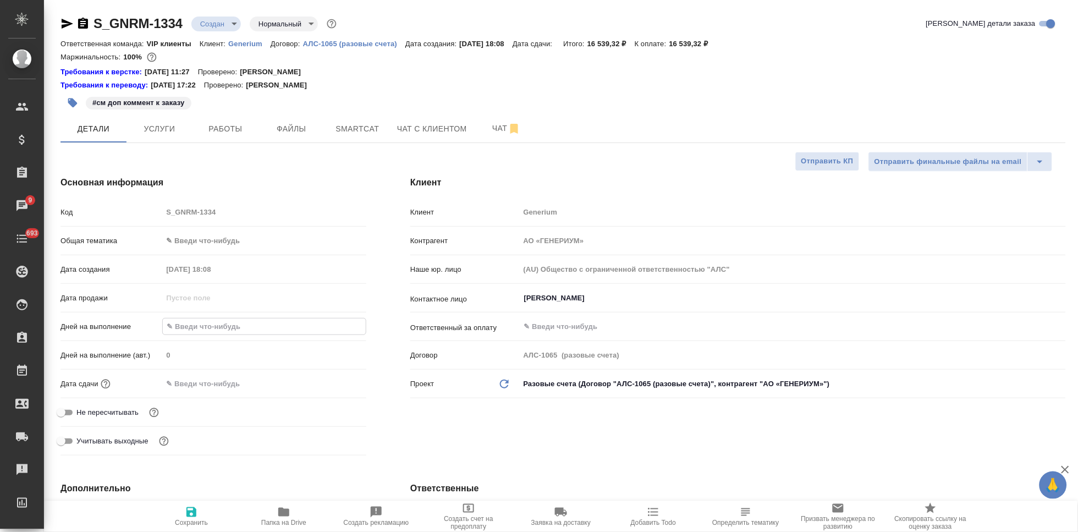
type textarea "x"
type input "2"
type textarea "x"
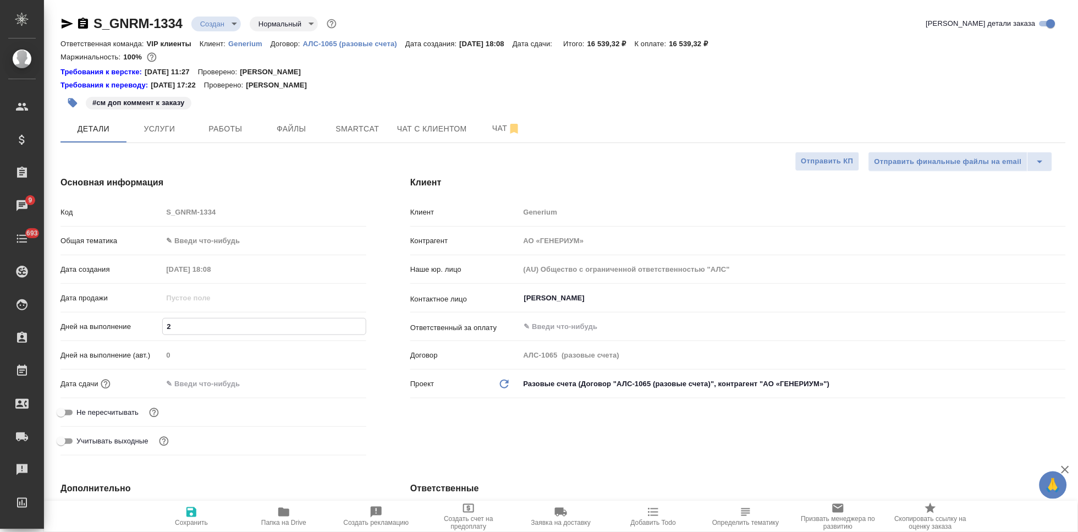
type textarea "x"
type input "2"
click at [186, 518] on icon "button" at bounding box center [191, 511] width 13 height 13
type textarea "x"
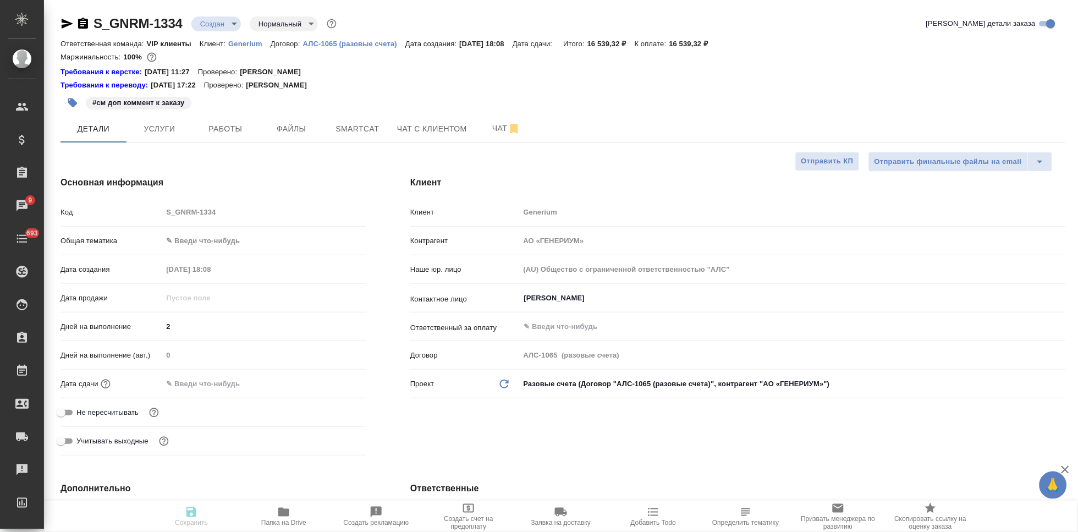
type textarea "x"
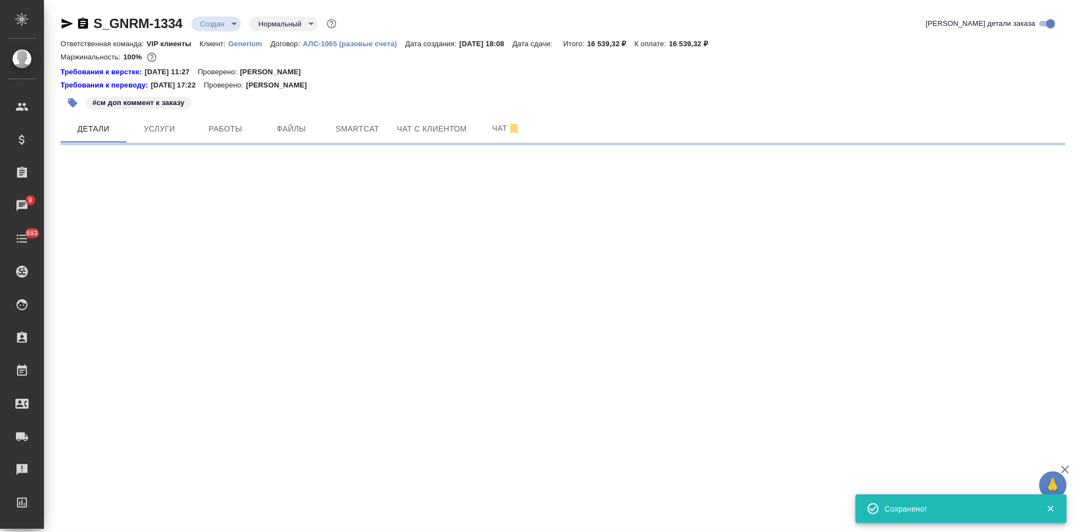
select select "RU"
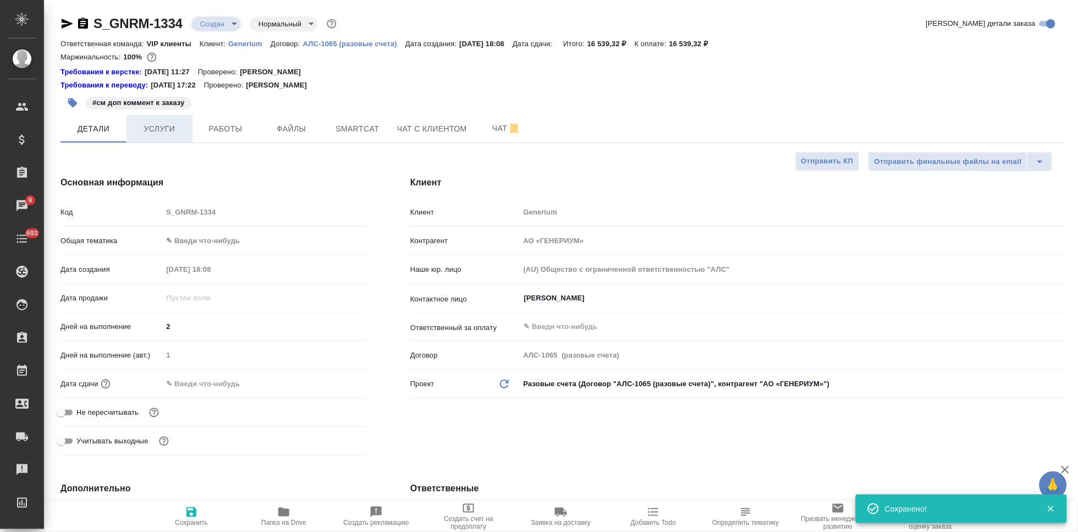
type textarea "x"
click at [162, 129] on span "Услуги" at bounding box center [159, 129] width 53 height 14
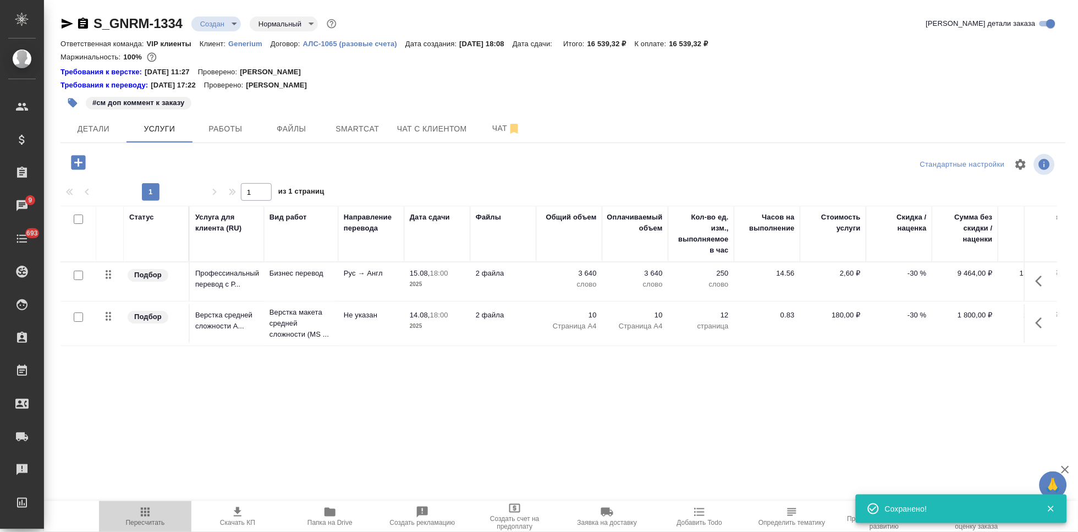
click at [144, 515] on icon "button" at bounding box center [145, 511] width 13 height 13
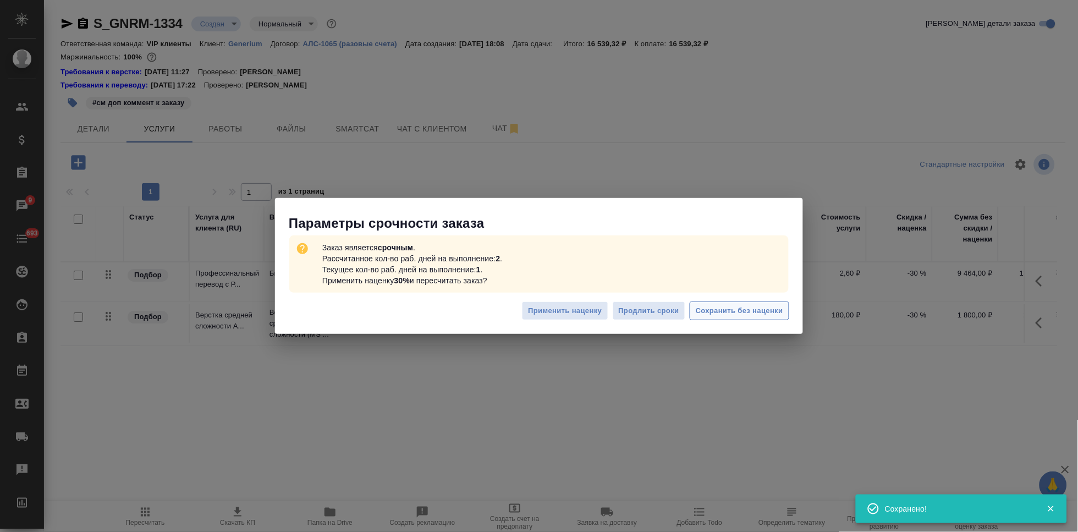
click at [734, 310] on span "Сохранить без наценки" at bounding box center [739, 311] width 87 height 13
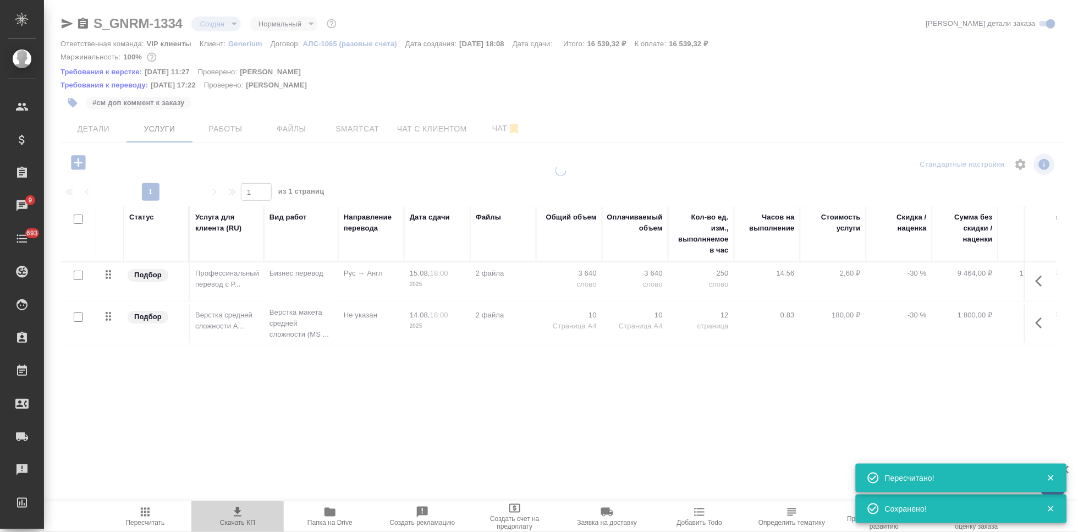
click at [246, 520] on span "Скачать КП" at bounding box center [237, 523] width 35 height 8
type input "urgent"
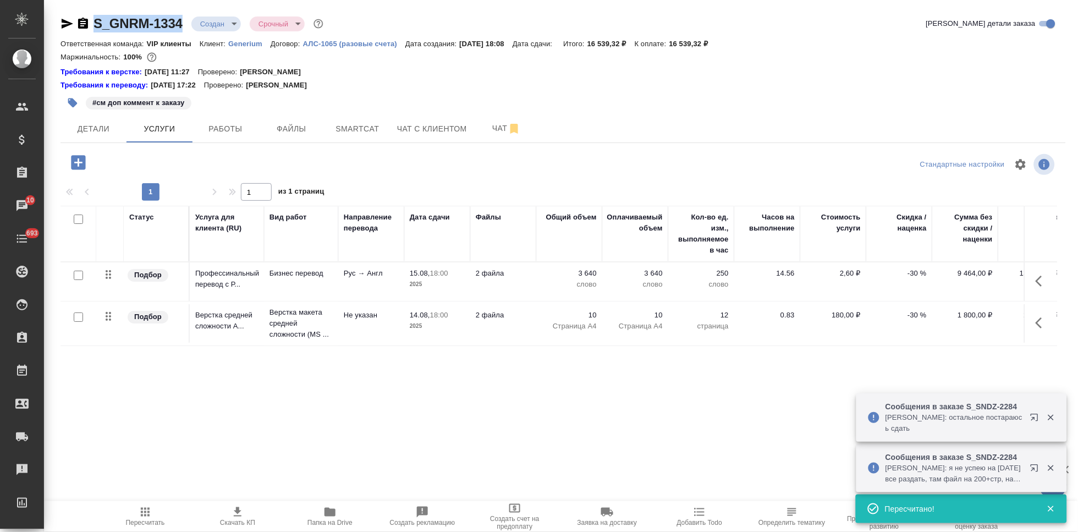
drag, startPoint x: 186, startPoint y: 23, endPoint x: 96, endPoint y: 23, distance: 89.7
click at [96, 23] on div "S_GNRM-1334 Создан new Срочный urgent" at bounding box center [193, 24] width 265 height 18
copy link "S_GNRM-1334"
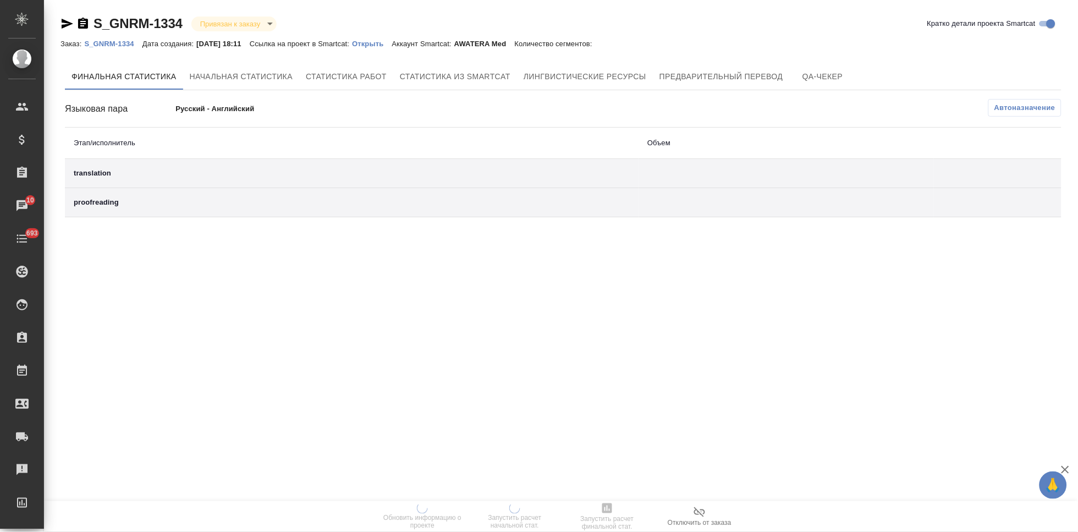
click at [392, 45] on p "Открыть" at bounding box center [372, 44] width 40 height 8
